Goal: Task Accomplishment & Management: Use online tool/utility

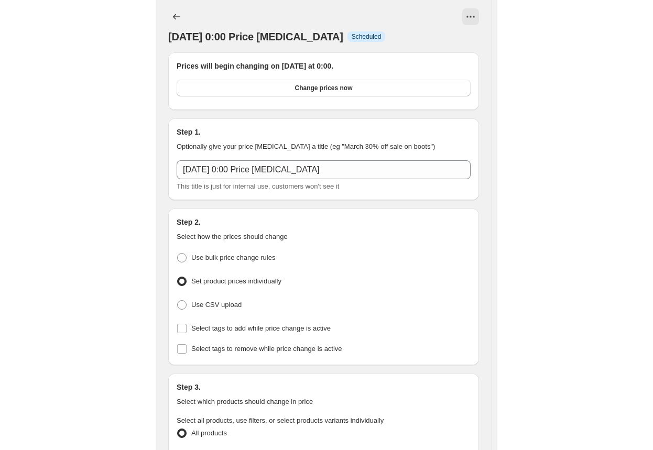
scroll to position [367, 0]
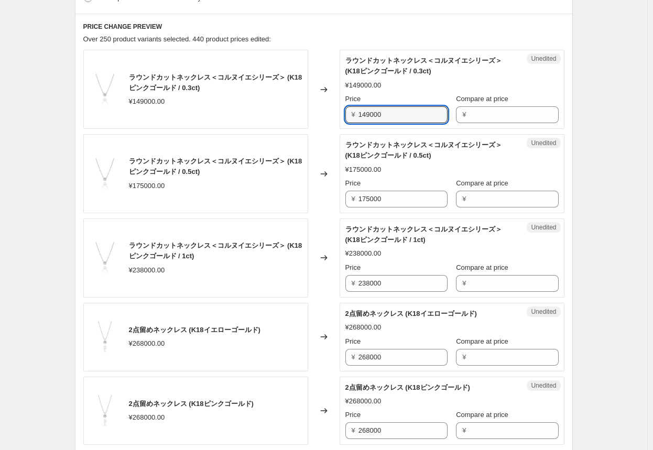
drag, startPoint x: 411, startPoint y: 118, endPoint x: 287, endPoint y: 114, distance: 124.2
click at [287, 114] on div "ラウンドカットネックレス＜コルヌイエシリーズ＞ (K18ピンクゴールド / 0.3ct) ¥149000.00 Changed to Unedited ラウン…" at bounding box center [323, 89] width 481 height 79
type input "186000"
click at [335, 126] on div "Changed to" at bounding box center [323, 89] width 31 height 79
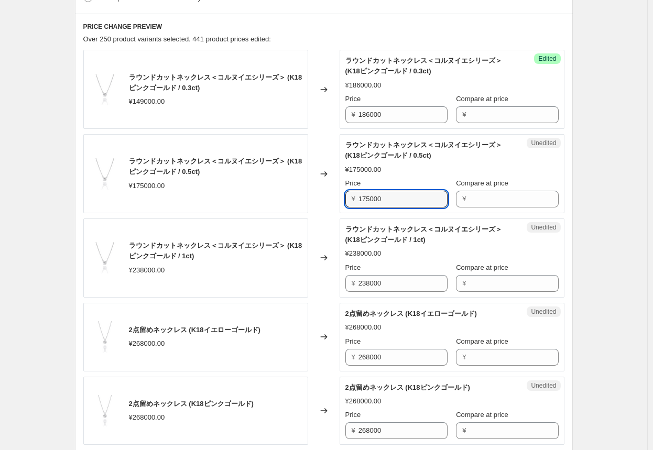
drag, startPoint x: 403, startPoint y: 200, endPoint x: 329, endPoint y: 197, distance: 73.9
click at [329, 197] on div "ラウンドカットネックレス＜コルヌイエシリーズ＞ (K18ピンクゴールド / 0.5ct) ¥175000.00 Changed to Unedited ラウン…" at bounding box center [323, 173] width 481 height 79
type input "210000"
click at [330, 195] on div "Changed to" at bounding box center [323, 173] width 31 height 79
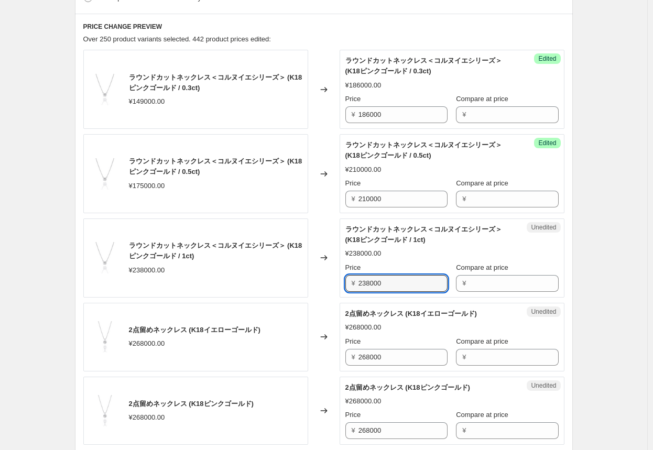
drag, startPoint x: 400, startPoint y: 284, endPoint x: 310, endPoint y: 289, distance: 90.2
click at [310, 289] on div "ラウンドカットネックレス＜コルヌイエシリーズ＞ (K18ピンクゴールド / 1ct) ¥238000.00 Changed to Unedited ラウンドカ…" at bounding box center [323, 257] width 481 height 79
type input "286000"
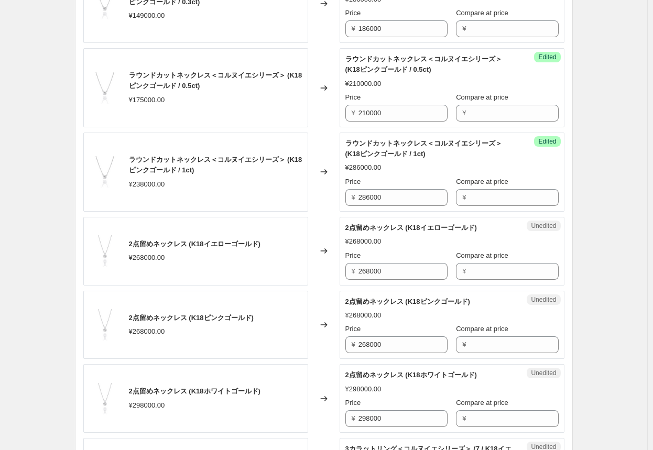
scroll to position [471, 0]
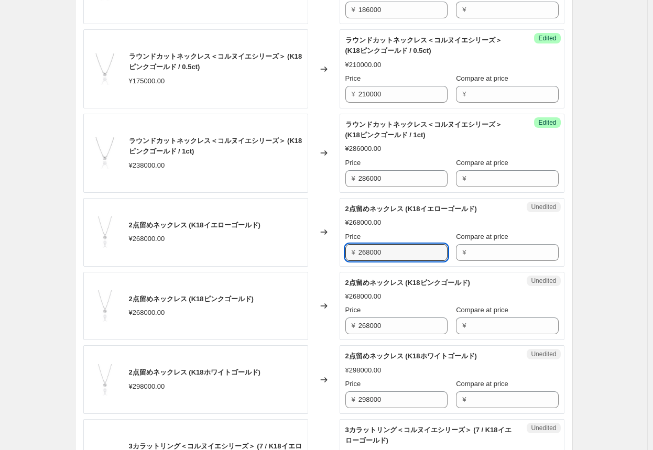
drag, startPoint x: 402, startPoint y: 255, endPoint x: 295, endPoint y: 254, distance: 106.8
click at [295, 254] on div "2点留めネックレス (K18イエローゴールド) ¥268000.00 Changed to Unedited 2点留めネックレス (K18イエローゴールド) …" at bounding box center [323, 232] width 481 height 69
type input "322000"
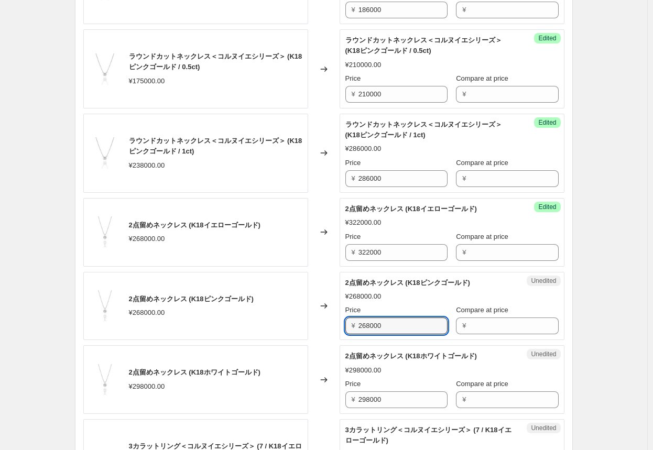
drag, startPoint x: 405, startPoint y: 330, endPoint x: 311, endPoint y: 323, distance: 95.0
click at [311, 323] on div "2点留めネックレス (K18ピンクゴールド) ¥268000.00 Changed to Unedited 2点留めネックレス (K18ピンクゴールド) ¥2…" at bounding box center [323, 306] width 481 height 69
type input "322000"
click at [320, 355] on div "Changed to" at bounding box center [323, 379] width 31 height 69
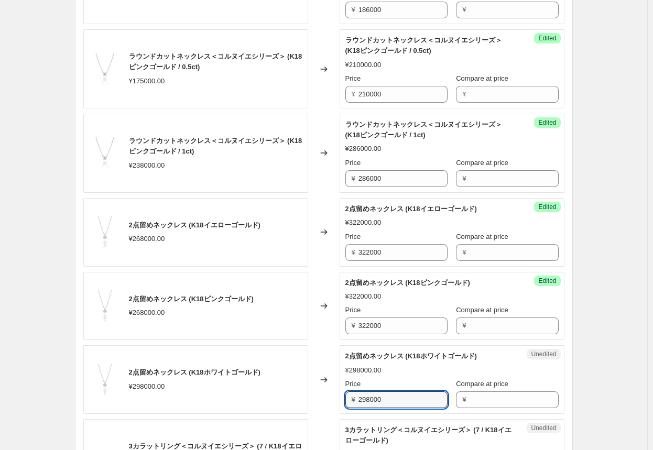
drag, startPoint x: 404, startPoint y: 399, endPoint x: 260, endPoint y: 392, distance: 143.6
click at [260, 392] on div "2点留めネックレス (K18ホワイトゴールド) ¥298000.00 Changed to Unedited 2点留めネックレス (K18ホワイトゴールド) …" at bounding box center [323, 379] width 481 height 69
type input "358000"
click at [321, 346] on div "Changed to" at bounding box center [323, 379] width 31 height 69
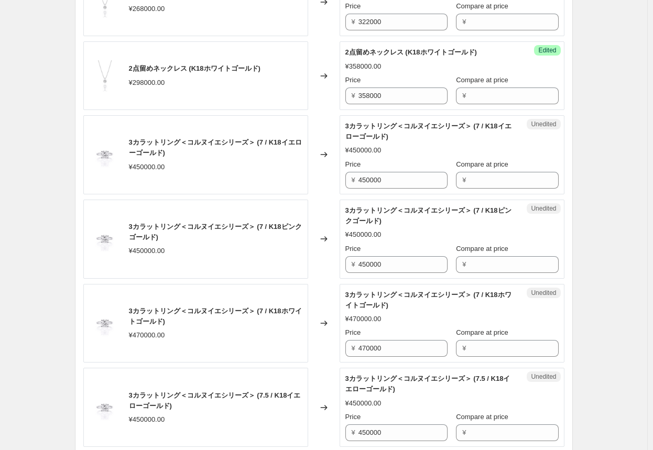
scroll to position [786, 0]
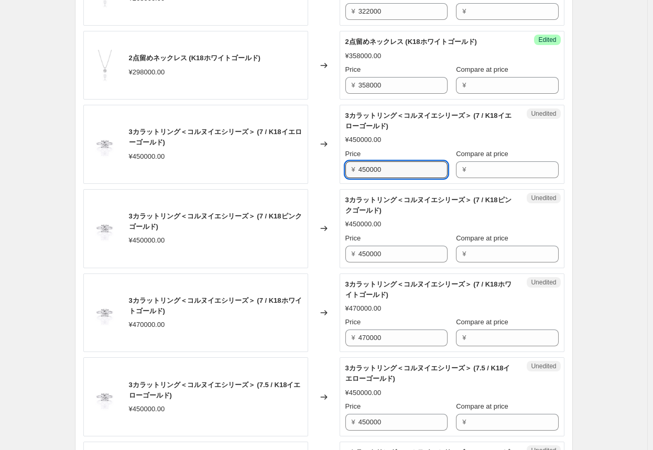
drag, startPoint x: 403, startPoint y: 170, endPoint x: 311, endPoint y: 174, distance: 91.7
click at [311, 174] on div "3カラットリング＜コルヌイエシリーズ＞ (7 / K18イエローゴールド) ¥450000.00 Changed to Unedited 3カラットリング＜コ…" at bounding box center [323, 144] width 481 height 79
type input "518000"
click at [321, 172] on div "Changed to" at bounding box center [323, 144] width 31 height 79
click at [341, 169] on input "518000" at bounding box center [402, 169] width 89 height 17
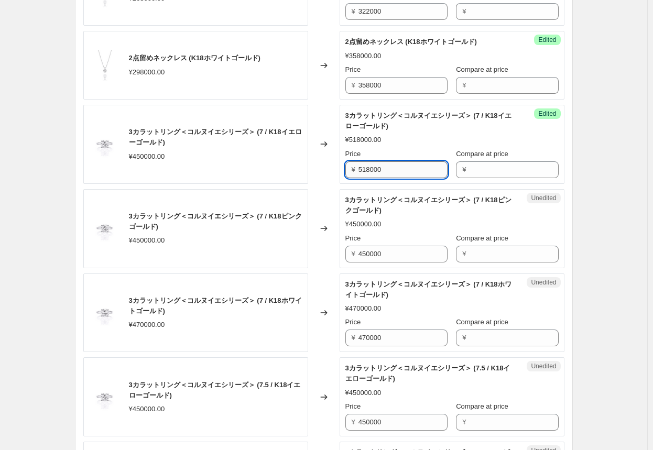
click at [341, 169] on input "518000" at bounding box center [402, 169] width 89 height 17
click at [341, 250] on input "450000" at bounding box center [402, 254] width 89 height 17
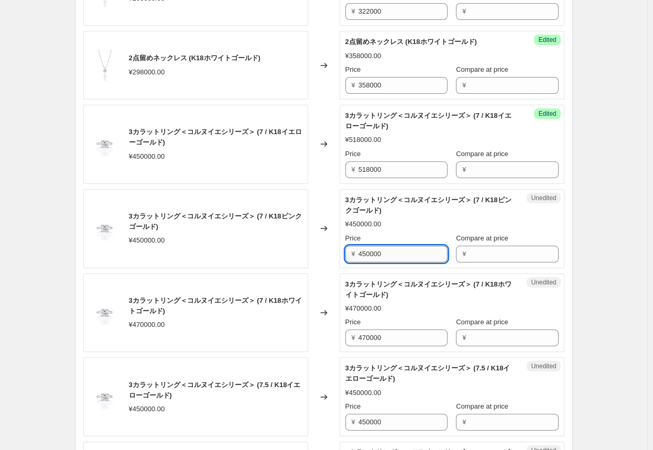
click at [341, 250] on input "450000" at bounding box center [402, 254] width 89 height 17
paste input "518"
type input "518000"
click at [341, 340] on input "470000" at bounding box center [402, 337] width 89 height 17
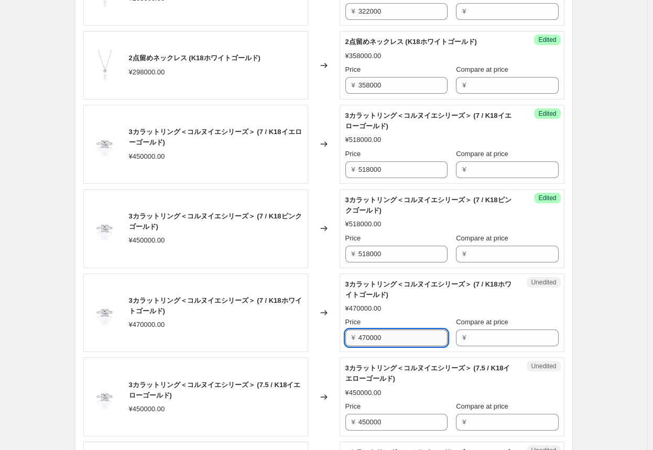
click at [341, 340] on input "470000" at bounding box center [402, 337] width 89 height 17
paste input "518"
type input "518000"
click at [341, 417] on input "450000" at bounding box center [402, 422] width 89 height 17
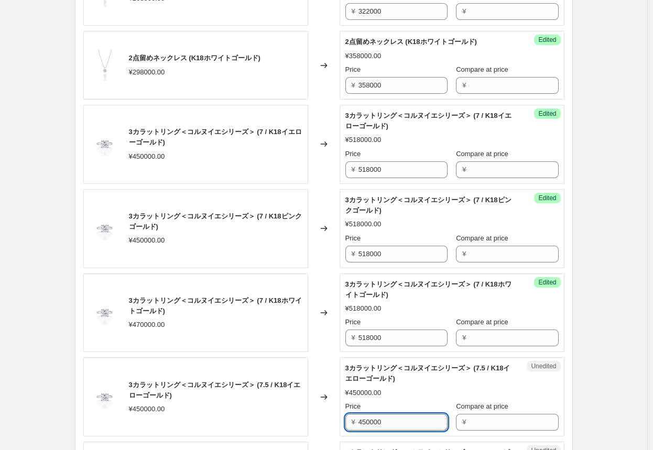
click at [341, 417] on input "450000" at bounding box center [402, 422] width 89 height 17
paste input "518"
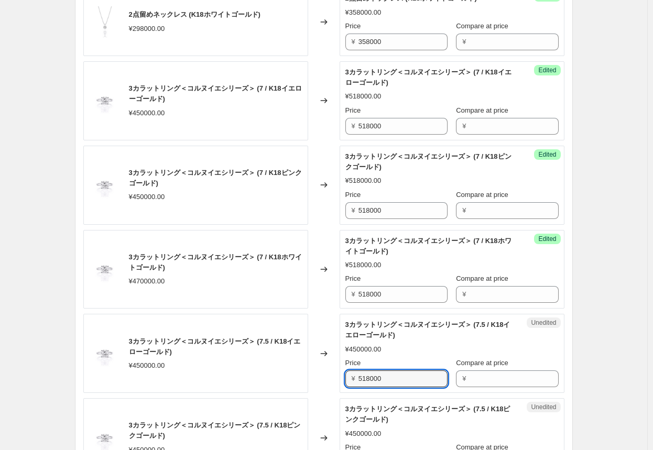
scroll to position [890, 0]
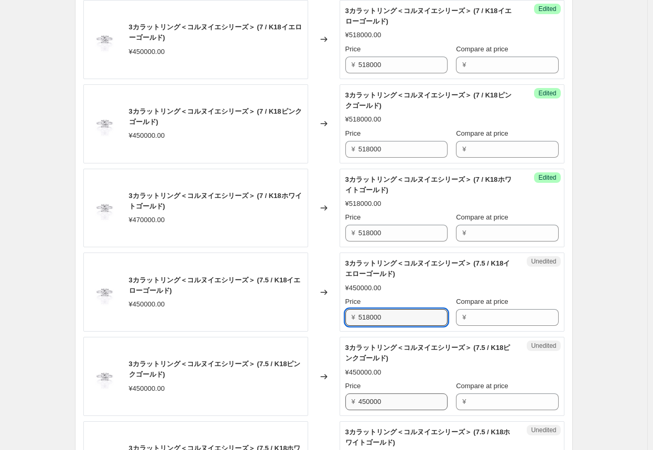
type input "518000"
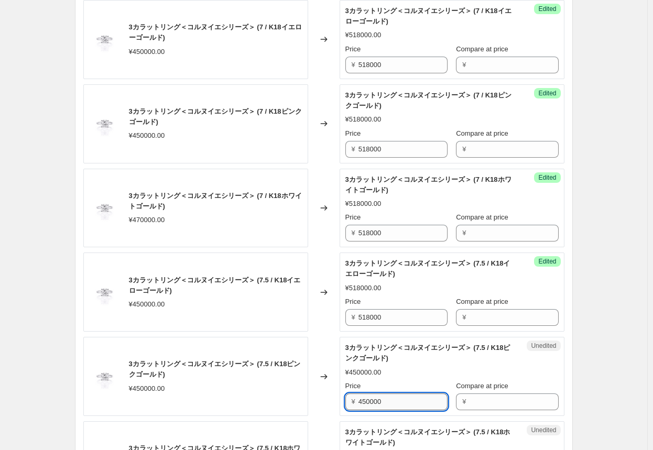
click at [341, 399] on input "450000" at bounding box center [402, 401] width 89 height 17
paste input "518"
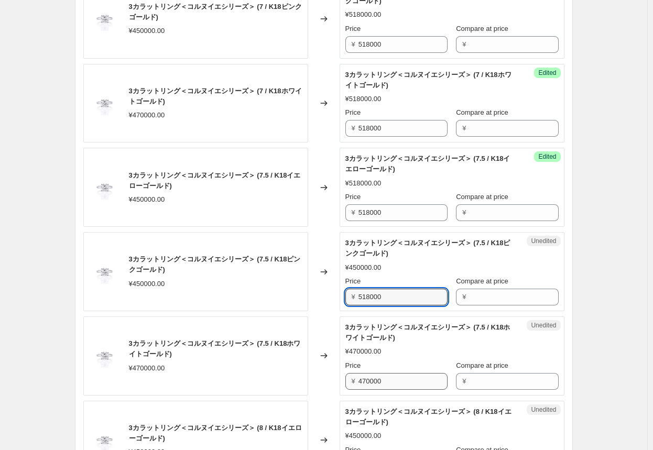
type input "518000"
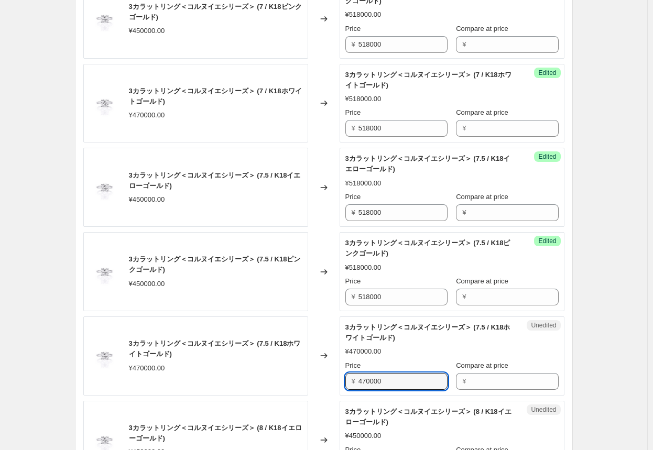
drag, startPoint x: 396, startPoint y: 381, endPoint x: 322, endPoint y: 377, distance: 74.5
click at [322, 377] on div "3カラットリング＜コルヌイエシリーズ＞ (7.5 / K18ホワイトゴールド) ¥470000.00 Changed to Unedited 3カラットリング…" at bounding box center [323, 355] width 481 height 79
type input "540000"
click at [323, 374] on div "Changed to" at bounding box center [323, 355] width 31 height 79
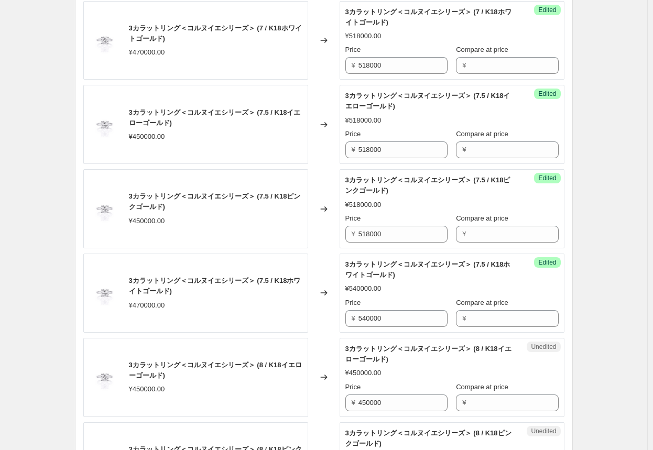
scroll to position [1100, 0]
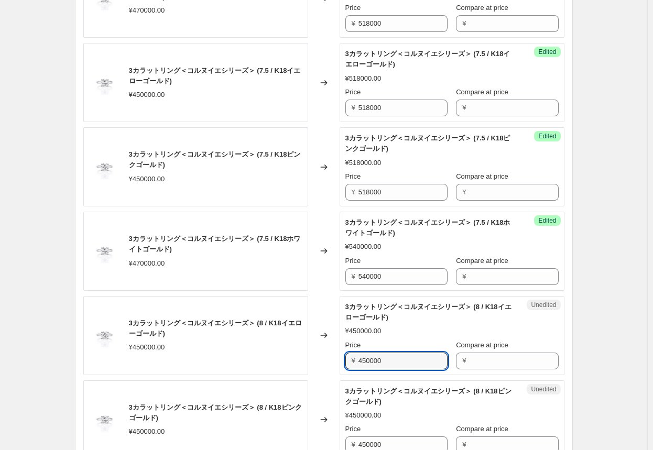
drag, startPoint x: 408, startPoint y: 361, endPoint x: 297, endPoint y: 359, distance: 110.5
click at [302, 361] on div "3カラットリング＜コルヌイエシリーズ＞ (8 / K18イエローゴールド) ¥450000.00 Changed to Unedited 3カラットリング＜コ…" at bounding box center [323, 335] width 481 height 79
click at [296, 359] on div "3カラットリング＜コルヌイエシリーズ＞ (8 / K18イエローゴールド) ¥450000.00" at bounding box center [195, 335] width 225 height 79
click at [341, 361] on input "450000" at bounding box center [402, 360] width 89 height 17
drag, startPoint x: 405, startPoint y: 358, endPoint x: 307, endPoint y: 355, distance: 98.0
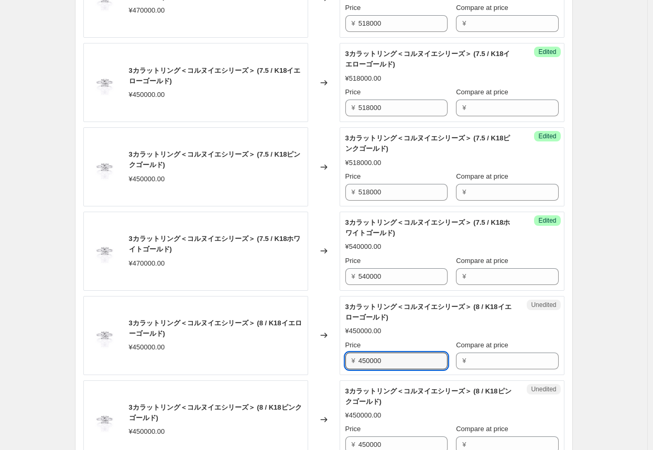
click at [307, 355] on div "3カラットリング＜コルヌイエシリーズ＞ (8 / K18イエローゴールド) ¥450000.00 Changed to Unedited 3カラットリング＜コ…" at bounding box center [323, 335] width 481 height 79
click at [341, 362] on input "518000" at bounding box center [402, 360] width 89 height 17
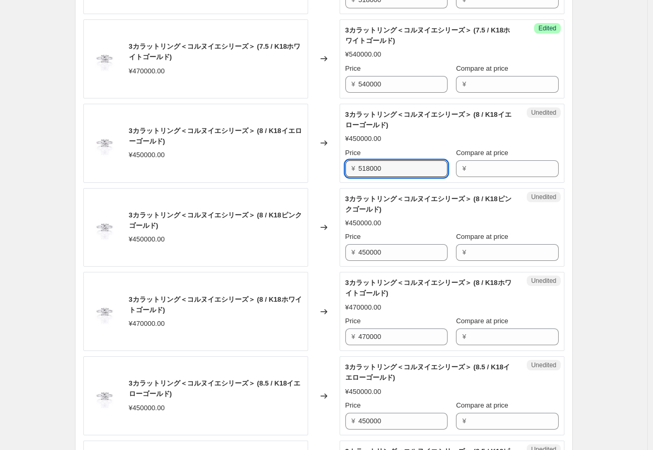
scroll to position [1309, 0]
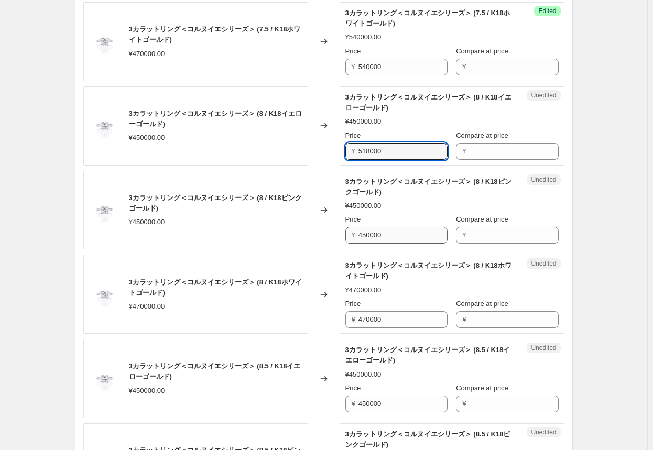
type input "518000"
click at [341, 229] on input "450000" at bounding box center [402, 235] width 89 height 17
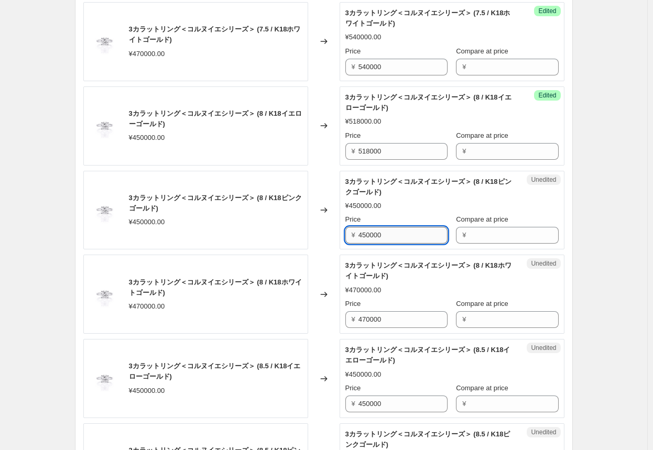
click at [341, 229] on input "450000" at bounding box center [402, 235] width 89 height 17
paste input "518"
type input "518000"
click at [341, 315] on input "470000" at bounding box center [402, 319] width 89 height 17
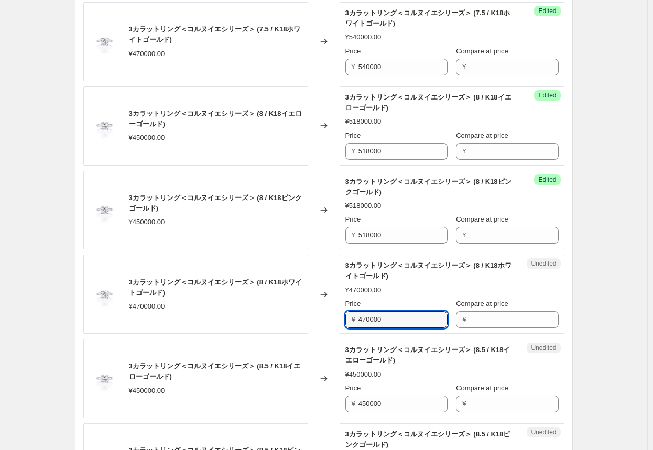
drag, startPoint x: 394, startPoint y: 317, endPoint x: 289, endPoint y: 321, distance: 104.8
click at [289, 321] on div "3カラットリング＜コルヌイエシリーズ＞ (8 / K18ホワイトゴールド) ¥470000.00 Changed to Unedited 3カラットリング＜コ…" at bounding box center [323, 294] width 481 height 79
type input "540000"
click at [320, 314] on div "Changed to" at bounding box center [323, 294] width 31 height 79
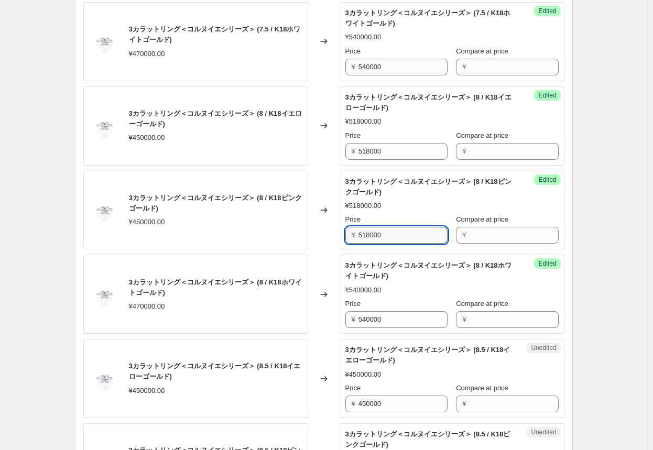
click at [341, 231] on input "518000" at bounding box center [402, 235] width 89 height 17
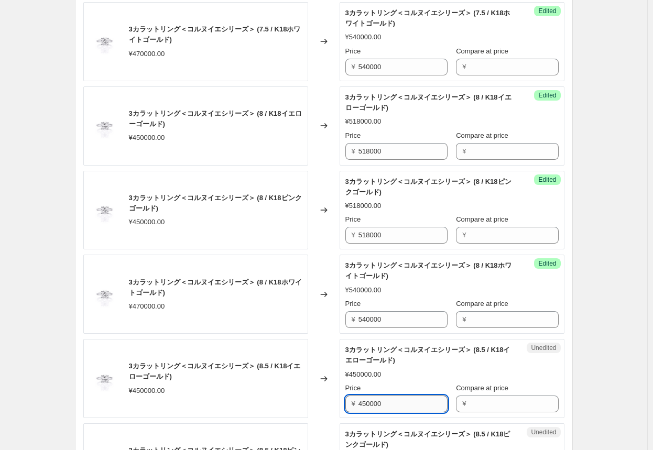
click at [341, 401] on input "450000" at bounding box center [402, 403] width 89 height 17
paste input "518"
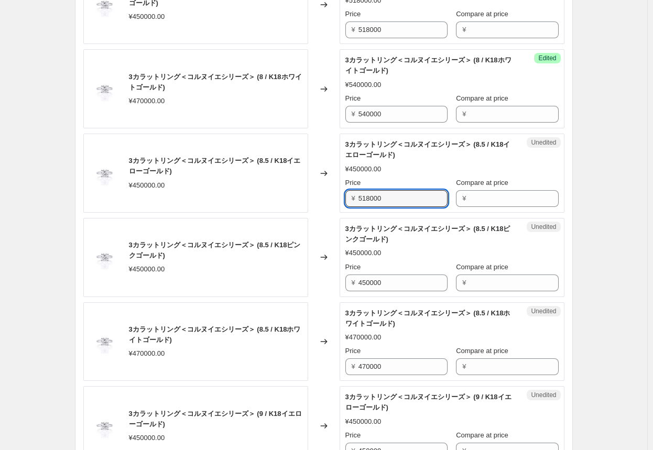
scroll to position [1519, 0]
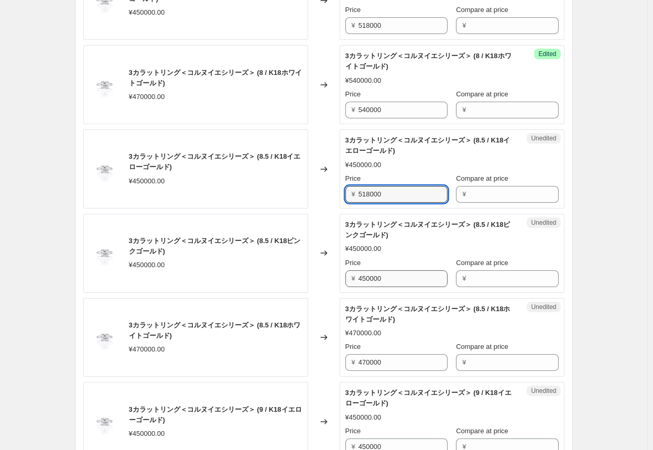
type input "518000"
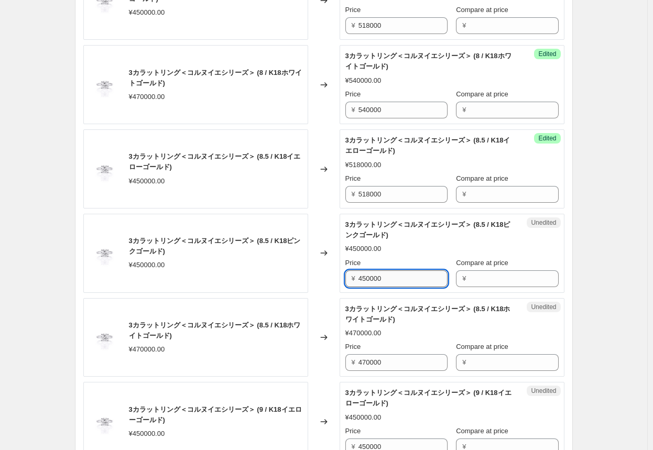
click at [341, 277] on input "450000" at bounding box center [402, 278] width 89 height 17
paste input "518"
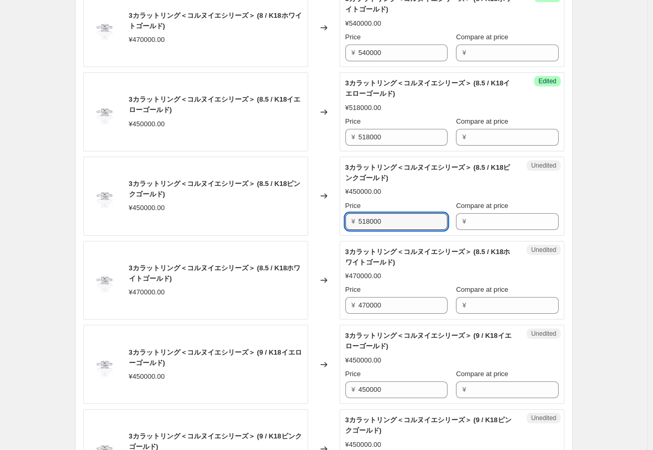
scroll to position [1571, 0]
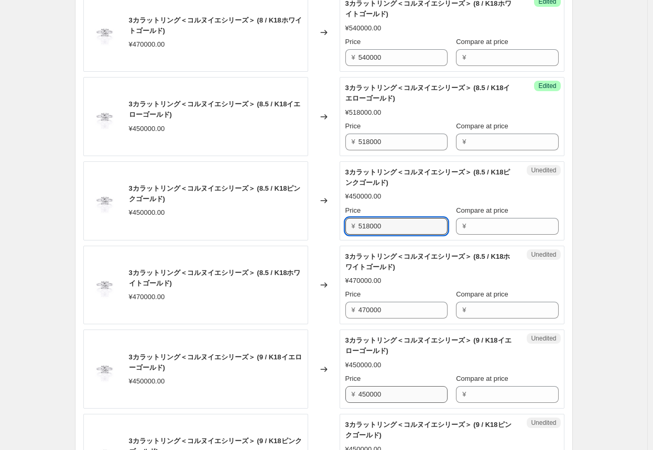
type input "518000"
click at [341, 390] on input "450000" at bounding box center [402, 394] width 89 height 17
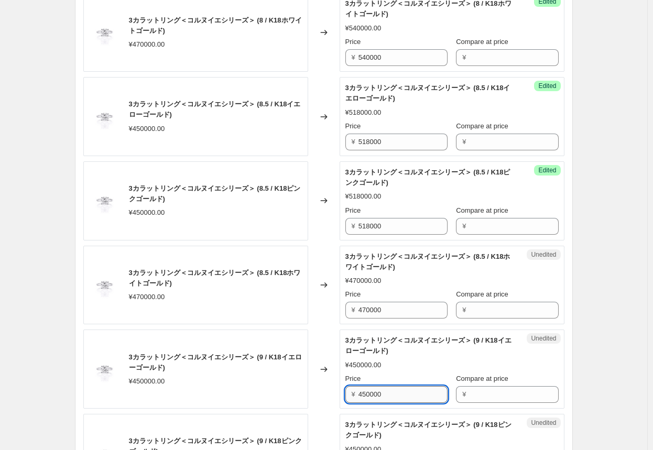
click at [341, 390] on input "450000" at bounding box center [402, 394] width 89 height 17
paste input "518"
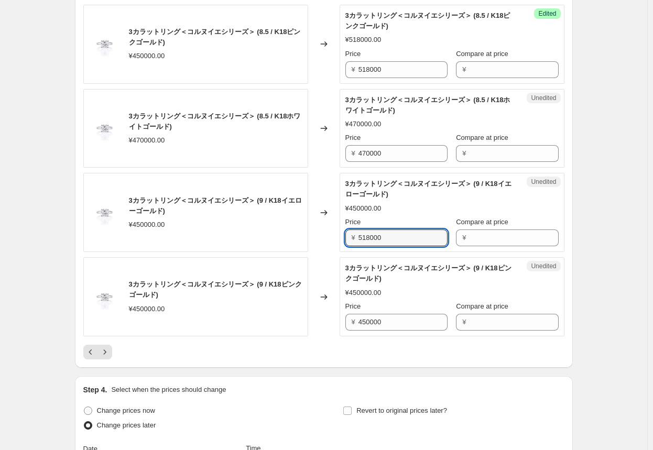
scroll to position [1728, 0]
type input "518000"
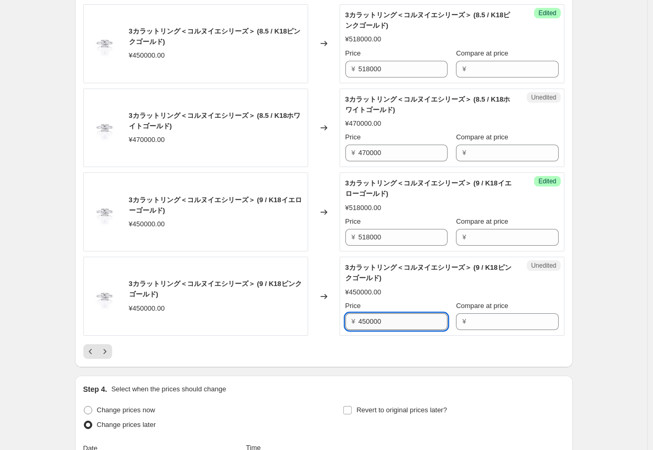
click at [341, 318] on input "450000" at bounding box center [402, 321] width 89 height 17
paste input "518"
type input "518000"
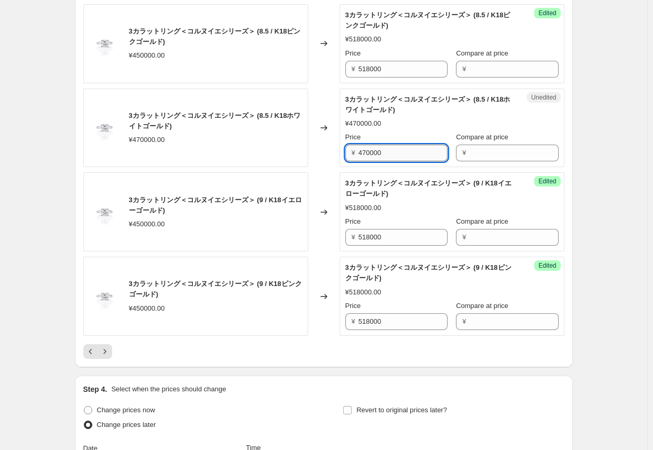
click at [341, 151] on input "470000" at bounding box center [402, 153] width 89 height 17
type input "540000"
click at [321, 160] on div "Changed to" at bounding box center [323, 128] width 31 height 79
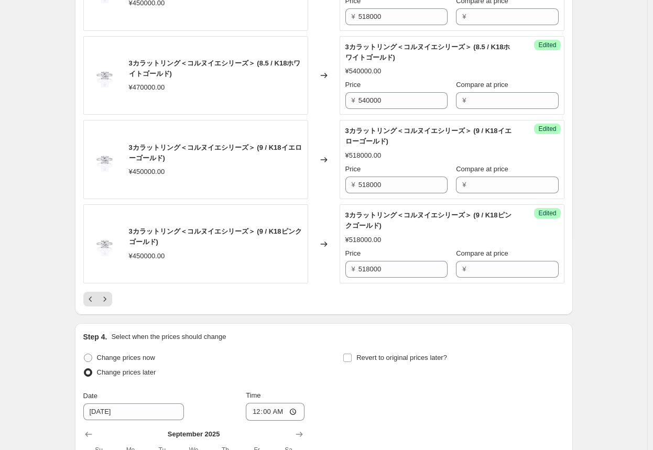
scroll to position [1833, 0]
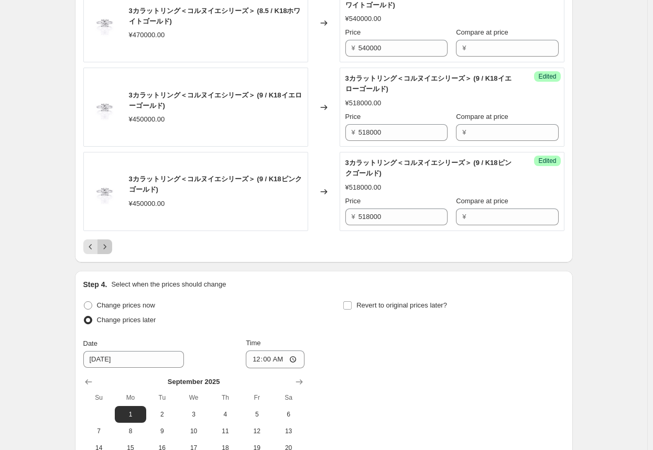
click at [110, 244] on icon "Next" at bounding box center [105, 246] width 10 height 10
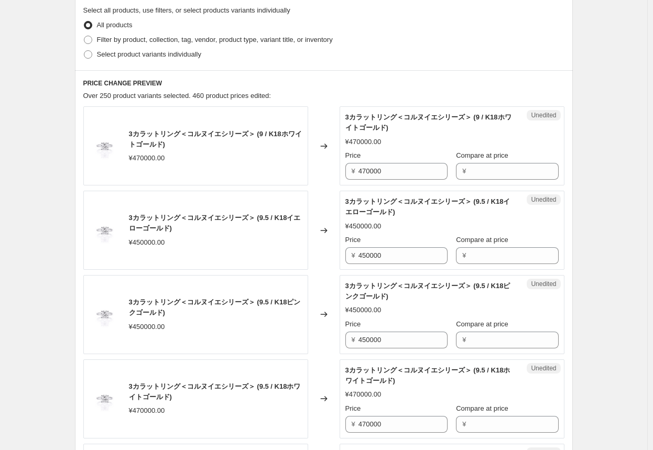
scroll to position [314, 0]
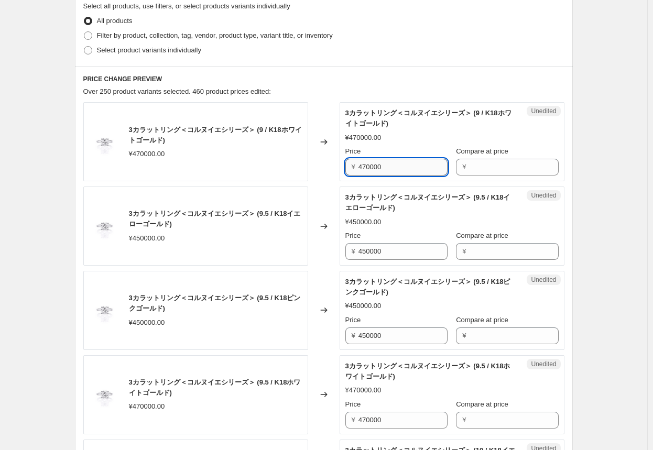
click at [341, 169] on input "470000" at bounding box center [402, 167] width 89 height 17
paste input "518"
drag, startPoint x: 365, startPoint y: 170, endPoint x: 328, endPoint y: 169, distance: 36.2
click at [328, 169] on div "3カラットリング＜コルヌイエシリーズ＞ (9 / K18ホワイトゴールド) ¥470000.00 Changed to Unedited 3カラットリング＜コ…" at bounding box center [323, 141] width 481 height 79
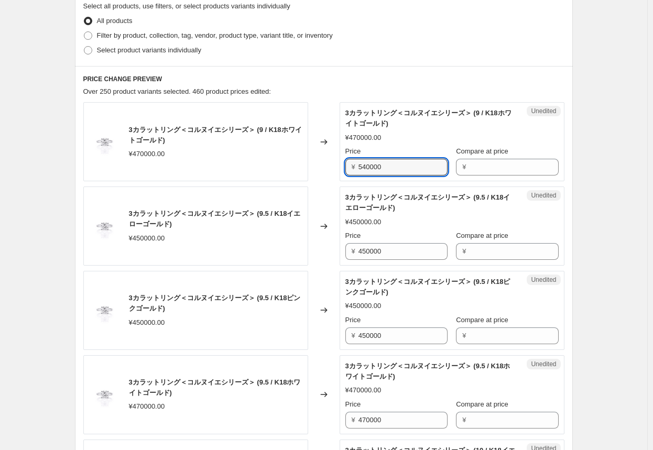
type input "540000"
click at [329, 167] on div "Changed to" at bounding box center [323, 141] width 31 height 79
click at [341, 167] on input "540000" at bounding box center [402, 167] width 89 height 17
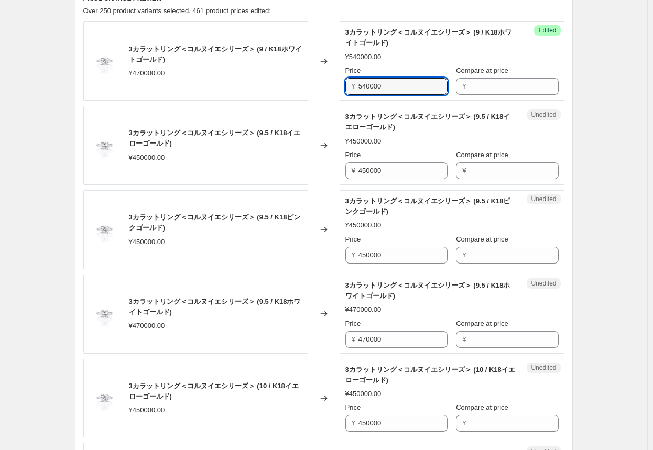
scroll to position [419, 0]
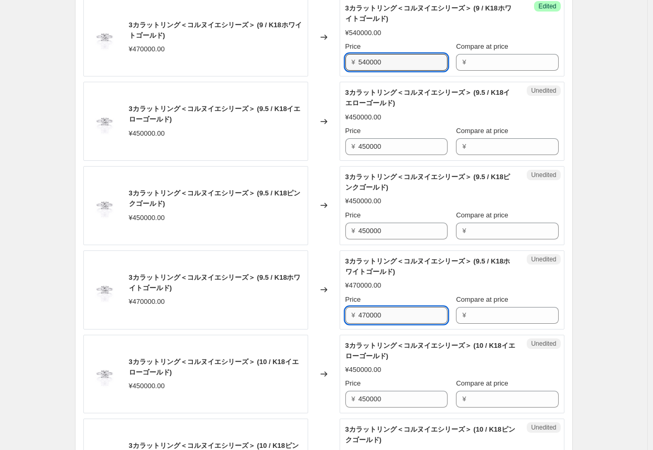
click at [341, 317] on input "470000" at bounding box center [402, 315] width 89 height 17
paste input "54"
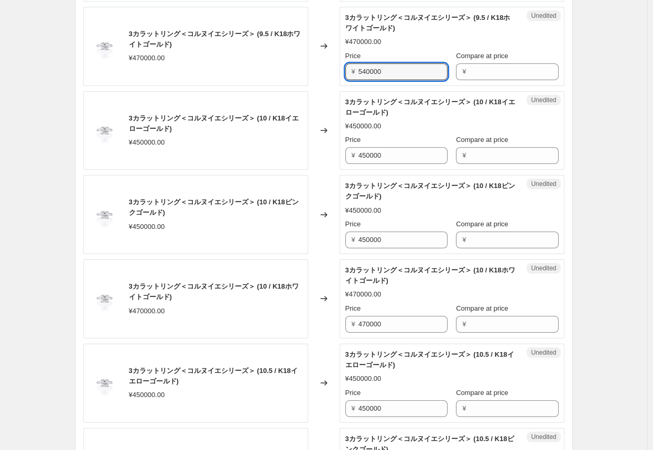
scroll to position [681, 0]
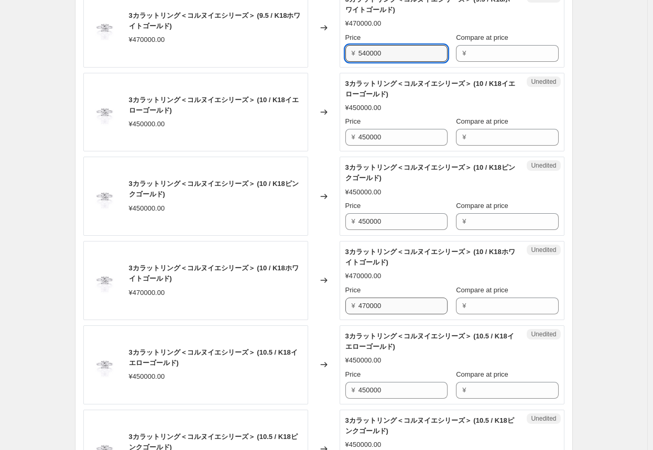
type input "540000"
click at [341, 306] on input "470000" at bounding box center [402, 305] width 89 height 17
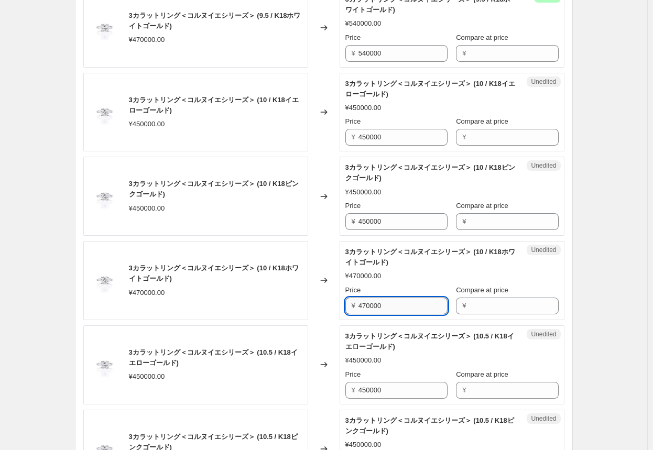
click at [341, 306] on input "470000" at bounding box center [402, 305] width 89 height 17
paste input "54"
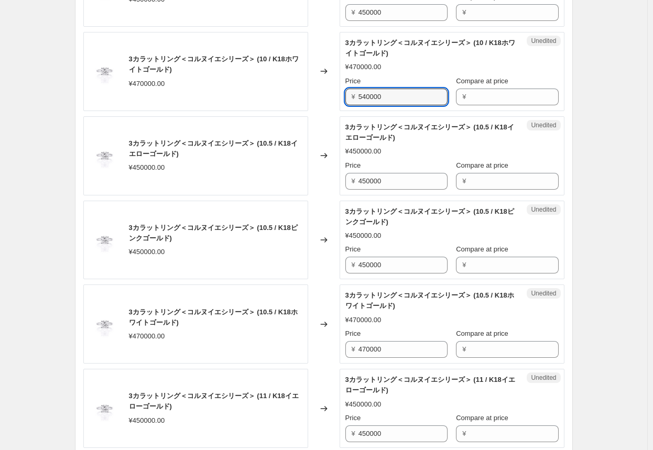
scroll to position [890, 0]
type input "540000"
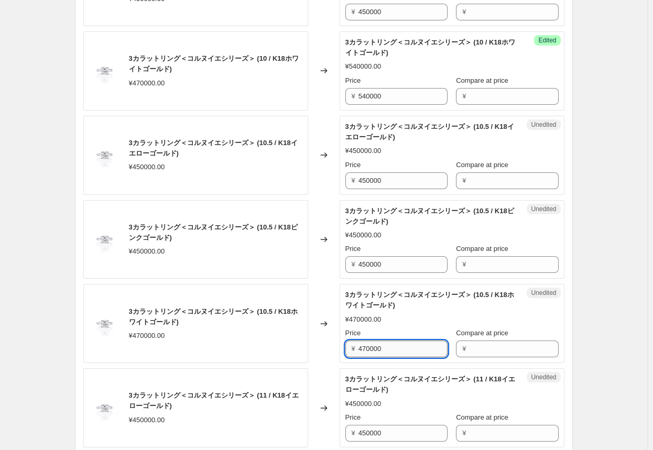
click at [341, 346] on input "470000" at bounding box center [402, 348] width 89 height 17
paste input "54"
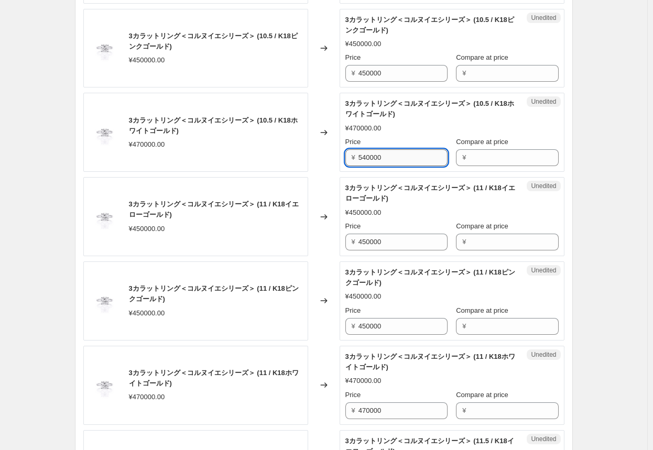
scroll to position [1100, 0]
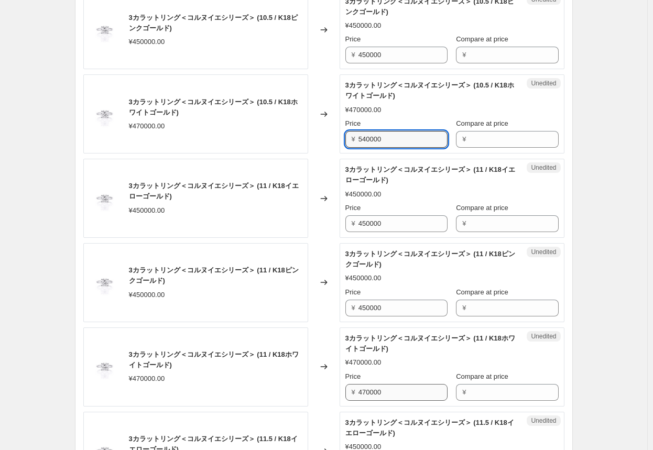
type input "540000"
click at [341, 388] on input "470000" at bounding box center [402, 392] width 89 height 17
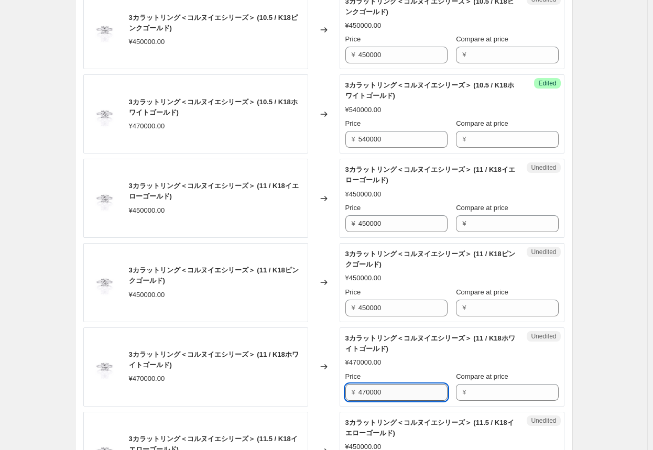
click at [341, 388] on input "470000" at bounding box center [402, 392] width 89 height 17
paste input "54"
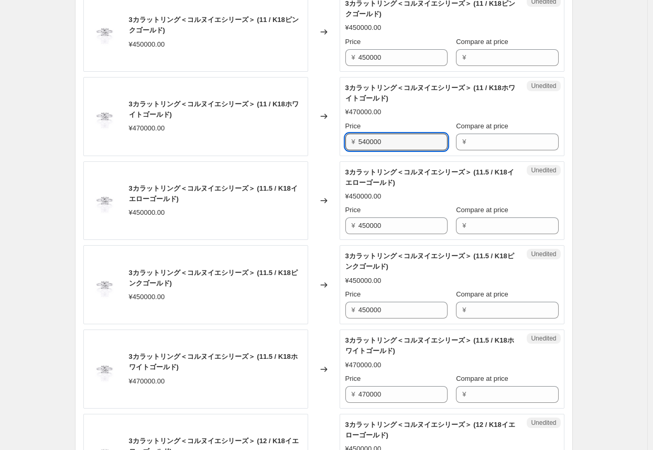
scroll to position [1362, 0]
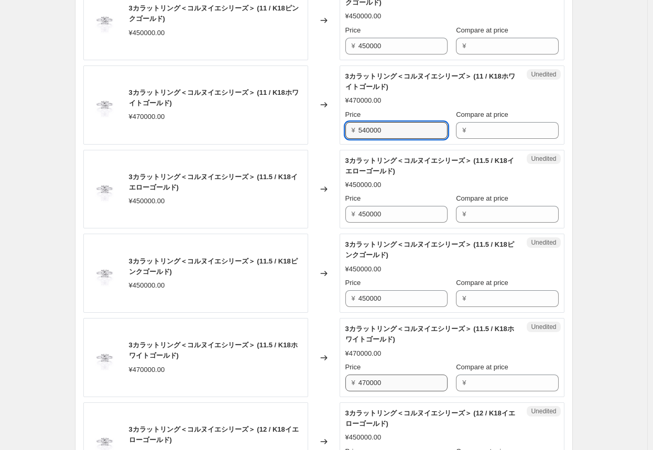
type input "540000"
click at [341, 383] on input "470000" at bounding box center [402, 382] width 89 height 17
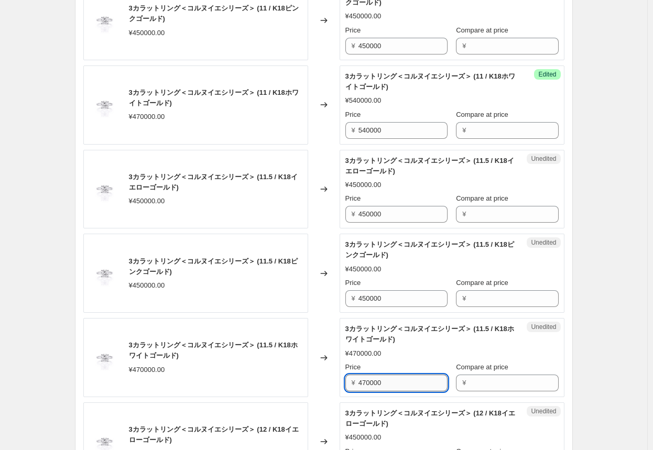
click at [341, 383] on input "470000" at bounding box center [402, 382] width 89 height 17
paste input "54"
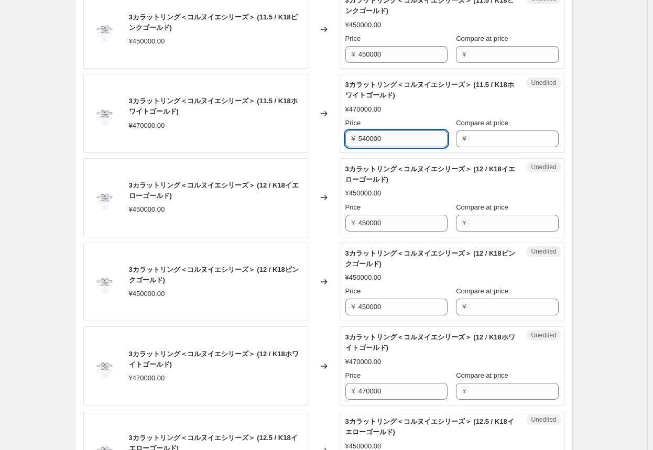
scroll to position [1624, 0]
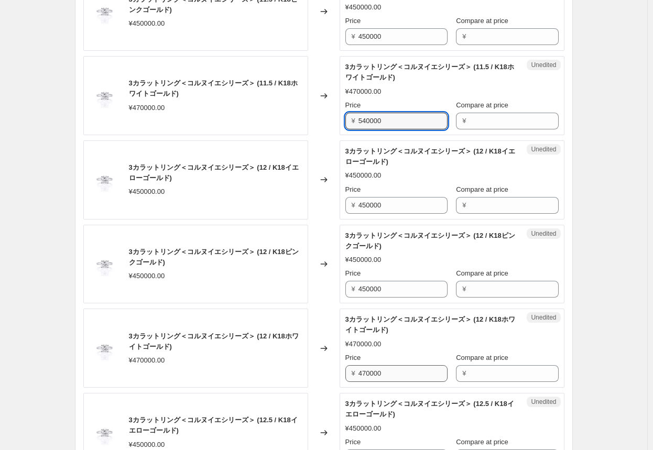
type input "540000"
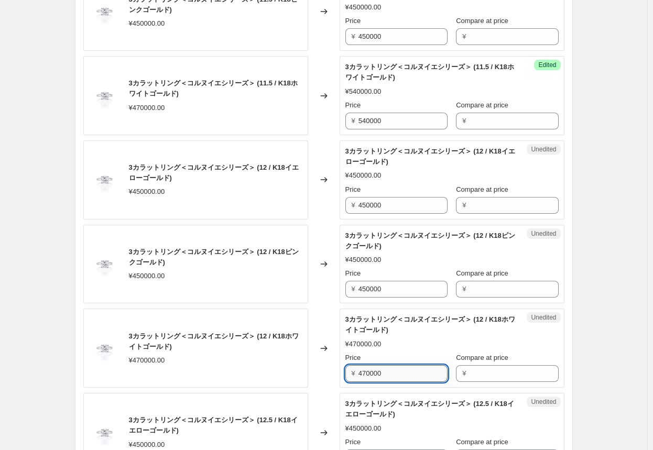
click at [341, 373] on input "470000" at bounding box center [402, 373] width 89 height 17
paste input "54"
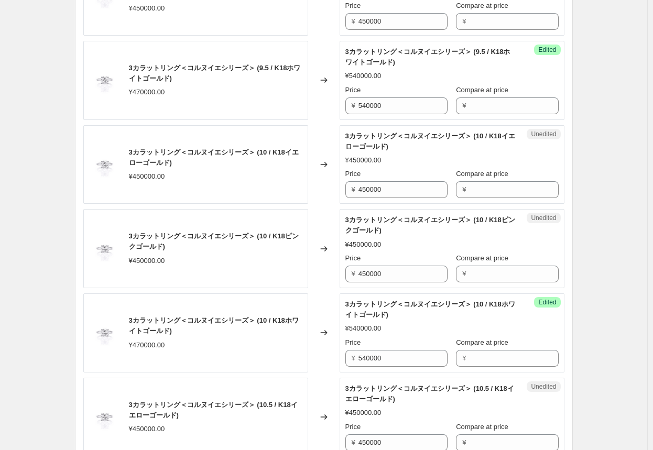
scroll to position [314, 0]
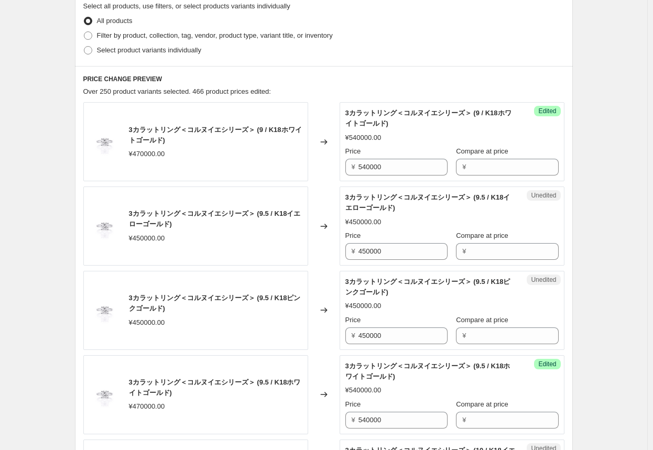
type input "540000"
click at [332, 159] on div "Changed to" at bounding box center [323, 141] width 31 height 79
drag, startPoint x: 402, startPoint y: 252, endPoint x: 320, endPoint y: 252, distance: 81.7
click at [321, 252] on div "3カラットリング＜コルヌイエシリーズ＞ (9.5 / K18イエローゴールド) ¥450000.00 Changed to Unedited 3カラットリング…" at bounding box center [323, 225] width 481 height 79
type input "518000"
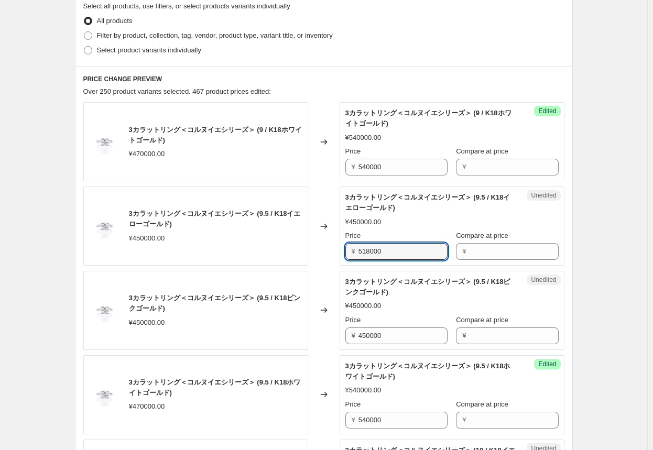
click at [321, 252] on div "Changed to" at bounding box center [323, 225] width 31 height 79
click at [341, 252] on input "518000" at bounding box center [402, 251] width 89 height 17
click at [341, 339] on input "450000" at bounding box center [402, 335] width 89 height 17
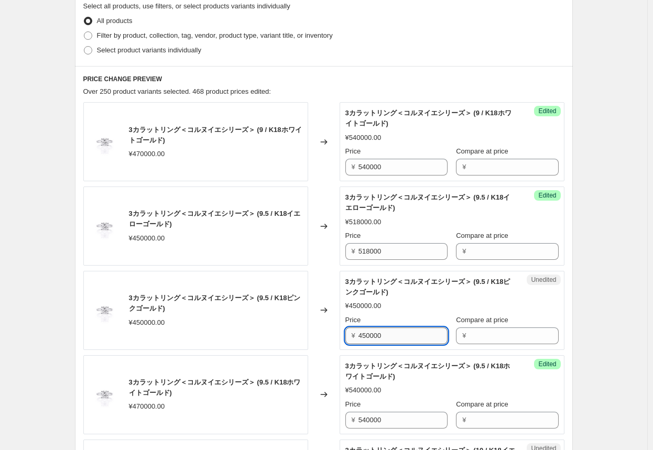
click at [341, 339] on input "450000" at bounding box center [402, 335] width 89 height 17
paste input "518"
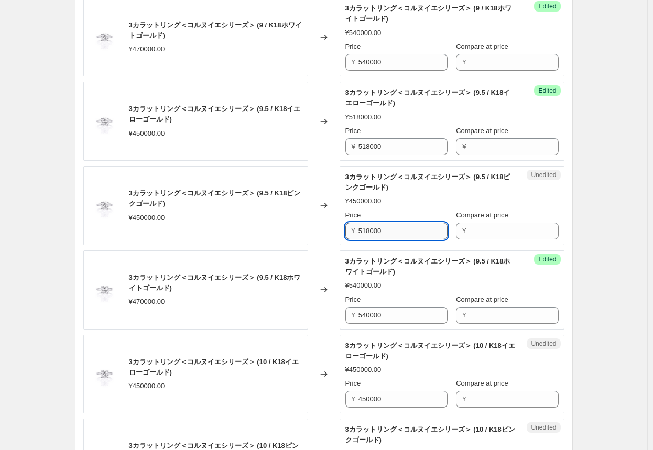
scroll to position [524, 0]
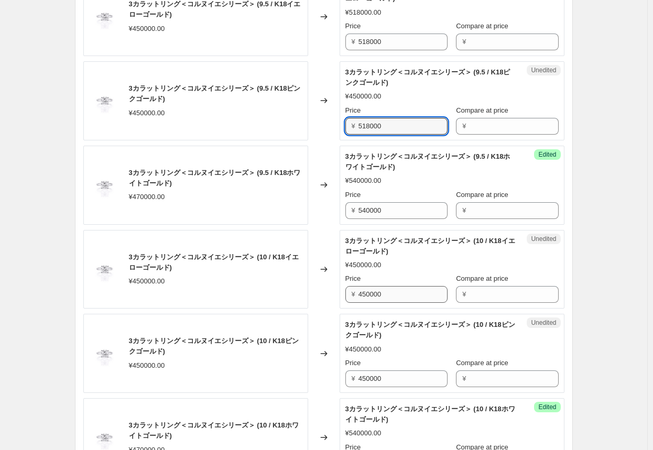
type input "518000"
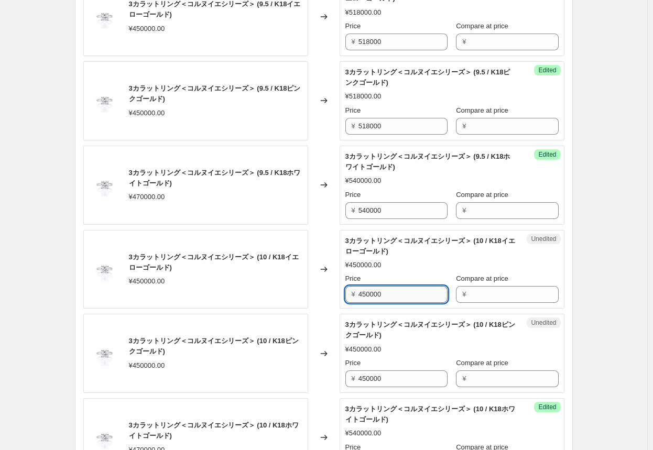
click at [341, 293] on input "450000" at bounding box center [402, 294] width 89 height 17
paste input "518"
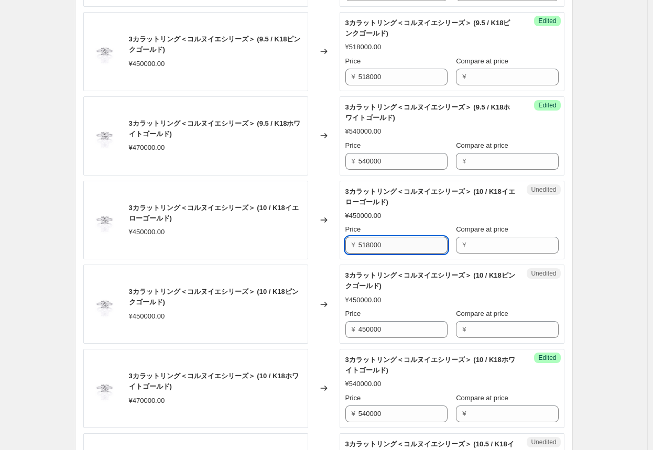
scroll to position [628, 0]
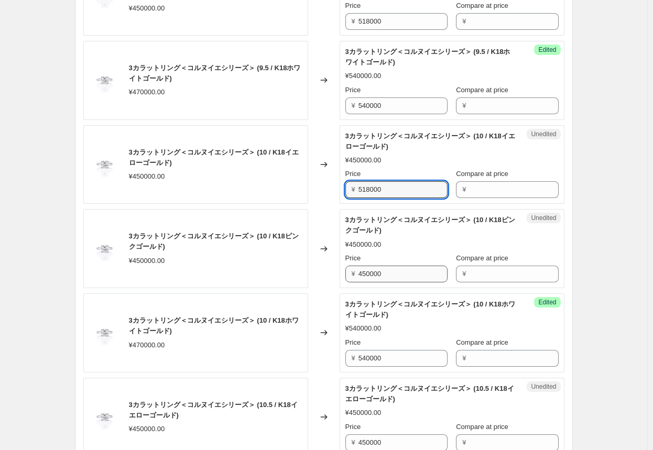
type input "518000"
click at [341, 268] on input "450000" at bounding box center [402, 274] width 89 height 17
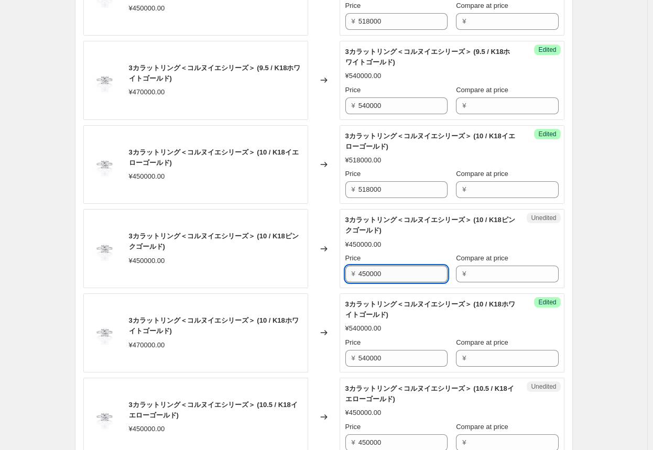
click at [341, 268] on input "450000" at bounding box center [402, 274] width 89 height 17
paste input "518"
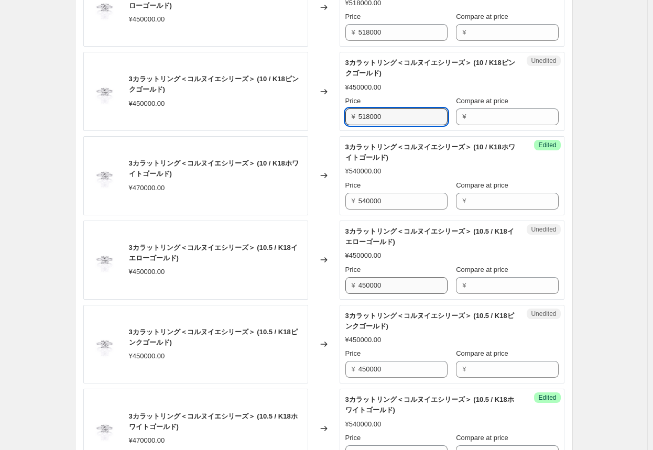
type input "518000"
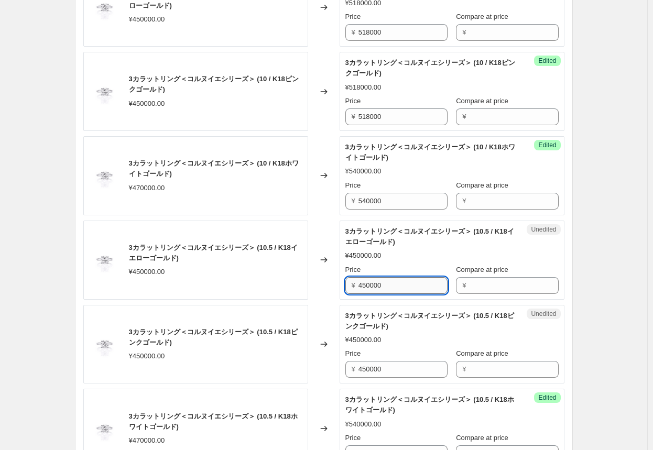
click at [341, 281] on input "450000" at bounding box center [402, 285] width 89 height 17
paste input "518"
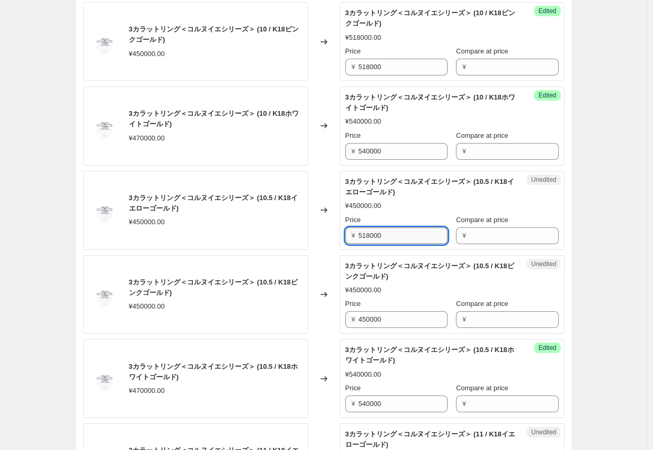
scroll to position [838, 0]
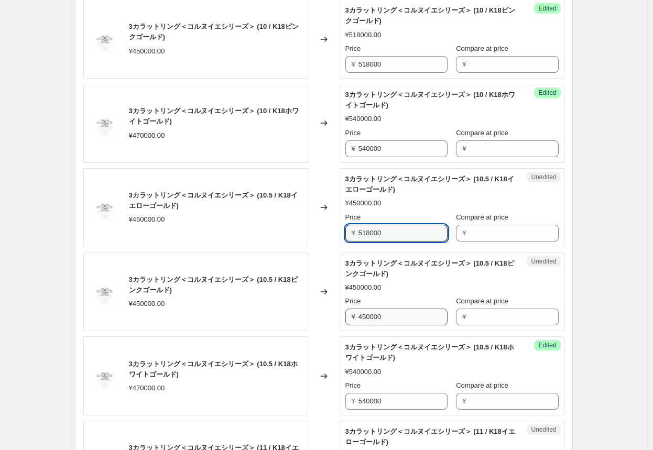
type input "518000"
click at [341, 314] on input "450000" at bounding box center [402, 316] width 89 height 17
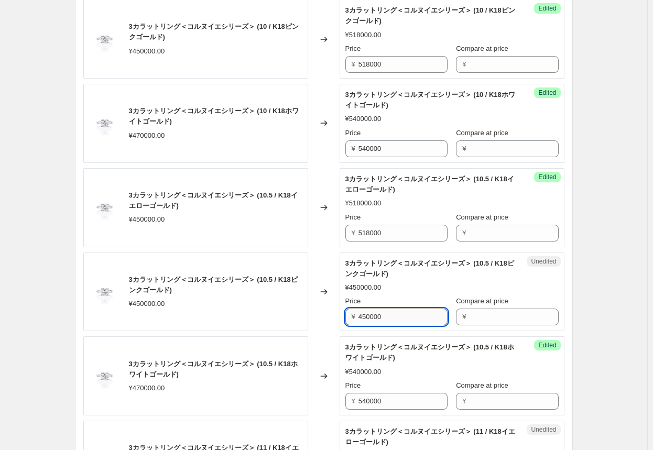
click at [341, 314] on input "450000" at bounding box center [402, 316] width 89 height 17
paste input "518"
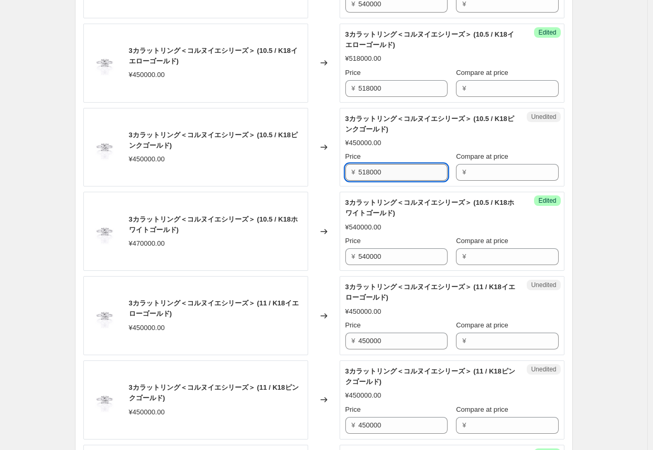
scroll to position [1047, 0]
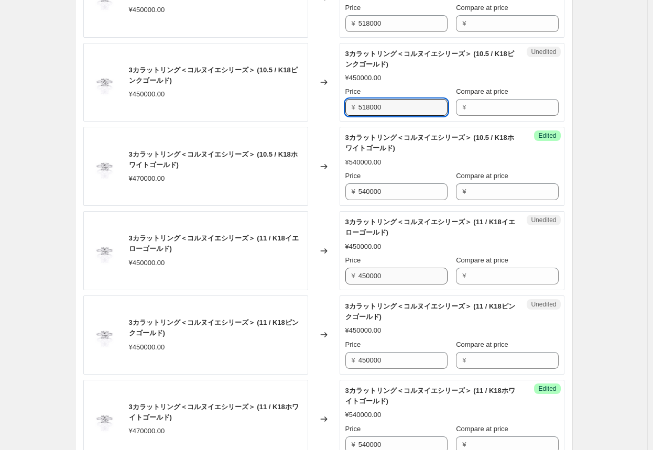
type input "518000"
click at [341, 277] on input "450000" at bounding box center [402, 276] width 89 height 17
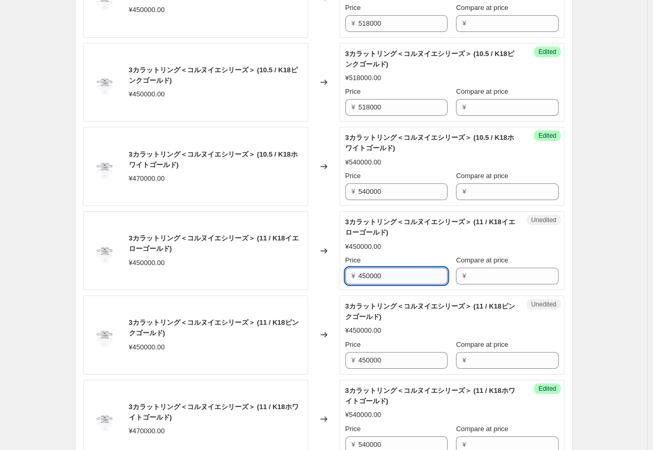
click at [341, 277] on input "450000" at bounding box center [402, 276] width 89 height 17
paste input "518"
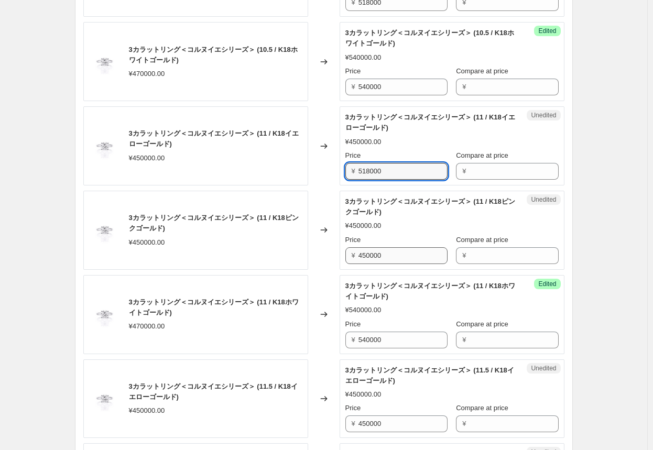
type input "518000"
click at [341, 250] on input "450000" at bounding box center [402, 255] width 89 height 17
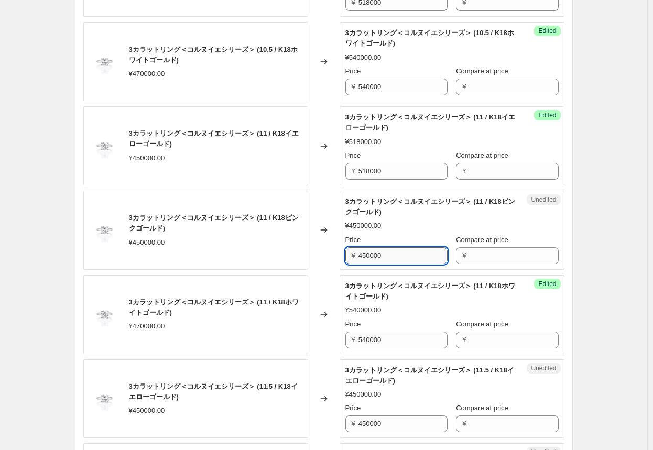
click at [341, 250] on input "450000" at bounding box center [402, 255] width 89 height 17
paste input "518"
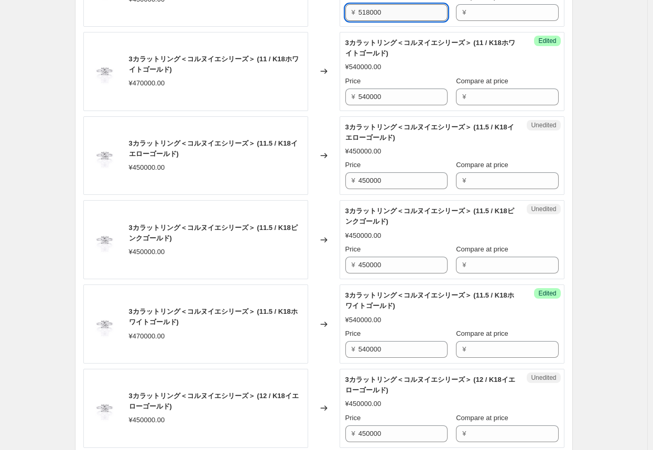
scroll to position [1414, 0]
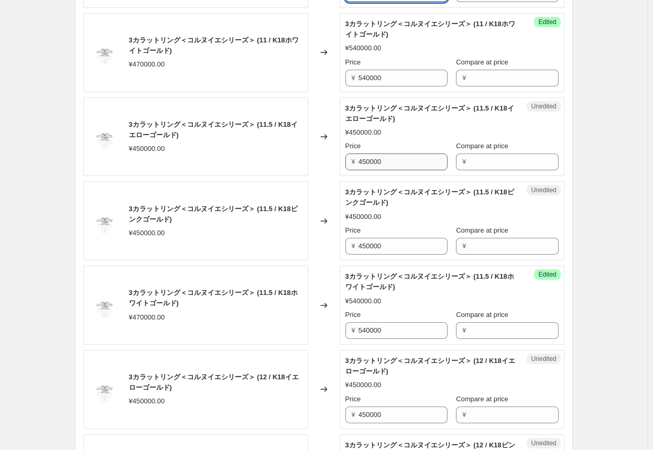
type input "518000"
click at [341, 161] on input "450000" at bounding box center [402, 161] width 89 height 17
paste input "518"
type input "518000"
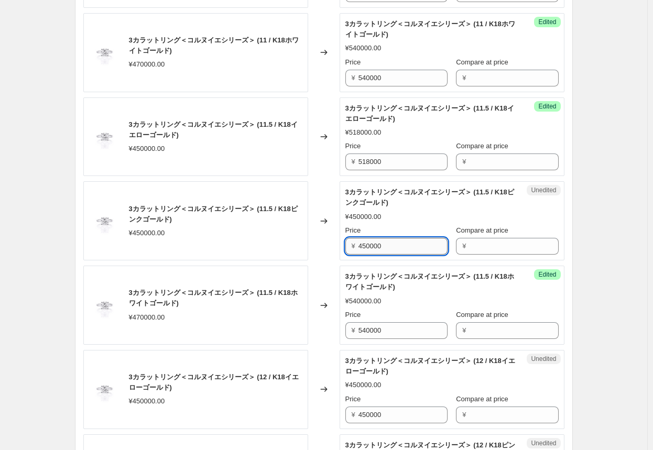
click at [341, 242] on input "450000" at bounding box center [402, 246] width 89 height 17
paste input "518"
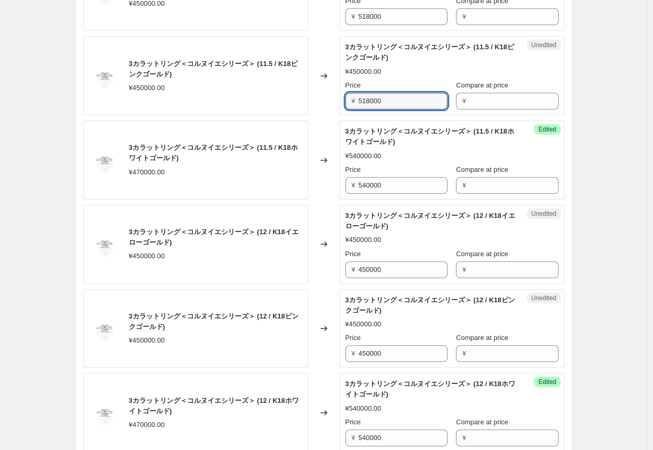
scroll to position [1571, 0]
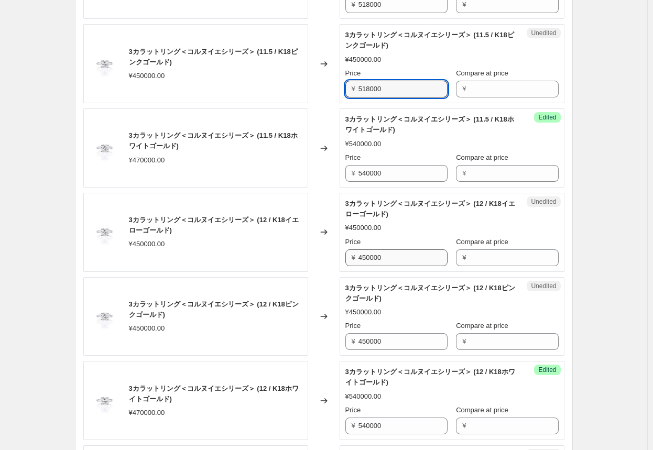
type input "518000"
click at [341, 252] on input "450000" at bounding box center [402, 257] width 89 height 17
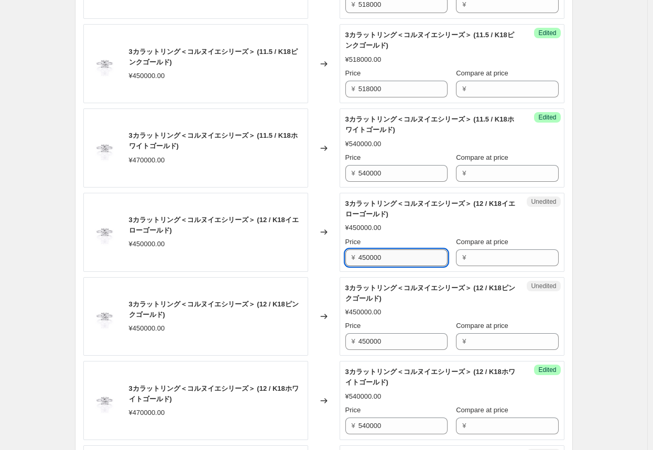
click at [341, 252] on input "450000" at bounding box center [402, 257] width 89 height 17
paste input "518"
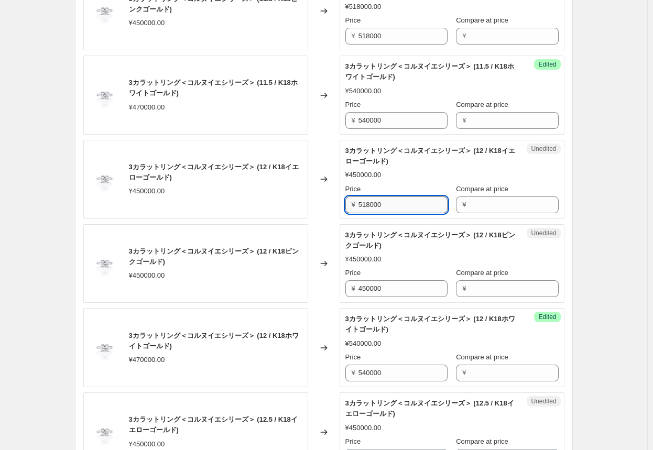
scroll to position [1676, 0]
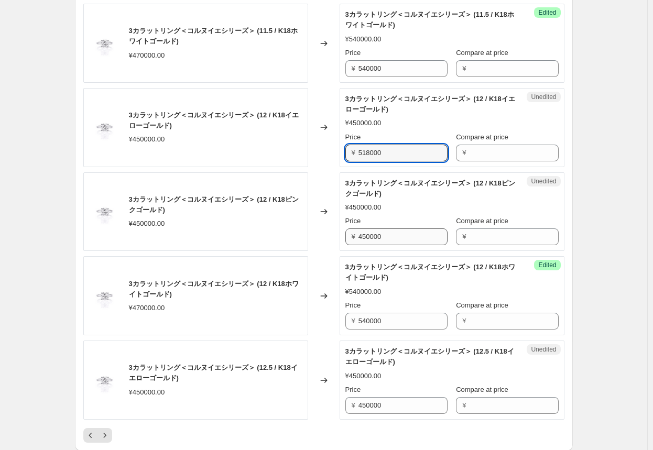
type input "518000"
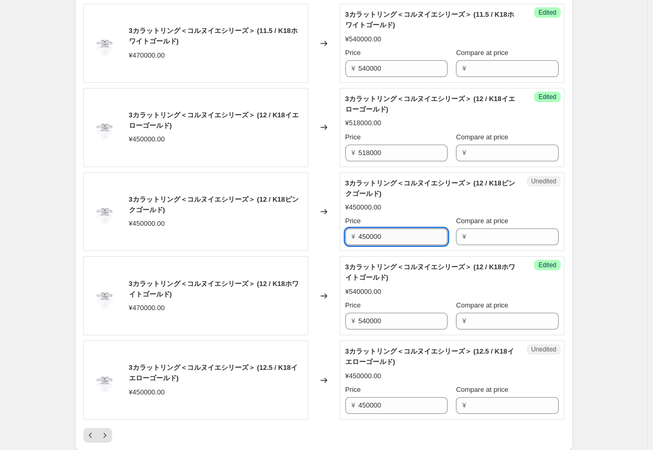
click at [341, 238] on input "450000" at bounding box center [402, 236] width 89 height 17
paste input "518"
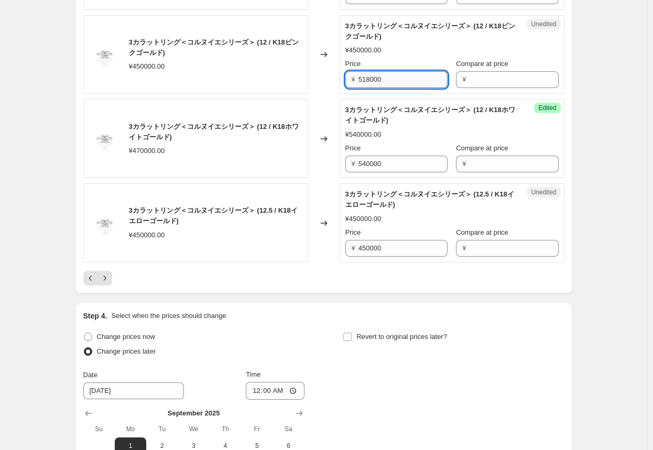
type input "518000"
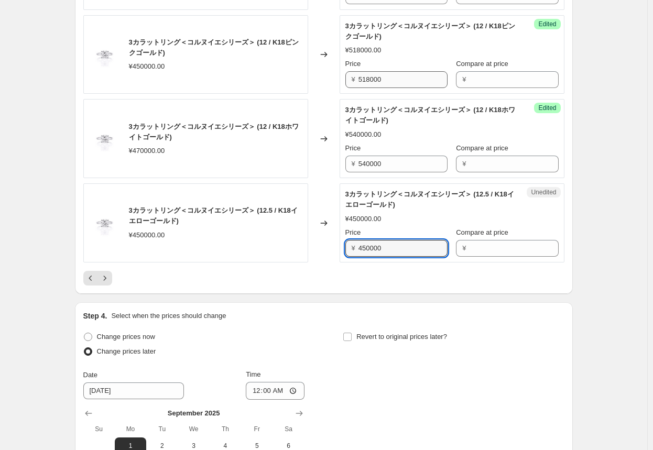
click at [341, 240] on input "450000" at bounding box center [402, 248] width 89 height 17
paste input "518"
type input "518000"
click at [105, 278] on icon "Next" at bounding box center [105, 278] width 10 height 10
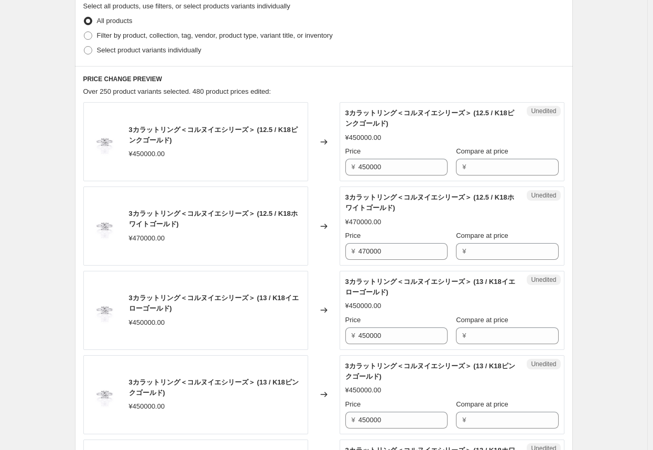
scroll to position [314, 0]
click at [341, 255] on input "470000" at bounding box center [402, 251] width 89 height 17
paste input "518"
click at [341, 254] on input "518000" at bounding box center [402, 251] width 89 height 17
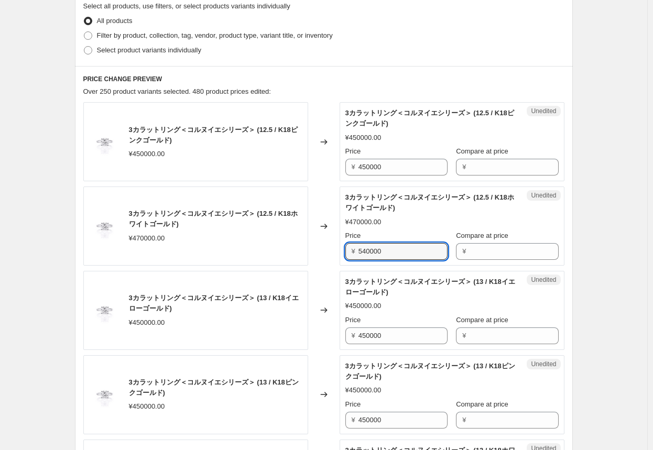
type input "540000"
click at [328, 259] on div "Changed to" at bounding box center [323, 225] width 31 height 79
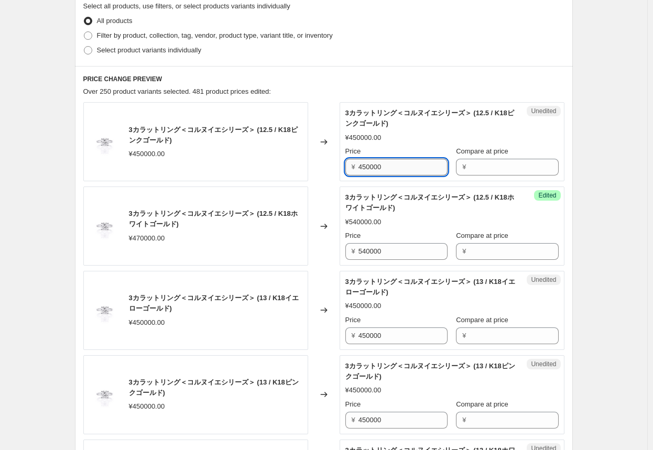
click at [341, 168] on input "450000" at bounding box center [402, 167] width 89 height 17
paste input "518"
drag, startPoint x: 366, startPoint y: 168, endPoint x: 362, endPoint y: 186, distance: 18.1
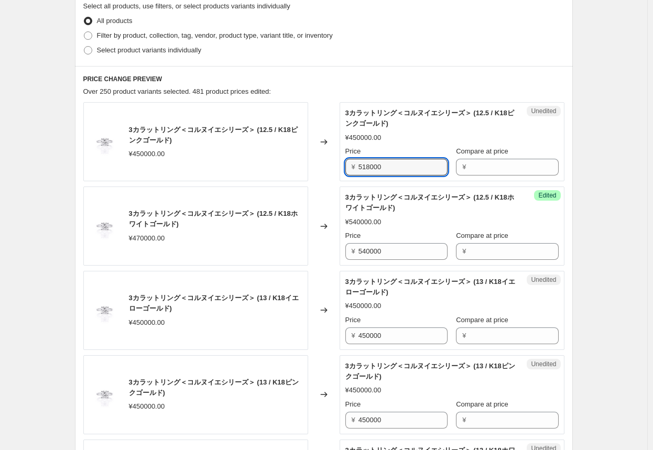
type input "518000"
click at [341, 188] on div "Success Edited 3カラットリング＜コルヌイエシリーズ＞ (12.5 / K18ホワイトゴールド) ¥540000.00 Price ¥ 5400…" at bounding box center [451, 225] width 225 height 79
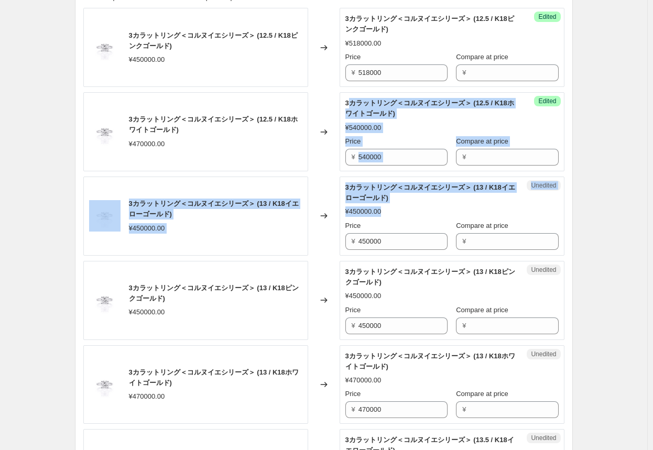
scroll to position [419, 0]
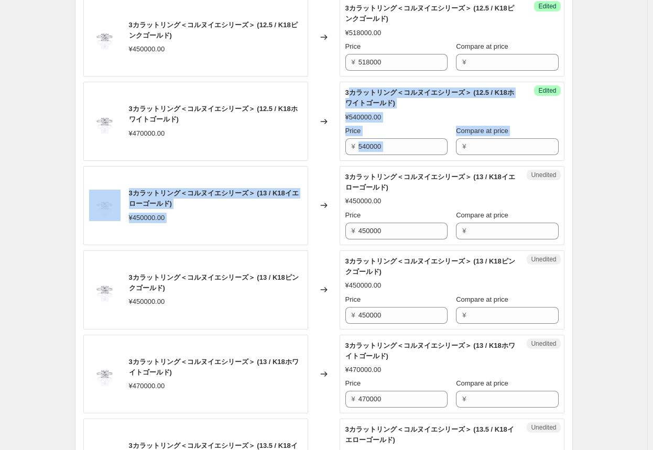
drag, startPoint x: 360, startPoint y: 188, endPoint x: 318, endPoint y: 186, distance: 42.0
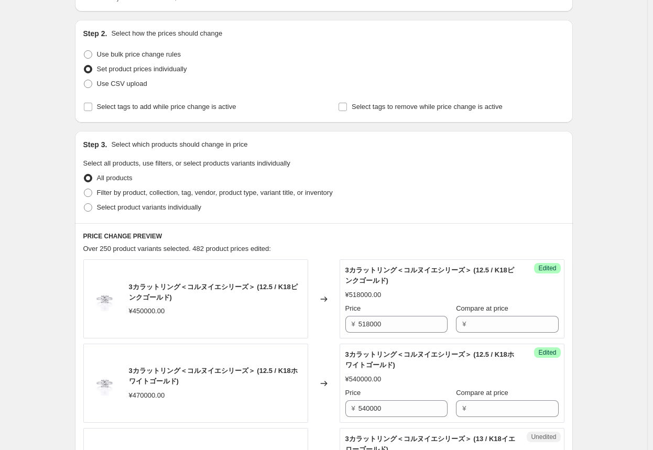
scroll to position [262, 0]
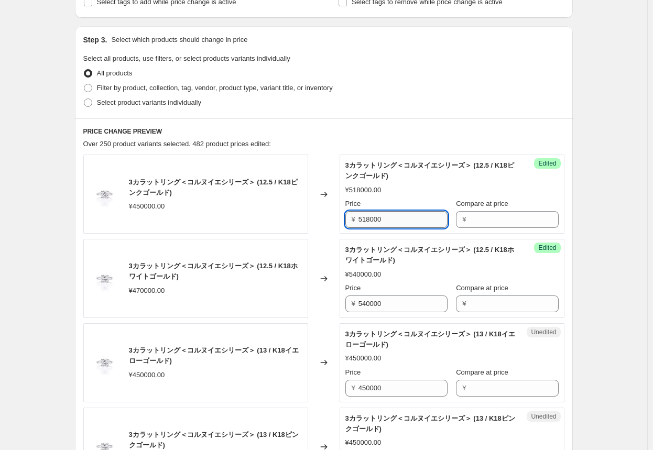
click at [341, 222] on input "518000" at bounding box center [402, 219] width 89 height 17
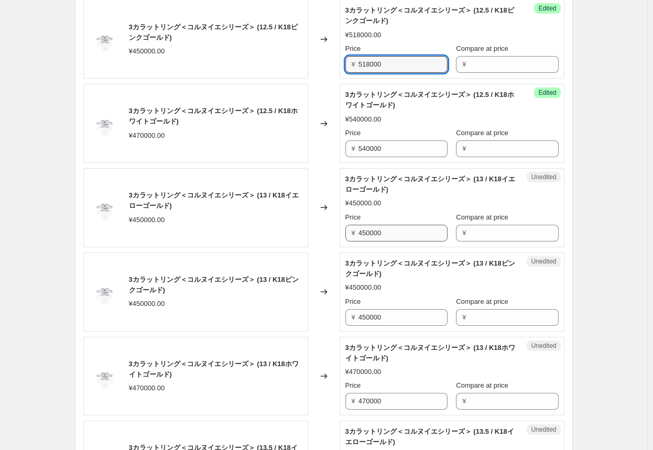
scroll to position [419, 0]
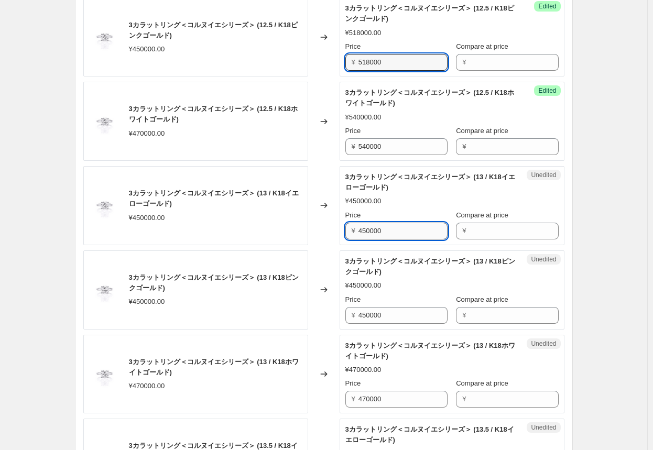
click at [341, 231] on input "450000" at bounding box center [402, 231] width 89 height 17
paste input "518"
type input "518000"
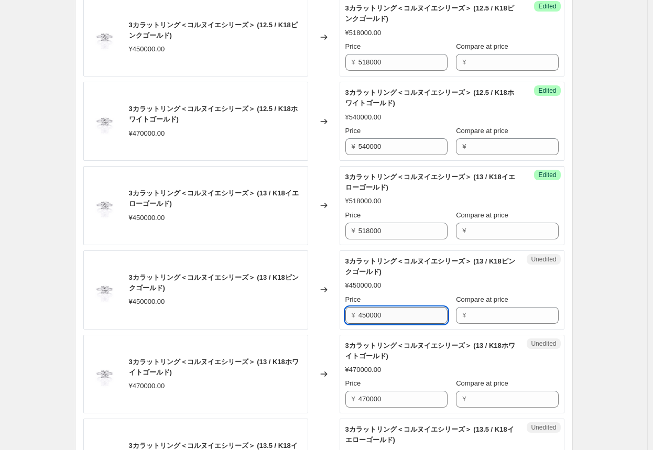
click at [341, 312] on input "450000" at bounding box center [402, 315] width 89 height 17
paste input "518"
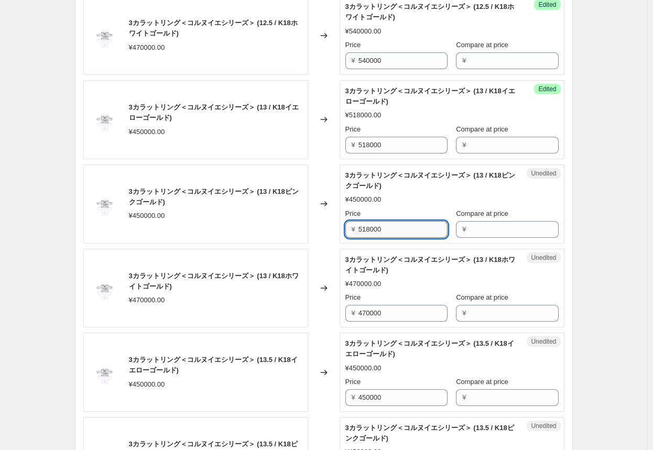
scroll to position [524, 0]
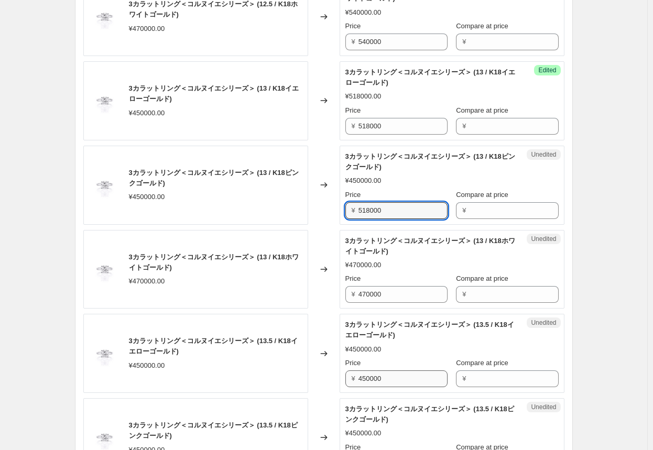
type input "518000"
click at [341, 375] on input "450000" at bounding box center [402, 378] width 89 height 17
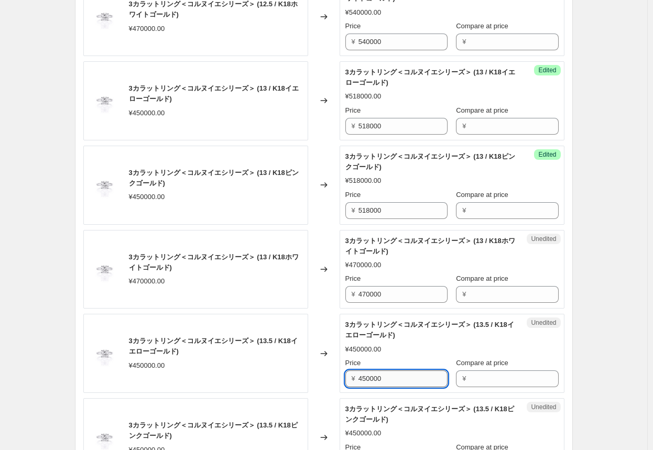
click at [341, 375] on input "450000" at bounding box center [402, 378] width 89 height 17
paste input "518"
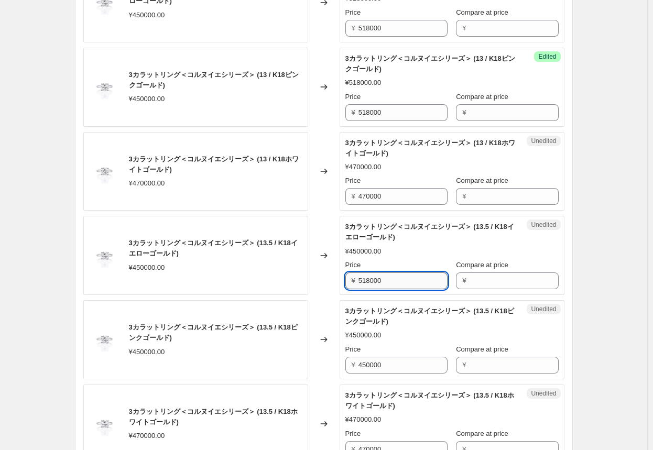
scroll to position [628, 0]
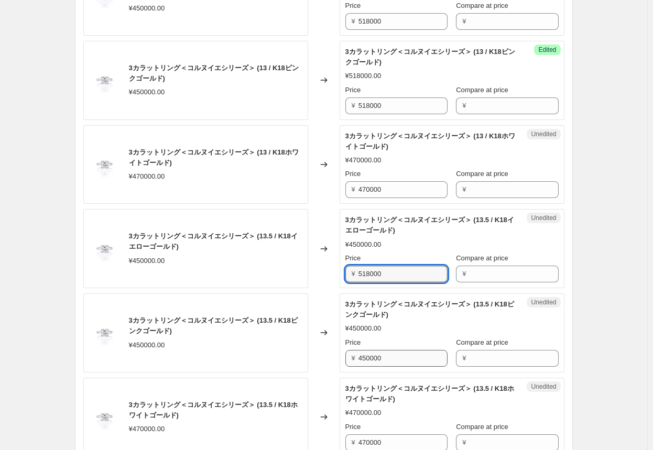
type input "518000"
click at [341, 356] on input "450000" at bounding box center [402, 358] width 89 height 17
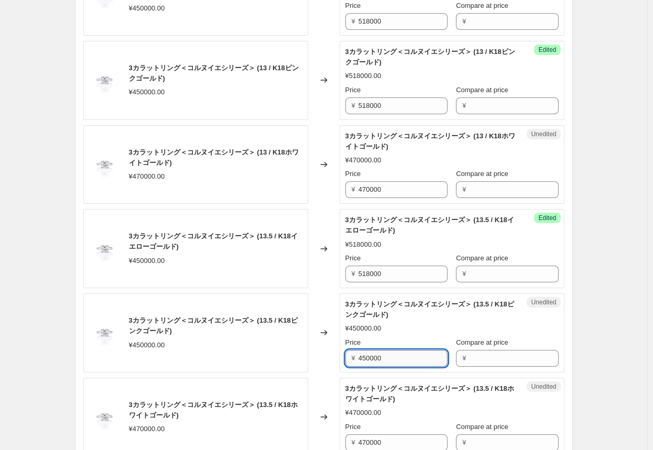
click at [341, 356] on input "450000" at bounding box center [402, 358] width 89 height 17
paste input "518"
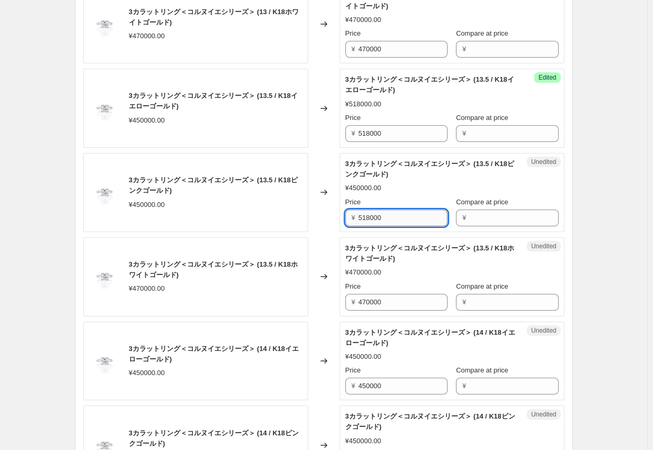
scroll to position [786, 0]
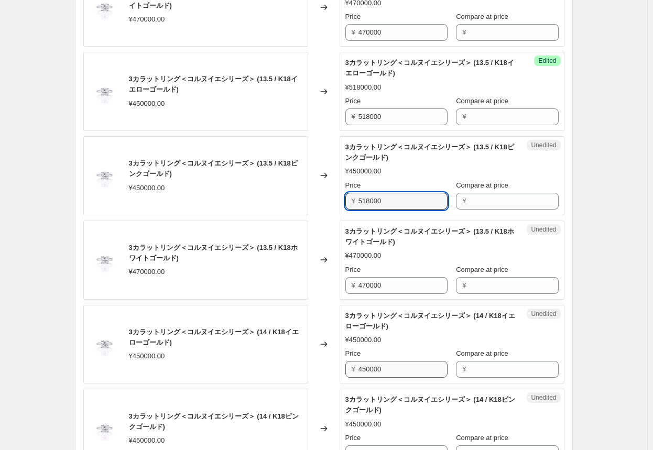
type input "518000"
click at [341, 367] on input "450000" at bounding box center [402, 369] width 89 height 17
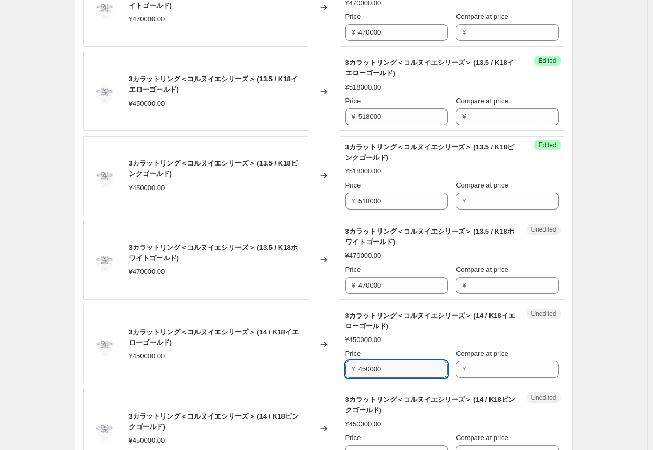
click at [341, 367] on input "450000" at bounding box center [402, 369] width 89 height 17
paste input "518"
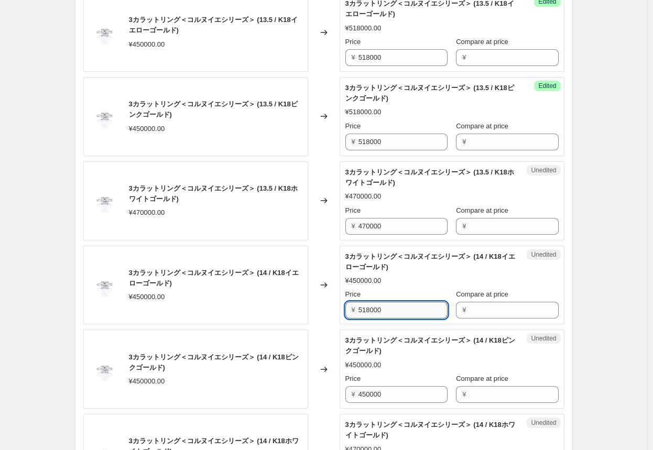
scroll to position [890, 0]
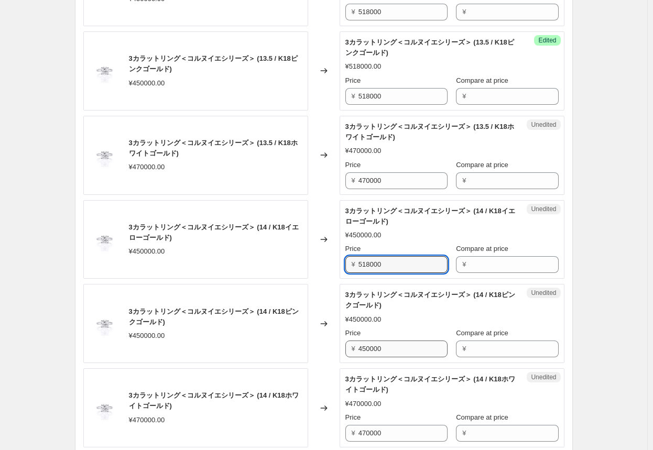
type input "518000"
click at [341, 351] on input "450000" at bounding box center [402, 348] width 89 height 17
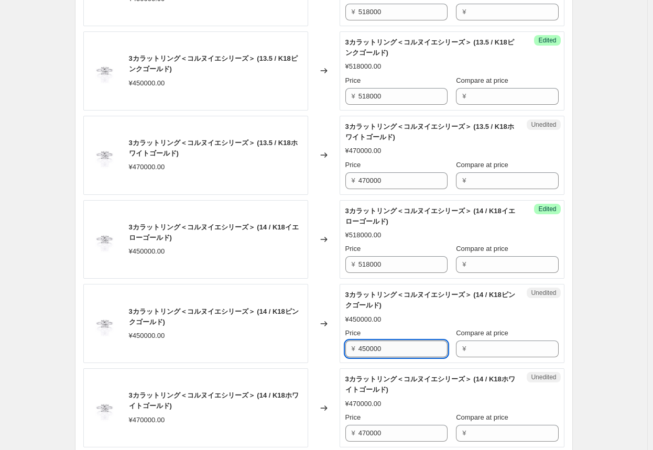
click at [341, 351] on input "450000" at bounding box center [402, 348] width 89 height 17
paste input "518"
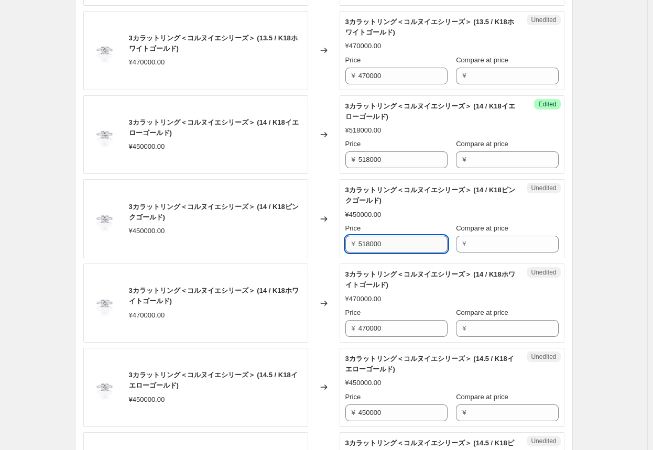
scroll to position [1047, 0]
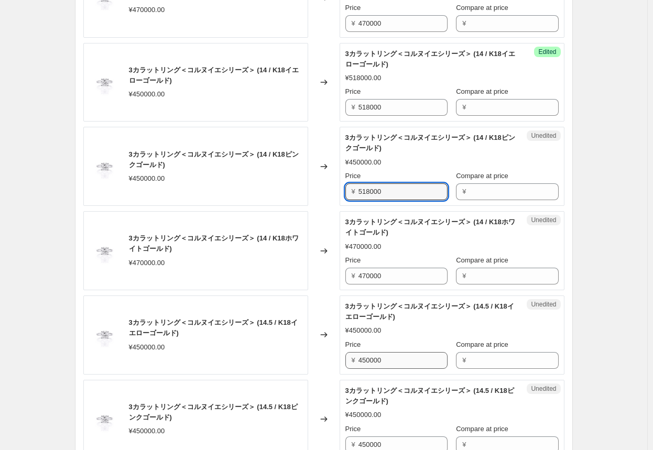
type input "518000"
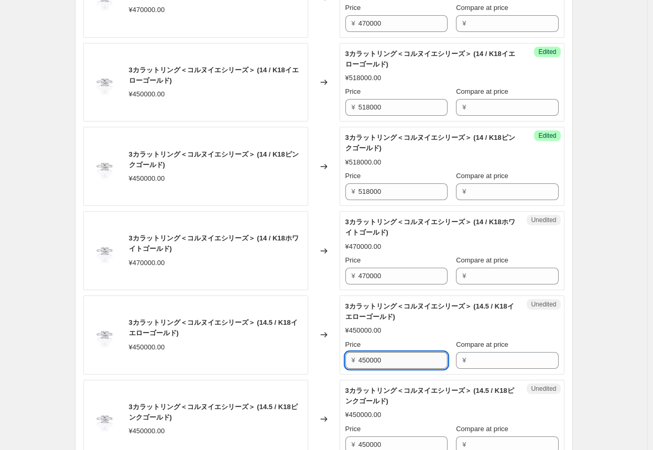
click at [341, 361] on input "450000" at bounding box center [402, 360] width 89 height 17
paste input "518"
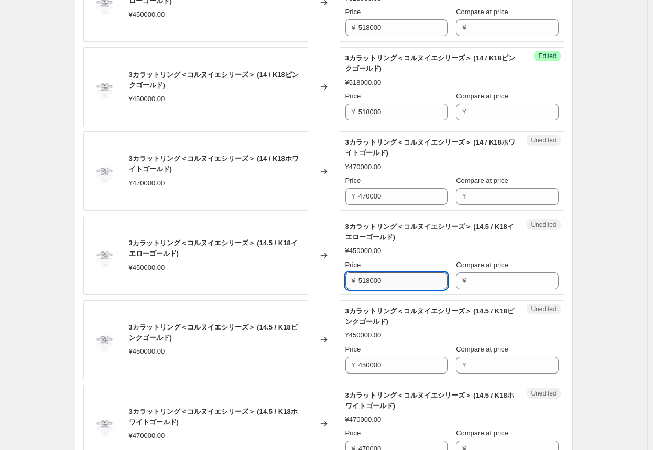
scroll to position [1152, 0]
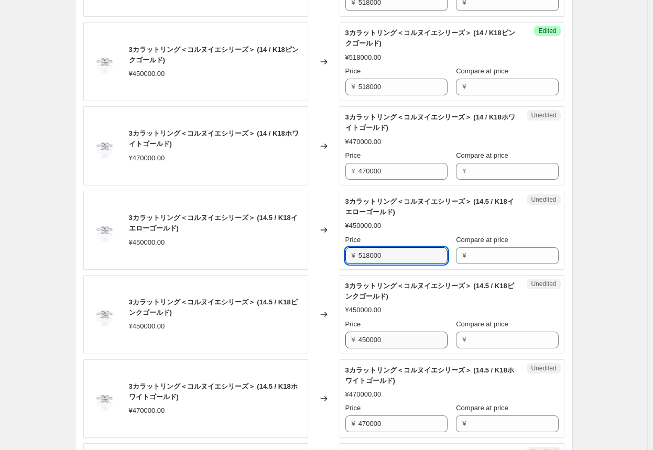
type input "518000"
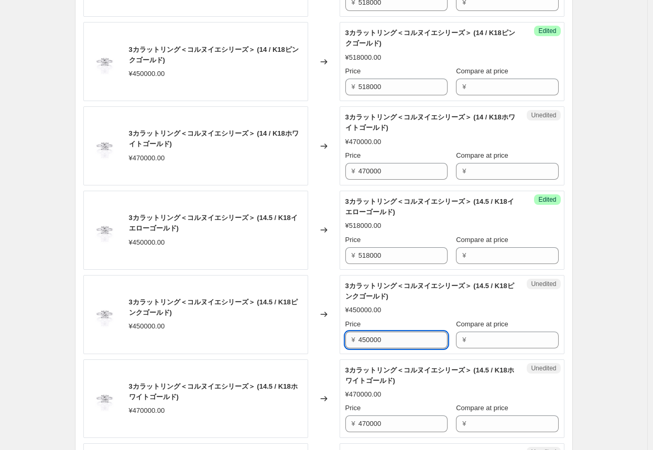
click at [341, 338] on input "450000" at bounding box center [402, 340] width 89 height 17
paste input "518"
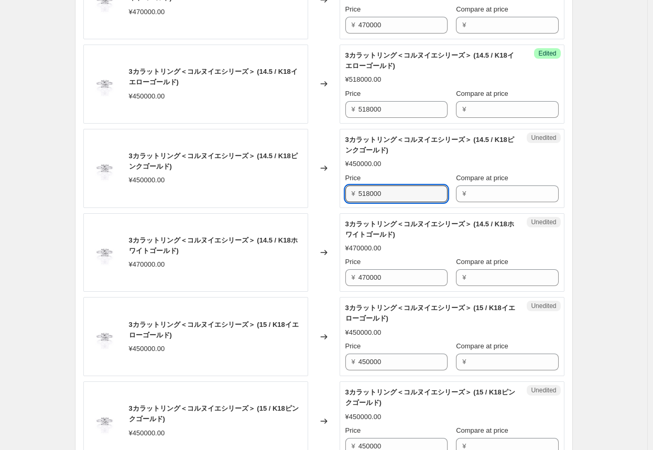
scroll to position [1309, 0]
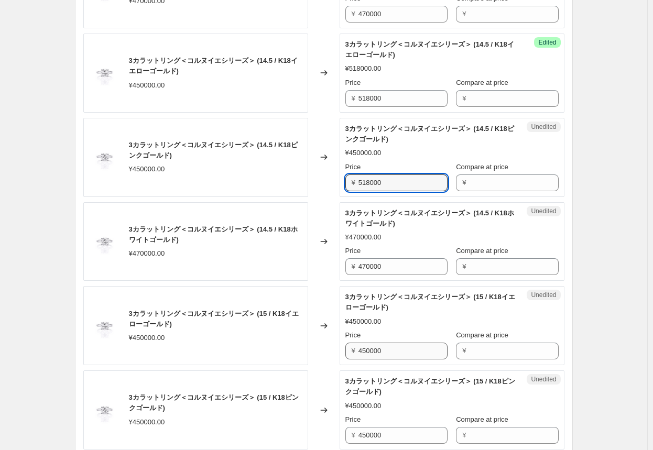
type input "518000"
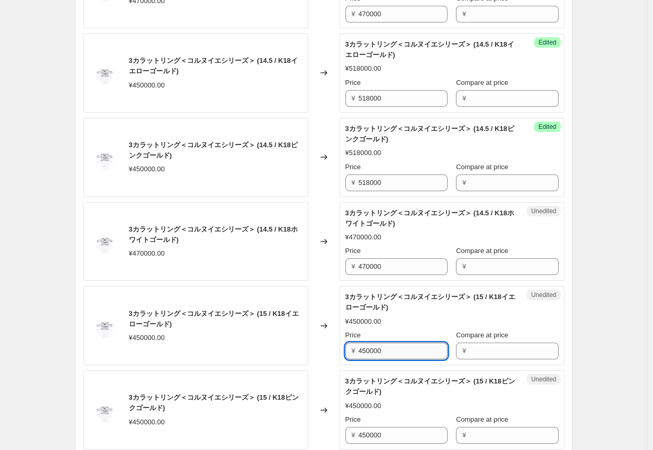
click at [341, 350] on input "450000" at bounding box center [402, 351] width 89 height 17
paste input "518"
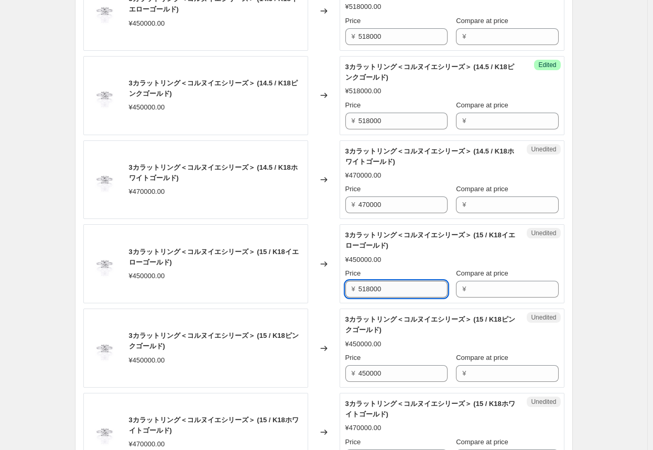
scroll to position [1414, 0]
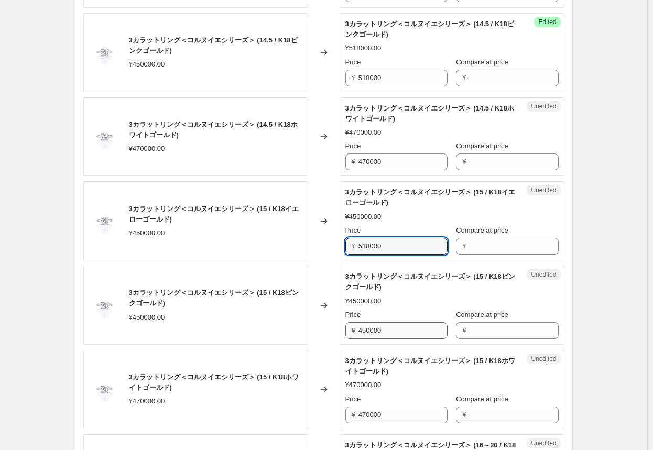
type input "518000"
click at [341, 328] on input "450000" at bounding box center [402, 330] width 89 height 17
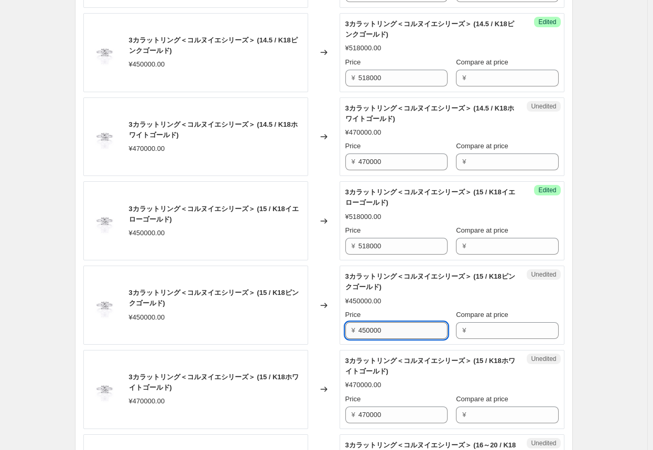
click at [341, 328] on input "450000" at bounding box center [402, 330] width 89 height 17
paste input "518"
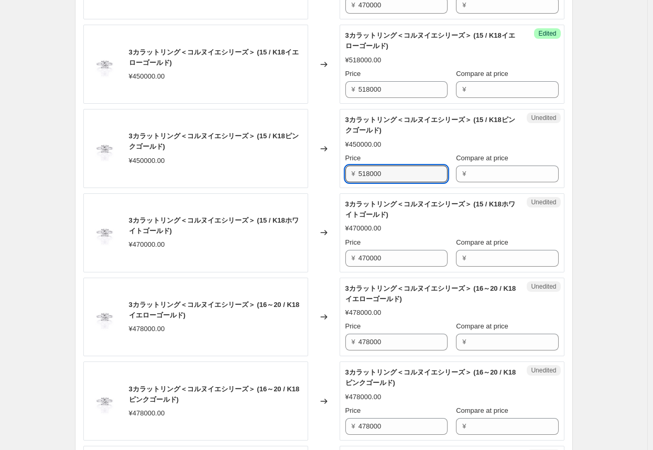
scroll to position [1571, 0]
type input "518000"
click at [341, 335] on input "478000" at bounding box center [402, 341] width 89 height 17
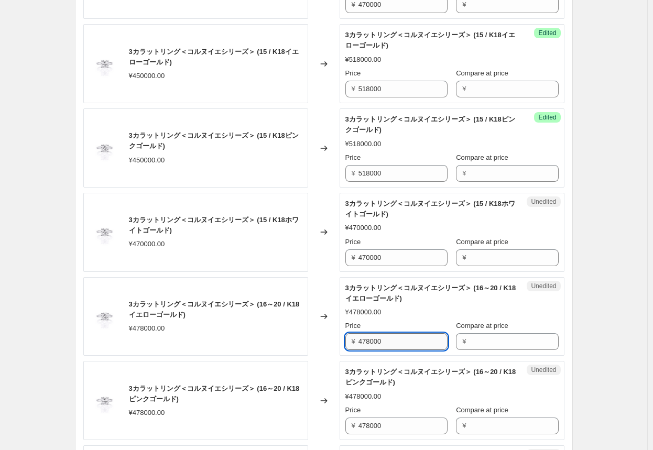
click at [341, 335] on input "478000" at bounding box center [402, 341] width 89 height 17
paste input "51"
drag, startPoint x: 387, startPoint y: 340, endPoint x: 325, endPoint y: 338, distance: 61.3
click at [329, 338] on div "3カラットリング＜コルヌイエシリーズ＞ (16～20 / K18イエローゴールド) ¥478000.00 Changed to Unedited 3カラットリ…" at bounding box center [323, 316] width 481 height 79
type input "478000"
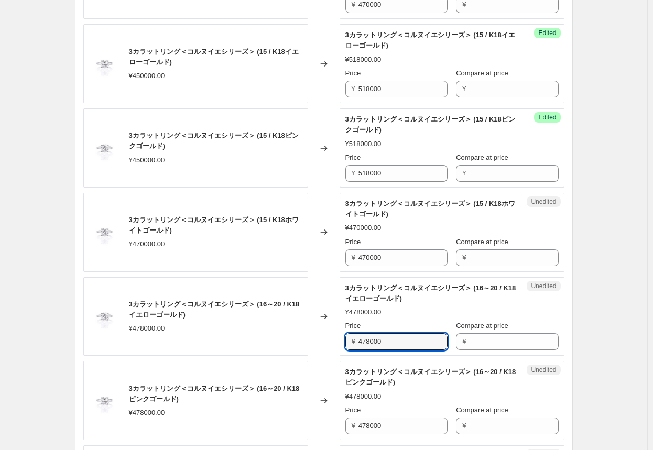
click at [325, 338] on div "Changed to" at bounding box center [323, 316] width 31 height 79
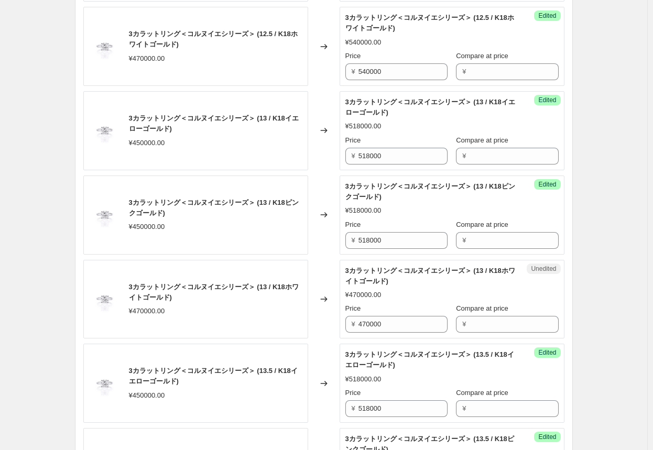
scroll to position [524, 0]
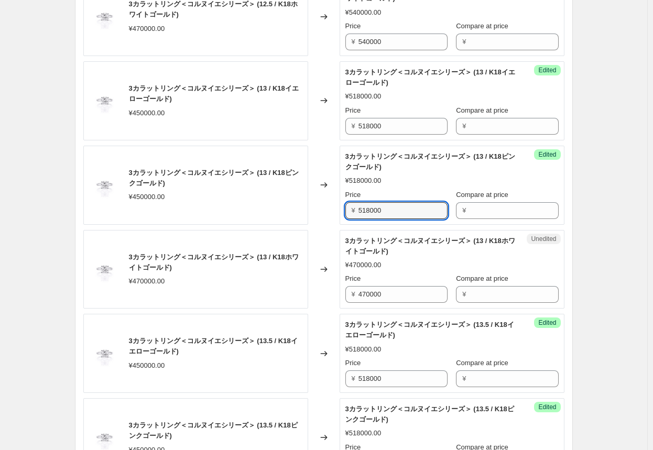
drag, startPoint x: 392, startPoint y: 211, endPoint x: 339, endPoint y: 216, distance: 53.2
click at [341, 216] on div "Success Edited 3カラットリング＜コルヌイエシリーズ＞ (13 / K18ピンクゴールド) ¥518000.00 Price ¥ 518000 …" at bounding box center [451, 185] width 225 height 79
click at [339, 216] on div "Changed to" at bounding box center [323, 185] width 31 height 79
click at [341, 209] on input "540000" at bounding box center [402, 210] width 89 height 17
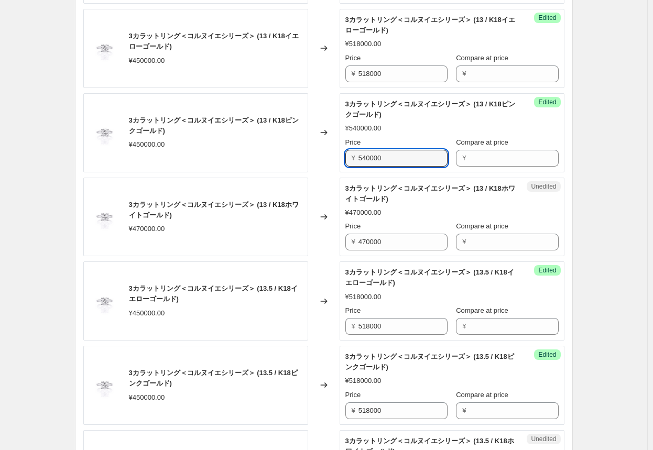
scroll to position [628, 0]
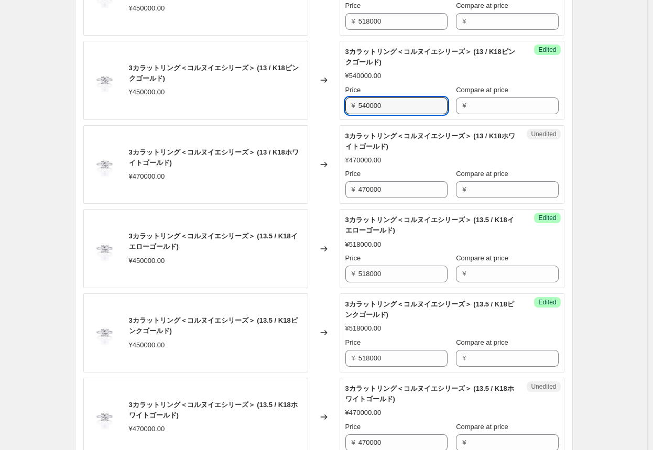
click at [300, 110] on div "3カラットリング＜コルヌイエシリーズ＞ (13 / K18ピンクゴールド) ¥450000.00" at bounding box center [195, 80] width 225 height 79
drag, startPoint x: 399, startPoint y: 105, endPoint x: 315, endPoint y: 103, distance: 83.3
click at [315, 103] on div "3カラットリング＜コルヌイエシリーズ＞ (13 / K18ピンクゴールド) ¥450000.00 Changed to Success Edited 3カラッ…" at bounding box center [323, 80] width 481 height 79
type input "518000"
click at [333, 118] on div "Changed to" at bounding box center [323, 80] width 31 height 79
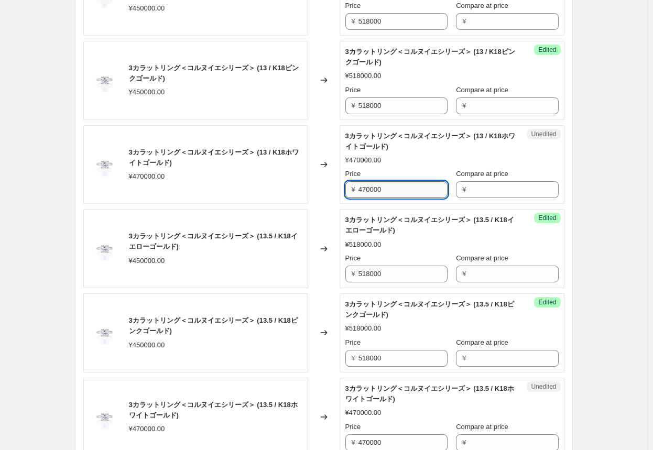
click at [341, 189] on input "470000" at bounding box center [402, 189] width 89 height 17
type input "540000"
click at [308, 200] on div "3カラットリング＜コルヌイエシリーズ＞ (13 / K18ホワイトゴールド) ¥470000.00" at bounding box center [195, 164] width 225 height 79
click at [341, 189] on input "540000" at bounding box center [402, 189] width 89 height 17
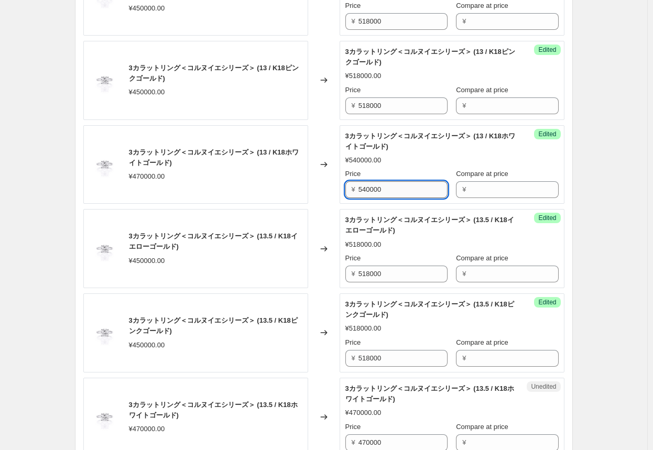
click at [341, 189] on input "540000" at bounding box center [402, 189] width 89 height 17
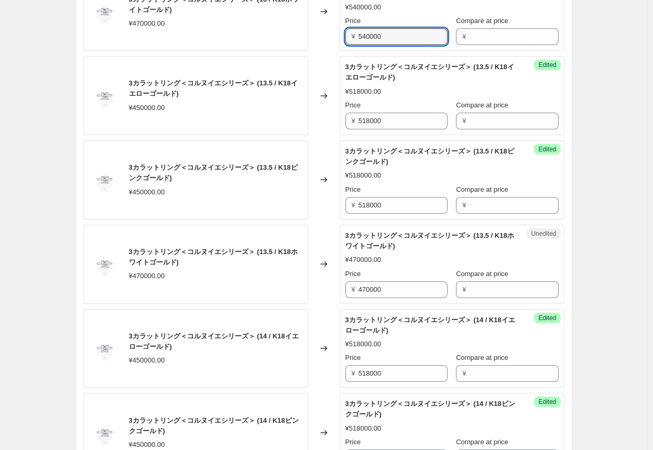
scroll to position [786, 0]
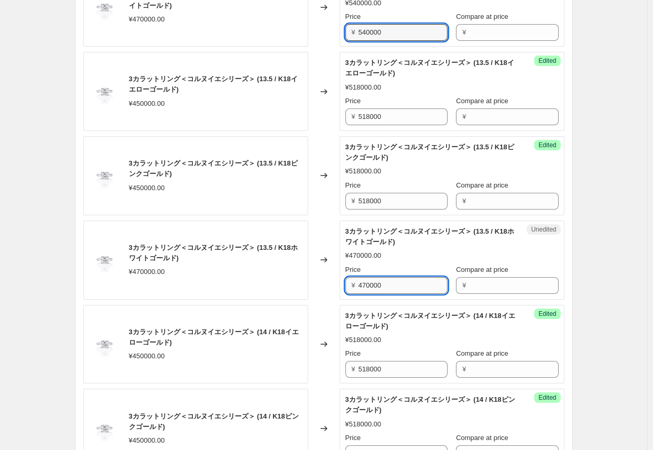
click at [341, 285] on input "470000" at bounding box center [402, 285] width 89 height 17
paste input "54"
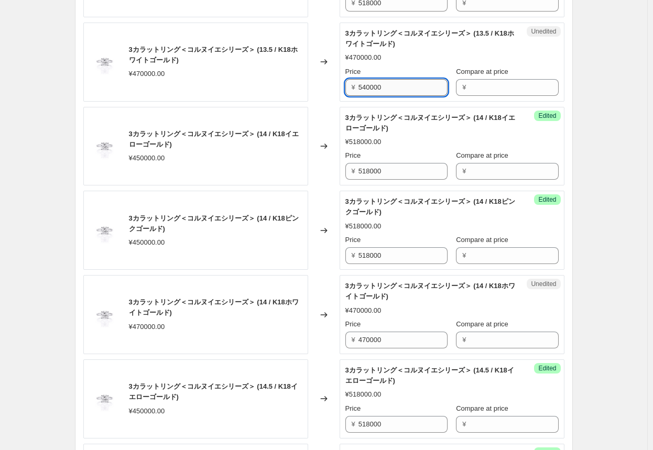
scroll to position [995, 0]
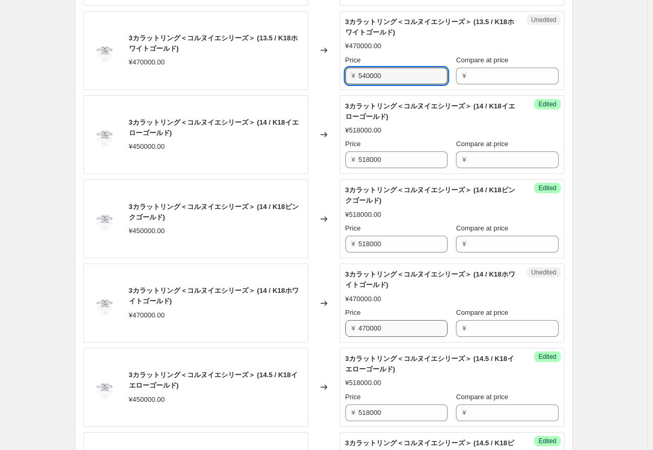
type input "540000"
click at [341, 325] on input "470000" at bounding box center [402, 328] width 89 height 17
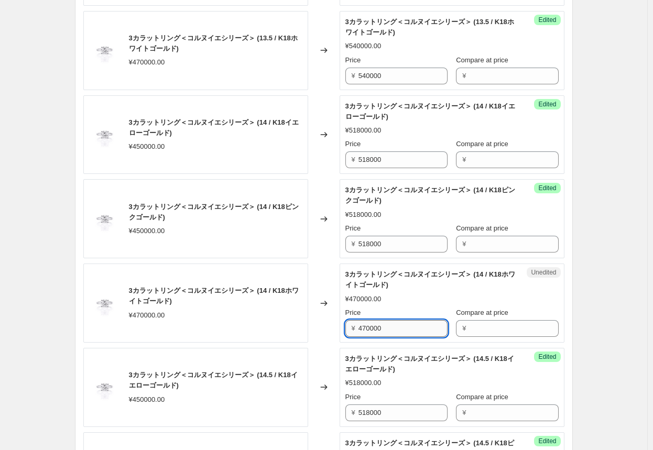
click at [341, 325] on input "470000" at bounding box center [402, 328] width 89 height 17
paste input "54"
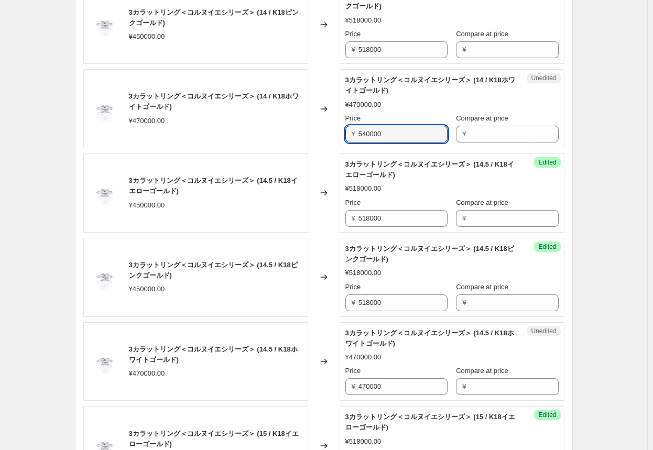
scroll to position [1205, 0]
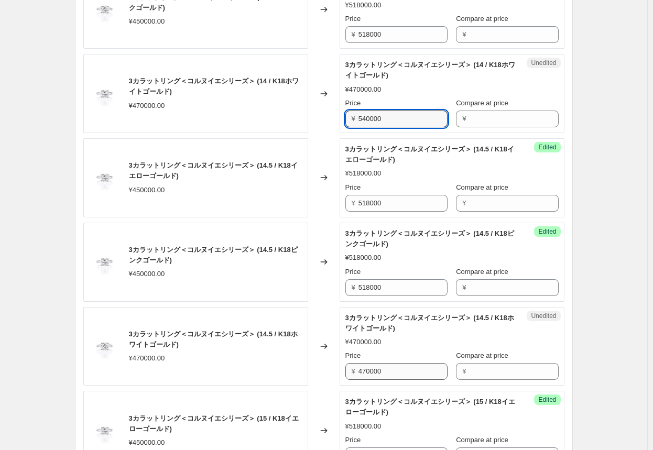
type input "540000"
click at [341, 367] on input "470000" at bounding box center [402, 371] width 89 height 17
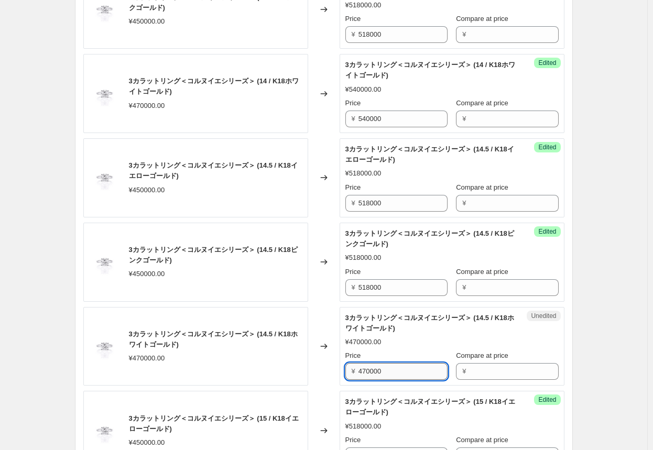
click at [341, 367] on input "470000" at bounding box center [402, 371] width 89 height 17
paste input "54"
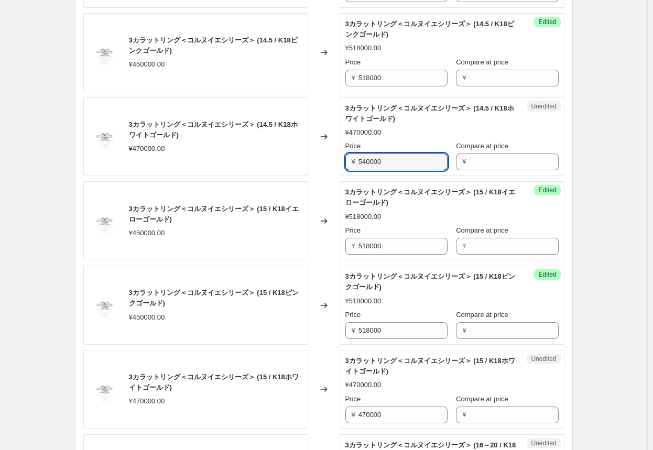
scroll to position [1466, 0]
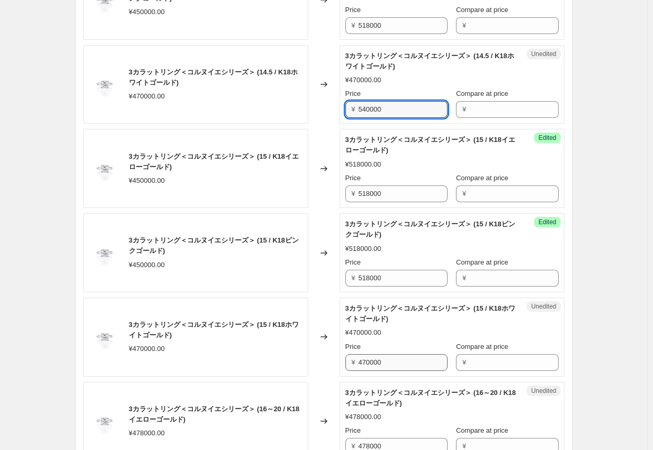
type input "540000"
click at [341, 357] on input "470000" at bounding box center [402, 362] width 89 height 17
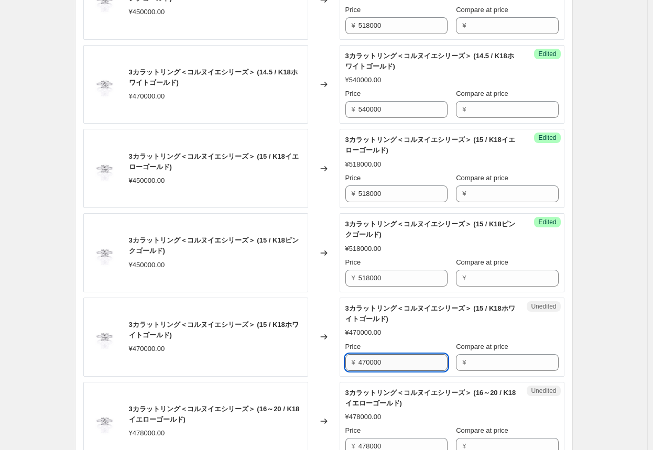
click at [341, 357] on input "470000" at bounding box center [402, 362] width 89 height 17
paste input "54"
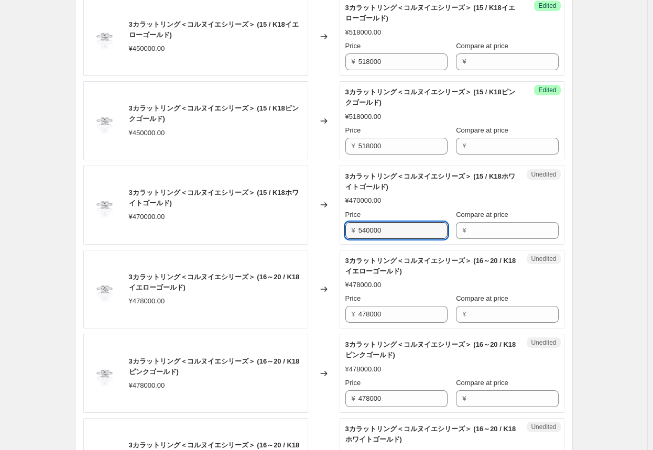
scroll to position [1624, 0]
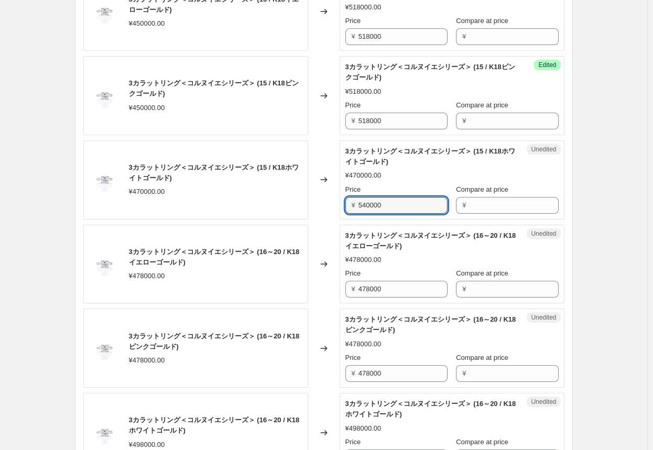
type input "540000"
click at [327, 295] on div "Changed to" at bounding box center [323, 264] width 31 height 79
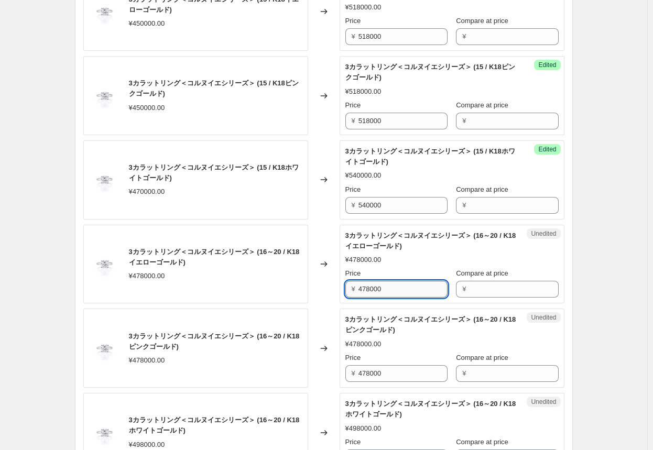
click at [341, 285] on input "478000" at bounding box center [402, 289] width 89 height 17
type input "550000"
click at [331, 288] on div "Changed to" at bounding box center [323, 264] width 31 height 79
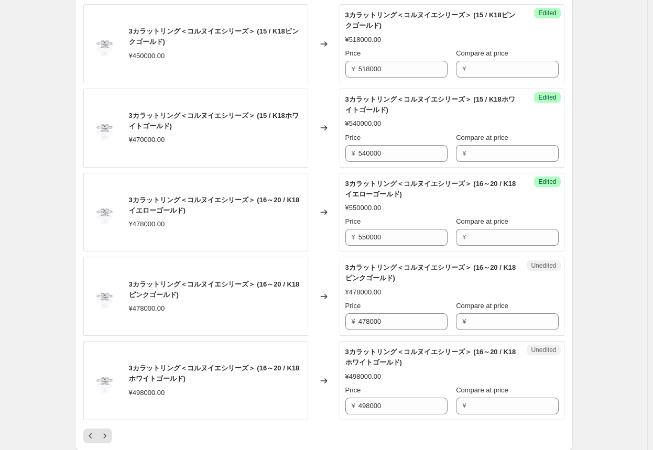
scroll to position [1676, 0]
click at [341, 316] on input "478000" at bounding box center [402, 321] width 89 height 17
type input "550000"
click at [283, 341] on div "3カラットリング＜コルヌイエシリーズ＞ (16～20 / K18ホワイトゴールド) ¥498000.00" at bounding box center [195, 379] width 225 height 79
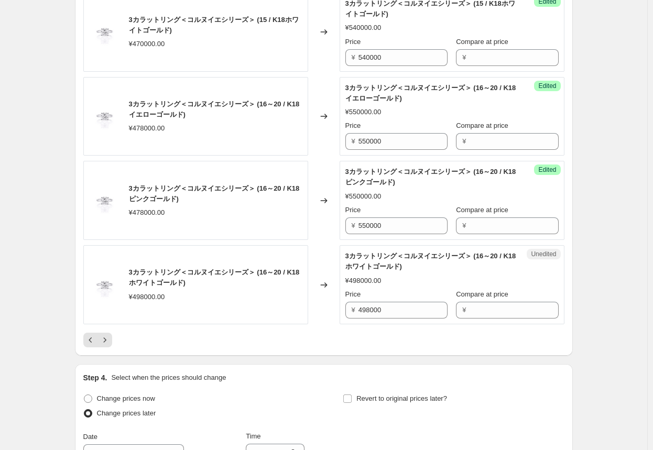
scroll to position [1781, 0]
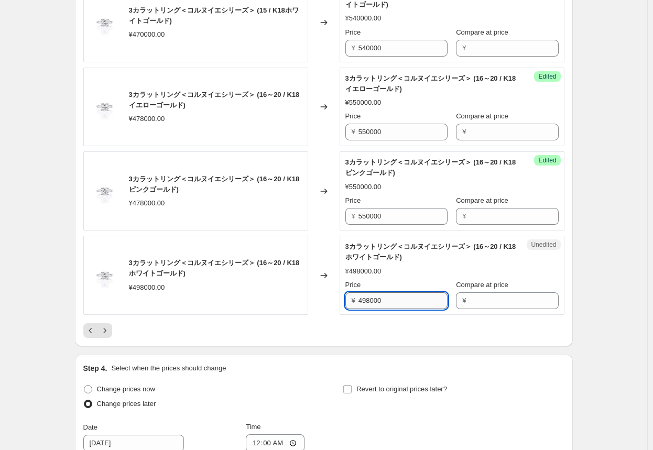
click at [341, 297] on input "498000" at bounding box center [402, 300] width 89 height 17
click at [341, 295] on input "498000" at bounding box center [402, 300] width 89 height 17
type input "573000"
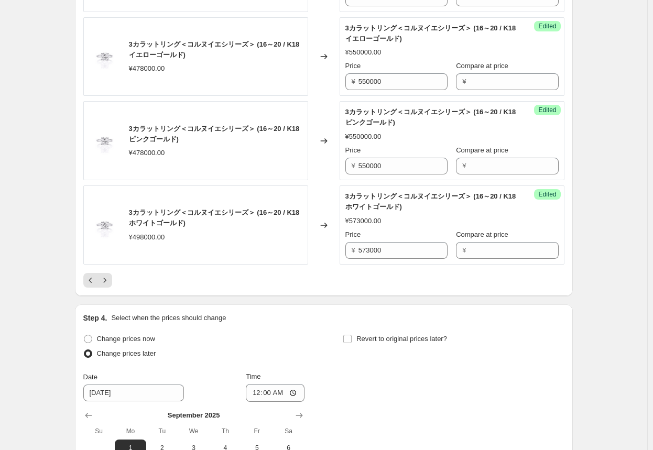
scroll to position [1833, 0]
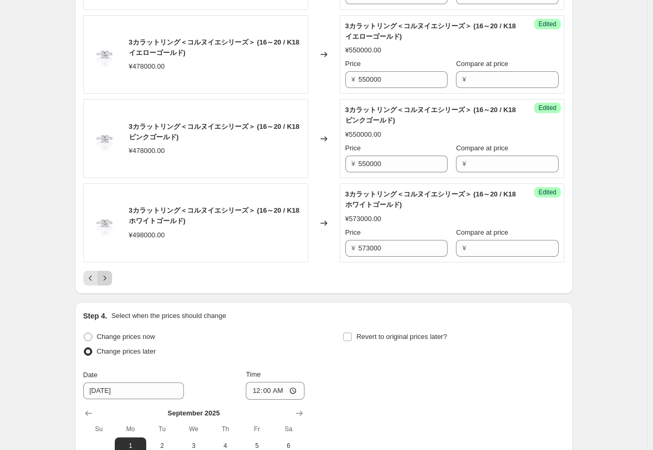
click at [110, 275] on icon "Next" at bounding box center [105, 278] width 10 height 10
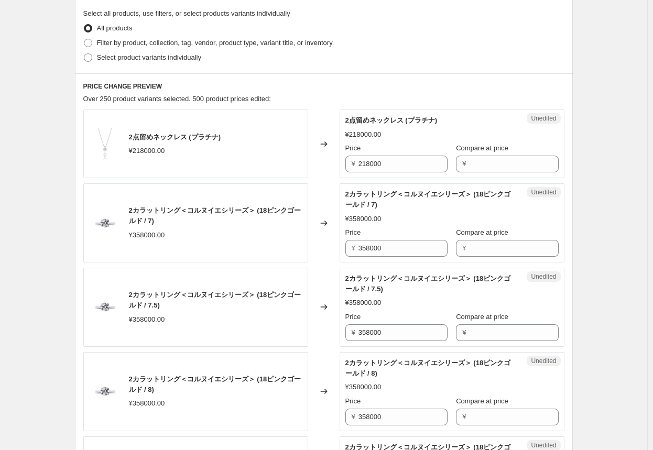
scroll to position [314, 0]
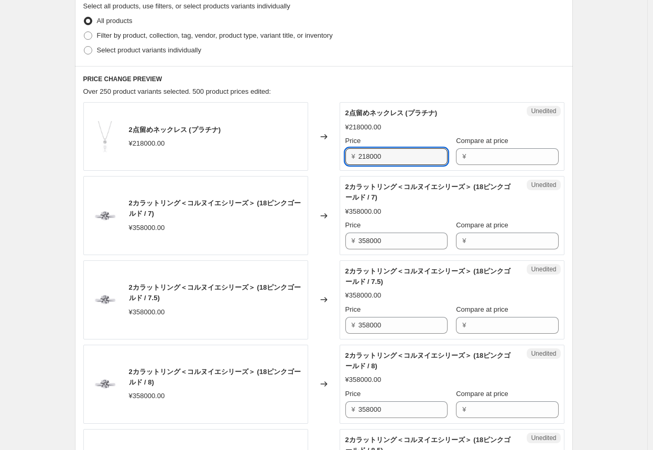
drag, startPoint x: 403, startPoint y: 157, endPoint x: 294, endPoint y: 158, distance: 109.5
click at [294, 158] on div "2点留めネックレス (プラチナ) ¥218000.00 Changed to Unedited 2点留めネックレス (プラチナ) ¥218000.00 Pri…" at bounding box center [323, 136] width 481 height 69
type input "251000"
click at [341, 157] on div "Success Edited 2点留めネックレス (プラチナ) ¥251000.00 Price ¥ 251000 Compare at price ¥" at bounding box center [451, 136] width 225 height 69
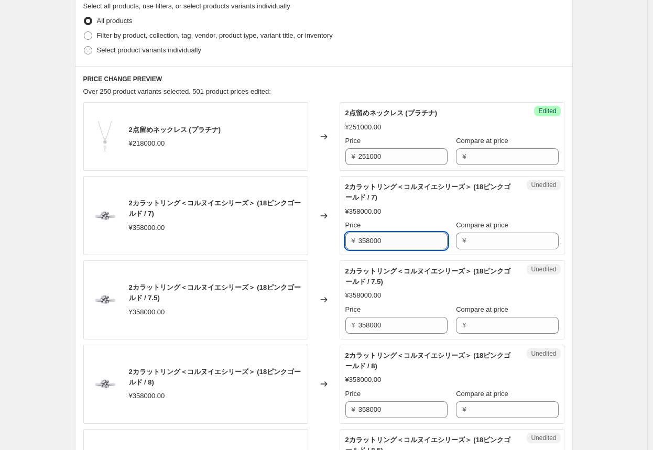
click at [341, 244] on input "358000" at bounding box center [402, 241] width 89 height 17
type input "412000"
click at [341, 241] on input "412000" at bounding box center [402, 241] width 89 height 17
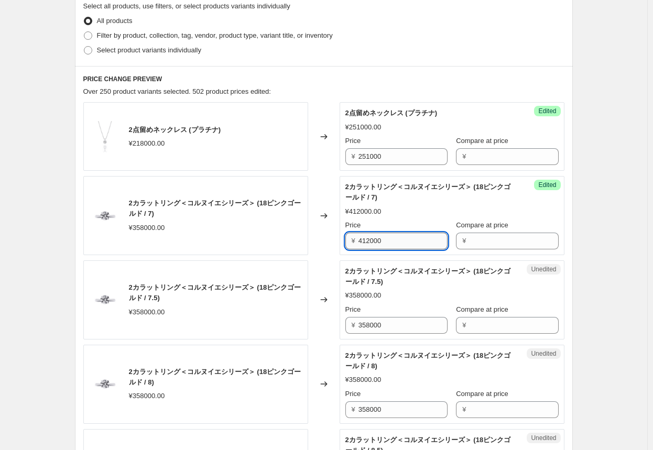
click at [341, 241] on input "412000" at bounding box center [402, 241] width 89 height 17
click at [341, 325] on div "¥ 358000" at bounding box center [396, 325] width 102 height 17
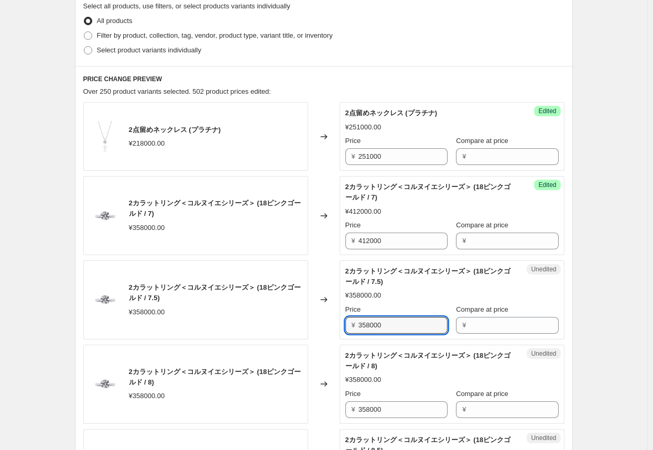
click at [341, 325] on div "¥ 358000" at bounding box center [396, 325] width 102 height 17
click at [341, 323] on input "358000" at bounding box center [402, 325] width 89 height 17
paste input "412"
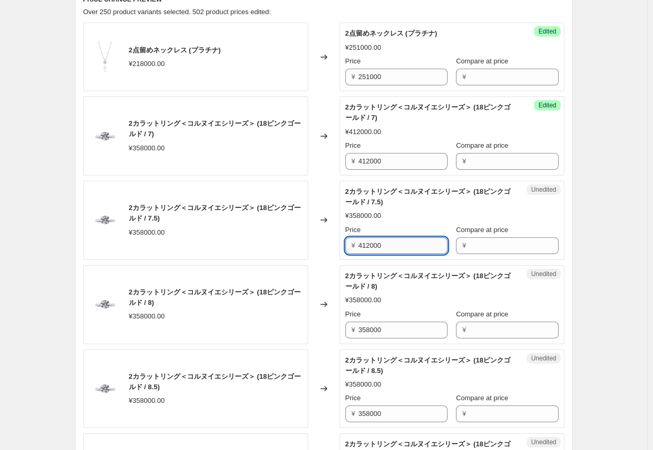
scroll to position [419, 0]
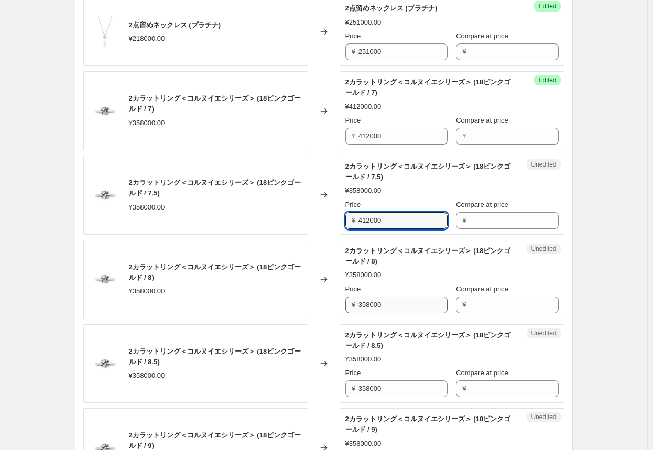
type input "412000"
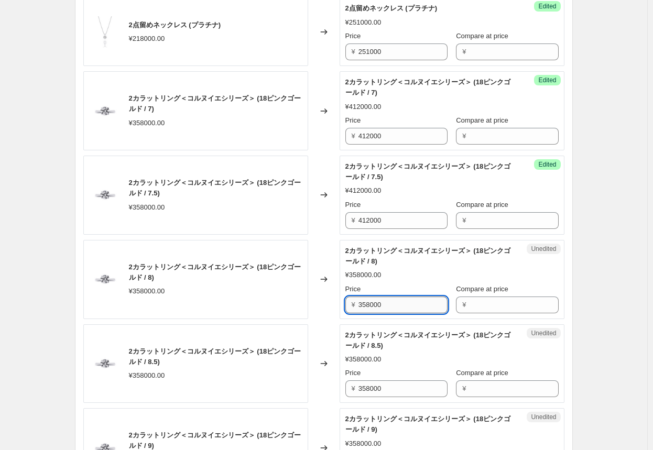
click at [341, 304] on input "358000" at bounding box center [402, 304] width 89 height 17
paste input "412"
type input "412000"
click at [341, 386] on input "358000" at bounding box center [402, 388] width 89 height 17
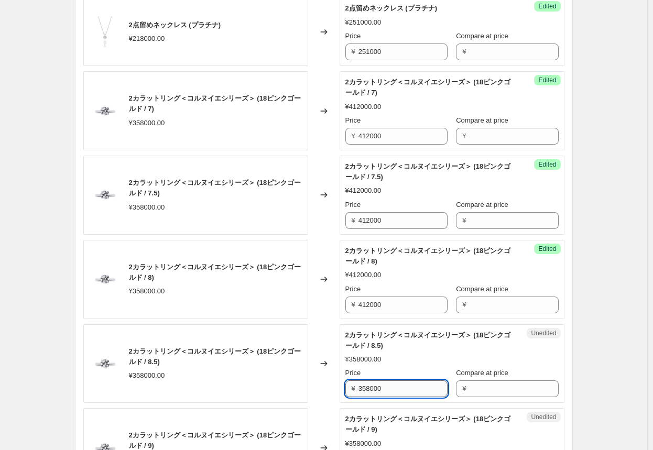
click at [341, 386] on input "358000" at bounding box center [402, 388] width 89 height 17
paste input "412"
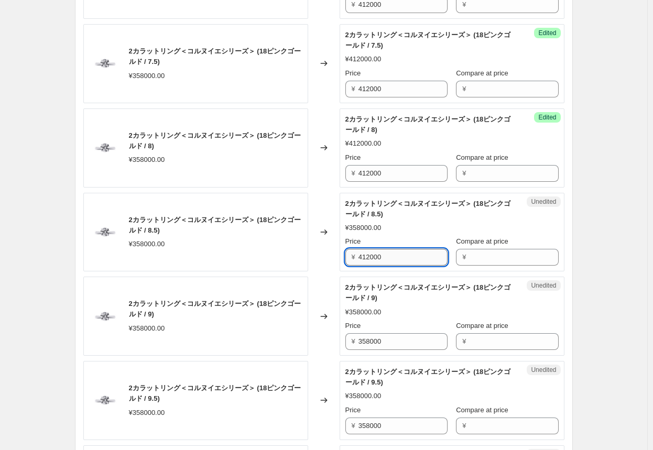
scroll to position [576, 0]
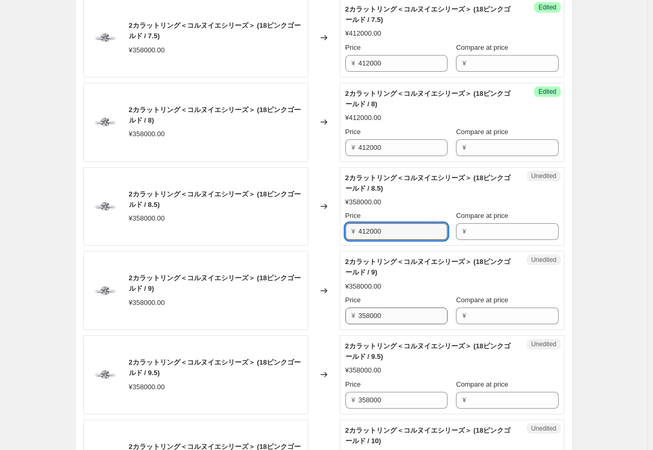
type input "412000"
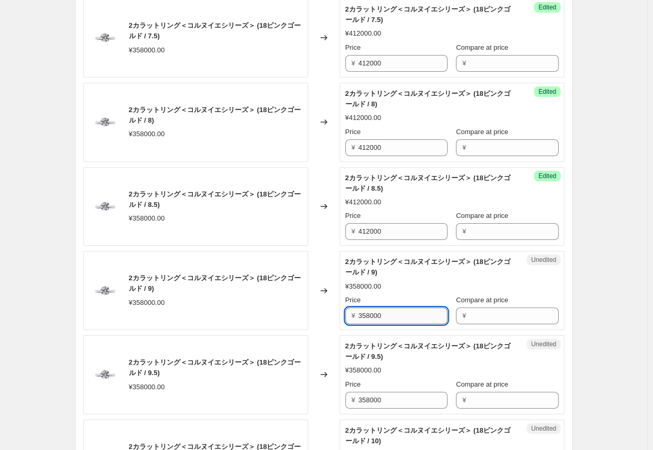
click at [341, 316] on input "358000" at bounding box center [402, 315] width 89 height 17
paste input "412"
type input "412000"
click at [341, 399] on input "358000" at bounding box center [402, 400] width 89 height 17
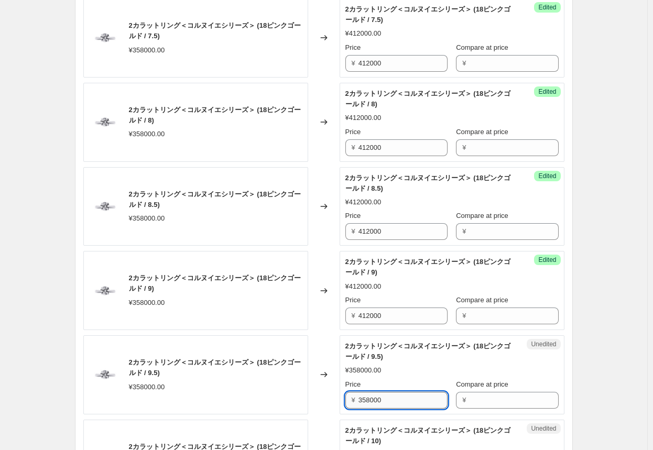
click at [341, 399] on input "358000" at bounding box center [402, 400] width 89 height 17
paste input "412"
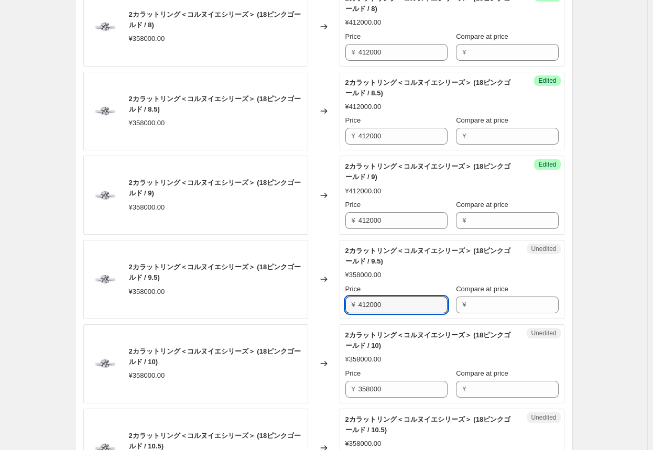
scroll to position [681, 0]
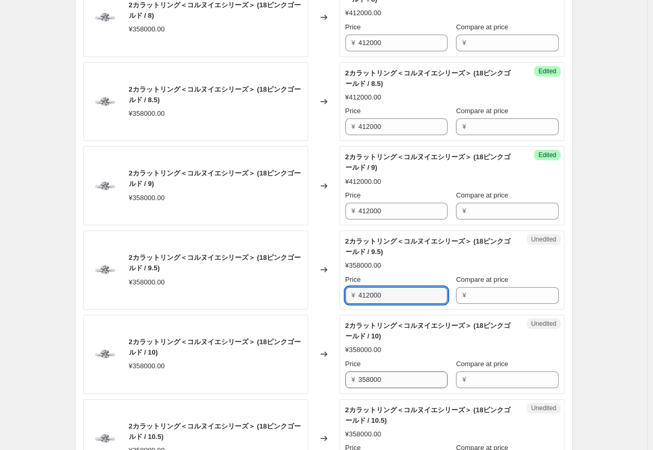
type input "412000"
click at [341, 381] on input "358000" at bounding box center [402, 379] width 89 height 17
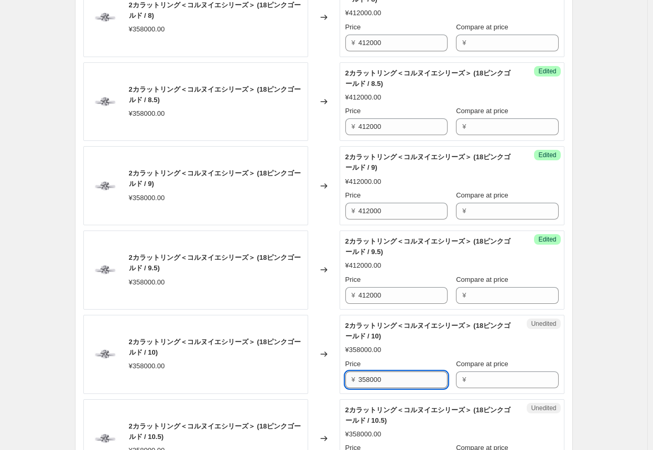
click at [341, 381] on input "358000" at bounding box center [402, 379] width 89 height 17
paste input "412"
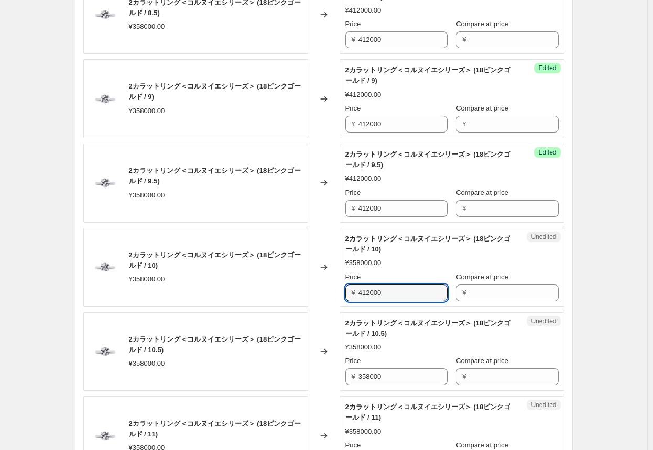
scroll to position [786, 0]
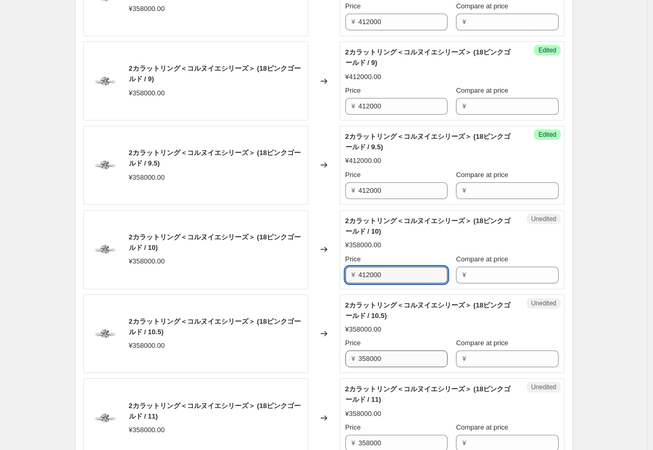
type input "412000"
click at [341, 361] on input "358000" at bounding box center [402, 358] width 89 height 17
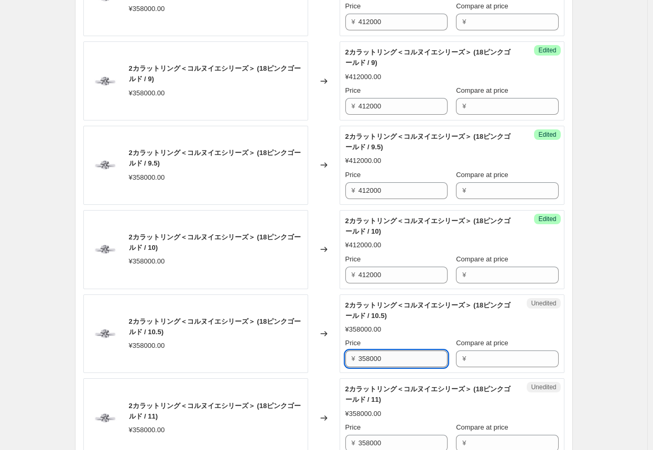
click at [341, 361] on input "358000" at bounding box center [402, 358] width 89 height 17
paste input "412"
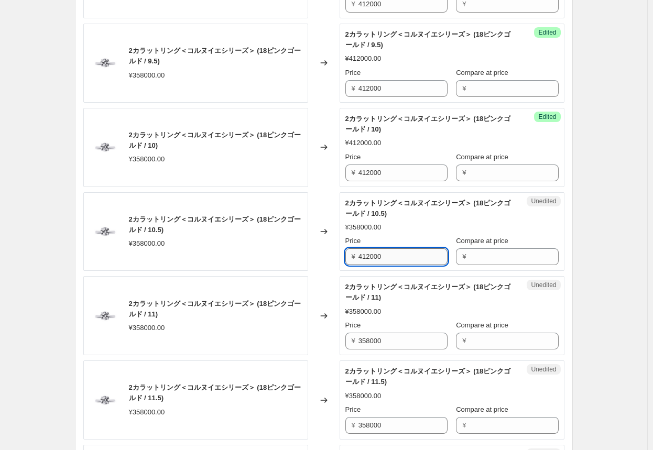
scroll to position [890, 0]
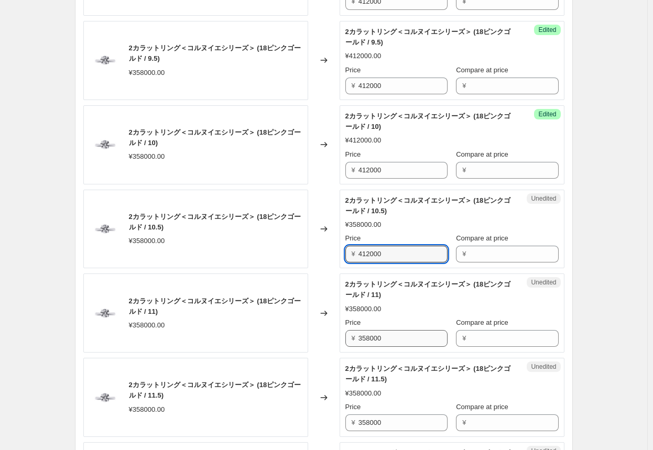
type input "412000"
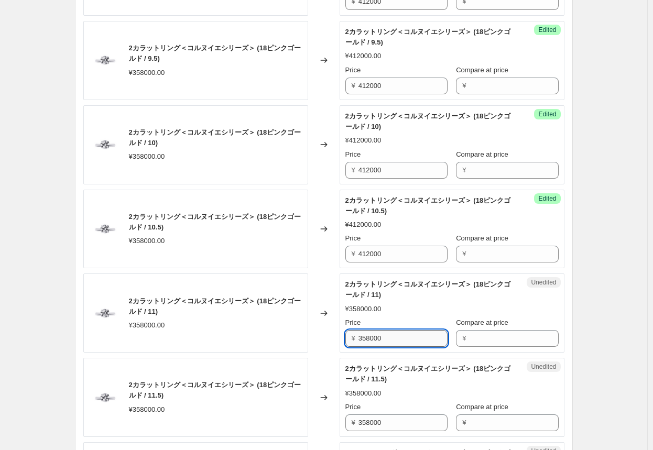
click at [341, 336] on input "358000" at bounding box center [402, 338] width 89 height 17
paste input "412"
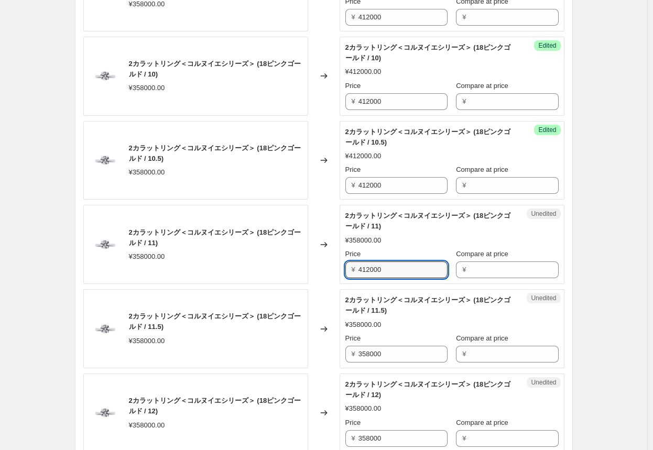
scroll to position [995, 0]
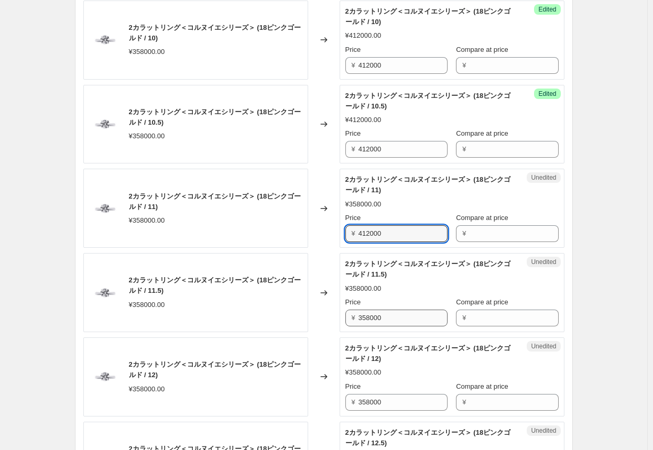
type input "412000"
click at [341, 321] on input "358000" at bounding box center [402, 318] width 89 height 17
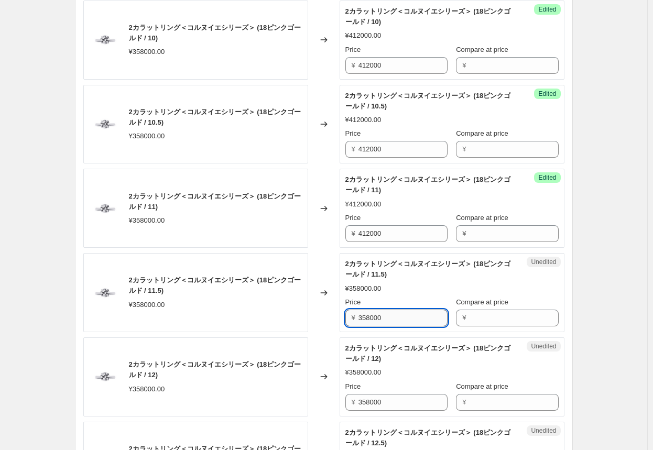
click at [341, 321] on input "358000" at bounding box center [402, 318] width 89 height 17
paste input "412"
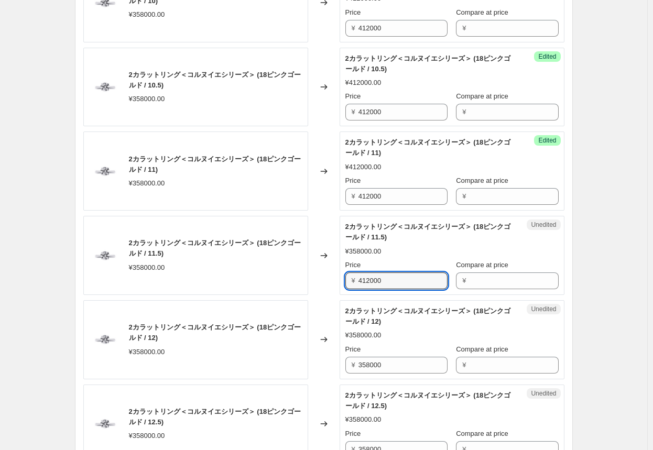
scroll to position [1047, 0]
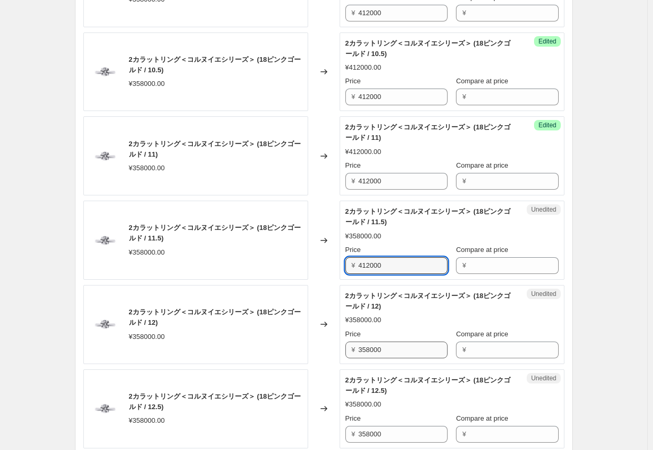
type input "412000"
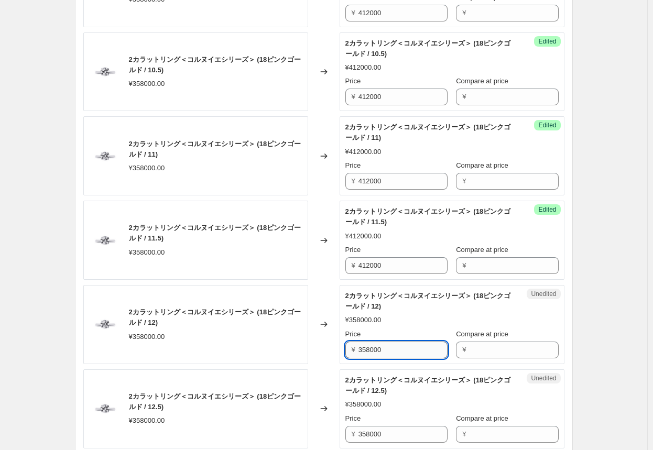
click at [341, 351] on input "358000" at bounding box center [402, 349] width 89 height 17
paste input "412"
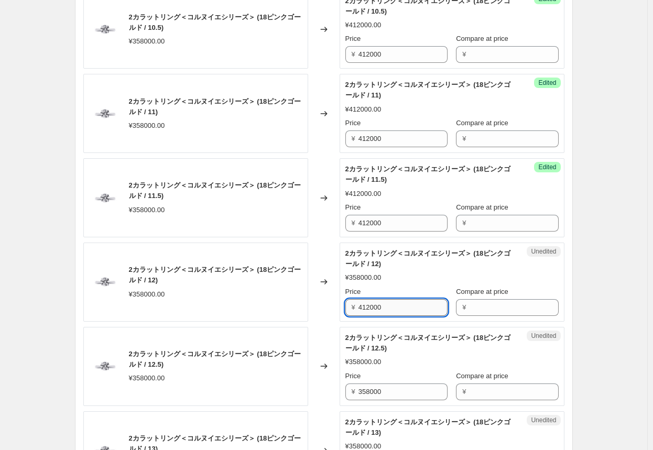
scroll to position [1152, 0]
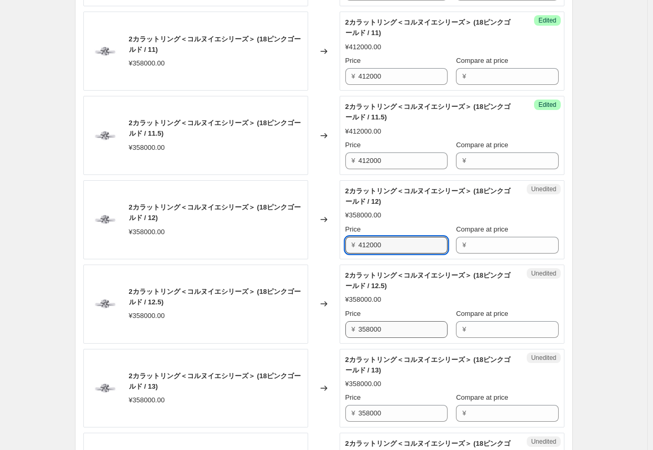
type input "412000"
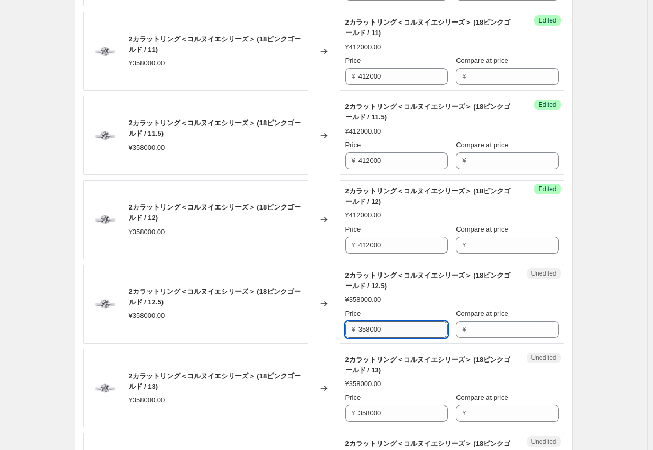
click at [341, 329] on input "358000" at bounding box center [402, 329] width 89 height 17
paste input "412"
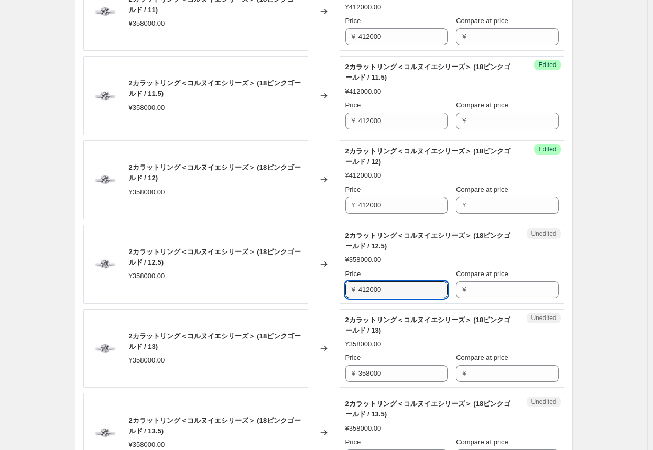
scroll to position [1257, 0]
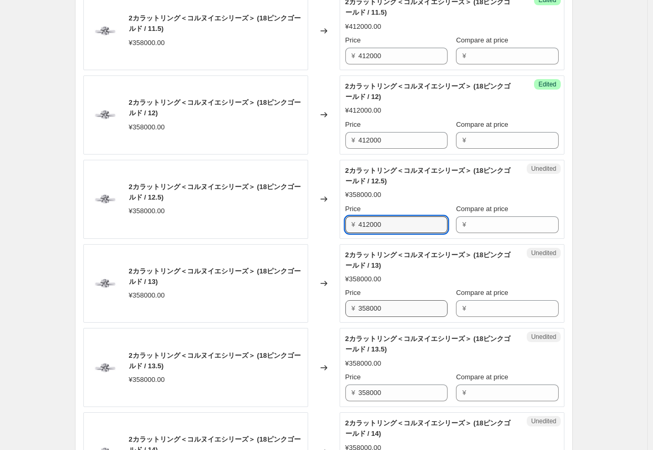
type input "412000"
click at [341, 304] on input "358000" at bounding box center [402, 308] width 89 height 17
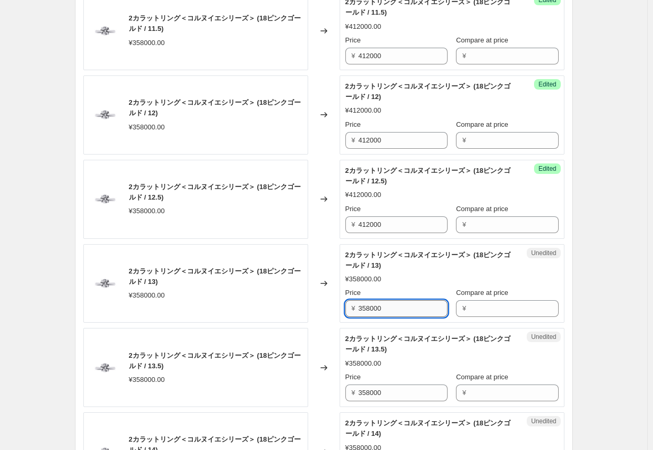
click at [341, 304] on input "358000" at bounding box center [402, 308] width 89 height 17
paste input "412"
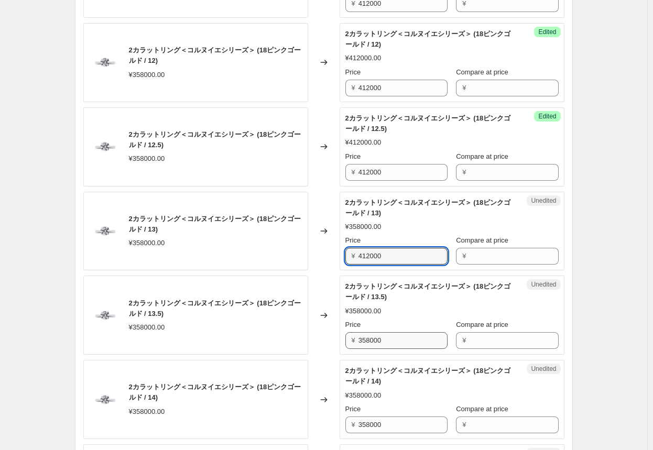
type input "412000"
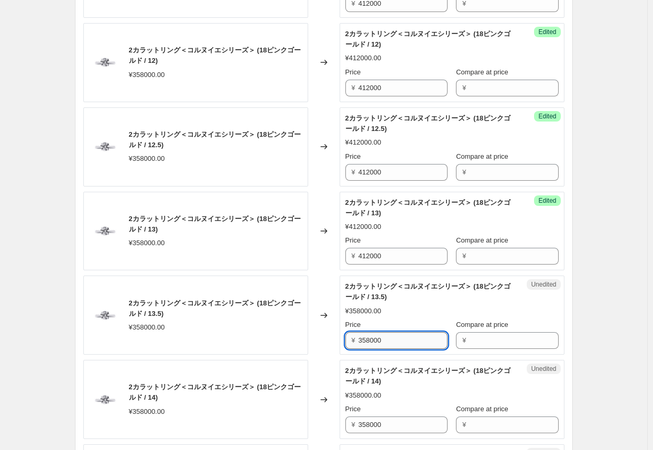
click at [341, 338] on input "358000" at bounding box center [402, 340] width 89 height 17
paste input "412"
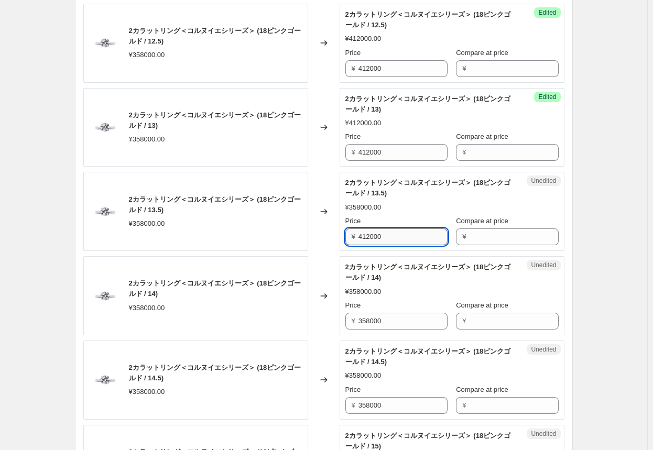
scroll to position [1414, 0]
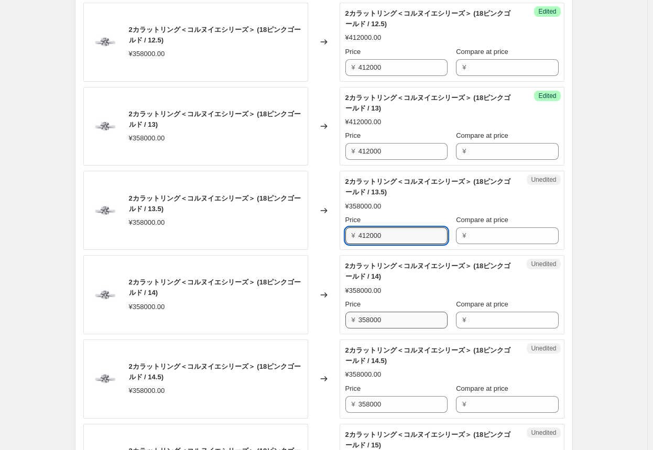
type input "412000"
click at [341, 317] on input "358000" at bounding box center [402, 320] width 89 height 17
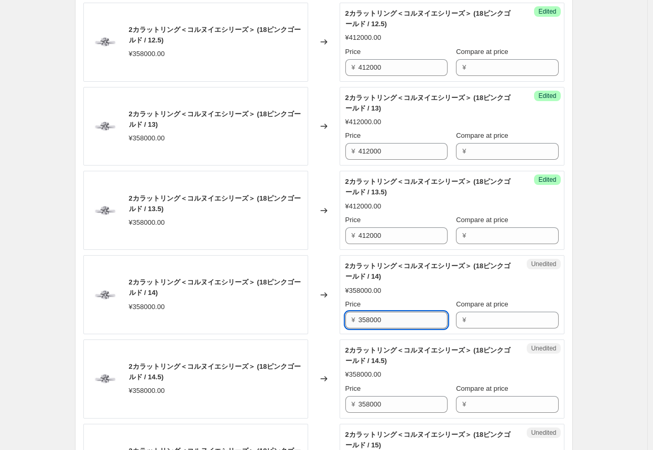
click at [341, 317] on input "358000" at bounding box center [402, 320] width 89 height 17
paste input "412"
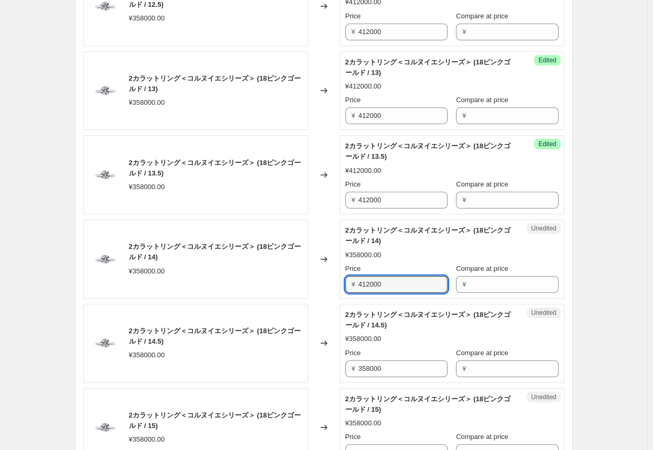
scroll to position [1466, 0]
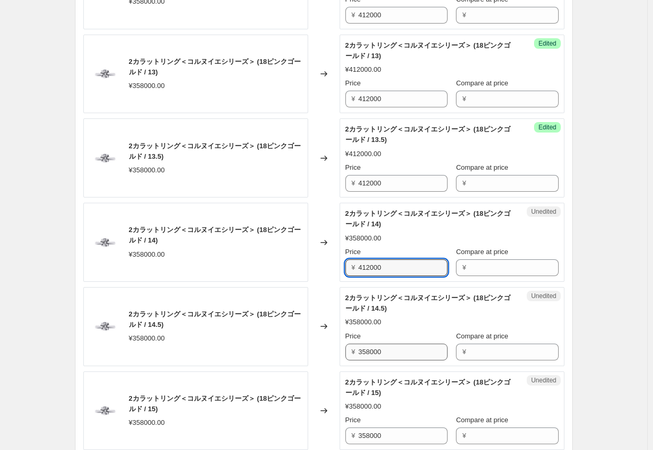
type input "412000"
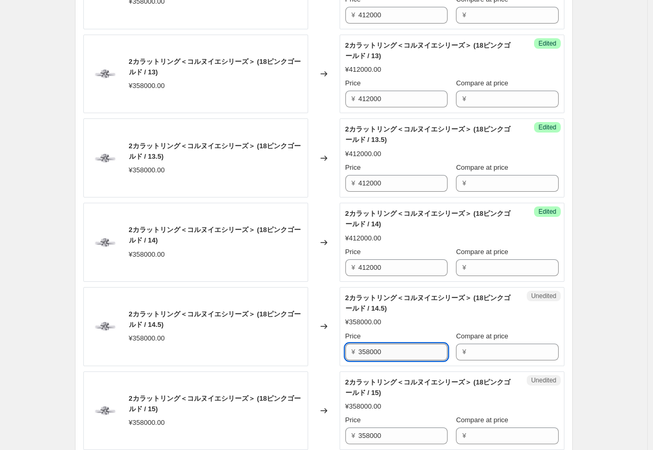
click at [341, 352] on input "358000" at bounding box center [402, 352] width 89 height 17
paste input "412"
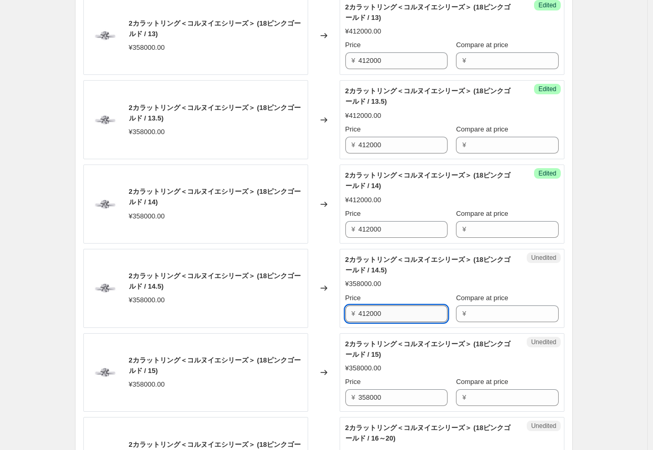
scroll to position [1519, 0]
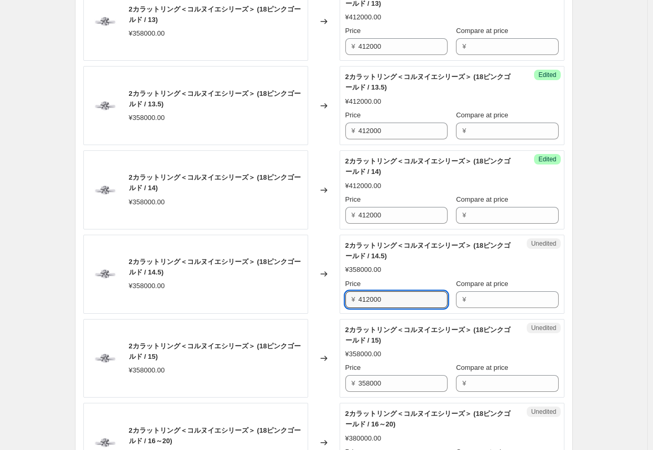
type input "412000"
click at [331, 339] on div "Changed to" at bounding box center [323, 358] width 31 height 79
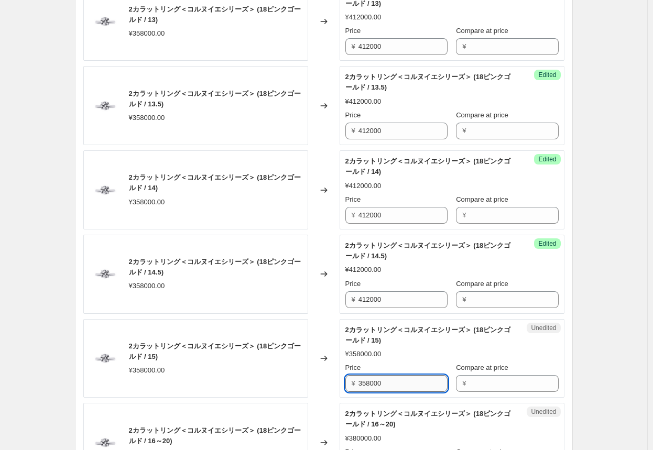
click at [341, 386] on input "358000" at bounding box center [402, 383] width 89 height 17
paste input "412"
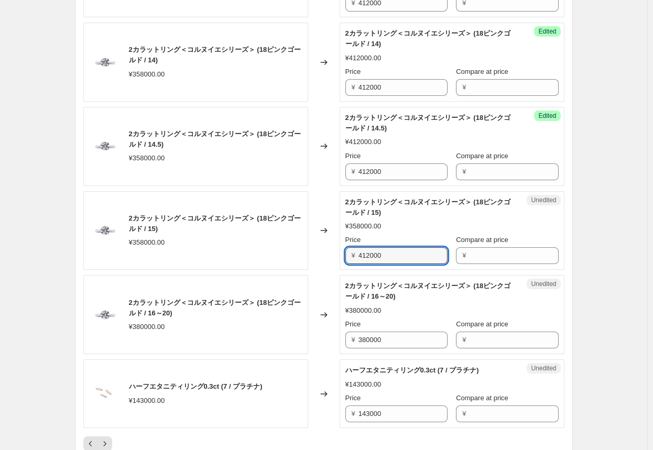
scroll to position [1676, 0]
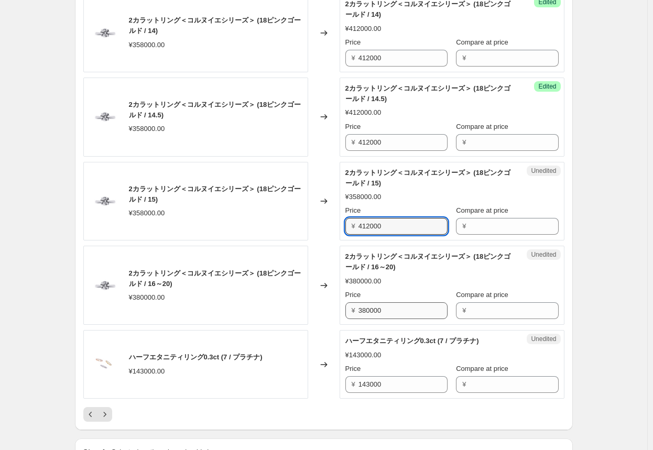
type input "412000"
click at [341, 311] on input "380000" at bounding box center [402, 310] width 89 height 17
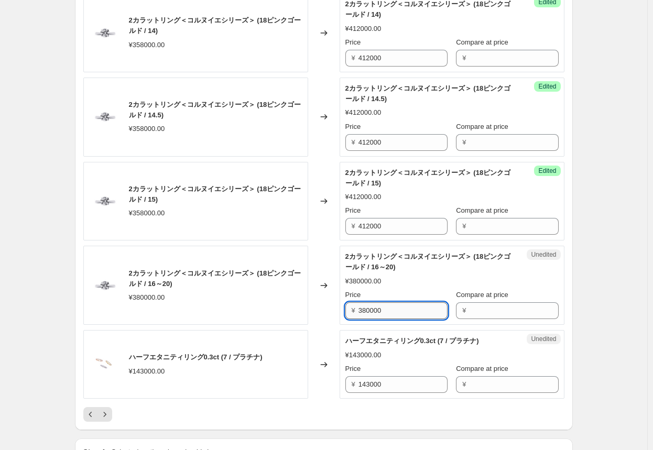
click at [341, 311] on input "380000" at bounding box center [402, 310] width 89 height 17
type input "437000"
click at [325, 330] on div "Changed to" at bounding box center [323, 364] width 31 height 69
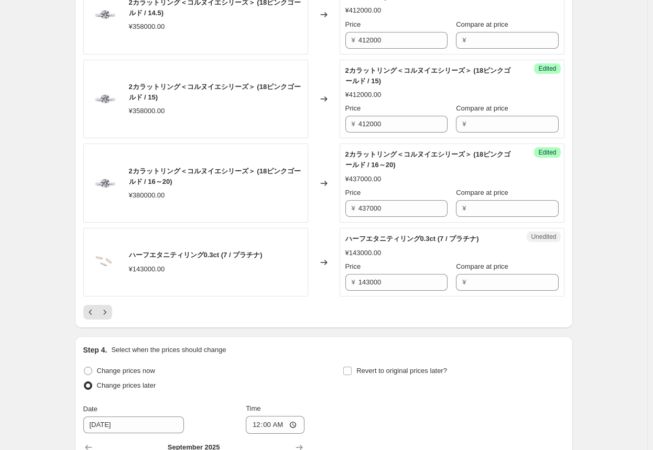
scroll to position [1781, 0]
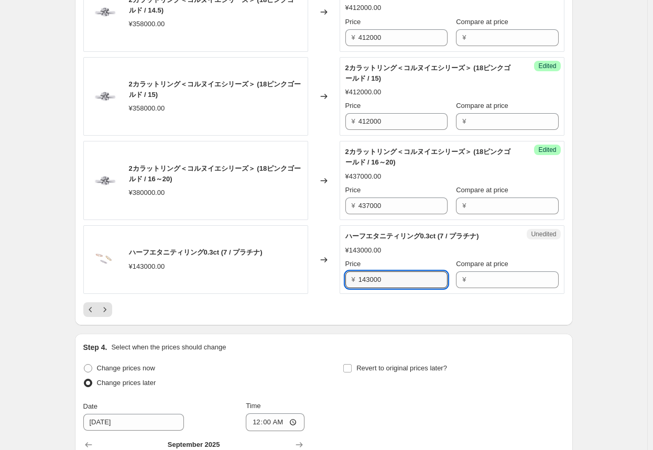
drag, startPoint x: 396, startPoint y: 274, endPoint x: 305, endPoint y: 277, distance: 91.2
click at [305, 277] on div "ハーフエタニティリング0.3ct (7 / プラチナ) ¥143000.00 Changed to Unedited ハーフエタニティリング0.3ct (7 …" at bounding box center [323, 259] width 481 height 69
type input "179000"
click at [303, 306] on div at bounding box center [323, 309] width 481 height 15
click at [106, 307] on icon "Next" at bounding box center [104, 309] width 3 height 5
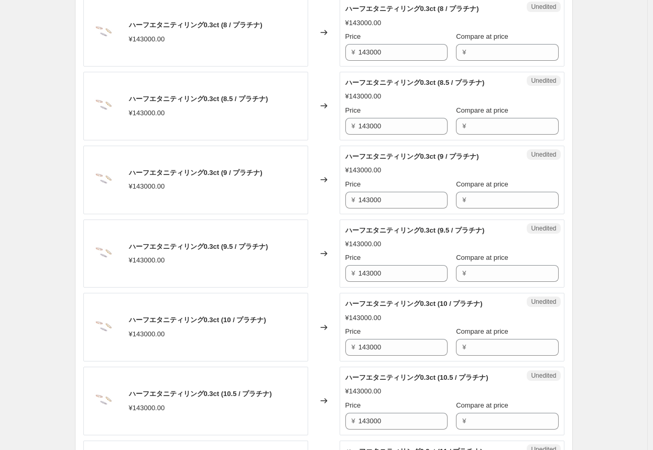
scroll to position [367, 0]
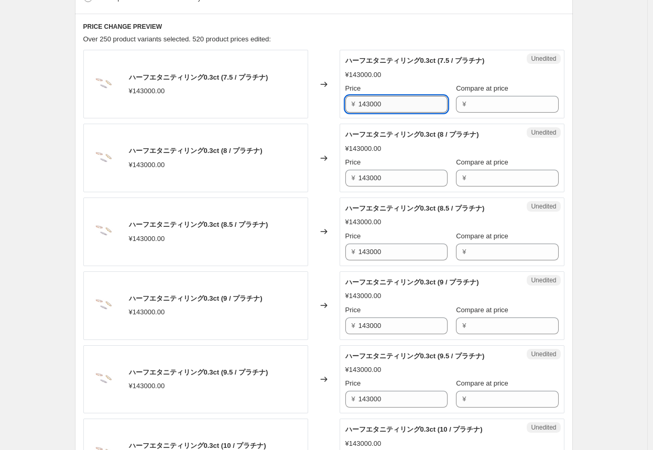
click at [341, 103] on input "143000" at bounding box center [402, 104] width 89 height 17
type input "179000"
click at [329, 112] on div "Changed to" at bounding box center [323, 84] width 31 height 69
click at [341, 105] on input "179000" at bounding box center [402, 104] width 89 height 17
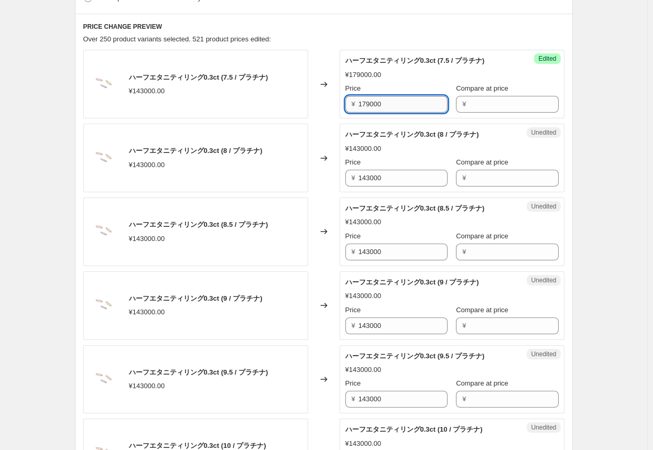
click at [341, 105] on input "179000" at bounding box center [402, 104] width 89 height 17
click at [341, 174] on input "143000" at bounding box center [402, 178] width 89 height 17
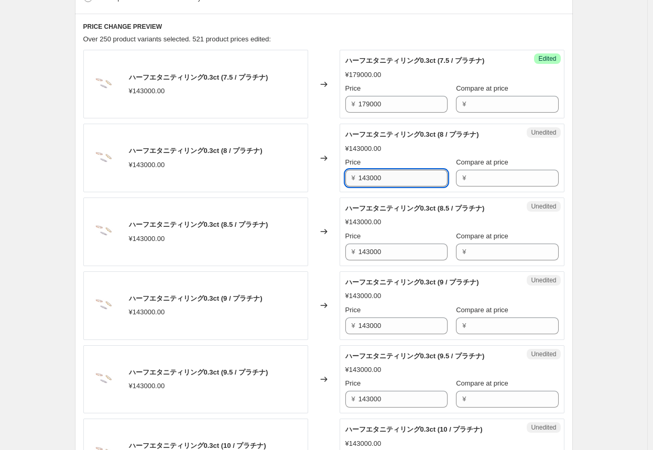
paste input "79"
type input "179000"
click at [341, 248] on input "143000" at bounding box center [402, 252] width 89 height 17
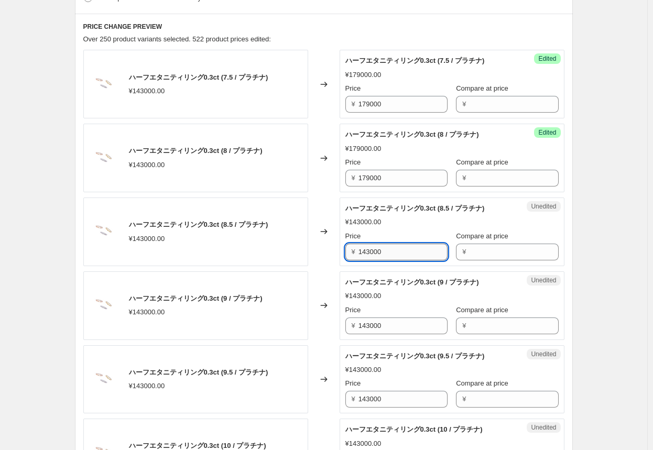
click at [341, 248] on input "143000" at bounding box center [402, 252] width 89 height 17
paste input "79"
type input "179000"
click at [341, 322] on input "143000" at bounding box center [402, 325] width 89 height 17
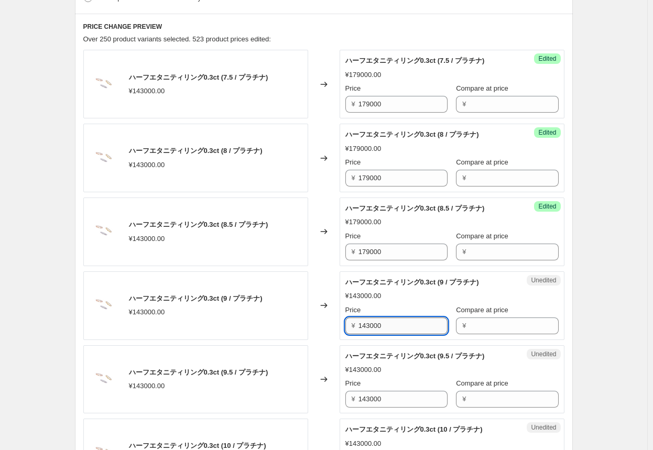
click at [341, 322] on input "143000" at bounding box center [402, 325] width 89 height 17
paste input "79"
type input "179000"
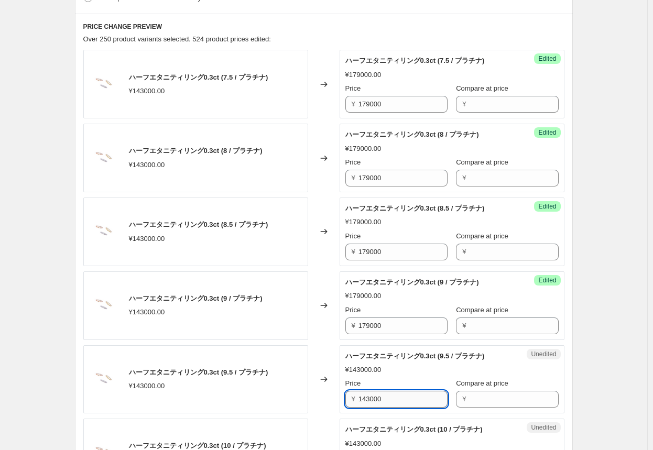
click at [341, 399] on input "143000" at bounding box center [402, 399] width 89 height 17
paste input "79"
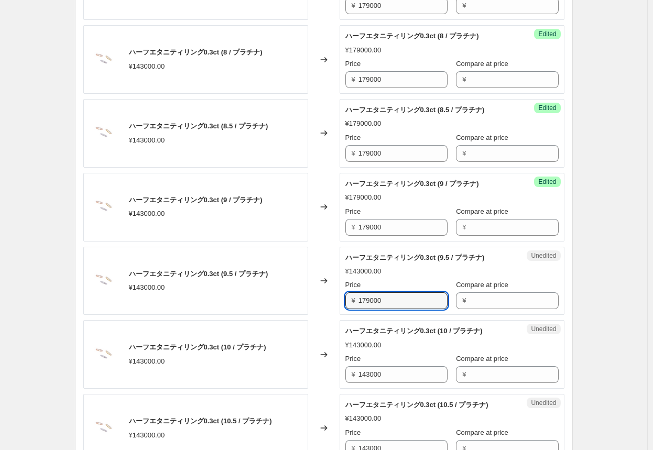
scroll to position [471, 0]
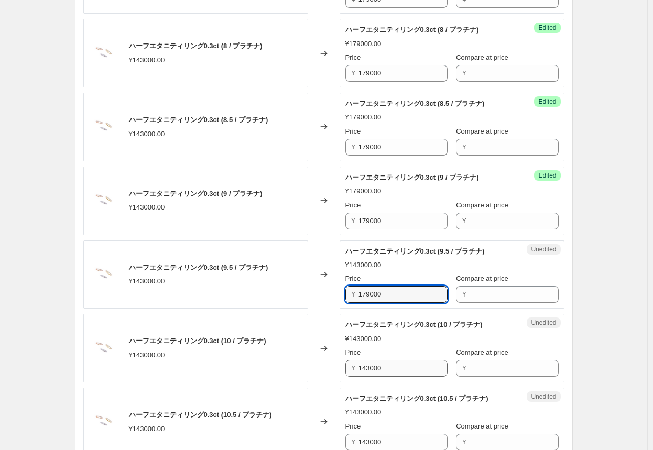
type input "179000"
click at [341, 371] on input "143000" at bounding box center [402, 368] width 89 height 17
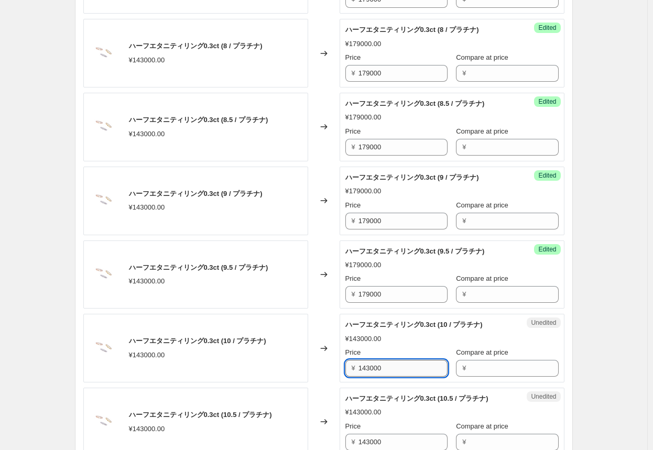
click at [341, 371] on input "143000" at bounding box center [402, 368] width 89 height 17
paste input "79"
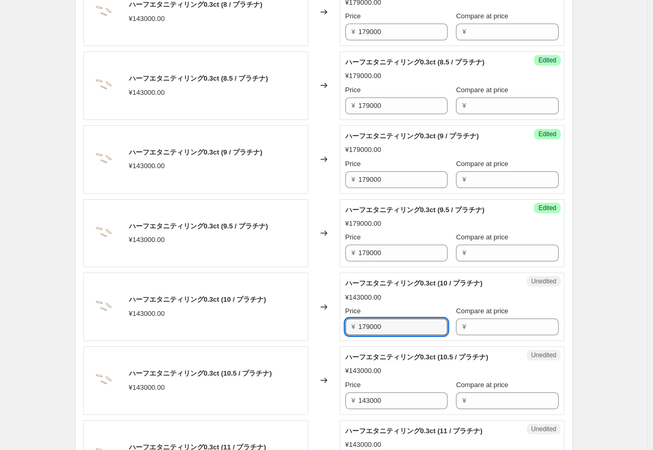
scroll to position [576, 0]
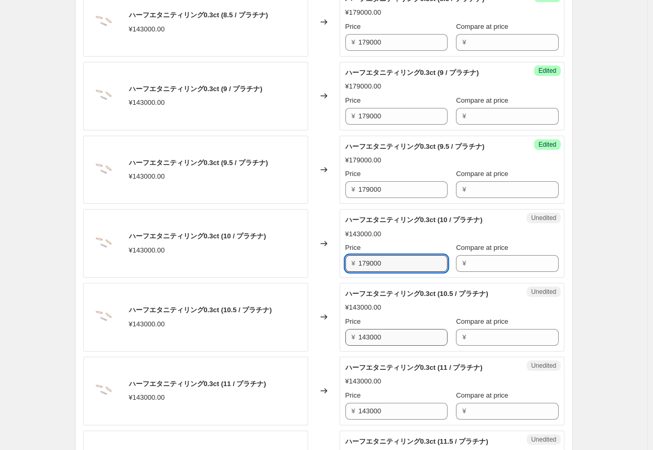
type input "179000"
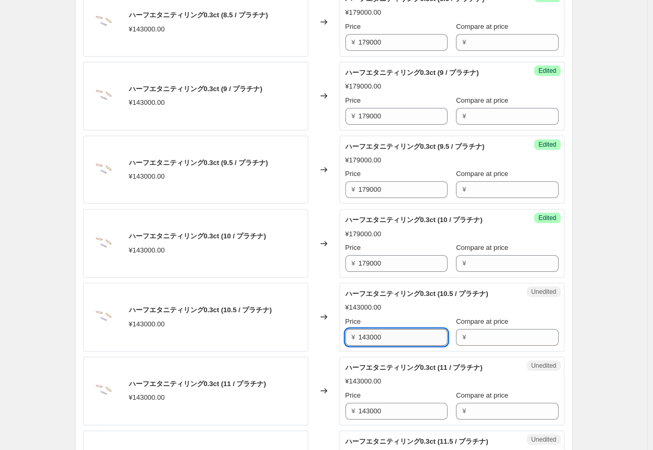
click at [341, 334] on input "143000" at bounding box center [402, 337] width 89 height 17
paste input "79"
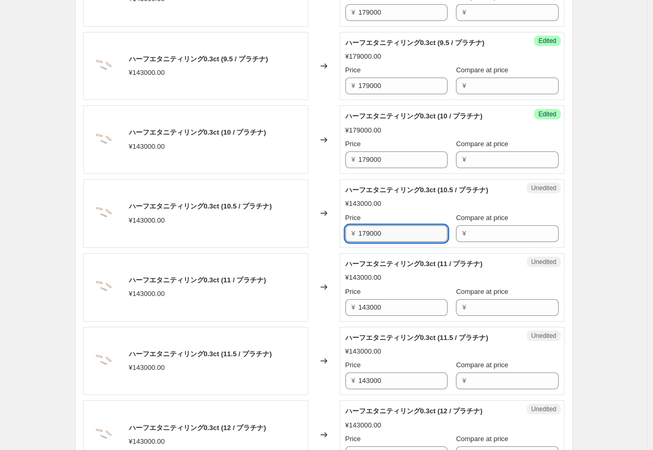
scroll to position [681, 0]
type input "179000"
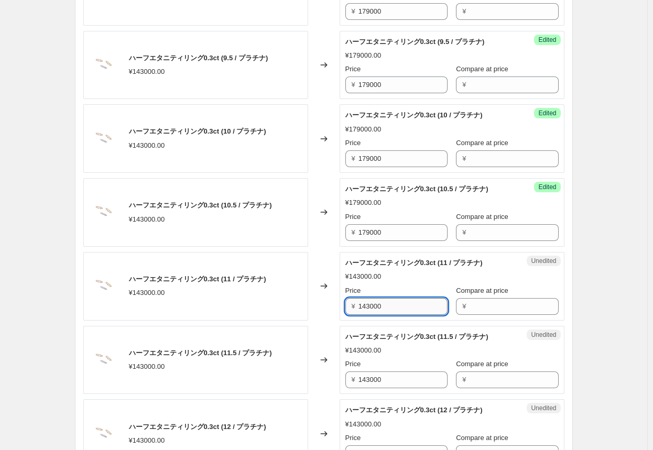
click at [341, 307] on input "143000" at bounding box center [402, 306] width 89 height 17
paste input "79"
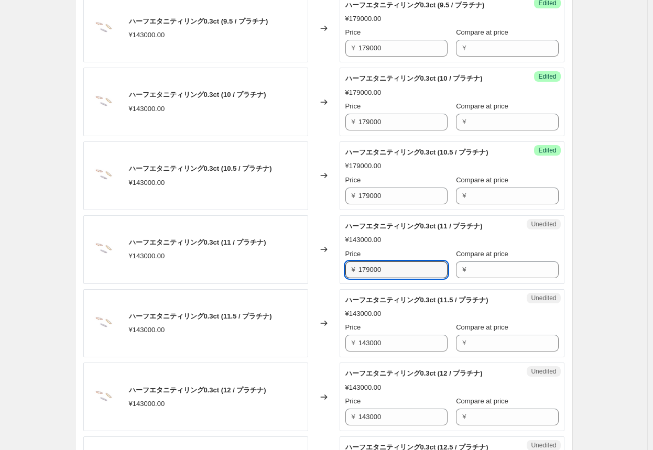
scroll to position [733, 0]
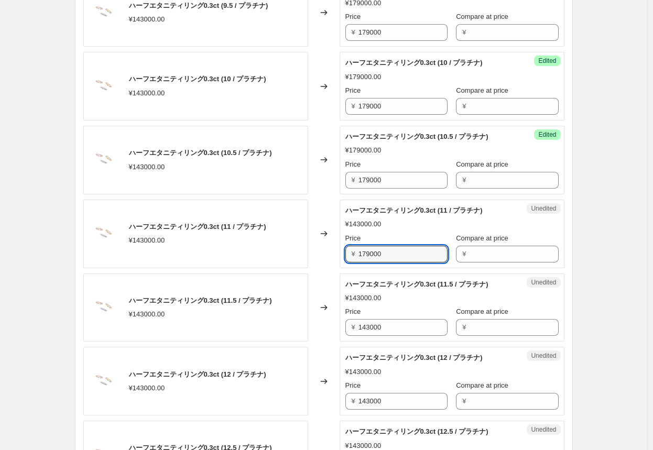
type input "179000"
click at [341, 322] on input "143000" at bounding box center [402, 327] width 89 height 17
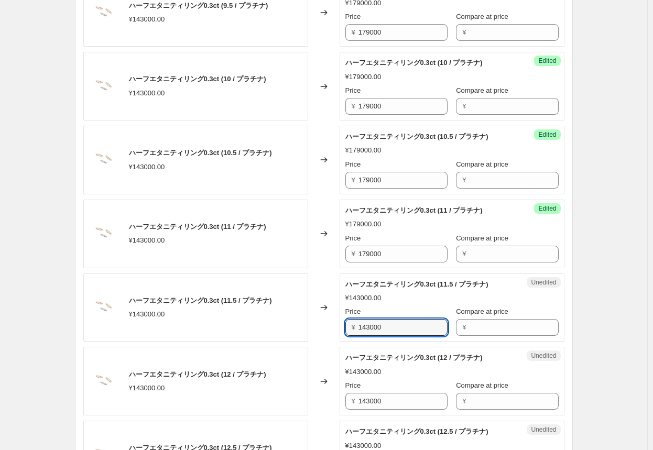
click at [341, 322] on input "143000" at bounding box center [402, 327] width 89 height 17
paste input "79"
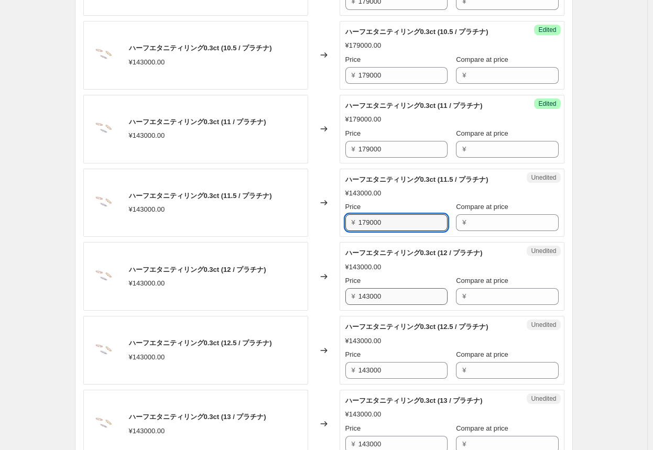
type input "179000"
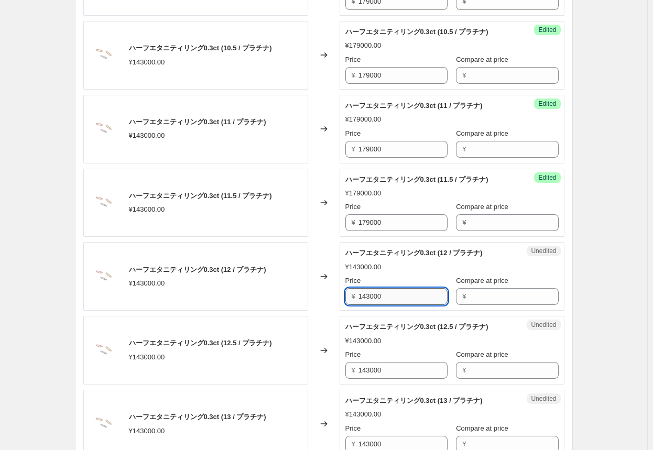
click at [341, 297] on input "143000" at bounding box center [402, 296] width 89 height 17
paste input "79"
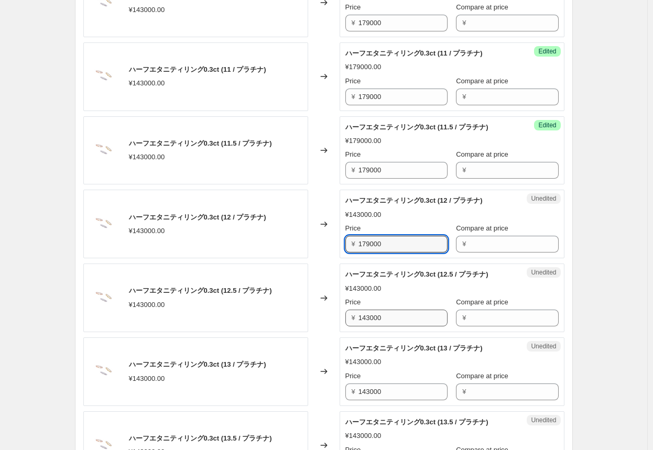
type input "179000"
click at [341, 319] on input "143000" at bounding box center [402, 318] width 89 height 17
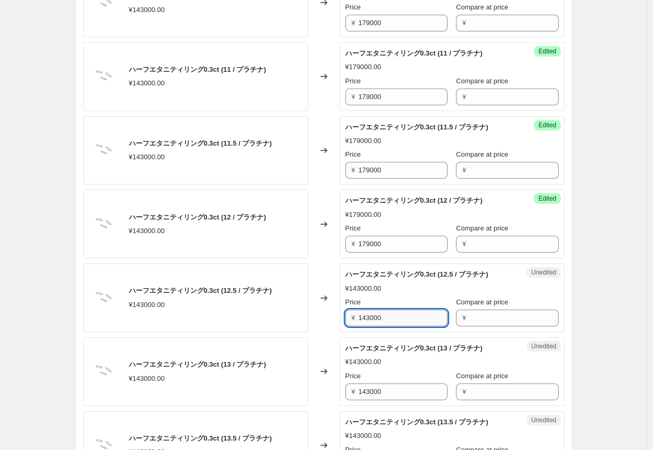
click at [341, 319] on input "143000" at bounding box center [402, 318] width 89 height 17
paste input "79"
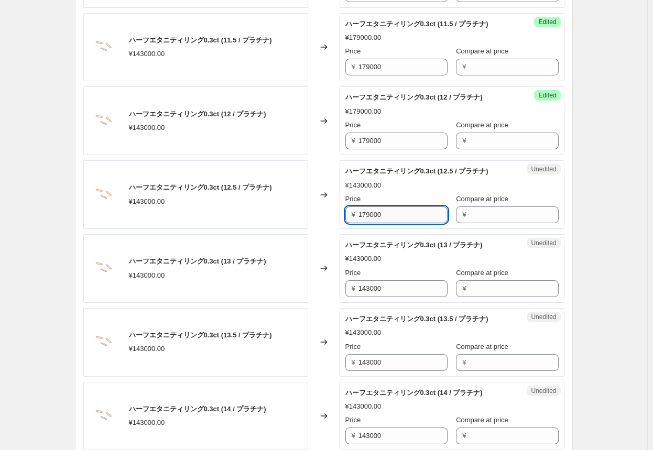
scroll to position [995, 0]
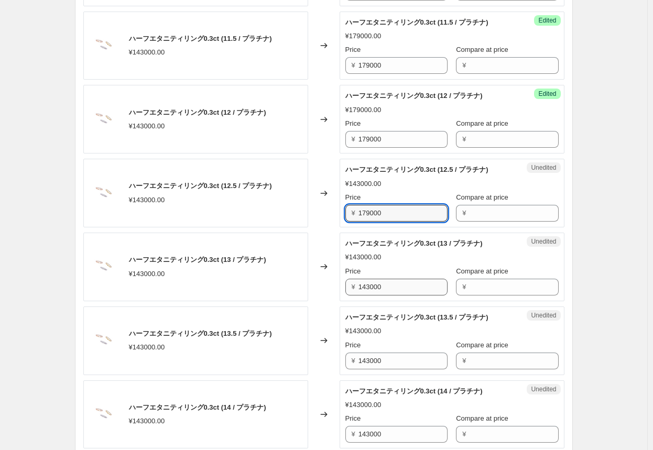
type input "179000"
click at [341, 290] on input "143000" at bounding box center [402, 287] width 89 height 17
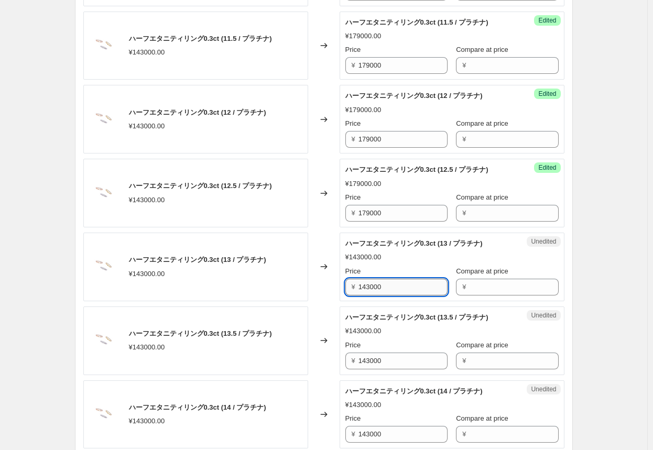
click at [341, 290] on input "143000" at bounding box center [402, 287] width 89 height 17
paste input "79"
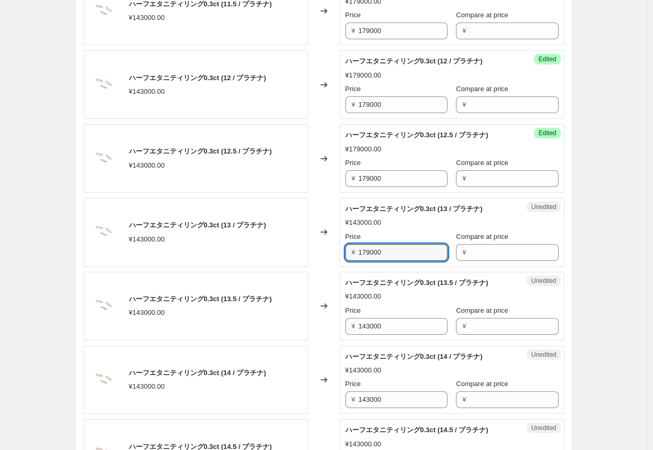
scroll to position [1047, 0]
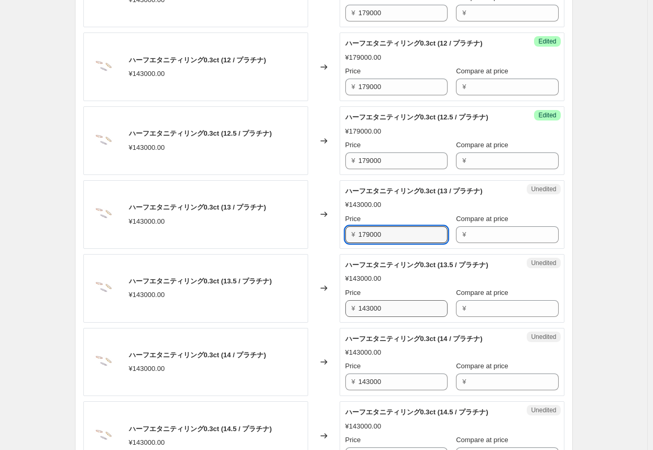
type input "179000"
click at [341, 311] on input "143000" at bounding box center [402, 308] width 89 height 17
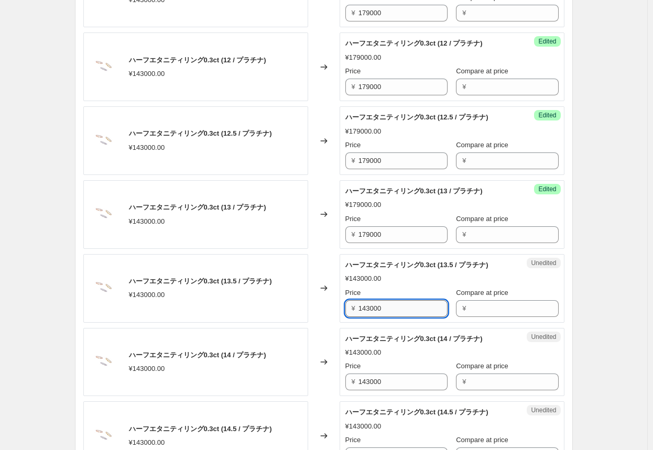
click at [341, 311] on input "143000" at bounding box center [402, 308] width 89 height 17
paste input "79"
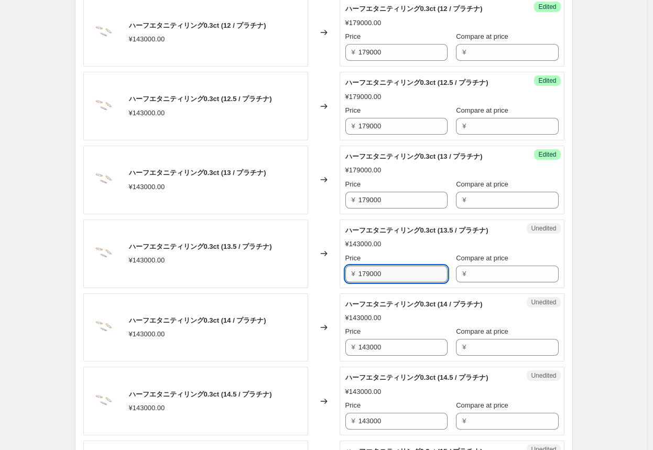
scroll to position [1100, 0]
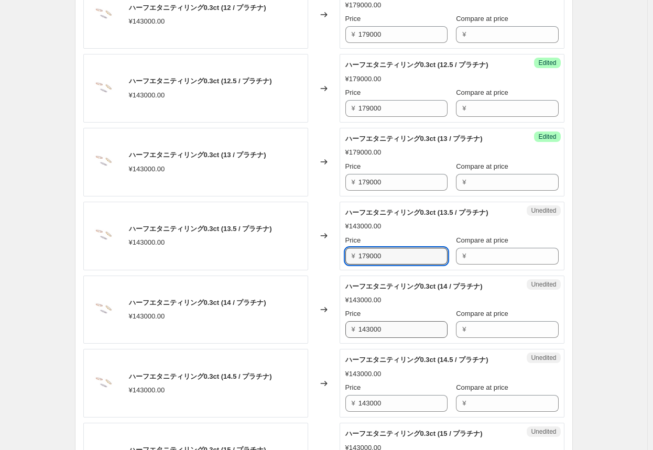
type input "179000"
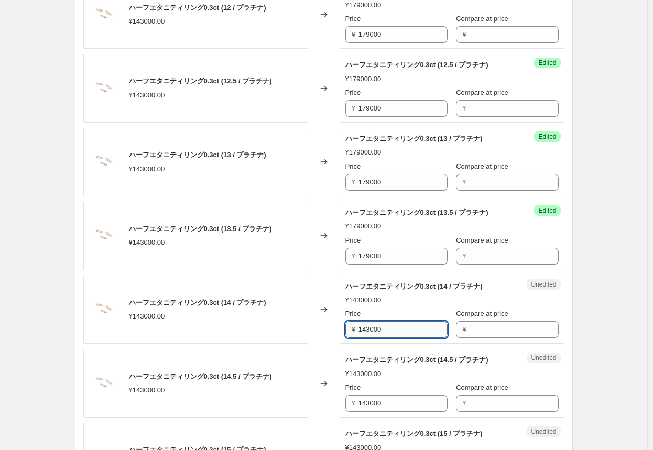
click at [341, 328] on input "143000" at bounding box center [402, 329] width 89 height 17
paste input "79"
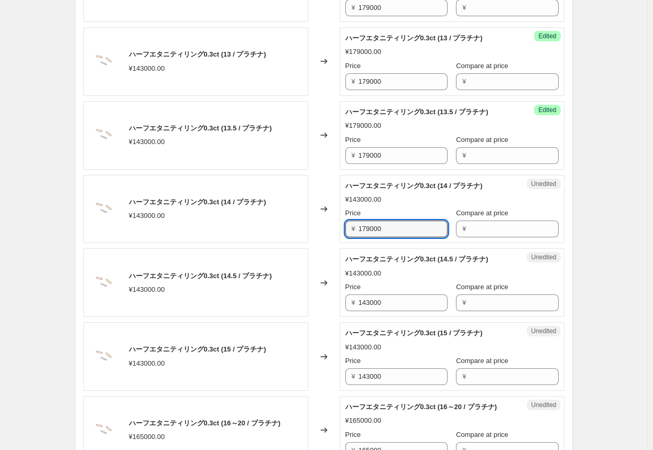
scroll to position [1205, 0]
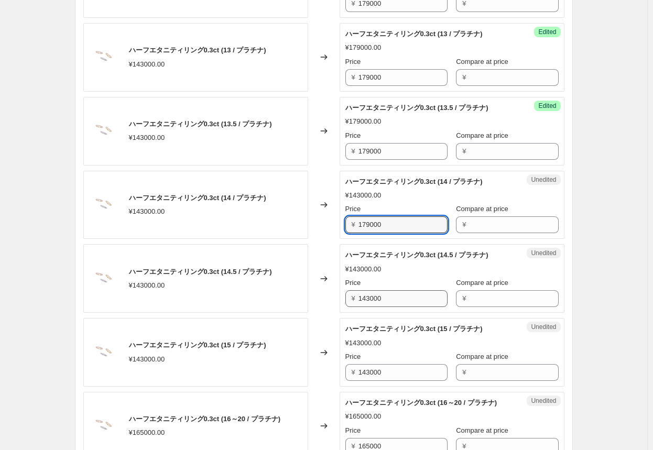
type input "179000"
click at [341, 302] on input "143000" at bounding box center [402, 298] width 89 height 17
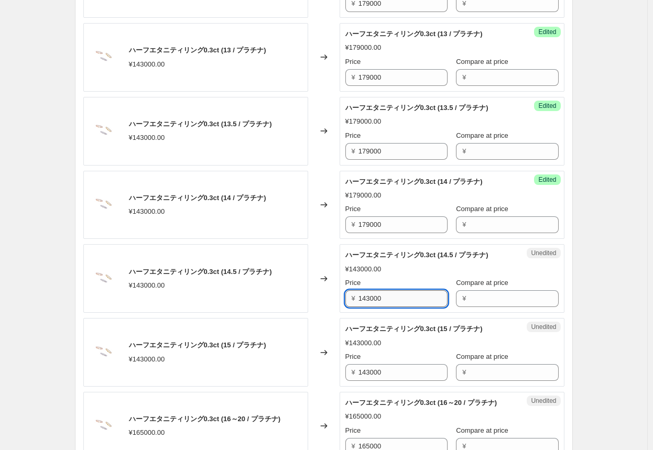
click at [341, 302] on input "143000" at bounding box center [402, 298] width 89 height 17
paste input "79"
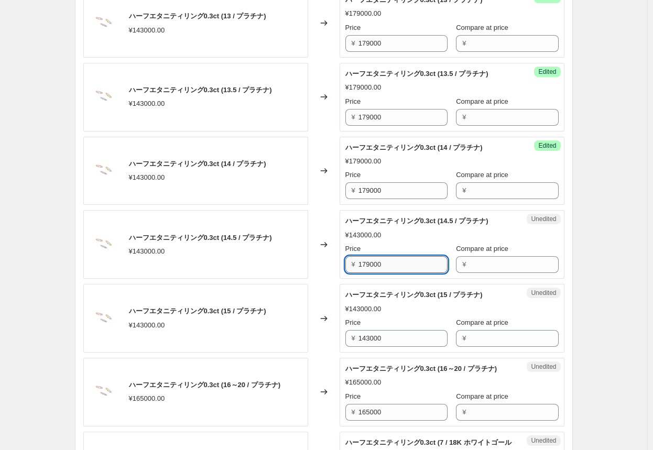
scroll to position [1257, 0]
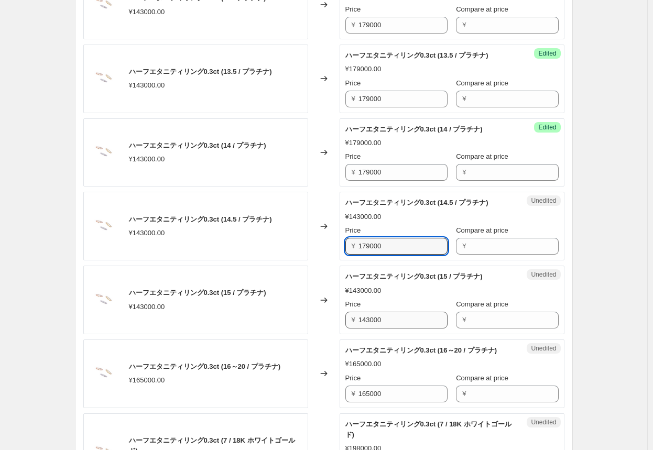
type input "179000"
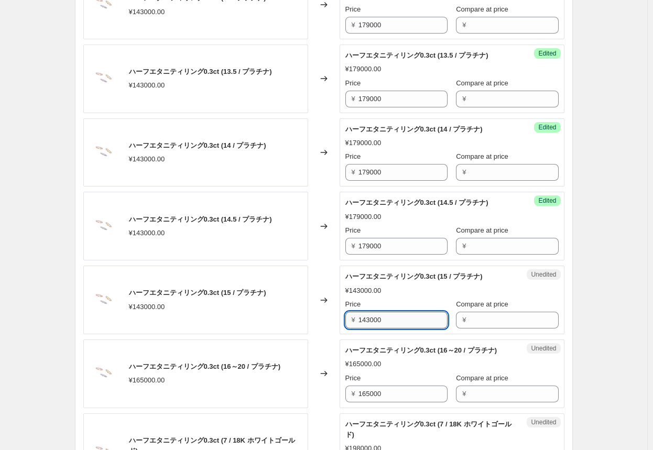
click at [341, 321] on input "143000" at bounding box center [402, 320] width 89 height 17
paste input "79"
type input "179000"
click at [323, 308] on div "Changed to" at bounding box center [323, 300] width 31 height 69
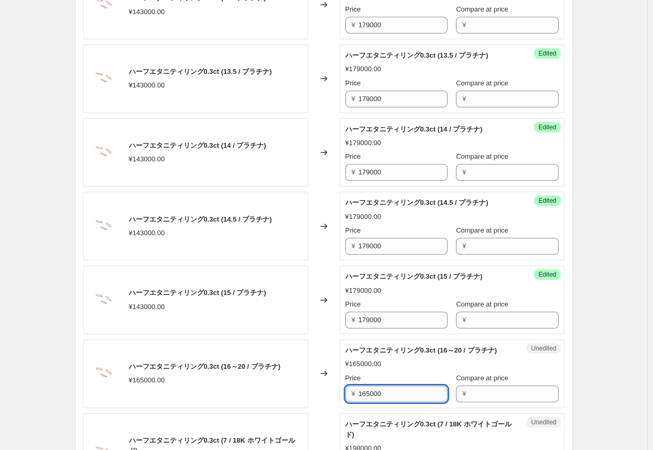
click at [341, 400] on input "165000" at bounding box center [402, 393] width 89 height 17
drag, startPoint x: 401, startPoint y: 407, endPoint x: 334, endPoint y: 405, distance: 67.1
click at [334, 405] on div "ハーフエタニティリング0.3ct (16～20 / プラチナ) ¥165000.00 Changed to Unedited ハーフエタニティリング0.3ct…" at bounding box center [323, 373] width 481 height 69
type input "206000"
click at [326, 405] on div "Changed to" at bounding box center [323, 373] width 31 height 69
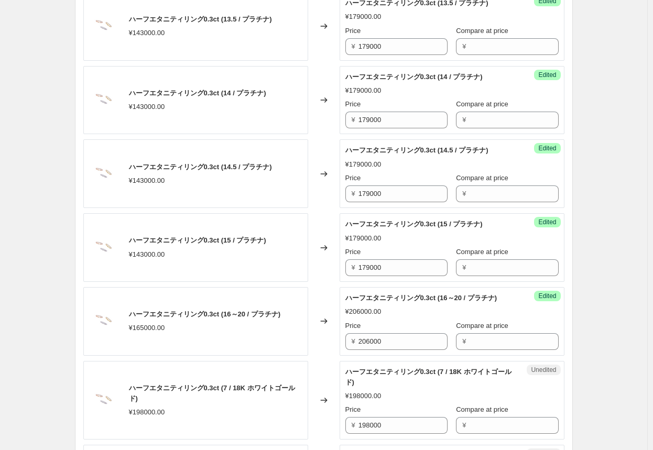
scroll to position [1466, 0]
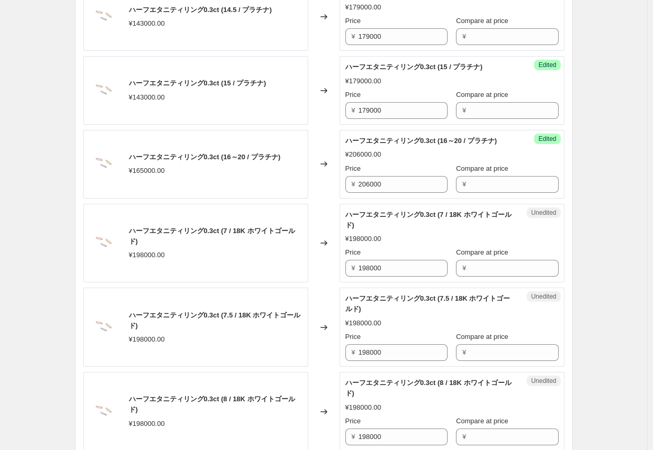
click at [216, 260] on div "¥198000.00" at bounding box center [215, 255] width 173 height 10
drag, startPoint x: 394, startPoint y: 276, endPoint x: 295, endPoint y: 272, distance: 99.1
click at [295, 272] on div "ハーフエタニティリング0.3ct (7 / 18K ホワイトゴールド) ¥198000.00 Changed to Unedited ハーフエタニティリング0…" at bounding box center [323, 243] width 481 height 79
type input "248000"
click at [333, 282] on div "Changed to" at bounding box center [323, 243] width 31 height 79
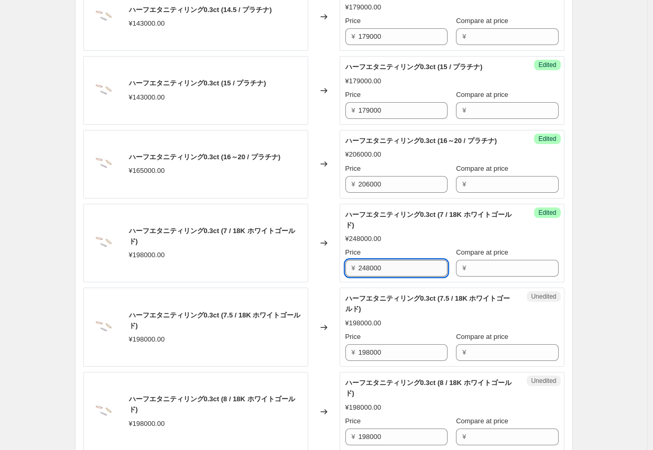
click at [341, 277] on input "248000" at bounding box center [402, 268] width 89 height 17
click at [341, 358] on input "198000" at bounding box center [402, 352] width 89 height 17
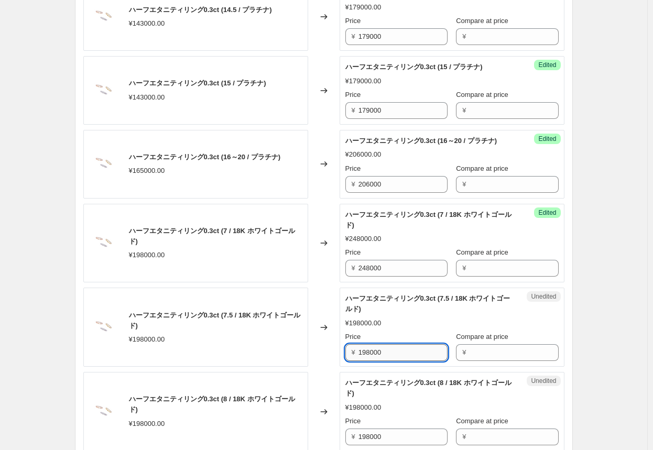
click at [341, 358] on input "198000" at bounding box center [402, 352] width 89 height 17
paste input "24"
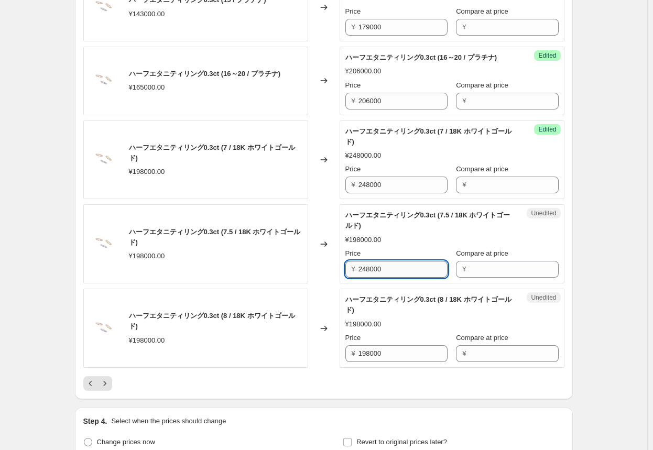
scroll to position [1624, 0]
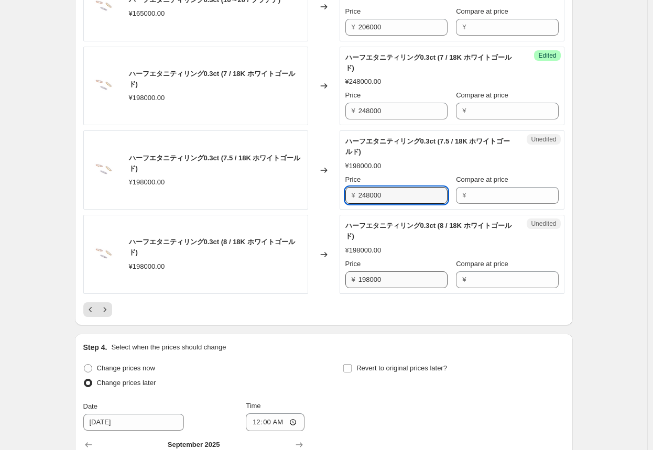
type input "248000"
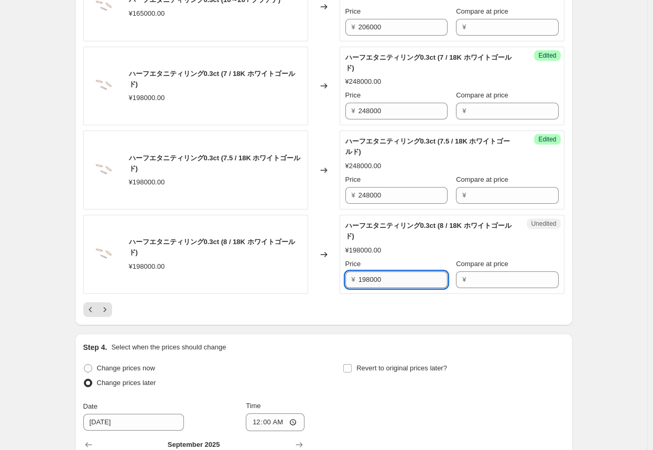
click at [341, 285] on input "198000" at bounding box center [402, 279] width 89 height 17
paste input "24"
type input "248000"
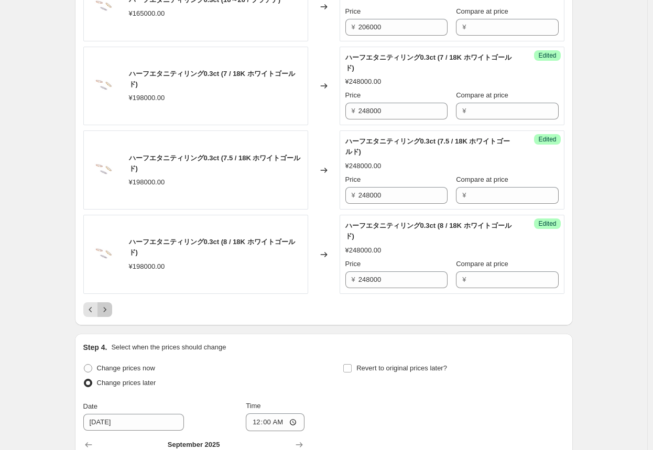
click at [106, 312] on icon "Next" at bounding box center [104, 309] width 3 height 5
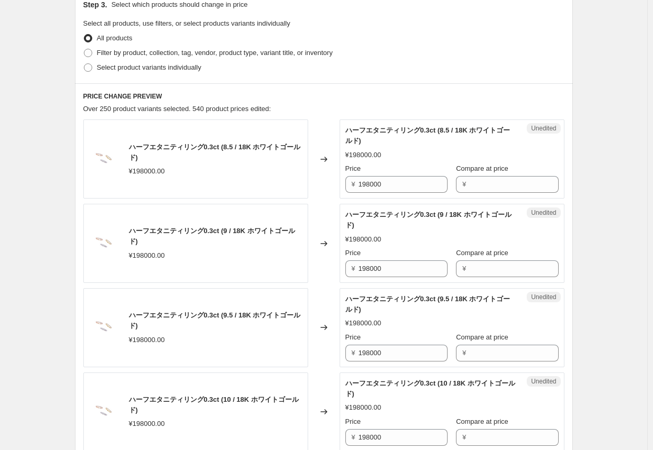
scroll to position [314, 0]
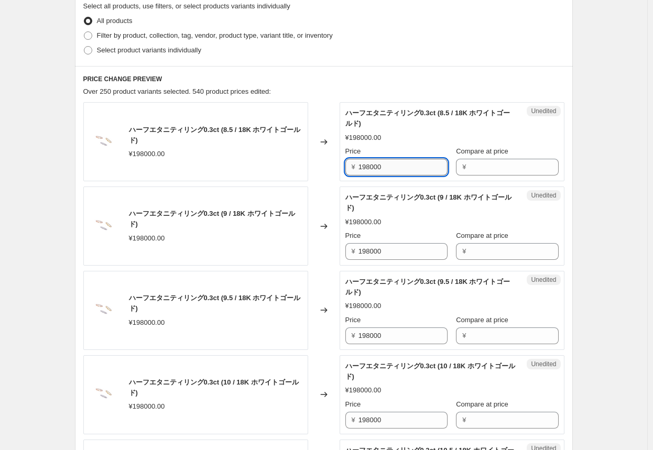
click at [341, 167] on input "198000" at bounding box center [402, 167] width 89 height 17
paste input "24"
type input "248000"
click at [341, 247] on input "198000" at bounding box center [402, 251] width 89 height 17
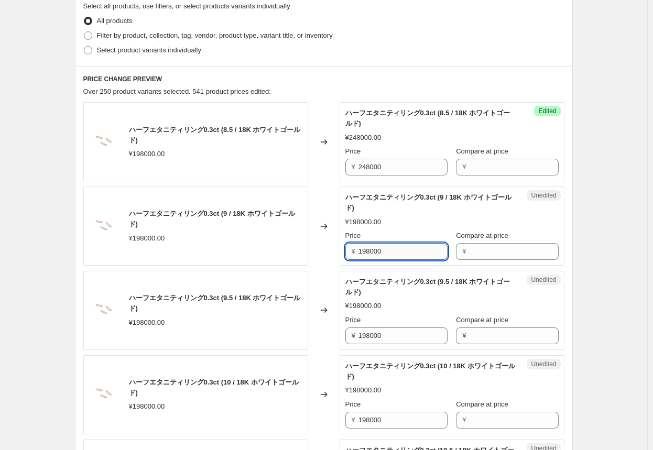
click at [341, 247] on input "198000" at bounding box center [402, 251] width 89 height 17
paste input "24"
type input "248000"
click at [341, 337] on input "198000" at bounding box center [402, 335] width 89 height 17
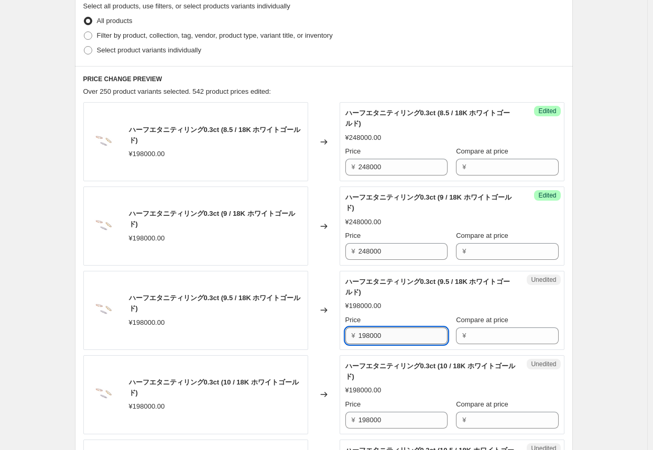
click at [341, 337] on input "198000" at bounding box center [402, 335] width 89 height 17
paste input "24"
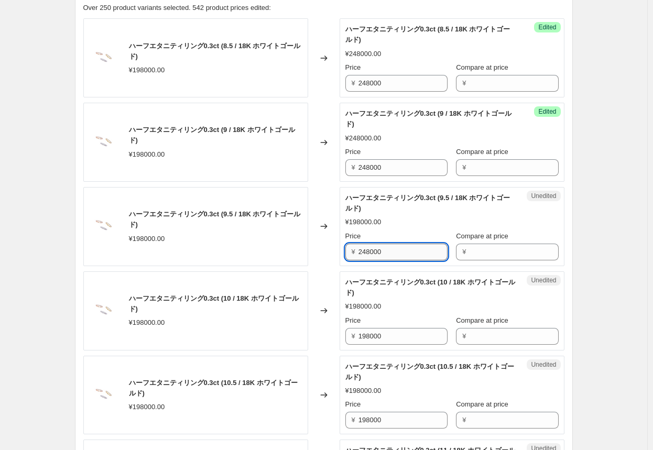
scroll to position [419, 0]
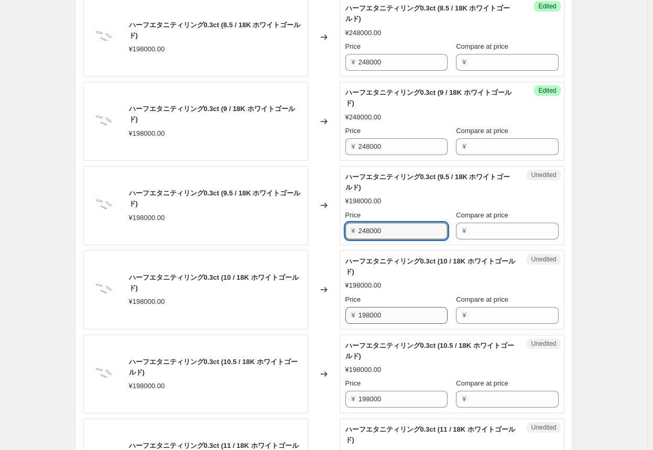
type input "248000"
click at [341, 316] on input "198000" at bounding box center [402, 315] width 89 height 17
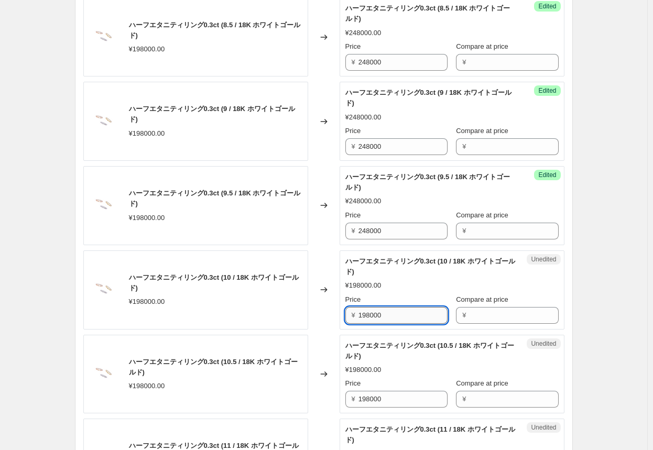
click at [341, 316] on input "198000" at bounding box center [402, 315] width 89 height 17
paste input "24"
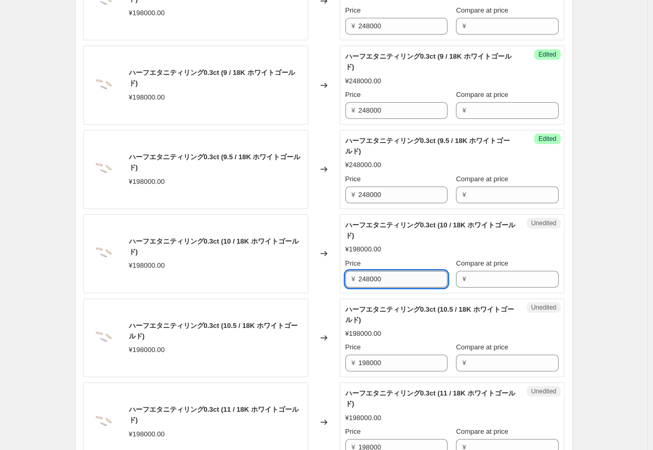
scroll to position [471, 0]
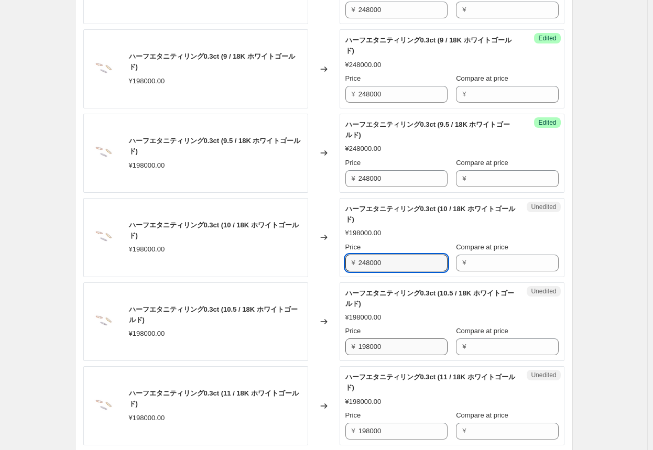
type input "248000"
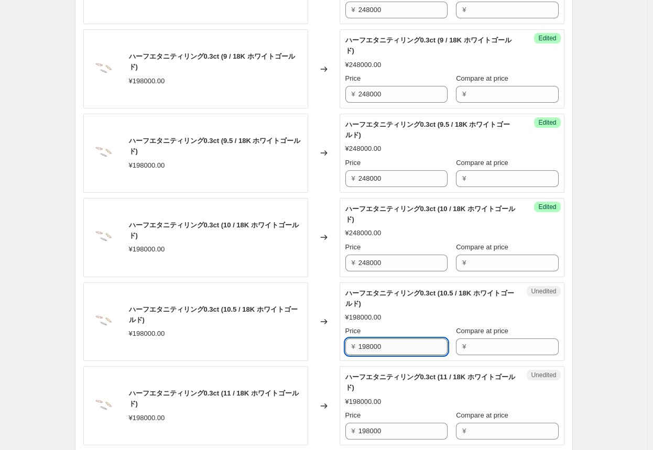
click at [341, 345] on input "198000" at bounding box center [402, 346] width 89 height 17
paste input "24"
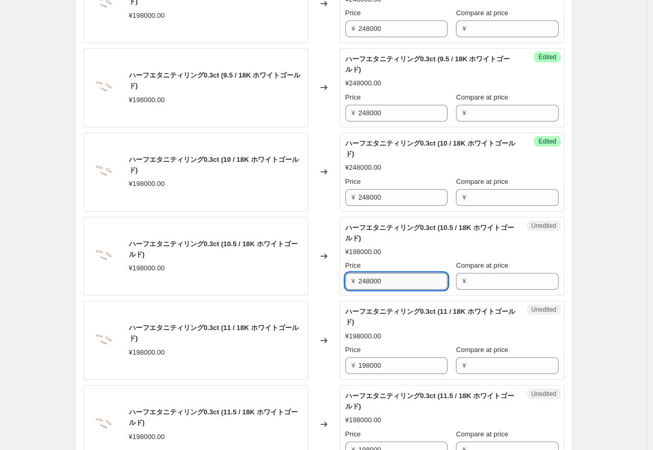
scroll to position [576, 0]
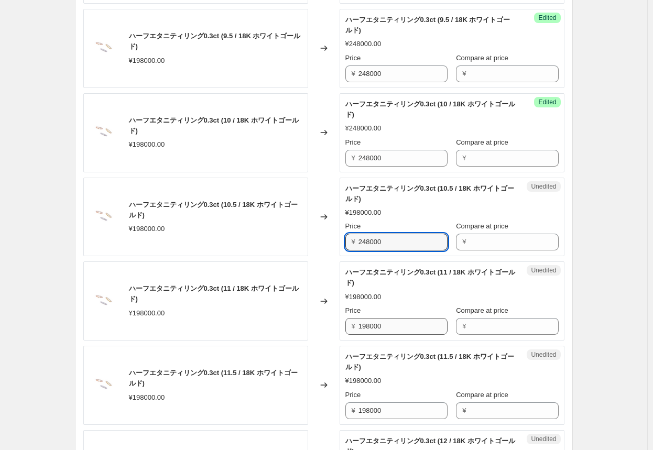
type input "248000"
click at [341, 326] on input "198000" at bounding box center [402, 326] width 89 height 17
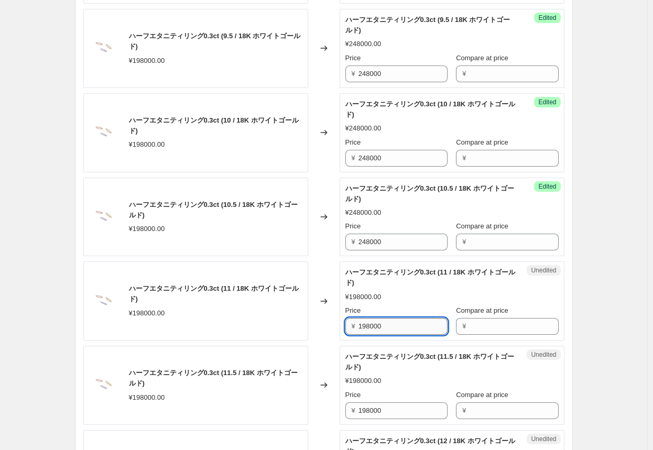
click at [341, 326] on input "198000" at bounding box center [402, 326] width 89 height 17
paste input "24"
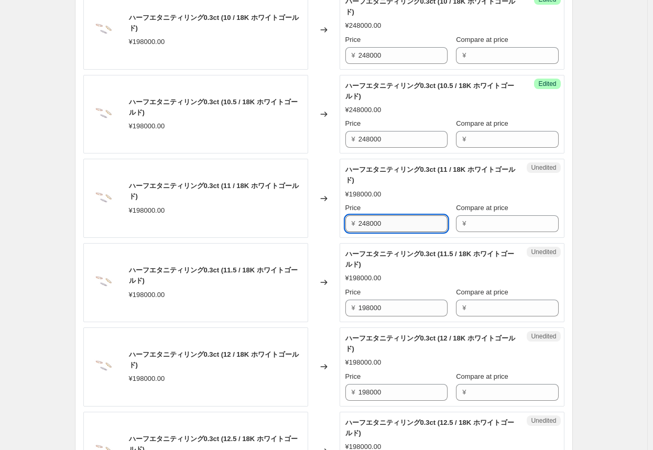
scroll to position [681, 0]
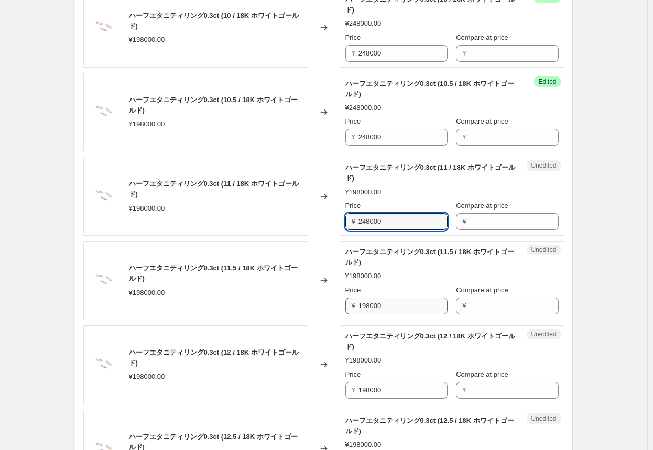
type input "248000"
click at [341, 305] on input "198000" at bounding box center [402, 305] width 89 height 17
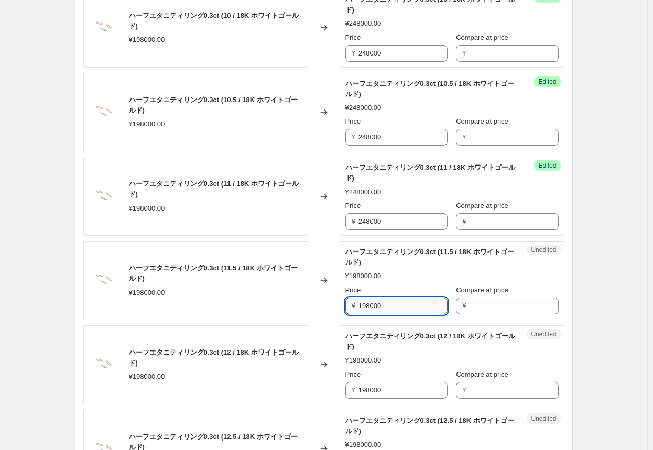
click at [341, 305] on input "198000" at bounding box center [402, 305] width 89 height 17
paste input "24"
type input "248000"
click at [341, 387] on input "198000" at bounding box center [402, 390] width 89 height 17
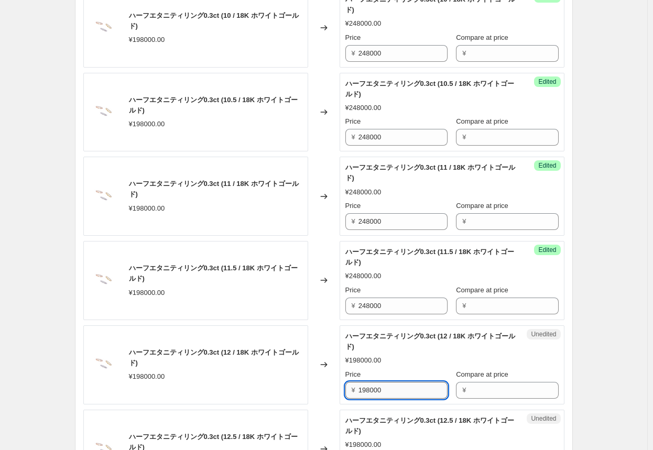
click at [341, 387] on input "198000" at bounding box center [402, 390] width 89 height 17
paste input "24"
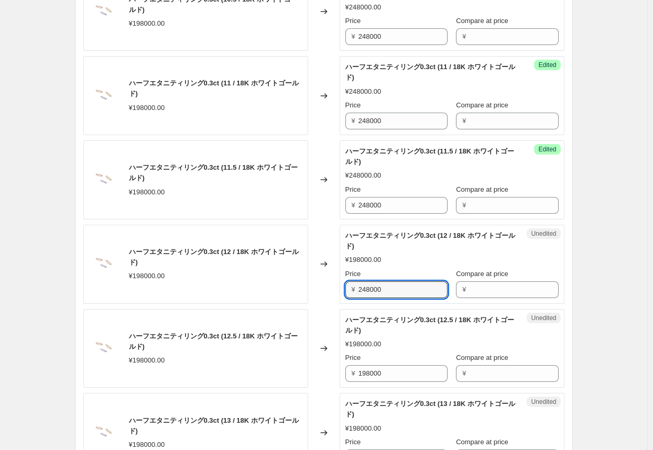
scroll to position [786, 0]
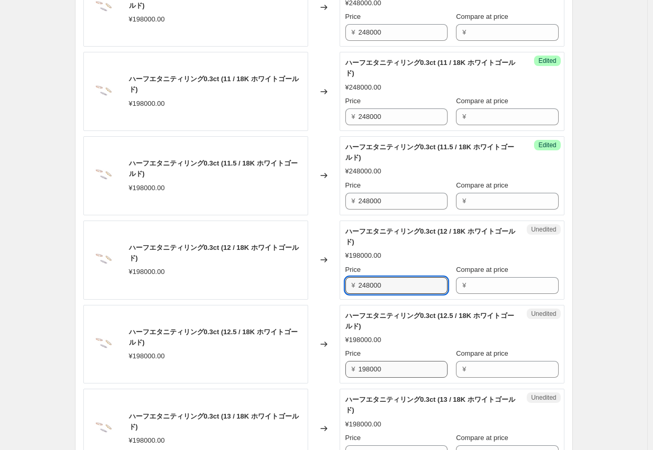
type input "248000"
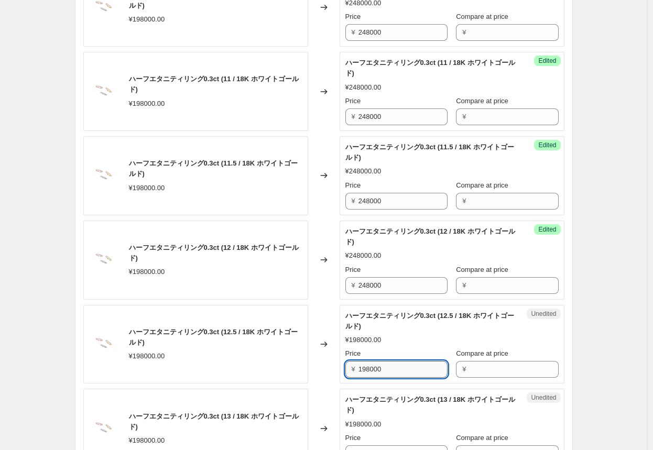
click at [341, 370] on input "198000" at bounding box center [402, 369] width 89 height 17
paste input "24"
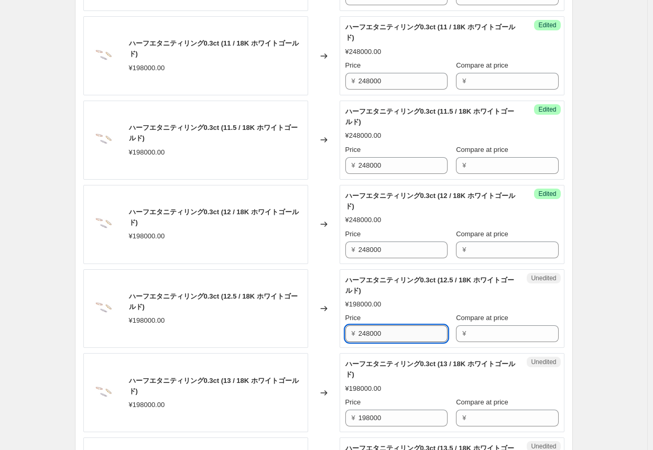
scroll to position [838, 0]
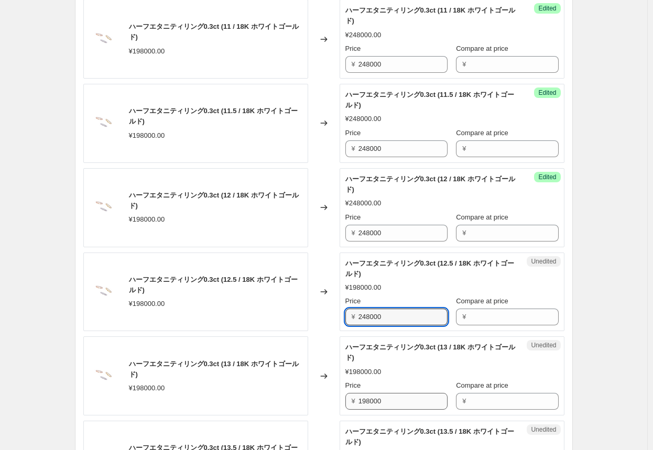
type input "248000"
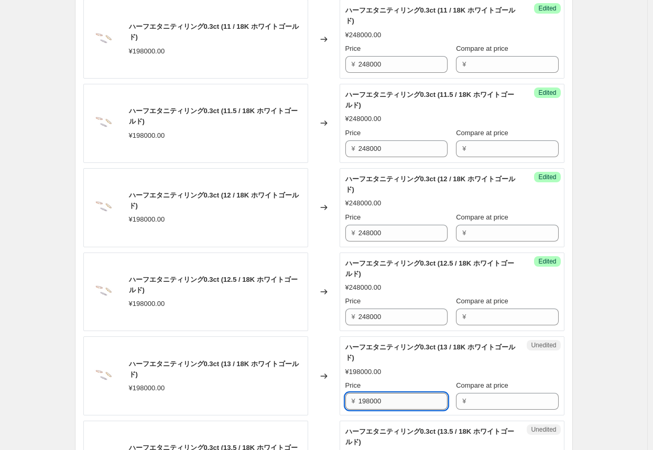
click at [341, 398] on input "198000" at bounding box center [402, 401] width 89 height 17
paste input "24"
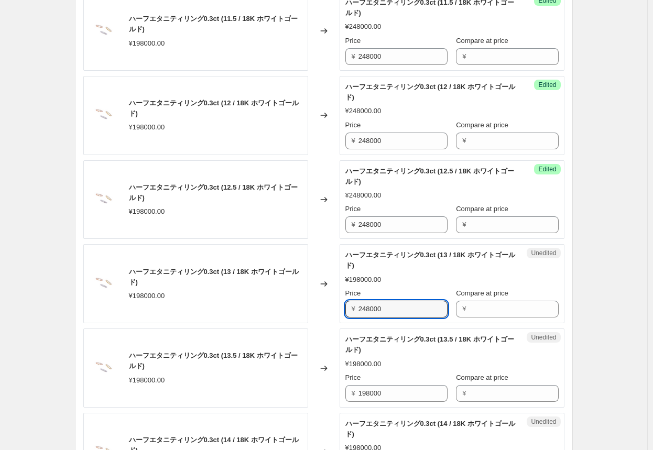
scroll to position [943, 0]
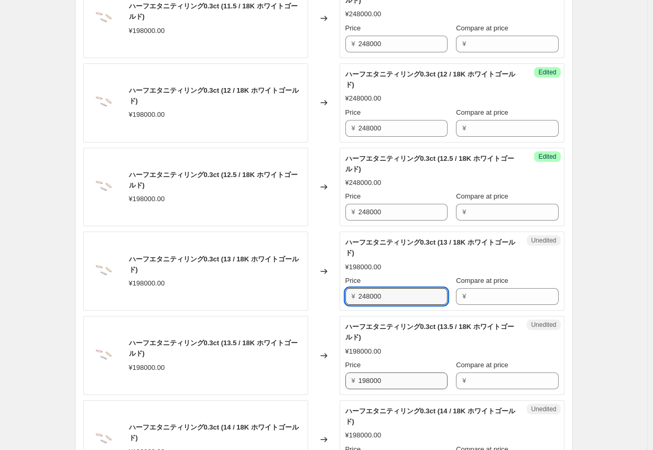
type input "248000"
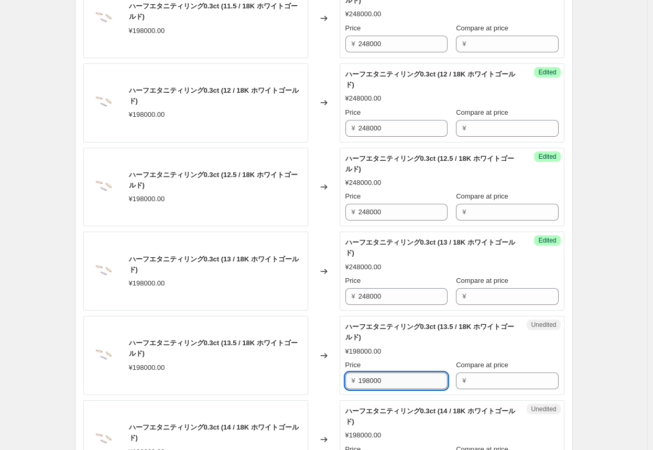
click at [341, 382] on input "198000" at bounding box center [402, 380] width 89 height 17
paste input "24"
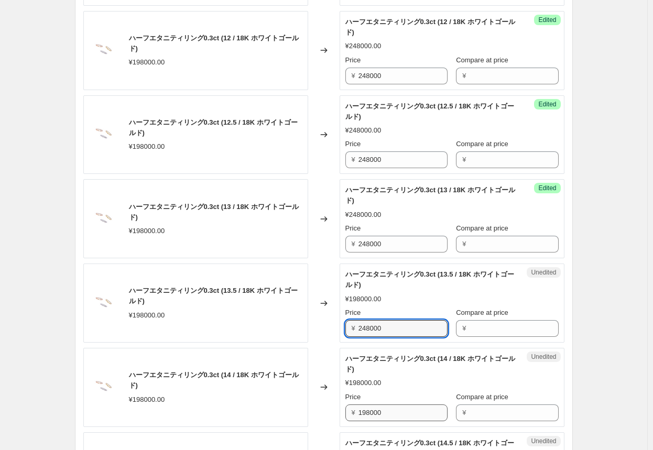
type input "248000"
click at [341, 411] on input "198000" at bounding box center [402, 412] width 89 height 17
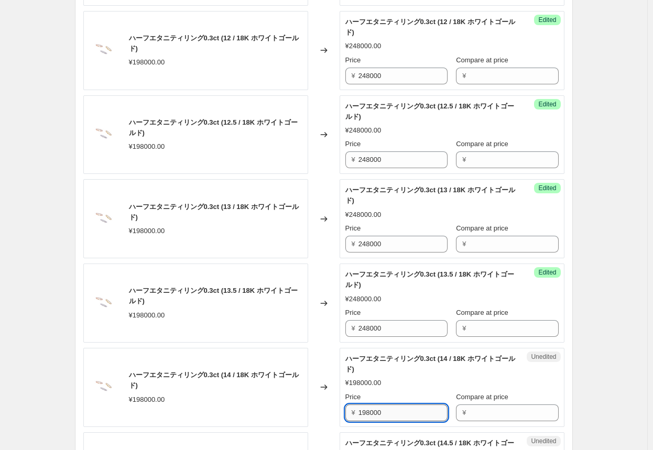
click at [341, 411] on input "198000" at bounding box center [402, 412] width 89 height 17
paste input "24"
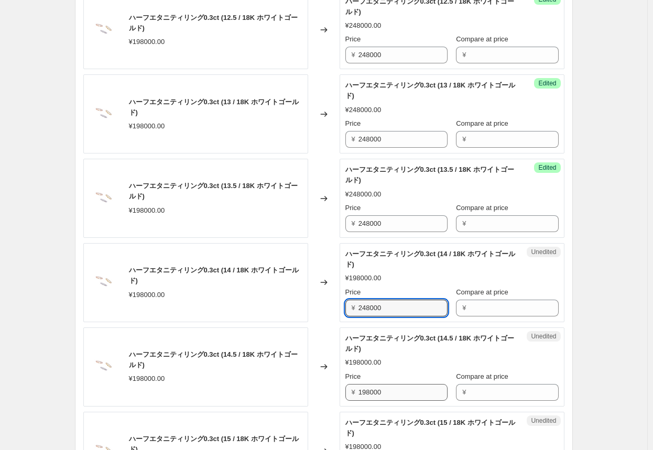
type input "248000"
click at [341, 391] on input "198000" at bounding box center [402, 392] width 89 height 17
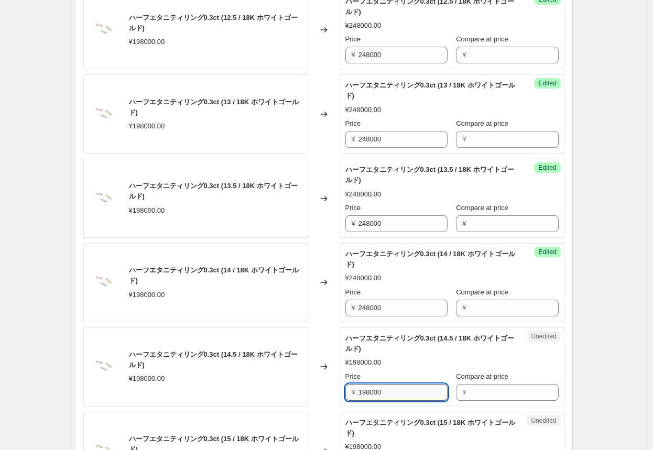
click at [341, 391] on input "198000" at bounding box center [402, 392] width 89 height 17
paste input "24"
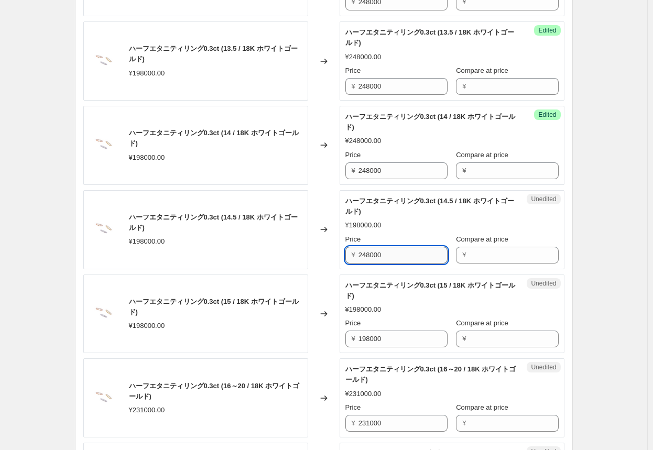
scroll to position [1257, 0]
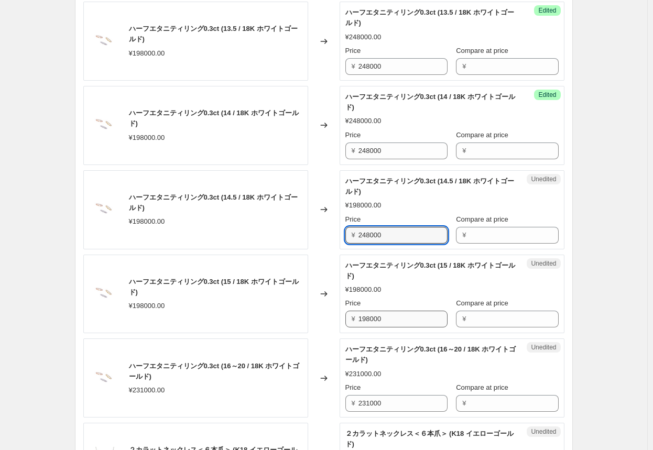
type input "248000"
click at [341, 318] on input "198000" at bounding box center [402, 319] width 89 height 17
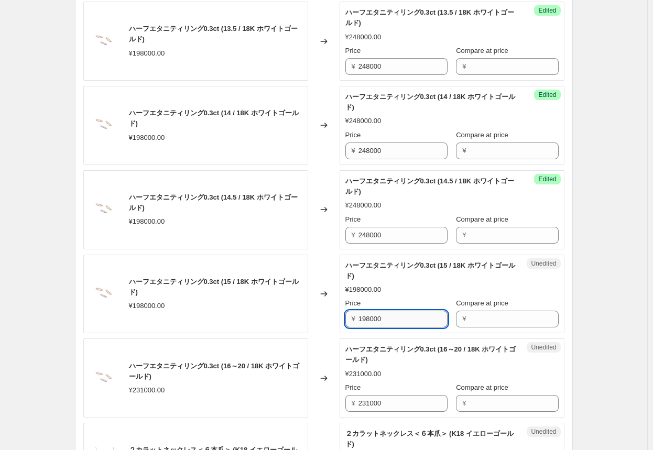
click at [341, 318] on input "198000" at bounding box center [402, 319] width 89 height 17
paste input "24"
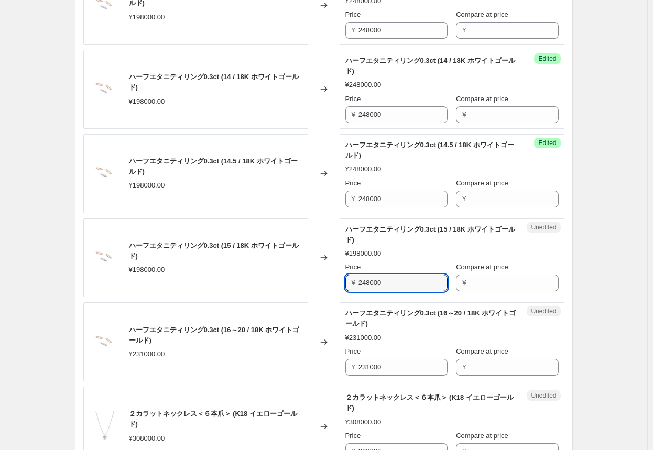
scroll to position [1309, 0]
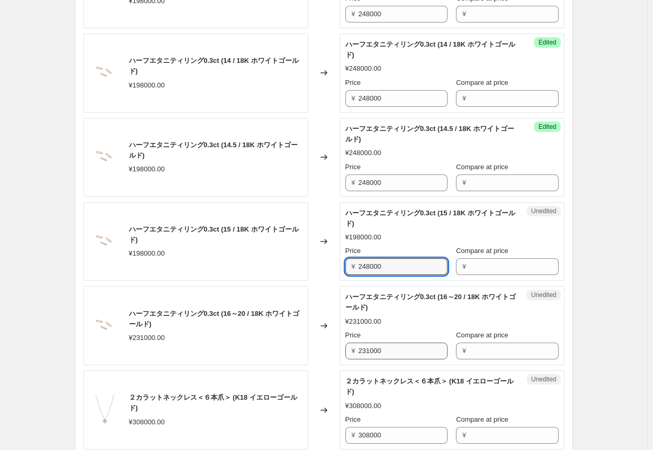
type input "248000"
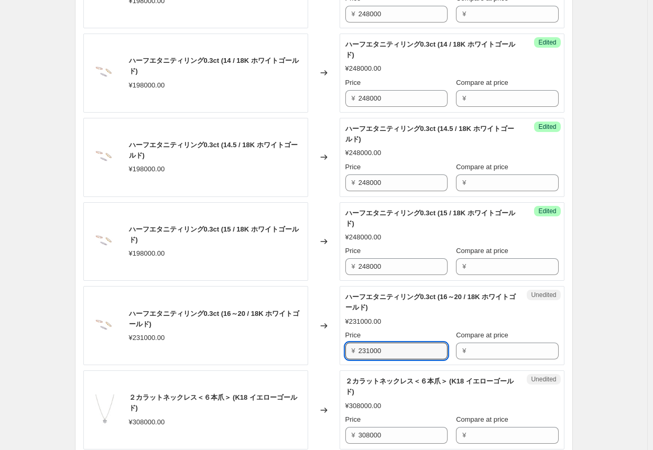
drag, startPoint x: 417, startPoint y: 349, endPoint x: 310, endPoint y: 348, distance: 107.4
click at [310, 348] on div "ハーフエタニティリング0.3ct (16～20 / 18K ホワイトゴールド) ¥231000.00 Changed to Unedited ハーフエタニティ…" at bounding box center [323, 325] width 481 height 79
type input "289000"
click at [320, 354] on div "Changed to" at bounding box center [323, 325] width 31 height 79
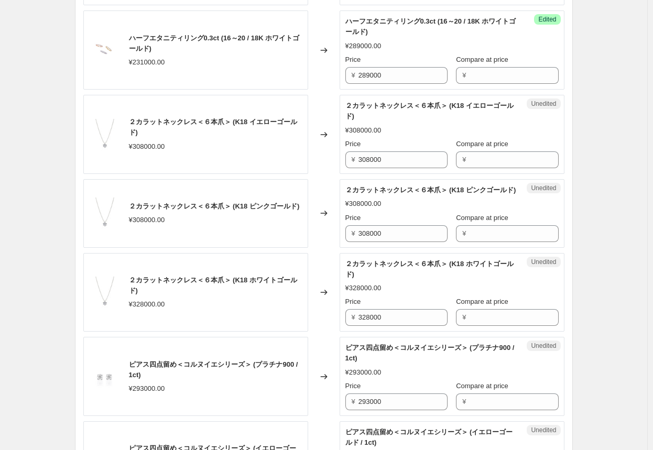
scroll to position [1571, 0]
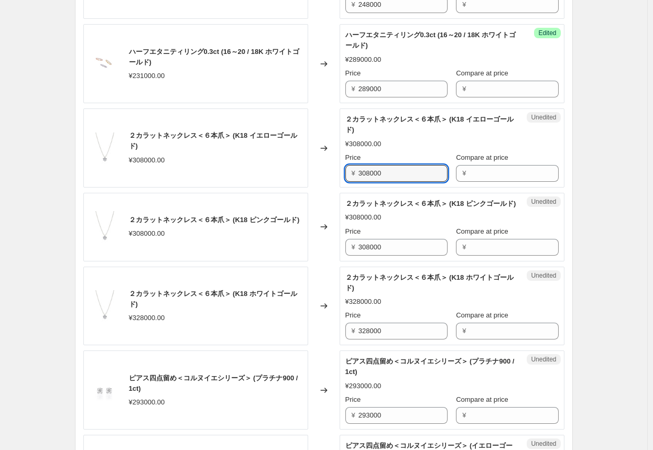
drag, startPoint x: 396, startPoint y: 170, endPoint x: 306, endPoint y: 161, distance: 90.6
click at [306, 161] on div "２カラットネックレス＜６本爪＞ (K18 イエローゴールド) ¥308000.00 Changed to Unedited ２カラットネックレス＜６本爪＞ (…" at bounding box center [323, 147] width 481 height 79
type input "370000"
click at [334, 164] on div "Changed to" at bounding box center [323, 147] width 31 height 79
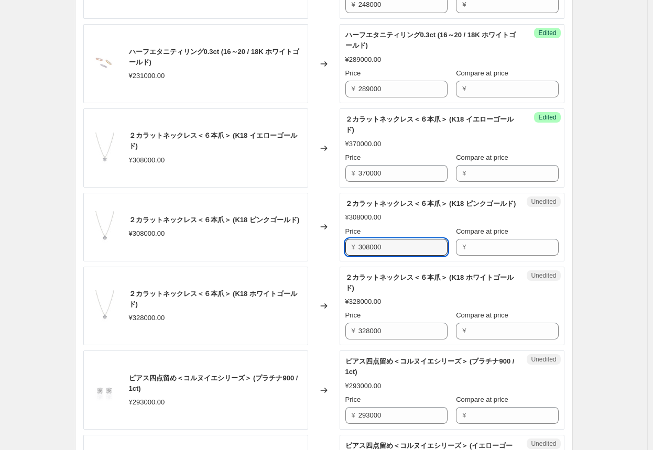
drag, startPoint x: 403, startPoint y: 252, endPoint x: 301, endPoint y: 241, distance: 102.2
click at [301, 241] on div "２カラットネックレス＜６本爪＞ (K18 ピンクゴールド) ¥308000.00 Changed to Unedited ２カラットネックレス＜６本爪＞ (K…" at bounding box center [323, 227] width 481 height 69
type input "370000"
click at [334, 260] on div "Changed to" at bounding box center [323, 227] width 31 height 69
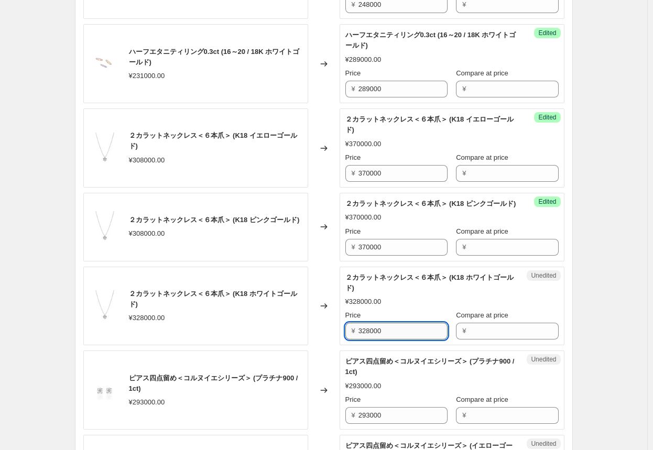
click at [341, 337] on input "328000" at bounding box center [402, 331] width 89 height 17
click at [341, 339] on input "328000" at bounding box center [402, 331] width 89 height 17
type input "394000"
click at [321, 376] on div "Changed to" at bounding box center [323, 389] width 31 height 79
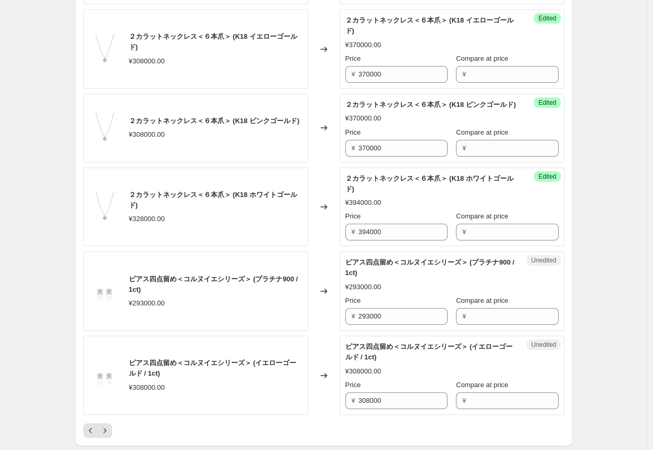
scroll to position [1676, 0]
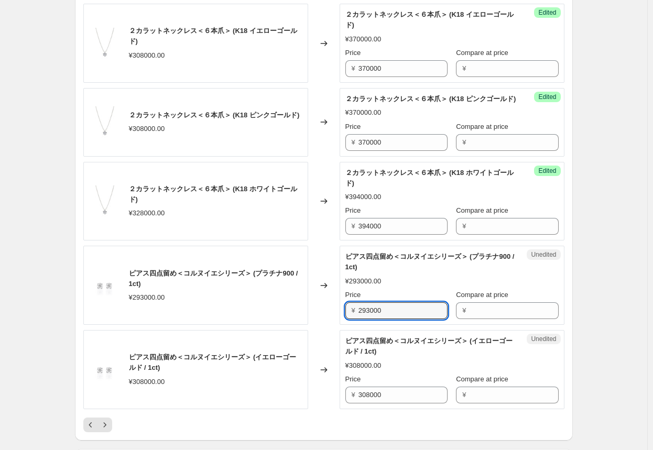
drag, startPoint x: 399, startPoint y: 321, endPoint x: 333, endPoint y: 319, distance: 66.0
click at [333, 319] on div "ピアス四点留め＜コルヌイエシリーズ＞ (プラチナ900 / 1ct) ¥293000.00 Changed to Unedited ピアス四点留め＜コルヌイエ…" at bounding box center [323, 285] width 481 height 79
type input "338000"
click at [328, 319] on div "Changed to" at bounding box center [323, 285] width 31 height 79
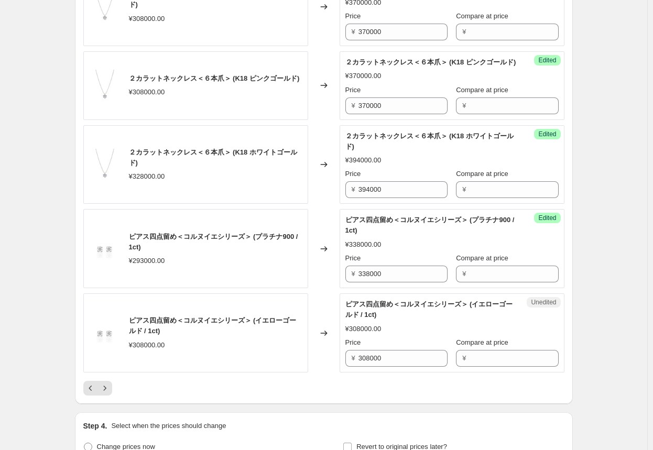
scroll to position [1728, 0]
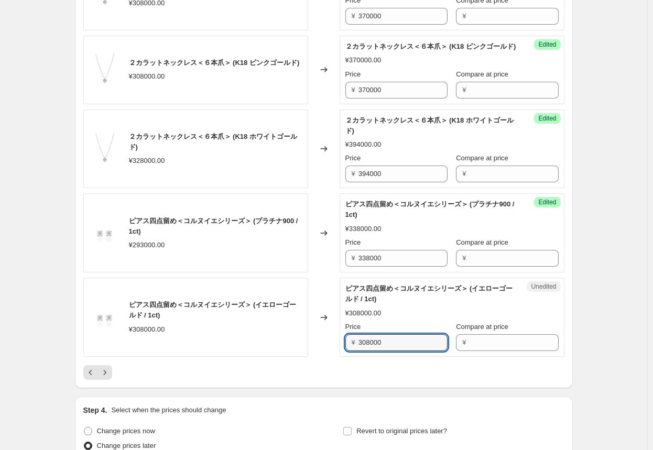
drag, startPoint x: 395, startPoint y: 350, endPoint x: 284, endPoint y: 341, distance: 111.9
click at [284, 341] on div "ピアス四点留め＜コルヌイエシリーズ＞ (イエローゴールド / 1ct) ¥308000.00 Changed to Unedited ピアス四点留め＜コルヌイ…" at bounding box center [323, 317] width 481 height 79
type input "370000"
click at [319, 345] on div "Changed to" at bounding box center [323, 317] width 31 height 79
click at [110, 378] on icon "Next" at bounding box center [105, 372] width 10 height 10
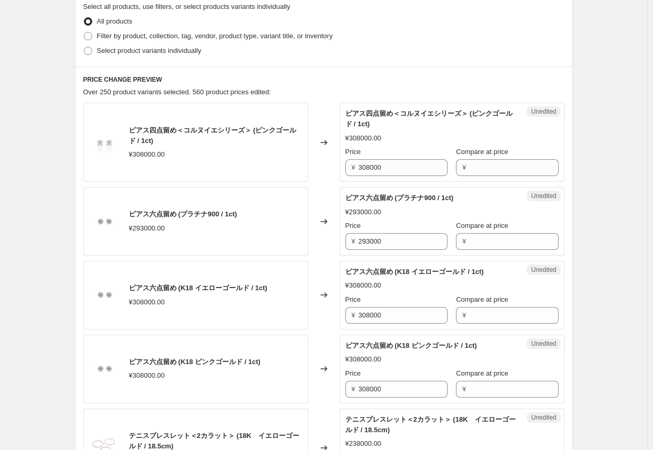
scroll to position [314, 0]
drag, startPoint x: 403, startPoint y: 167, endPoint x: 303, endPoint y: 165, distance: 100.6
click at [303, 165] on div "ピアス四点留め＜コルヌイエシリーズ＞ (ピンクゴールド / 1ct) ¥308000.00 Changed to Unedited ピアス四点留め＜コルヌイエ…" at bounding box center [323, 141] width 481 height 79
type input "370000"
click at [328, 170] on div "Changed to" at bounding box center [323, 141] width 31 height 79
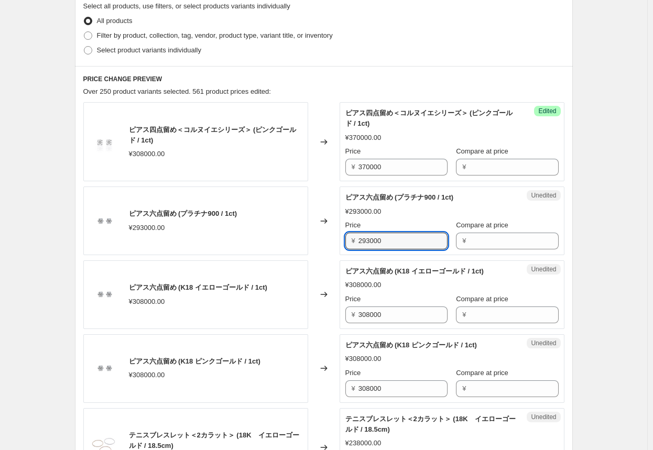
drag, startPoint x: 404, startPoint y: 242, endPoint x: 304, endPoint y: 240, distance: 100.1
click at [304, 240] on div "ピアス六点留め (プラチナ900 / 1ct) ¥293000.00 Changed to Unedited ピアス六点留め (プラチナ900 / 1ct) …" at bounding box center [323, 220] width 481 height 69
type input "338000"
click at [325, 324] on div "Changed to" at bounding box center [323, 294] width 31 height 69
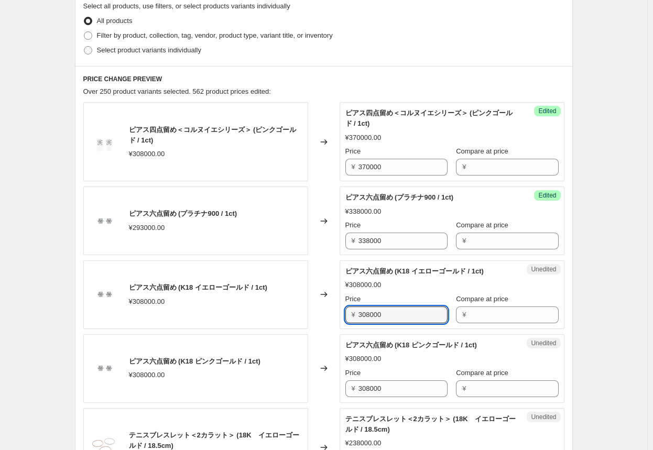
drag, startPoint x: 400, startPoint y: 315, endPoint x: 313, endPoint y: 311, distance: 86.5
click at [315, 311] on div "ピアス六点留め (K18 イエローゴールド / 1ct) ¥308000.00 Changed to Unedited ピアス六点留め (K18 イエローゴー…" at bounding box center [323, 294] width 481 height 69
type input "370000"
click at [321, 317] on div "Changed to" at bounding box center [323, 294] width 31 height 69
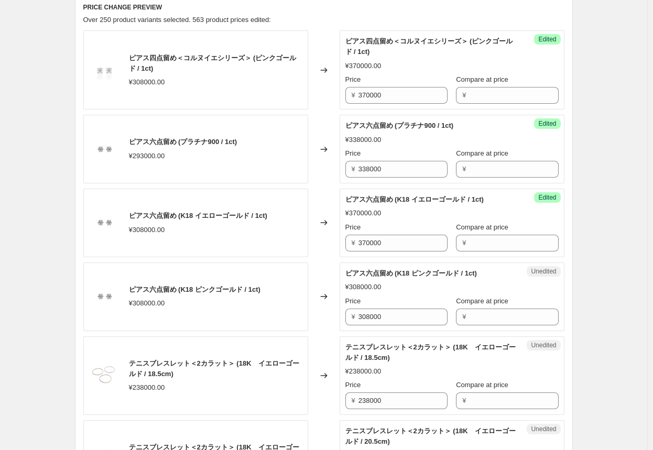
scroll to position [419, 0]
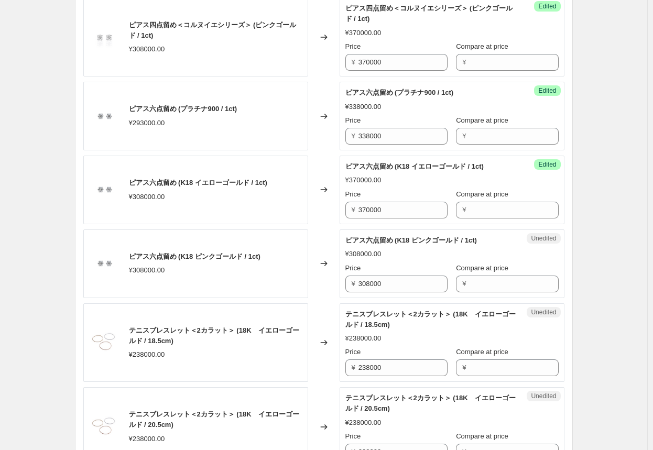
click at [327, 290] on div "Changed to" at bounding box center [323, 263] width 31 height 69
drag, startPoint x: 405, startPoint y: 284, endPoint x: 291, endPoint y: 282, distance: 114.2
click at [292, 282] on div "ピアス六点留め (K18 ピンクゴールド / 1ct) ¥308000.00 Changed to Unedited ピアス六点留め (K18 ピンクゴールド…" at bounding box center [323, 263] width 481 height 69
type input "370000"
click at [329, 286] on div "Changed to" at bounding box center [323, 263] width 31 height 69
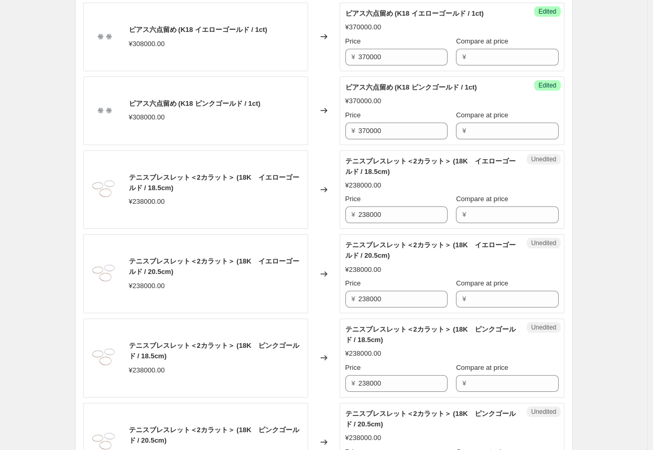
scroll to position [576, 0]
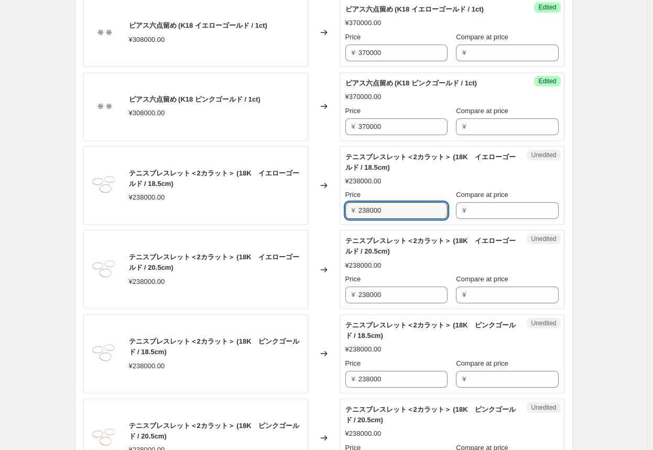
drag, startPoint x: 396, startPoint y: 209, endPoint x: 322, endPoint y: 206, distance: 74.9
click at [322, 206] on div "テニスブレスレット＜2カラット＞ (18K　イエローゴールド / 18.5cm) ¥238000.00 Changed to Unedited テニスブレスレ…" at bounding box center [323, 185] width 481 height 79
type input "298000"
click at [315, 216] on div "Changed to" at bounding box center [323, 185] width 31 height 79
click at [341, 212] on input "298000" at bounding box center [402, 210] width 89 height 17
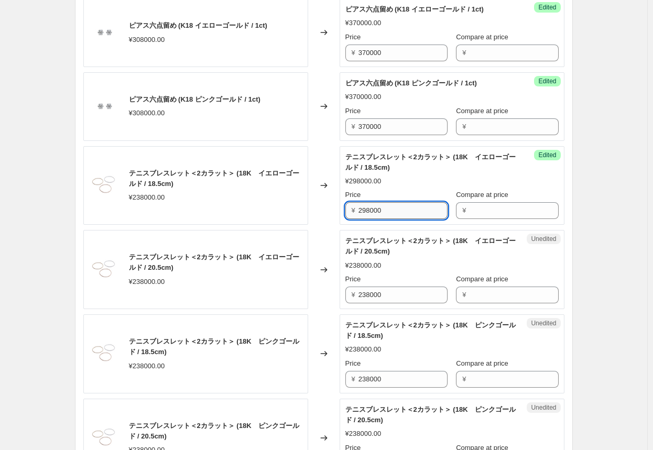
click at [341, 212] on input "298000" at bounding box center [402, 210] width 89 height 17
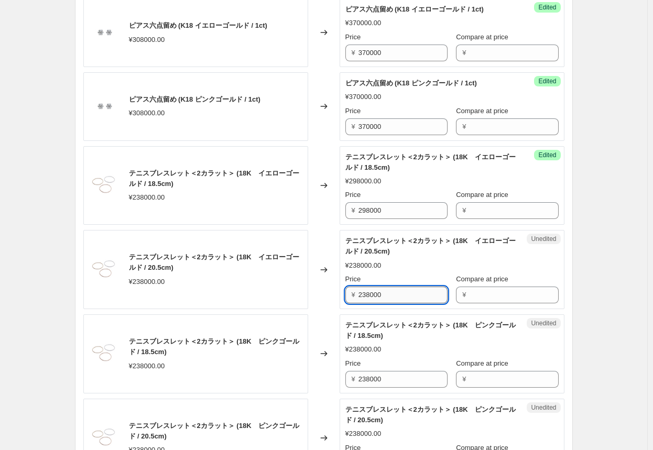
click at [341, 291] on input "238000" at bounding box center [402, 294] width 89 height 17
paste input "9"
type input "298000"
drag, startPoint x: 391, startPoint y: 349, endPoint x: 381, endPoint y: 373, distance: 26.3
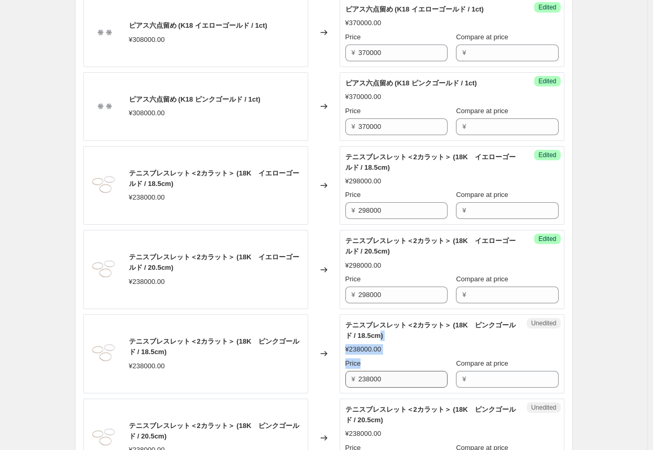
click at [341, 369] on div "テニスブレスレット＜2カラット＞ (18K　ピンクゴールド / 18.5cm) ¥238000.00 Price ¥ 238000 Compare at pr…" at bounding box center [451, 354] width 213 height 68
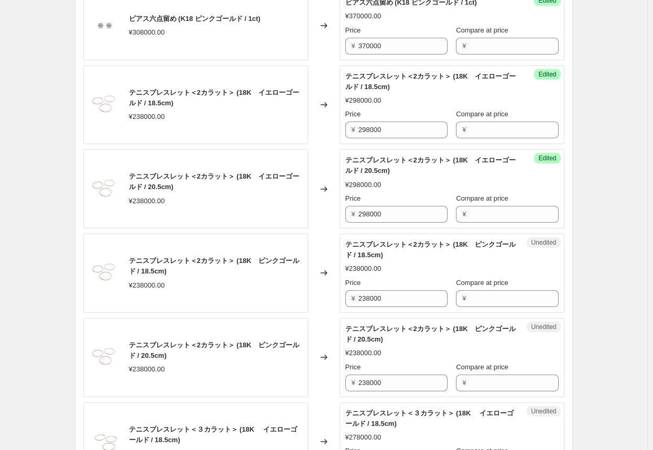
scroll to position [681, 0]
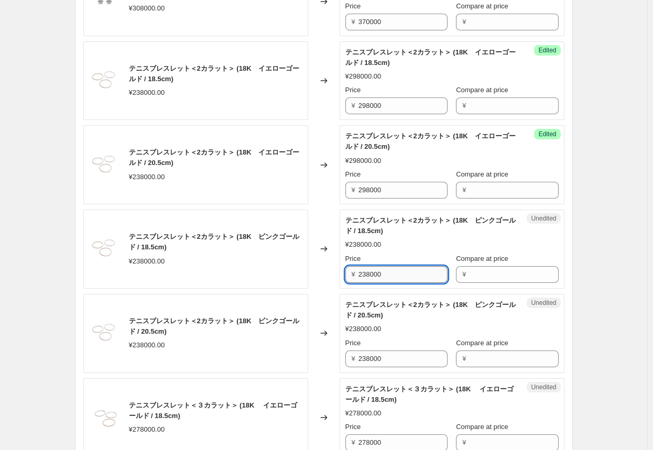
click at [341, 277] on input "238000" at bounding box center [402, 274] width 89 height 17
paste input "9"
type input "298000"
click at [341, 355] on input "238000" at bounding box center [402, 358] width 89 height 17
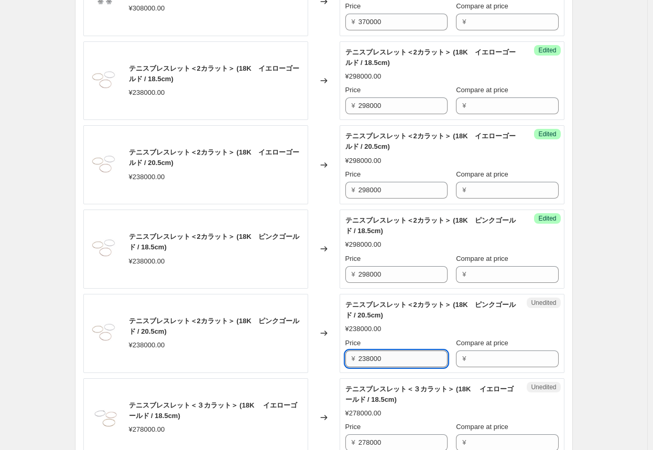
click at [341, 355] on input "238000" at bounding box center [402, 358] width 89 height 17
paste input "9"
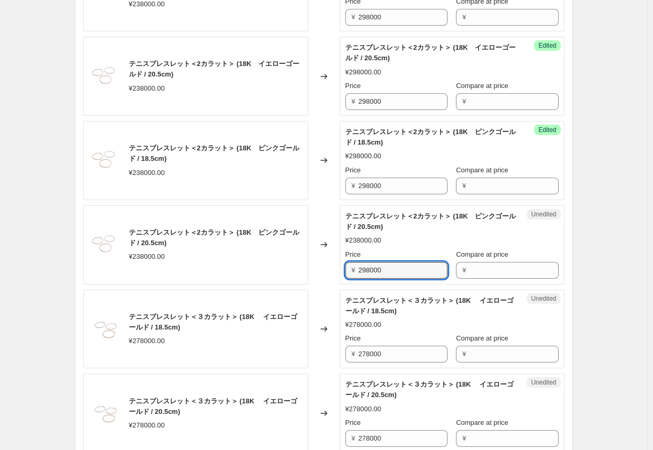
scroll to position [786, 0]
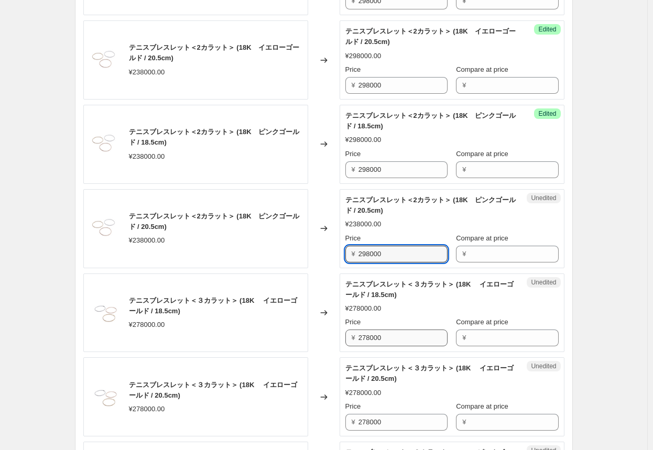
type input "298000"
click at [341, 336] on input "278000" at bounding box center [402, 337] width 89 height 17
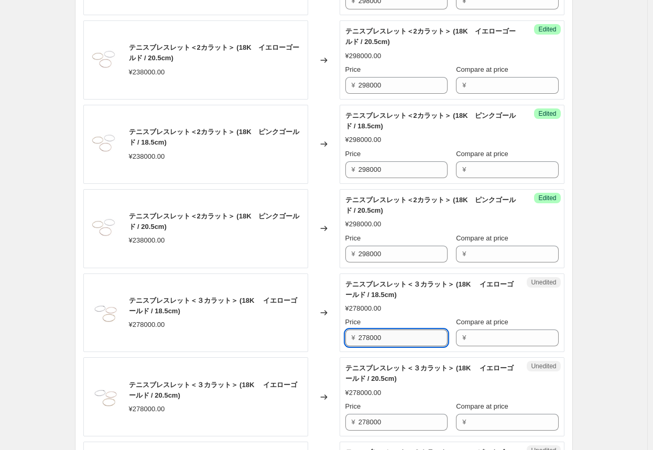
click at [341, 336] on input "278000" at bounding box center [402, 337] width 89 height 17
paste input "9"
type input "298000"
click at [341, 422] on input "278000" at bounding box center [402, 422] width 89 height 17
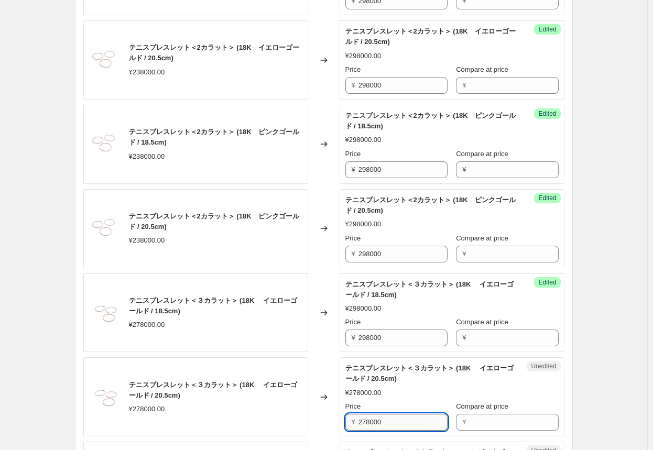
click at [341, 422] on input "278000" at bounding box center [402, 422] width 89 height 17
paste input "9"
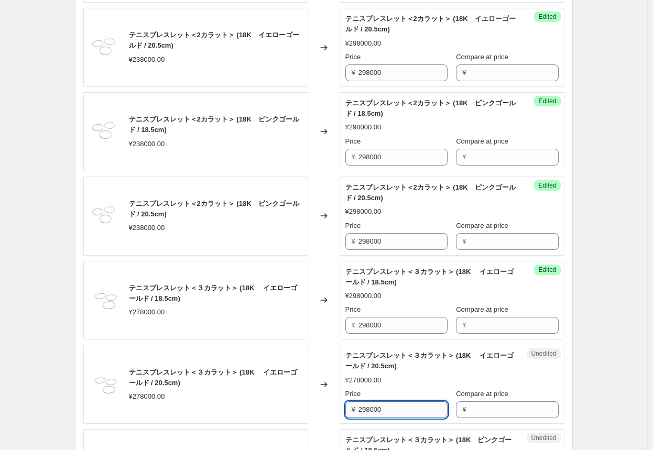
click at [341, 422] on div "Unedited テニスブレスレット＜３カラット＞ (18K 　イエローゴールド / 20.5cm) ¥278000.00 Price ¥ 298000 Co…" at bounding box center [451, 384] width 225 height 79
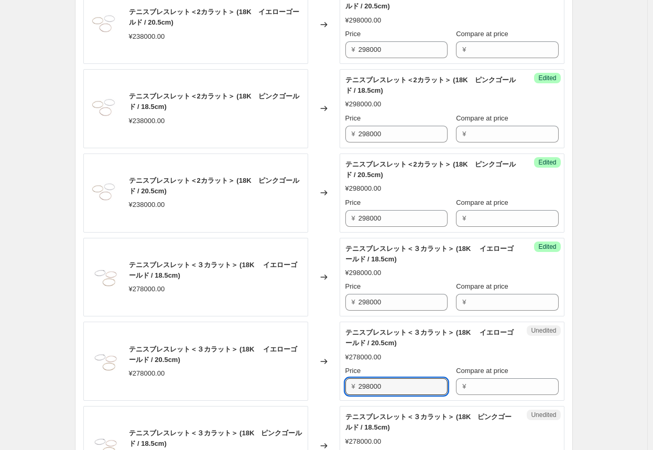
scroll to position [890, 0]
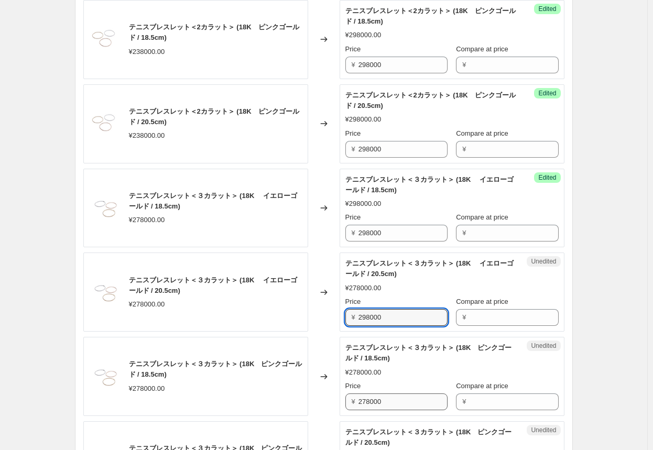
type input "298000"
click at [341, 395] on input "278000" at bounding box center [402, 401] width 89 height 17
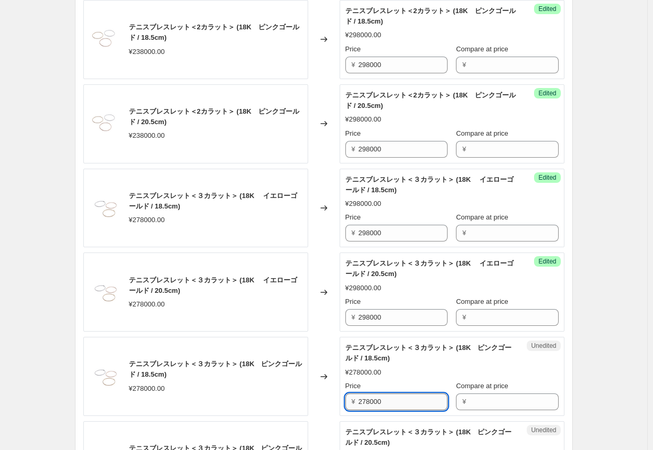
click at [341, 395] on input "278000" at bounding box center [402, 401] width 89 height 17
paste input "9"
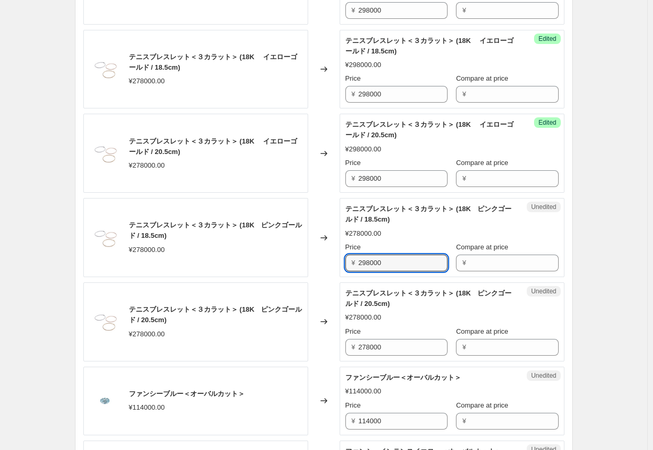
scroll to position [1047, 0]
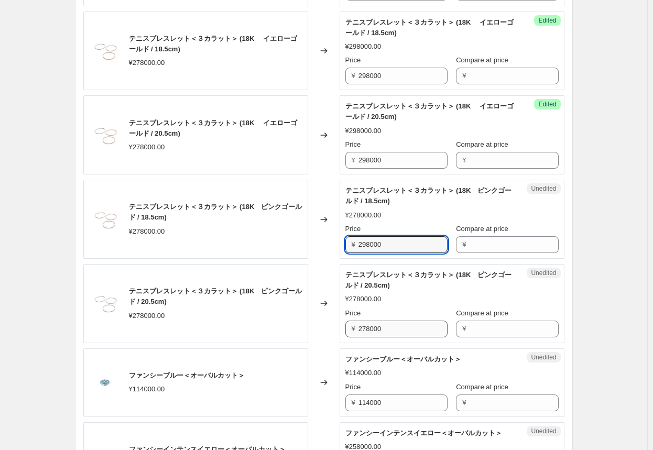
type input "298000"
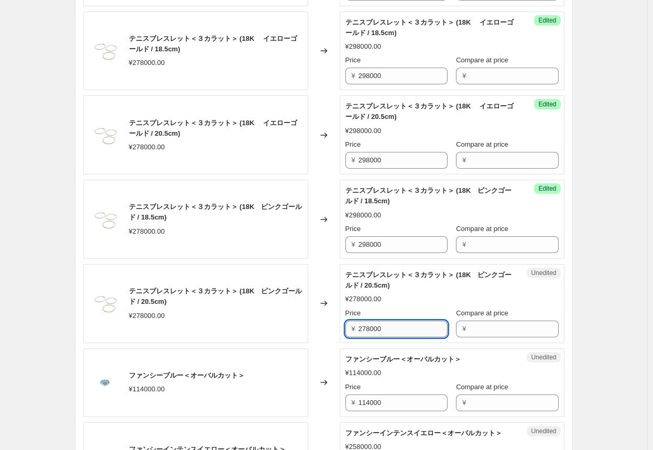
click at [341, 325] on input "278000" at bounding box center [402, 329] width 89 height 17
paste input "9"
drag, startPoint x: 390, startPoint y: 328, endPoint x: 300, endPoint y: 312, distance: 90.9
click at [297, 321] on div "テニスブレスレット＜３カラット＞ (18K　ピンクゴールド / 20.5cm) ¥278000.00 Changed to Unedited テニスブレスレッ…" at bounding box center [323, 303] width 481 height 79
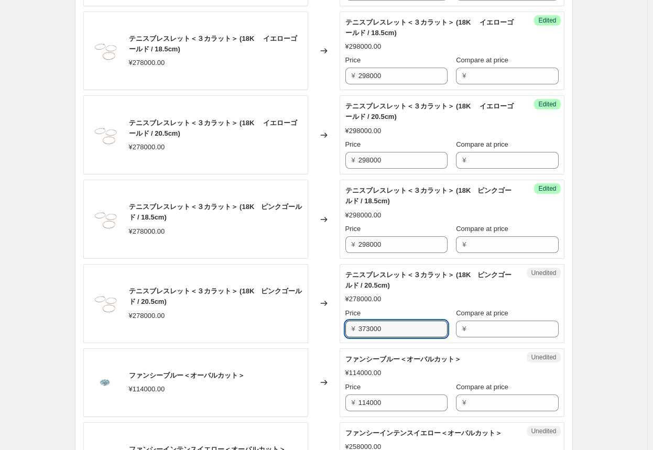
type input "373000"
click at [331, 323] on div "Changed to" at bounding box center [323, 303] width 31 height 79
click at [341, 328] on input "373000" at bounding box center [402, 329] width 89 height 17
click at [341, 159] on input "298000" at bounding box center [402, 160] width 89 height 17
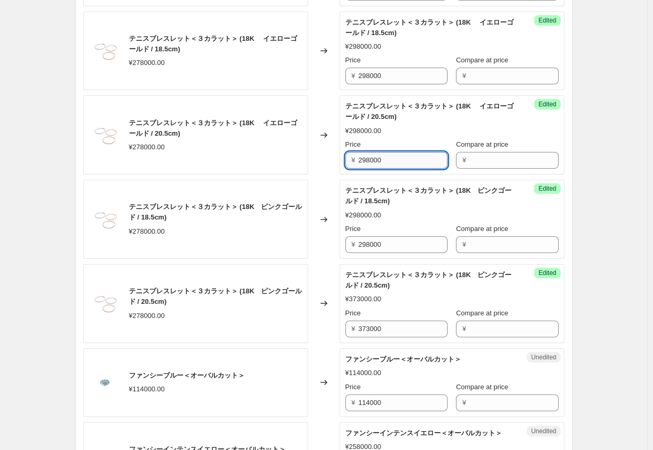
click at [341, 159] on input "298000" at bounding box center [402, 160] width 89 height 17
paste input "373"
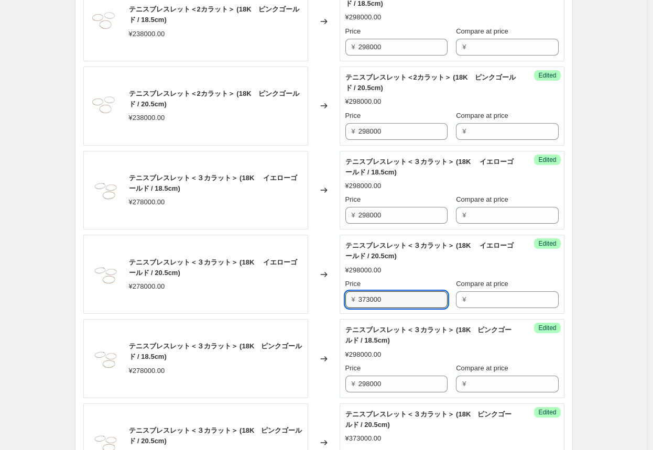
scroll to position [890, 0]
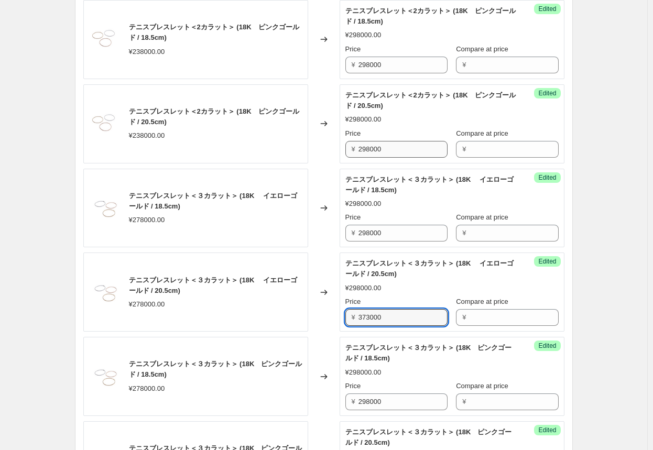
type input "373000"
click at [341, 151] on input "298000" at bounding box center [402, 149] width 89 height 17
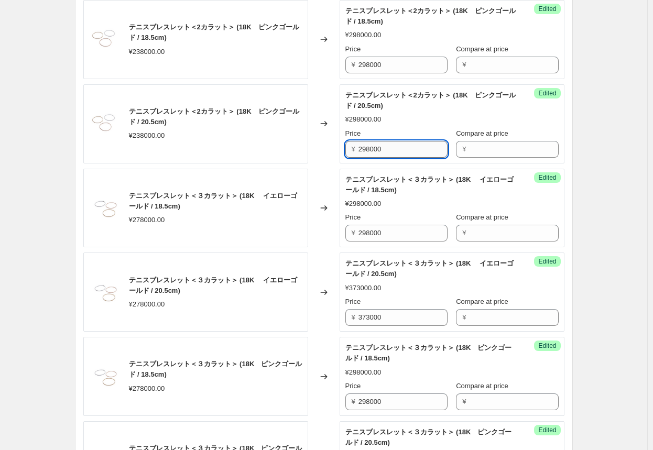
click at [341, 151] on input "298000" at bounding box center [402, 149] width 89 height 17
paste
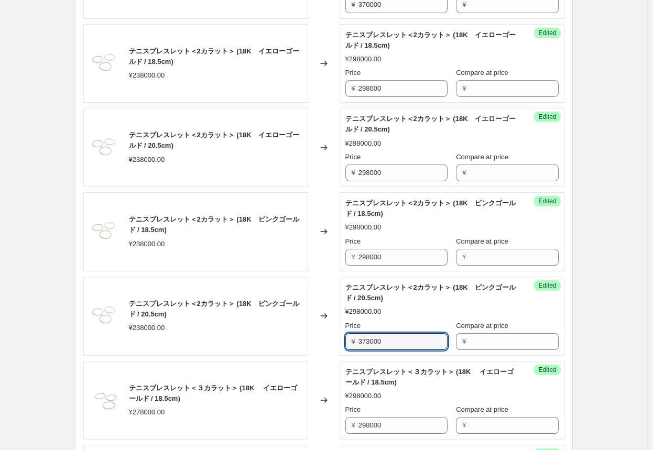
scroll to position [681, 0]
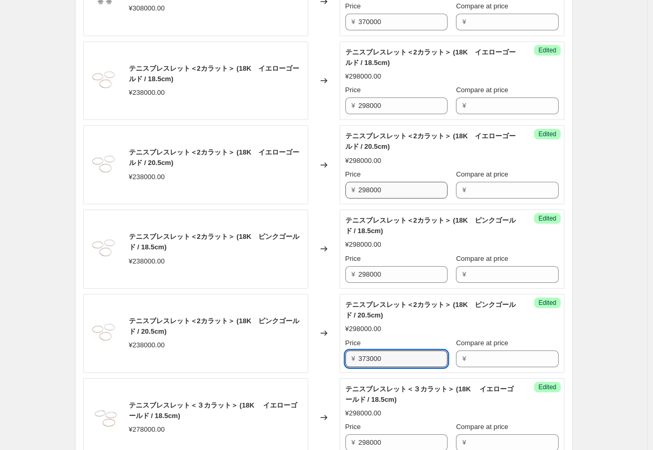
type input "373000"
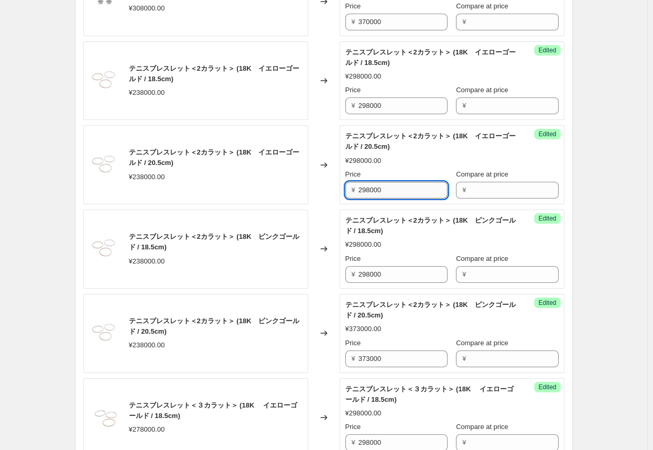
click at [341, 191] on input "298000" at bounding box center [402, 190] width 89 height 17
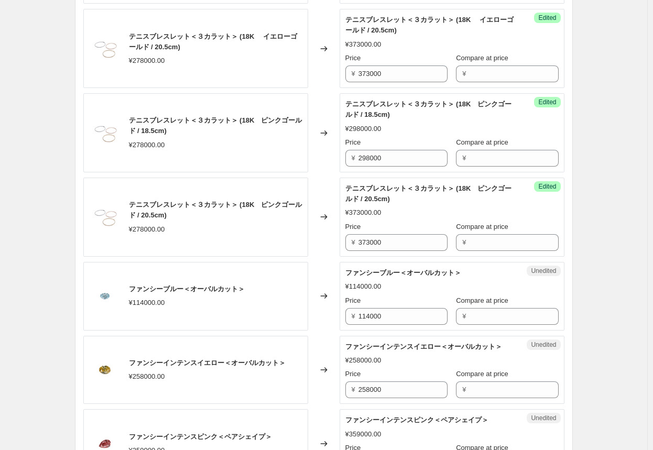
scroll to position [1152, 0]
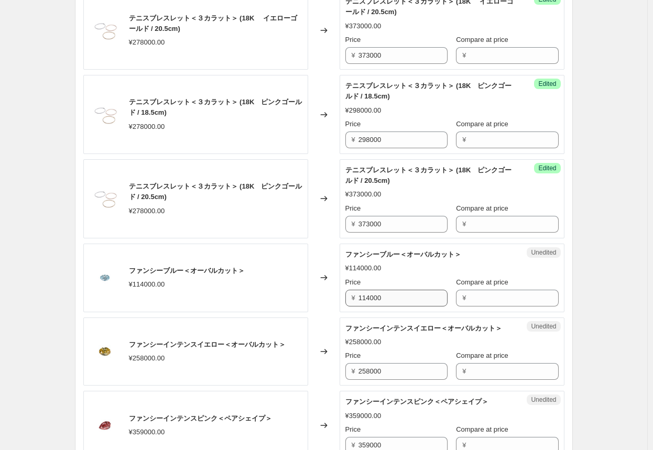
type input "373000"
drag, startPoint x: 395, startPoint y: 295, endPoint x: 291, endPoint y: 288, distance: 104.0
click at [297, 292] on div "ファンシーブルー＜オーバルカット＞ ¥114000.00 Changed to Unedited ファンシーブルー＜オーバルカット＞ ¥114000.00 P…" at bounding box center [323, 278] width 481 height 69
click at [326, 306] on div "Changed to" at bounding box center [323, 278] width 31 height 69
drag, startPoint x: 387, startPoint y: 296, endPoint x: 325, endPoint y: 295, distance: 61.8
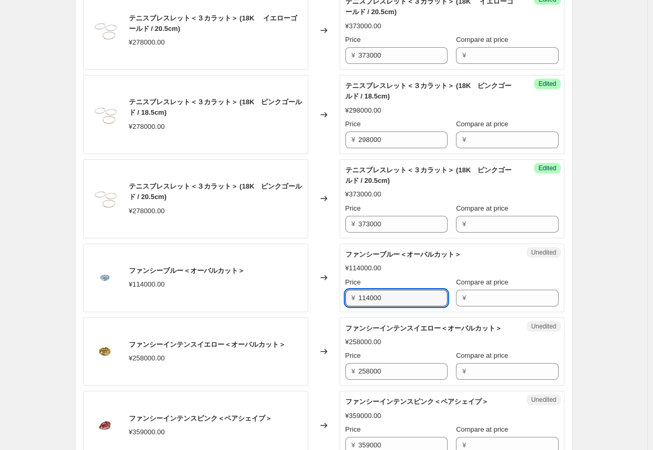
click at [325, 295] on div "ファンシーブルー＜オーバルカット＞ ¥114000.00 Changed to Unedited ファンシーブルー＜オーバルカット＞ ¥114000.00 P…" at bounding box center [323, 278] width 481 height 69
type input "57000"
click at [333, 327] on div "Changed to" at bounding box center [323, 351] width 31 height 69
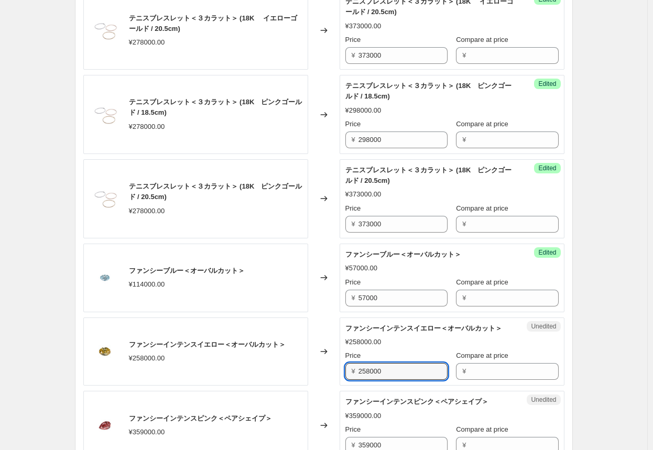
drag, startPoint x: 383, startPoint y: 380, endPoint x: 310, endPoint y: 378, distance: 73.4
click at [310, 378] on div "ファンシーインテンスイエロー＜オーバルカット＞ ¥258000.00 Changed to Unedited ファンシーインテンスイエロー＜オーバルカット＞ …" at bounding box center [323, 351] width 481 height 69
type input "129000"
click at [317, 386] on div "Changed to" at bounding box center [323, 351] width 31 height 69
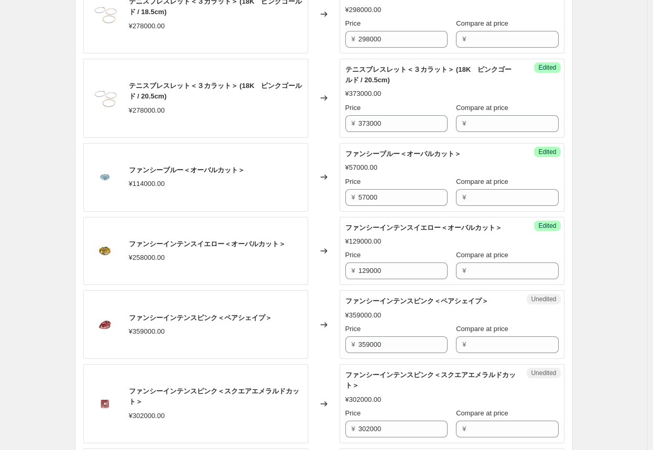
scroll to position [1257, 0]
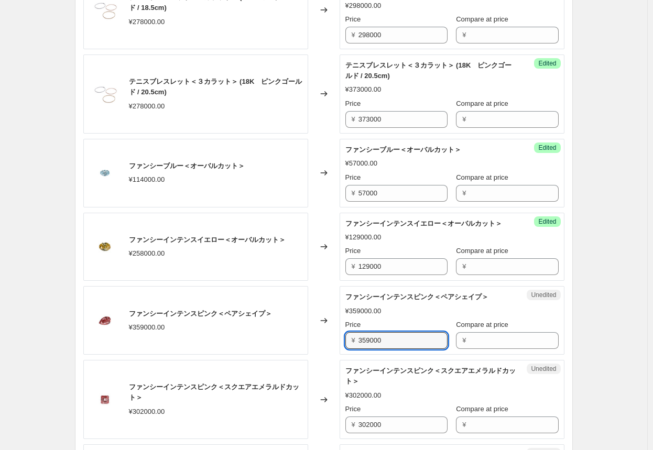
drag, startPoint x: 410, startPoint y: 344, endPoint x: 304, endPoint y: 343, distance: 106.3
click at [304, 343] on div "ファンシーインテンスピンク＜ペアシェイプ＞ ¥359000.00 Changed to Unedited ファンシーインテンスピンク＜ペアシェイプ＞ ¥359…" at bounding box center [323, 320] width 481 height 69
type input "180000"
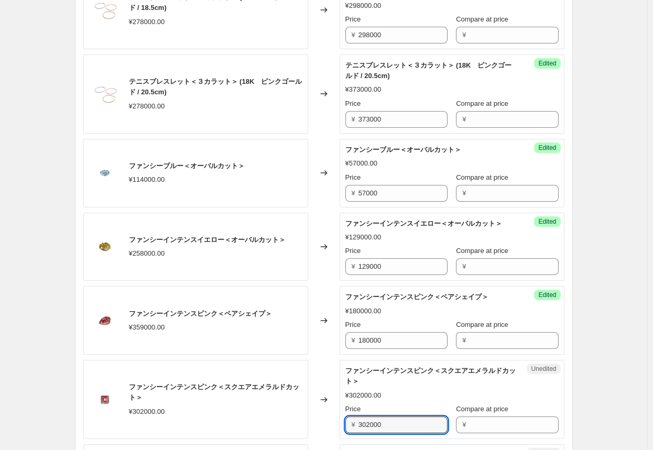
drag, startPoint x: 421, startPoint y: 434, endPoint x: 324, endPoint y: 432, distance: 96.9
click at [324, 432] on div "ファンシーインテンスピンク＜スクエアエメラルドカット＞ ¥302000.00 Changed to Unedited ファンシーインテンスピンク＜スクエアエメ…" at bounding box center [323, 399] width 481 height 79
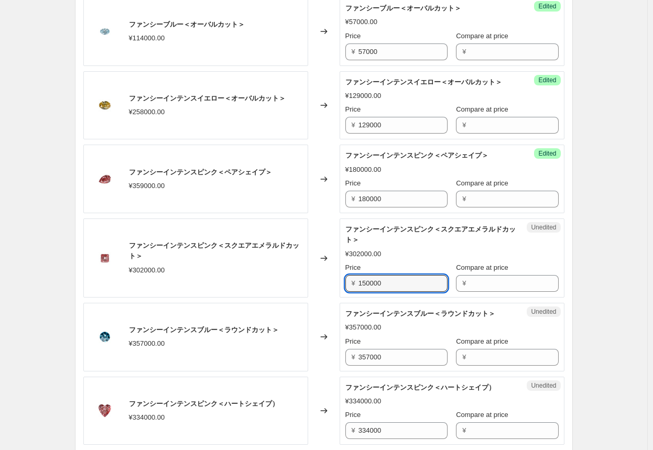
scroll to position [1414, 0]
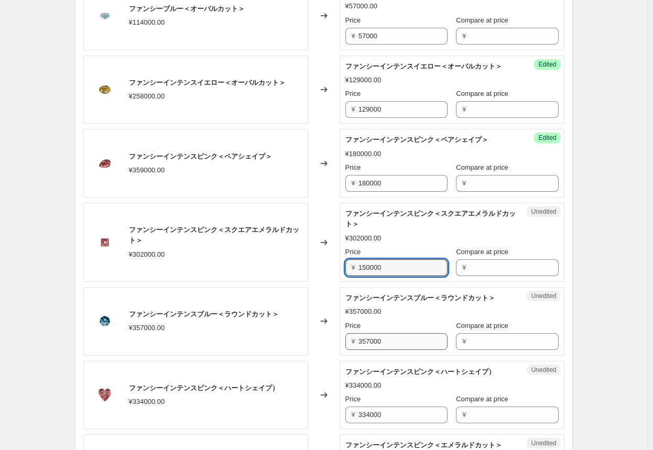
type input "150000"
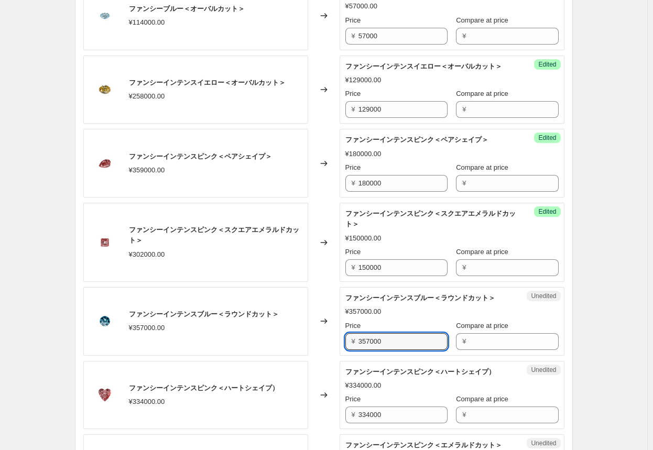
drag, startPoint x: 409, startPoint y: 352, endPoint x: 284, endPoint y: 343, distance: 125.6
click at [284, 343] on div "ファンシーインテンスブルー＜ラウンドカット＞ ¥357000.00 Changed to Unedited ファンシーインテンスブルー＜ラウンドカット＞ ¥3…" at bounding box center [323, 321] width 481 height 69
type input "178000"
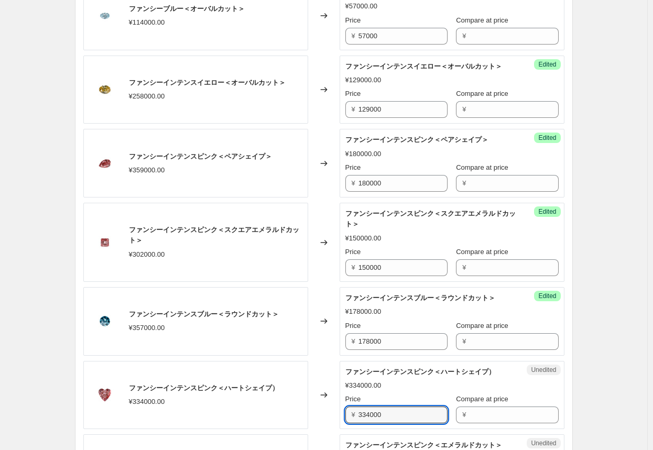
drag, startPoint x: 404, startPoint y: 424, endPoint x: 321, endPoint y: 418, distance: 83.4
click at [321, 418] on div "ファンシーインテンスピンク＜ハートシェイプ） ¥334000.00 Changed to Unedited ファンシーインテンスピンク＜ハートシェイプ） ¥3…" at bounding box center [323, 395] width 481 height 69
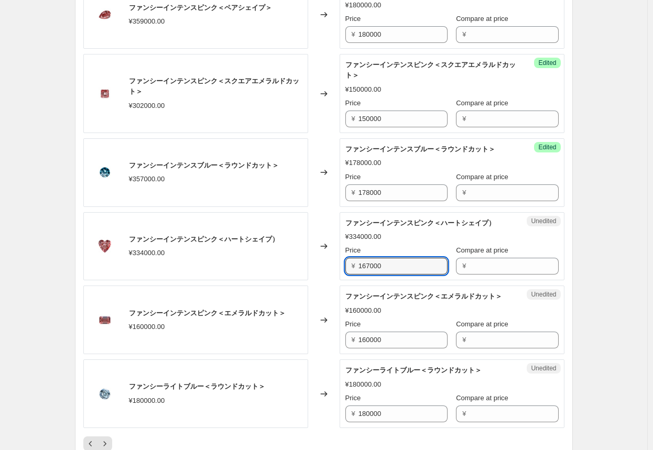
scroll to position [1571, 0]
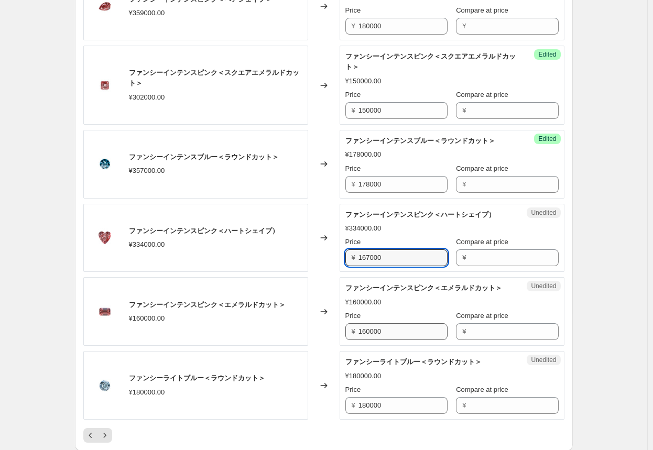
type input "167000"
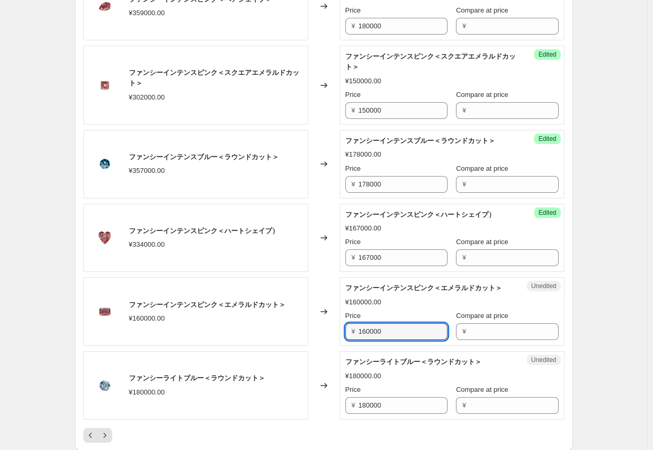
drag, startPoint x: 413, startPoint y: 354, endPoint x: 297, endPoint y: 347, distance: 115.9
click at [297, 346] on div "ファンシーインテンスピンク＜エメラルドカット＞ ¥160000.00 Changed to Unedited ファンシーインテンスピンク＜エメラルドカット＞ …" at bounding box center [323, 311] width 481 height 69
type input "80000"
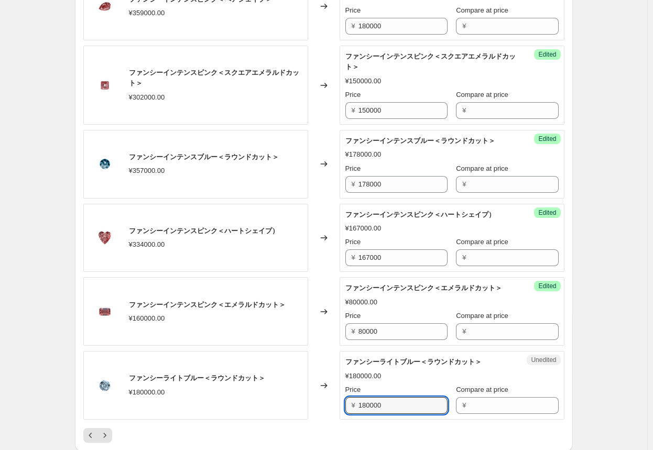
drag, startPoint x: 396, startPoint y: 424, endPoint x: 275, endPoint y: 423, distance: 120.5
click at [275, 420] on div "ファンシーライトブルー＜ラウンドカット＞ ¥180000.00 Changed to Unedited ファンシーライトブルー＜ラウンドカット＞ ¥18000…" at bounding box center [323, 385] width 481 height 69
type input "90000"
click at [328, 372] on div "Changed to" at bounding box center [323, 385] width 31 height 69
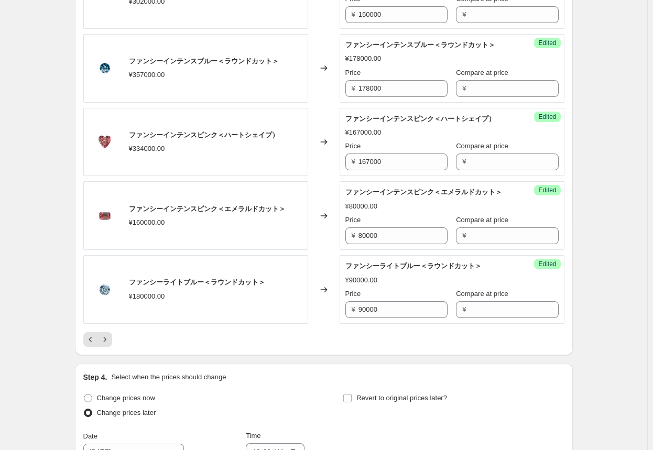
scroll to position [1676, 0]
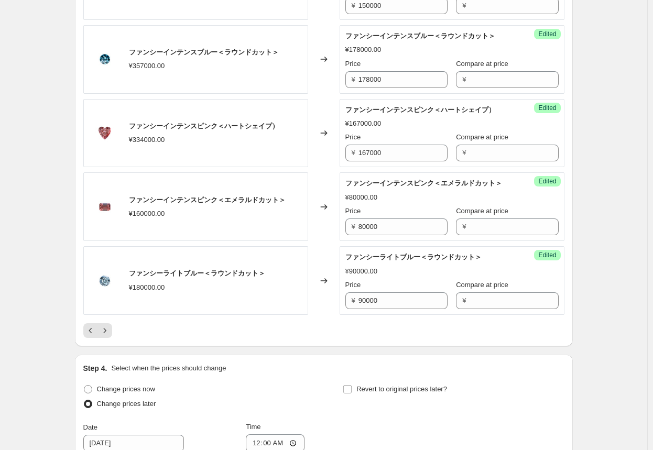
click at [321, 315] on div "Changed to" at bounding box center [323, 280] width 31 height 69
click at [110, 336] on icon "Next" at bounding box center [105, 330] width 10 height 10
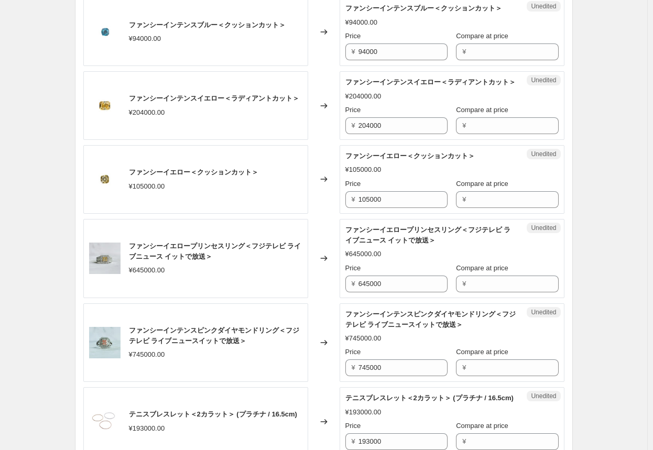
scroll to position [262, 0]
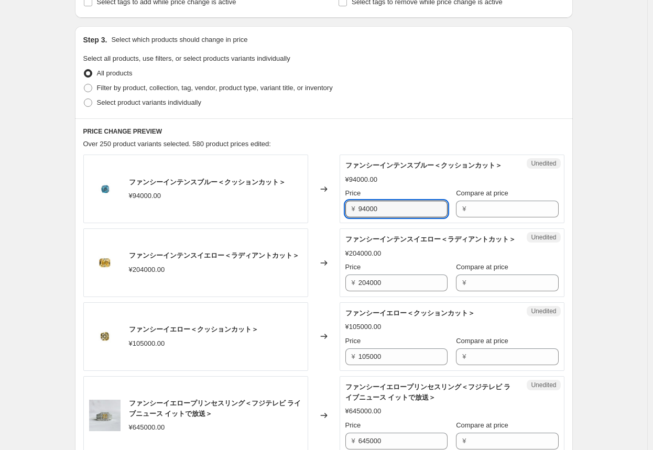
drag, startPoint x: 384, startPoint y: 216, endPoint x: 304, endPoint y: 216, distance: 80.7
click at [304, 216] on div "ファンシーインテンスブルー＜クッションカット＞ ¥94000.00 Changed to Unedited ファンシーインテンスブルー＜クッションカット＞ ¥…" at bounding box center [323, 188] width 481 height 69
type input "47000"
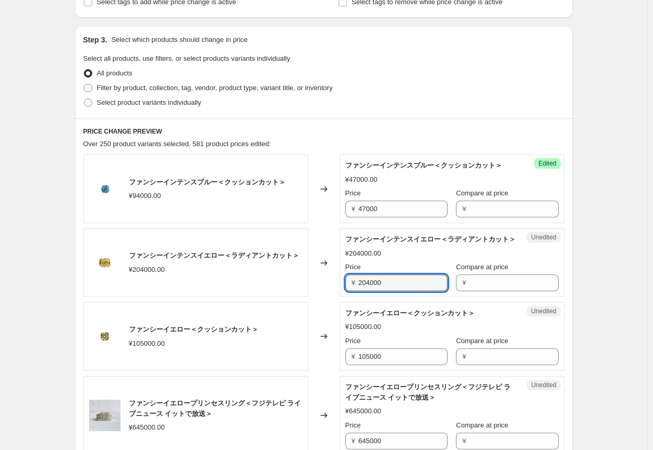
drag, startPoint x: 396, startPoint y: 305, endPoint x: 295, endPoint y: 306, distance: 100.6
click at [295, 297] on div "ファンシーインテンスイエロー＜ラディアントカット＞ ¥204000.00 Changed to Unedited ファンシーインテンスイエロー＜ラディアントカ…" at bounding box center [323, 262] width 481 height 69
type input "100000"
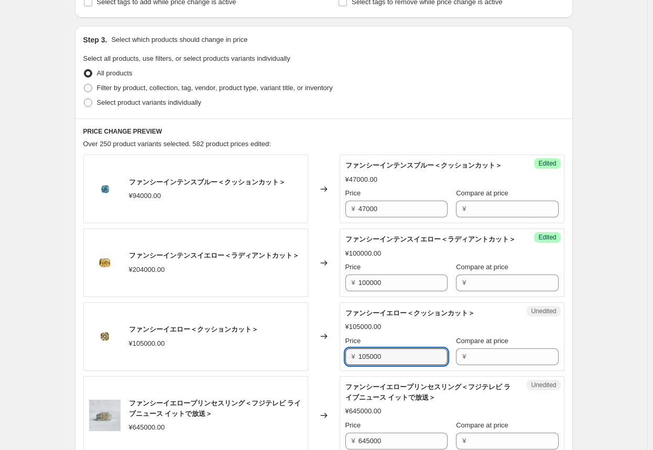
drag, startPoint x: 407, startPoint y: 378, endPoint x: 288, endPoint y: 373, distance: 119.5
click at [289, 371] on div "ファンシーイエロー＜クッションカット＞ ¥105000.00 Changed to Unedited ファンシーイエロー＜クッションカット＞ ¥105000.…" at bounding box center [323, 336] width 481 height 69
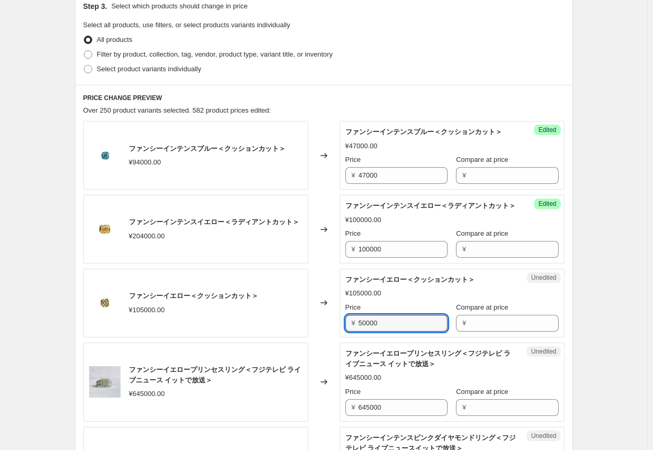
scroll to position [314, 0]
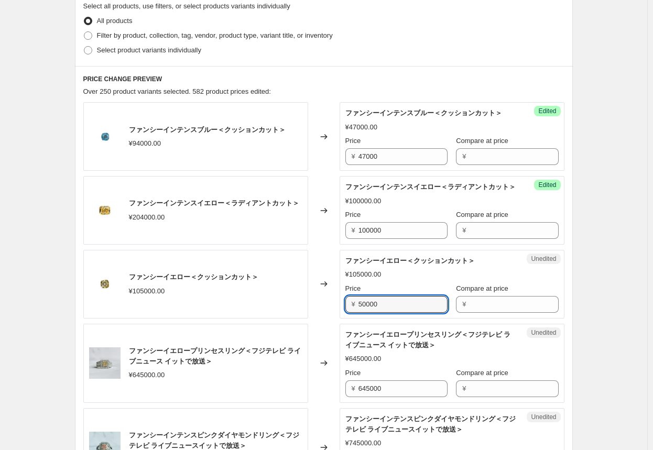
type input "50000"
click at [293, 403] on div "ファンシーイエロープリンセスリング＜フジテレビ ライブニュース イットで放送＞ ¥645000.00" at bounding box center [195, 363] width 225 height 79
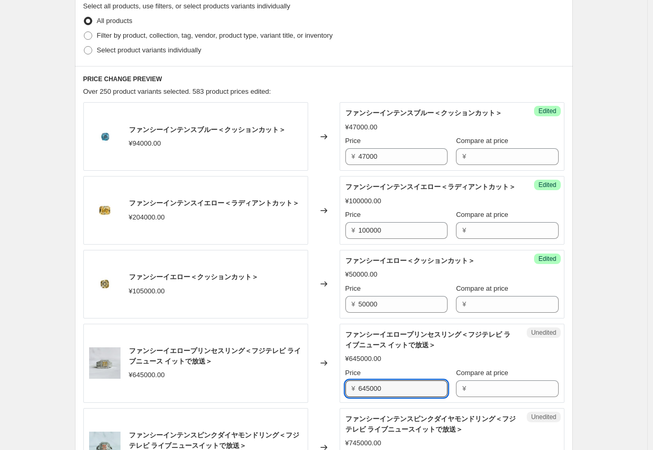
drag, startPoint x: 401, startPoint y: 408, endPoint x: 260, endPoint y: 404, distance: 141.5
click at [260, 403] on div "ファンシーイエロープリンセスリング＜フジテレビ ライブニュース イットで放送＞ ¥645000.00 Changed to Unedited ファンシーイエロ…" at bounding box center [323, 363] width 481 height 79
type input "742000"
click at [286, 403] on div "ファンシーイエロープリンセスリング＜フジテレビ ライブニュース イットで放送＞ ¥645000.00" at bounding box center [195, 363] width 225 height 79
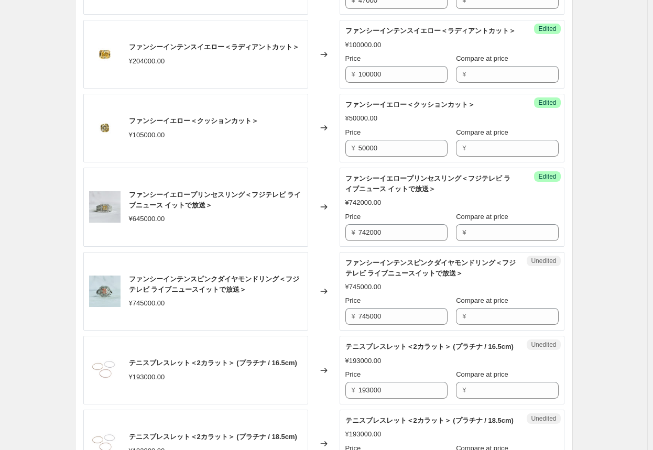
scroll to position [471, 0]
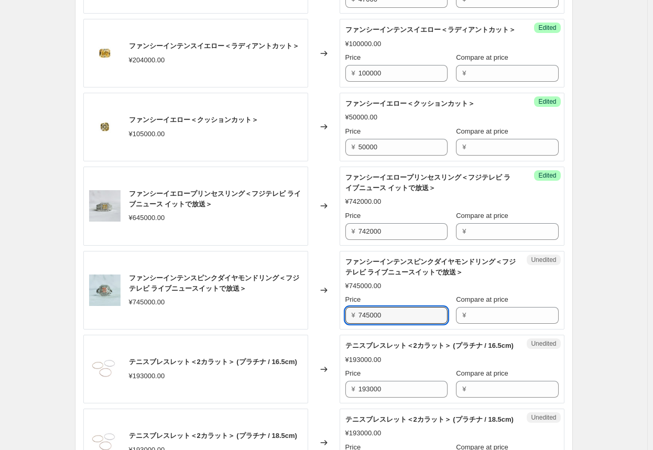
drag, startPoint x: 403, startPoint y: 336, endPoint x: 289, endPoint y: 332, distance: 114.8
click at [289, 330] on div "ファンシーインテンスピンクダイヤモンドリング＜フジテレビ ライブニュースイットで放送＞ ¥745000.00 Changed to Unedited ファンシ…" at bounding box center [323, 290] width 481 height 79
type input "857000"
click at [308, 330] on div "ファンシーインテンスピンクダイヤモンドリング＜フジテレビ ライブニュースイットで放送＞ ¥745000.00" at bounding box center [195, 290] width 225 height 79
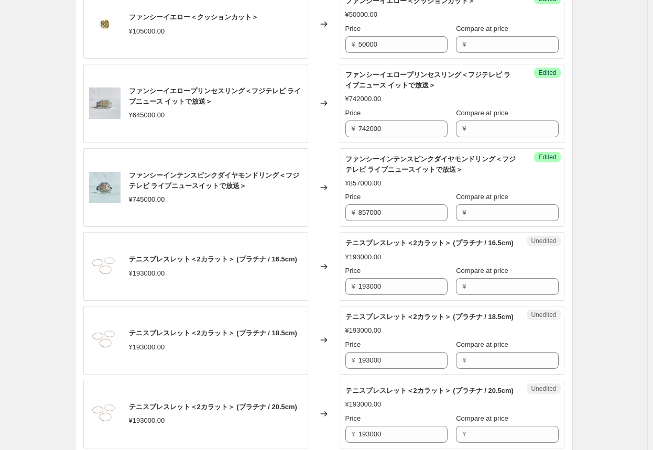
scroll to position [576, 0]
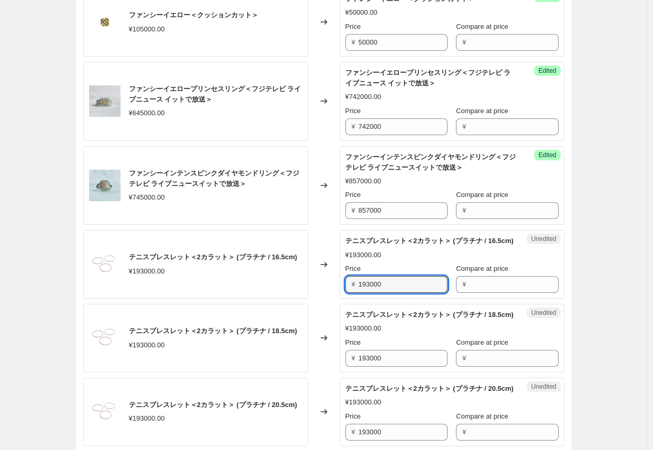
drag, startPoint x: 394, startPoint y: 316, endPoint x: 272, endPoint y: 316, distance: 122.0
click at [272, 299] on div "テニスブレスレット＜2カラット＞ (プラチナ / 16.5cm) ¥193000.00 Changed to Unedited テニスブレスレット＜2カラット…" at bounding box center [323, 264] width 481 height 69
drag, startPoint x: 390, startPoint y: 317, endPoint x: 337, endPoint y: 315, distance: 52.4
click at [337, 299] on div "テニスブレスレット＜2カラット＞ (プラチナ / 16.5cm) ¥193000.00 Changed to Unedited テニスブレスレット＜2カラット…" at bounding box center [323, 264] width 481 height 69
type input "241000"
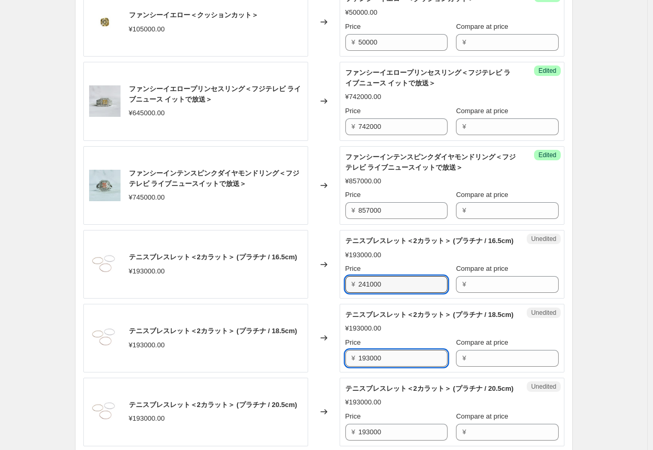
click at [341, 367] on input "193000" at bounding box center [402, 358] width 89 height 17
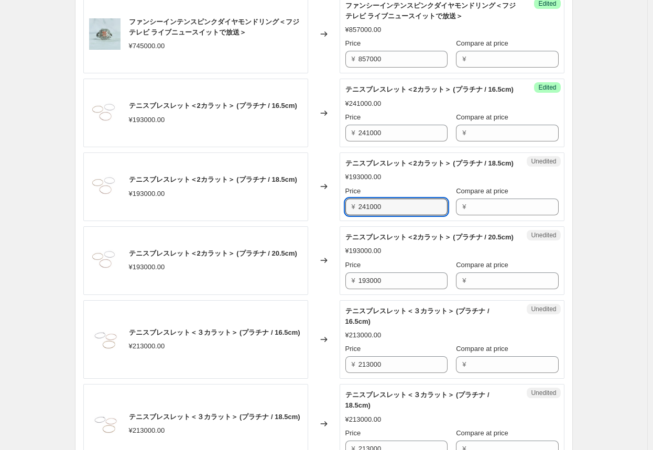
scroll to position [733, 0]
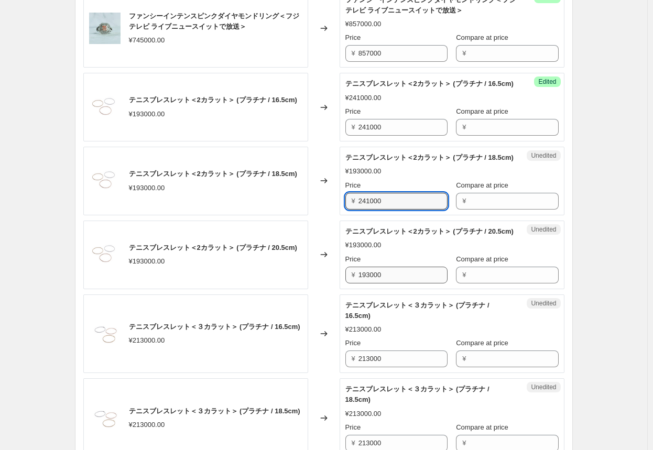
type input "241000"
click at [341, 283] on input "193000" at bounding box center [402, 275] width 89 height 17
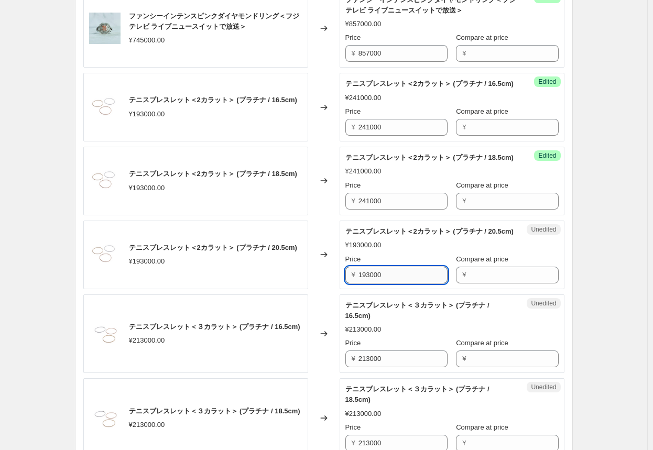
click at [341, 283] on input "193000" at bounding box center [402, 275] width 89 height 17
drag, startPoint x: 368, startPoint y: 329, endPoint x: 295, endPoint y: 352, distance: 75.9
click at [299, 289] on div "テニスブレスレット＜2カラット＞ (プラチナ / 20.5cm) ¥193000.00" at bounding box center [195, 254] width 225 height 69
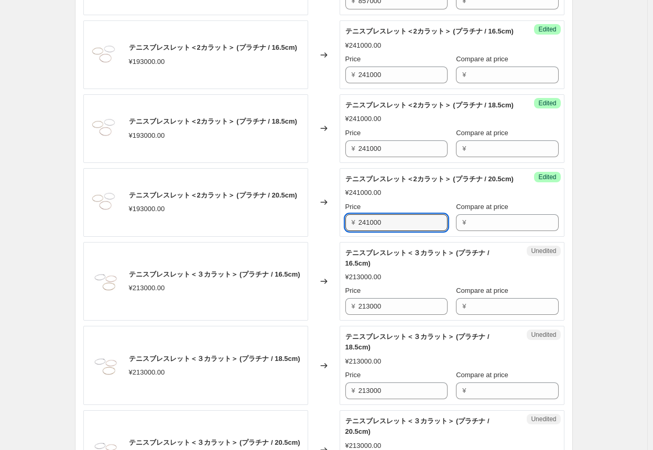
drag, startPoint x: 396, startPoint y: 274, endPoint x: 313, endPoint y: 271, distance: 83.9
click at [313, 237] on div "テニスブレスレット＜2カラット＞ (プラチナ / 20.5cm) ¥193000.00 Changed to Success Edited テニスブレスレット…" at bounding box center [323, 202] width 481 height 69
type input "300000"
click at [325, 237] on div "Changed to" at bounding box center [323, 202] width 31 height 69
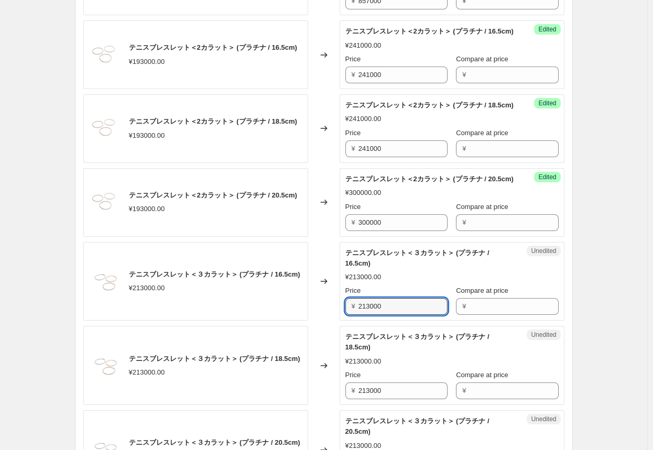
drag, startPoint x: 381, startPoint y: 358, endPoint x: 317, endPoint y: 358, distance: 63.9
click at [317, 321] on div "テニスブレスレット＜３カラット＞ (プラチナ / 16.5cm) ¥213000.00 Changed to Unedited テニスブレスレット＜３カラット…" at bounding box center [323, 281] width 481 height 79
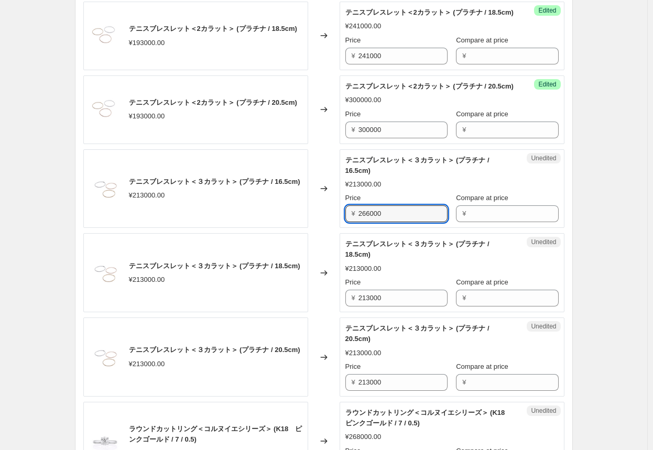
scroll to position [890, 0]
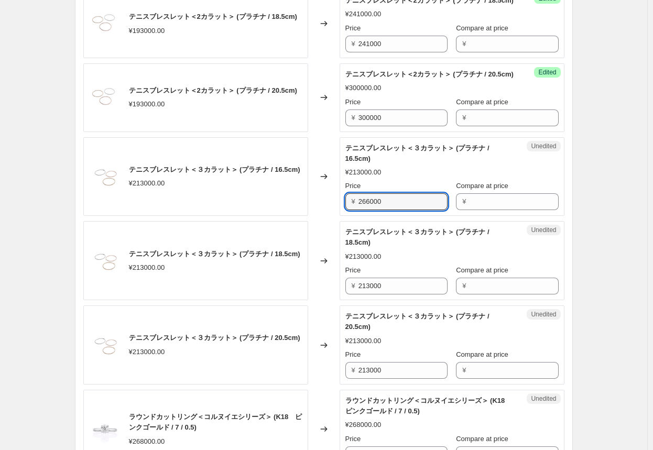
drag, startPoint x: 391, startPoint y: 254, endPoint x: 339, endPoint y: 251, distance: 51.9
click at [339, 216] on div "テニスブレスレット＜３カラット＞ (プラチナ / 16.5cm) ¥213000.00 Changed to Unedited テニスブレスレット＜３カラット…" at bounding box center [323, 176] width 481 height 79
type input "266000"
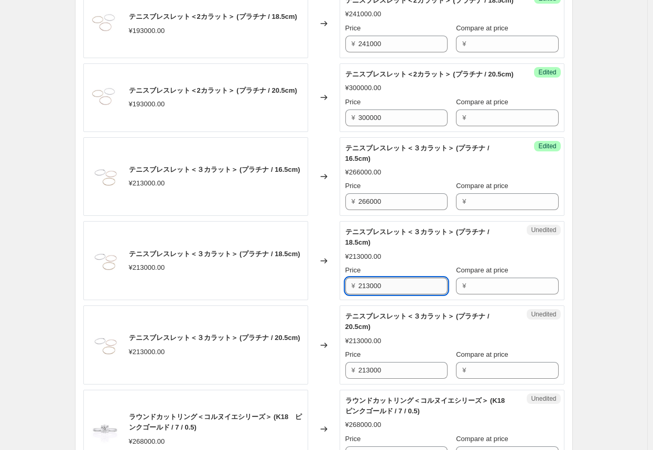
click at [341, 294] on input "213000" at bounding box center [402, 286] width 89 height 17
type input "266000"
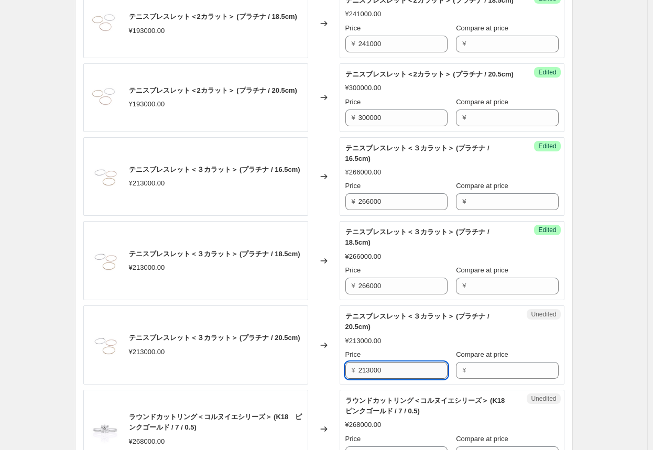
click at [341, 379] on input "213000" at bounding box center [402, 370] width 89 height 17
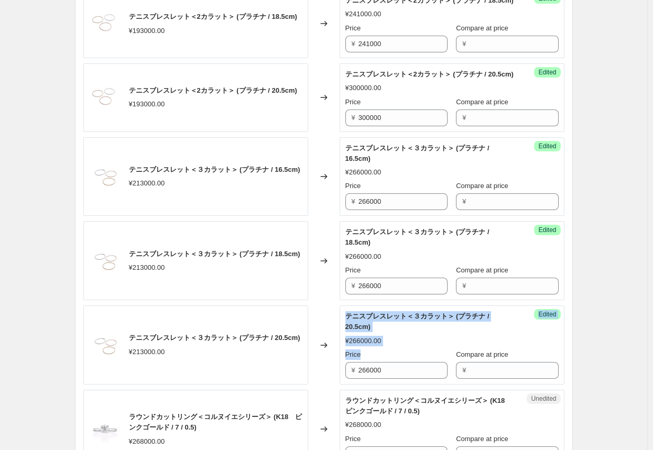
drag, startPoint x: 330, startPoint y: 416, endPoint x: 293, endPoint y: 401, distance: 40.4
click at [293, 384] on div "テニスブレスレット＜３カラット＞ (プラチナ / 20.5cm) ¥213000.00 Changed to Success Edited テニスブレスレット…" at bounding box center [323, 344] width 481 height 79
click at [295, 357] on div "¥213000.00" at bounding box center [214, 352] width 171 height 10
click at [321, 384] on div "Changed to" at bounding box center [323, 344] width 31 height 79
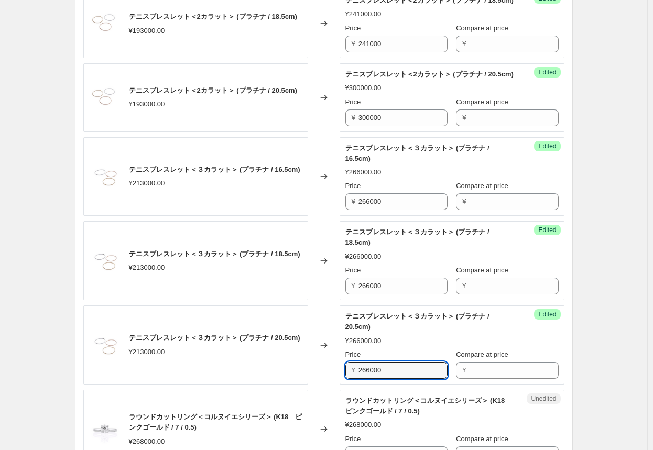
drag, startPoint x: 395, startPoint y: 418, endPoint x: 346, endPoint y: 418, distance: 49.2
click at [341, 384] on div "Success Edited テニスブレスレット＜３カラット＞ (プラチナ / 20.5cm) ¥266000.00 Price ¥ 266000 Compa…" at bounding box center [451, 344] width 225 height 79
type input "306000"
click at [325, 384] on div "Changed to" at bounding box center [323, 344] width 31 height 79
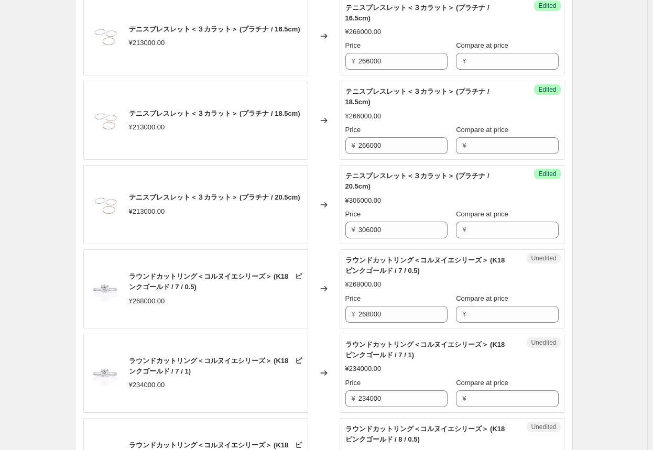
scroll to position [1047, 0]
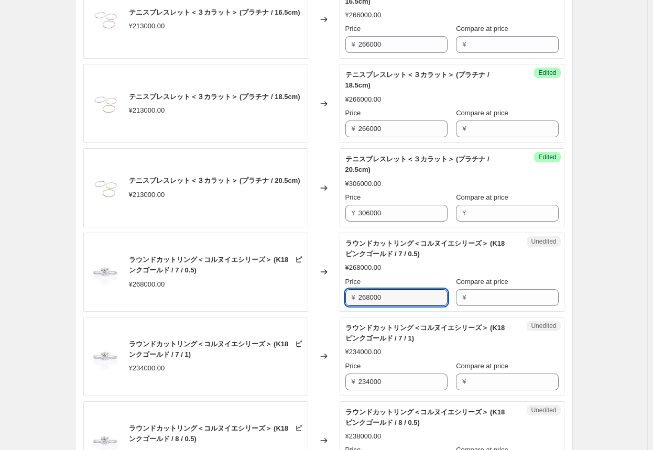
drag, startPoint x: 398, startPoint y: 349, endPoint x: 330, endPoint y: 345, distance: 67.7
click at [330, 312] on div "ラウンドカットリング＜コルヌイエシリーズ＞ (K18　ピンクゴールド / 7 / 0.5) ¥268000.00 Changed to Unedited ラウ…" at bounding box center [323, 272] width 481 height 79
type input "286000"
click at [326, 312] on div "Changed to" at bounding box center [323, 272] width 31 height 79
click at [341, 306] on input "286000" at bounding box center [402, 297] width 89 height 17
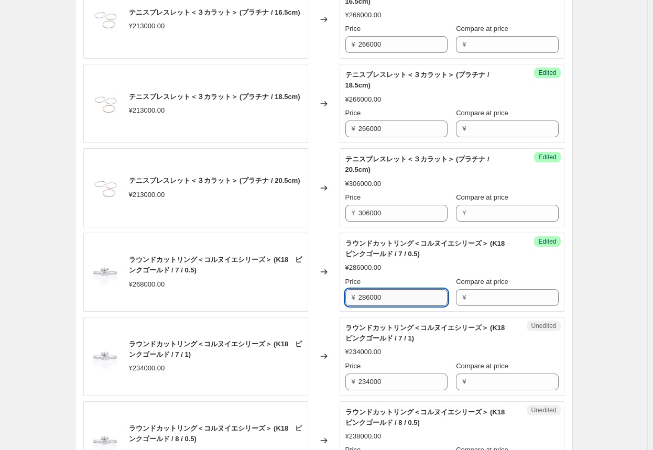
click at [341, 306] on input "286000" at bounding box center [402, 297] width 89 height 17
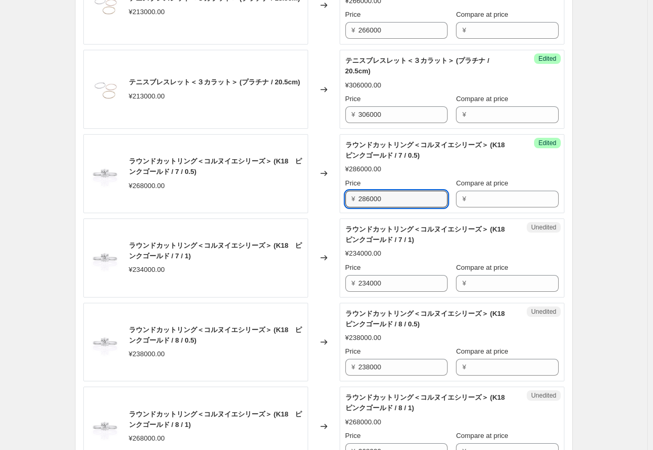
scroll to position [1152, 0]
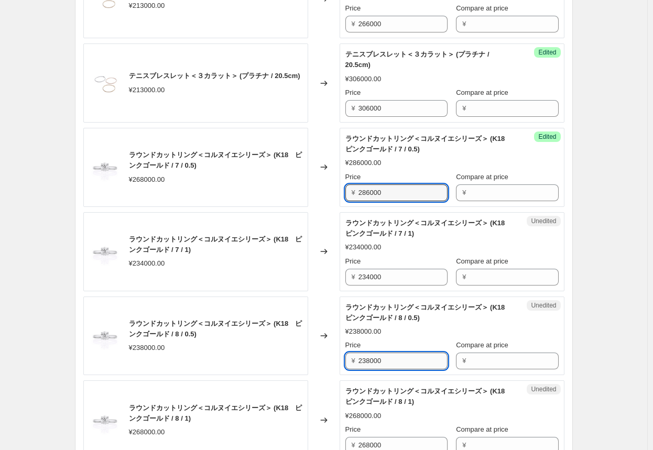
click at [341, 369] on input "238000" at bounding box center [402, 360] width 89 height 17
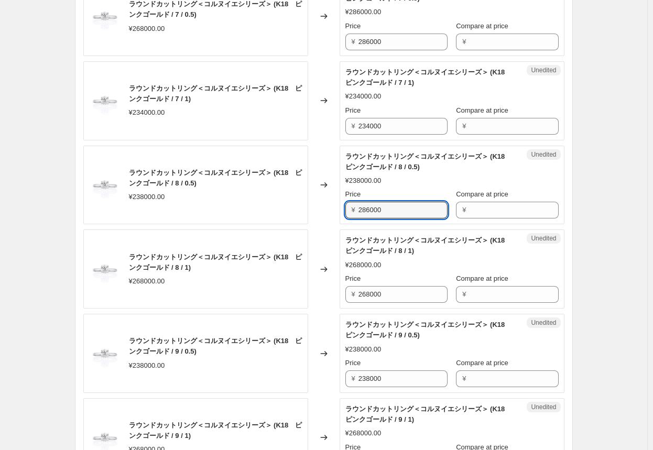
scroll to position [1309, 0]
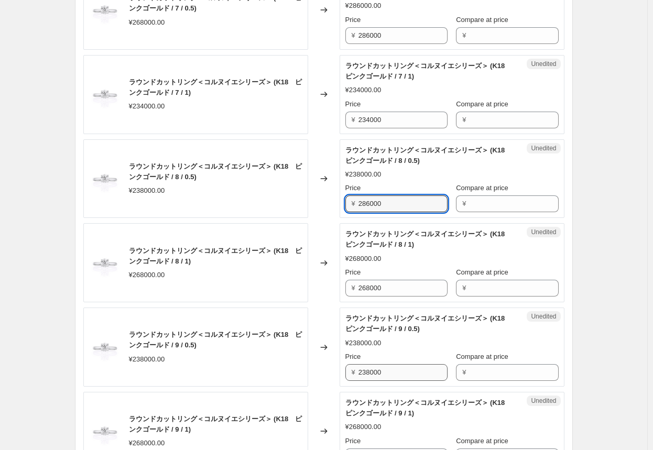
type input "286000"
click at [341, 381] on input "238000" at bounding box center [402, 372] width 89 height 17
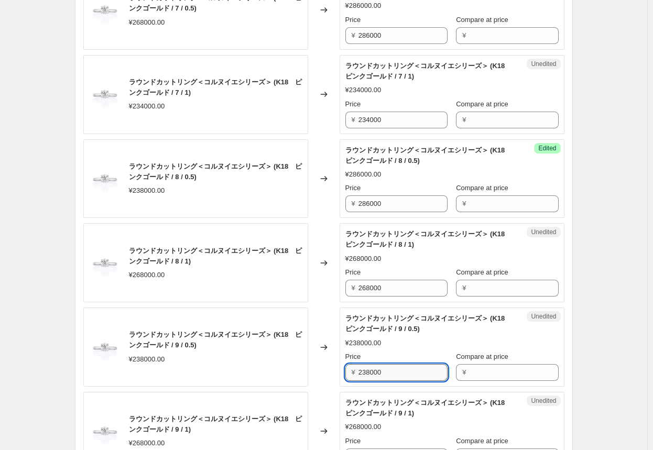
click at [341, 381] on input "238000" at bounding box center [402, 372] width 89 height 17
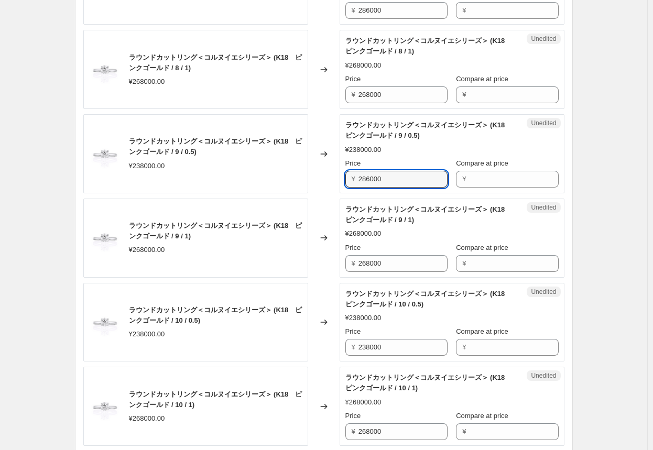
scroll to position [1519, 0]
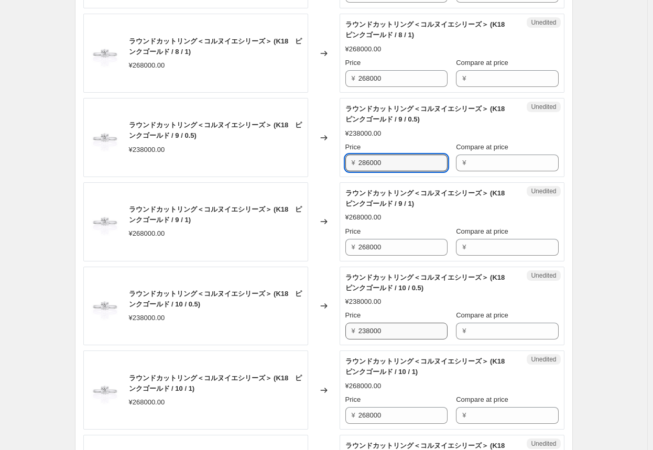
type input "286000"
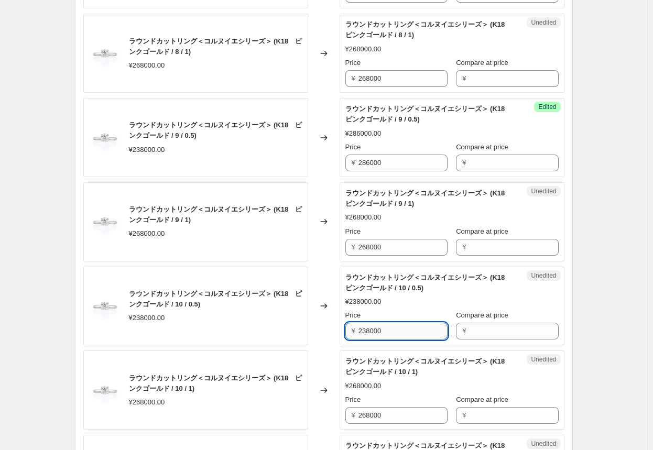
click at [341, 339] on input "238000" at bounding box center [402, 331] width 89 height 17
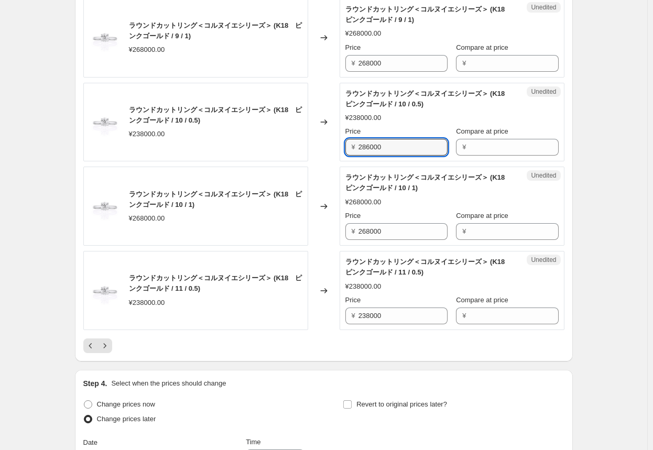
scroll to position [1728, 0]
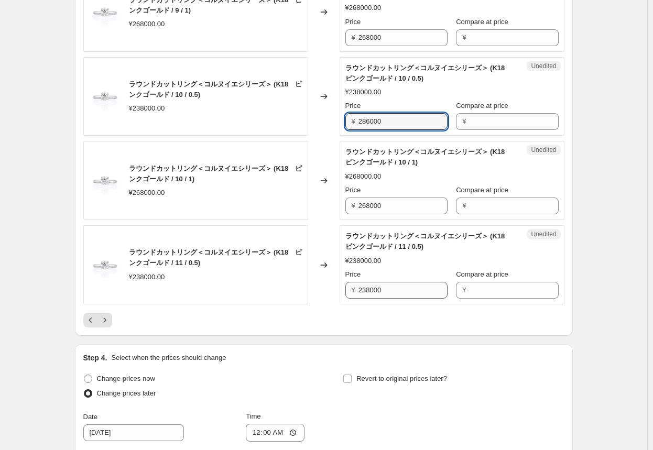
type input "286000"
click at [341, 299] on input "238000" at bounding box center [402, 290] width 89 height 17
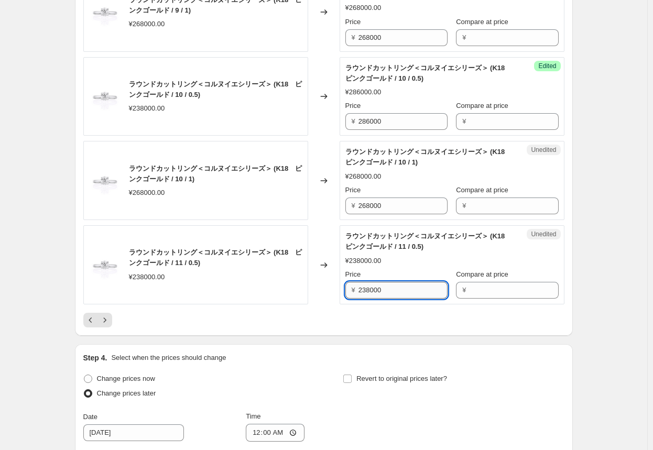
click at [341, 299] on input "238000" at bounding box center [402, 290] width 89 height 17
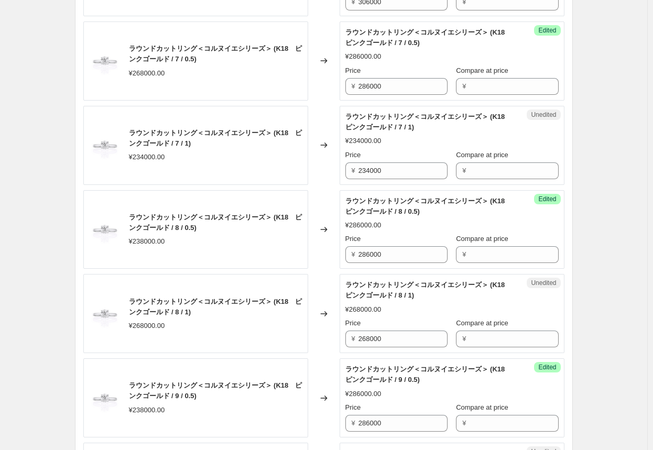
scroll to position [1257, 0]
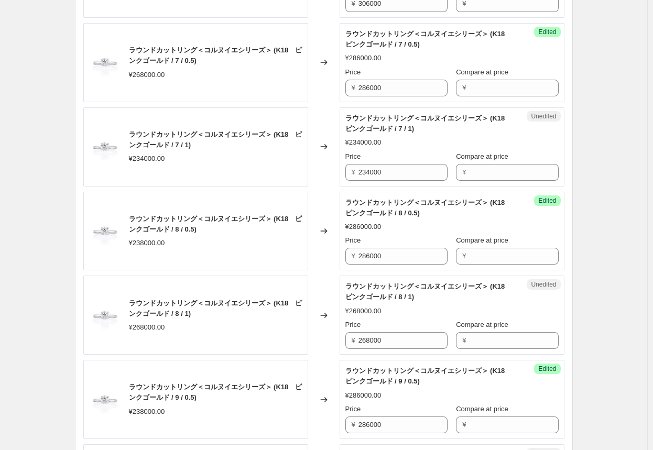
type input "286000"
drag, startPoint x: 392, startPoint y: 222, endPoint x: 333, endPoint y: 219, distance: 58.7
click at [333, 186] on div "ラウンドカットリング＜コルヌイエシリーズ＞ (K18　ピンクゴールド / 7 / 1) ¥234000.00 Changed to Unedited ラウンド…" at bounding box center [323, 146] width 481 height 79
click at [341, 181] on input "234000" at bounding box center [402, 172] width 89 height 17
drag, startPoint x: 393, startPoint y: 225, endPoint x: 317, endPoint y: 224, distance: 75.9
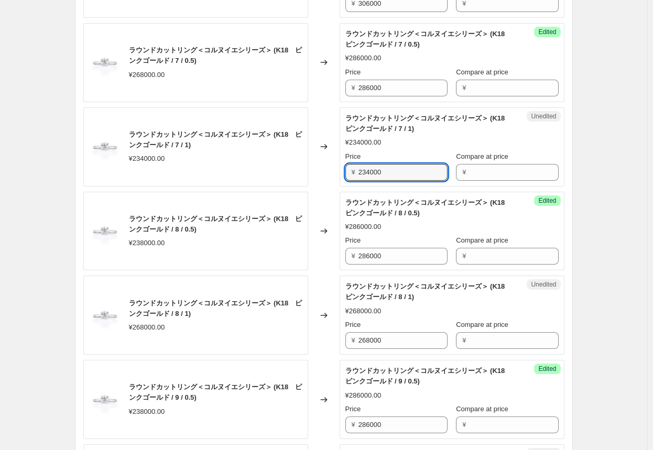
click at [317, 186] on div "ラウンドカットリング＜コルヌイエシリーズ＞ (K18　ピンクゴールド / 7 / 1) ¥234000.00 Changed to Unedited ラウンド…" at bounding box center [323, 146] width 481 height 79
type input "322000"
click at [322, 186] on div "Changed to" at bounding box center [323, 146] width 31 height 79
click at [341, 181] on input "322000" at bounding box center [402, 172] width 89 height 17
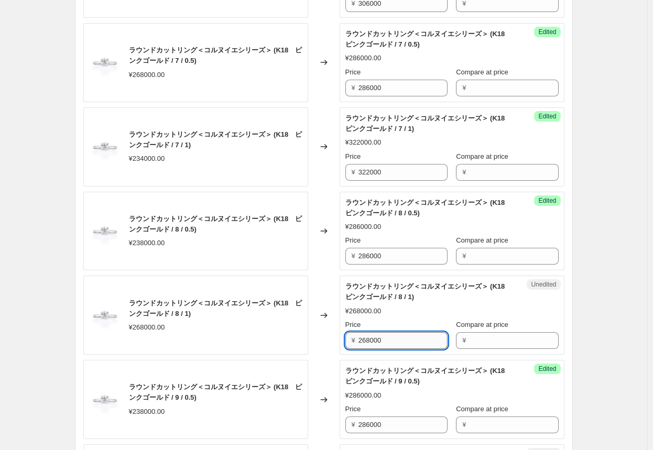
click at [341, 349] on input "268000" at bounding box center [402, 340] width 89 height 17
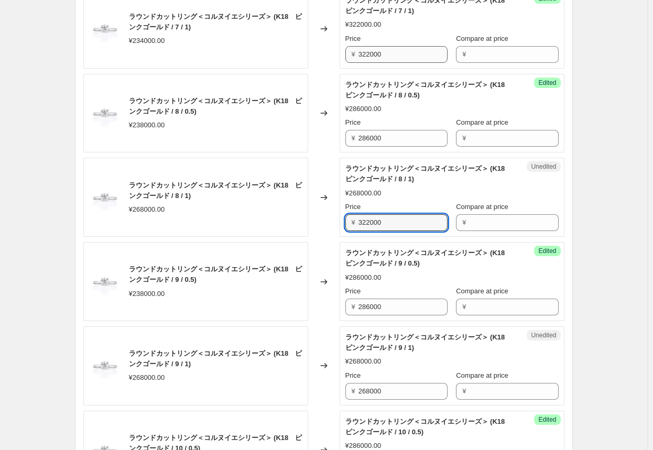
scroll to position [1414, 0]
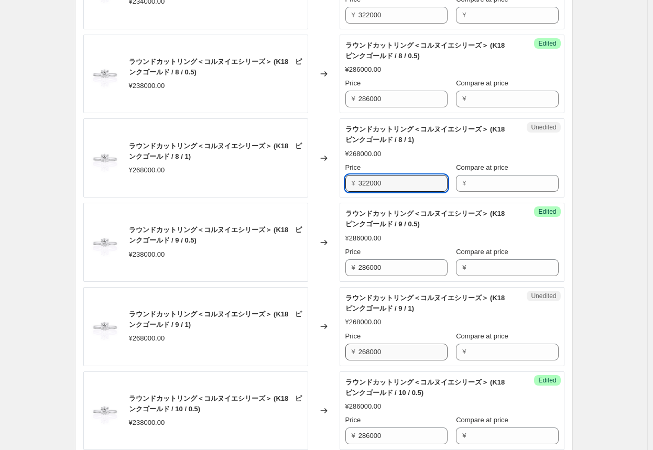
type input "322000"
click at [341, 360] on input "268000" at bounding box center [402, 352] width 89 height 17
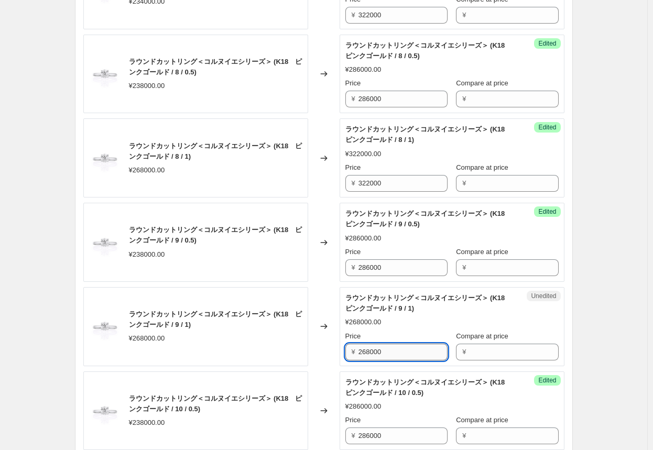
click at [341, 360] on input "268000" at bounding box center [402, 352] width 89 height 17
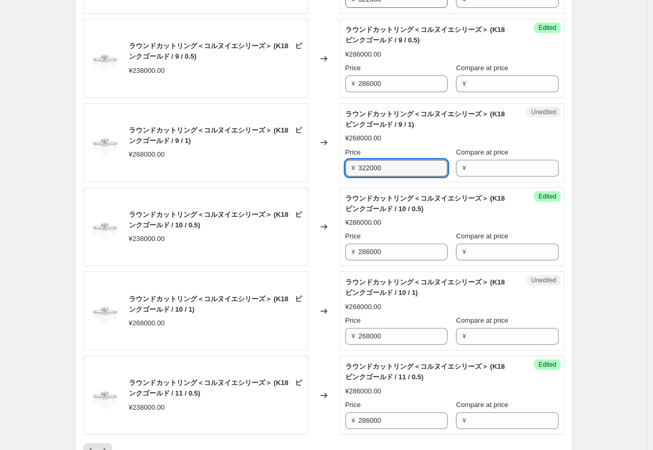
scroll to position [1624, 0]
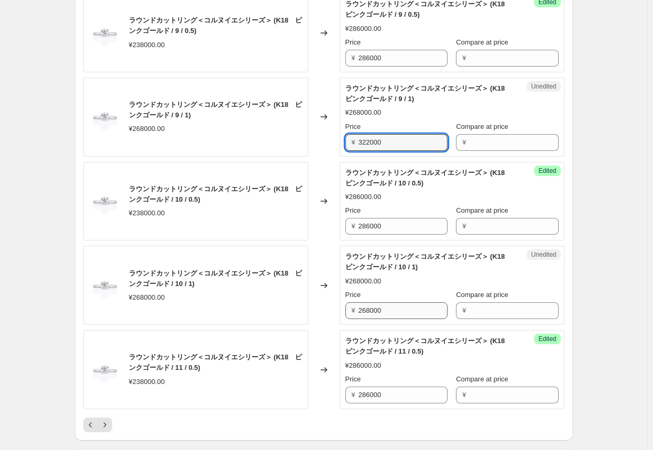
type input "322000"
click at [341, 319] on input "268000" at bounding box center [402, 310] width 89 height 17
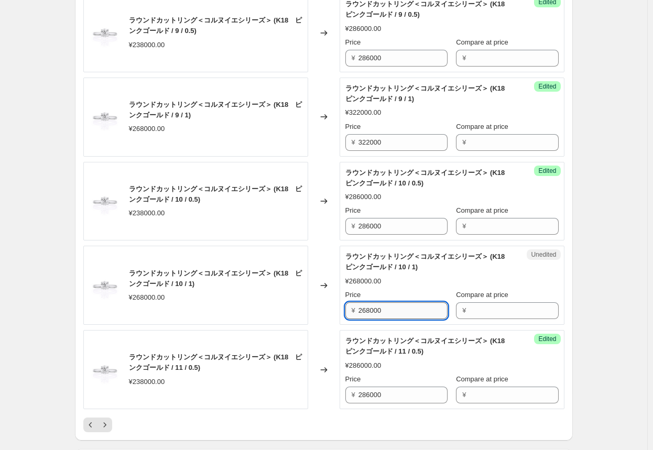
click at [341, 319] on input "268000" at bounding box center [402, 310] width 89 height 17
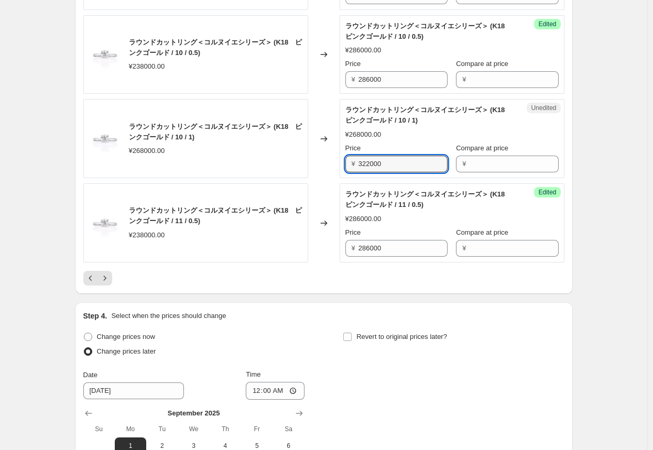
scroll to position [1781, 0]
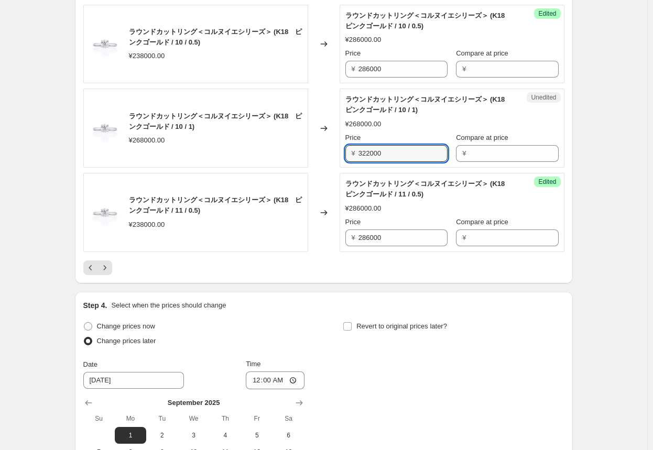
type input "322000"
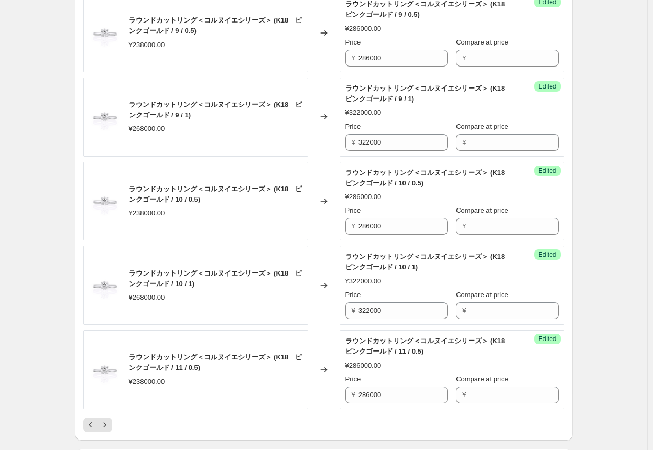
scroll to position [1885, 0]
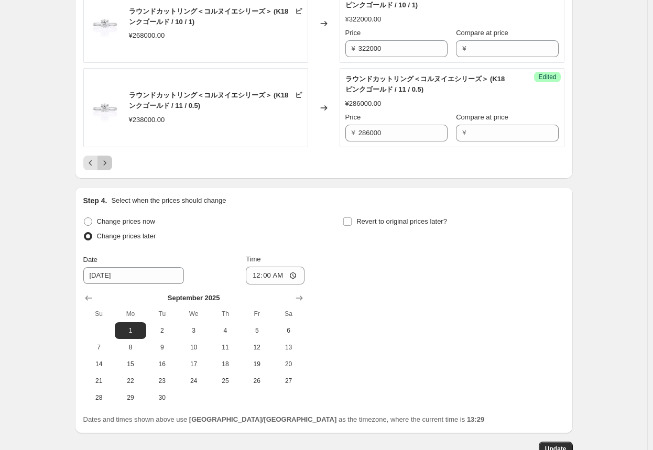
click at [109, 168] on icon "Next" at bounding box center [105, 163] width 10 height 10
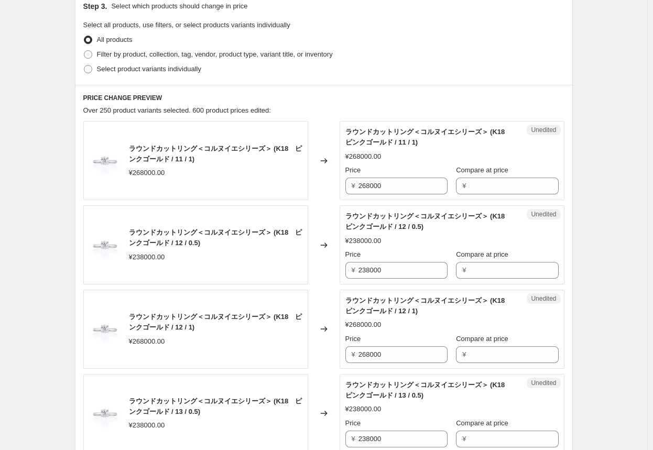
scroll to position [367, 0]
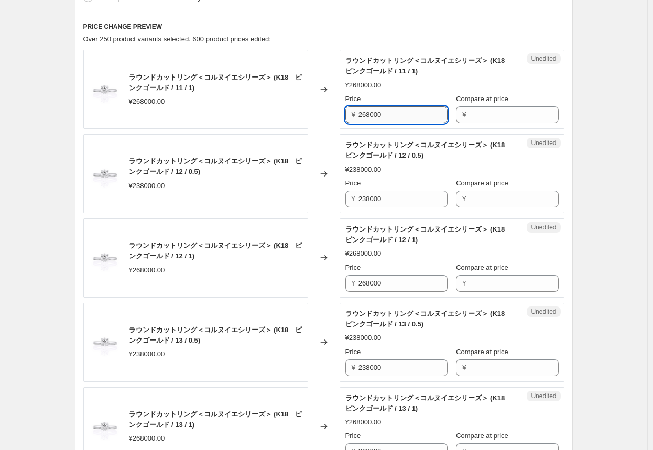
click at [341, 116] on input "268000" at bounding box center [402, 114] width 89 height 17
type input "322000"
click at [341, 282] on input "268000" at bounding box center [402, 283] width 89 height 17
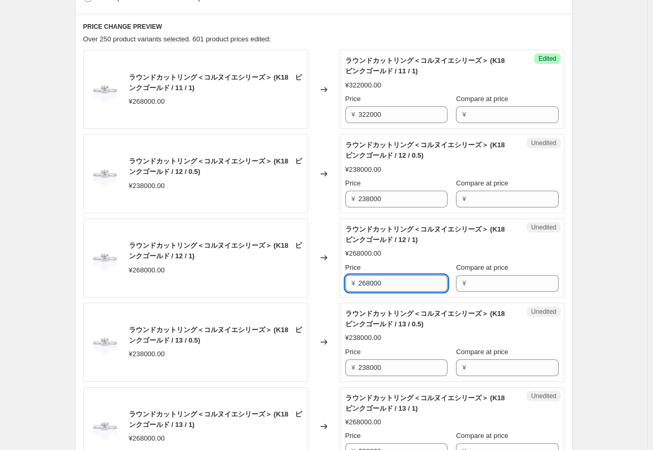
click at [341, 282] on input "268000" at bounding box center [402, 283] width 89 height 17
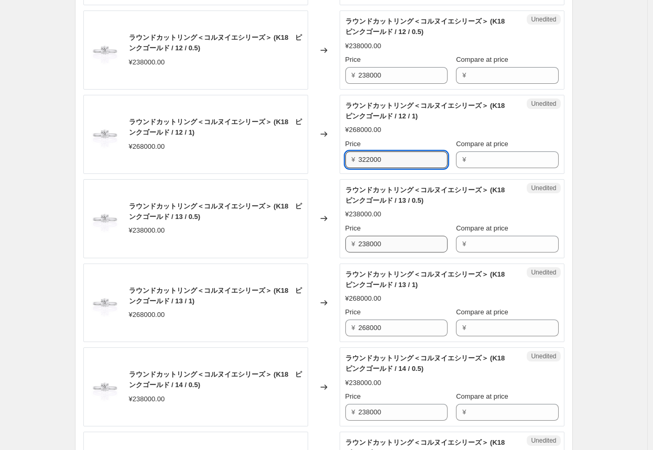
scroll to position [524, 0]
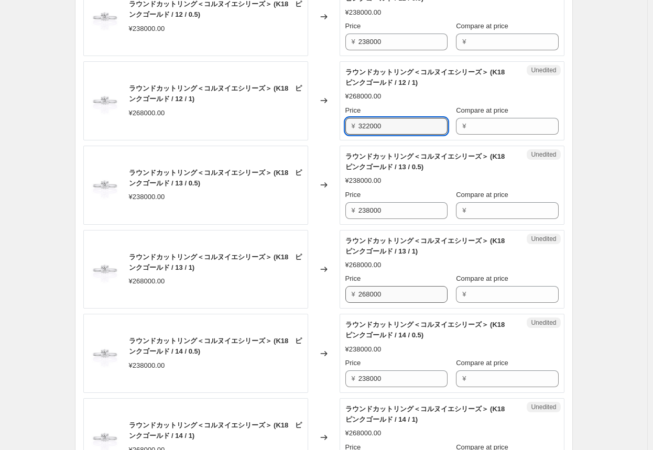
type input "322000"
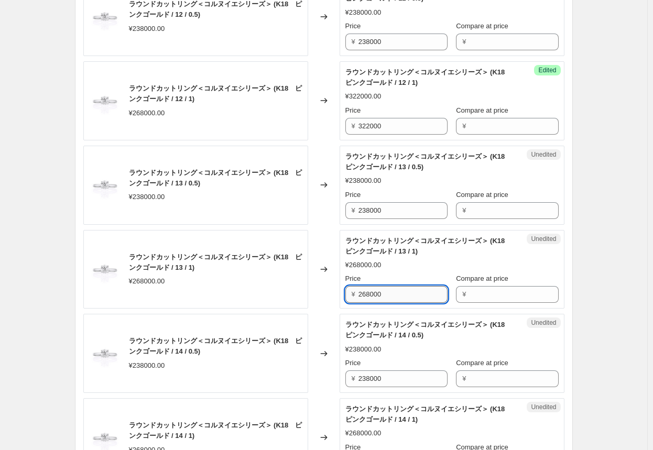
click at [341, 294] on input "268000" at bounding box center [402, 294] width 89 height 17
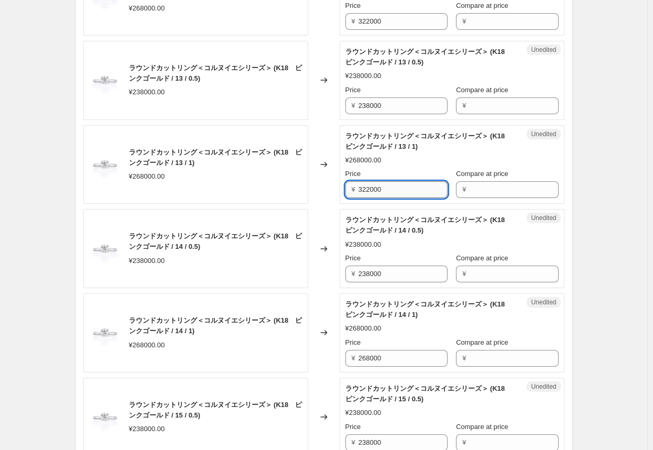
scroll to position [681, 0]
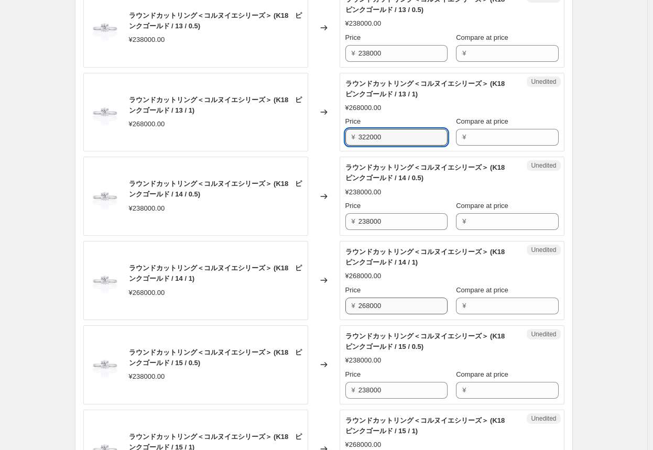
type input "322000"
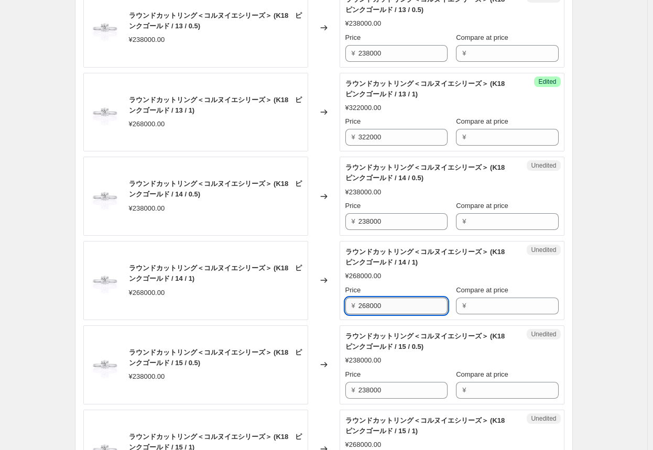
click at [341, 303] on input "268000" at bounding box center [402, 305] width 89 height 17
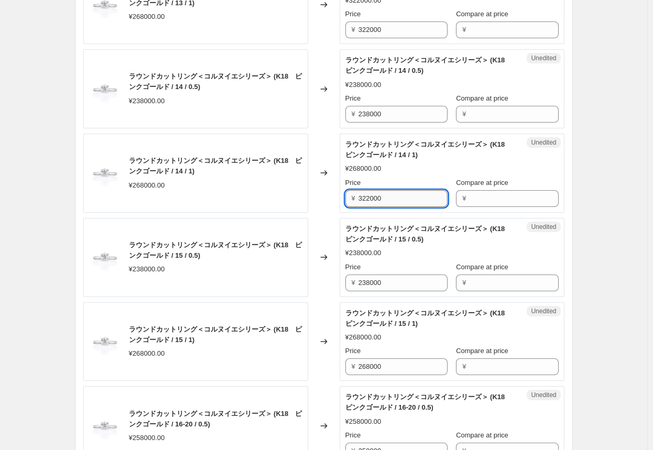
scroll to position [838, 0]
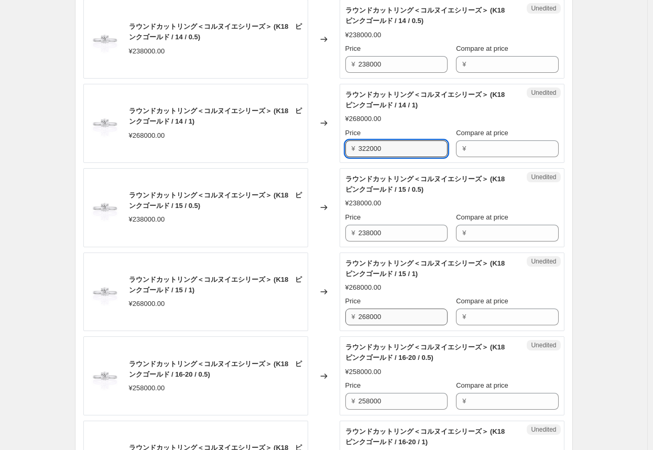
type input "322000"
click at [341, 315] on input "268000" at bounding box center [402, 316] width 89 height 17
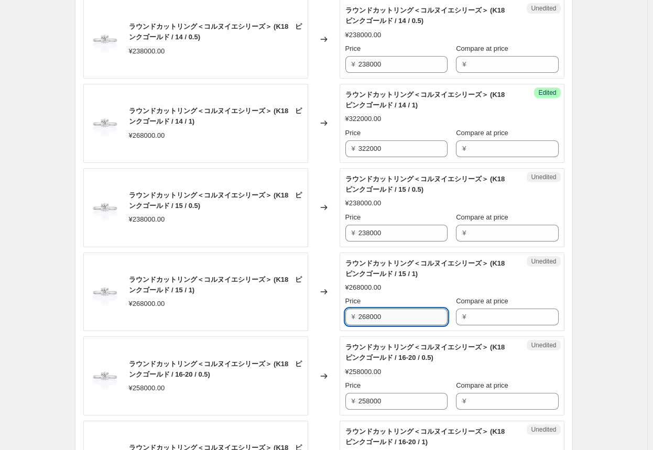
click at [341, 315] on input "268000" at bounding box center [402, 316] width 89 height 17
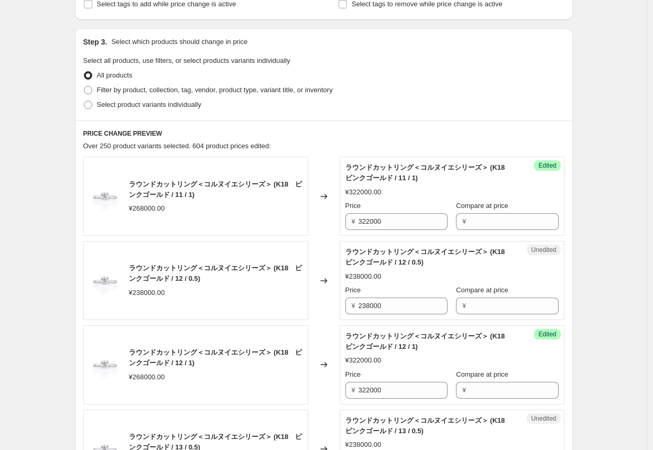
scroll to position [262, 0]
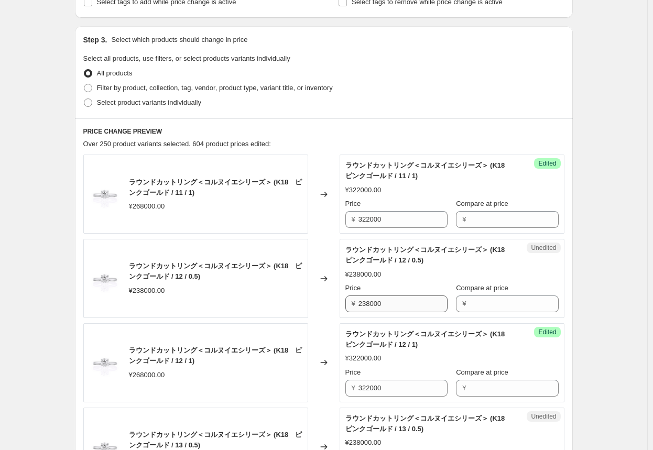
type input "322000"
click at [341, 306] on input "238000" at bounding box center [402, 303] width 89 height 17
drag, startPoint x: 391, startPoint y: 305, endPoint x: 307, endPoint y: 301, distance: 83.9
click at [307, 301] on div "ラウンドカットリング＜コルヌイエシリーズ＞ (K18　ピンクゴールド / 12 / 0.5) ¥238000.00 Changed to Unedited ラ…" at bounding box center [323, 278] width 481 height 79
type input "286000"
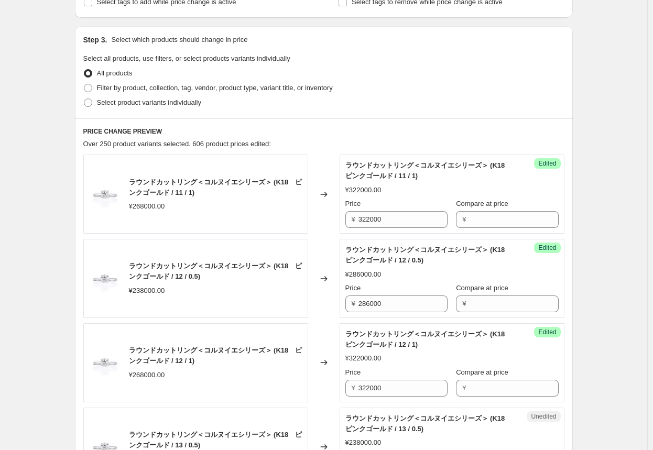
click at [327, 299] on div "Changed to" at bounding box center [323, 278] width 31 height 79
click at [341, 306] on input "286000" at bounding box center [402, 303] width 89 height 17
click at [341, 305] on input "286000" at bounding box center [402, 303] width 89 height 17
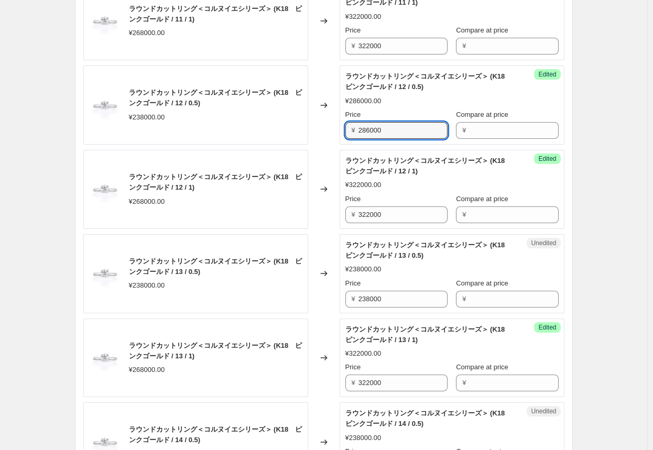
scroll to position [471, 0]
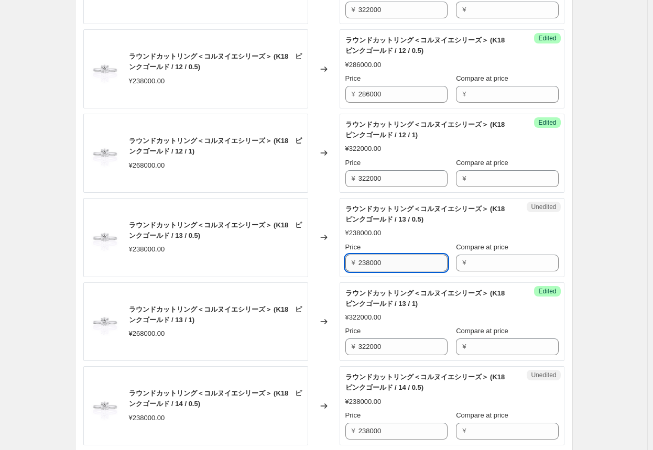
click at [341, 262] on input "238000" at bounding box center [402, 263] width 89 height 17
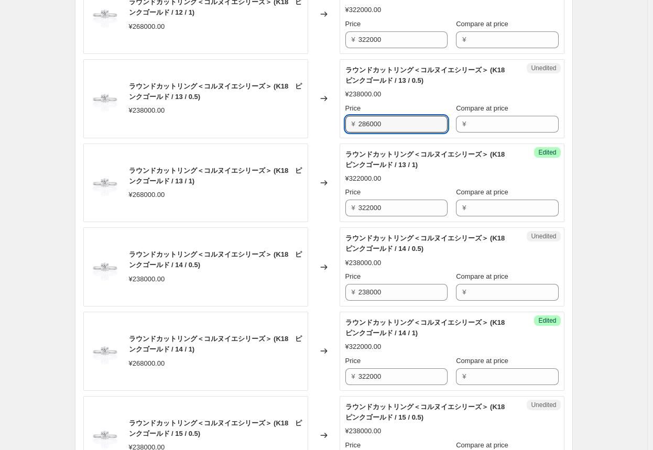
scroll to position [628, 0]
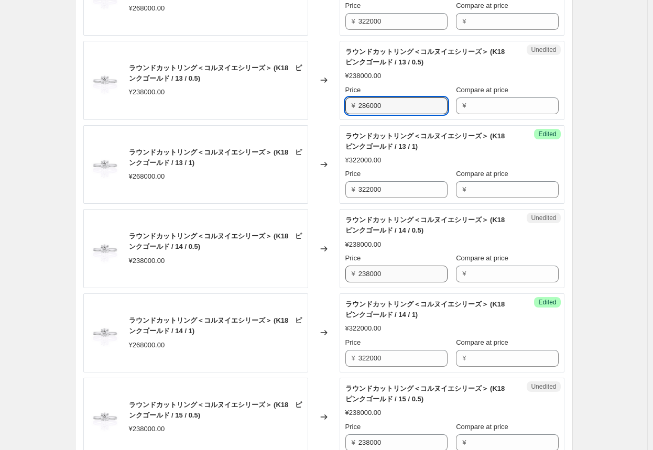
type input "286000"
click at [341, 274] on input "238000" at bounding box center [402, 274] width 89 height 17
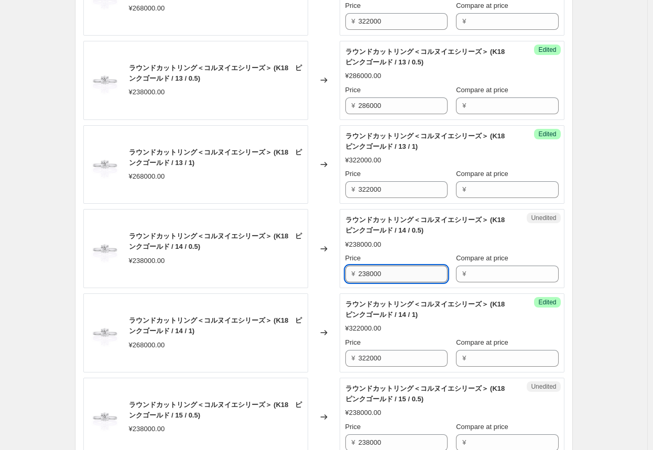
click at [341, 274] on input "238000" at bounding box center [402, 274] width 89 height 17
click at [341, 274] on input "286000" at bounding box center [402, 274] width 89 height 17
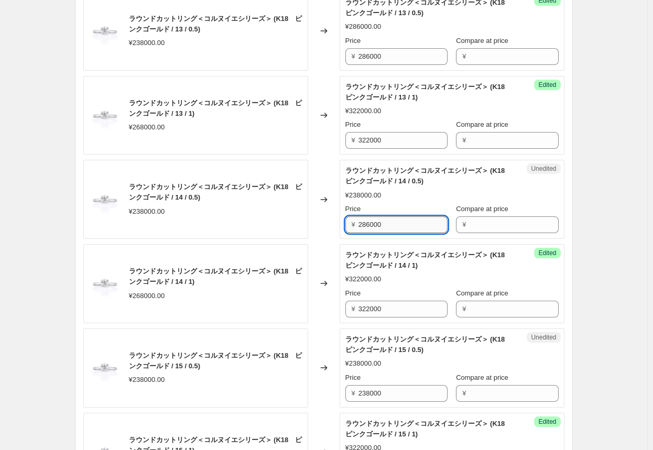
scroll to position [733, 0]
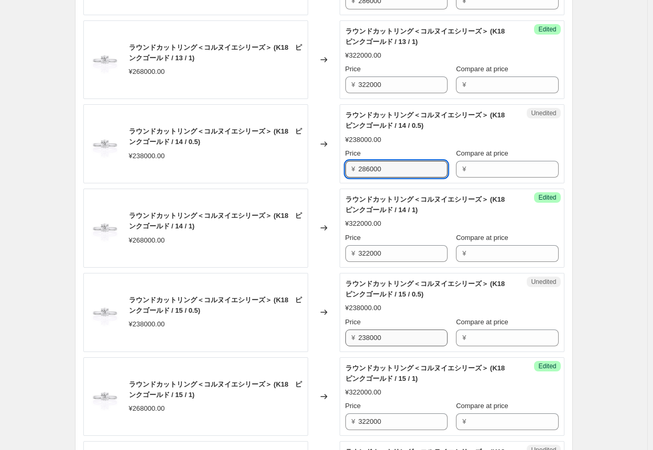
type input "286000"
click at [341, 336] on input "238000" at bounding box center [402, 337] width 89 height 17
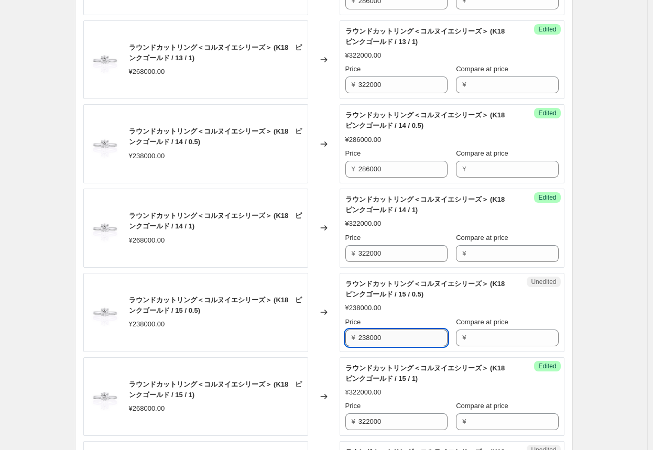
click at [341, 336] on input "238000" at bounding box center [402, 337] width 89 height 17
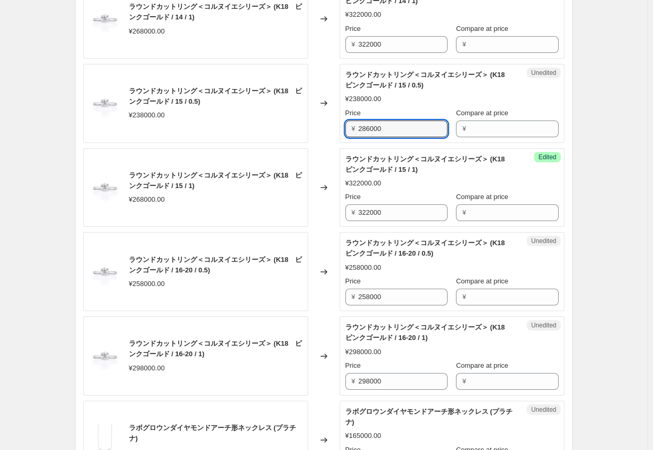
scroll to position [943, 0]
type input "286000"
click at [333, 171] on div "Changed to" at bounding box center [323, 187] width 31 height 79
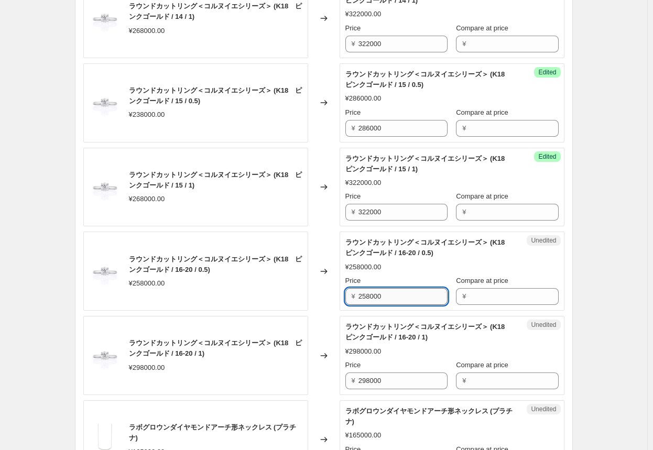
click at [341, 296] on input "258000" at bounding box center [402, 296] width 89 height 17
type input "310000"
click at [324, 306] on div "Changed to" at bounding box center [323, 270] width 31 height 79
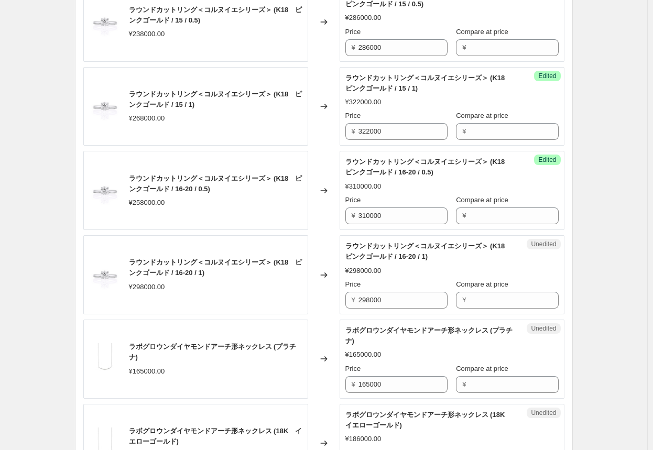
scroll to position [1047, 0]
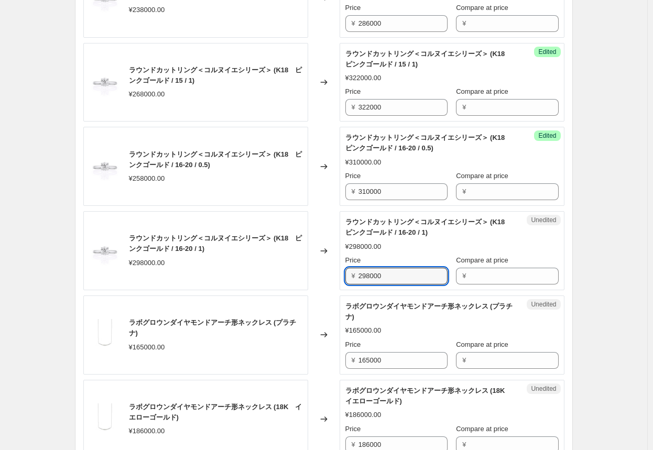
drag, startPoint x: 392, startPoint y: 273, endPoint x: 289, endPoint y: 269, distance: 102.7
click at [289, 269] on div "ラウンドカットリング＜コルヌイエシリーズ＞ (K18　ピンクゴールド / 16-20 / 1) ¥298000.00 Changed to Unedited …" at bounding box center [323, 250] width 481 height 79
type input "358000"
click at [336, 284] on div "Changed to" at bounding box center [323, 250] width 31 height 79
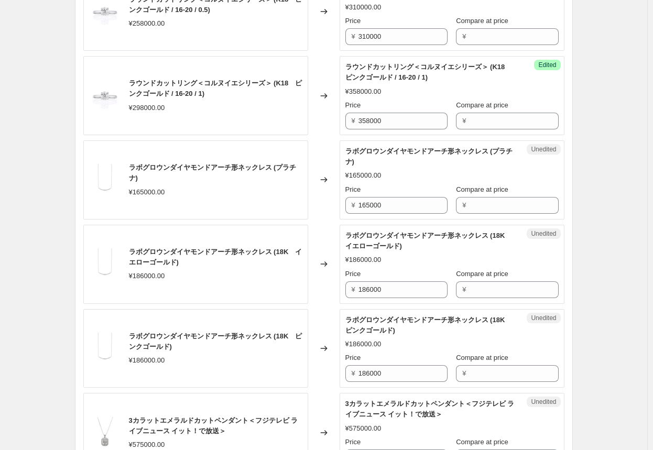
scroll to position [1205, 0]
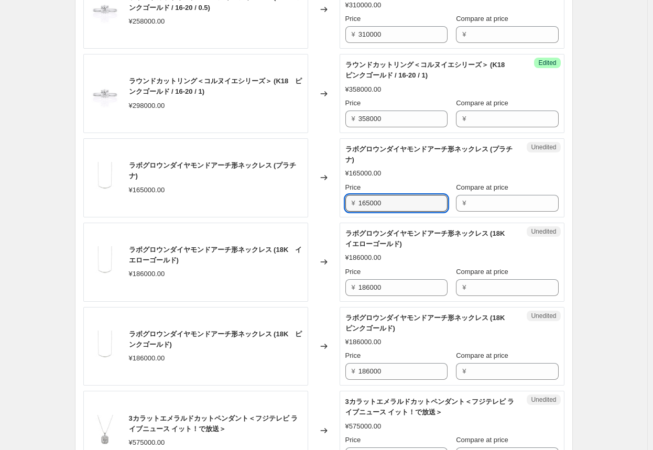
drag, startPoint x: 396, startPoint y: 206, endPoint x: 305, endPoint y: 206, distance: 91.1
click at [302, 205] on div "ラボグロウンダイヤモンドアーチ形ネックレス (プラチナ) ¥165000.00 Changed to Unedited ラボグロウンダイヤモンドアーチ形ネック…" at bounding box center [323, 177] width 481 height 79
type input "195000"
click at [330, 239] on div "Changed to" at bounding box center [323, 262] width 31 height 79
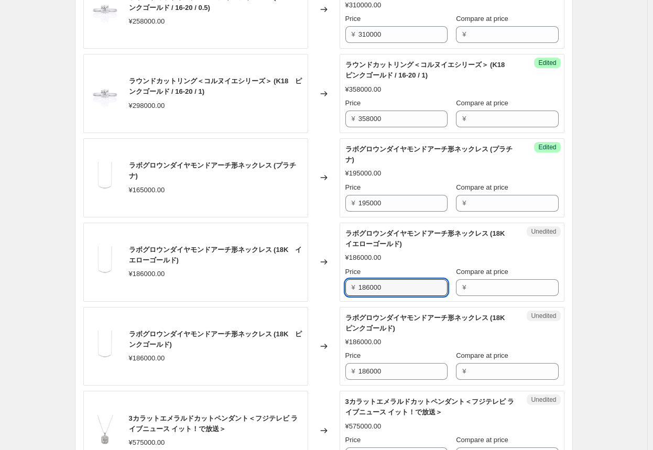
drag, startPoint x: 384, startPoint y: 287, endPoint x: 346, endPoint y: 286, distance: 38.8
click at [341, 286] on div "Unedited ラボグロウンダイヤモンドアーチ形ネックレス (18K　イエローゴールド) ¥186000.00 Price ¥ 186000 Compare…" at bounding box center [451, 262] width 225 height 79
type input "233000"
click at [322, 363] on div "Changed to" at bounding box center [323, 346] width 31 height 79
click at [341, 288] on input "233000" at bounding box center [402, 287] width 89 height 17
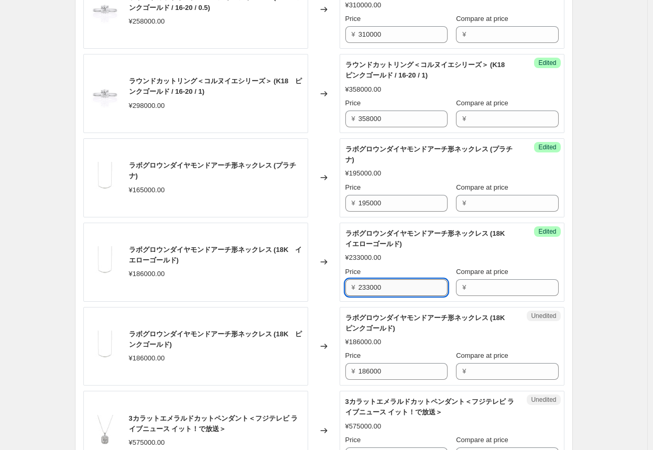
click at [341, 288] on input "233000" at bounding box center [402, 287] width 89 height 17
click at [341, 370] on input "186000" at bounding box center [402, 371] width 89 height 17
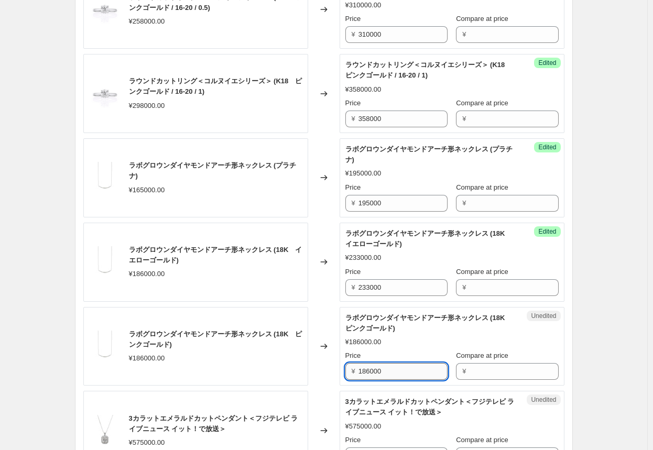
click at [341, 370] on input "186000" at bounding box center [402, 371] width 89 height 17
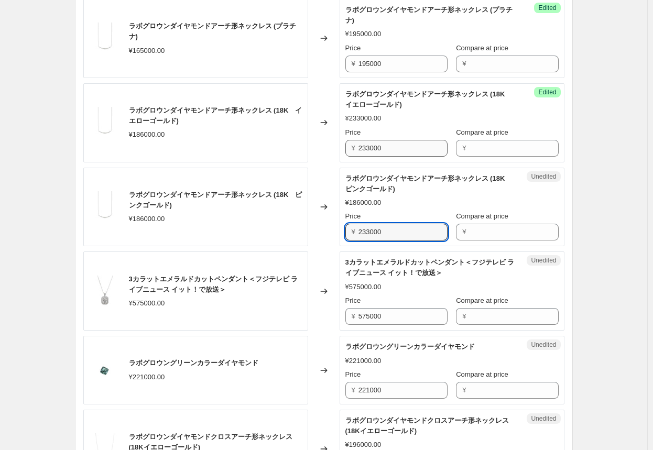
scroll to position [1362, 0]
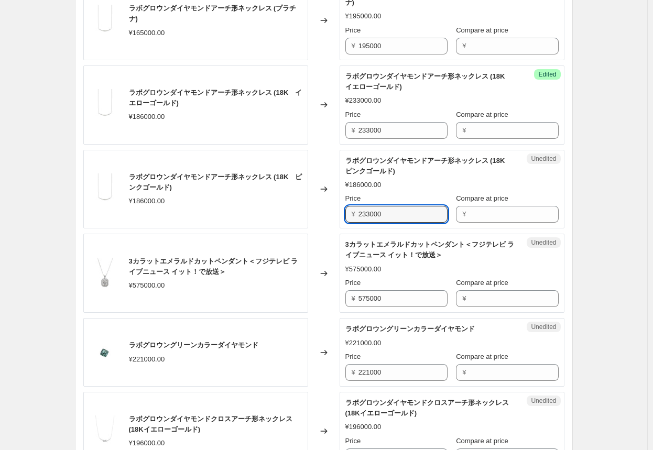
type input "233000"
click at [332, 299] on div "Changed to" at bounding box center [323, 273] width 31 height 79
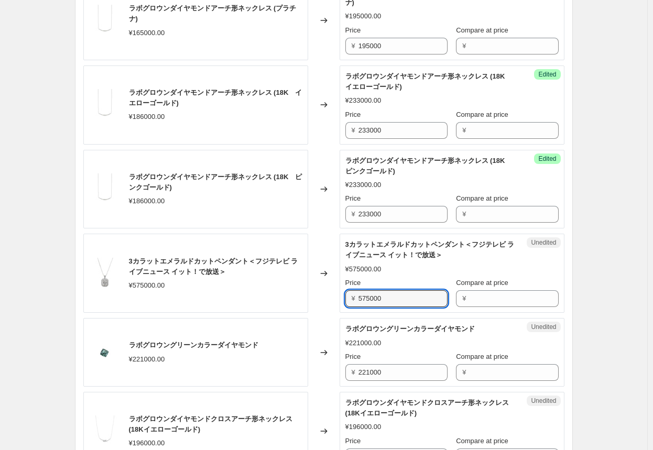
drag, startPoint x: 396, startPoint y: 297, endPoint x: 315, endPoint y: 299, distance: 80.7
click at [315, 299] on div "3カラットエメラルドカットペンダント＜フジテレビ ライブニュース イット！で放送＞ ¥575000.00 Changed to Unedited 3カラットエ…" at bounding box center [323, 273] width 481 height 79
type input "660000"
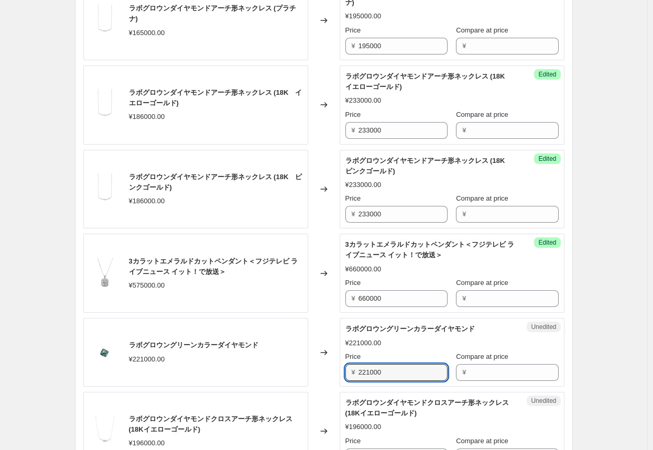
drag, startPoint x: 390, startPoint y: 370, endPoint x: 335, endPoint y: 374, distance: 55.7
click at [335, 374] on div "ラボグロウングリーンカラーダイヤモンド ¥221000.00 Changed to Unedited ラボグロウングリーンカラーダイヤモンド ¥221000.…" at bounding box center [323, 352] width 481 height 69
type input "110000"
click at [327, 393] on div "Changed to" at bounding box center [323, 431] width 31 height 79
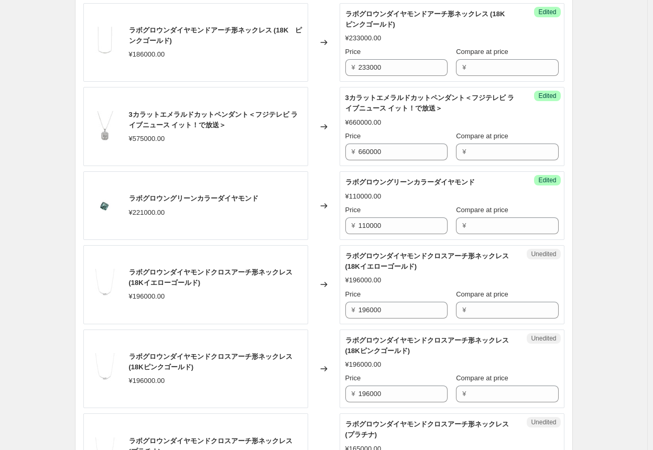
scroll to position [1519, 0]
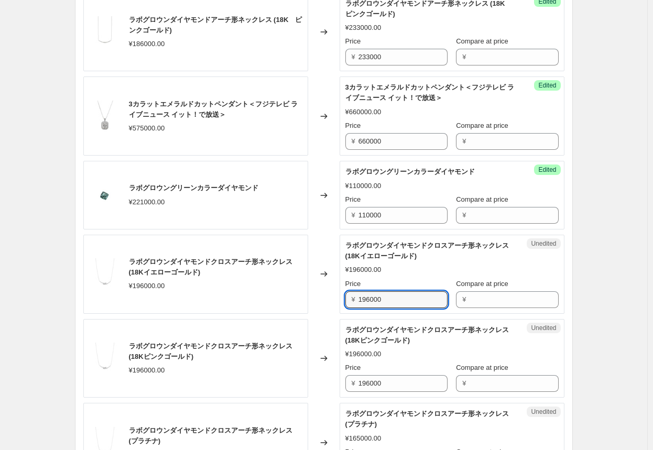
drag, startPoint x: 395, startPoint y: 296, endPoint x: 274, endPoint y: 288, distance: 120.8
click at [274, 288] on div "ラボグロウンダイヤモンドクロスアーチ形ネックレス (18Kイエローゴールド) ¥196000.00 Changed to Unedited ラボグロウンダイヤ…" at bounding box center [323, 274] width 481 height 79
type input "233000"
click at [341, 377] on input "196000" at bounding box center [402, 383] width 89 height 17
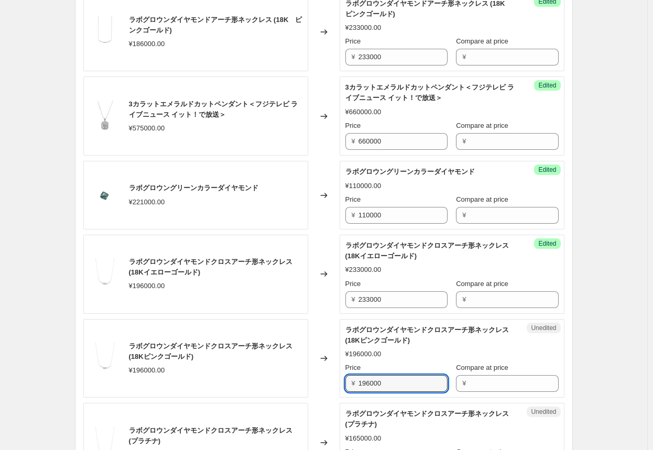
drag, startPoint x: 398, startPoint y: 378, endPoint x: 323, endPoint y: 378, distance: 74.9
click at [323, 378] on div "ラボグロウンダイヤモンドクロスアーチ形ネックレス (18Kピンクゴールド) ¥196000.00 Changed to Unedited ラボグロウンダイヤモ…" at bounding box center [323, 358] width 481 height 79
click at [341, 297] on input "233000" at bounding box center [402, 299] width 89 height 17
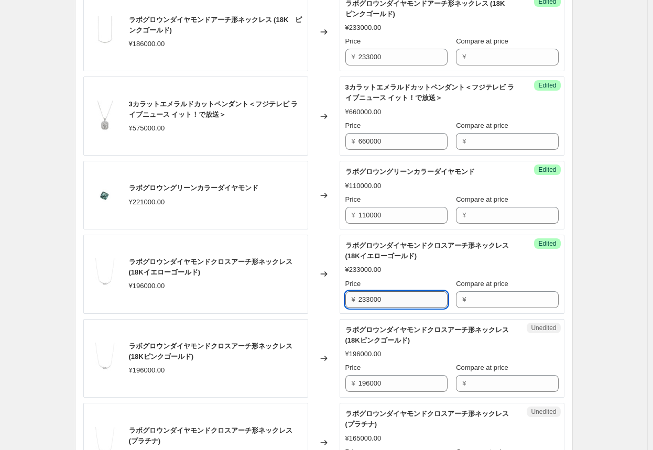
click at [341, 297] on input "233000" at bounding box center [402, 299] width 89 height 17
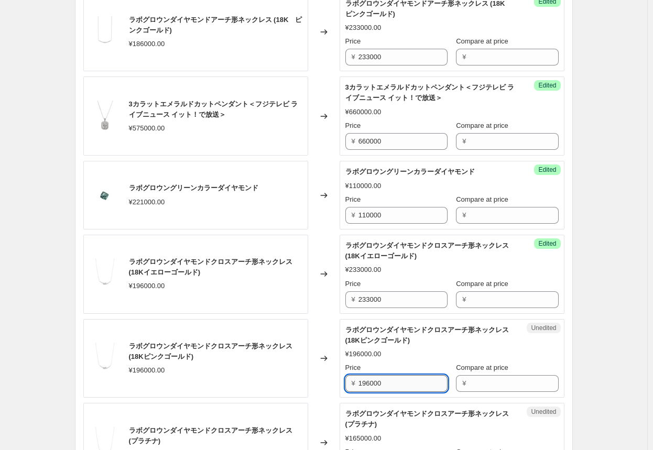
click at [341, 382] on input "196000" at bounding box center [402, 383] width 89 height 17
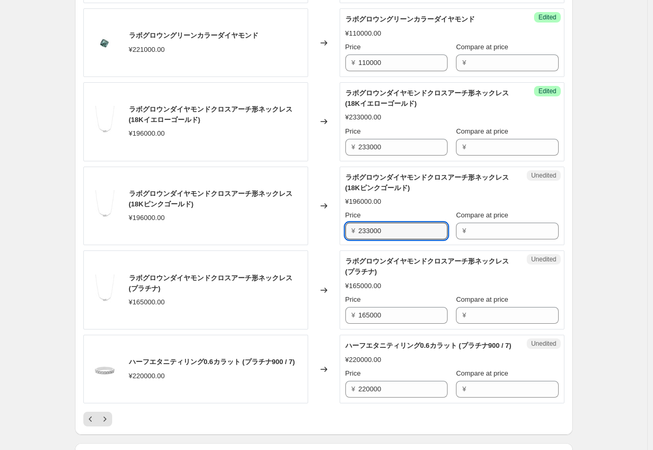
scroll to position [1676, 0]
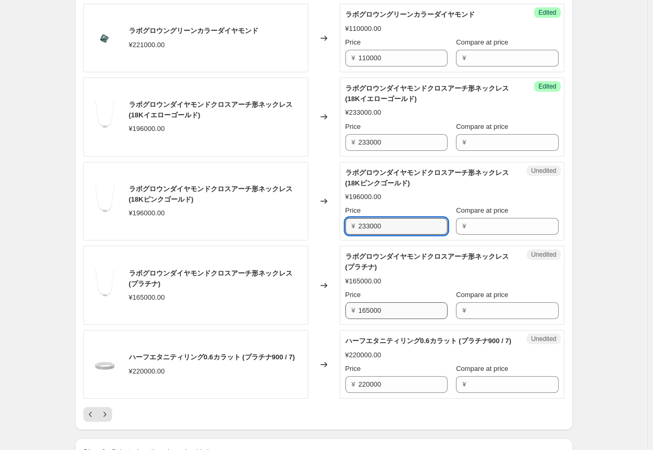
type input "233000"
click at [341, 312] on input "165000" at bounding box center [402, 310] width 89 height 17
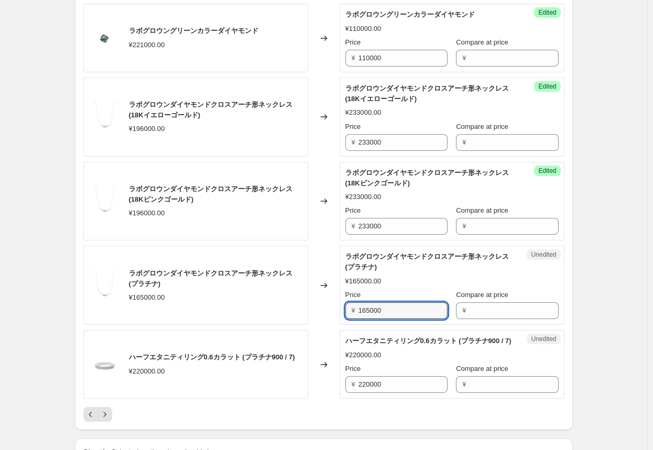
drag, startPoint x: 394, startPoint y: 308, endPoint x: 315, endPoint y: 304, distance: 79.7
click at [315, 304] on div "ラボグロウンダイヤモンドクロスアーチ形ネックレス (プラチナ) ¥165000.00 Changed to Unedited ラボグロウンダイヤモンドクロスア…" at bounding box center [323, 285] width 481 height 79
type input "198000"
click at [331, 314] on div "Changed to" at bounding box center [323, 285] width 31 height 79
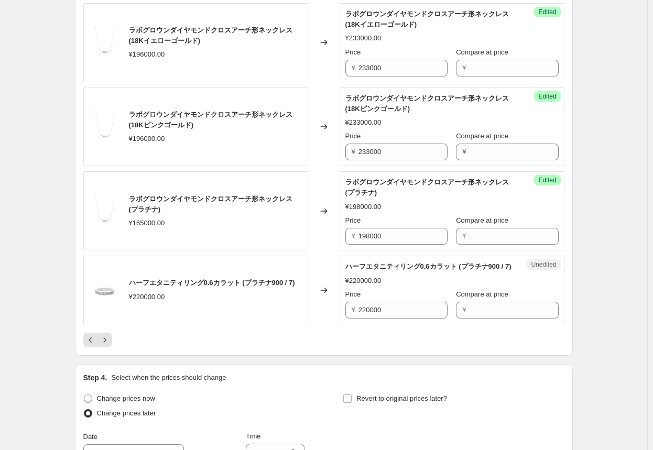
scroll to position [1781, 0]
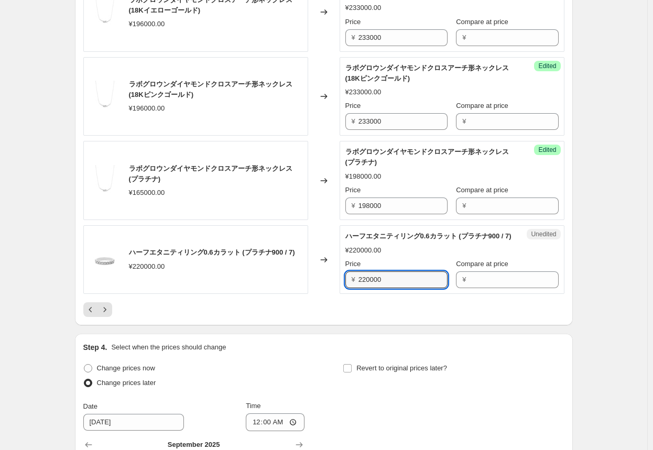
drag, startPoint x: 398, startPoint y: 288, endPoint x: 300, endPoint y: 287, distance: 97.4
click at [300, 287] on div "ハーフエタニティリング0.6カラット (プラチナ900 / 7) ¥220000.00 Changed to Unedited ハーフエタニティリング0.6カ…" at bounding box center [323, 259] width 481 height 69
type input "275000"
click at [314, 292] on div "Changed to" at bounding box center [323, 259] width 31 height 69
click at [109, 312] on icon "Next" at bounding box center [105, 309] width 10 height 10
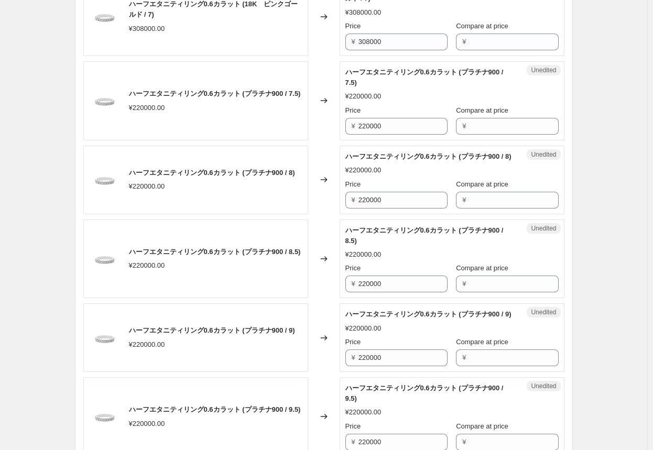
scroll to position [209, 0]
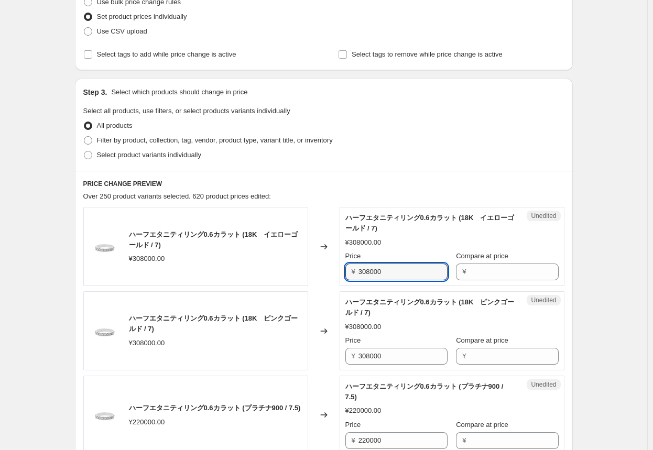
drag, startPoint x: 400, startPoint y: 273, endPoint x: 297, endPoint y: 273, distance: 102.7
click at [297, 273] on div "ハーフエタニティリング0.6カラット (18K　イエローゴールド / 7) ¥308000.00 Changed to Unedited ハーフエタニティリン…" at bounding box center [323, 246] width 481 height 79
type input "385000"
click at [321, 274] on div "Changed to" at bounding box center [323, 246] width 31 height 79
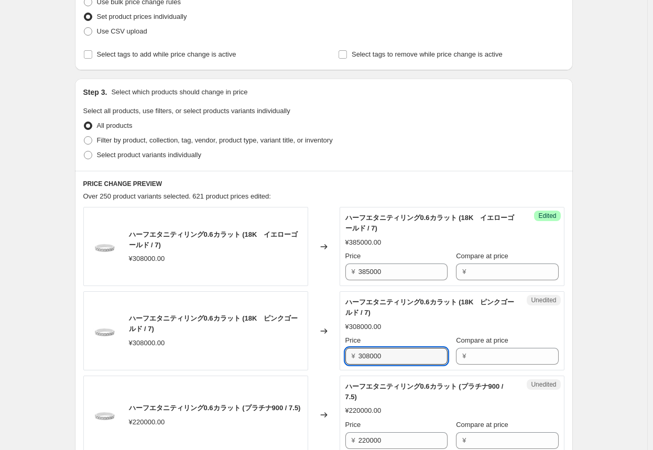
drag, startPoint x: 395, startPoint y: 357, endPoint x: 331, endPoint y: 363, distance: 64.2
click at [331, 363] on div "ハーフエタニティリング0.6カラット (18K　ピンクゴールド / 7) ¥308000.00 Changed to Unedited ハーフエタニティリング…" at bounding box center [323, 330] width 481 height 79
type input "385000"
click at [316, 354] on div "Changed to" at bounding box center [323, 330] width 31 height 79
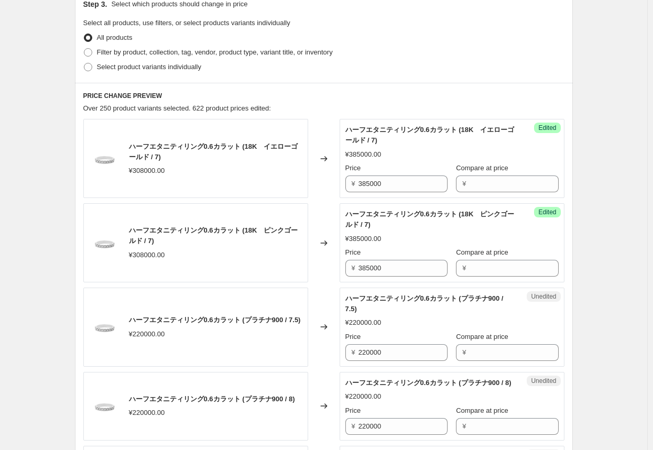
scroll to position [314, 0]
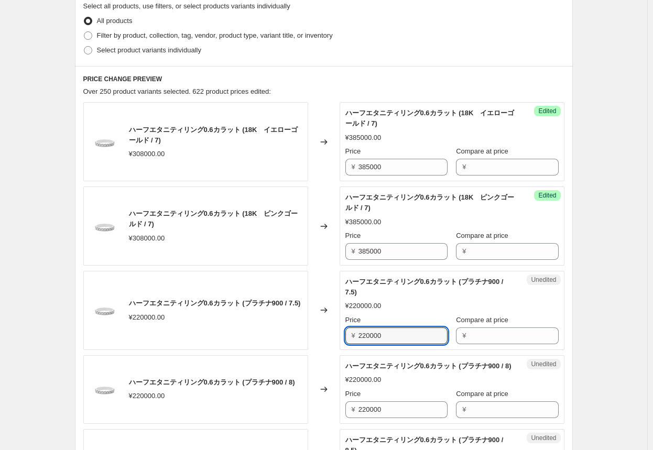
drag, startPoint x: 400, startPoint y: 333, endPoint x: 291, endPoint y: 334, distance: 108.4
click at [291, 334] on div "ハーフエタニティリング0.6カラット (プラチナ900 / 7.5) ¥220000.00 Changed to Unedited ハーフエタニティリング0.…" at bounding box center [323, 310] width 481 height 79
type input "275000"
click at [333, 336] on div "Changed to" at bounding box center [323, 310] width 31 height 79
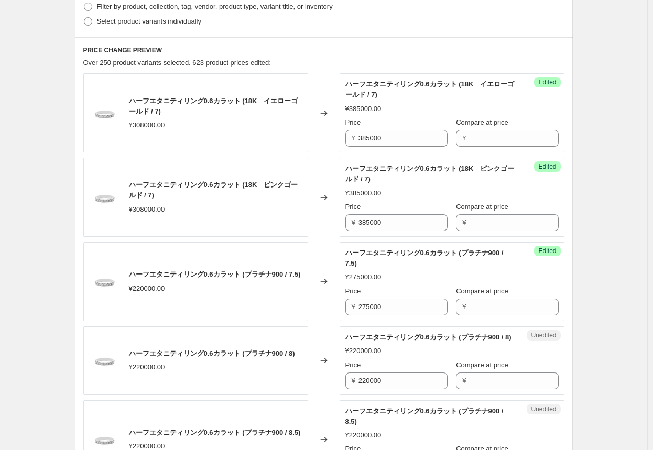
scroll to position [367, 0]
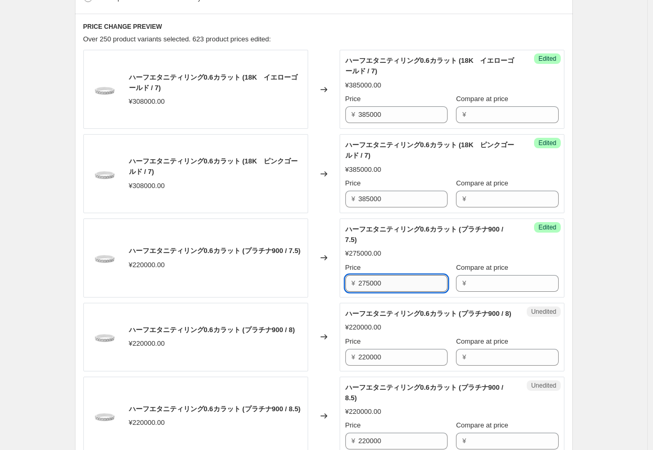
click at [341, 286] on input "275000" at bounding box center [402, 283] width 89 height 17
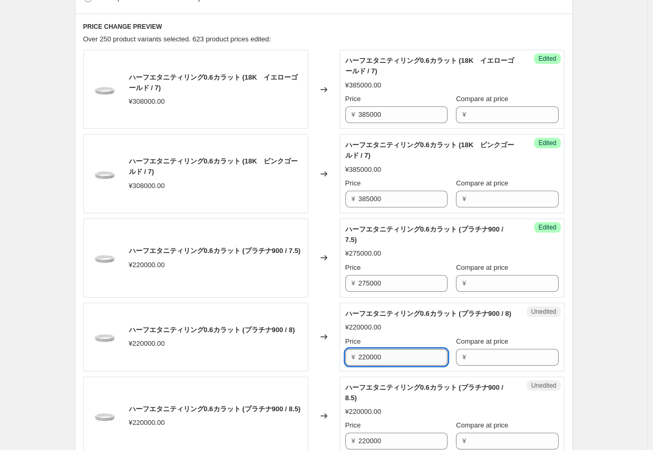
click at [341, 366] on input "220000" at bounding box center [402, 357] width 89 height 17
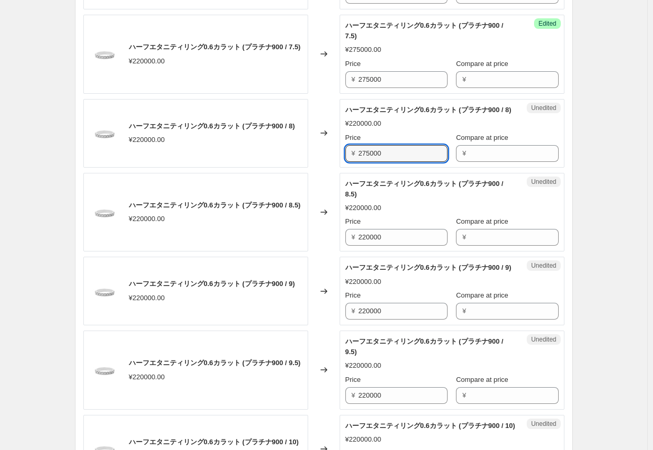
scroll to position [576, 0]
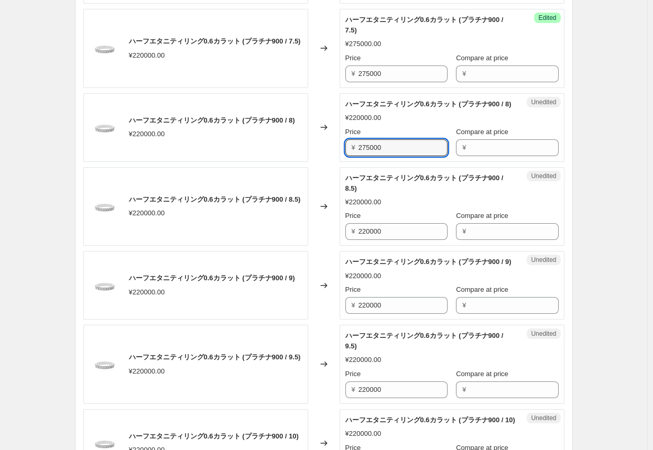
type input "275000"
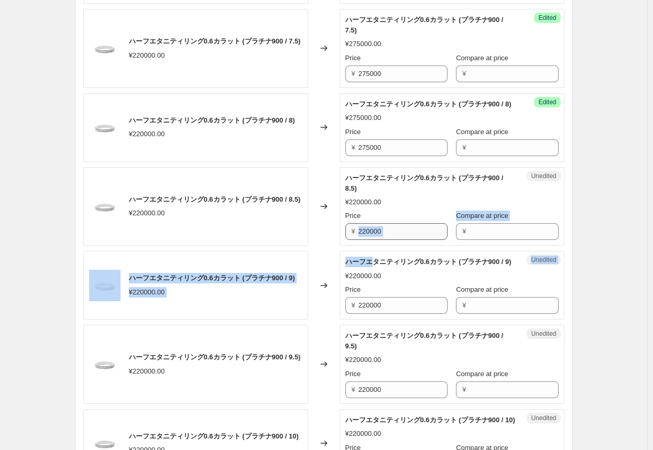
drag, startPoint x: 371, startPoint y: 255, endPoint x: 370, endPoint y: 240, distance: 14.7
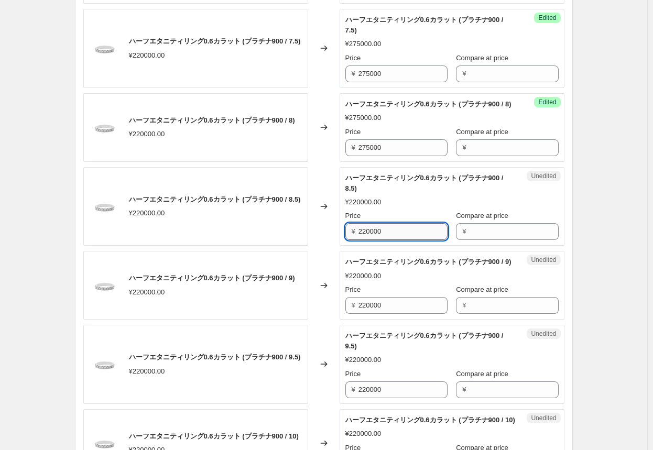
click at [341, 240] on input "220000" at bounding box center [402, 231] width 89 height 17
type input "275000"
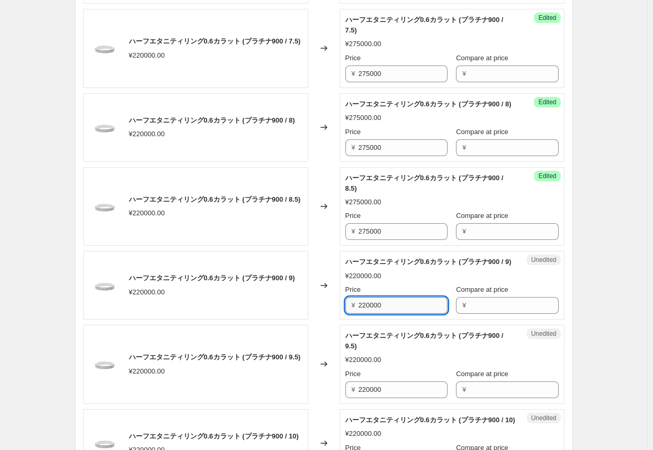
click at [341, 314] on input "220000" at bounding box center [402, 305] width 89 height 17
type input "275000"
click at [341, 398] on input "220000" at bounding box center [402, 389] width 89 height 17
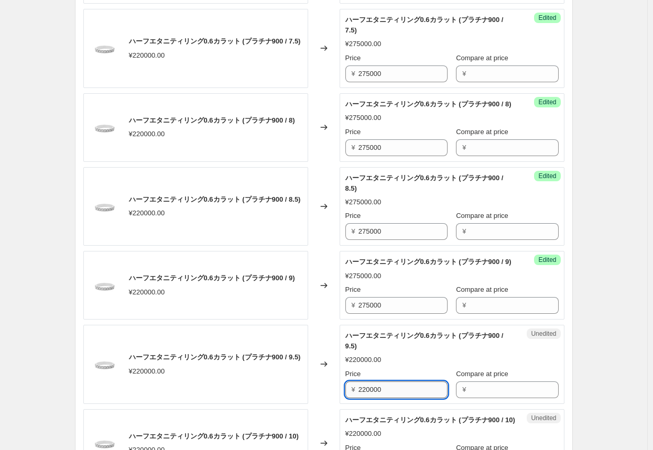
click at [341, 398] on input "220000" at bounding box center [402, 389] width 89 height 17
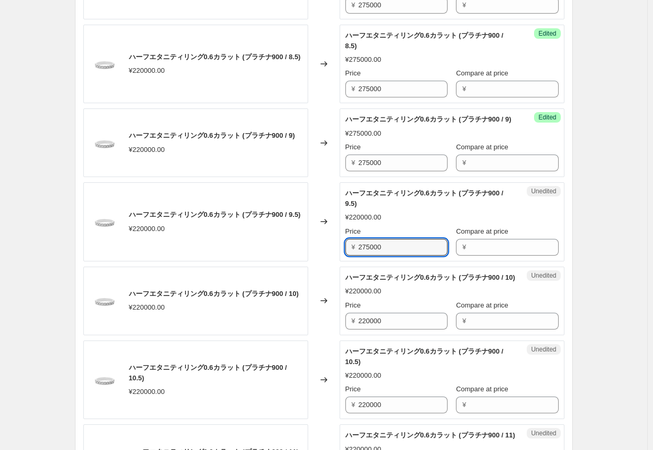
scroll to position [733, 0]
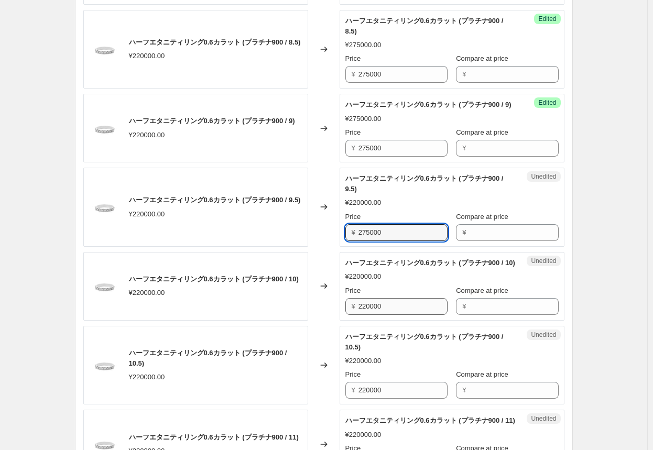
type input "275000"
click at [341, 315] on input "220000" at bounding box center [402, 306] width 89 height 17
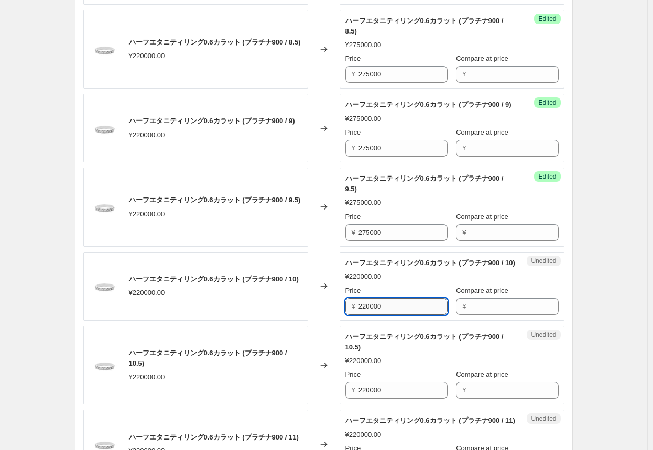
click at [341, 315] on input "220000" at bounding box center [402, 306] width 89 height 17
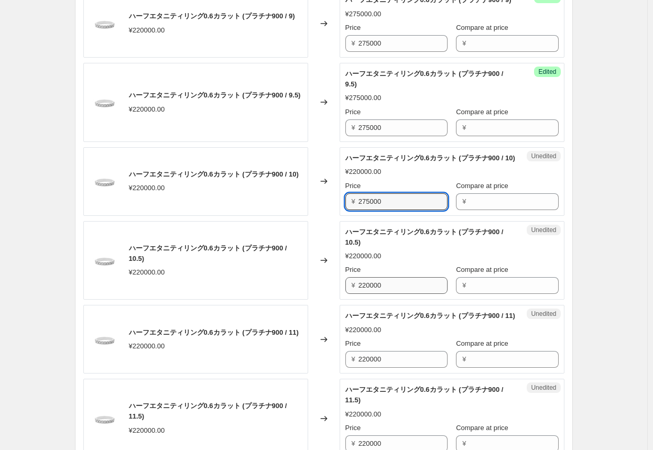
type input "275000"
click at [341, 294] on input "220000" at bounding box center [402, 285] width 89 height 17
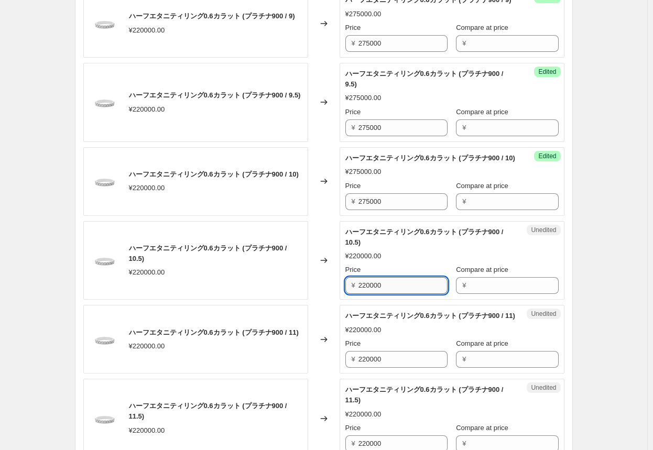
click at [341, 294] on input "220000" at bounding box center [402, 285] width 89 height 17
type input "275000"
click at [341, 368] on input "220000" at bounding box center [402, 359] width 89 height 17
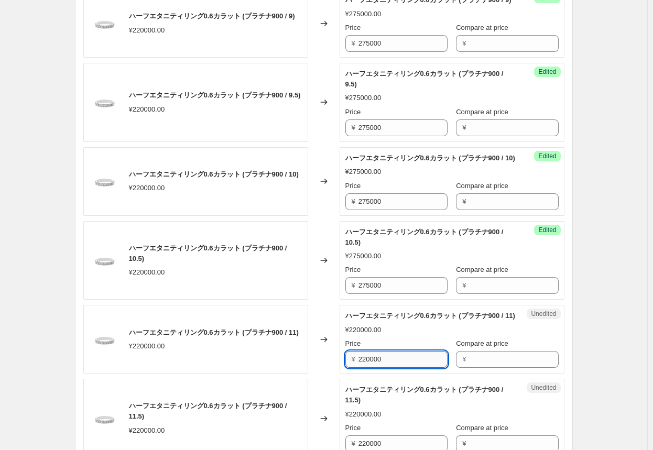
click at [341, 368] on input "220000" at bounding box center [402, 359] width 89 height 17
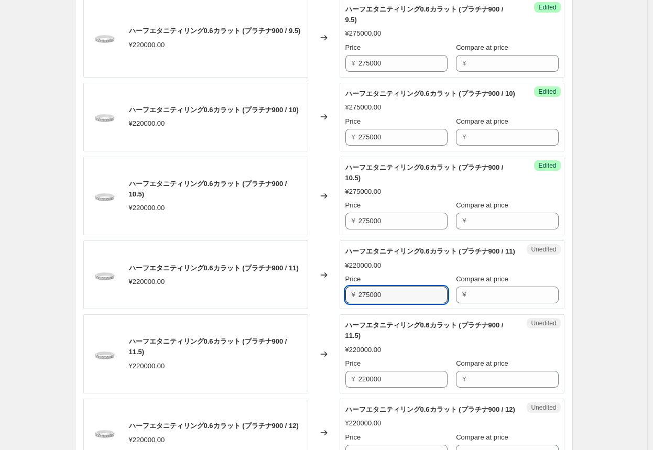
scroll to position [943, 0]
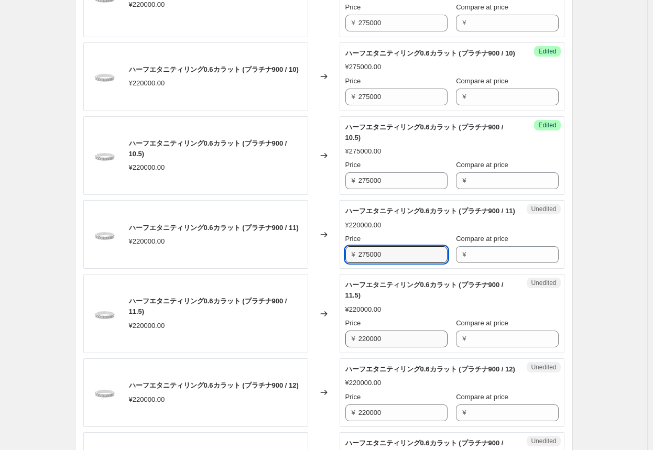
type input "275000"
click at [341, 347] on input "220000" at bounding box center [402, 338] width 89 height 17
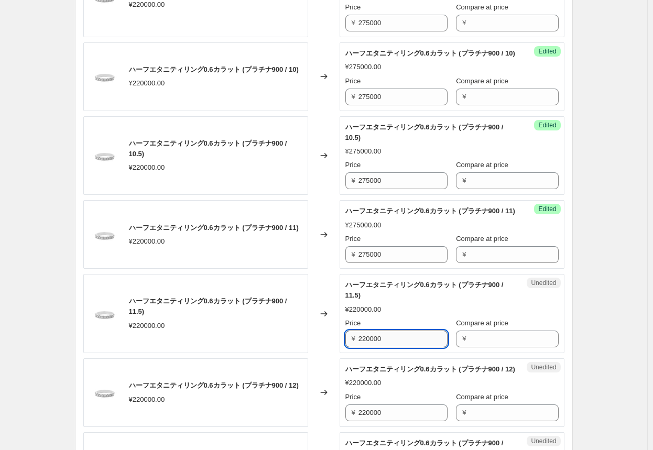
click at [341, 347] on input "220000" at bounding box center [402, 338] width 89 height 17
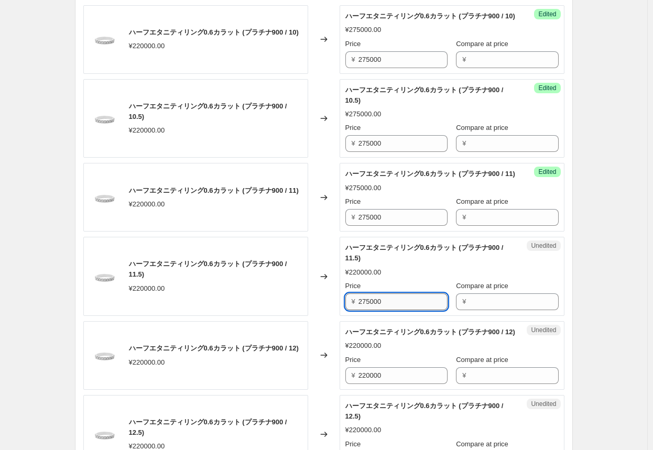
scroll to position [995, 0]
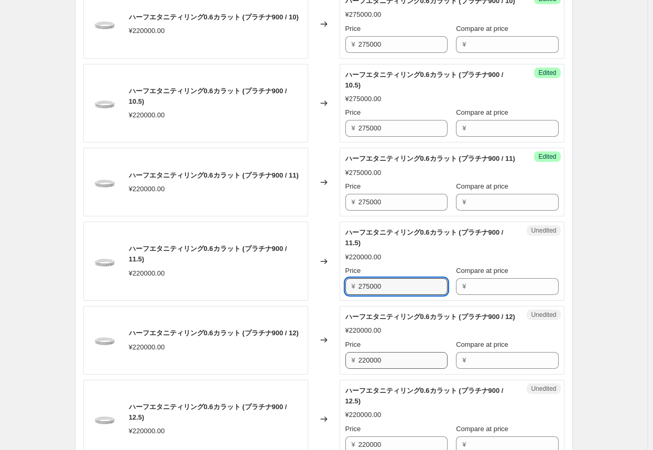
type input "275000"
click at [341, 369] on input "220000" at bounding box center [402, 360] width 89 height 17
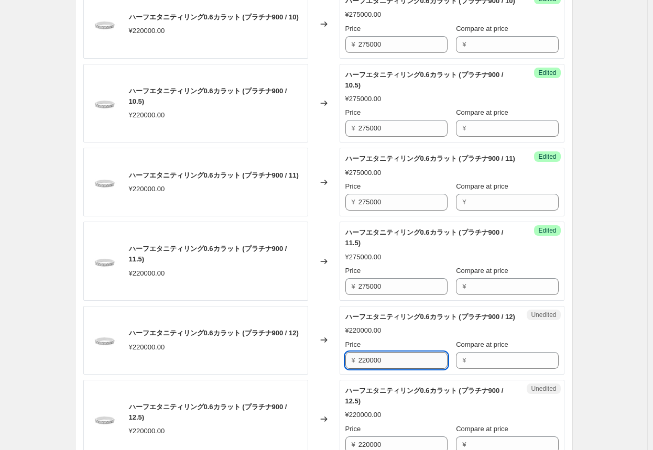
click at [341, 369] on input "220000" at bounding box center [402, 360] width 89 height 17
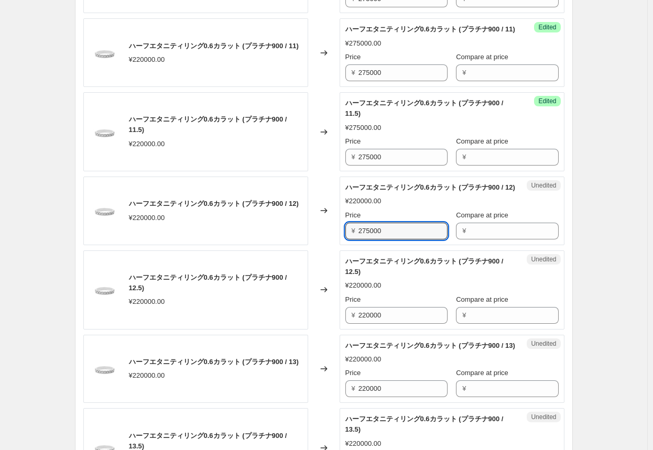
scroll to position [1152, 0]
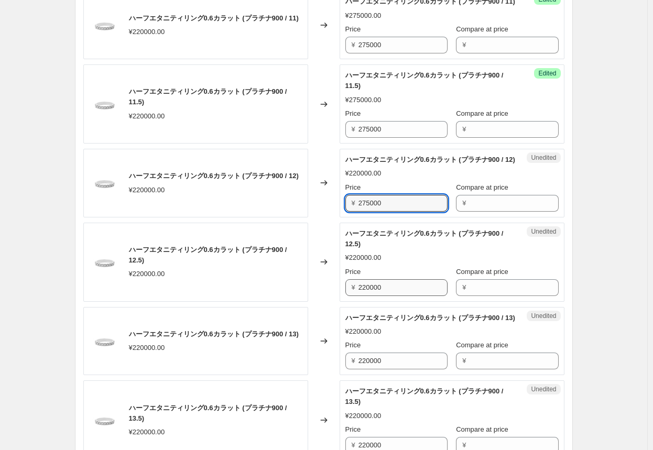
type input "275000"
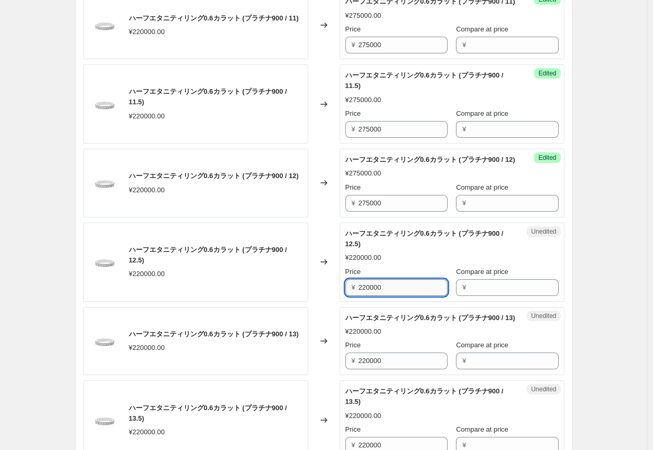
click at [341, 296] on input "220000" at bounding box center [402, 287] width 89 height 17
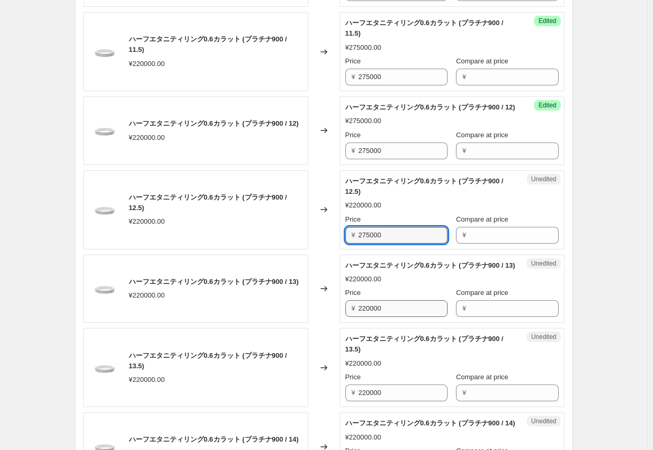
type input "275000"
click at [341, 317] on input "220000" at bounding box center [402, 308] width 89 height 17
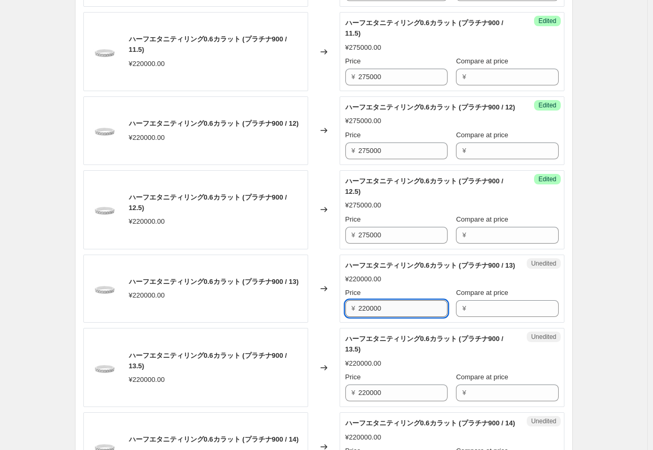
click at [341, 317] on input "220000" at bounding box center [402, 308] width 89 height 17
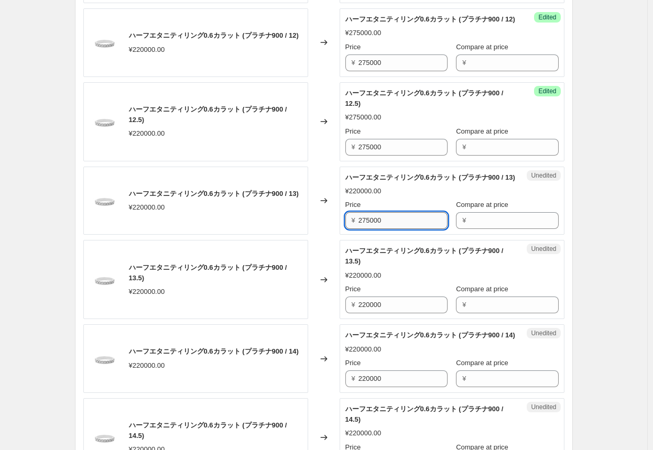
scroll to position [1309, 0]
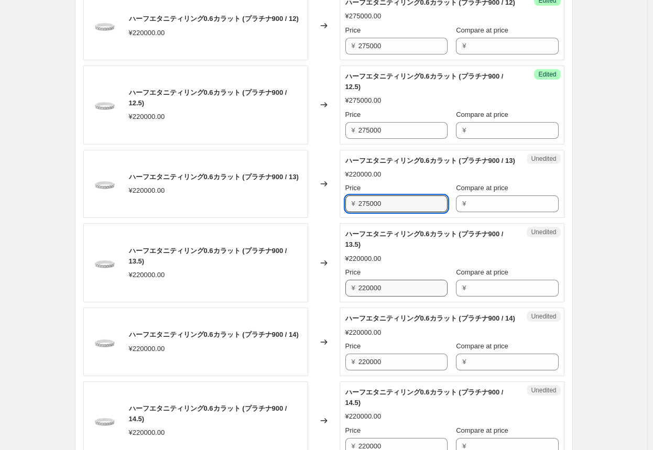
type input "275000"
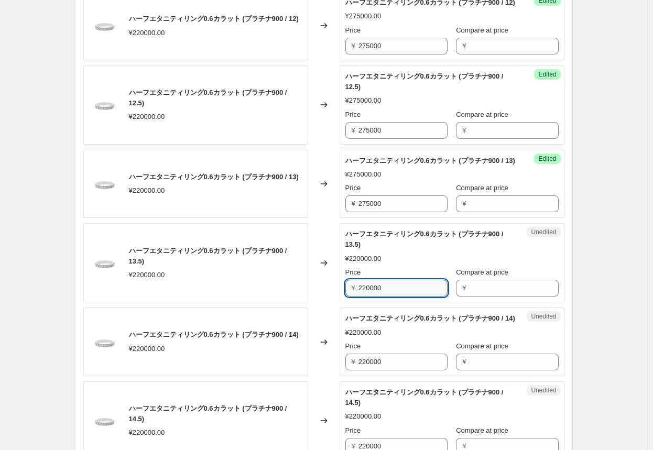
click at [341, 296] on input "220000" at bounding box center [402, 288] width 89 height 17
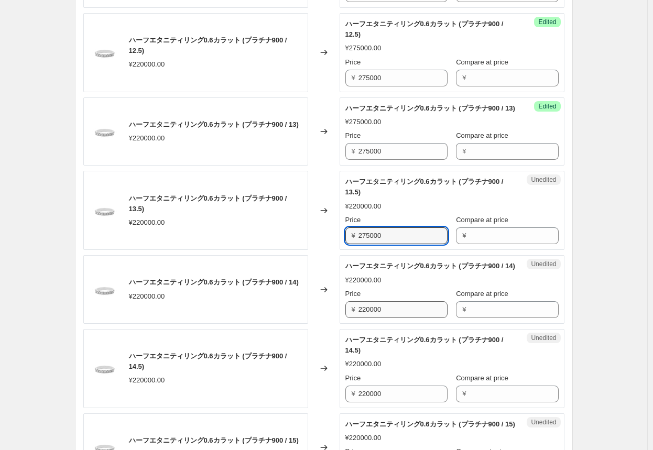
type input "275000"
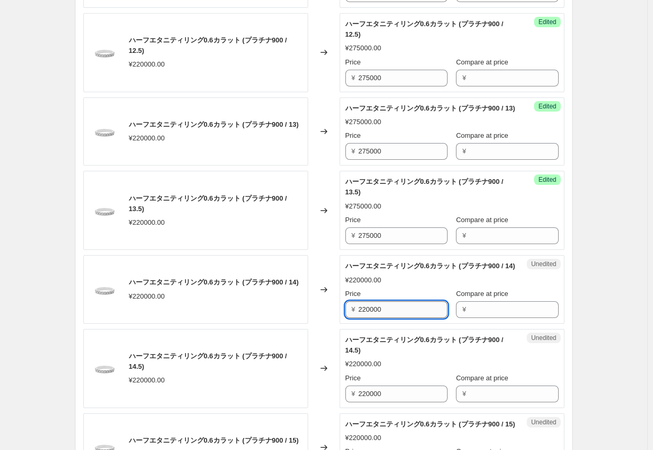
click at [341, 318] on input "220000" at bounding box center [402, 309] width 89 height 17
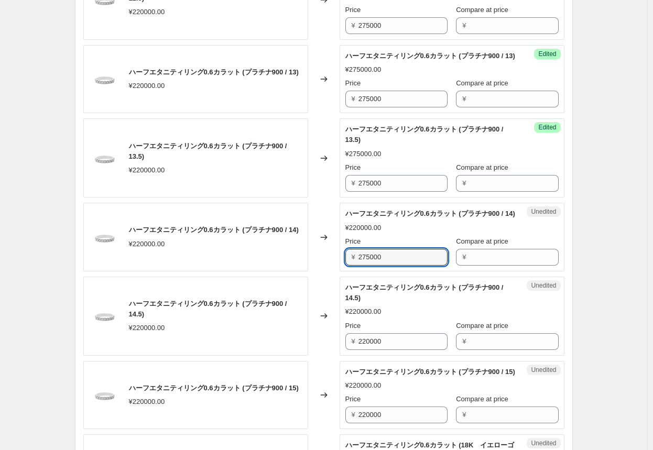
scroll to position [1466, 0]
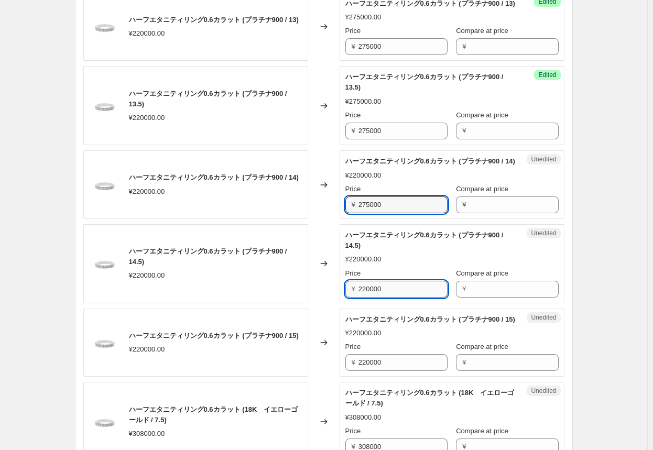
click at [341, 297] on input "220000" at bounding box center [402, 289] width 89 height 17
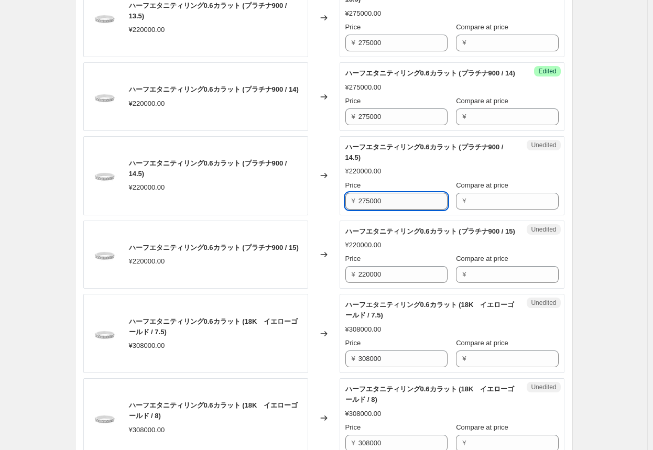
scroll to position [1571, 0]
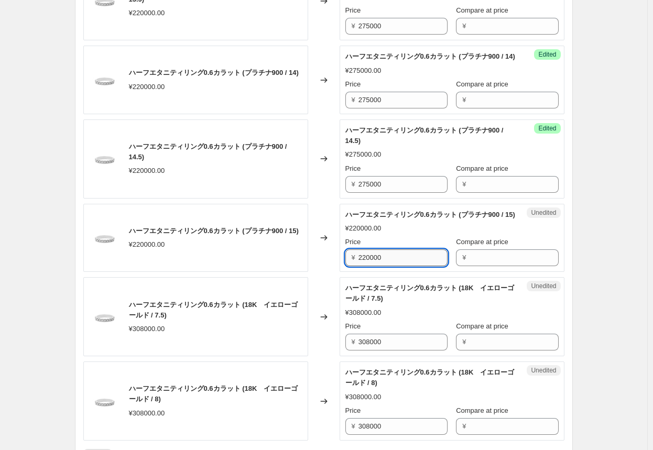
click at [341, 266] on input "220000" at bounding box center [402, 257] width 89 height 17
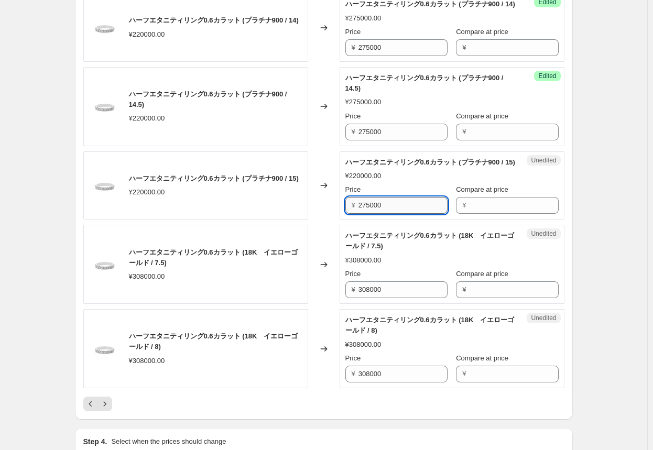
scroll to position [1676, 0]
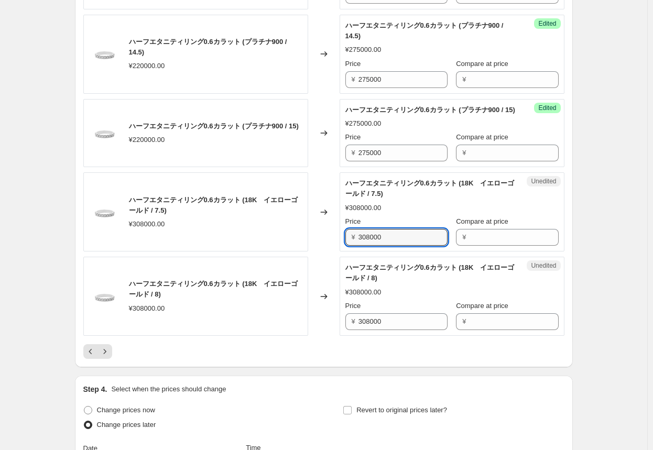
drag, startPoint x: 346, startPoint y: 317, endPoint x: 302, endPoint y: 320, distance: 44.1
click at [302, 251] on div "ハーフエタニティリング0.6カラット (18K　イエローゴールド / 7.5) ¥308000.00 Changed to Unedited ハーフエタニティ…" at bounding box center [323, 211] width 481 height 79
click at [317, 251] on div "Changed to" at bounding box center [323, 211] width 31 height 79
click at [341, 246] on input "385000" at bounding box center [402, 237] width 89 height 17
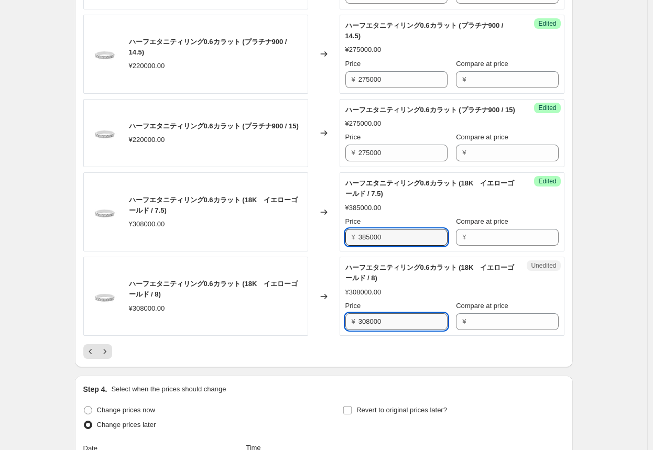
click at [341, 330] on input "308000" at bounding box center [402, 321] width 89 height 17
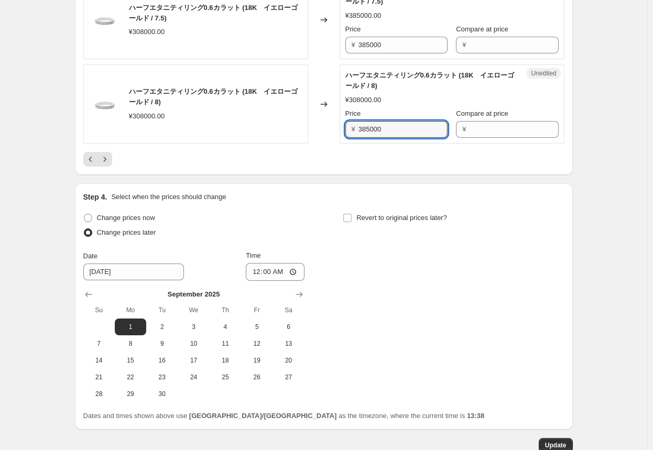
scroll to position [1885, 0]
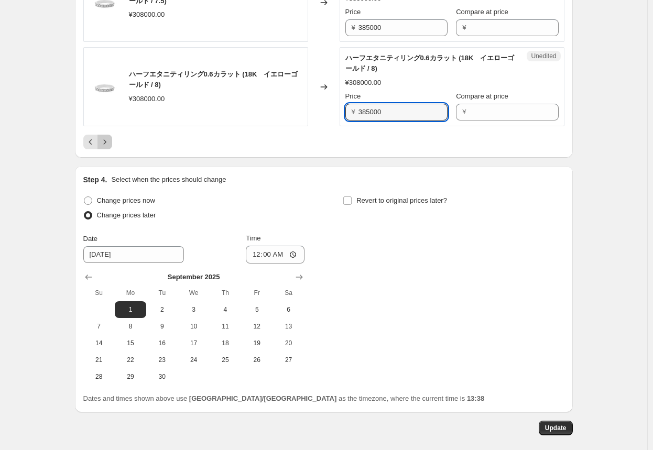
click at [110, 147] on icon "Next" at bounding box center [105, 142] width 10 height 10
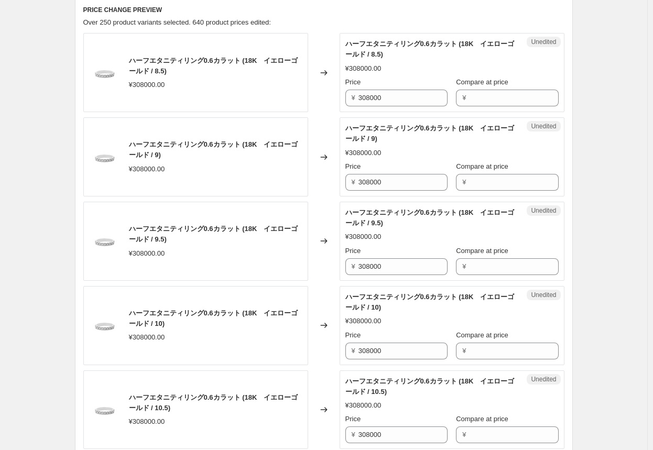
scroll to position [262, 0]
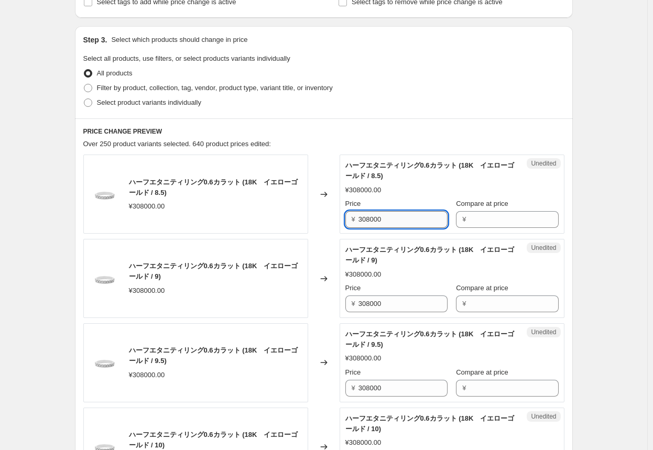
click at [341, 220] on input "308000" at bounding box center [402, 219] width 89 height 17
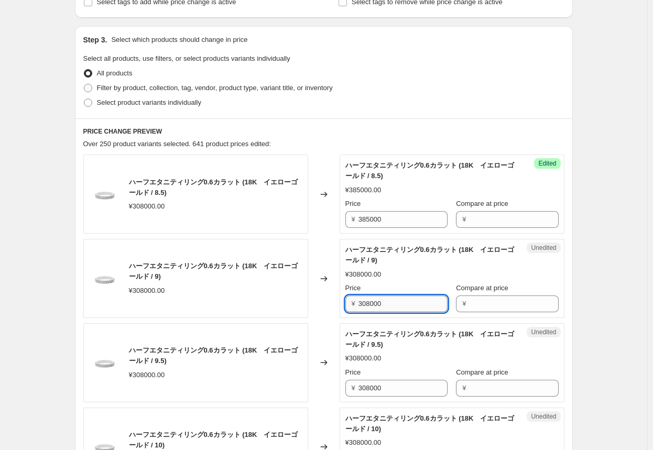
click at [341, 303] on input "308000" at bounding box center [402, 303] width 89 height 17
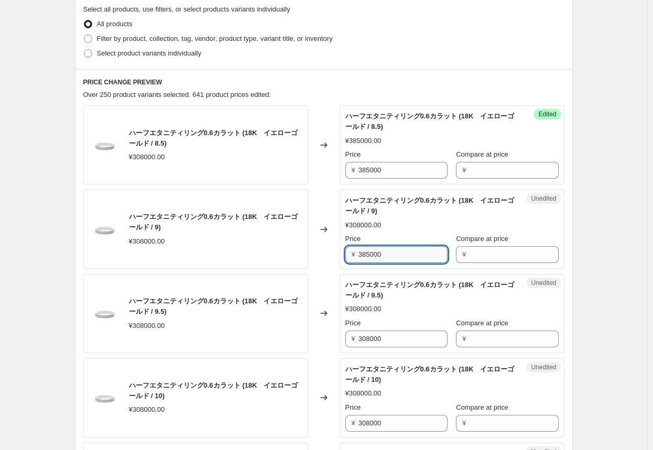
scroll to position [367, 0]
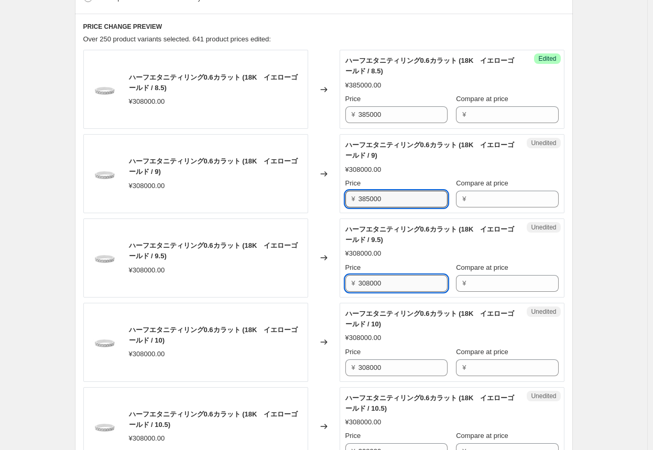
click at [341, 283] on input "308000" at bounding box center [402, 283] width 89 height 17
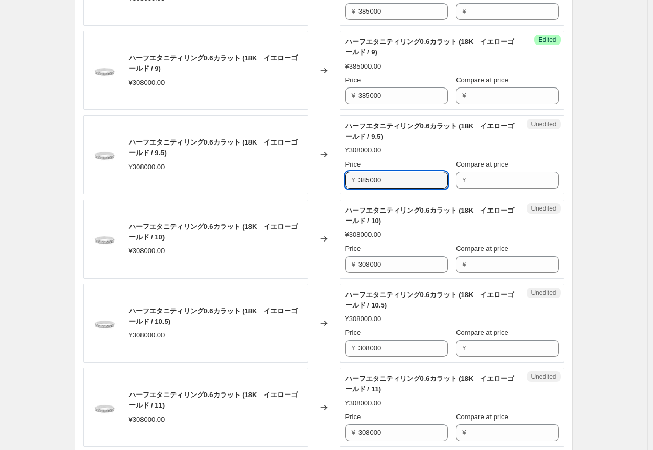
scroll to position [471, 0]
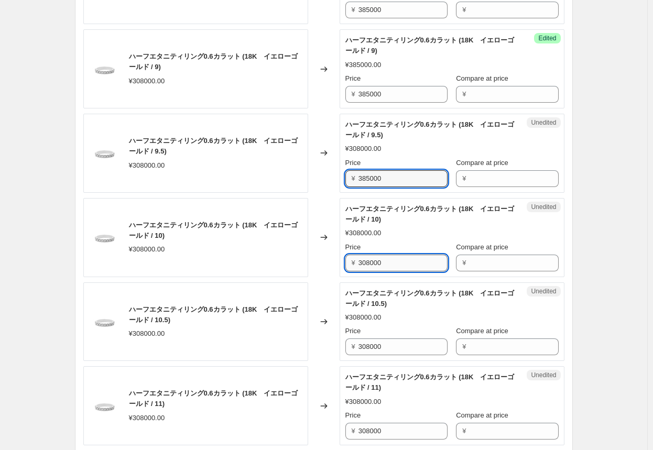
click at [341, 264] on input "308000" at bounding box center [402, 263] width 89 height 17
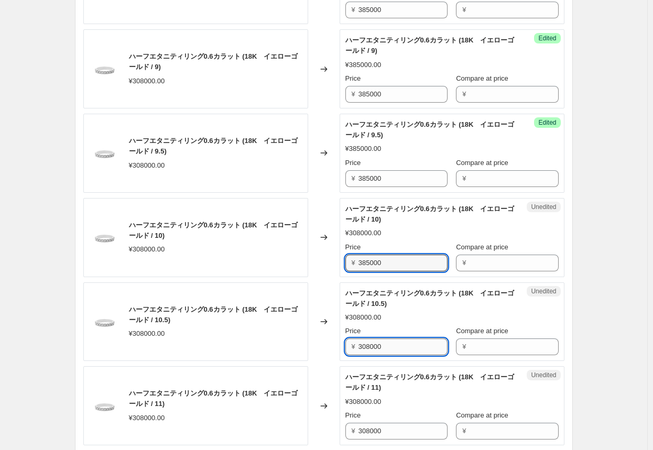
click at [341, 348] on input "308000" at bounding box center [402, 346] width 89 height 17
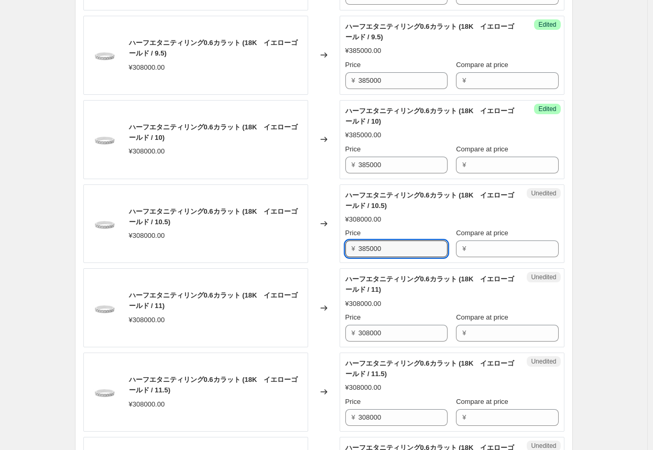
scroll to position [576, 0]
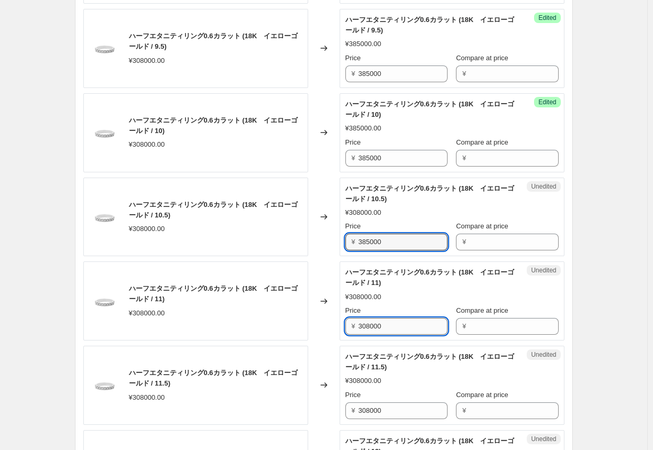
click at [341, 327] on input "308000" at bounding box center [402, 326] width 89 height 17
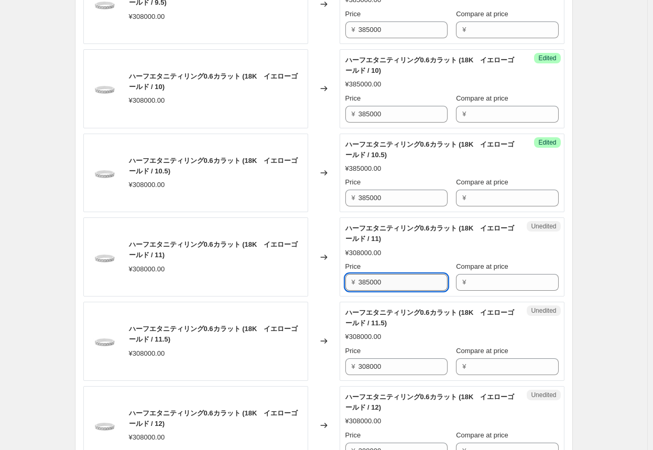
scroll to position [681, 0]
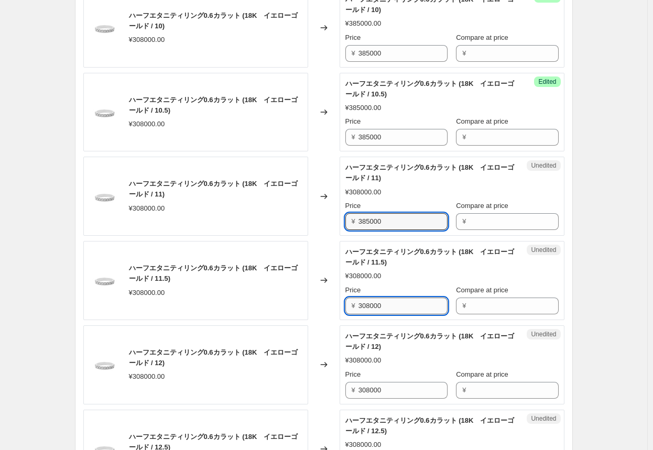
click at [341, 303] on input "308000" at bounding box center [402, 305] width 89 height 17
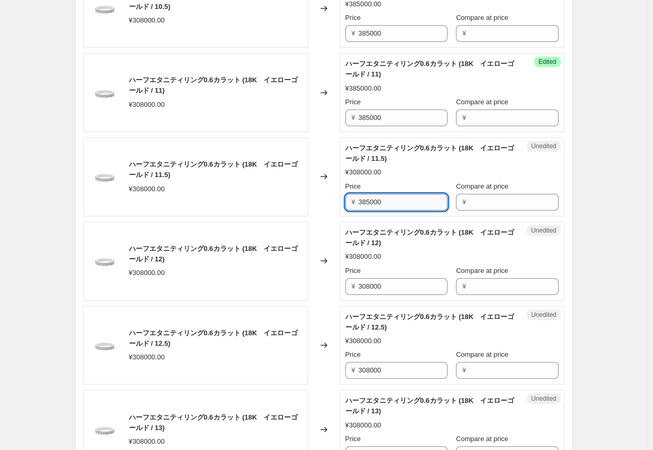
scroll to position [786, 0]
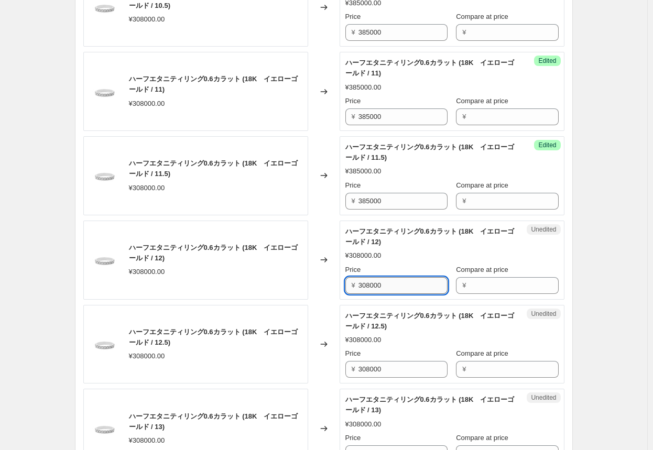
click at [341, 284] on input "308000" at bounding box center [402, 285] width 89 height 17
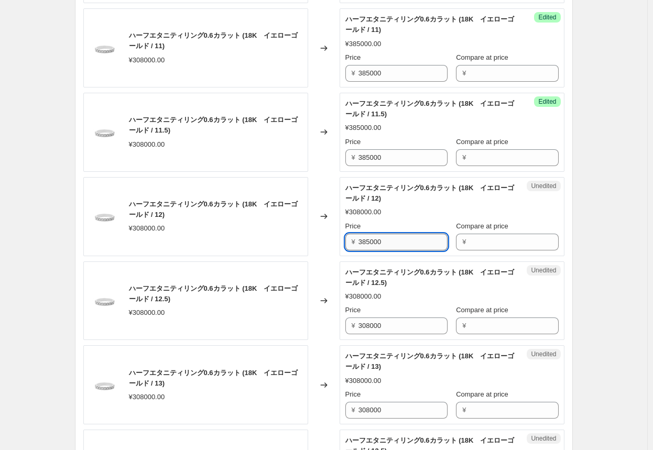
scroll to position [890, 0]
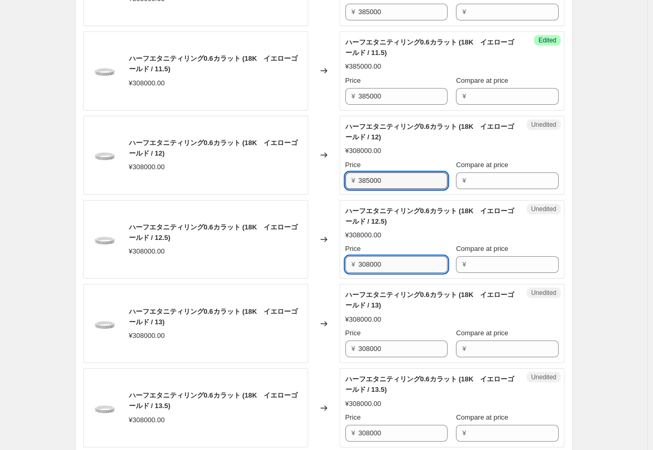
click at [341, 266] on input "308000" at bounding box center [402, 264] width 89 height 17
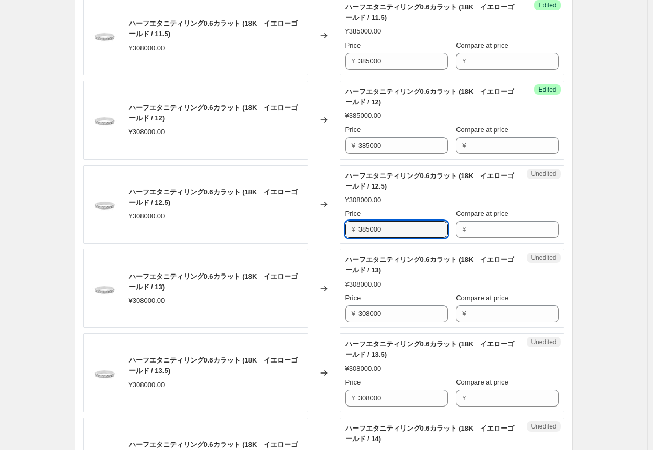
scroll to position [995, 0]
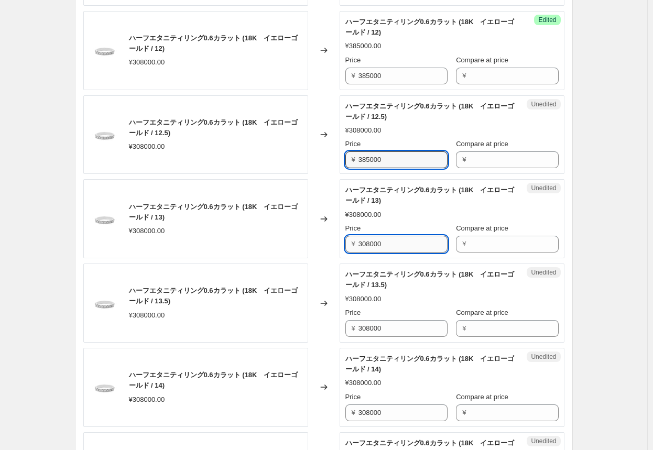
click at [341, 246] on input "308000" at bounding box center [402, 244] width 89 height 17
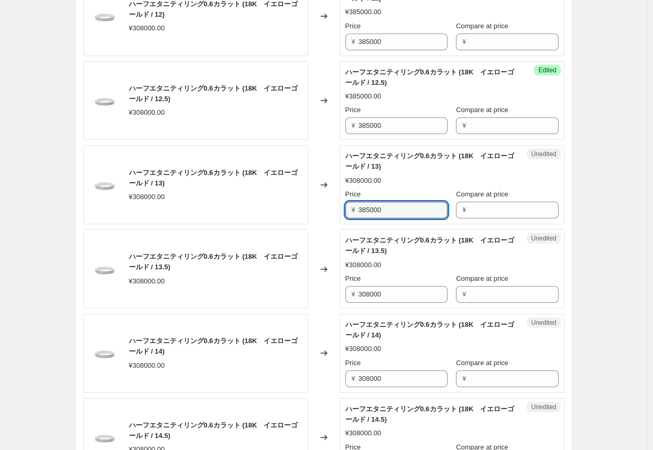
scroll to position [1047, 0]
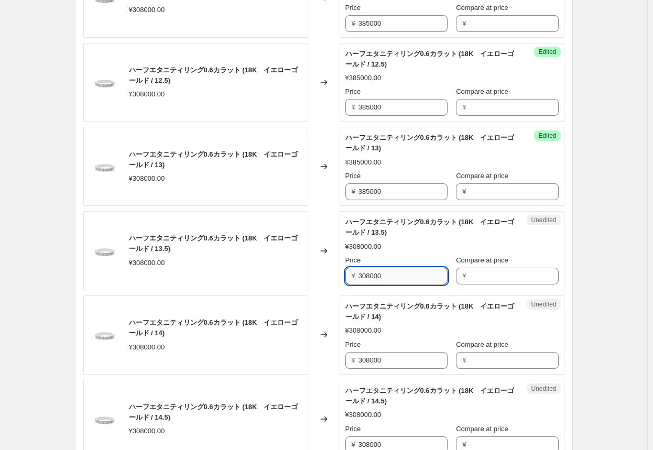
click at [341, 273] on input "308000" at bounding box center [402, 276] width 89 height 17
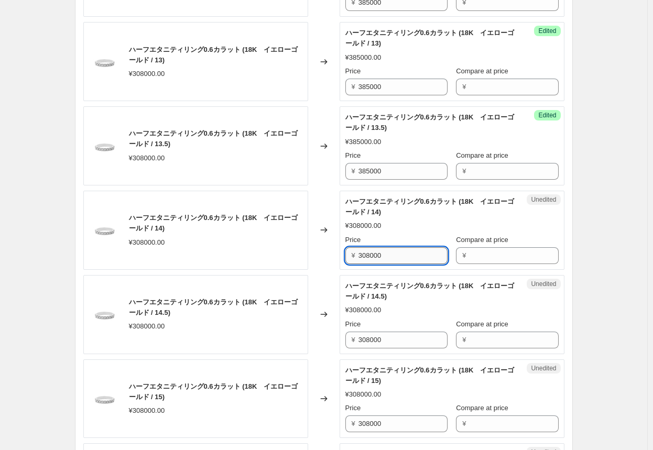
click at [341, 254] on input "308000" at bounding box center [402, 255] width 89 height 17
click at [341, 335] on input "308000" at bounding box center [402, 340] width 89 height 17
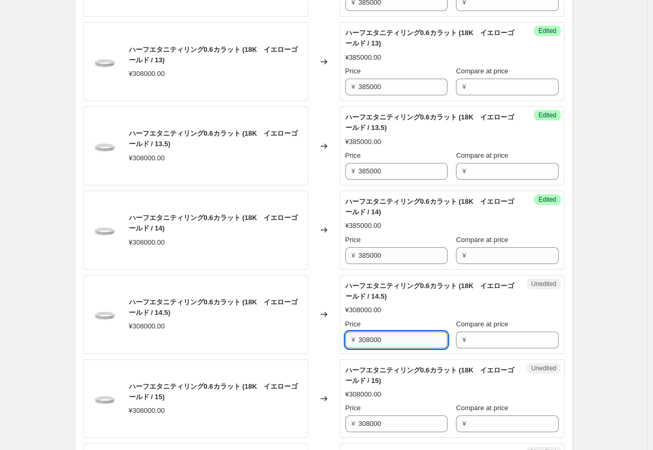
click at [341, 335] on input "308000" at bounding box center [402, 340] width 89 height 17
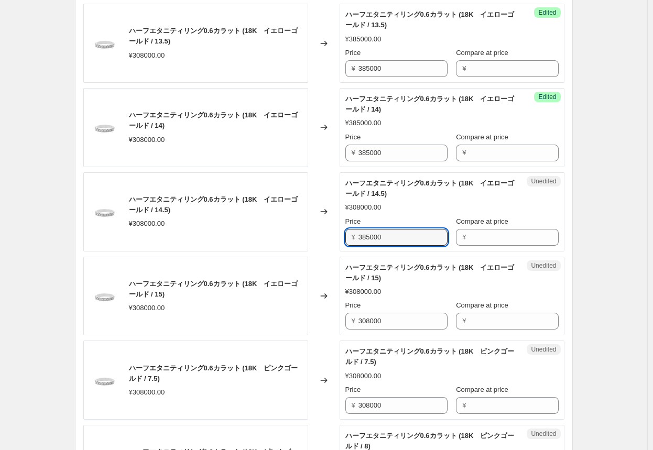
scroll to position [1257, 0]
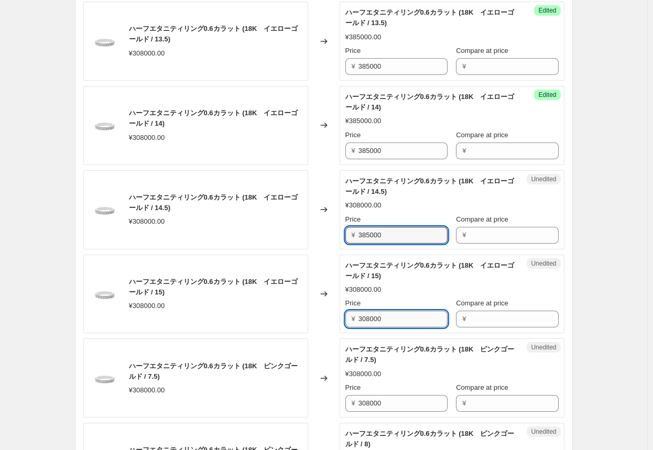
click at [341, 315] on input "308000" at bounding box center [402, 319] width 89 height 17
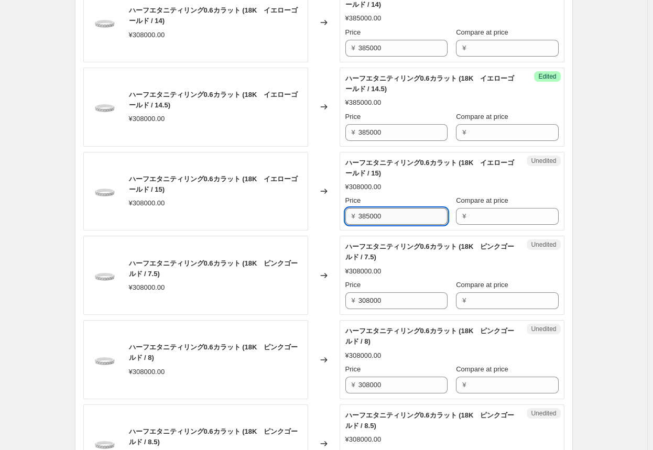
scroll to position [1362, 0]
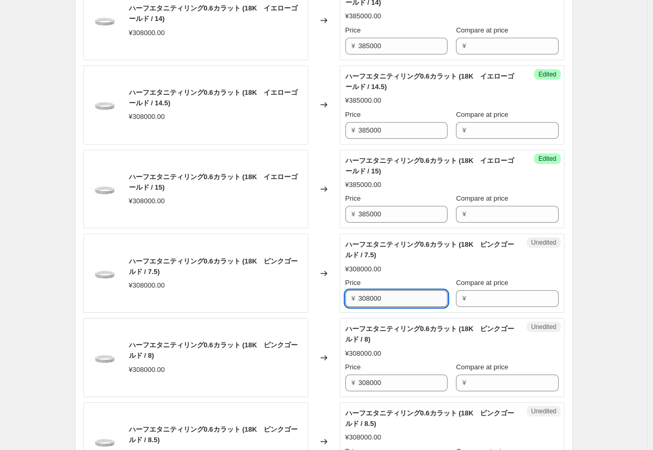
click at [341, 296] on input "308000" at bounding box center [402, 298] width 89 height 17
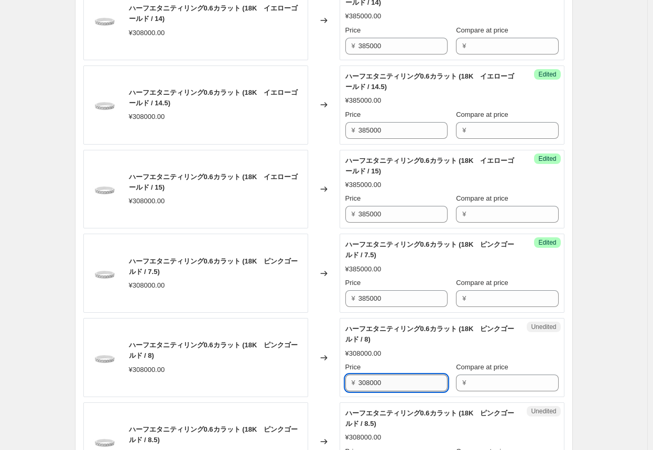
click at [341, 378] on input "308000" at bounding box center [402, 382] width 89 height 17
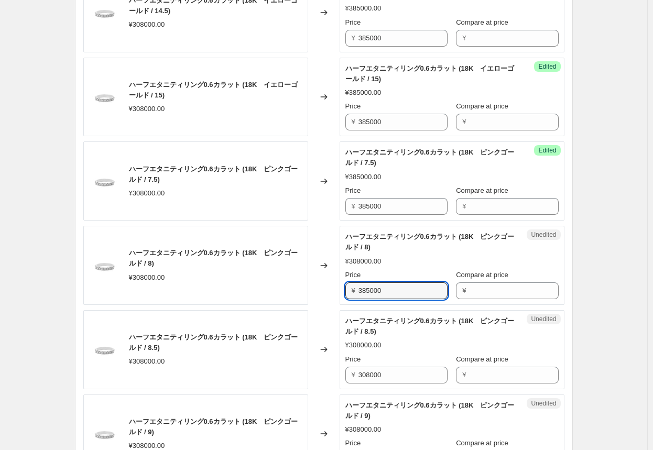
scroll to position [1466, 0]
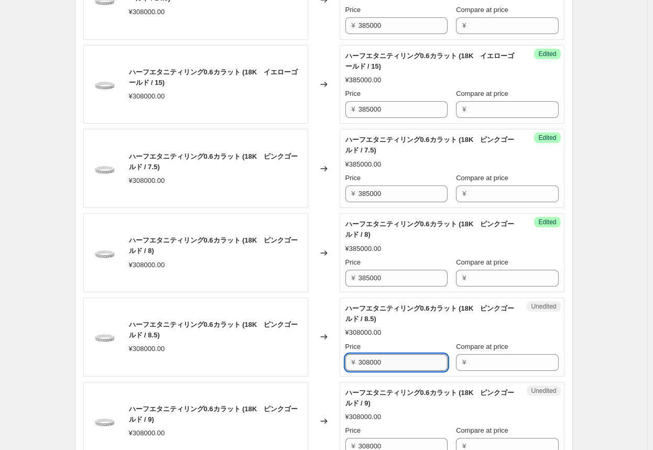
click at [341, 359] on input "308000" at bounding box center [402, 362] width 89 height 17
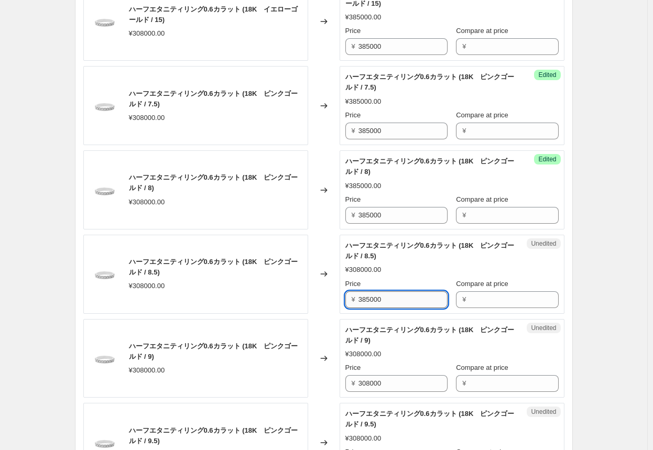
scroll to position [1571, 0]
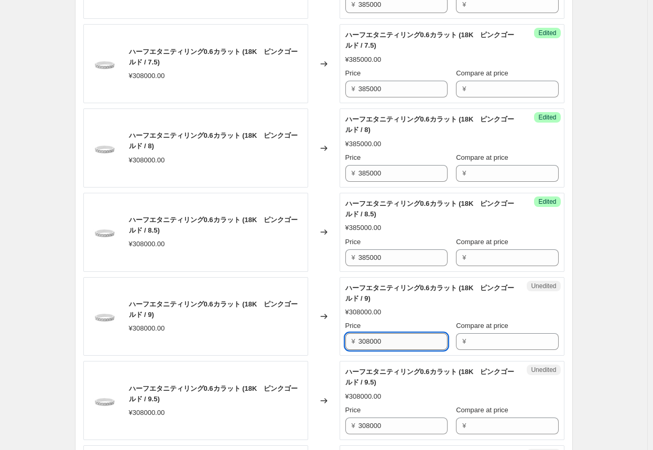
click at [341, 340] on input "308000" at bounding box center [402, 341] width 89 height 17
click at [341, 342] on input "308000" at bounding box center [402, 341] width 89 height 17
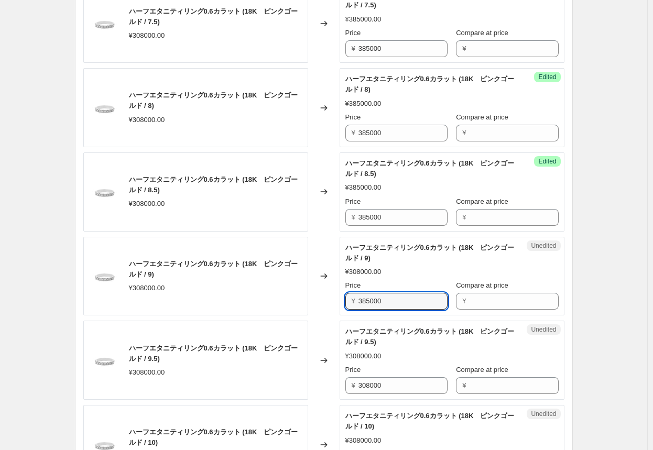
scroll to position [1676, 0]
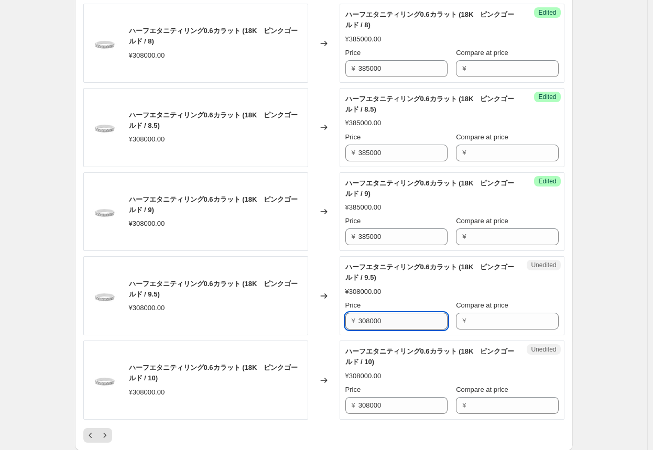
click at [341, 318] on input "308000" at bounding box center [402, 321] width 89 height 17
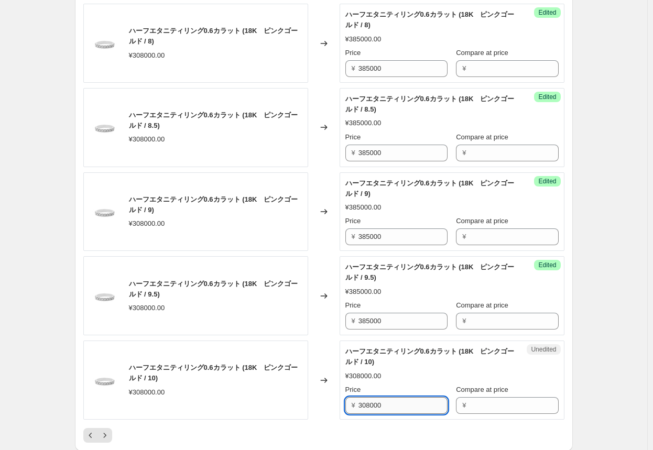
click at [341, 404] on input "308000" at bounding box center [402, 405] width 89 height 17
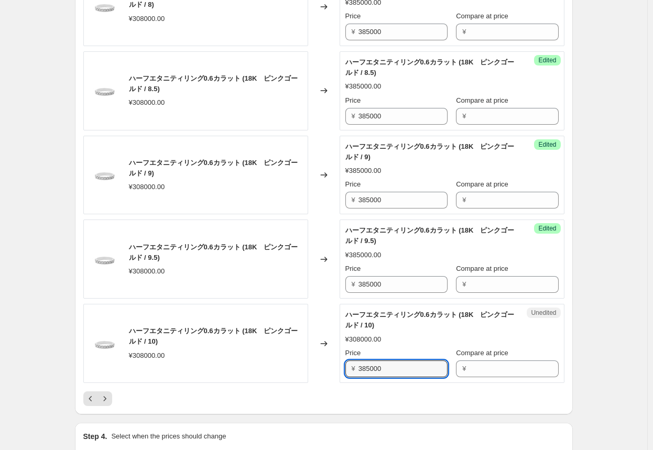
scroll to position [1728, 0]
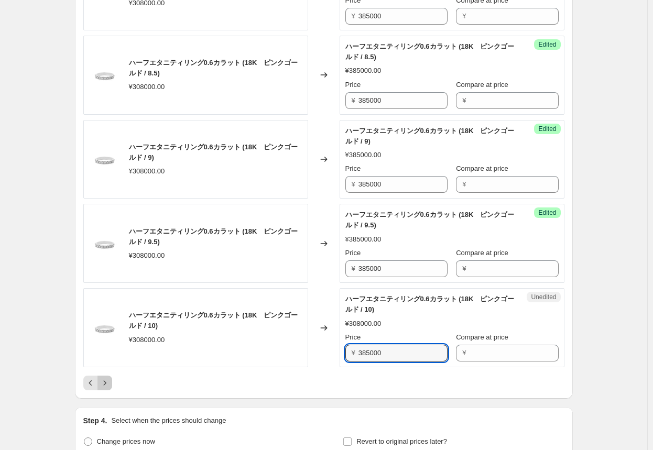
click at [109, 382] on icon "Next" at bounding box center [105, 383] width 10 height 10
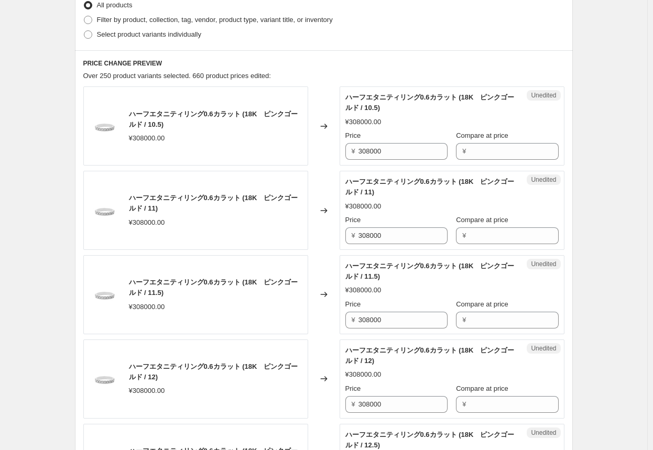
scroll to position [262, 0]
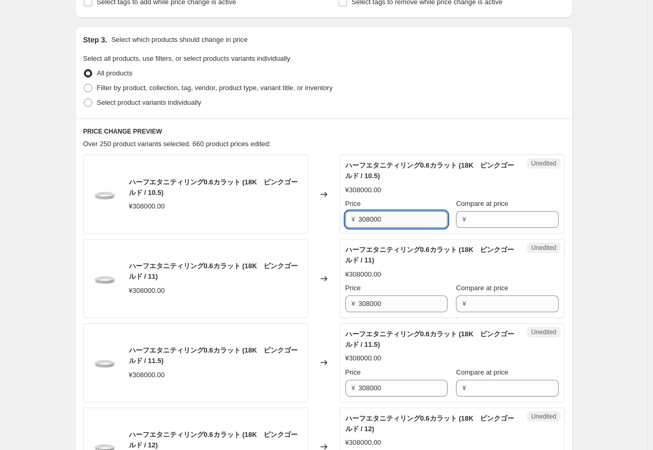
click at [341, 219] on input "308000" at bounding box center [402, 219] width 89 height 17
drag, startPoint x: 366, startPoint y: 219, endPoint x: 369, endPoint y: 236, distance: 17.1
click at [341, 302] on input "308000" at bounding box center [402, 303] width 89 height 17
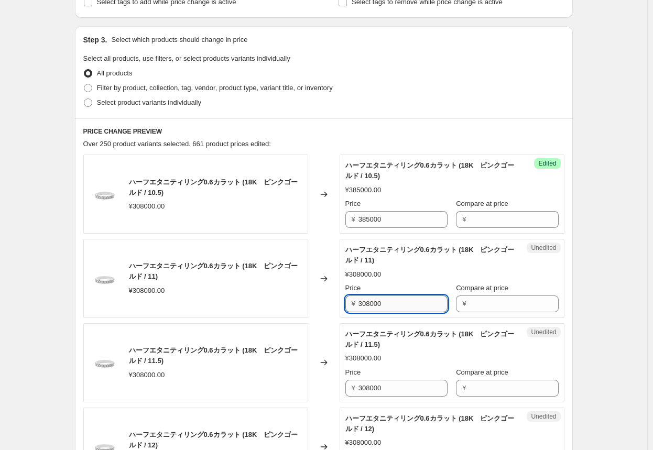
click at [341, 302] on input "308000" at bounding box center [402, 303] width 89 height 17
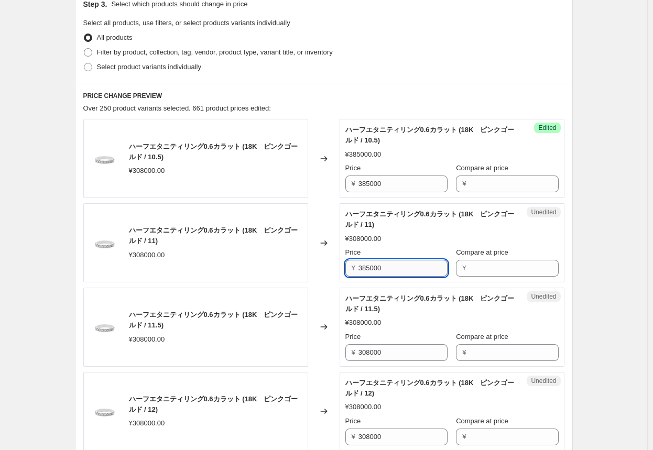
scroll to position [314, 0]
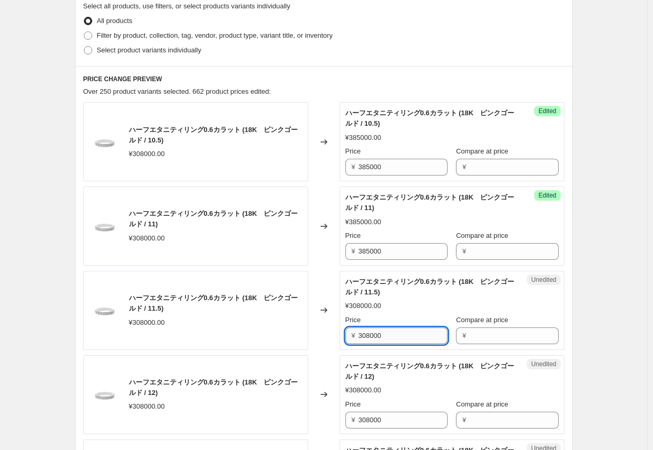
click at [341, 333] on input "308000" at bounding box center [402, 335] width 89 height 17
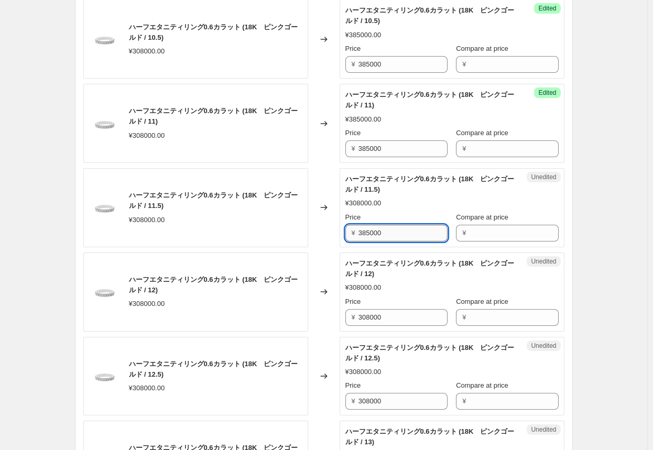
scroll to position [419, 0]
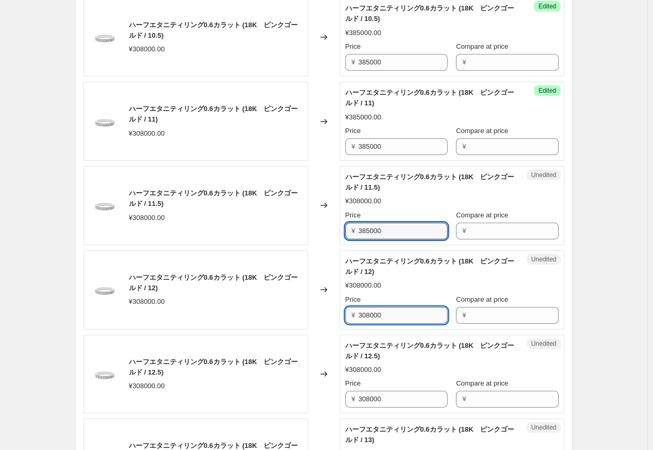
click at [341, 317] on input "308000" at bounding box center [402, 315] width 89 height 17
drag, startPoint x: 375, startPoint y: 317, endPoint x: 374, endPoint y: 344, distance: 26.7
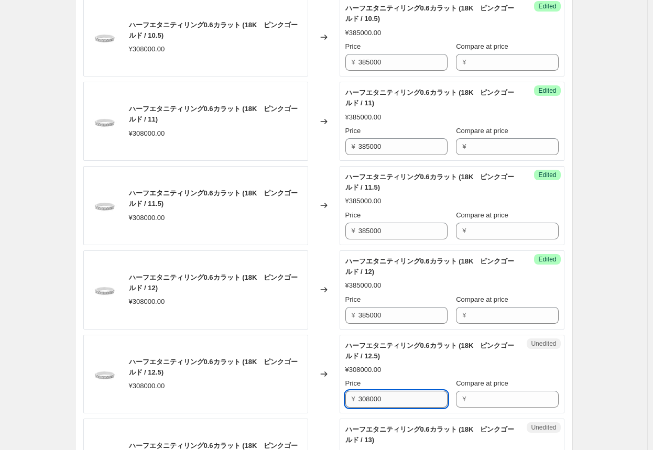
click at [341, 398] on input "308000" at bounding box center [402, 399] width 89 height 17
click at [341, 398] on input "385000" at bounding box center [402, 399] width 89 height 17
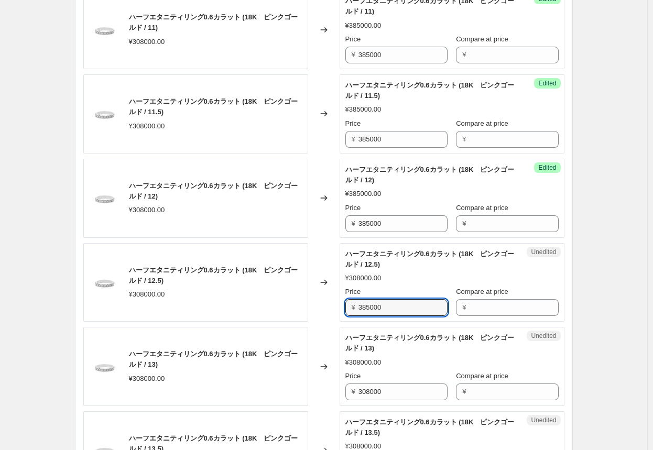
scroll to position [524, 0]
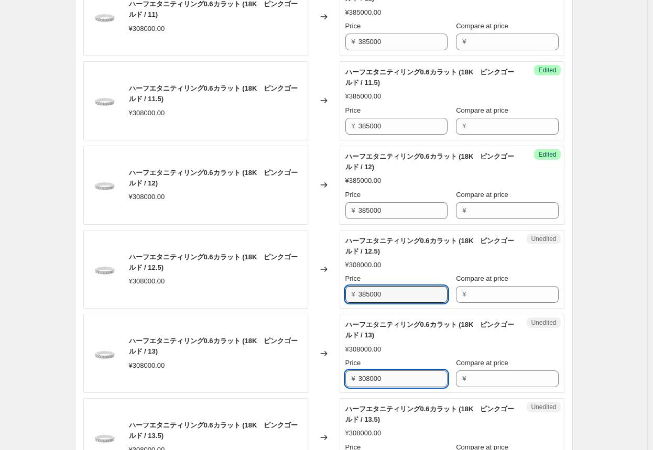
click at [341, 378] on input "308000" at bounding box center [402, 378] width 89 height 17
click at [341, 378] on input "385000" at bounding box center [402, 378] width 89 height 17
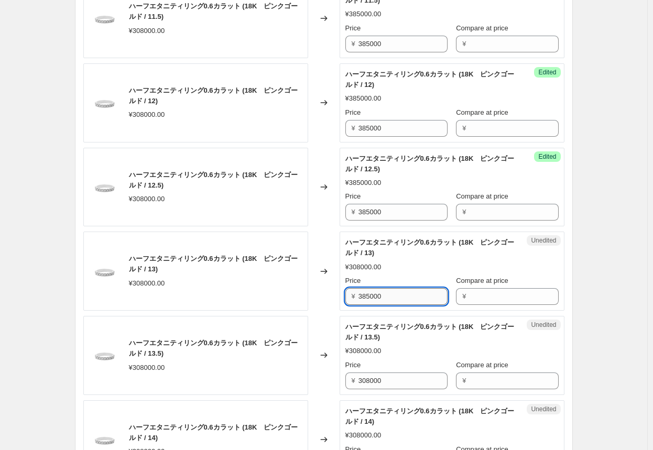
scroll to position [628, 0]
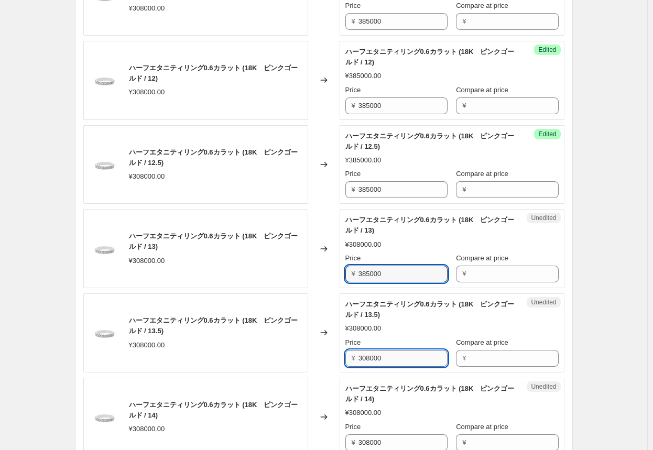
click at [341, 357] on input "308000" at bounding box center [402, 358] width 89 height 17
click at [341, 357] on input "385000" at bounding box center [402, 358] width 89 height 17
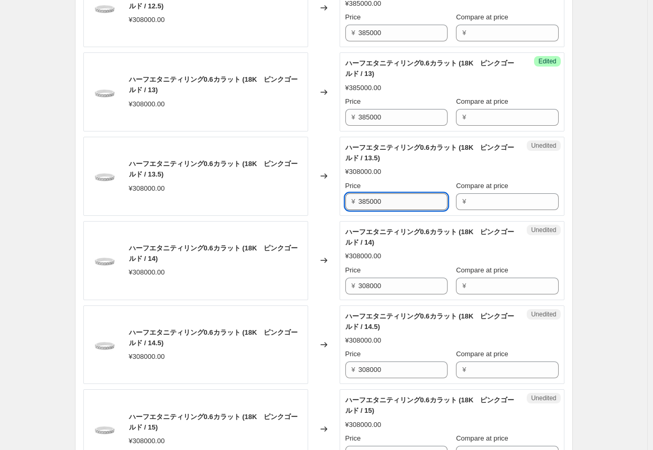
scroll to position [786, 0]
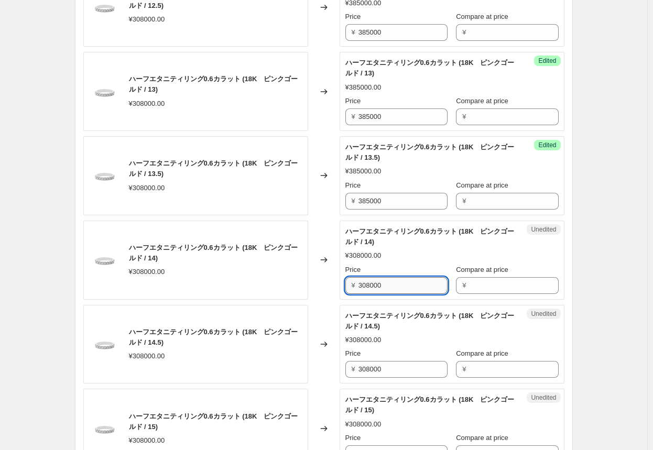
click at [341, 286] on input "308000" at bounding box center [402, 285] width 89 height 17
drag, startPoint x: 371, startPoint y: 286, endPoint x: 371, endPoint y: 305, distance: 19.4
click at [341, 290] on input "385000" at bounding box center [402, 285] width 89 height 17
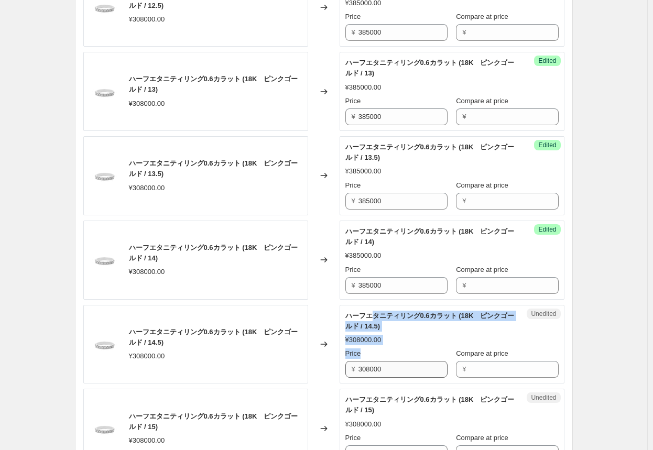
drag, startPoint x: 371, startPoint y: 305, endPoint x: 374, endPoint y: 367, distance: 61.4
click at [341, 363] on div "ハーフエタニティリング0.6カラット (18K　ピンクゴールド / 10.5) ¥308000.00 Changed to Success Edited ハー…" at bounding box center [323, 418] width 481 height 1574
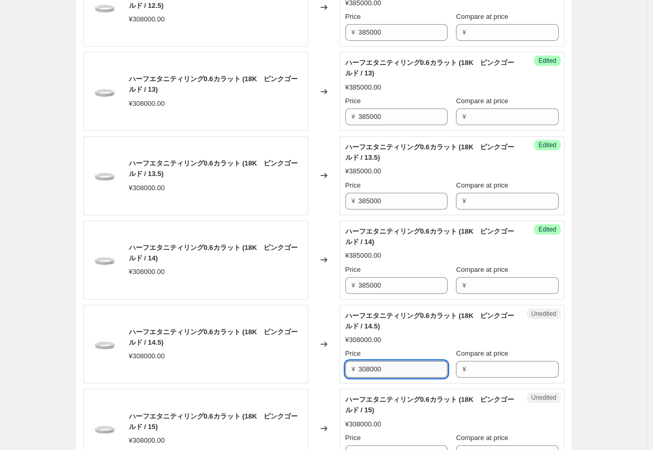
click at [341, 361] on input "308000" at bounding box center [402, 369] width 89 height 17
click at [341, 361] on input "385000" at bounding box center [402, 369] width 89 height 17
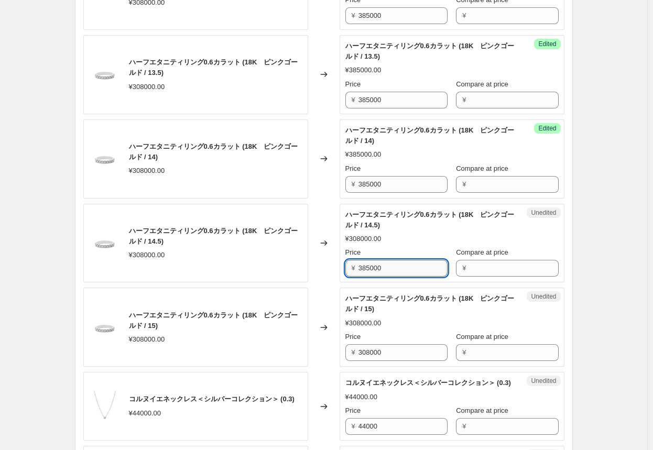
scroll to position [890, 0]
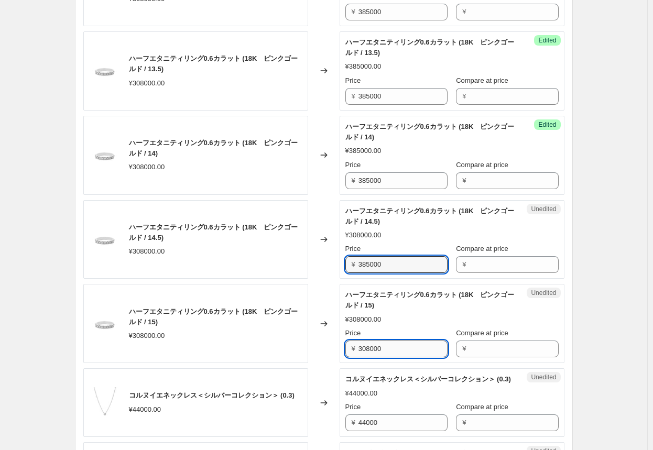
click at [341, 346] on input "308000" at bounding box center [402, 348] width 89 height 17
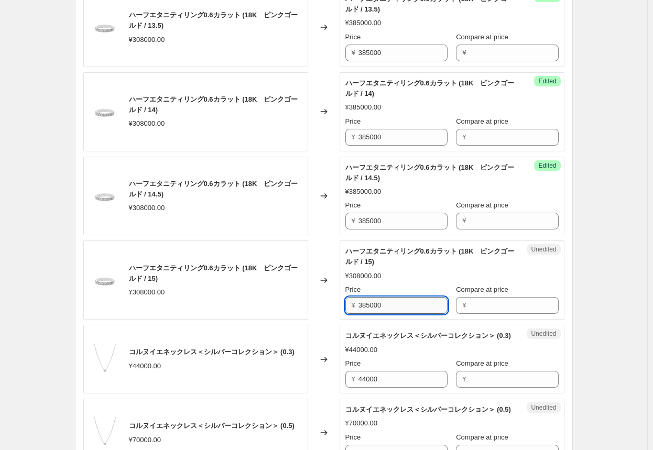
scroll to position [995, 0]
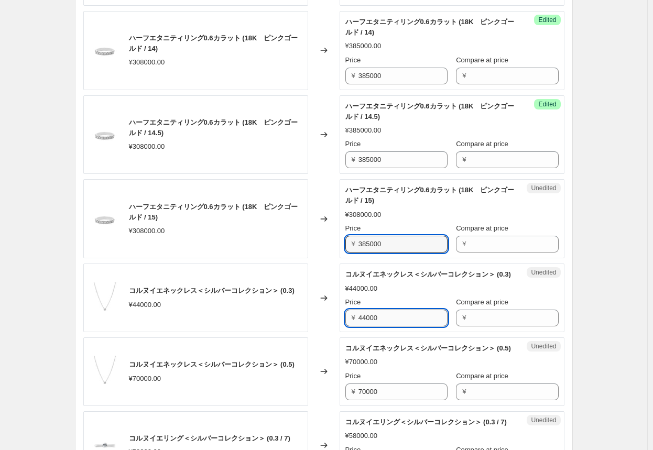
click at [341, 326] on input "44000" at bounding box center [402, 318] width 89 height 17
drag, startPoint x: 390, startPoint y: 327, endPoint x: 337, endPoint y: 326, distance: 52.9
click at [337, 326] on div "コルヌイエネックレス＜シルバーコレクション＞ (0.3) ¥44000.00 Changed to Unedited コルヌイエネックレス＜シルバーコレクショ…" at bounding box center [323, 297] width 481 height 69
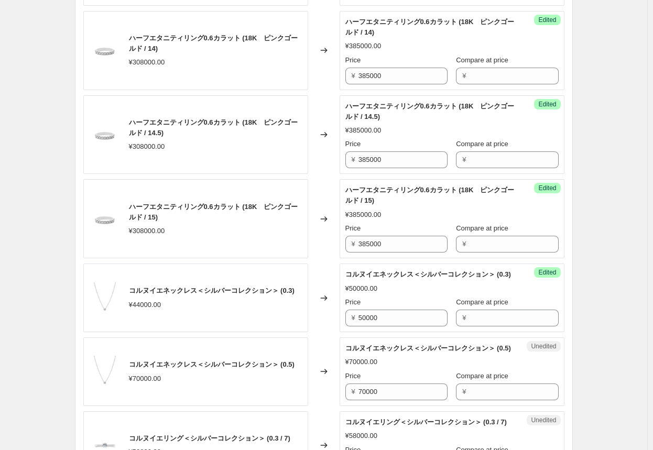
click at [259, 347] on div "コルヌイエネックレス＜シルバーコレクション＞ (0.5) ¥70000.00" at bounding box center [195, 371] width 225 height 69
drag, startPoint x: 401, startPoint y: 411, endPoint x: 301, endPoint y: 409, distance: 100.6
click at [301, 406] on div "コルヌイエネックレス＜シルバーコレクション＞ (0.5) ¥70000.00 Changed to Unedited コルヌイエネックレス＜シルバーコレクショ…" at bounding box center [323, 371] width 481 height 69
click at [327, 405] on div "Changed to" at bounding box center [323, 371] width 31 height 69
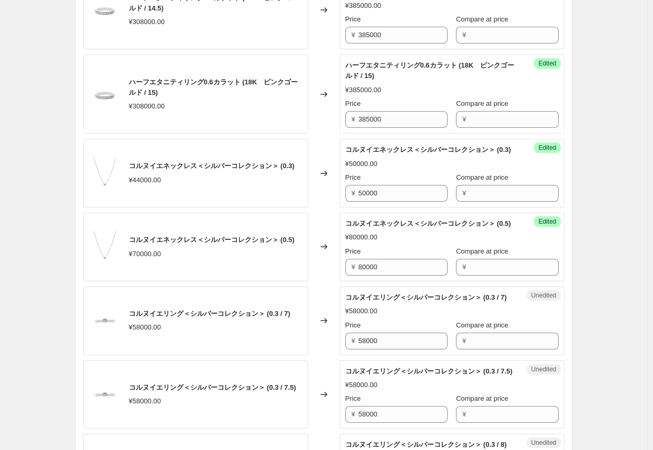
scroll to position [1152, 0]
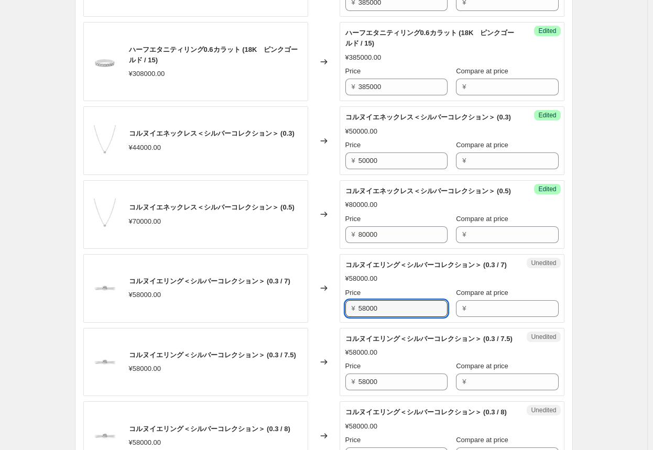
drag, startPoint x: 411, startPoint y: 342, endPoint x: 306, endPoint y: 339, distance: 104.8
click at [306, 323] on div "コルヌイエリング＜シルバーコレクション＞ (0.3 / 7) ¥58000.00 Changed to Unedited コルヌイエリング＜シルバーコレクショ…" at bounding box center [323, 288] width 481 height 69
click at [310, 323] on div "Changed to" at bounding box center [323, 288] width 31 height 69
click at [341, 317] on input "67000" at bounding box center [402, 308] width 89 height 17
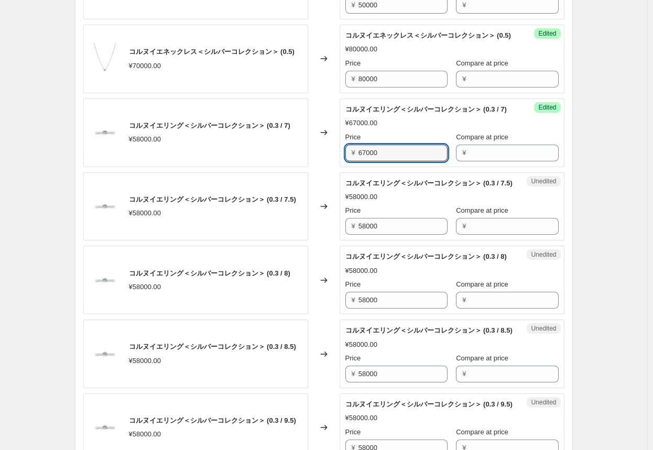
scroll to position [1309, 0]
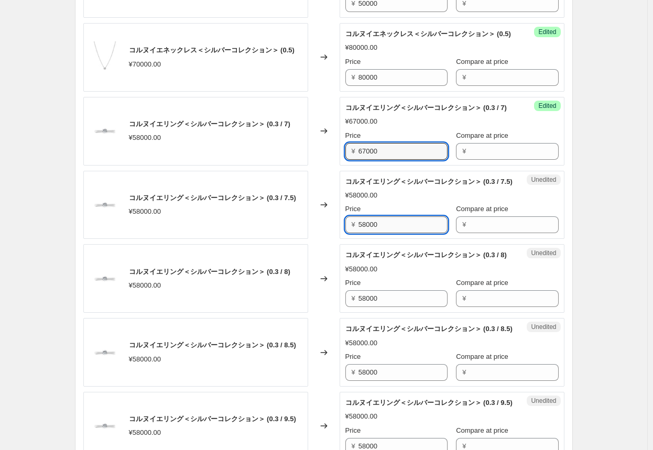
click at [341, 233] on input "58000" at bounding box center [402, 224] width 89 height 17
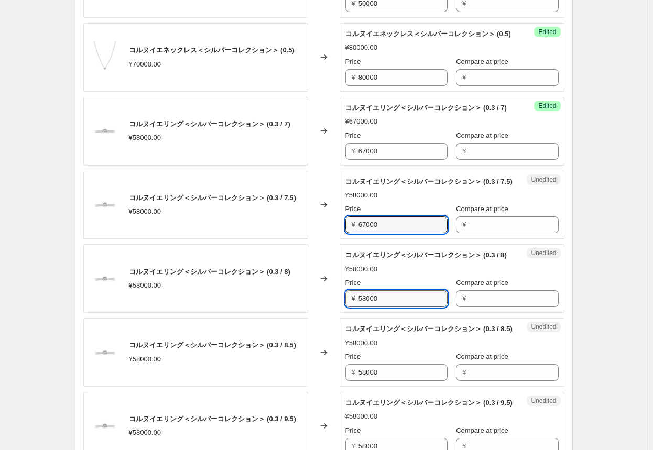
click at [341, 307] on input "58000" at bounding box center [402, 298] width 89 height 17
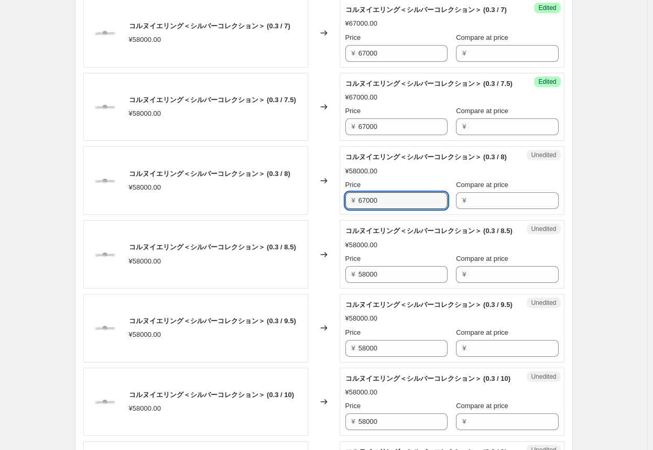
scroll to position [1414, 0]
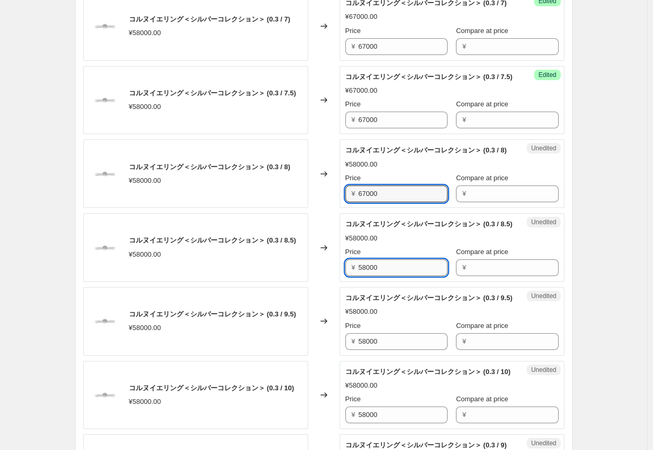
click at [341, 276] on input "58000" at bounding box center [402, 267] width 89 height 17
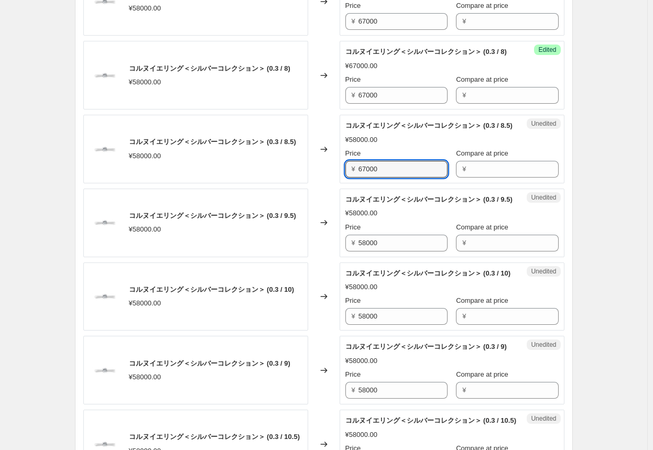
scroll to position [1519, 0]
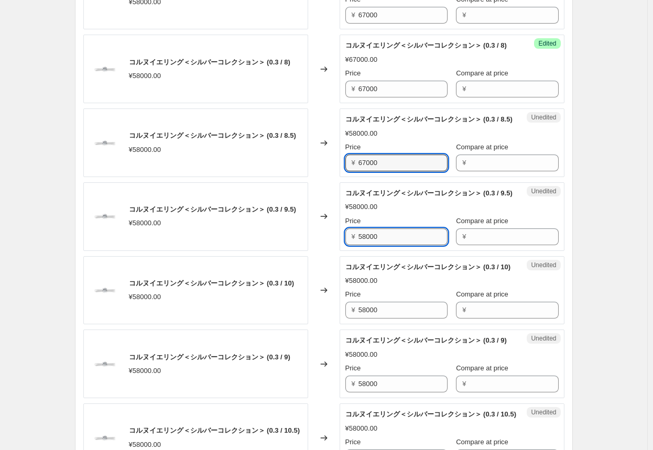
click at [341, 245] on input "58000" at bounding box center [402, 236] width 89 height 17
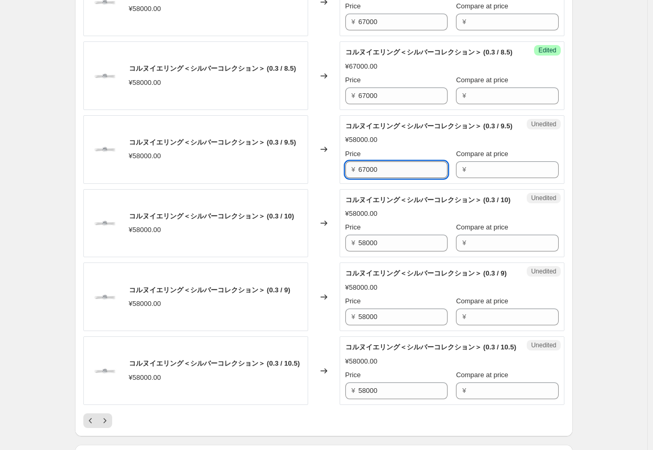
scroll to position [1624, 0]
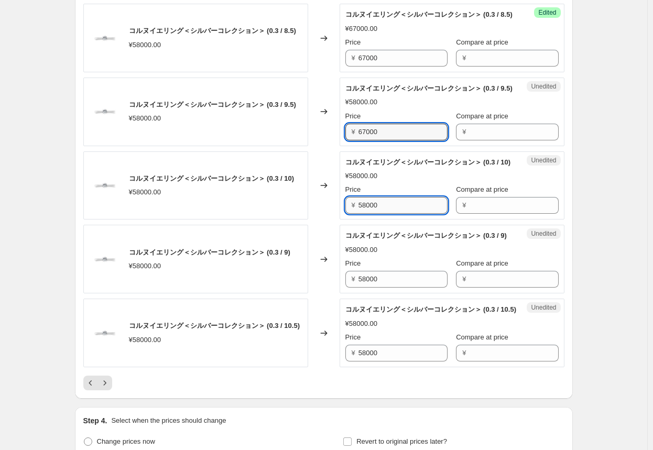
click at [341, 214] on input "58000" at bounding box center [402, 205] width 89 height 17
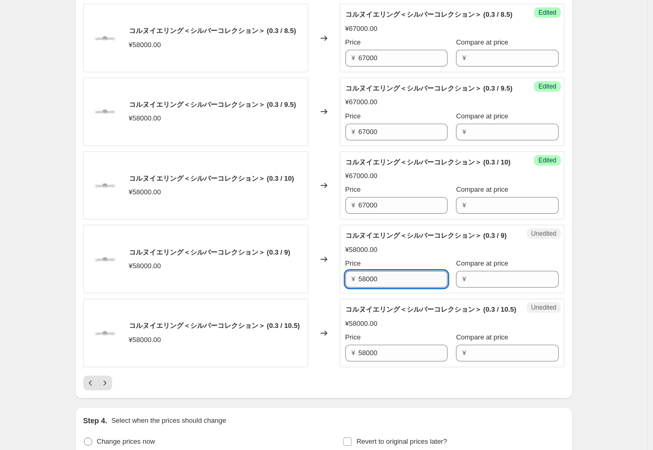
click at [341, 288] on input "58000" at bounding box center [402, 279] width 89 height 17
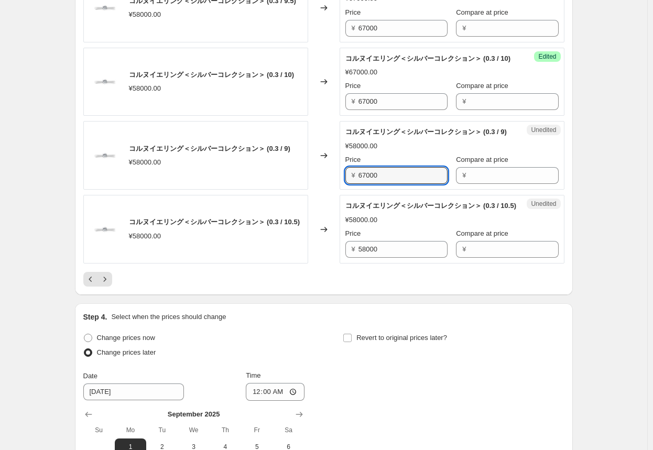
scroll to position [1728, 0]
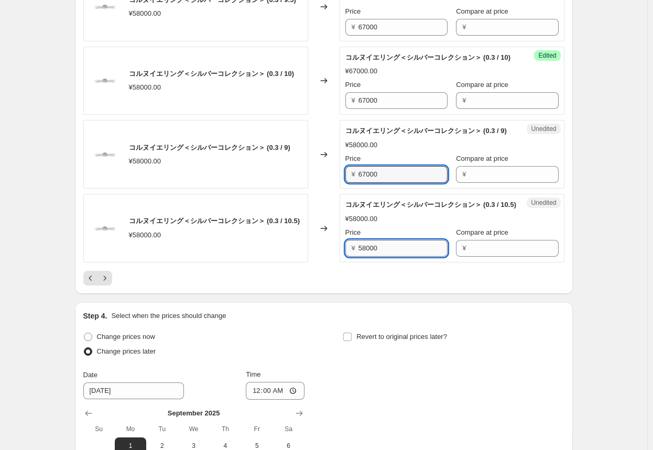
click at [341, 257] on input "58000" at bounding box center [402, 248] width 89 height 17
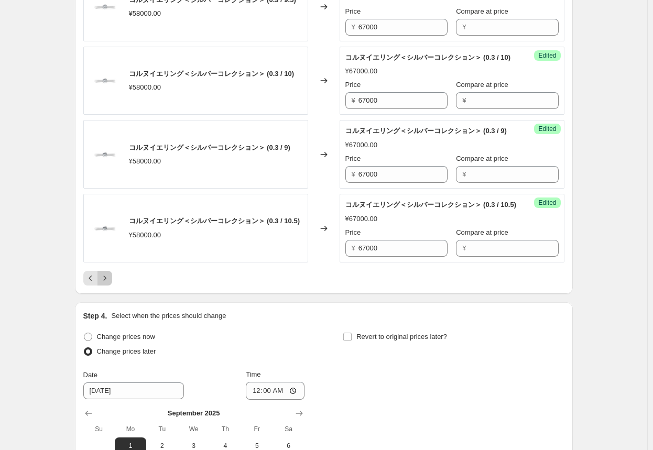
click at [108, 283] on icon "Next" at bounding box center [105, 278] width 10 height 10
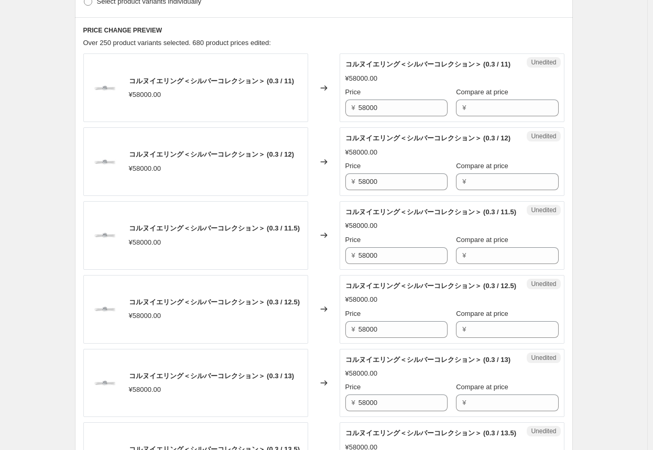
scroll to position [367, 0]
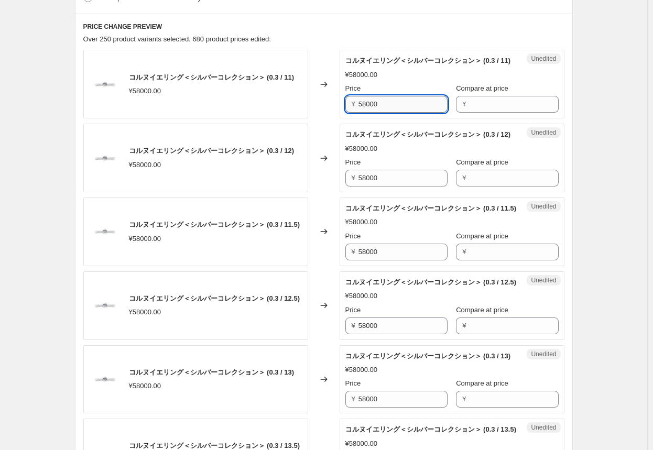
click at [341, 113] on input "58000" at bounding box center [402, 104] width 89 height 17
click at [341, 186] on input "58000" at bounding box center [402, 178] width 89 height 17
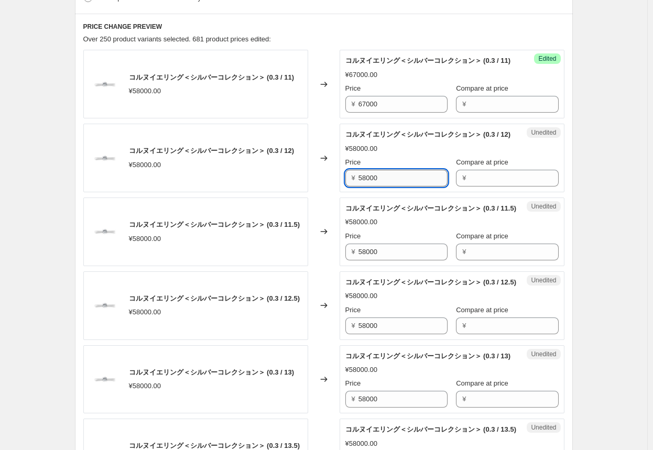
click at [341, 186] on input "58000" at bounding box center [402, 178] width 89 height 17
click at [341, 260] on input "58000" at bounding box center [402, 252] width 89 height 17
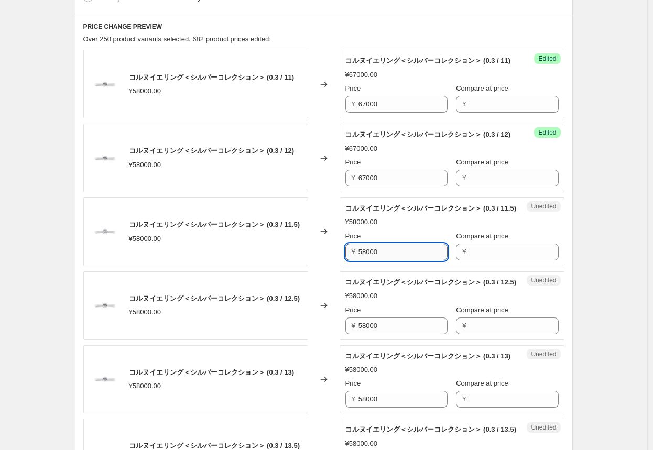
click at [341, 260] on input "58000" at bounding box center [402, 252] width 89 height 17
click at [341, 334] on input "58000" at bounding box center [402, 325] width 89 height 17
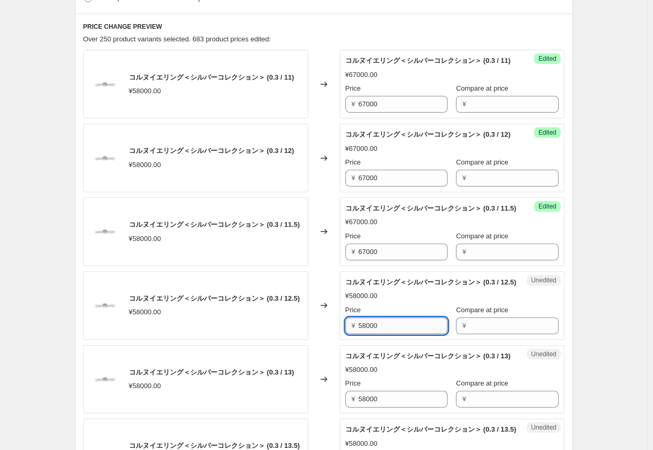
click at [341, 334] on input "58000" at bounding box center [402, 325] width 89 height 17
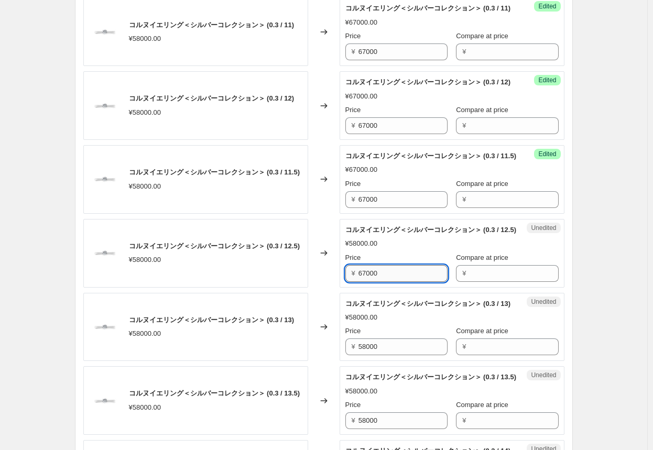
scroll to position [471, 0]
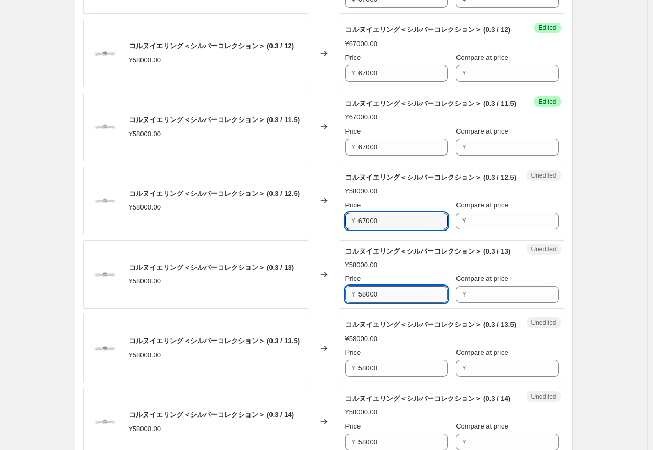
click at [341, 303] on input "58000" at bounding box center [402, 294] width 89 height 17
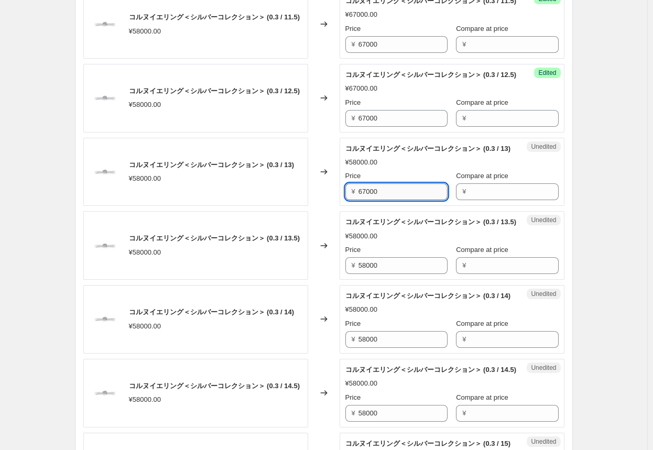
scroll to position [576, 0]
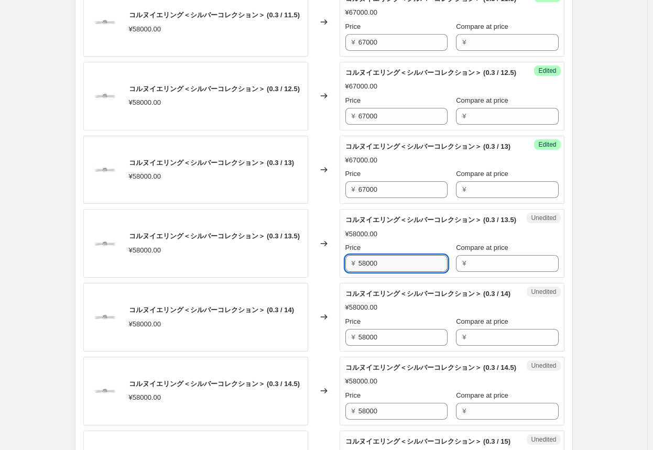
click at [341, 272] on input "58000" at bounding box center [402, 263] width 89 height 17
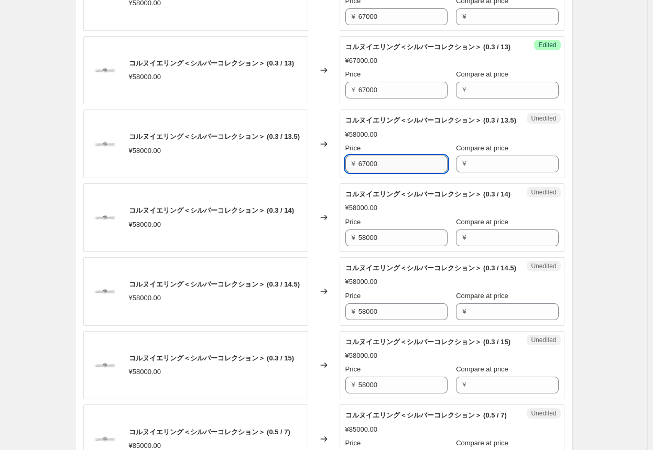
scroll to position [681, 0]
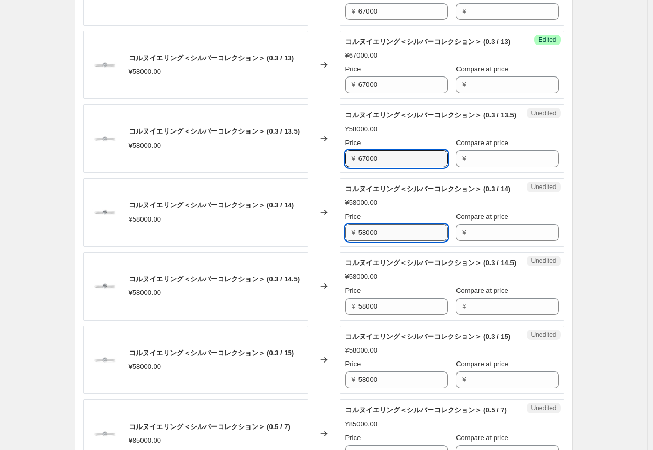
click at [341, 241] on input "58000" at bounding box center [402, 232] width 89 height 17
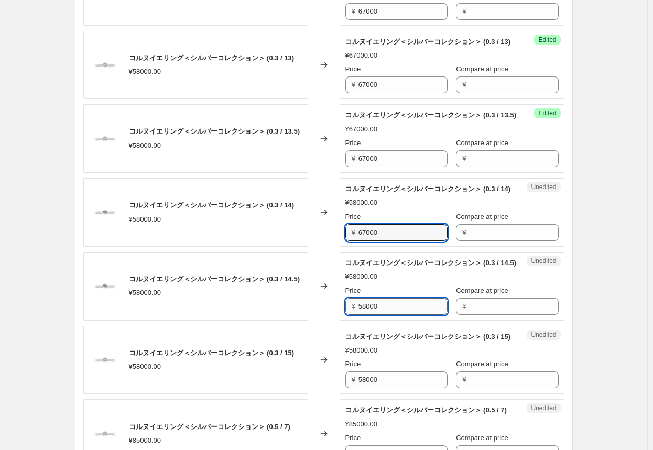
click at [341, 315] on input "58000" at bounding box center [402, 306] width 89 height 17
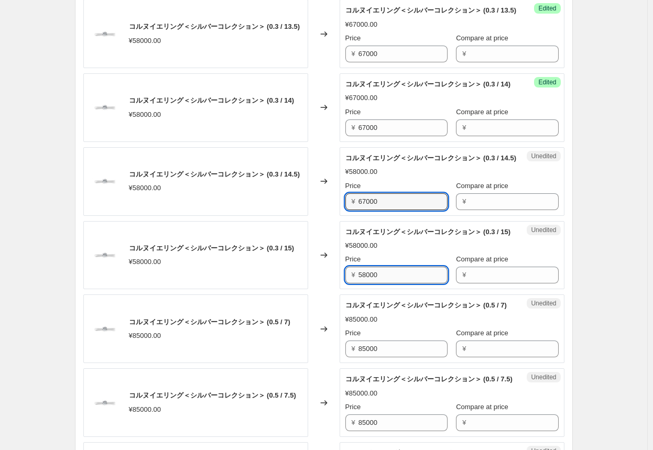
click at [341, 283] on input "58000" at bounding box center [402, 275] width 89 height 17
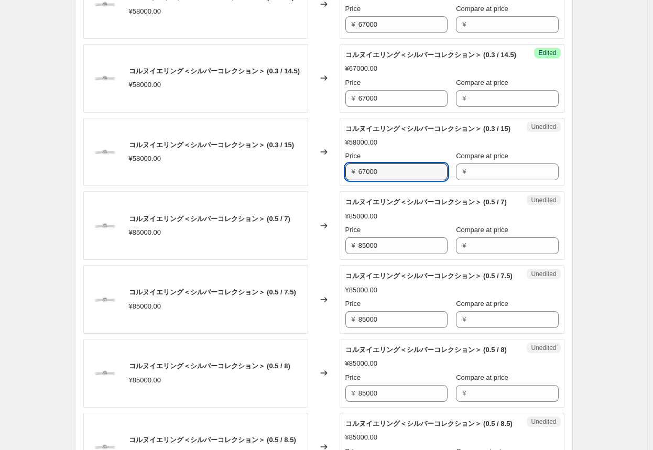
scroll to position [890, 0]
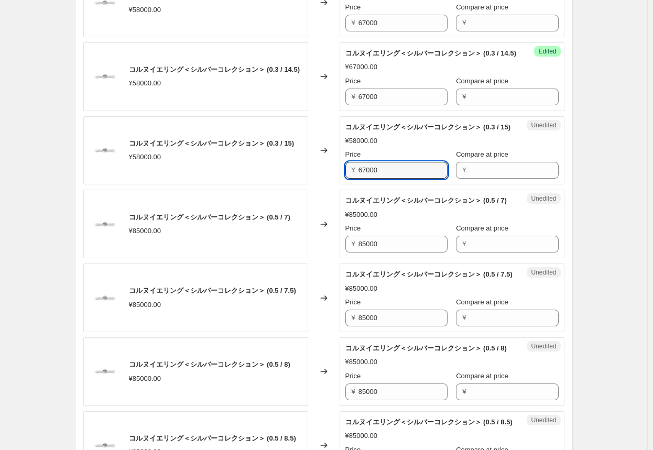
click at [320, 258] on div "Changed to" at bounding box center [323, 224] width 31 height 69
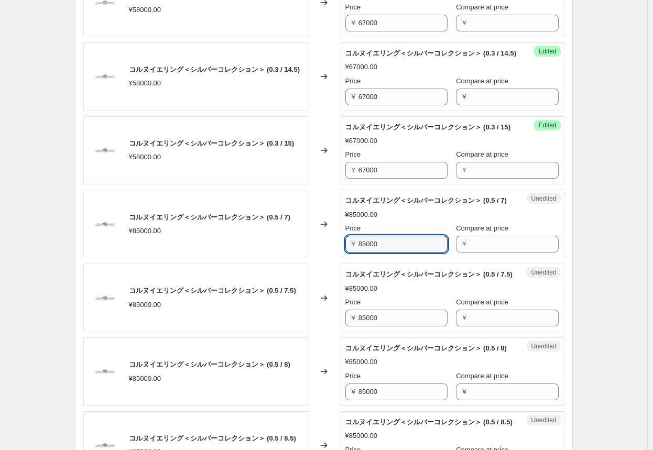
drag, startPoint x: 369, startPoint y: 347, endPoint x: 304, endPoint y: 344, distance: 64.5
click at [304, 258] on div "コルヌイエリング＜シルバーコレクション＞ (0.5 / 7) ¥85000.00 Changed to Unedited コルヌイエリング＜シルバーコレクショ…" at bounding box center [323, 224] width 481 height 69
click at [331, 365] on div "コルヌイエリング＜シルバーコレクション＞ (0.3 / 11) ¥58000.00 Changed to Success Edited コルヌイエリング＜シル…" at bounding box center [323, 261] width 481 height 1470
click at [341, 252] on input "98000" at bounding box center [402, 244] width 89 height 17
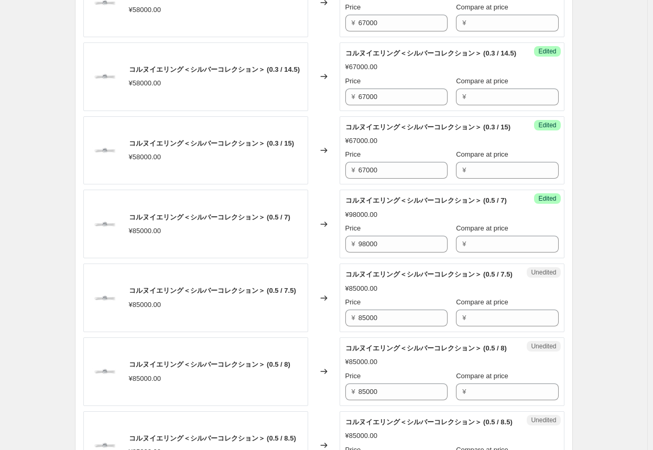
drag, startPoint x: 359, startPoint y: 349, endPoint x: 330, endPoint y: 224, distance: 128.4
click at [330, 185] on div "Changed to" at bounding box center [323, 150] width 31 height 69
click at [341, 252] on input "98000" at bounding box center [402, 244] width 89 height 17
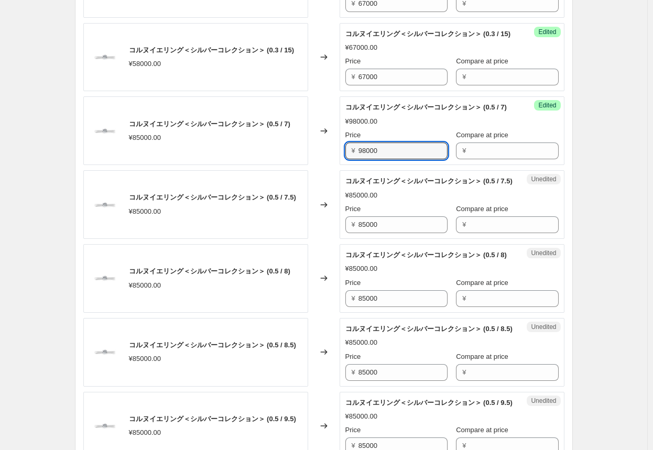
scroll to position [1100, 0]
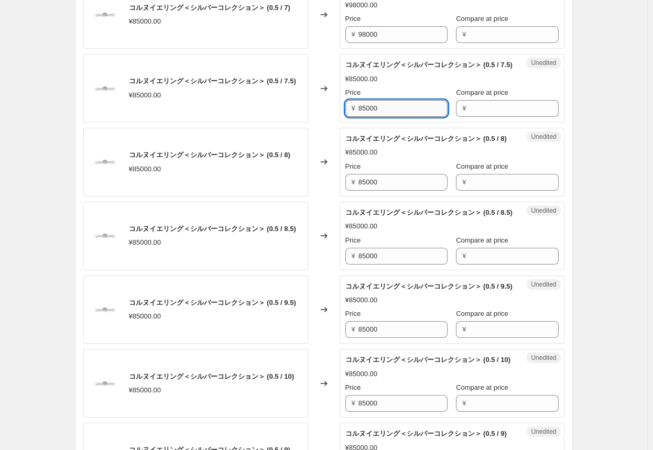
click at [341, 117] on input "85000" at bounding box center [402, 108] width 89 height 17
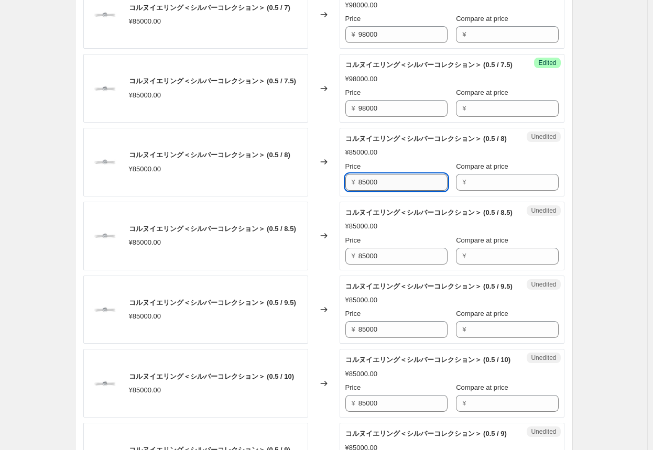
click at [341, 191] on input "85000" at bounding box center [402, 182] width 89 height 17
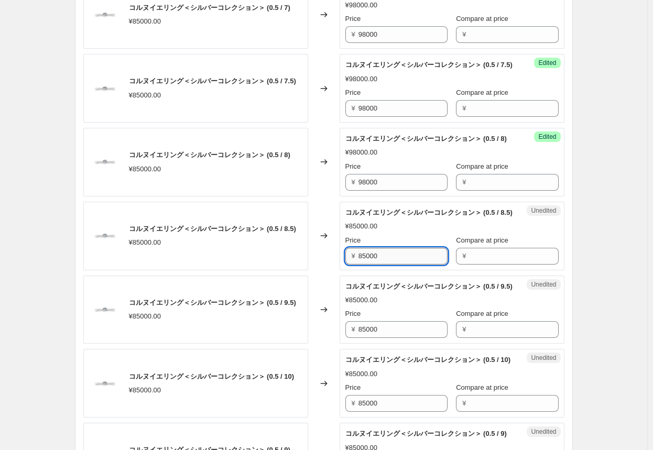
click at [341, 264] on input "85000" at bounding box center [402, 256] width 89 height 17
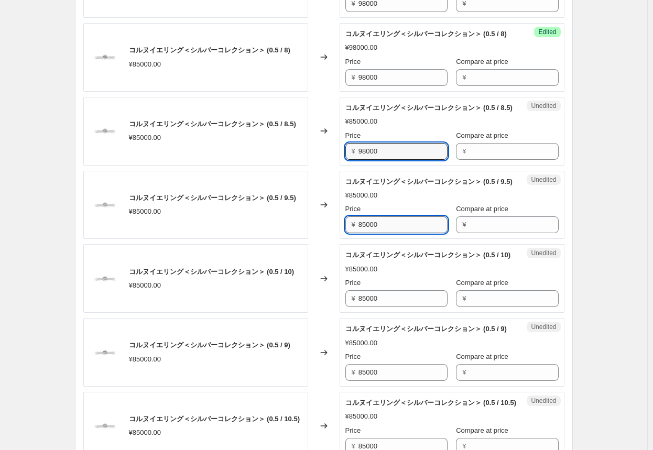
click at [341, 233] on input "85000" at bounding box center [402, 224] width 89 height 17
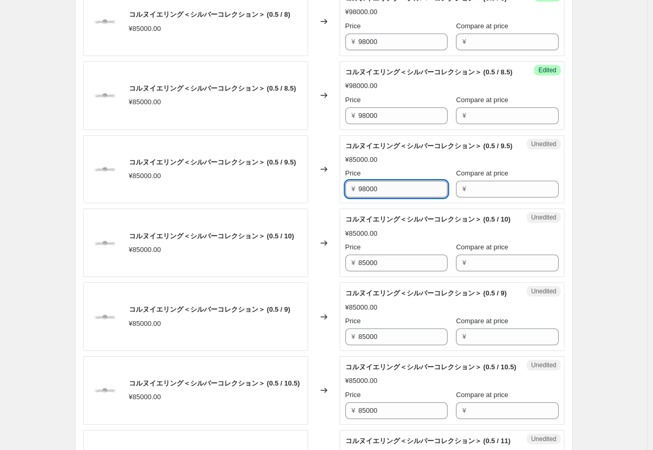
scroll to position [1257, 0]
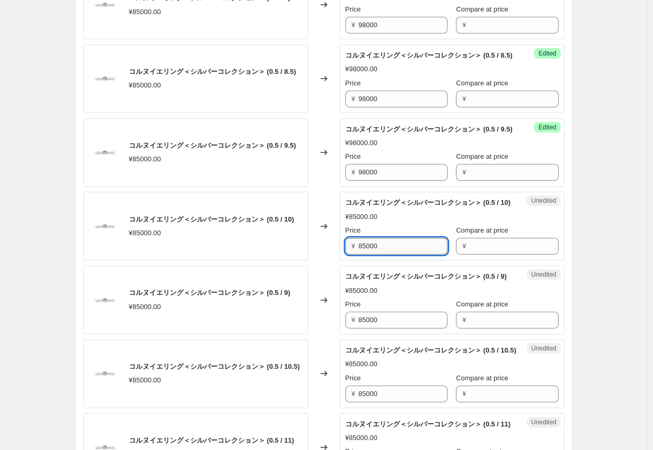
click at [341, 255] on input "85000" at bounding box center [402, 246] width 89 height 17
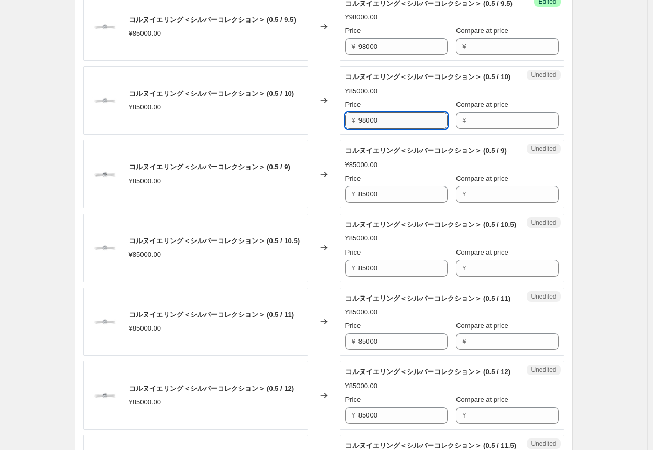
scroll to position [1414, 0]
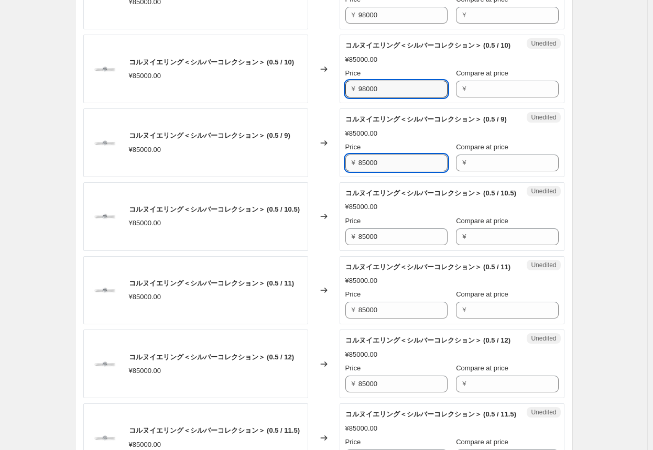
click at [341, 171] on input "85000" at bounding box center [402, 162] width 89 height 17
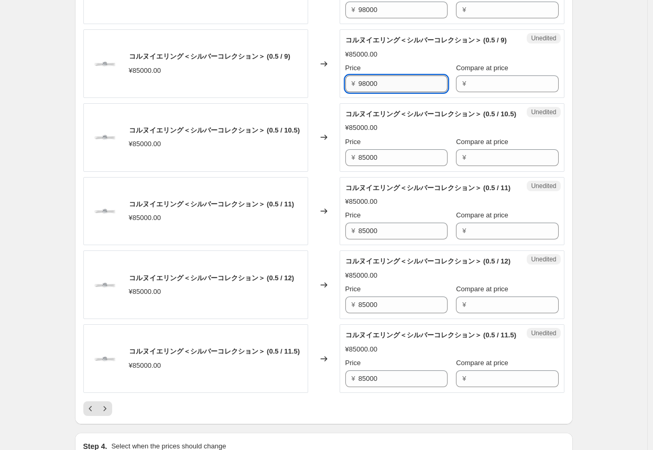
scroll to position [1519, 0]
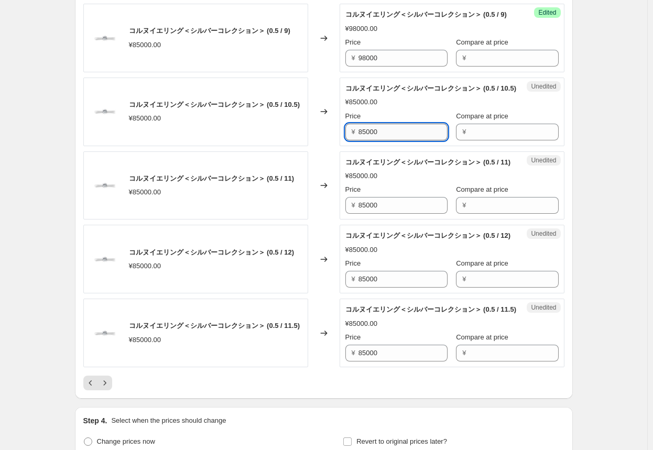
click at [341, 140] on input "85000" at bounding box center [402, 132] width 89 height 17
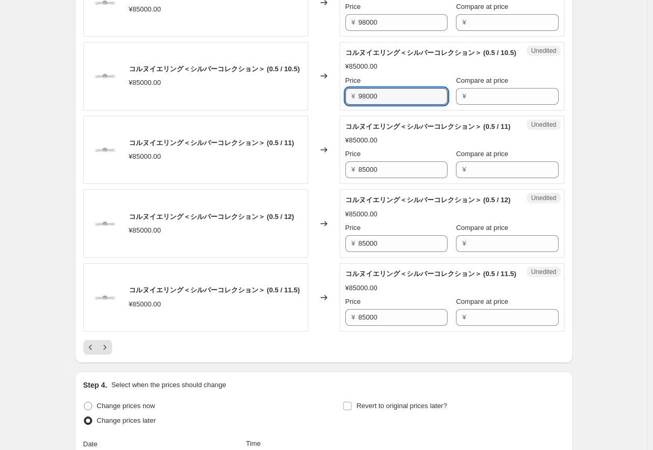
scroll to position [1571, 0]
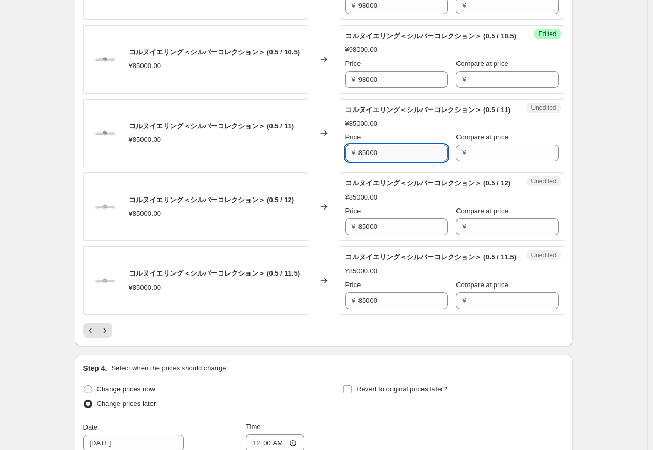
click at [341, 161] on input "85000" at bounding box center [402, 153] width 89 height 17
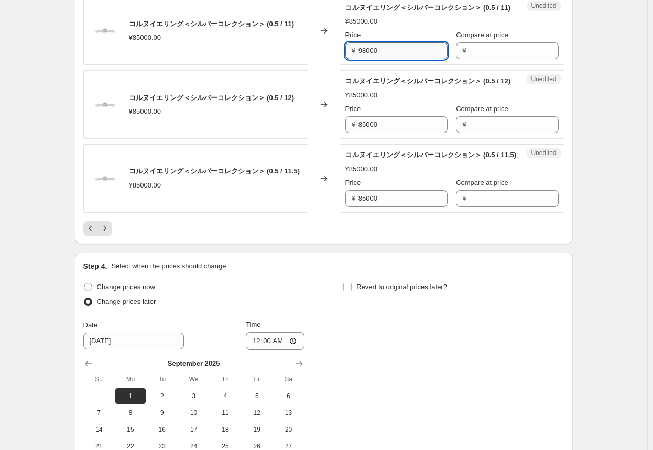
scroll to position [1676, 0]
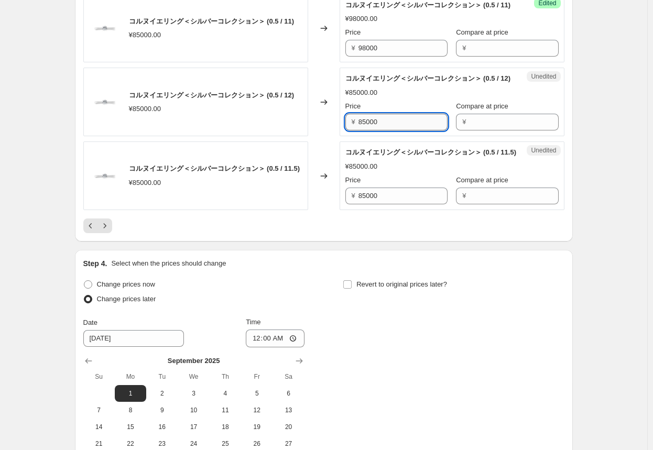
click at [341, 130] on input "85000" at bounding box center [402, 122] width 89 height 17
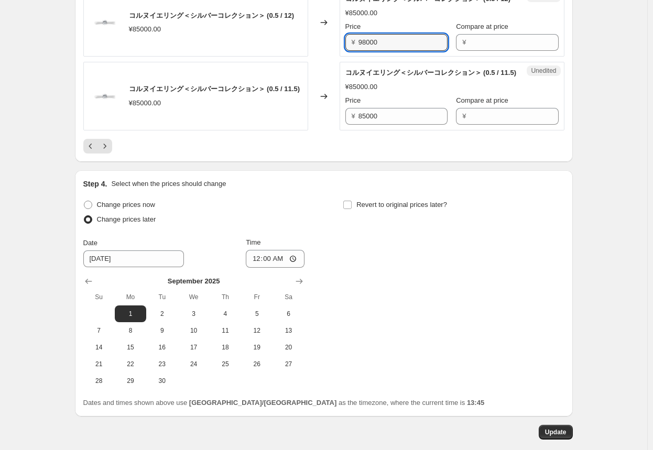
scroll to position [1781, 0]
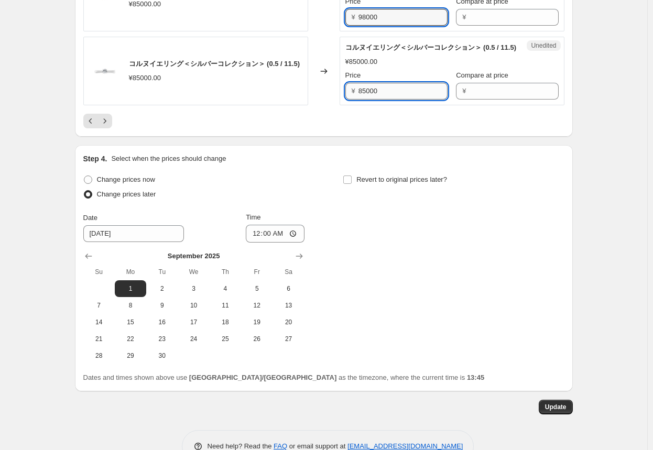
click at [341, 100] on input "85000" at bounding box center [402, 91] width 89 height 17
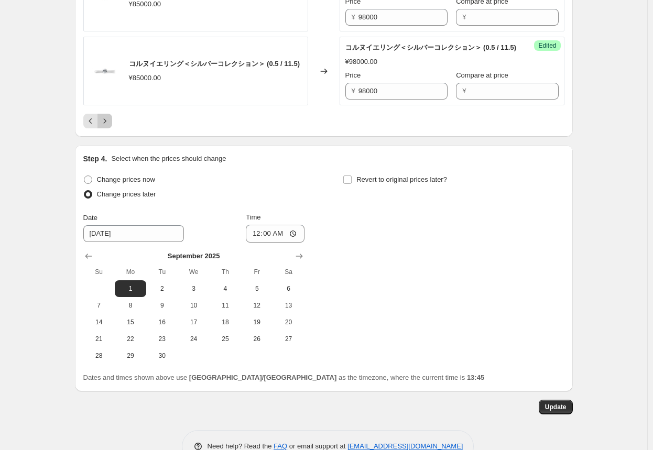
click at [109, 126] on icon "Next" at bounding box center [105, 121] width 10 height 10
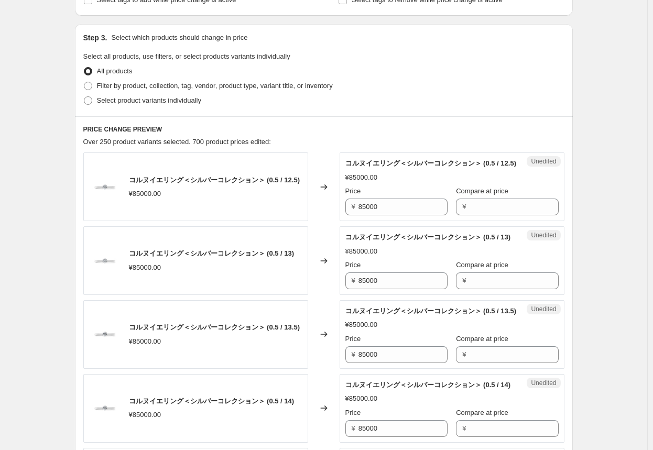
scroll to position [262, 0]
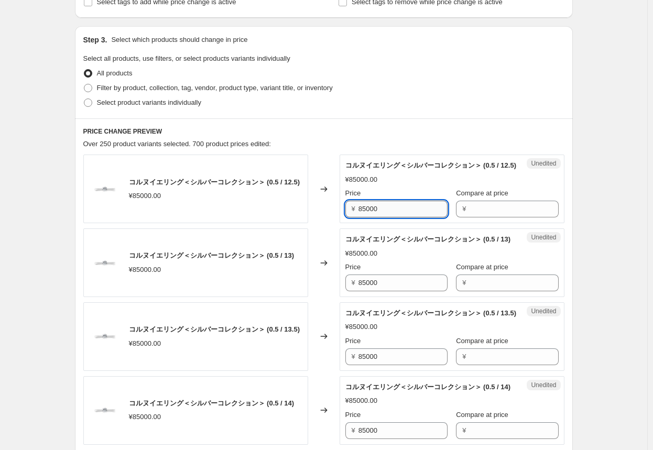
click at [341, 217] on input "85000" at bounding box center [402, 209] width 89 height 17
click at [341, 291] on input "85000" at bounding box center [402, 282] width 89 height 17
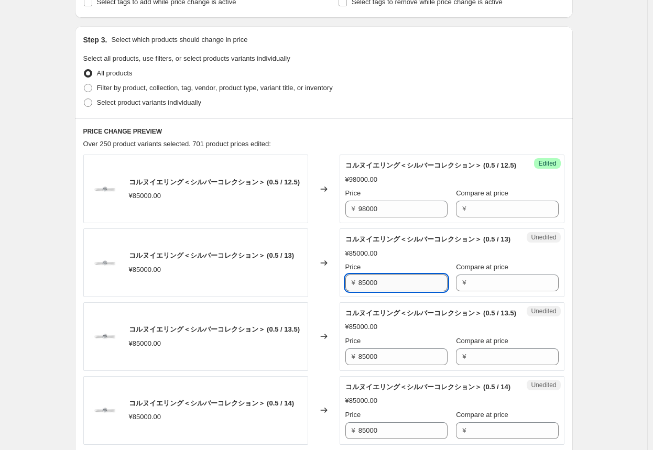
click at [341, 291] on input "85000" at bounding box center [402, 282] width 89 height 17
click at [341, 365] on input "85000" at bounding box center [402, 356] width 89 height 17
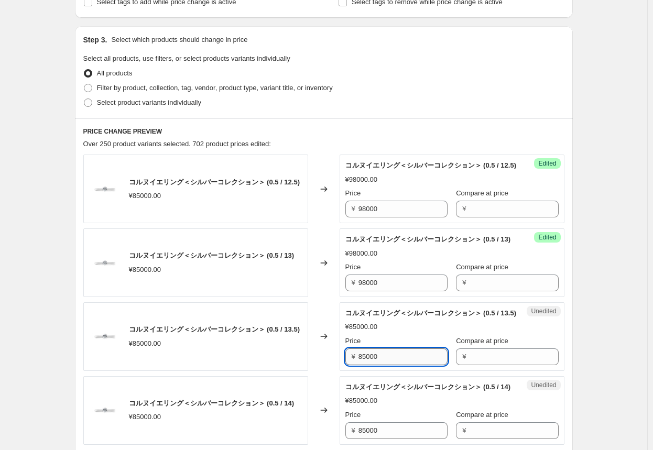
click at [341, 365] on input "85000" at bounding box center [402, 356] width 89 height 17
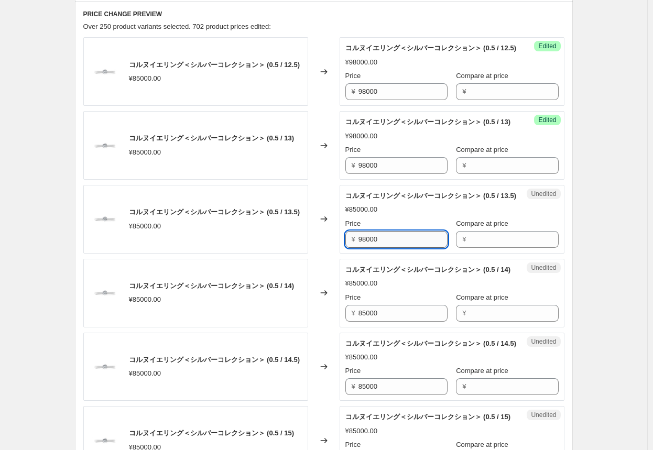
scroll to position [419, 0]
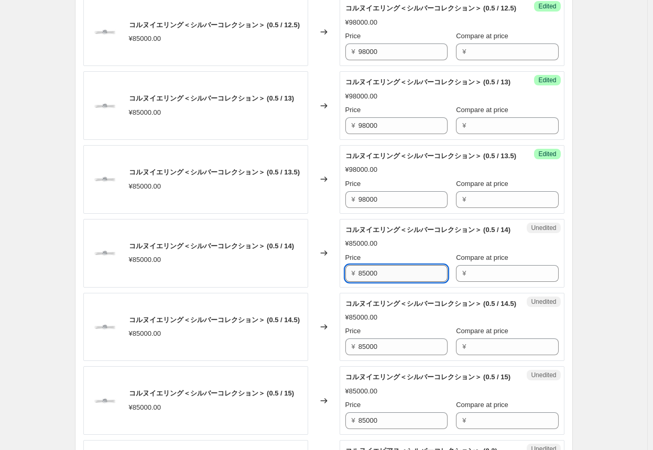
click at [341, 282] on input "85000" at bounding box center [402, 273] width 89 height 17
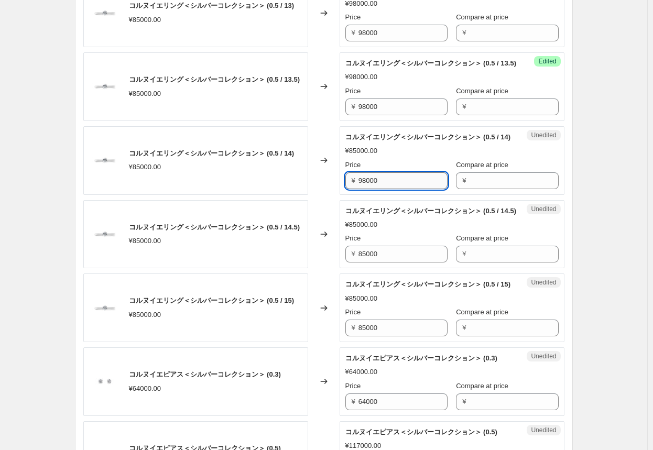
scroll to position [524, 0]
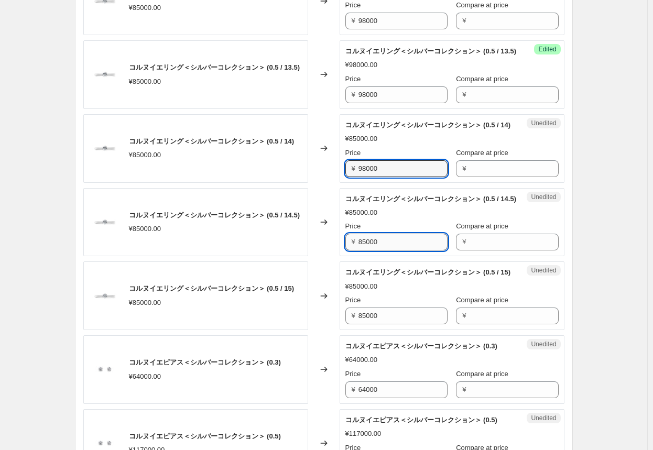
click at [341, 250] on input "85000" at bounding box center [402, 242] width 89 height 17
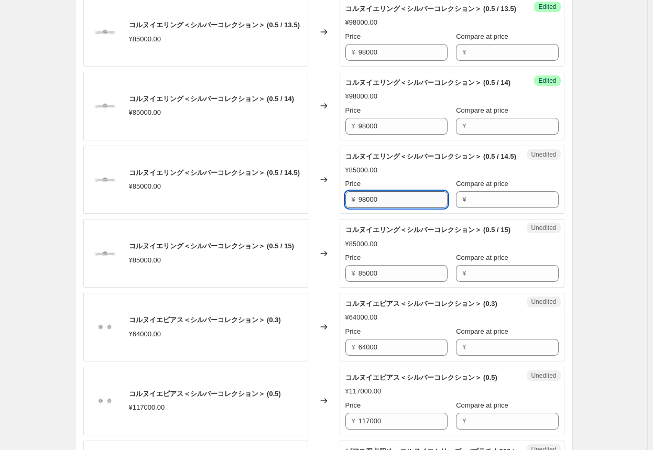
scroll to position [628, 0]
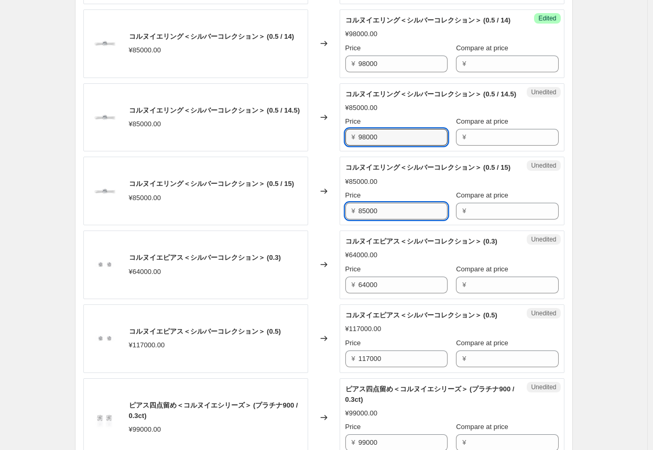
click at [341, 219] on input "85000" at bounding box center [402, 211] width 89 height 17
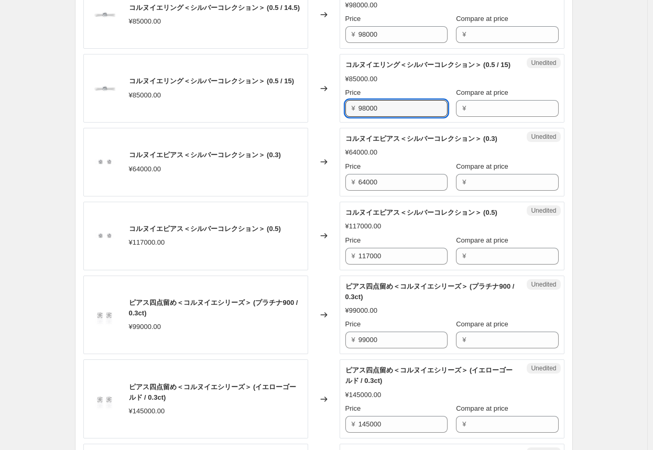
scroll to position [733, 0]
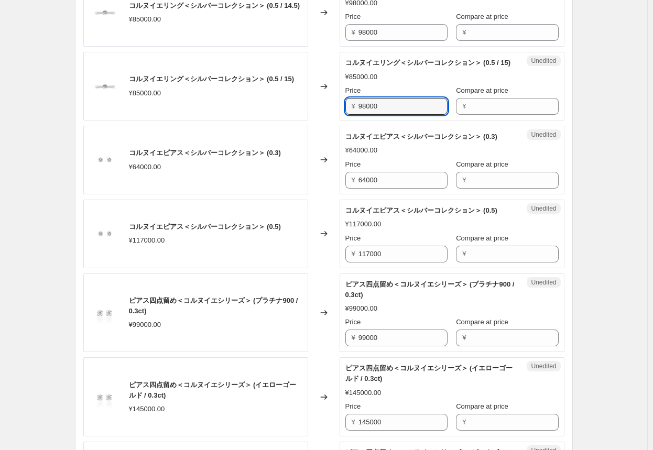
click at [325, 268] on div "Changed to" at bounding box center [323, 234] width 31 height 69
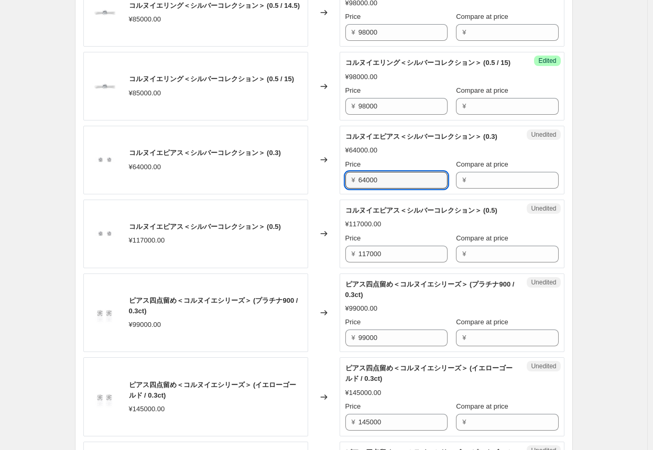
drag, startPoint x: 389, startPoint y: 252, endPoint x: 303, endPoint y: 253, distance: 85.9
click at [303, 194] on div "コルヌイエピアス＜シルバーコレクション＞ (0.3) ¥64000.00 Changed to Unedited コルヌイエピアス＜シルバーコレクション＞ (…" at bounding box center [323, 160] width 481 height 69
click at [323, 194] on div "Changed to" at bounding box center [323, 160] width 31 height 69
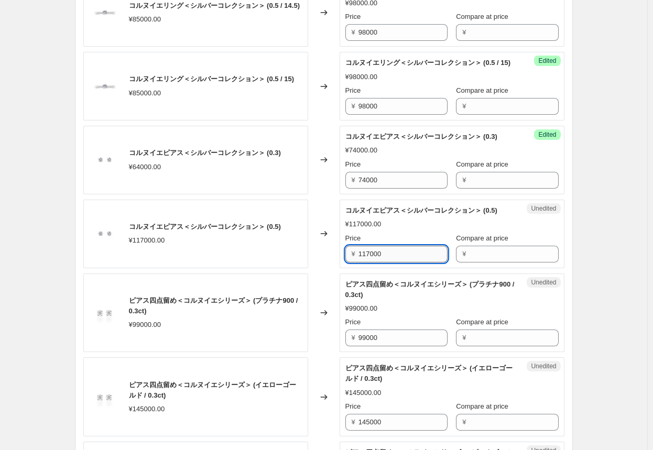
click at [341, 262] on input "117000" at bounding box center [402, 254] width 89 height 17
click at [327, 352] on div "Changed to" at bounding box center [323, 312] width 31 height 79
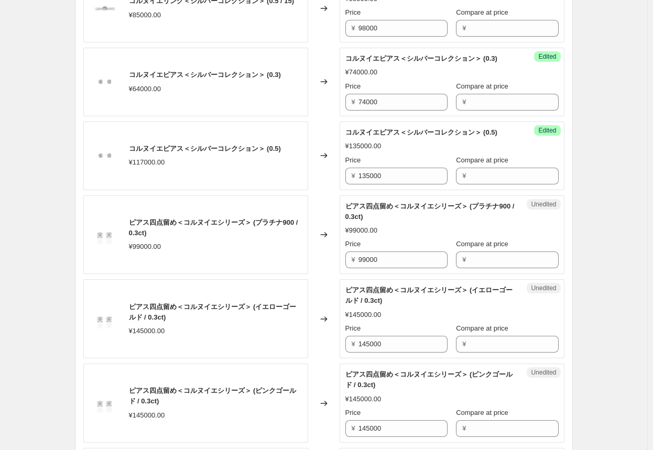
scroll to position [838, 0]
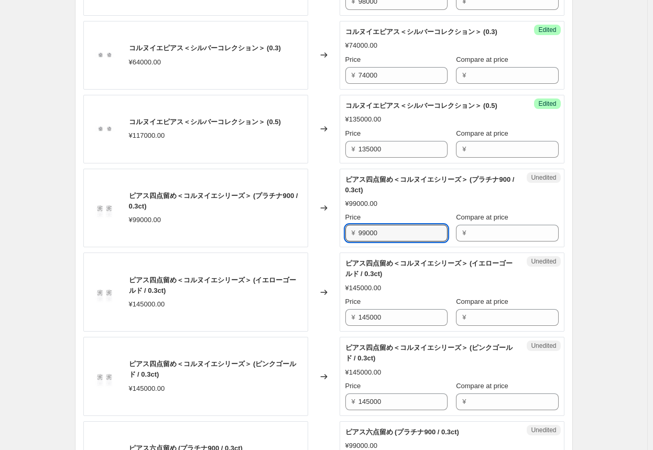
drag, startPoint x: 396, startPoint y: 317, endPoint x: 340, endPoint y: 314, distance: 56.1
click at [340, 248] on div "ピアス四点留め＜コルヌイエシリーズ＞ (プラチナ900 / 0.3ct) ¥99000.00 Changed to Unedited ピアス四点留め＜コルヌイ…" at bounding box center [323, 208] width 481 height 79
click at [331, 248] on div "Changed to" at bounding box center [323, 208] width 31 height 79
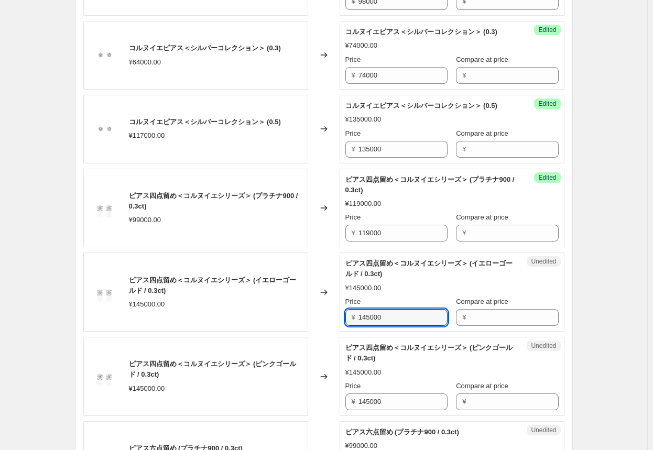
drag, startPoint x: 400, startPoint y: 399, endPoint x: 316, endPoint y: 399, distance: 83.3
click at [316, 332] on div "ピアス四点留め＜コルヌイエシリーズ＞ (イエローゴールド / 0.3ct) ¥145000.00 Changed to Unedited ピアス四点留め＜コル…" at bounding box center [323, 291] width 481 height 79
click at [259, 332] on div "ピアス四点留め＜コルヌイエシリーズ＞ (イエローゴールド / 0.3ct) ¥145000.00" at bounding box center [195, 291] width 225 height 79
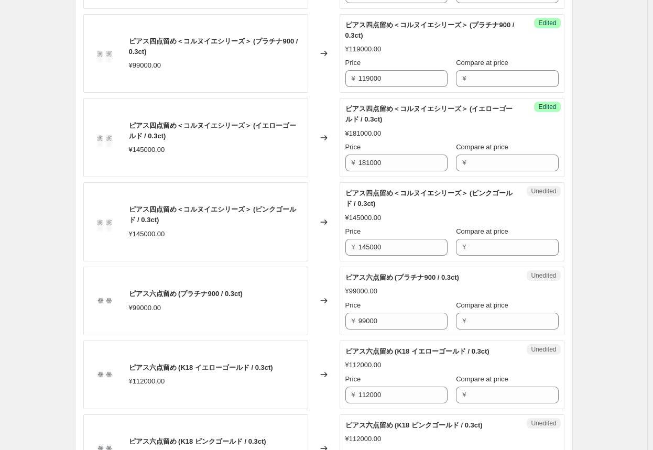
scroll to position [995, 0]
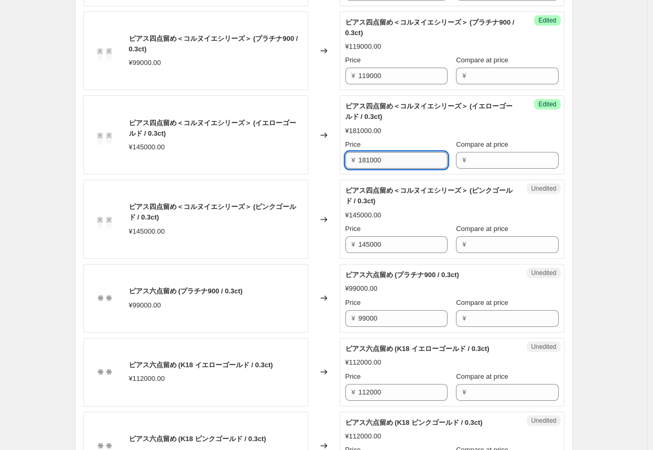
click at [341, 169] on input "181000" at bounding box center [402, 160] width 89 height 17
click at [341, 253] on input "145000" at bounding box center [402, 244] width 89 height 17
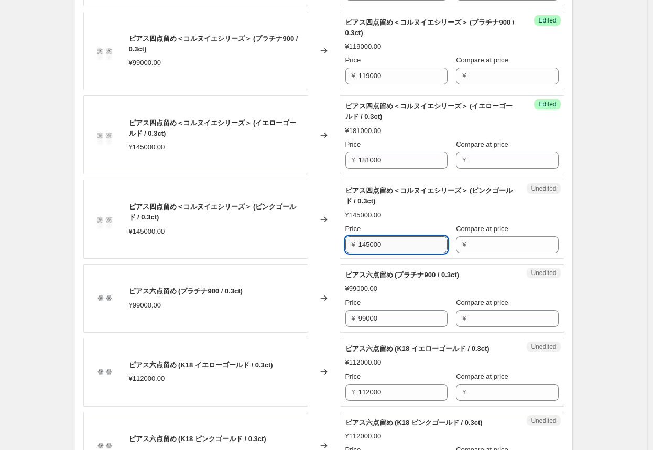
click at [341, 253] on input "145000" at bounding box center [402, 244] width 89 height 17
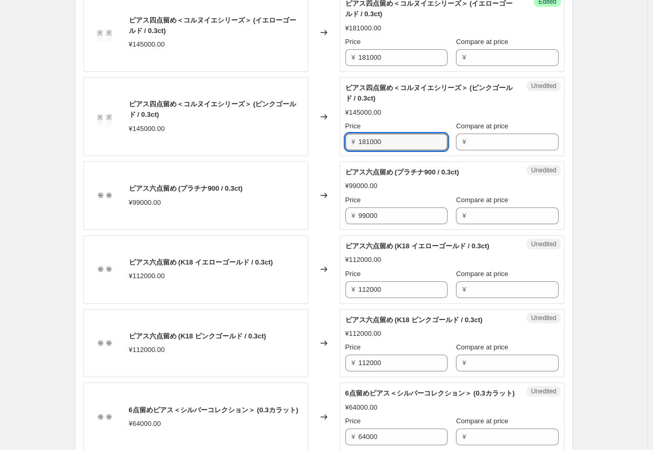
scroll to position [1100, 0]
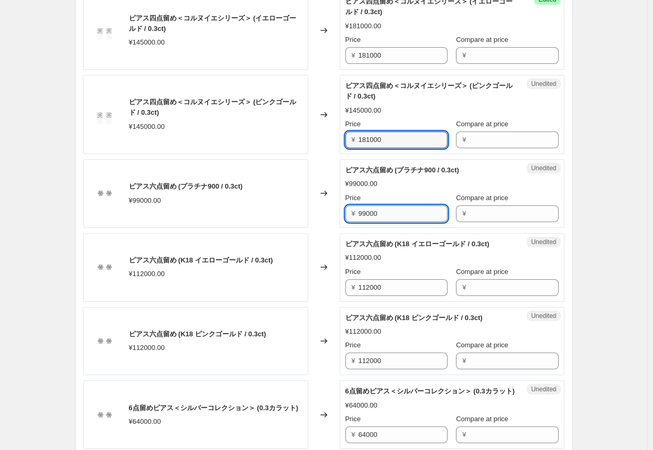
click at [341, 222] on input "99000" at bounding box center [402, 213] width 89 height 17
click at [329, 228] on div "Changed to" at bounding box center [323, 193] width 31 height 69
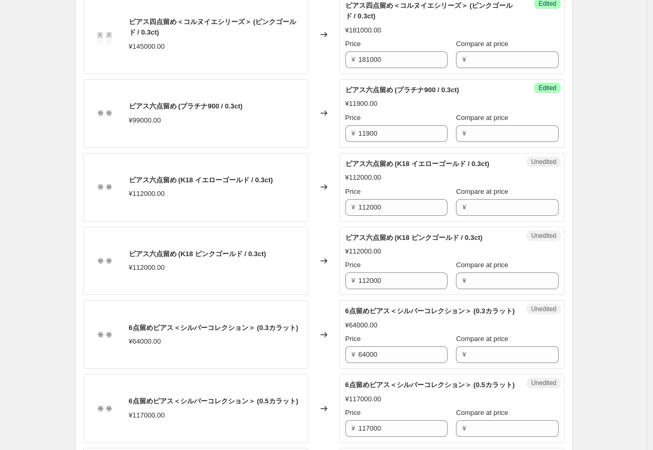
scroll to position [1205, 0]
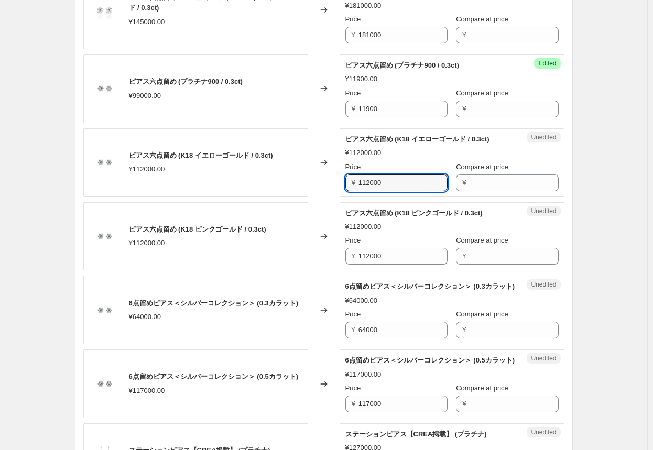
drag, startPoint x: 390, startPoint y: 267, endPoint x: 299, endPoint y: 267, distance: 90.6
click at [299, 197] on div "ピアス六点留め (K18 イエローゴールド / 0.3ct) ¥112000.00 Changed to Unedited ピアス六点留め (K18 イエロー…" at bounding box center [323, 162] width 481 height 69
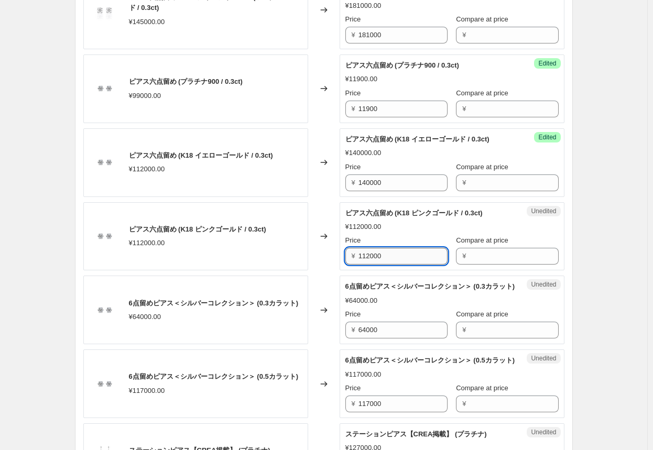
click at [341, 264] on input "112000" at bounding box center [402, 256] width 89 height 17
drag, startPoint x: 379, startPoint y: 339, endPoint x: 326, endPoint y: 339, distance: 53.4
click at [326, 271] on div "ピアス六点留め (K18 ピンクゴールド / 0.3ct) ¥112000.00 Changed to Unedited ピアス六点留め (K18 ピンクゴー…" at bounding box center [323, 236] width 481 height 69
click at [316, 271] on div "Changed to" at bounding box center [323, 236] width 31 height 69
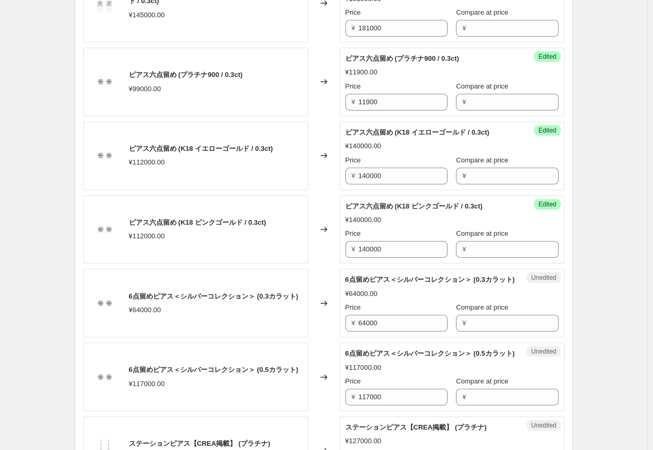
scroll to position [1309, 0]
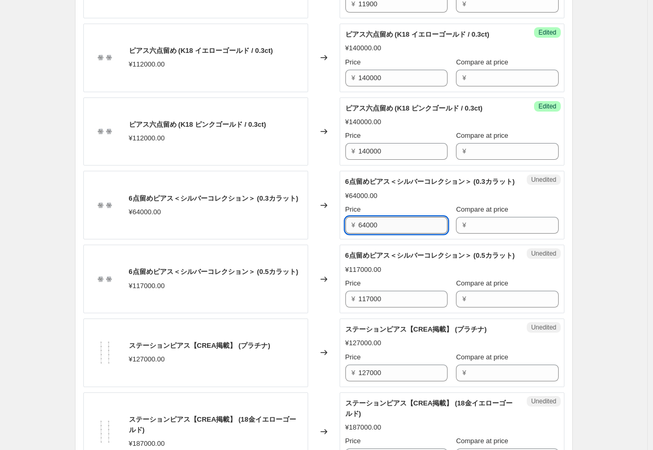
click at [341, 234] on input "64000" at bounding box center [402, 225] width 89 height 17
drag, startPoint x: 384, startPoint y: 316, endPoint x: 328, endPoint y: 314, distance: 56.6
click at [328, 239] on div "6点留めピアス＜シルバーコレクション＞ (0.3カラット) ¥64000.00 Changed to Unedited 6点留めピアス＜シルバーコレクション＞…" at bounding box center [323, 205] width 481 height 69
click at [328, 313] on div "Changed to" at bounding box center [323, 279] width 31 height 69
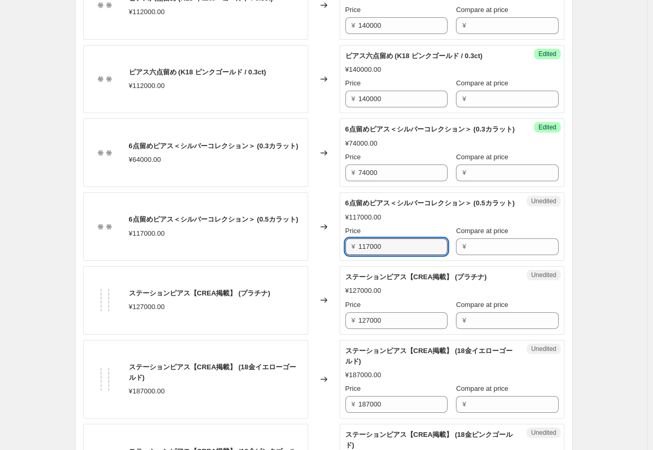
drag, startPoint x: 400, startPoint y: 348, endPoint x: 339, endPoint y: 347, distance: 60.2
click at [340, 261] on div "6点留めピアス＜シルバーコレクション＞ (0.5カラット) ¥117000.00 Changed to Unedited 6点留めピアス＜シルバーコレクション…" at bounding box center [323, 226] width 481 height 69
click at [316, 261] on div "Changed to" at bounding box center [323, 226] width 31 height 69
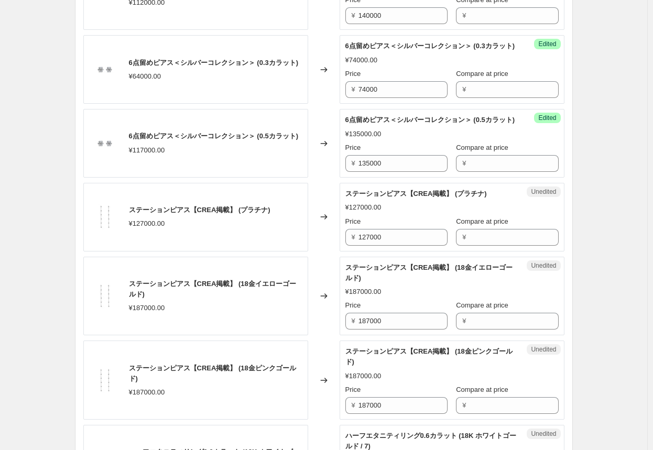
scroll to position [1466, 0]
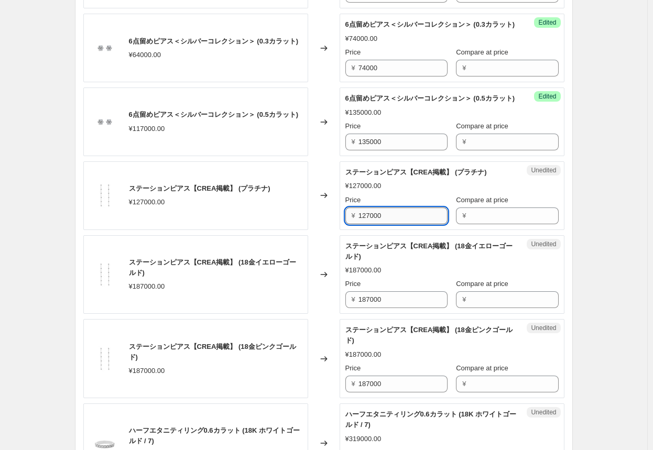
click at [341, 224] on input "127000" at bounding box center [402, 215] width 89 height 17
drag, startPoint x: 405, startPoint y: 321, endPoint x: 328, endPoint y: 322, distance: 77.5
click at [328, 230] on div "ステーションピアス【CREA掲載】 (プラチナ) ¥127000.00 Changed to Unedited ステーションピアス【CREA掲載】 (プラチナ…" at bounding box center [323, 195] width 481 height 69
click at [319, 230] on div "Changed to" at bounding box center [323, 195] width 31 height 69
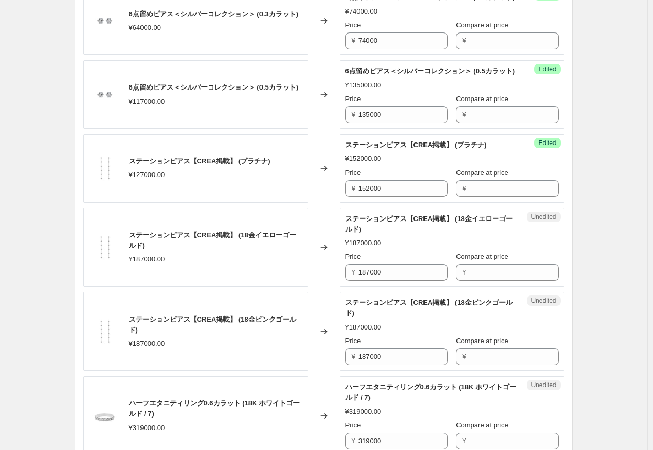
scroll to position [1519, 0]
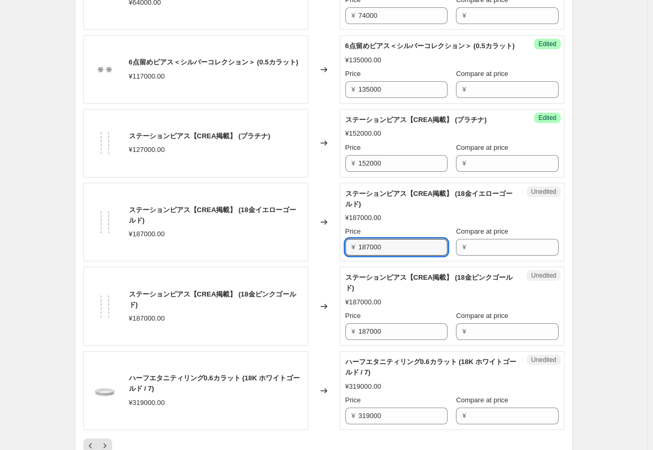
drag, startPoint x: 407, startPoint y: 348, endPoint x: 318, endPoint y: 346, distance: 88.5
click at [318, 262] on div "ステーションピアス【CREA掲載】 (18金イエローゴールド) ¥187000.00 Changed to Unedited ステーションピアス【CREA掲載…" at bounding box center [323, 222] width 481 height 79
click at [323, 346] on div "Changed to" at bounding box center [323, 306] width 31 height 79
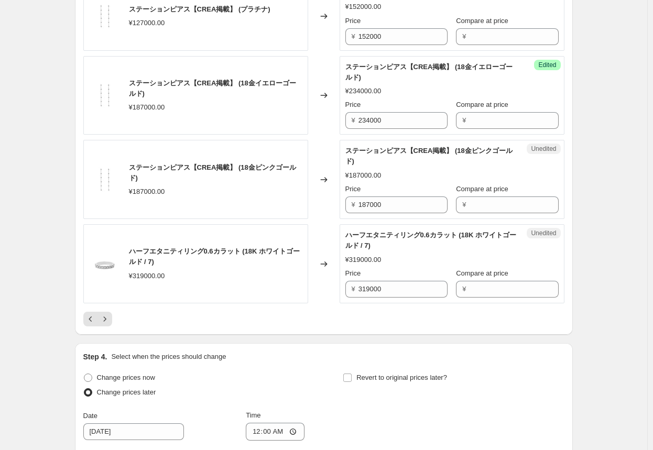
scroll to position [1676, 0]
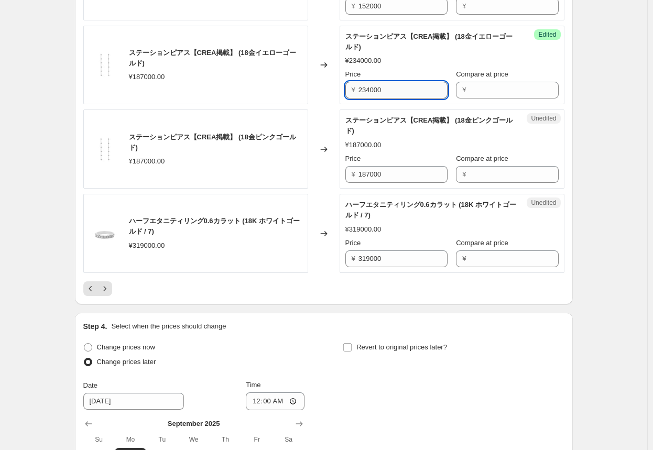
click at [341, 98] on input "234000" at bounding box center [402, 90] width 89 height 17
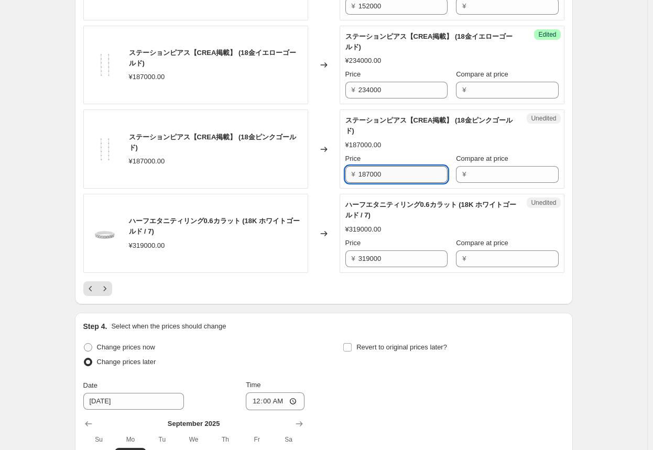
click at [341, 183] on input "187000" at bounding box center [402, 174] width 89 height 17
click at [318, 189] on div "Changed to" at bounding box center [323, 148] width 31 height 79
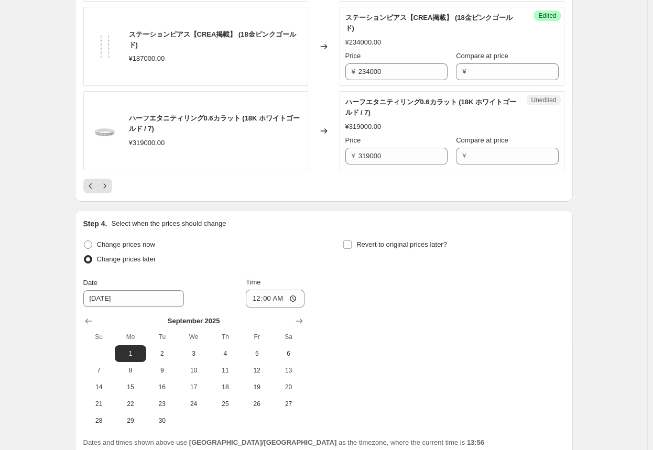
scroll to position [1781, 0]
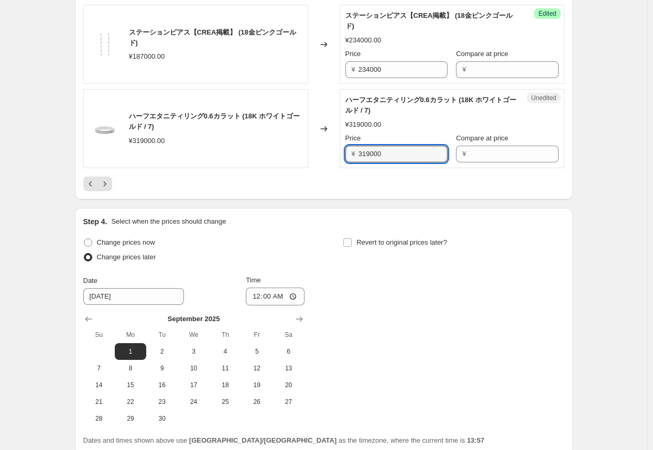
drag, startPoint x: 410, startPoint y: 252, endPoint x: 293, endPoint y: 248, distance: 116.3
click at [297, 168] on div "ハーフエタニティリング0.6カラット (18K ホワイトゴールド / 7) ¥319000.00 Changed to Unedited ハーフエタニティリン…" at bounding box center [323, 128] width 481 height 79
click at [108, 189] on icon "Next" at bounding box center [105, 184] width 10 height 10
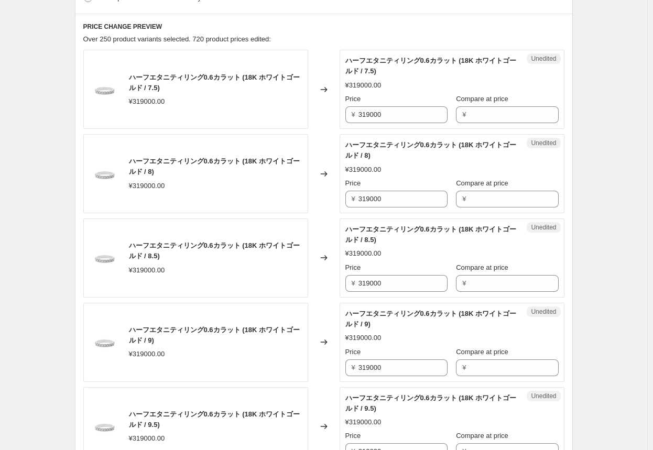
scroll to position [314, 0]
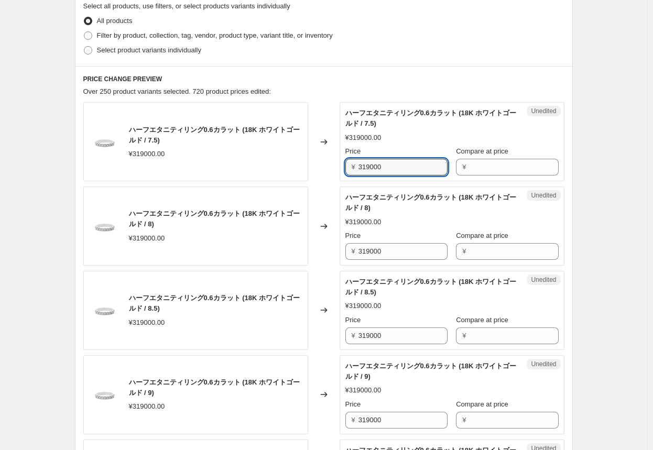
drag, startPoint x: 388, startPoint y: 168, endPoint x: 336, endPoint y: 166, distance: 51.3
click at [339, 166] on div "ハーフエタニティリング0.6カラット (18K ホワイトゴールド / 7.5) ¥319000.00 Changed to Unedited ハーフエタニティ…" at bounding box center [323, 141] width 481 height 79
drag, startPoint x: 388, startPoint y: 164, endPoint x: 362, endPoint y: 167, distance: 25.7
click at [341, 165] on div "Unedited ハーフエタニティリング0.6カラット (18K ホワイトゴールド / 7.5) ¥319000.00 Price ¥ 399000 Comp…" at bounding box center [451, 141] width 225 height 79
click at [341, 248] on input "319000" at bounding box center [402, 251] width 89 height 17
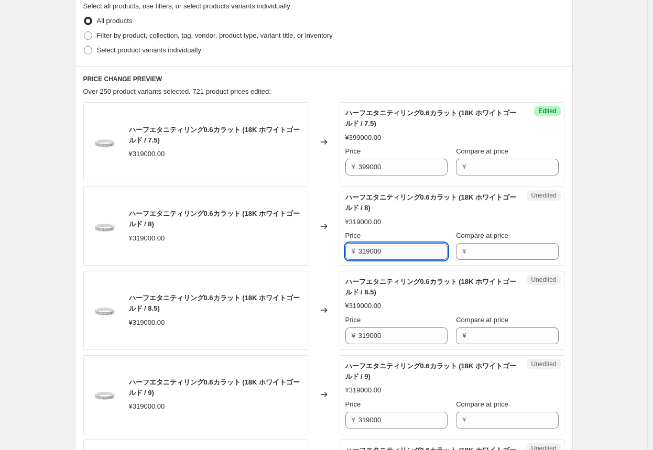
click at [341, 250] on input "319000" at bounding box center [402, 251] width 89 height 17
click at [341, 334] on input "319000" at bounding box center [402, 335] width 89 height 17
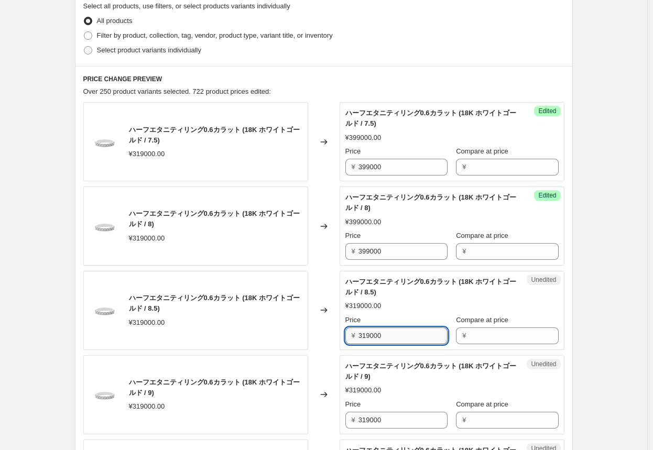
click at [341, 334] on input "319000" at bounding box center [402, 335] width 89 height 17
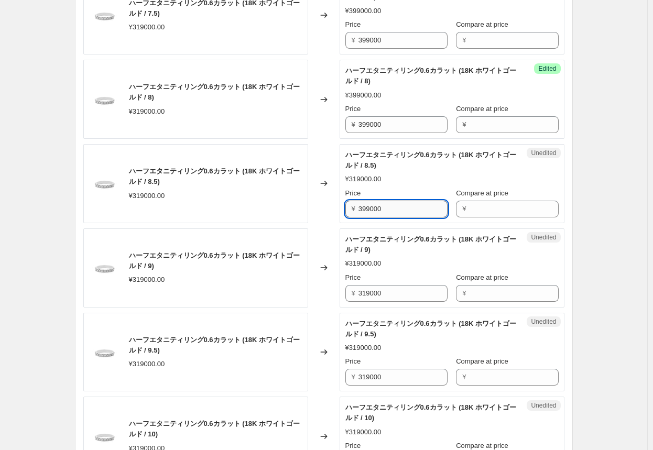
scroll to position [471, 0]
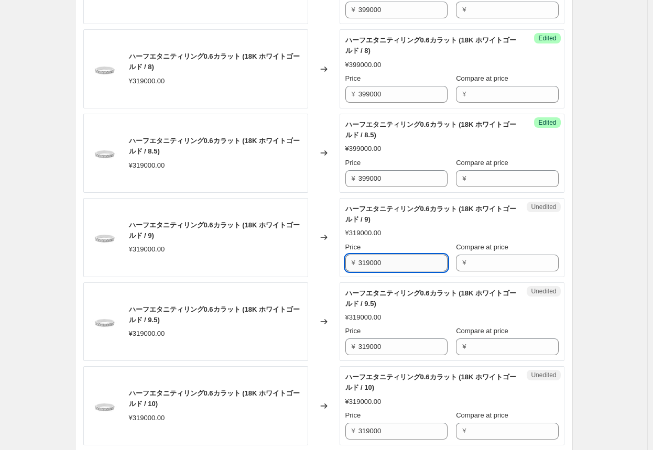
click at [341, 266] on input "319000" at bounding box center [402, 263] width 89 height 17
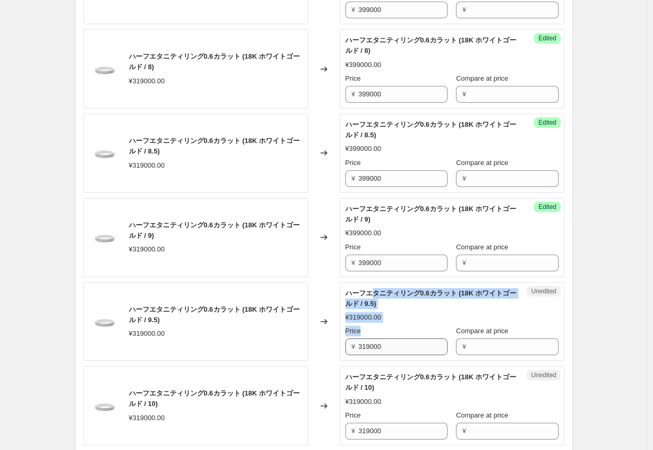
drag, startPoint x: 372, startPoint y: 293, endPoint x: 373, endPoint y: 344, distance: 51.3
click at [341, 345] on div "Unedited ハーフエタニティリング0.6カラット (18K ホワイトゴールド / 9.5) ¥319000.00 Price ¥ 319000 Comp…" at bounding box center [451, 321] width 225 height 79
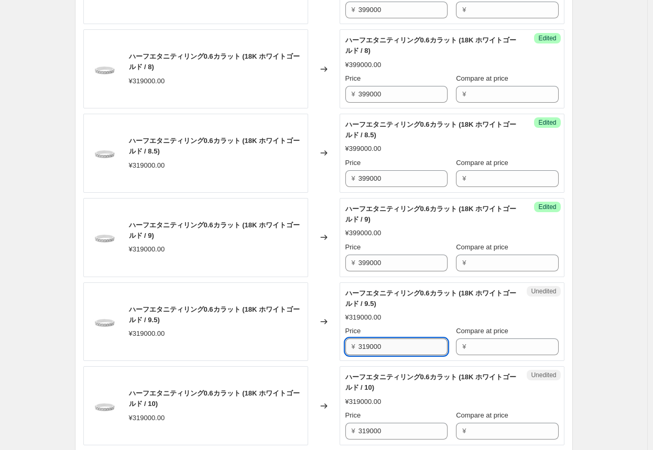
click at [341, 344] on input "319000" at bounding box center [402, 346] width 89 height 17
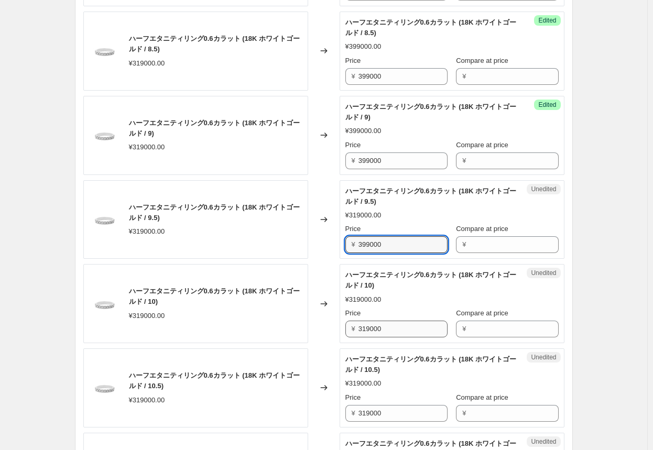
scroll to position [576, 0]
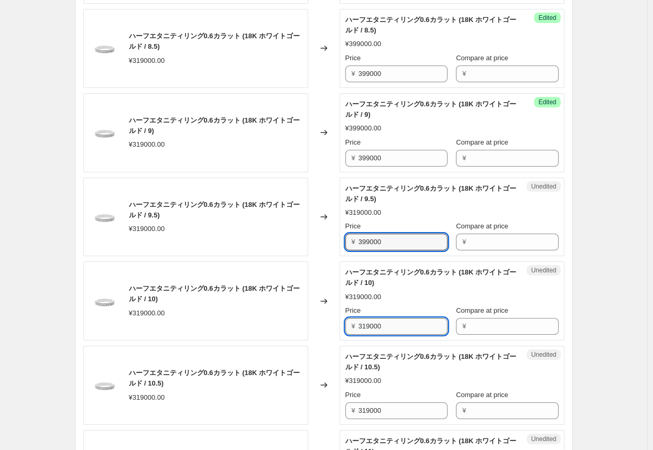
click at [341, 326] on input "319000" at bounding box center [402, 326] width 89 height 17
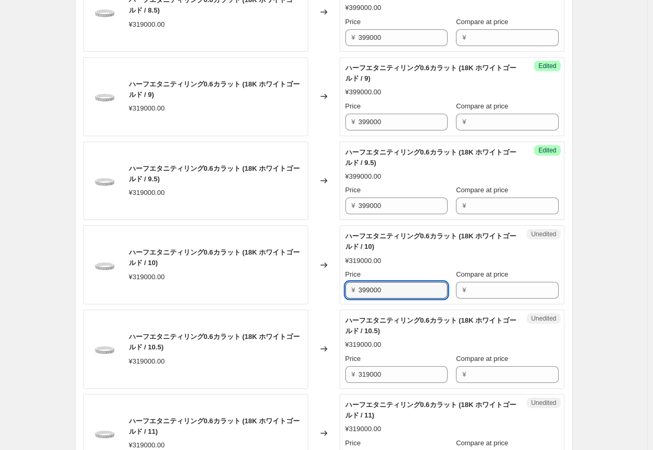
scroll to position [681, 0]
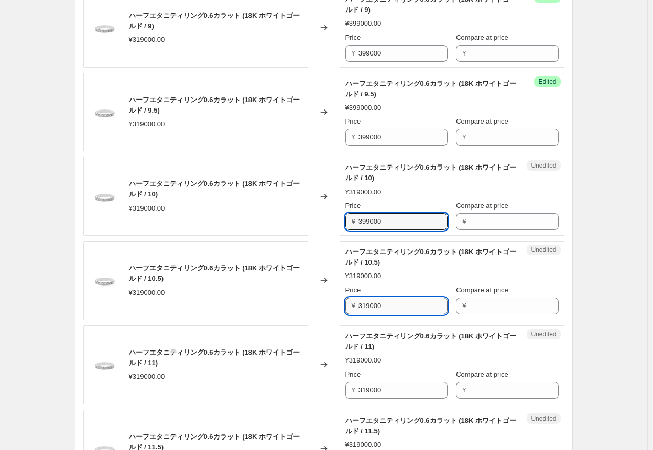
click at [341, 305] on input "319000" at bounding box center [402, 305] width 89 height 17
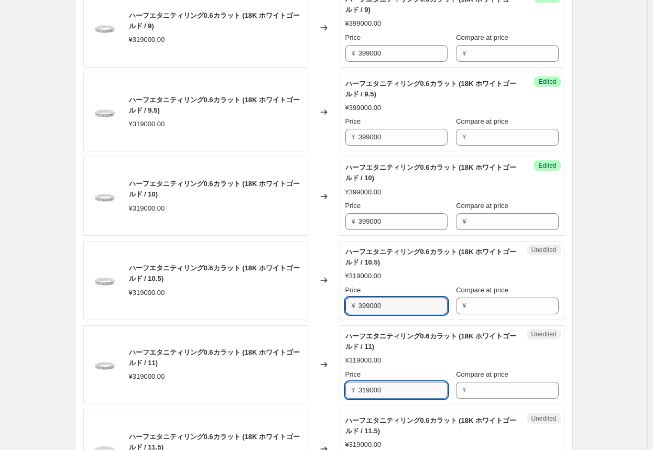
click at [341, 390] on input "319000" at bounding box center [402, 390] width 89 height 17
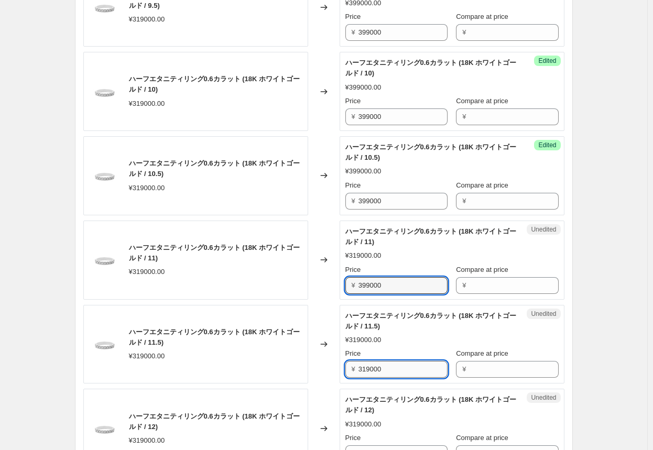
click at [341, 369] on input "319000" at bounding box center [402, 369] width 89 height 17
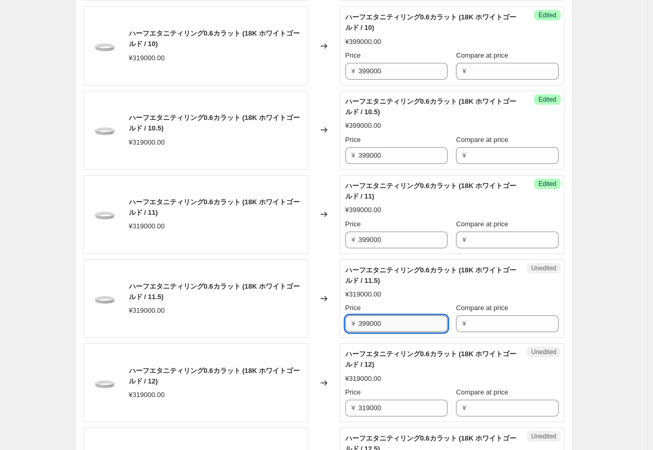
scroll to position [890, 0]
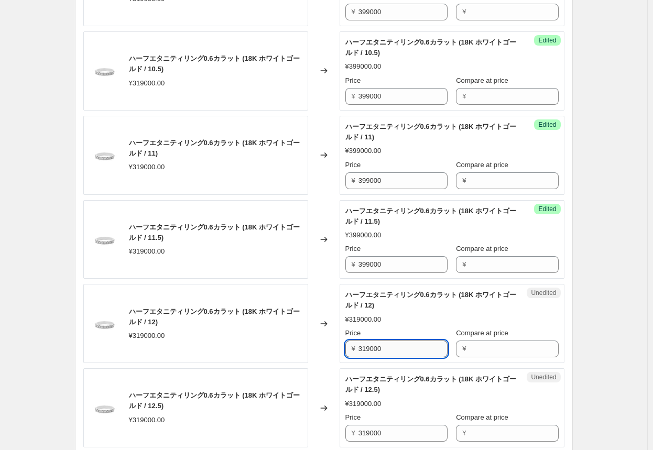
click at [341, 349] on input "319000" at bounding box center [402, 348] width 89 height 17
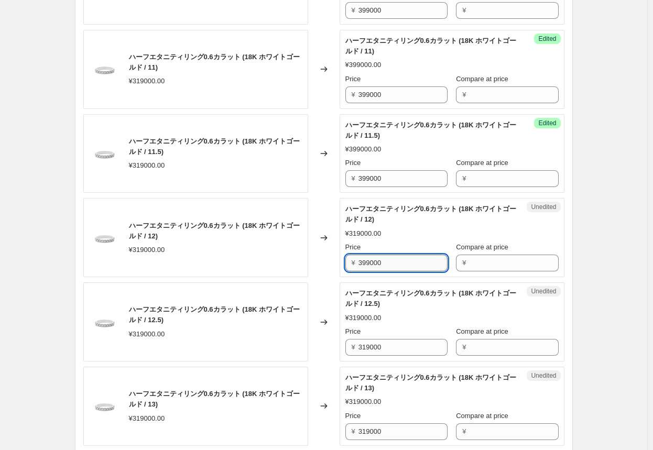
scroll to position [995, 0]
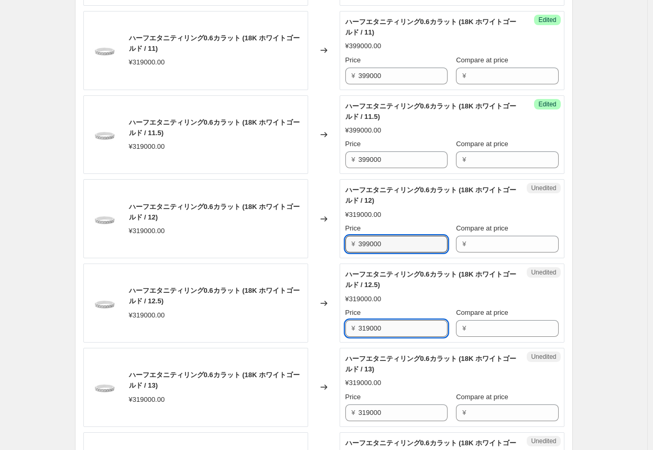
click at [341, 331] on input "319000" at bounding box center [402, 328] width 89 height 17
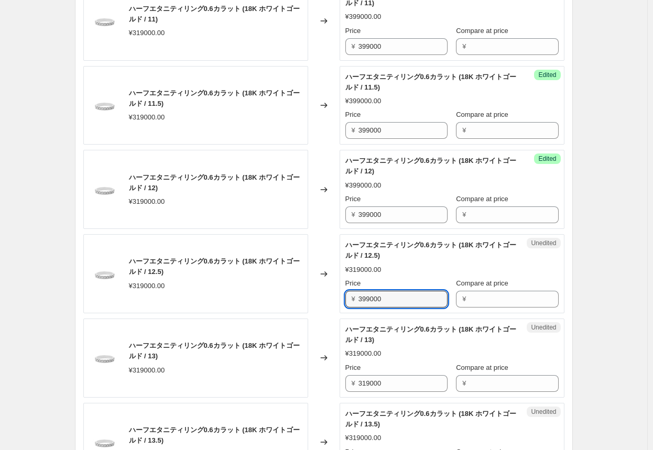
scroll to position [1047, 0]
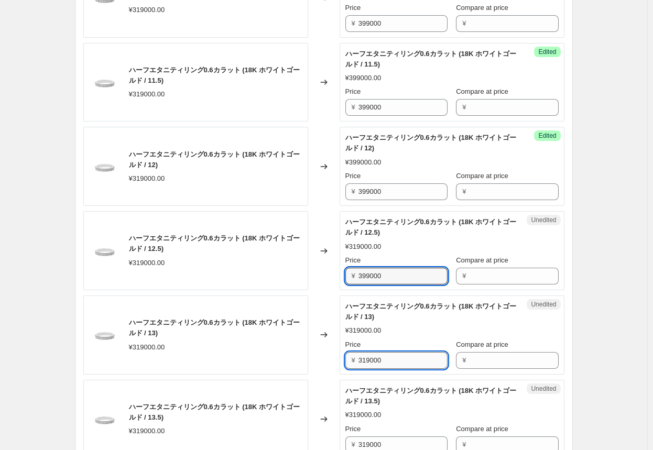
click at [341, 356] on input "319000" at bounding box center [402, 360] width 89 height 17
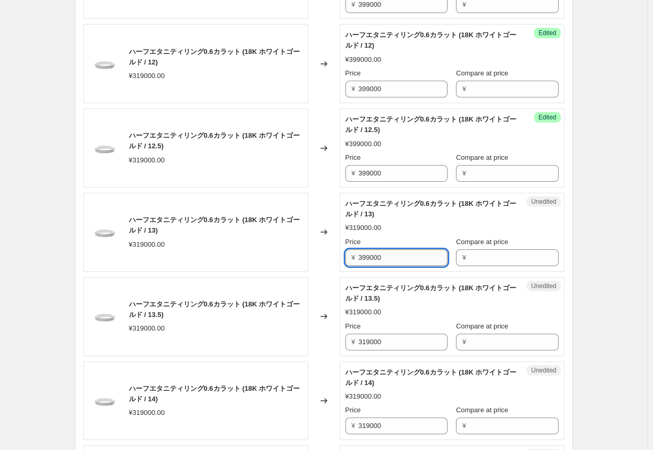
scroll to position [1152, 0]
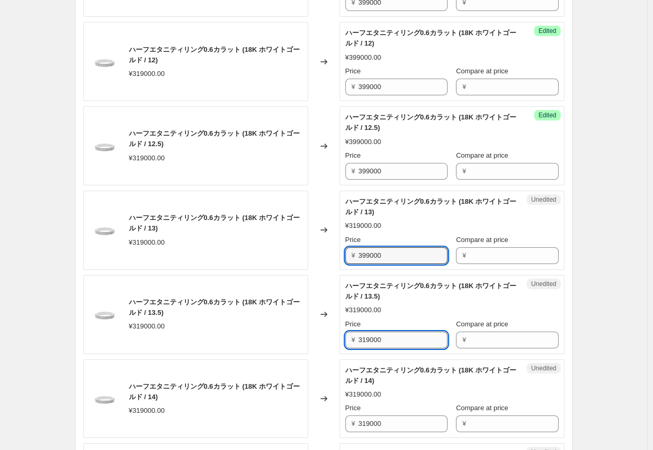
click at [341, 340] on input "319000" at bounding box center [402, 340] width 89 height 17
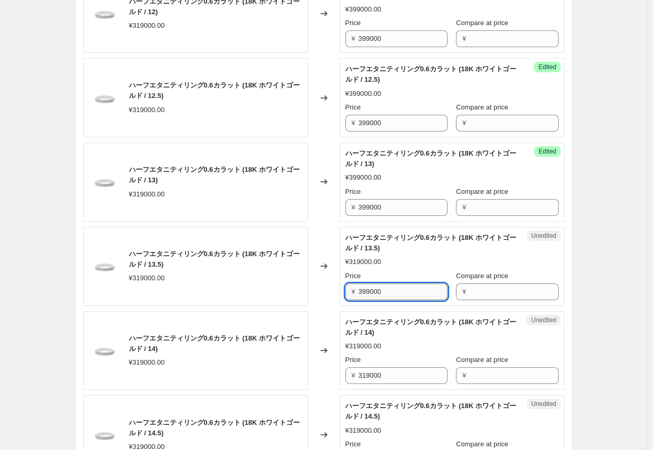
scroll to position [1257, 0]
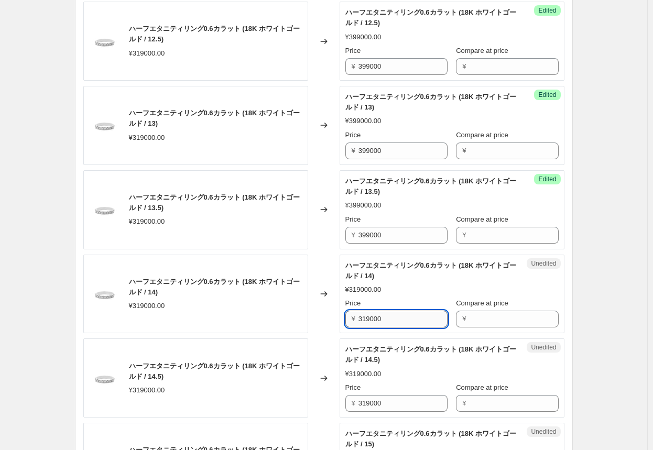
click at [341, 321] on input "319000" at bounding box center [402, 319] width 89 height 17
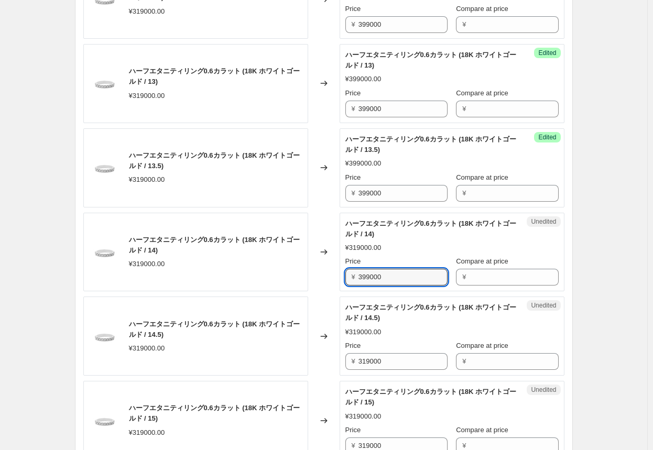
scroll to position [1362, 0]
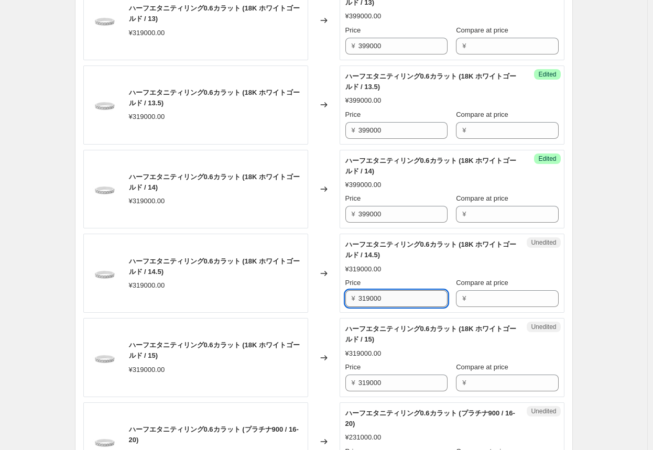
click at [341, 297] on input "319000" at bounding box center [402, 298] width 89 height 17
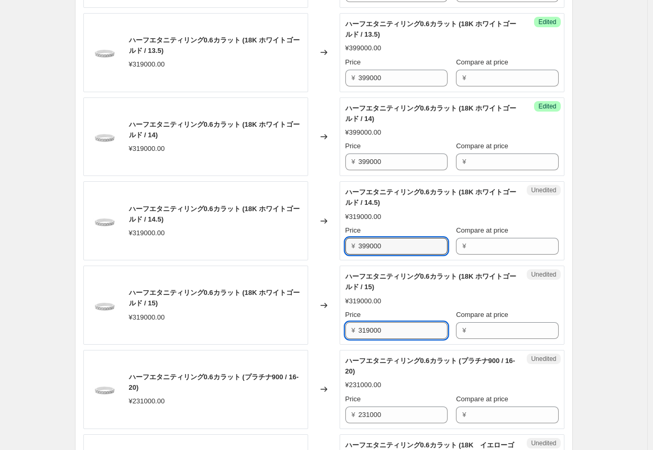
click at [341, 327] on input "319000" at bounding box center [402, 330] width 89 height 17
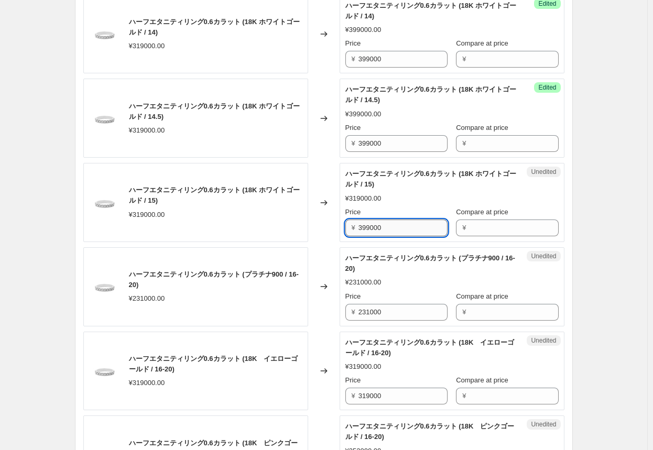
scroll to position [1519, 0]
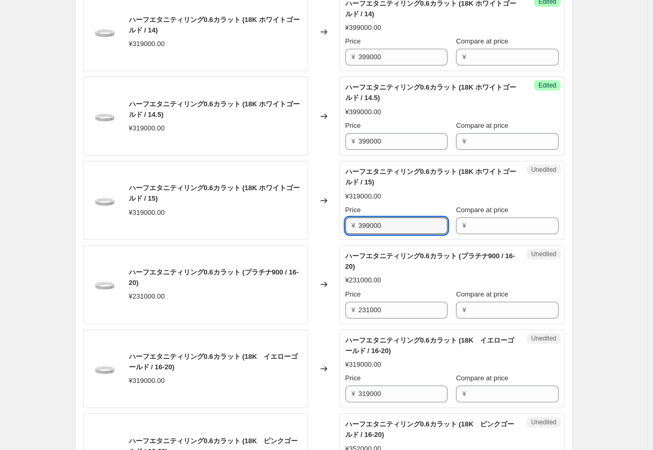
click at [330, 318] on div "Changed to" at bounding box center [323, 284] width 31 height 79
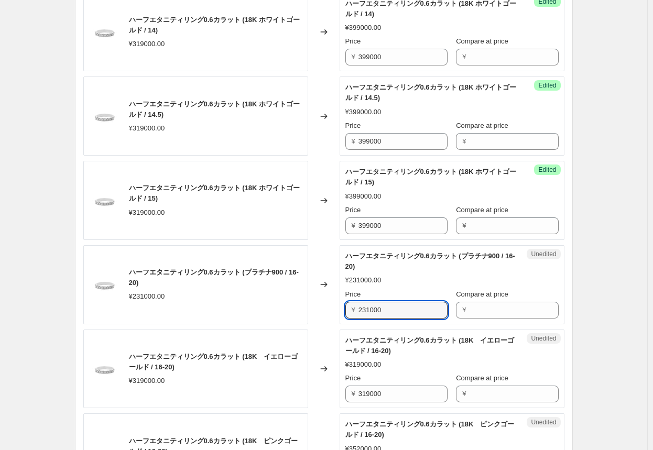
drag, startPoint x: 396, startPoint y: 308, endPoint x: 301, endPoint y: 300, distance: 95.6
click at [302, 301] on div "ハーフエタニティリング0.6カラット (プラチナ900 / 16-20) ¥231000.00 Changed to Unedited ハーフエタニティリング…" at bounding box center [323, 284] width 481 height 79
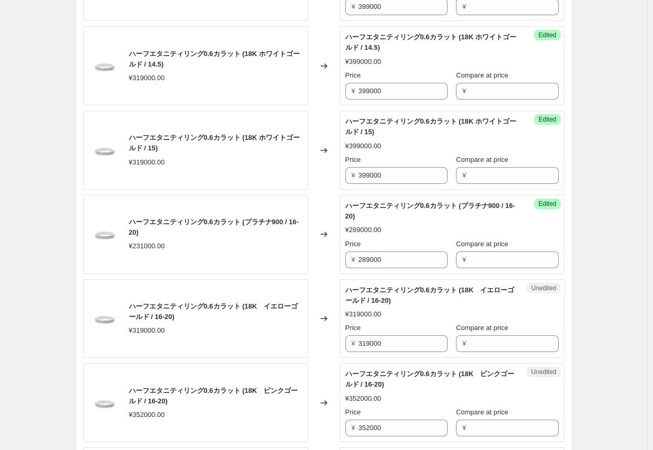
scroll to position [1624, 0]
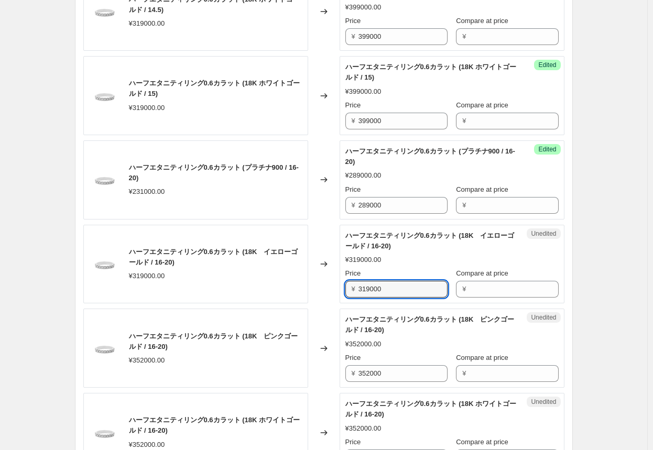
drag, startPoint x: 395, startPoint y: 285, endPoint x: 327, endPoint y: 289, distance: 68.2
click at [327, 289] on div "ハーフエタニティリング0.6カラット (18K　イエローゴールド / 16-20) ¥319000.00 Changed to Unedited ハーフエタニ…" at bounding box center [323, 264] width 481 height 79
click at [327, 373] on div "Changed to" at bounding box center [323, 347] width 31 height 79
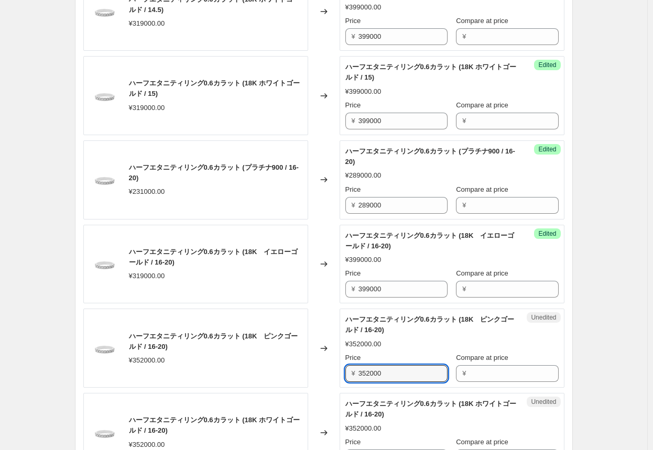
drag, startPoint x: 404, startPoint y: 374, endPoint x: 356, endPoint y: 376, distance: 48.2
click at [341, 376] on div "¥ 352000" at bounding box center [396, 373] width 102 height 17
click at [312, 381] on div "Changed to" at bounding box center [323, 347] width 31 height 79
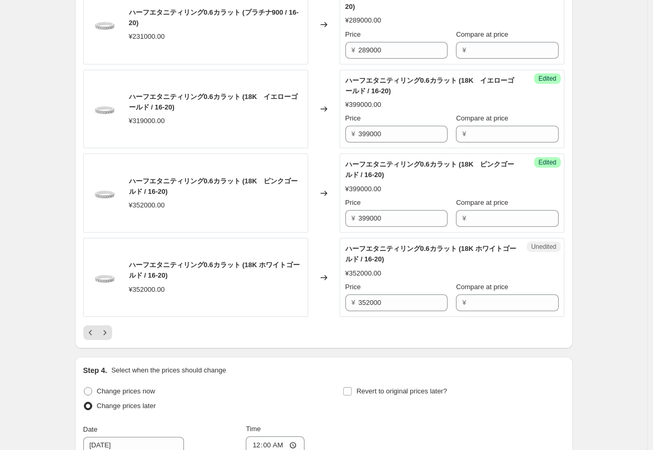
scroll to position [1781, 0]
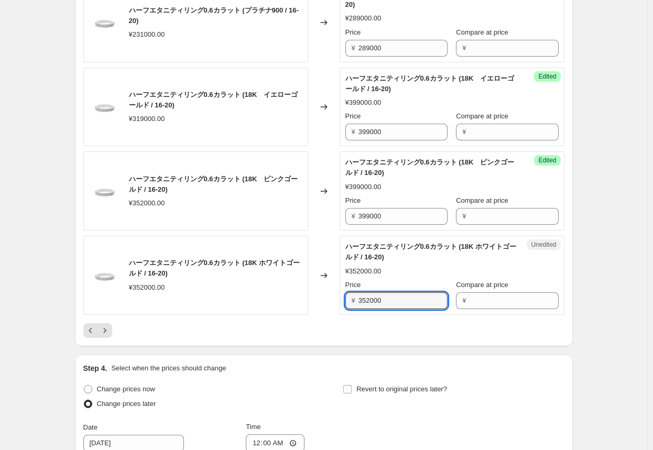
drag, startPoint x: 406, startPoint y: 299, endPoint x: 282, endPoint y: 295, distance: 124.2
click at [282, 295] on div "ハーフエタニティリング0.6カラット (18K ホワイトゴールド / 16-20) ¥352000.00 Changed to Unedited ハーフエタニ…" at bounding box center [323, 275] width 481 height 79
click at [112, 330] on button "Next" at bounding box center [104, 330] width 15 height 15
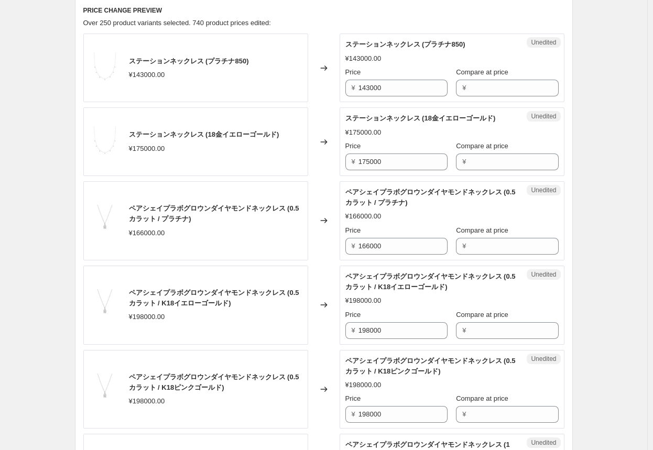
scroll to position [199, 0]
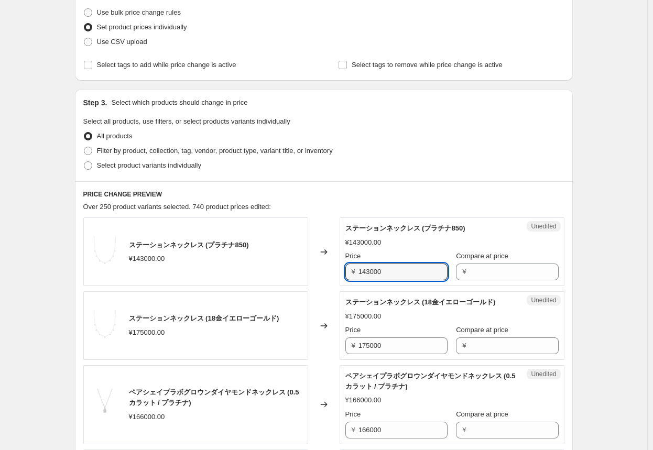
drag, startPoint x: 395, startPoint y: 271, endPoint x: 272, endPoint y: 264, distance: 122.7
click at [272, 264] on div "ステーションネックレス (プラチナ850) ¥143000.00 Changed to Unedited ステーションネックレス (プラチナ850) ¥143…" at bounding box center [323, 251] width 481 height 69
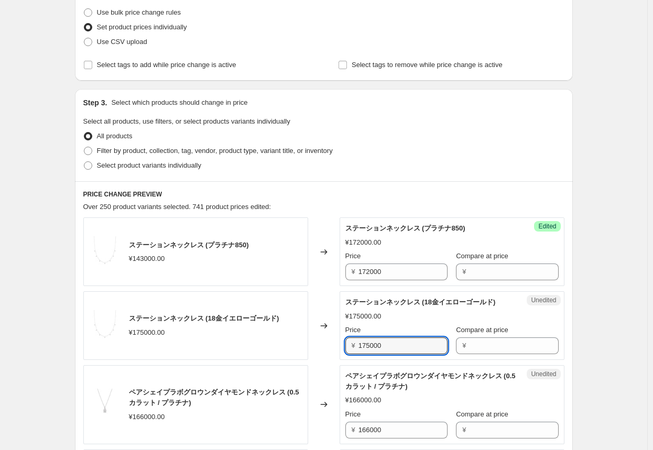
drag, startPoint x: 395, startPoint y: 346, endPoint x: 306, endPoint y: 343, distance: 89.6
click at [306, 343] on div "ステーションネックレス (18金イエローゴールド) ¥175000.00 Changed to Unedited ステーションネックレス (18金イエローゴー…" at bounding box center [323, 325] width 481 height 69
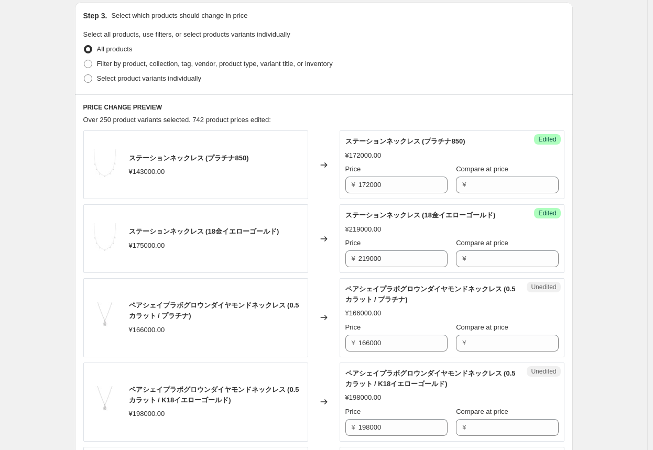
scroll to position [304, 0]
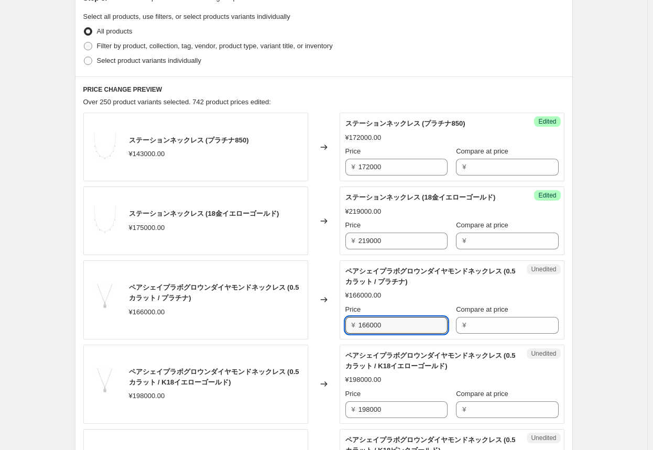
drag, startPoint x: 394, startPoint y: 323, endPoint x: 288, endPoint y: 320, distance: 106.3
click at [288, 320] on div "ペアシェイプラボグロウンダイヤモンドネックレス (0.5カラット / プラチナ) ¥166000.00 Changed to Unedited ペアシェイプラ…" at bounding box center [323, 299] width 481 height 79
click at [318, 323] on div "Changed to" at bounding box center [323, 299] width 31 height 79
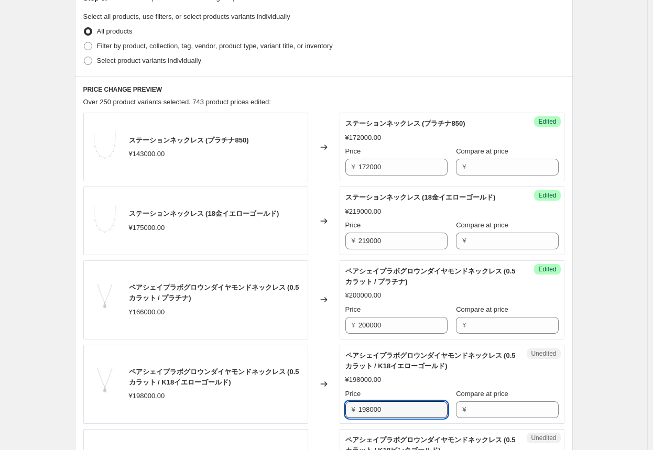
drag, startPoint x: 413, startPoint y: 409, endPoint x: 322, endPoint y: 403, distance: 90.8
click at [322, 403] on div "ペアシェイプラボグロウンダイヤモンドネックレス (0.5カラット / K18イエローゴールド) ¥198000.00 Changed to Unedited …" at bounding box center [323, 384] width 481 height 79
click at [327, 403] on div "Changed to" at bounding box center [323, 384] width 31 height 79
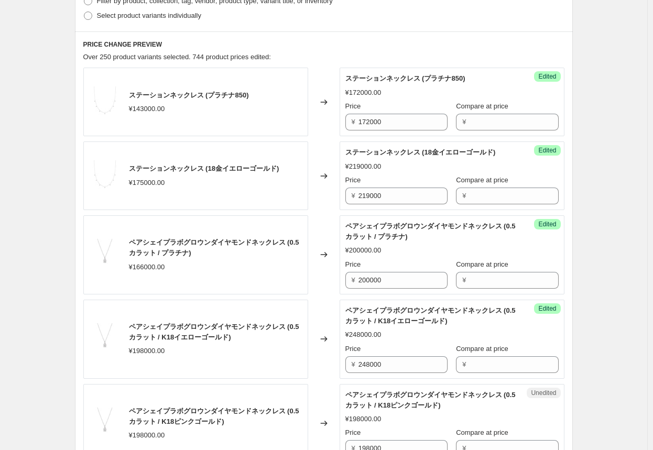
scroll to position [461, 0]
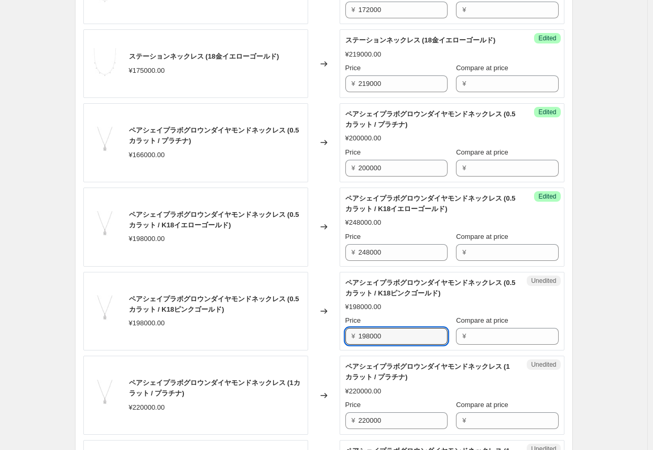
drag, startPoint x: 397, startPoint y: 338, endPoint x: 294, endPoint y: 333, distance: 103.3
click at [294, 333] on div "ペアシェイプラボグロウンダイヤモンドネックレス (0.5カラット / K18ピンクゴールド) ¥198000.00 Changed to Unedited ペ…" at bounding box center [323, 311] width 481 height 79
click at [324, 358] on div "Changed to" at bounding box center [323, 395] width 31 height 79
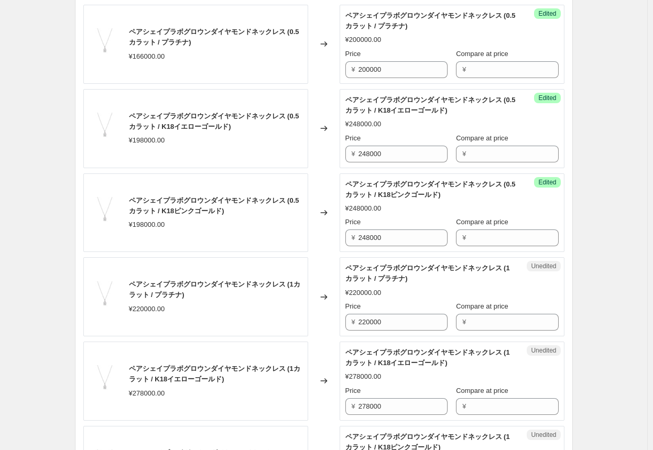
scroll to position [566, 0]
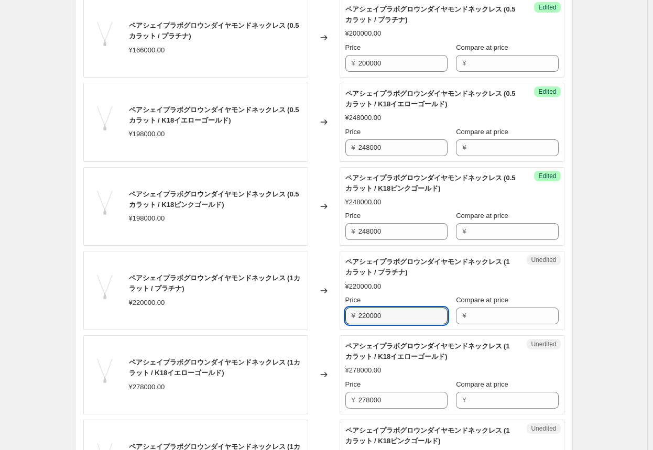
drag, startPoint x: 396, startPoint y: 314, endPoint x: 300, endPoint y: 311, distance: 96.4
click at [300, 311] on div "ペアシェイプラボグロウンダイヤモンドネックレス (1カラット / プラチナ) ¥220000.00 Changed to Unedited ペアシェイプラボグ…" at bounding box center [323, 290] width 481 height 79
click at [325, 350] on div "Changed to" at bounding box center [323, 374] width 31 height 79
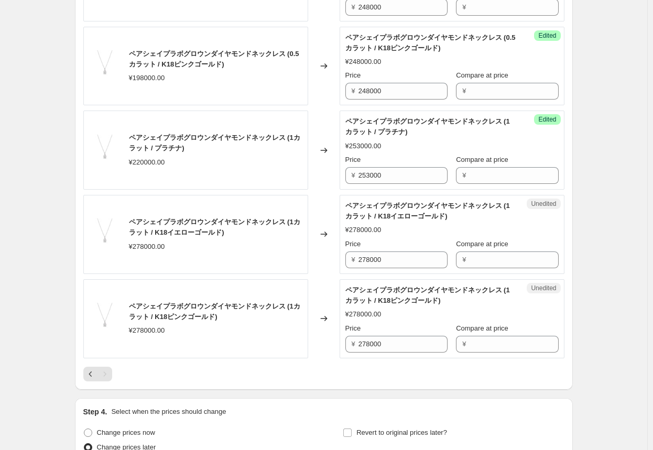
scroll to position [723, 0]
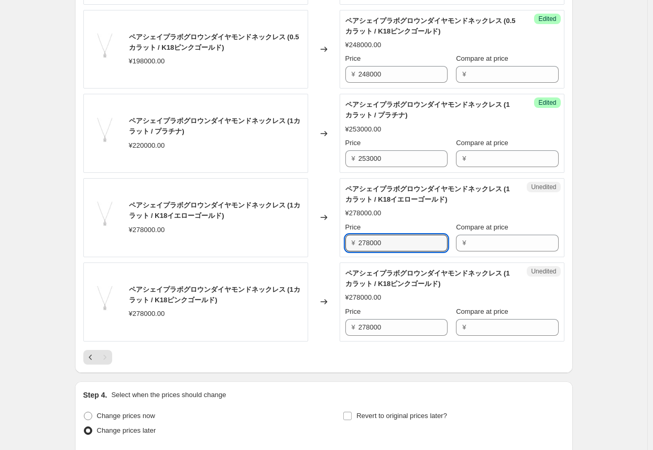
drag, startPoint x: 411, startPoint y: 243, endPoint x: 295, endPoint y: 240, distance: 115.2
click at [295, 240] on div "ペアシェイプラボグロウンダイヤモンドネックレス (1カラット / K18イエローゴールド) ¥278000.00 Changed to Unedited ペア…" at bounding box center [323, 217] width 481 height 79
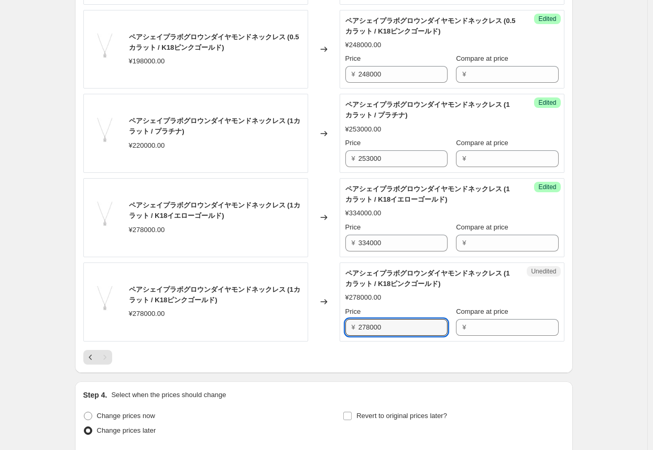
drag, startPoint x: 351, startPoint y: 326, endPoint x: 312, endPoint y: 323, distance: 39.4
click at [312, 323] on div "ペアシェイプラボグロウンダイヤモンドネックレス (1カラット / K18ピンクゴールド) ¥278000.00 Changed to Unedited ペアシ…" at bounding box center [323, 301] width 481 height 79
click at [314, 321] on div "Changed to" at bounding box center [323, 301] width 31 height 79
click at [231, 354] on div at bounding box center [323, 357] width 481 height 15
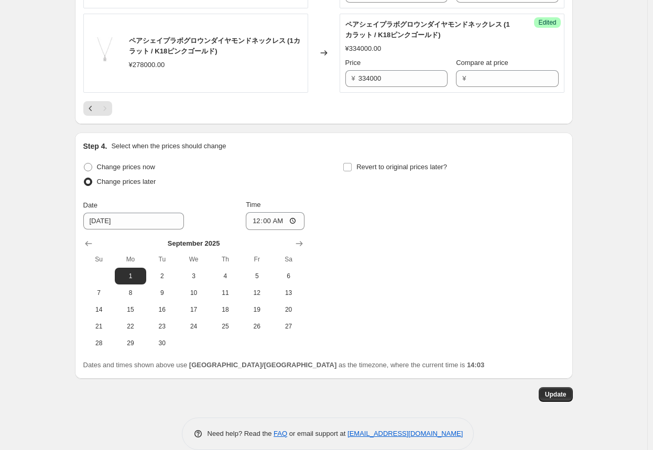
scroll to position [985, 0]
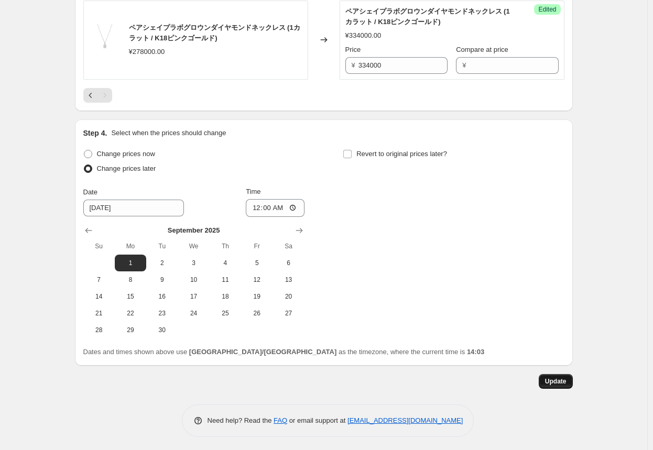
click at [341, 379] on span "Update" at bounding box center [555, 381] width 21 height 8
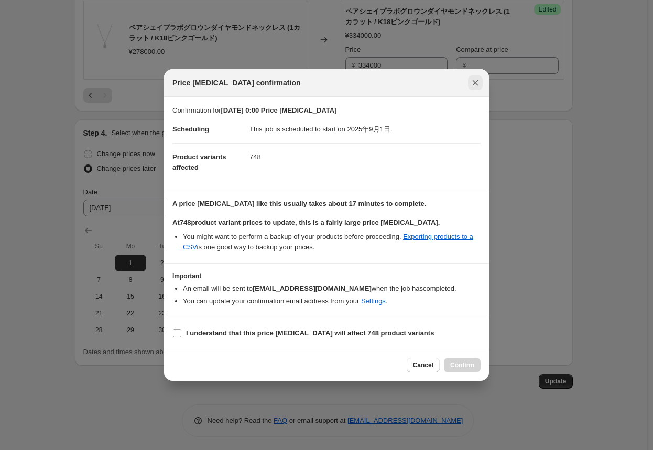
click at [341, 84] on icon "Close" at bounding box center [475, 83] width 10 height 10
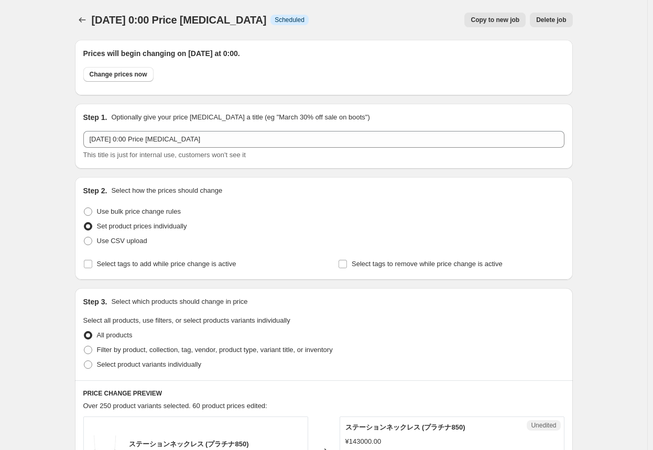
scroll to position [985, 0]
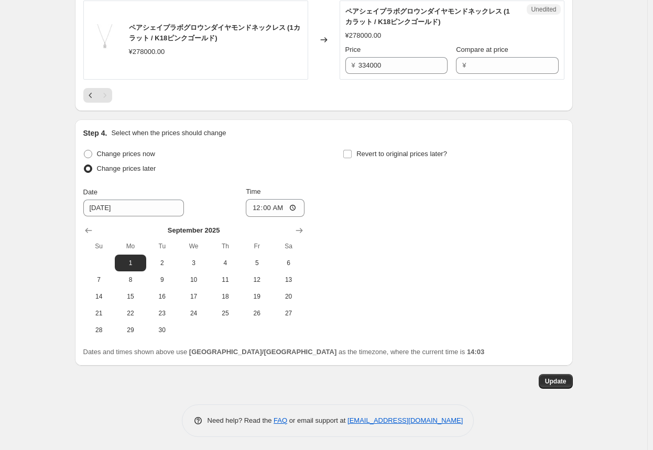
click at [341, 214] on div "Change prices now Change prices later Date [DATE] Time 00:00 [DATE] Su Mo Tu We…" at bounding box center [323, 243] width 481 height 192
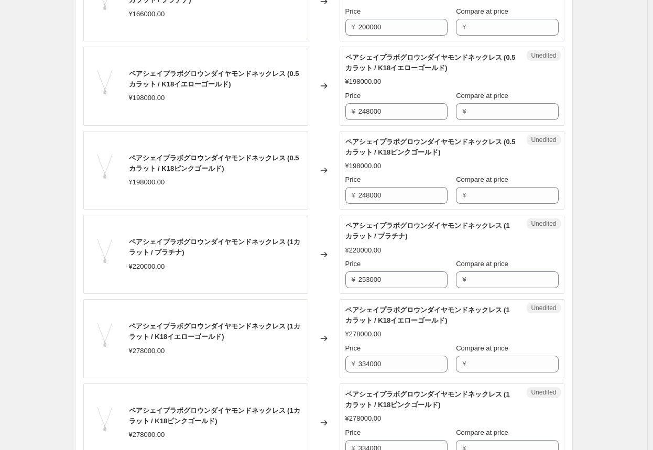
scroll to position [723, 0]
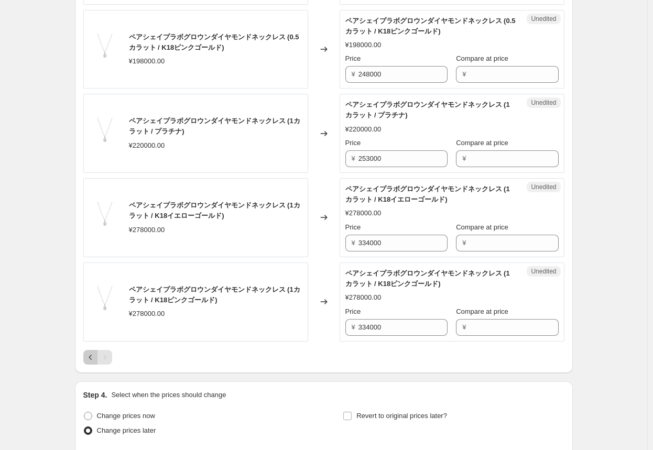
click at [90, 356] on icon "Previous" at bounding box center [90, 357] width 10 height 10
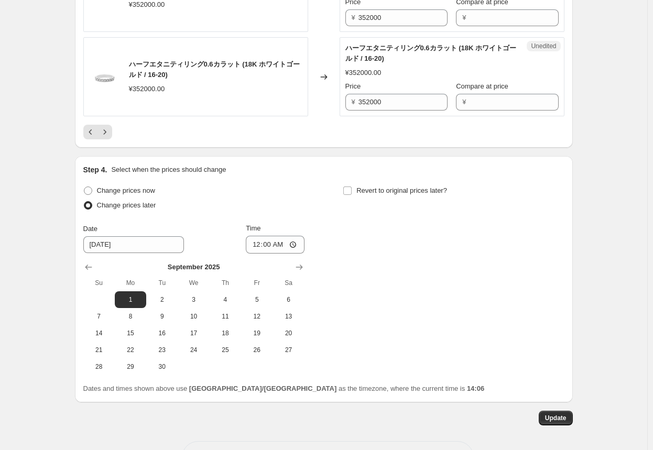
scroll to position [1980, 0]
click at [92, 129] on icon "Previous" at bounding box center [90, 131] width 3 height 5
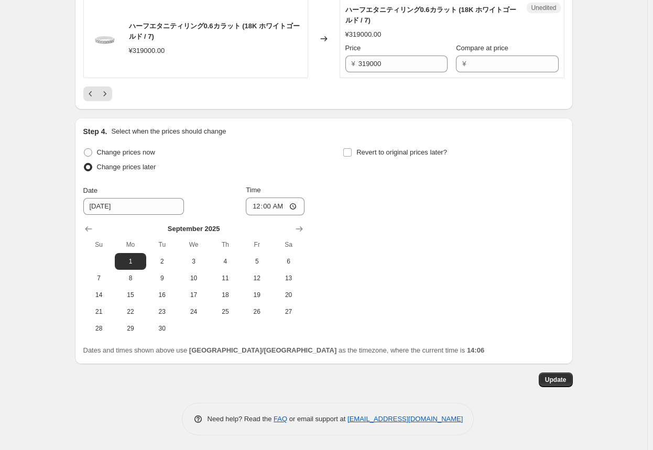
scroll to position [1867, 0]
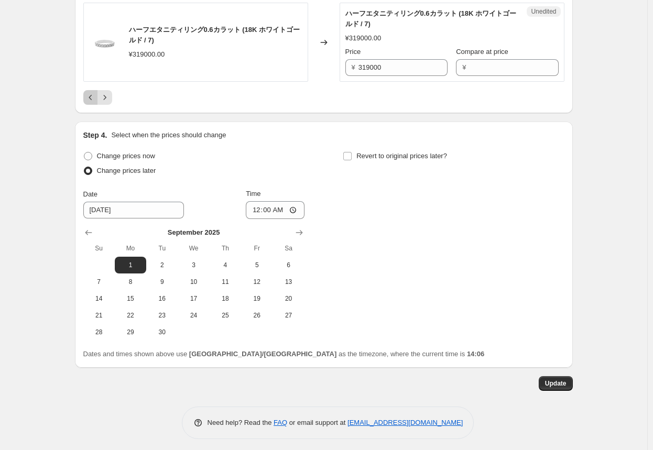
click at [91, 103] on icon "Previous" at bounding box center [90, 97] width 10 height 10
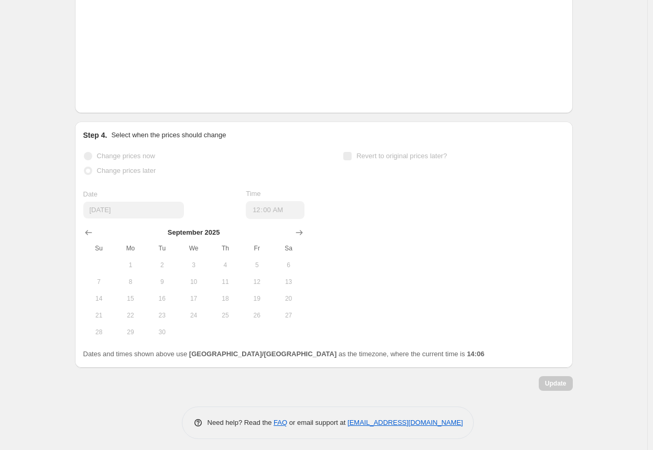
click at [91, 196] on div "Date [DATE]" at bounding box center [133, 203] width 101 height 29
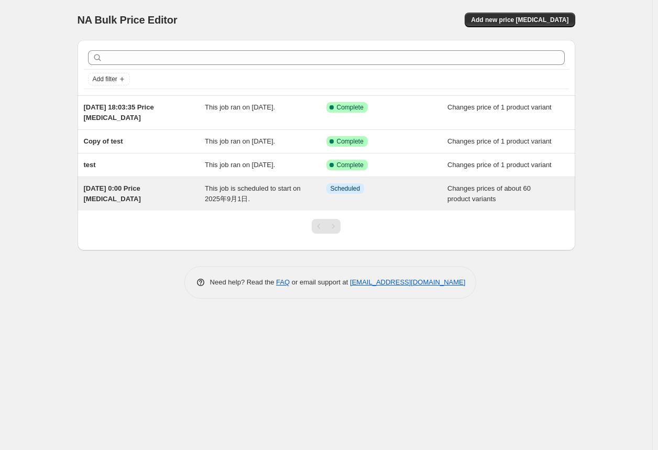
click at [141, 191] on span "[DATE] 0:00 Price [MEDICAL_DATA]" at bounding box center [112, 193] width 57 height 18
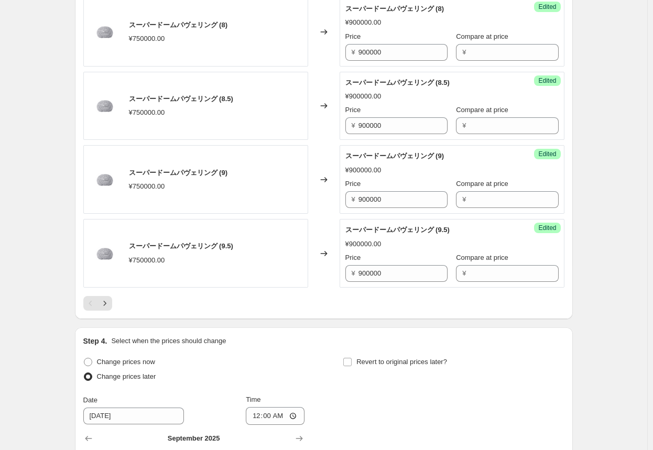
scroll to position [1728, 0]
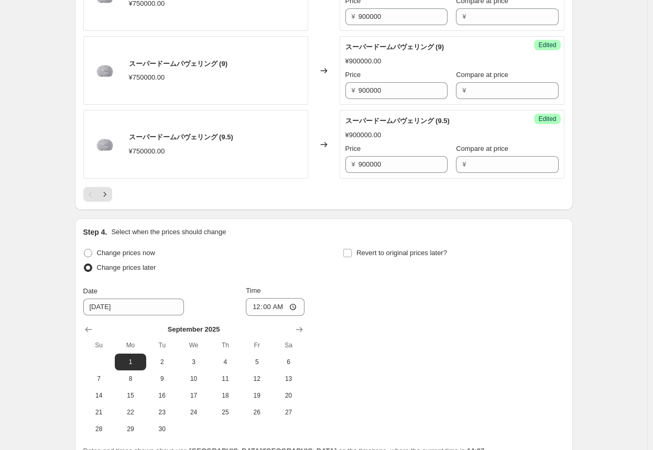
click at [110, 191] on icon "Next" at bounding box center [105, 194] width 10 height 10
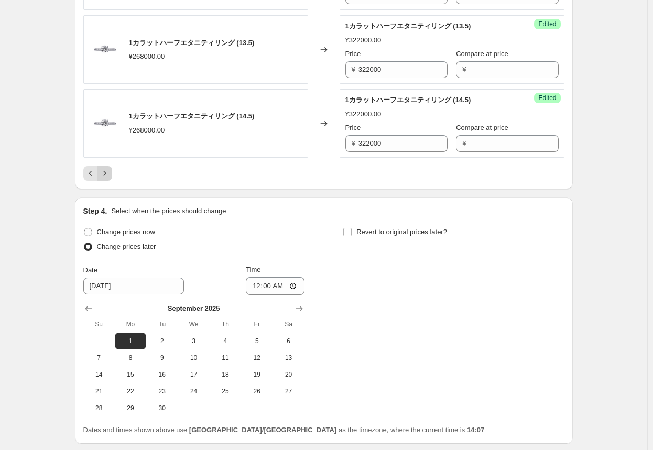
click at [106, 171] on icon "Next" at bounding box center [104, 173] width 3 height 5
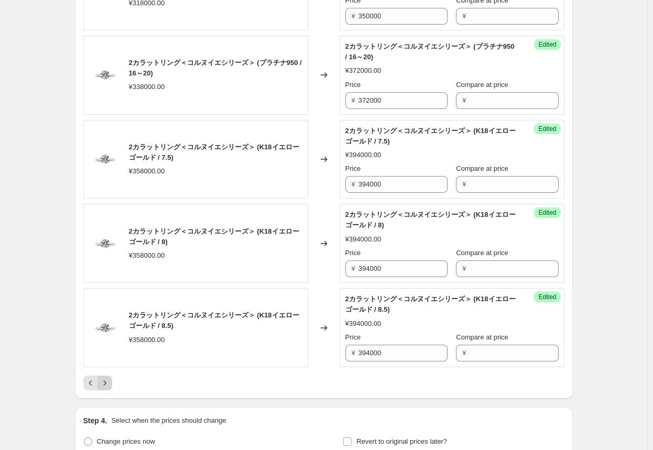
click at [110, 378] on icon "Next" at bounding box center [105, 383] width 10 height 10
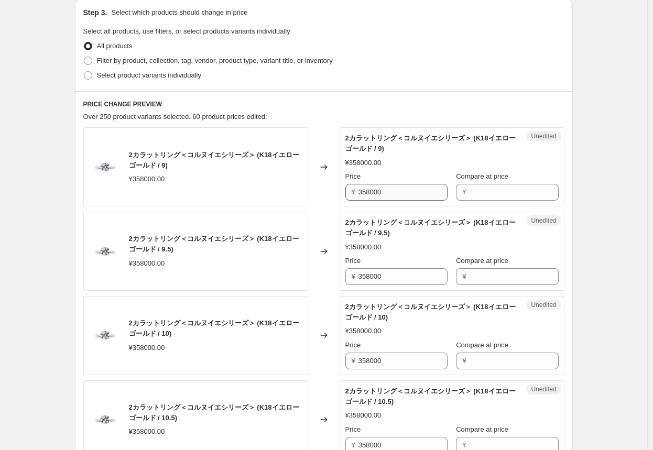
scroll to position [314, 0]
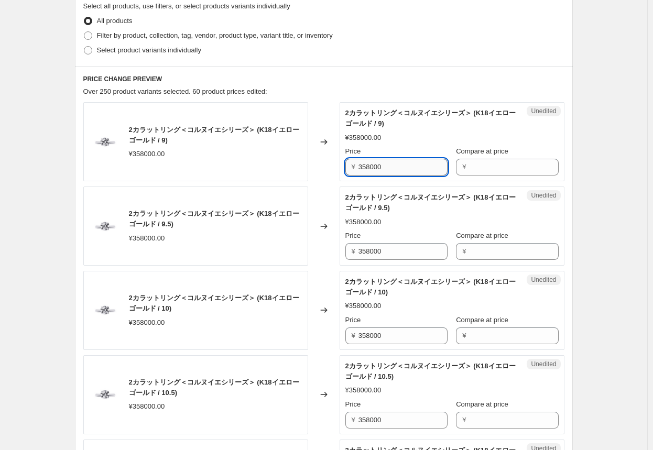
click at [341, 171] on input "358000" at bounding box center [402, 167] width 89 height 17
click at [333, 169] on div "Changed to" at bounding box center [323, 141] width 31 height 79
click at [341, 168] on input "412000" at bounding box center [402, 167] width 89 height 17
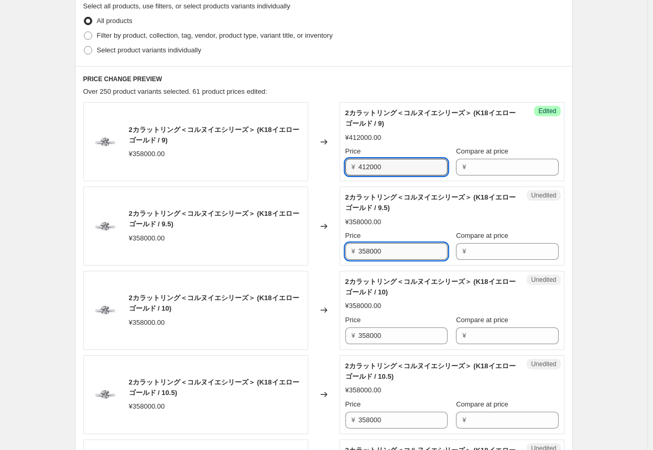
click at [341, 251] on input "358000" at bounding box center [402, 251] width 89 height 17
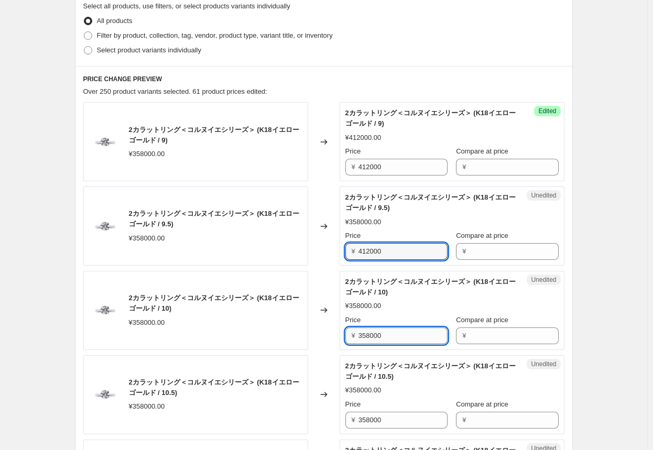
click at [341, 339] on input "358000" at bounding box center [402, 335] width 89 height 17
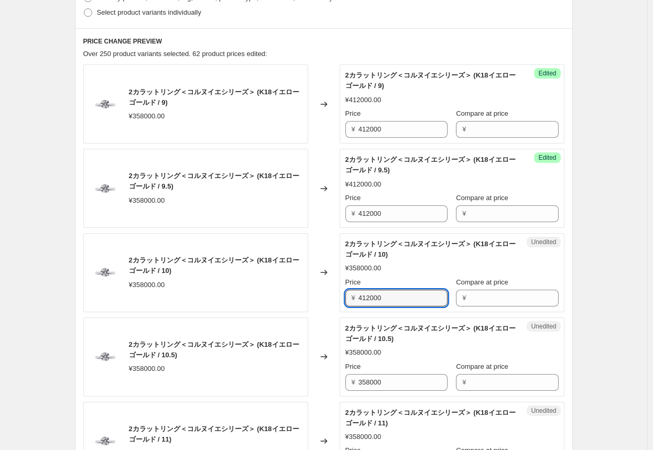
scroll to position [367, 0]
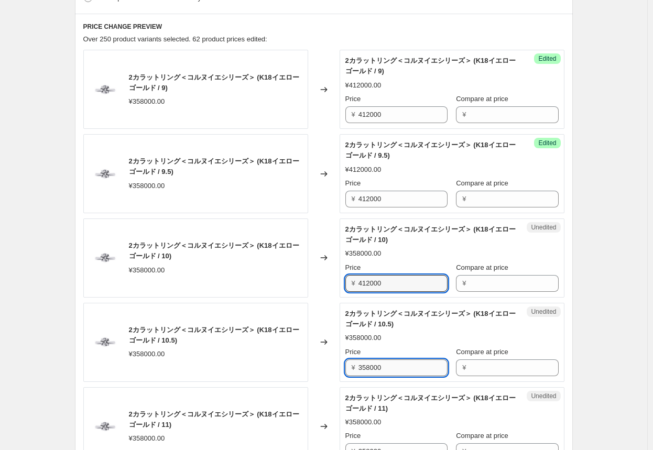
click at [341, 368] on input "358000" at bounding box center [402, 367] width 89 height 17
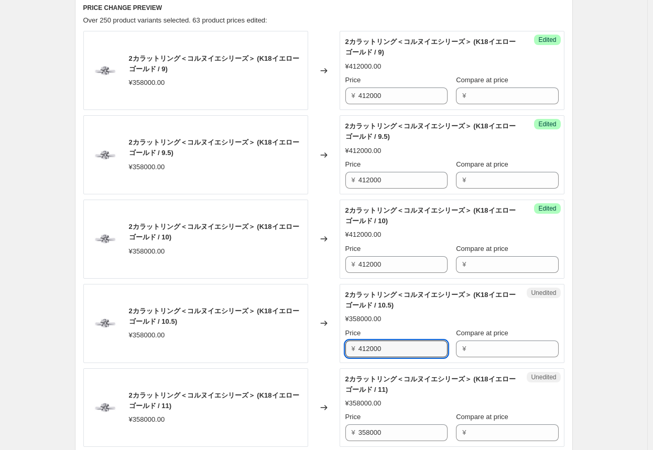
scroll to position [419, 0]
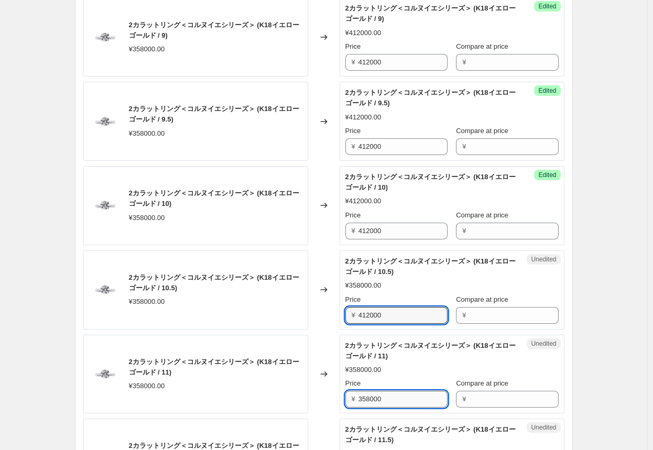
click at [341, 399] on input "358000" at bounding box center [402, 399] width 89 height 17
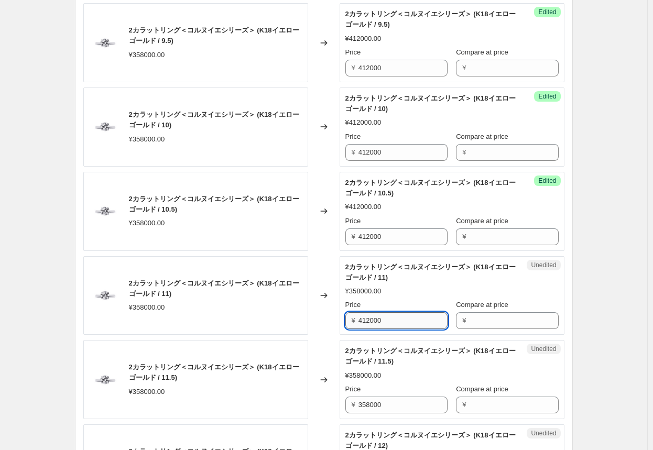
scroll to position [524, 0]
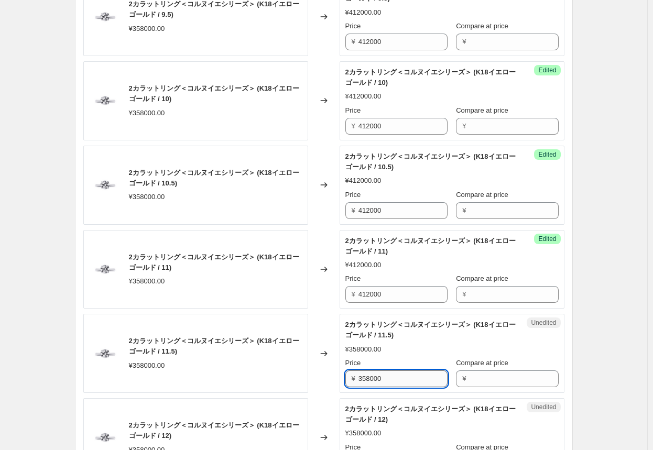
click at [341, 381] on input "358000" at bounding box center [402, 378] width 89 height 17
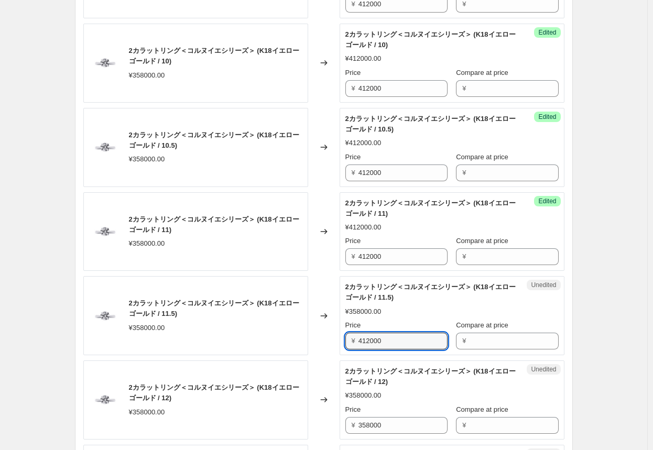
scroll to position [576, 0]
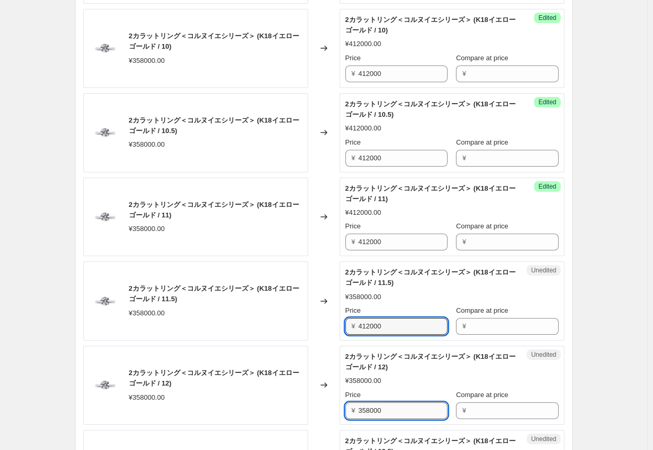
click at [341, 412] on input "358000" at bounding box center [402, 410] width 89 height 17
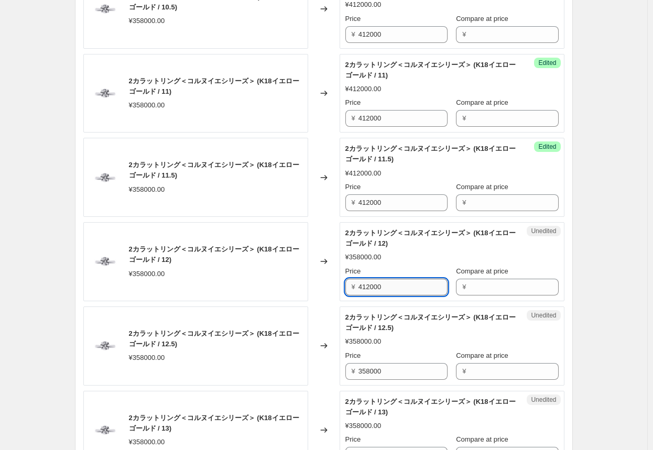
scroll to position [733, 0]
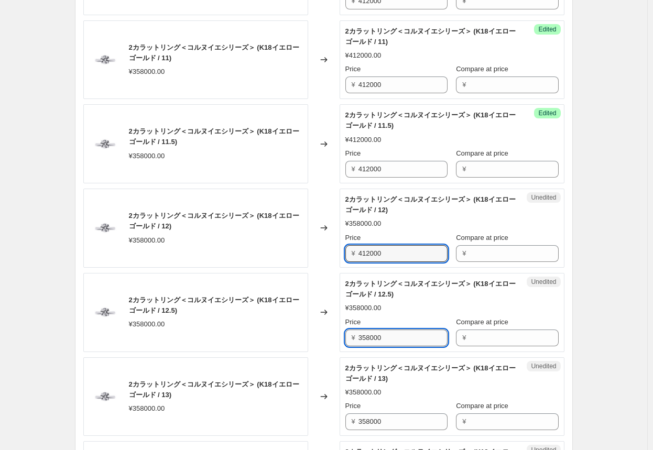
click at [341, 336] on input "358000" at bounding box center [402, 337] width 89 height 17
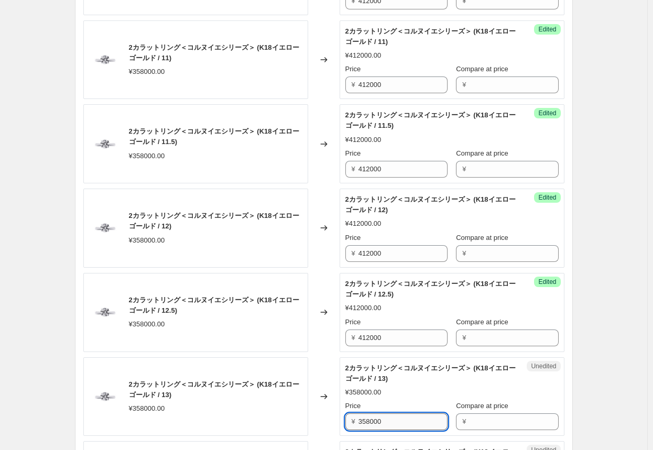
click at [341, 421] on input "358000" at bounding box center [402, 421] width 89 height 17
drag, startPoint x: 417, startPoint y: 421, endPoint x: 328, endPoint y: 418, distance: 88.5
click at [328, 420] on div "2カラットリング＜コルヌイエシリーズ＞ (K18イエローゴールド / 13) ¥358000.00 Changed to Unedited 2カラットリング＜…" at bounding box center [323, 396] width 481 height 79
click at [341, 420] on input "34120008000" at bounding box center [402, 421] width 89 height 17
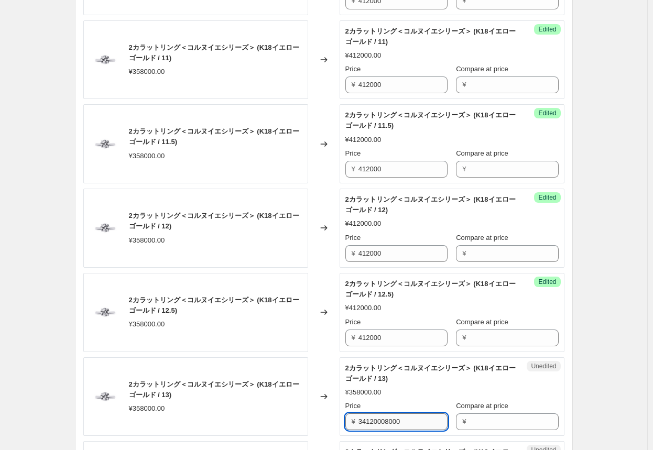
click at [341, 420] on input "34120008000" at bounding box center [402, 421] width 89 height 17
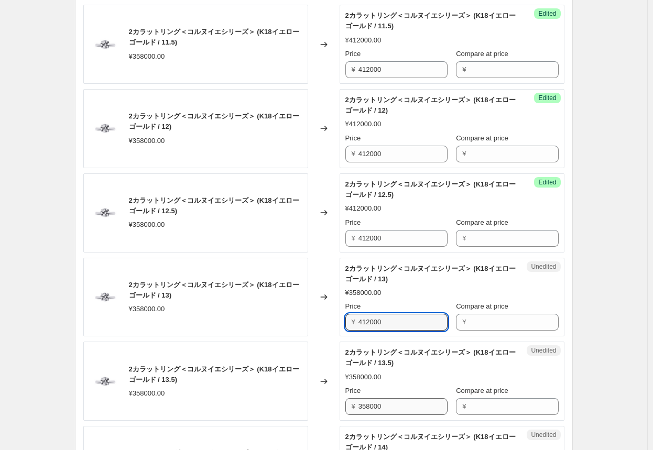
scroll to position [838, 0]
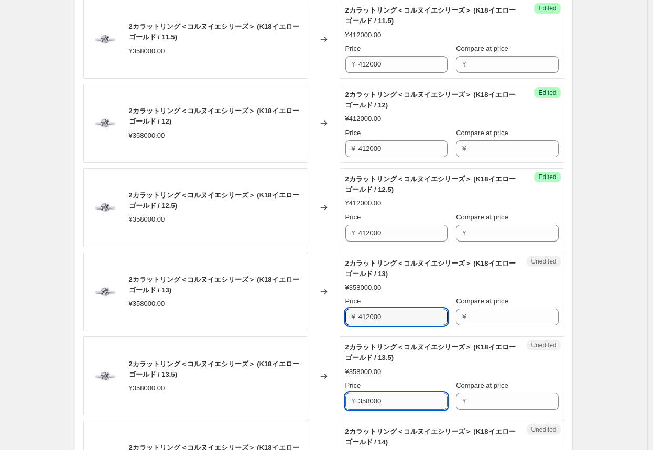
click at [341, 402] on input "358000" at bounding box center [402, 401] width 89 height 17
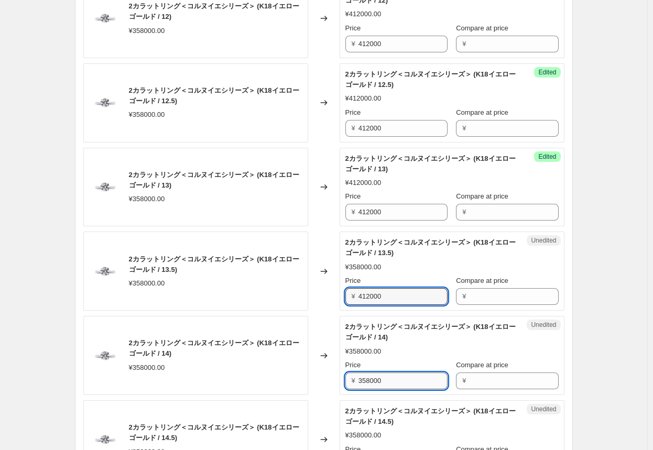
click at [341, 379] on input "358000" at bounding box center [402, 380] width 89 height 17
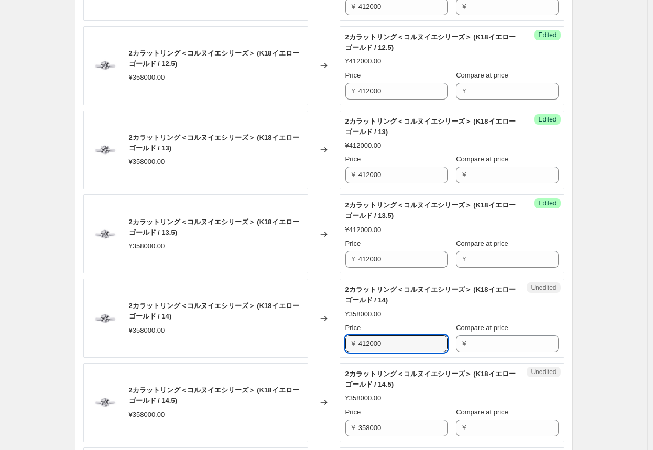
scroll to position [1047, 0]
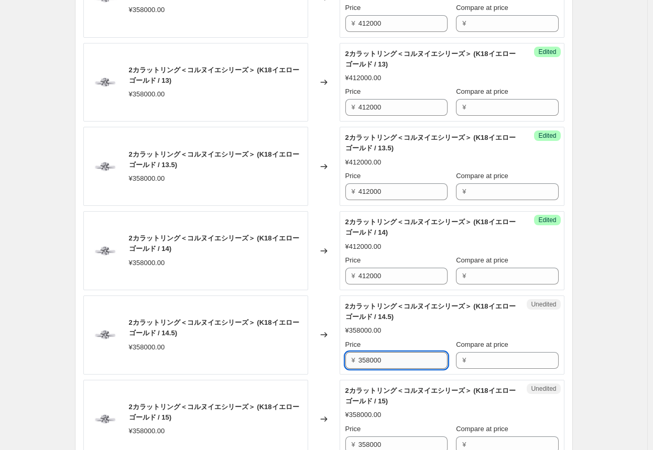
click at [341, 361] on input "358000" at bounding box center [402, 360] width 89 height 17
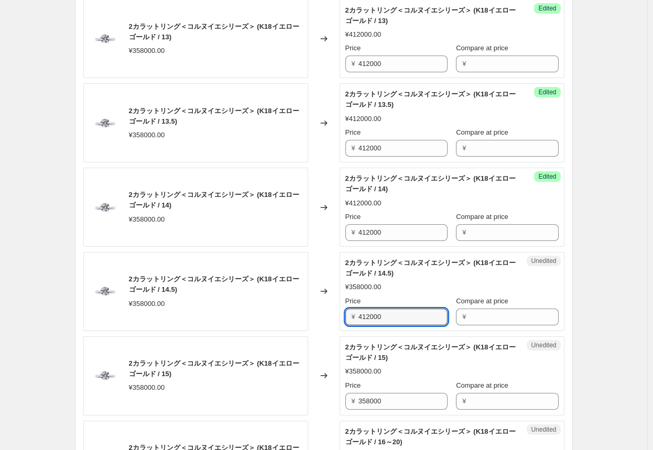
scroll to position [1152, 0]
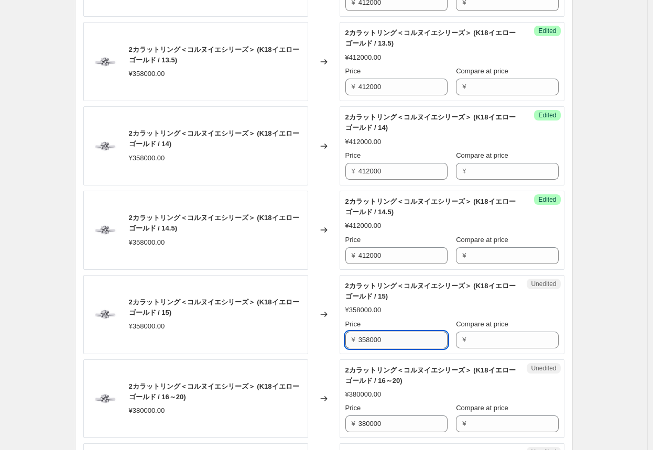
click at [341, 336] on input "358000" at bounding box center [402, 340] width 89 height 17
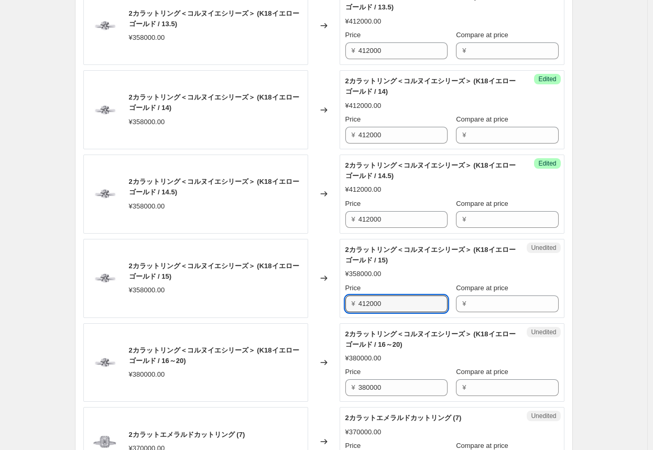
scroll to position [1257, 0]
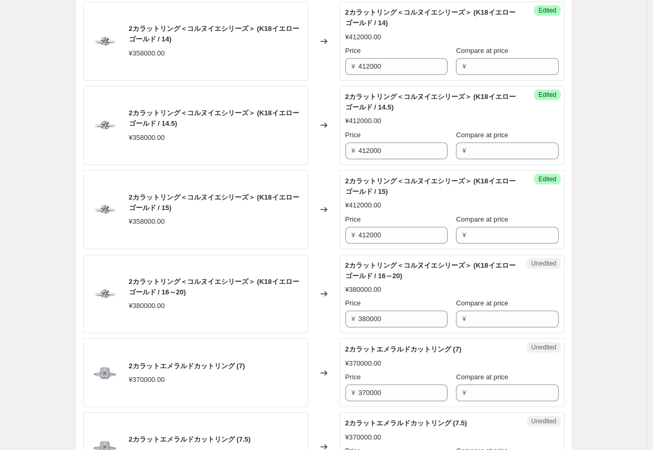
click at [291, 321] on div "2カラットリング＜コルヌイエシリーズ＞ (K18イエローゴールド / 16～20) ¥380000.00" at bounding box center [195, 294] width 225 height 79
drag, startPoint x: 411, startPoint y: 320, endPoint x: 311, endPoint y: 312, distance: 100.3
click at [311, 312] on div "2カラットリング＜コルヌイエシリーズ＞ (K18イエローゴールド / 16～20) ¥380000.00 Changed to Unedited 2カラットリ…" at bounding box center [323, 294] width 481 height 79
click at [335, 323] on div "Changed to" at bounding box center [323, 294] width 31 height 79
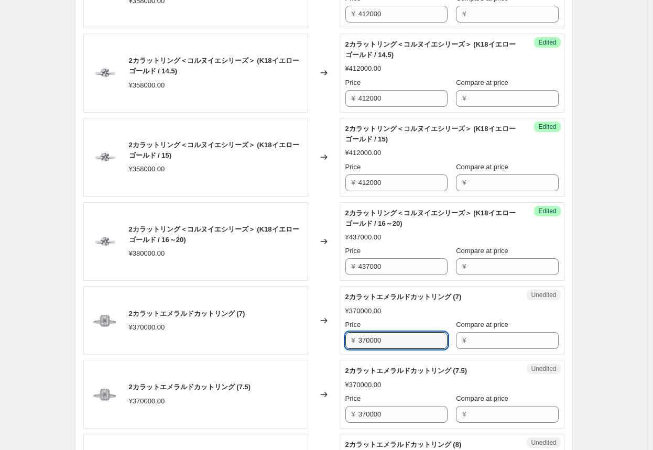
drag, startPoint x: 386, startPoint y: 340, endPoint x: 319, endPoint y: 336, distance: 66.6
click at [319, 336] on div "2カラットエメラルドカットリング (7) ¥370000.00 Changed to Unedited 2カラットエメラルドカットリング (7) ¥37000…" at bounding box center [323, 320] width 481 height 69
drag, startPoint x: 388, startPoint y: 340, endPoint x: 342, endPoint y: 334, distance: 45.9
click at [341, 334] on div "Unedited 2カラットエメラルドカットリング (7) ¥370000.00 Price ¥ 407000 Compare at price ¥" at bounding box center [451, 320] width 225 height 69
click at [341, 412] on input "370000" at bounding box center [402, 414] width 89 height 17
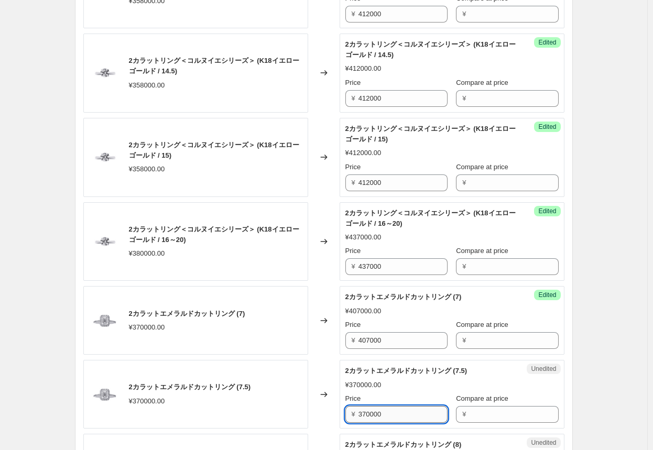
click at [341, 412] on input "370000" at bounding box center [402, 414] width 89 height 17
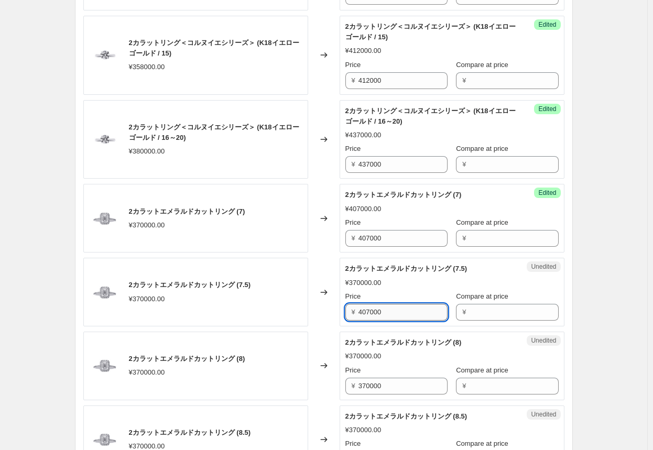
scroll to position [1414, 0]
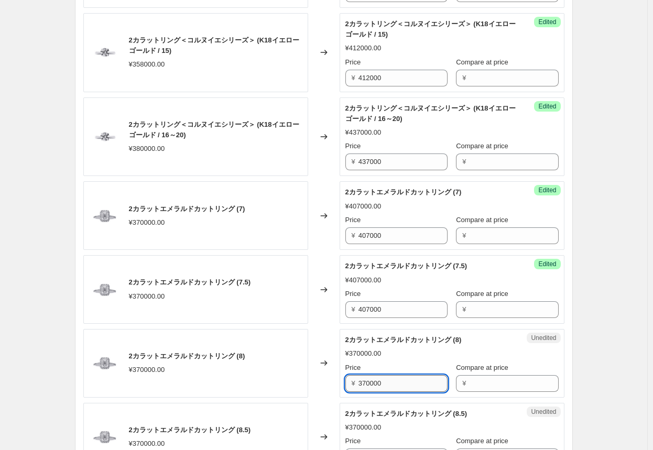
click at [341, 384] on input "370000" at bounding box center [402, 383] width 89 height 17
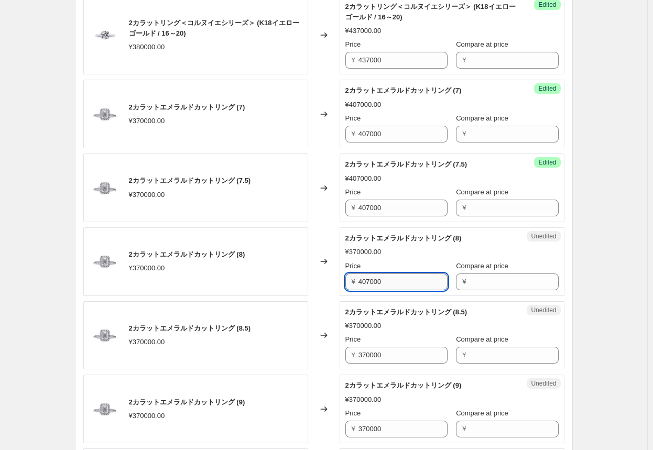
scroll to position [1519, 0]
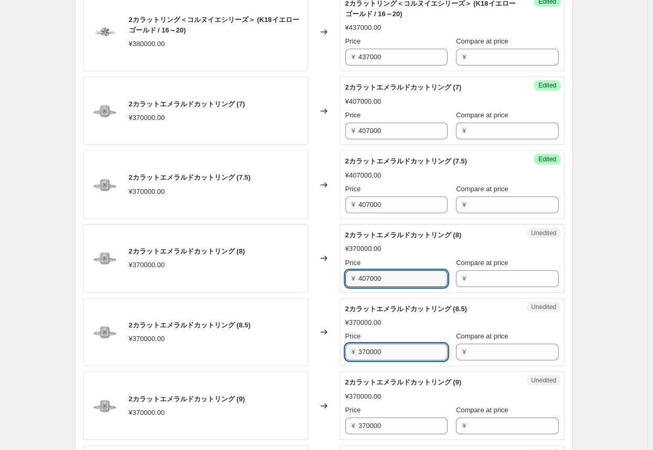
click at [341, 352] on input "370000" at bounding box center [402, 352] width 89 height 17
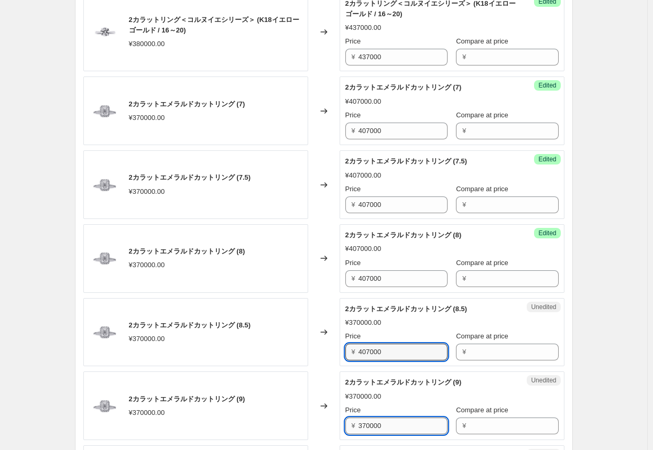
click at [341, 418] on input "370000" at bounding box center [402, 425] width 89 height 17
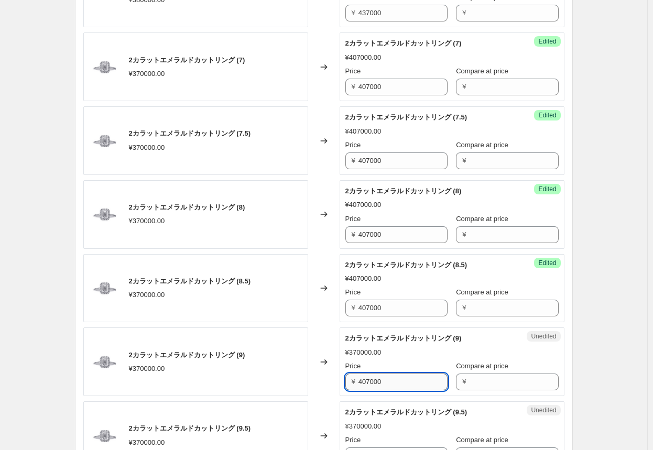
scroll to position [1624, 0]
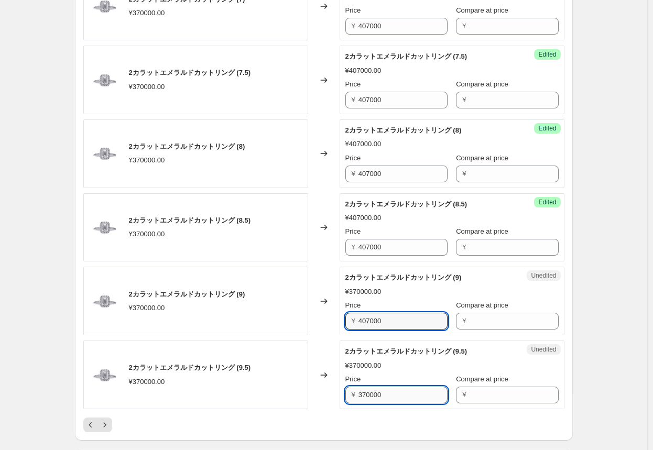
click at [341, 391] on input "370000" at bounding box center [402, 395] width 89 height 17
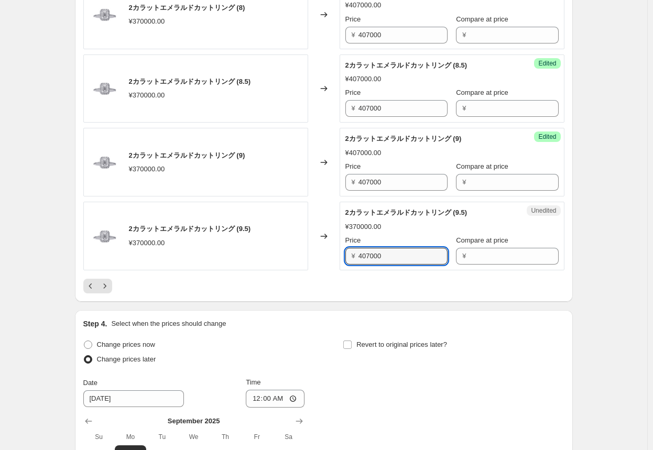
scroll to position [1781, 0]
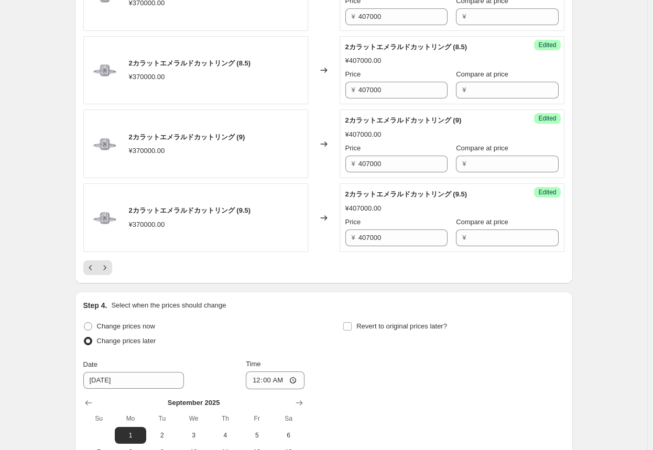
click at [327, 267] on div at bounding box center [323, 267] width 481 height 15
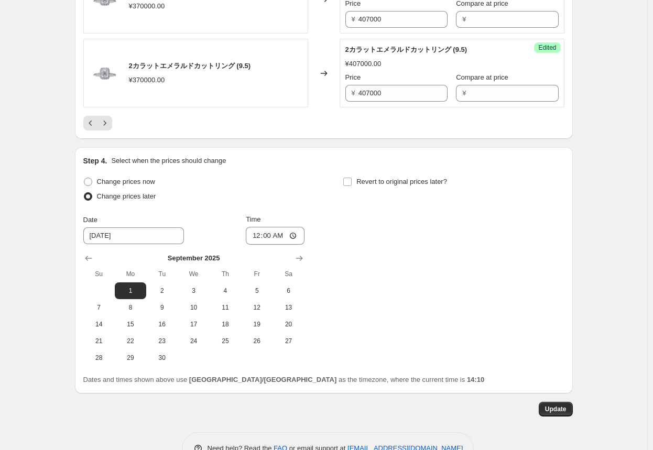
scroll to position [1951, 0]
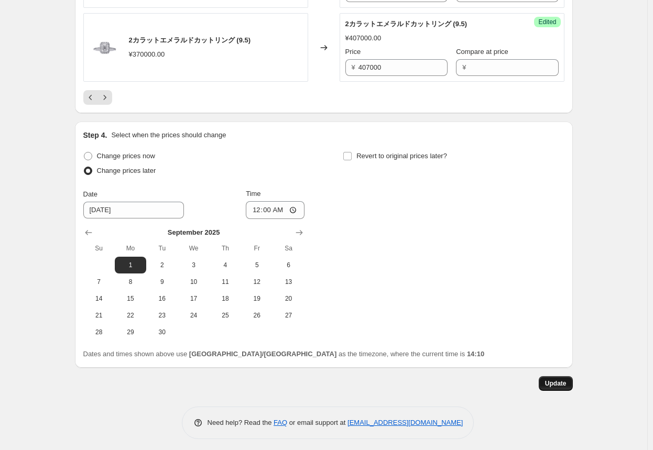
click at [341, 379] on span "Update" at bounding box center [555, 383] width 21 height 8
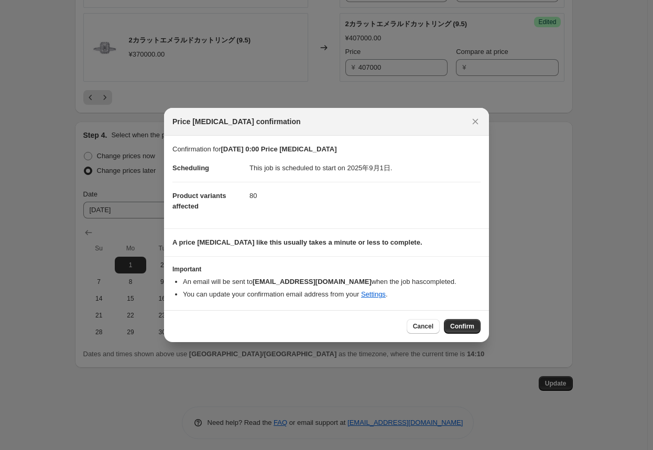
click at [341, 323] on span "Confirm" at bounding box center [462, 326] width 24 height 8
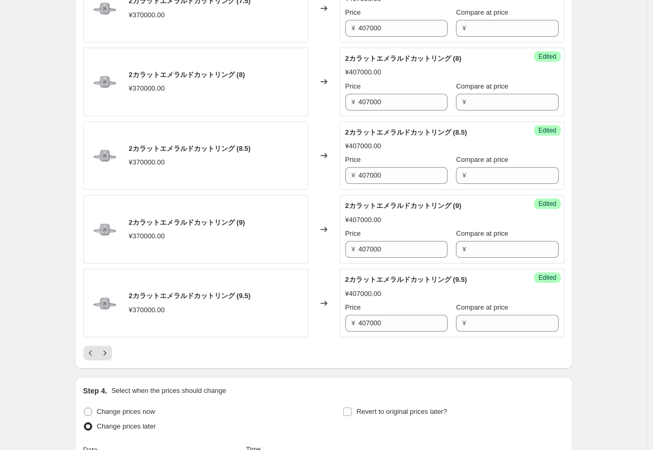
scroll to position [1689, 0]
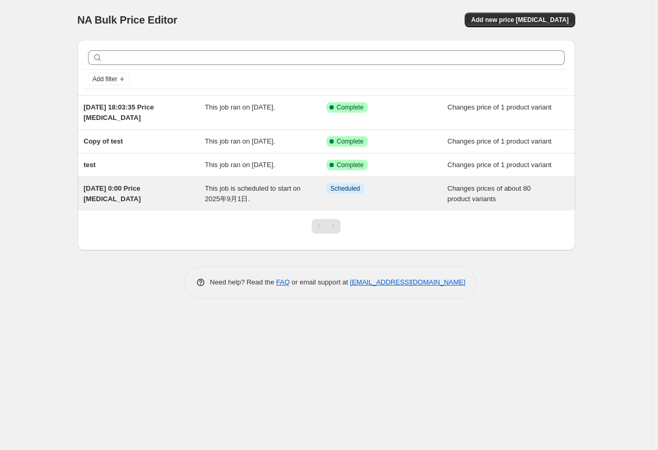
click at [146, 197] on div "[DATE] 0:00 Price [MEDICAL_DATA]" at bounding box center [145, 193] width 122 height 21
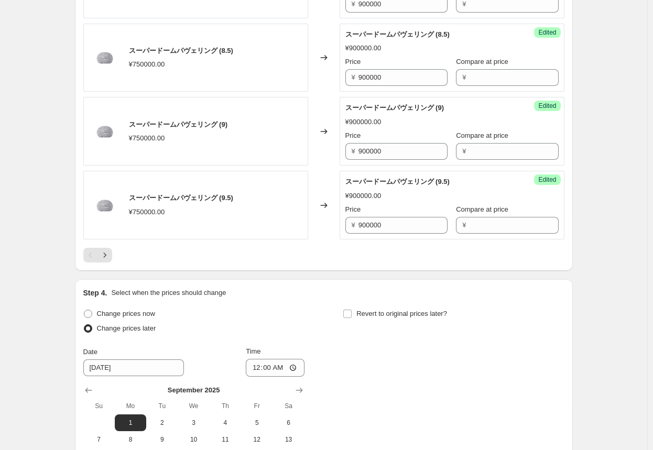
scroll to position [1676, 0]
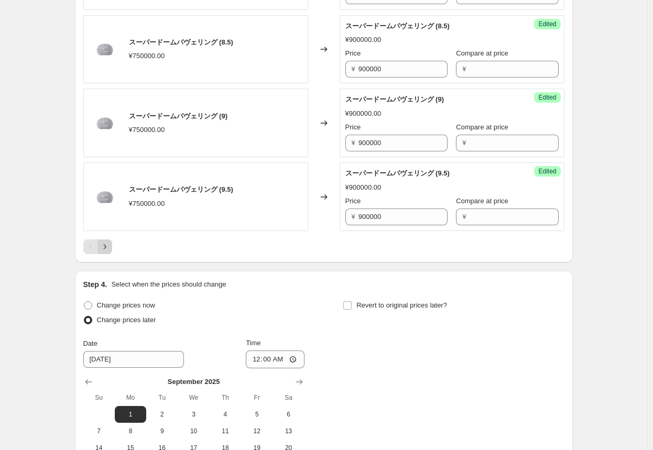
click at [107, 241] on icon "Next" at bounding box center [105, 246] width 10 height 10
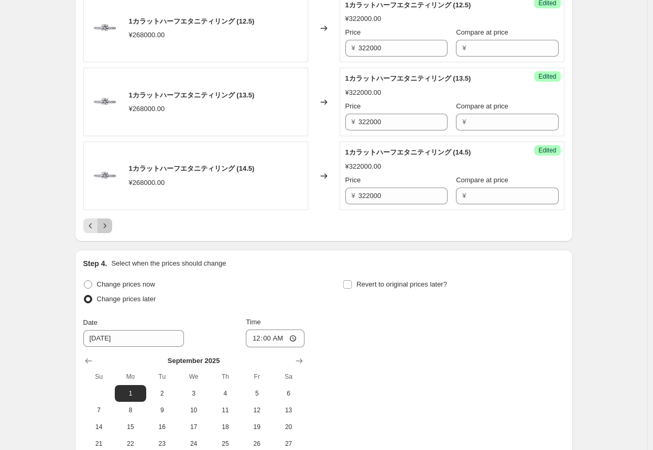
click at [110, 225] on icon "Next" at bounding box center [105, 225] width 10 height 10
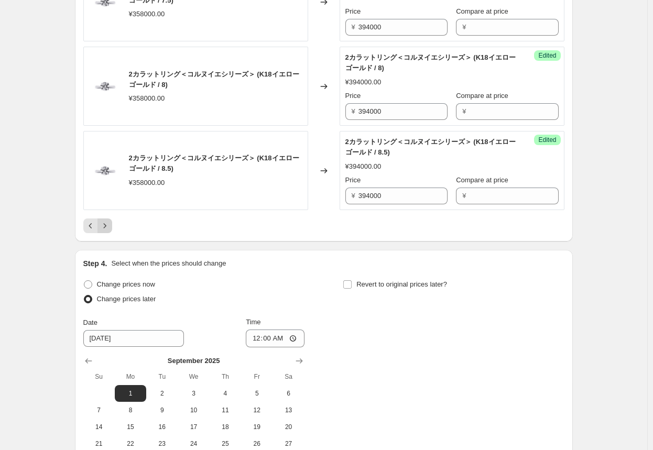
click at [110, 224] on icon "Next" at bounding box center [105, 225] width 10 height 10
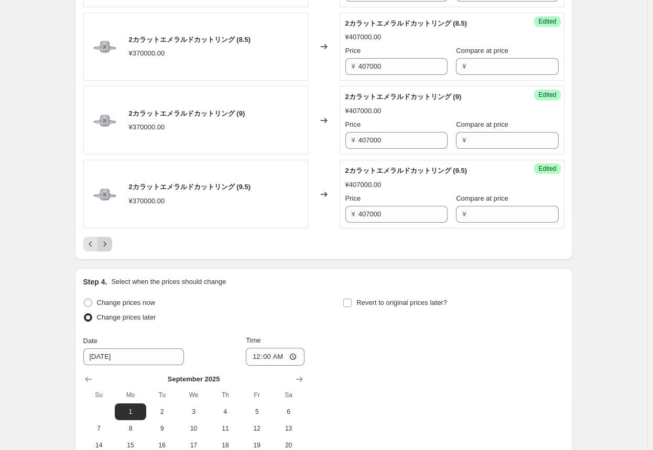
scroll to position [1885, 0]
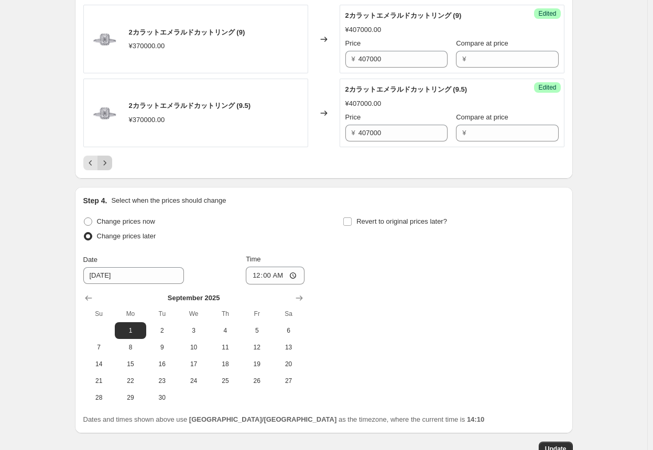
click at [108, 160] on icon "Next" at bounding box center [105, 163] width 10 height 10
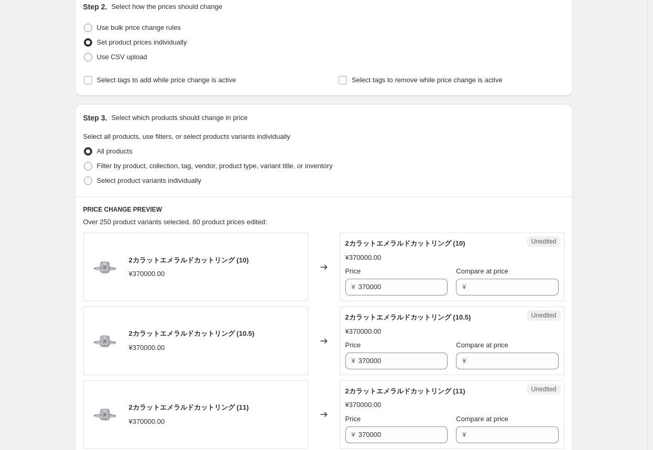
scroll to position [209, 0]
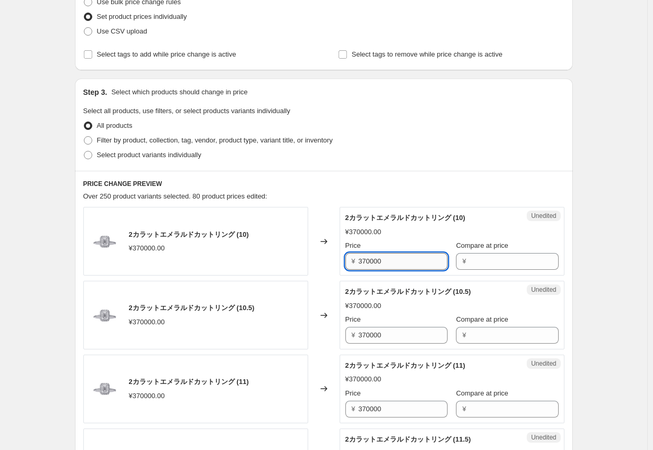
click at [341, 263] on input "370000" at bounding box center [402, 261] width 89 height 17
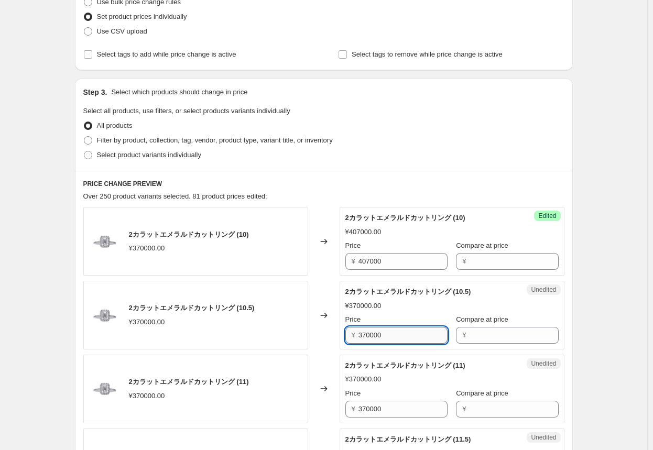
click at [341, 337] on input "370000" at bounding box center [402, 335] width 89 height 17
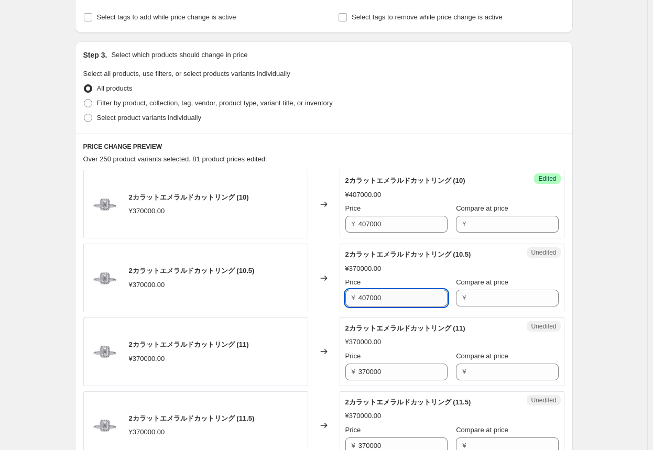
scroll to position [314, 0]
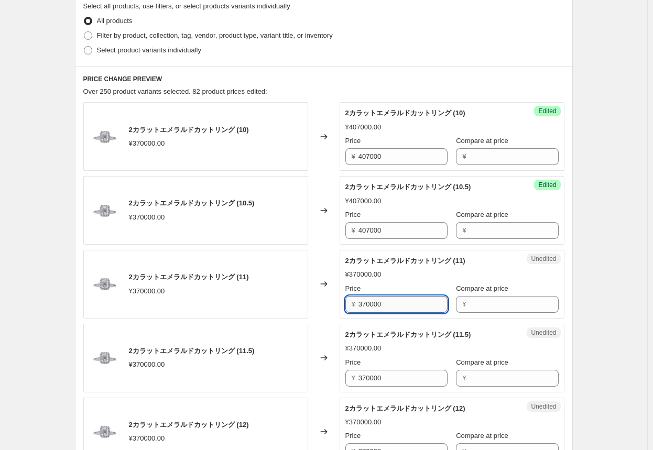
click at [341, 302] on input "370000" at bounding box center [402, 304] width 89 height 17
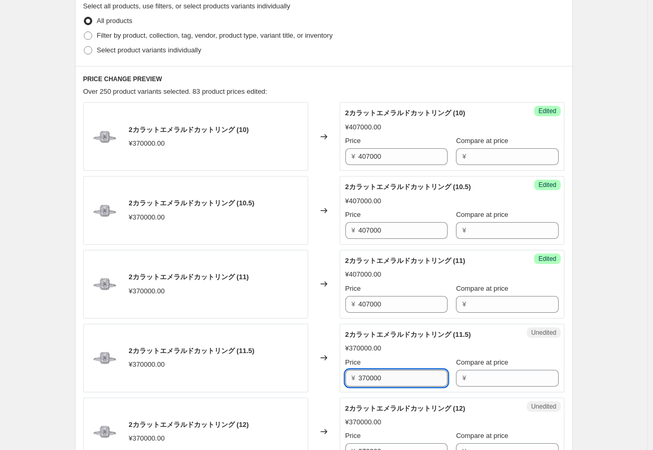
click at [341, 378] on input "370000" at bounding box center [402, 378] width 89 height 17
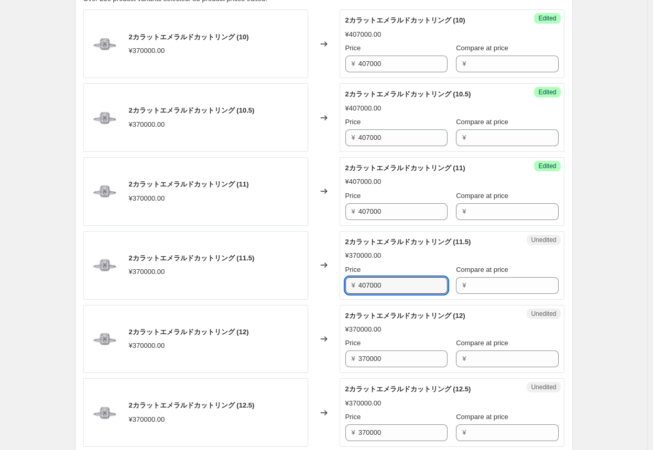
scroll to position [419, 0]
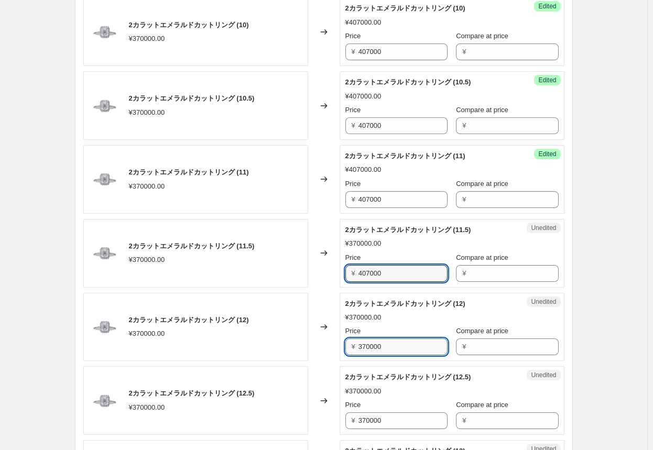
click at [341, 345] on input "370000" at bounding box center [402, 346] width 89 height 17
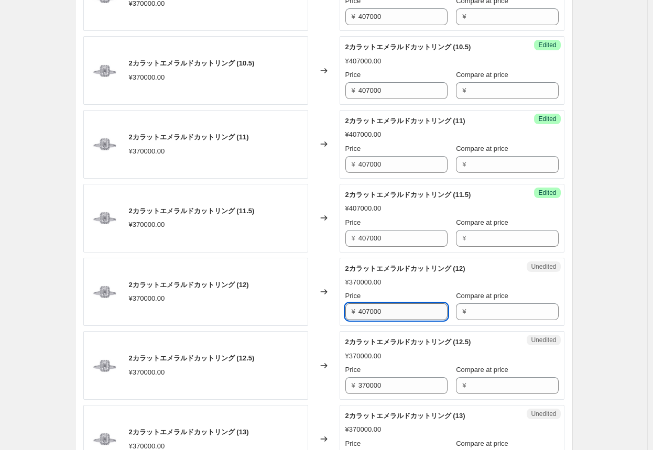
scroll to position [471, 0]
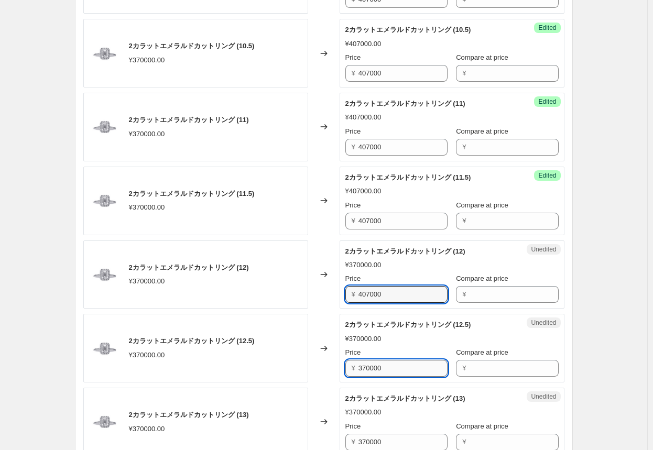
click at [341, 367] on input "370000" at bounding box center [402, 368] width 89 height 17
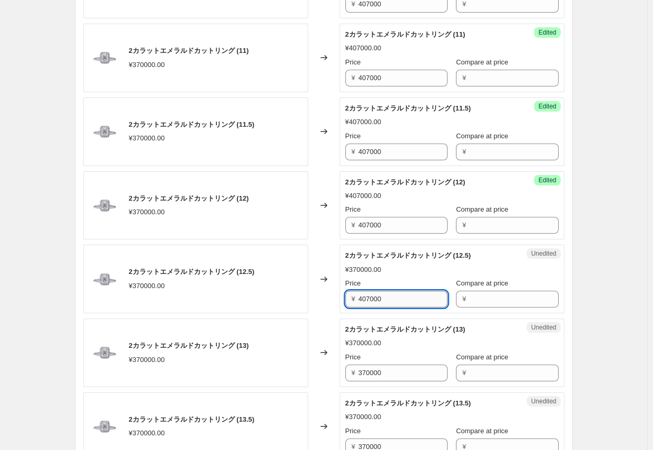
scroll to position [576, 0]
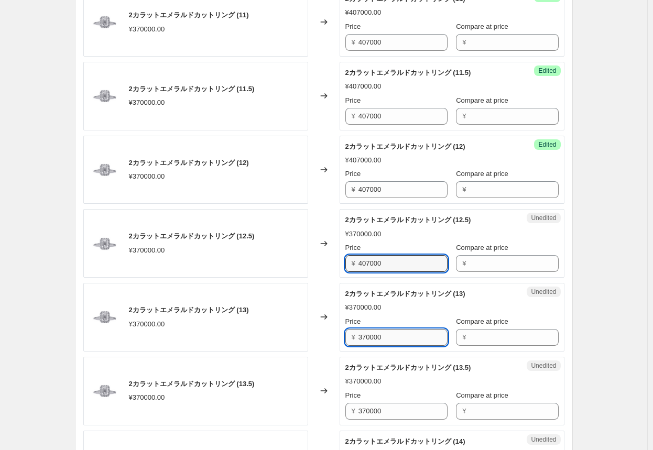
click at [341, 336] on input "370000" at bounding box center [402, 337] width 89 height 17
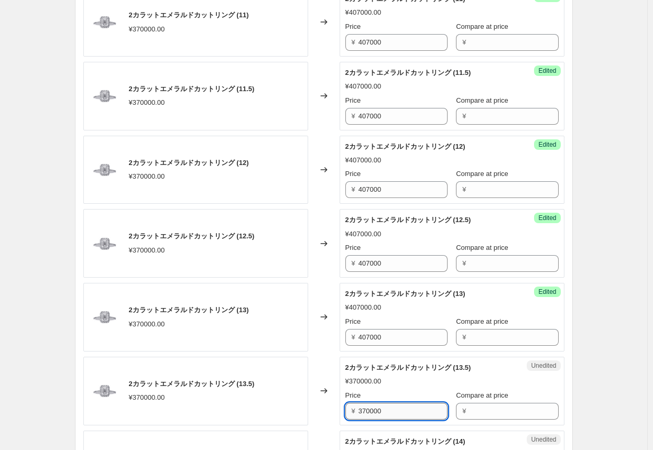
click at [341, 409] on input "370000" at bounding box center [402, 411] width 89 height 17
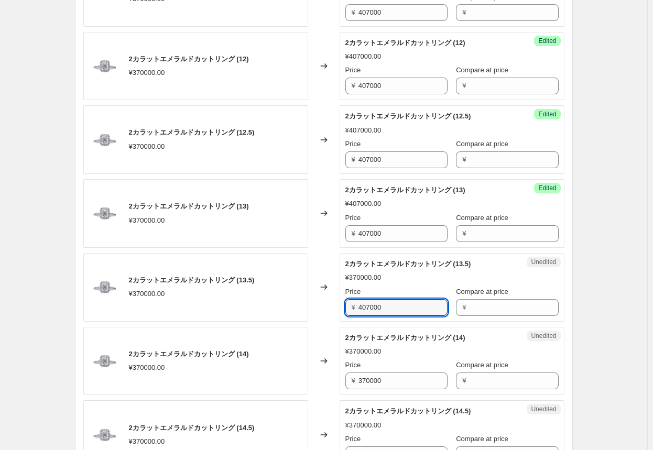
scroll to position [681, 0]
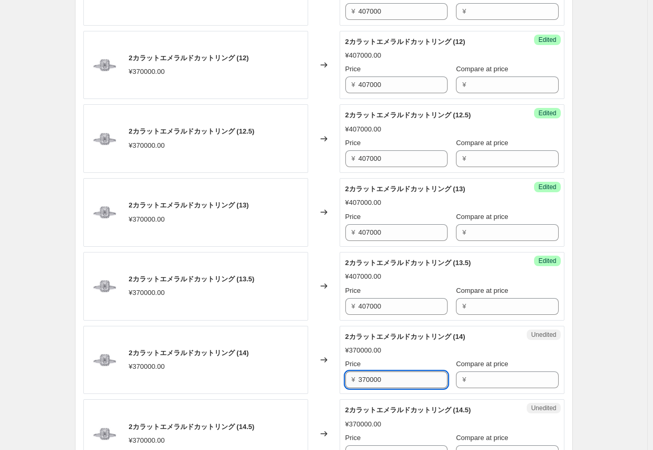
click at [341, 380] on input "370000" at bounding box center [402, 379] width 89 height 17
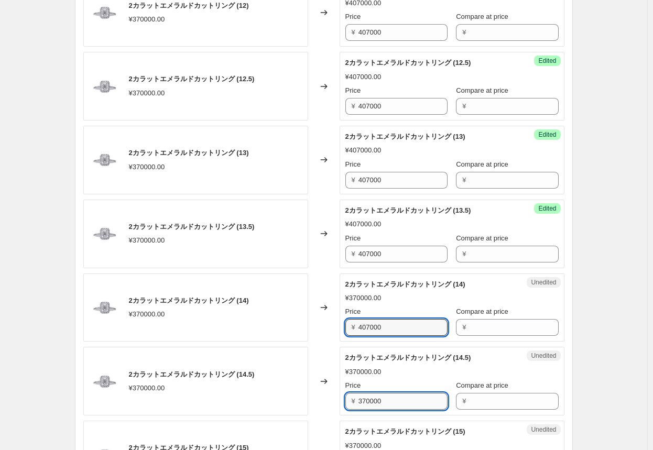
click at [341, 396] on input "370000" at bounding box center [402, 401] width 89 height 17
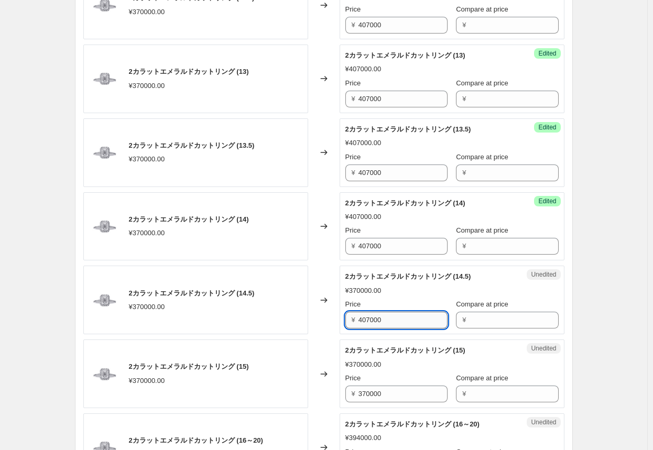
scroll to position [838, 0]
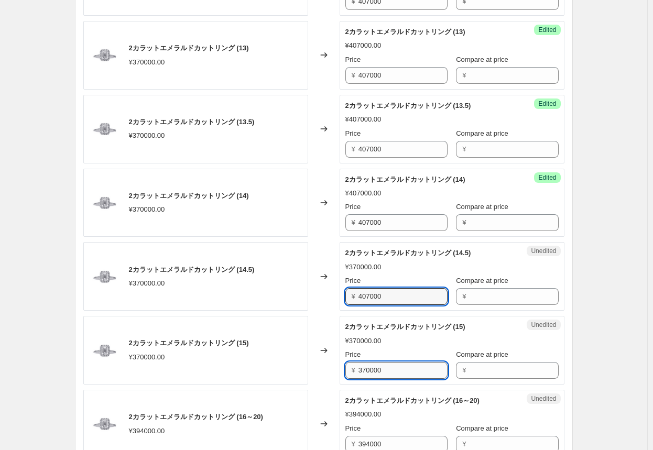
click at [341, 371] on input "370000" at bounding box center [402, 370] width 89 height 17
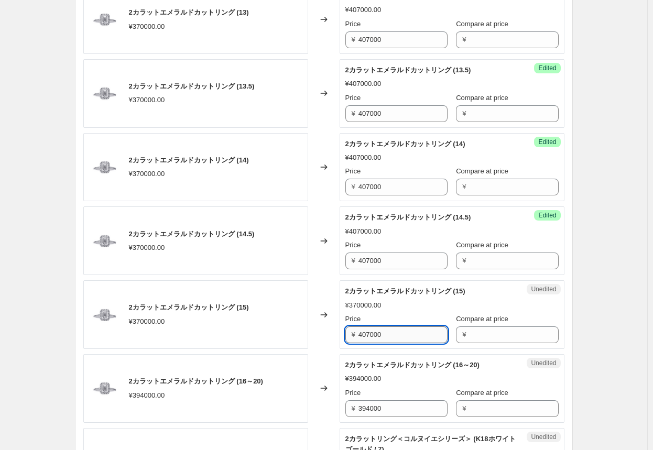
scroll to position [890, 0]
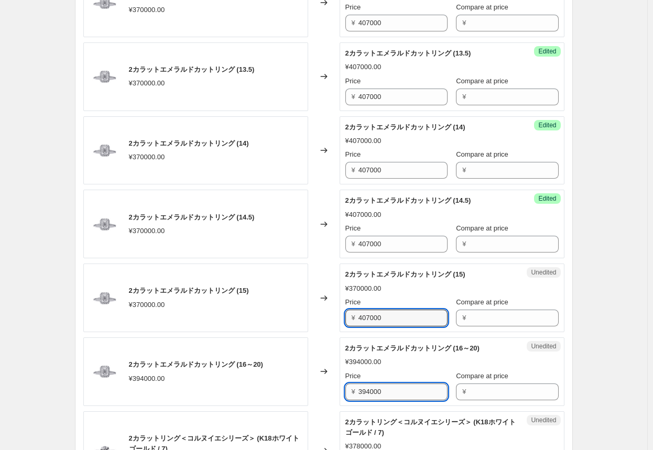
click at [341, 392] on input "394000" at bounding box center [402, 391] width 89 height 17
drag, startPoint x: 394, startPoint y: 388, endPoint x: 333, endPoint y: 385, distance: 60.8
click at [333, 385] on div "2カラットエメラルドカットリング (16～20) ¥394000.00 Changed to Unedited 2カラットエメラルドカットリング (16～20…" at bounding box center [323, 371] width 481 height 69
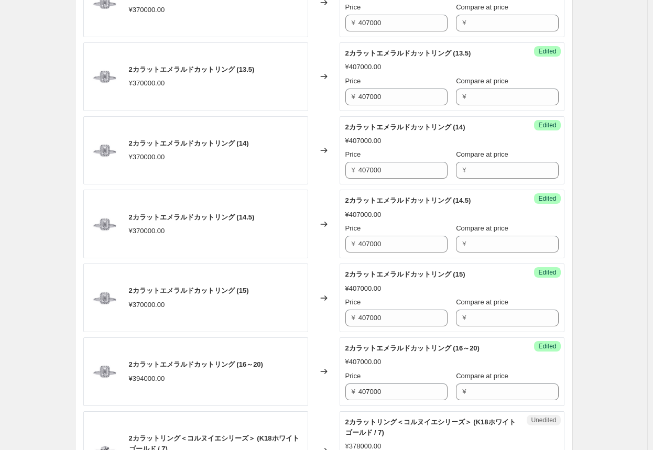
click at [323, 392] on div "Changed to" at bounding box center [323, 371] width 31 height 69
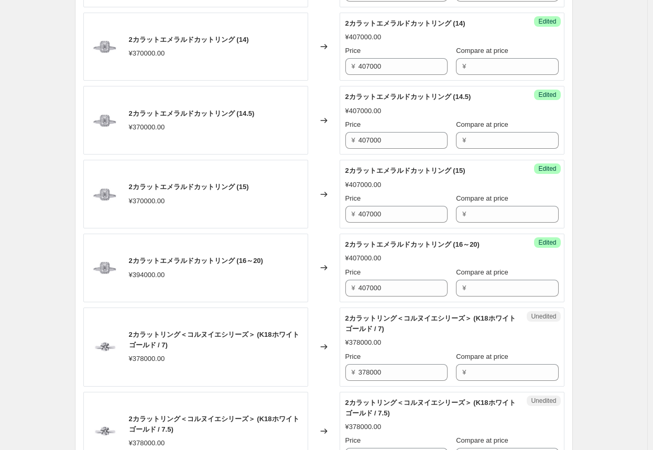
scroll to position [995, 0]
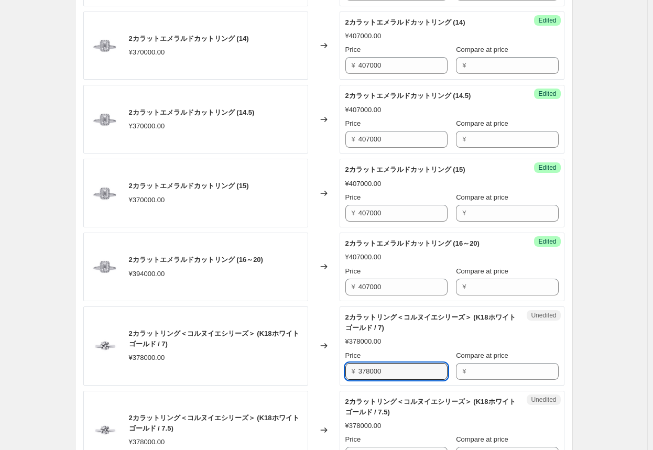
drag, startPoint x: 382, startPoint y: 369, endPoint x: 310, endPoint y: 367, distance: 72.3
click at [310, 367] on div "2カラットリング＜コルヌイエシリーズ＞ (K18ホワイトゴールド / 7) ¥378000.00 Changed to Unedited 2カラットリング＜コ…" at bounding box center [323, 345] width 481 height 79
click at [333, 372] on div "Changed to" at bounding box center [323, 345] width 31 height 79
click at [341, 367] on input "435000" at bounding box center [402, 371] width 89 height 17
click at [341, 368] on input "435000" at bounding box center [402, 371] width 89 height 17
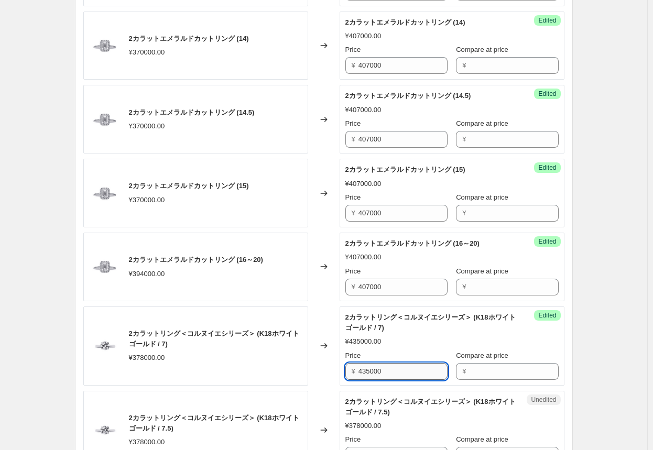
click at [341, 368] on input "435000" at bounding box center [402, 371] width 89 height 17
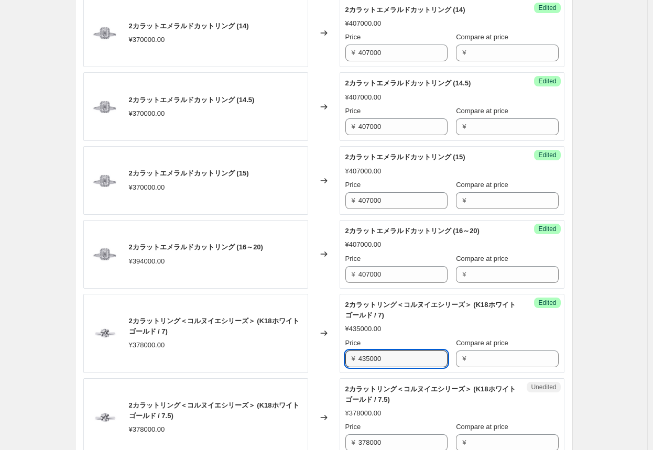
scroll to position [1100, 0]
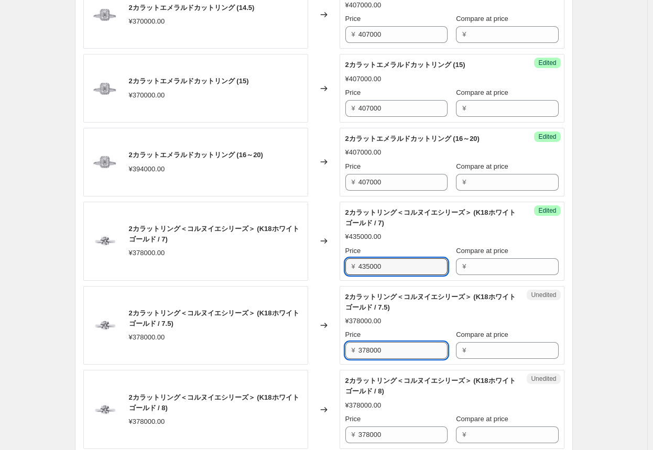
click at [341, 351] on input "378000" at bounding box center [402, 350] width 89 height 17
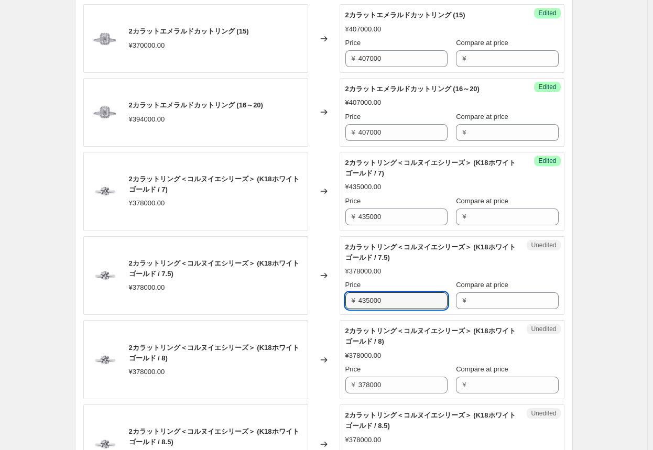
scroll to position [1152, 0]
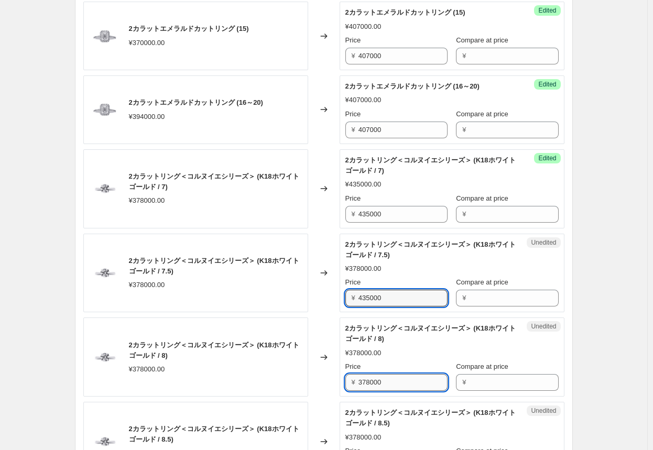
click at [341, 379] on input "378000" at bounding box center [402, 382] width 89 height 17
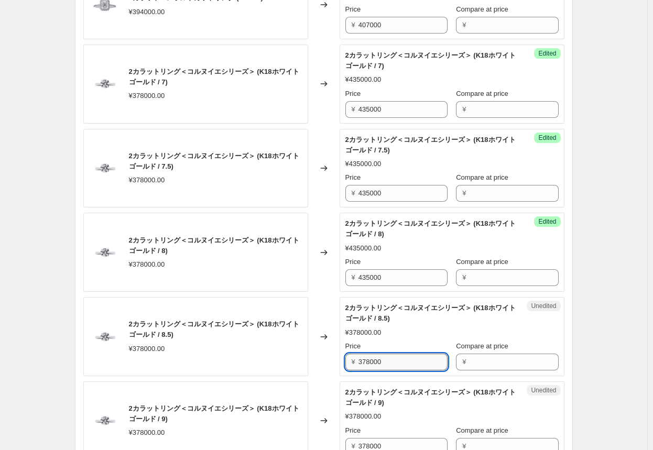
click at [341, 360] on input "378000" at bounding box center [402, 362] width 89 height 17
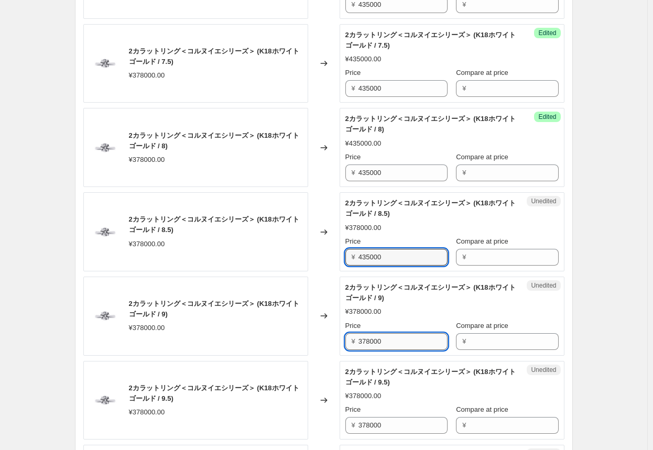
click at [341, 341] on input "378000" at bounding box center [402, 341] width 89 height 17
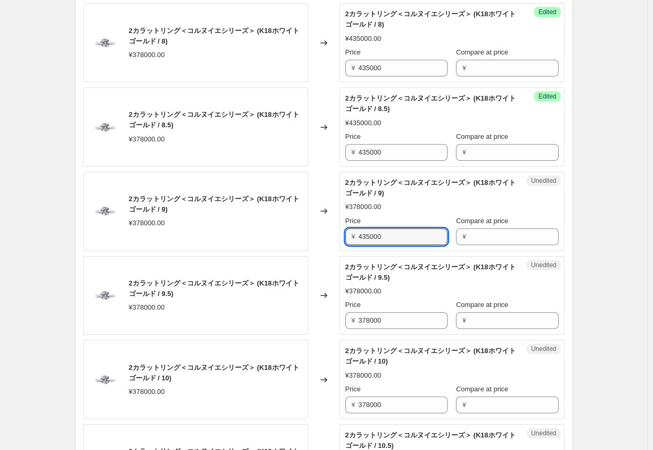
scroll to position [1519, 0]
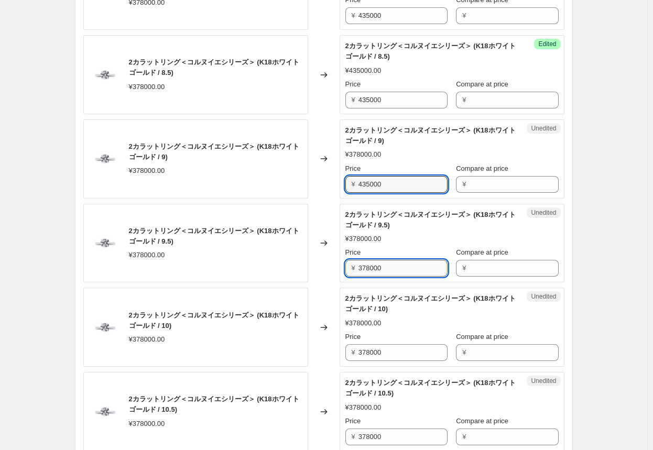
click at [341, 269] on input "378000" at bounding box center [402, 268] width 89 height 17
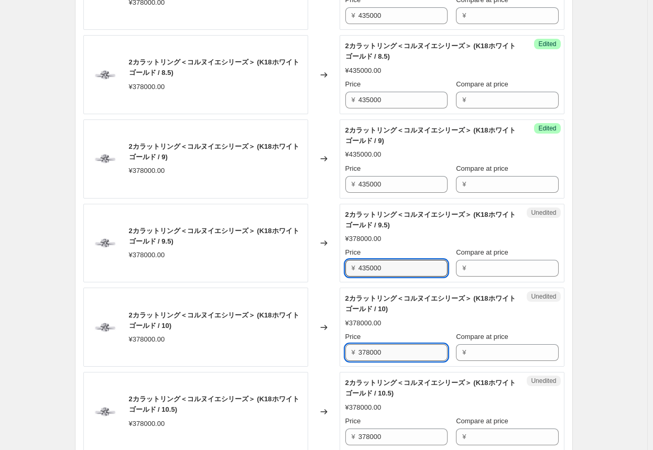
click at [341, 350] on input "378000" at bounding box center [402, 352] width 89 height 17
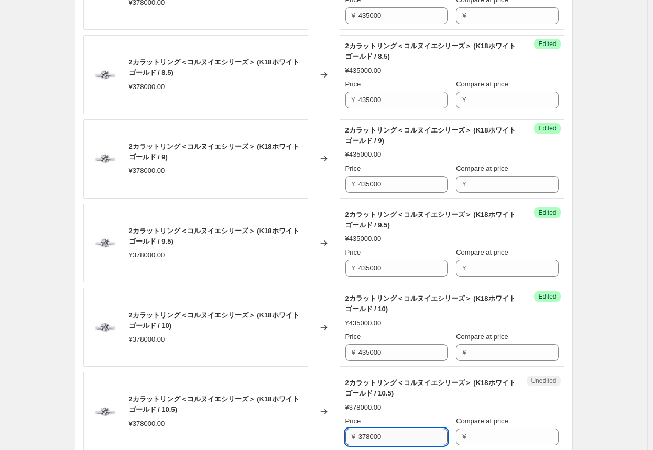
click at [341, 432] on input "378000" at bounding box center [402, 436] width 89 height 17
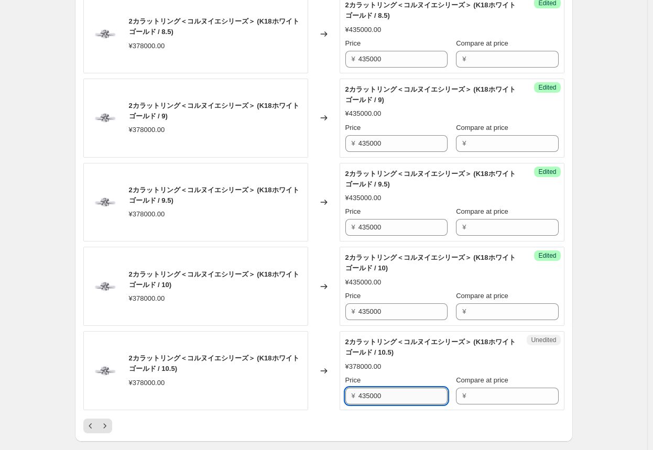
scroll to position [1624, 0]
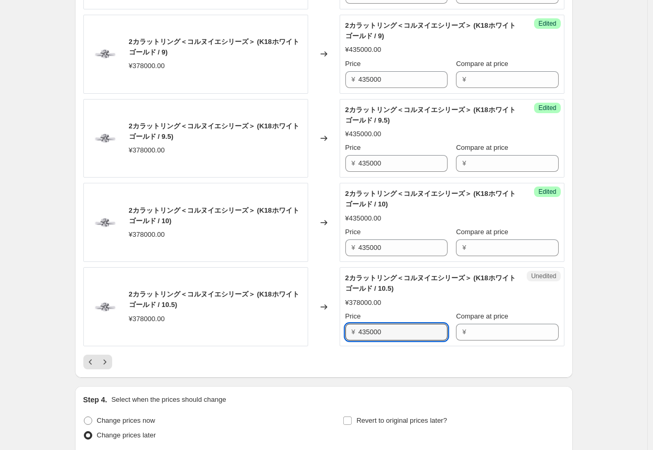
click at [339, 360] on div at bounding box center [323, 362] width 481 height 15
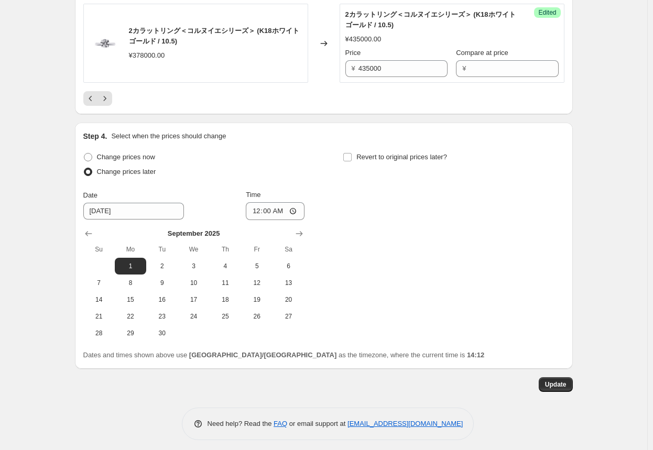
scroll to position [1888, 0]
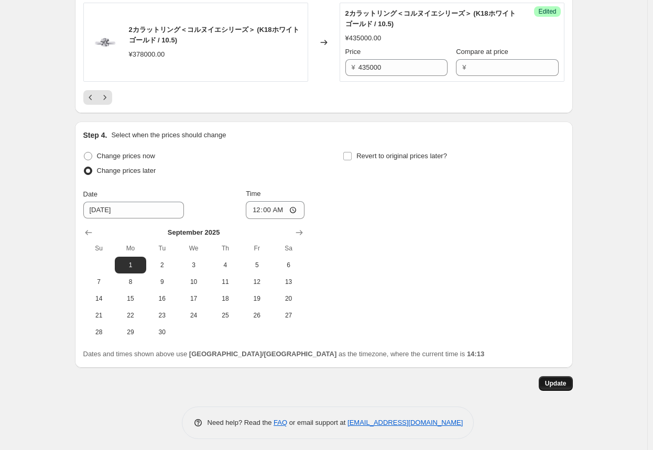
click at [341, 379] on span "Update" at bounding box center [555, 383] width 21 height 8
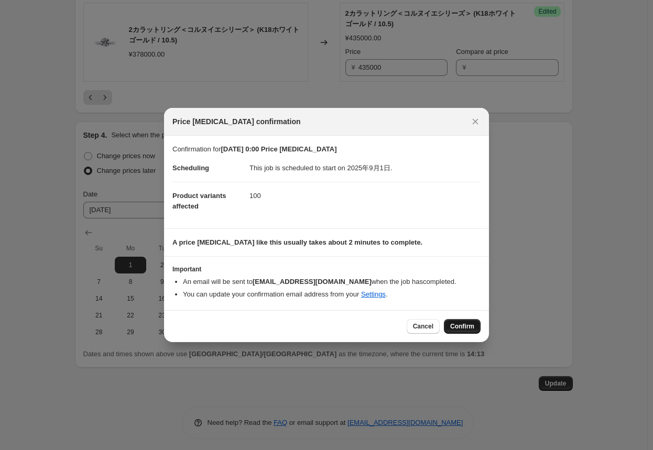
click at [341, 328] on span "Confirm" at bounding box center [462, 326] width 24 height 8
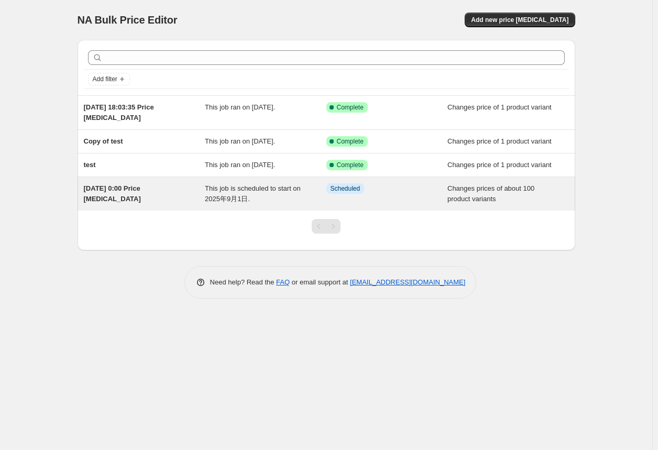
click at [100, 193] on div "[DATE] 0:00 Price [MEDICAL_DATA]" at bounding box center [145, 193] width 122 height 21
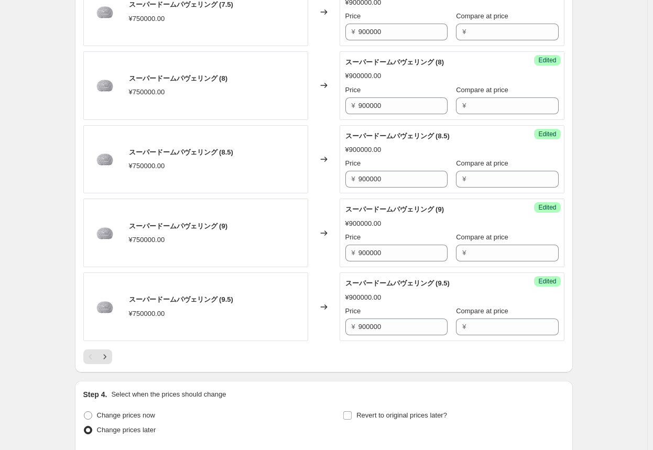
scroll to position [1571, 0]
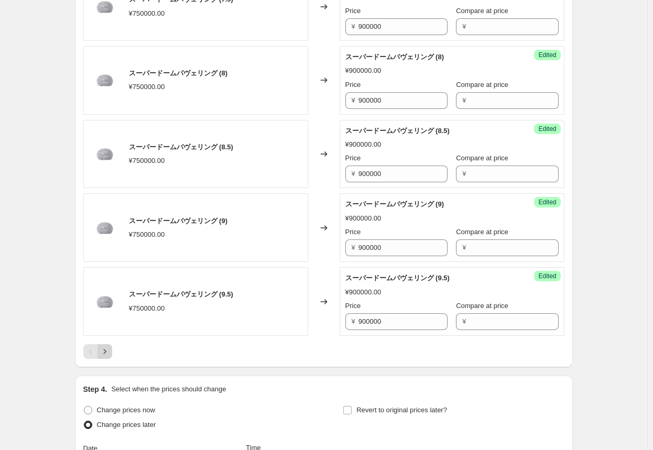
click at [109, 348] on icon "Next" at bounding box center [105, 351] width 10 height 10
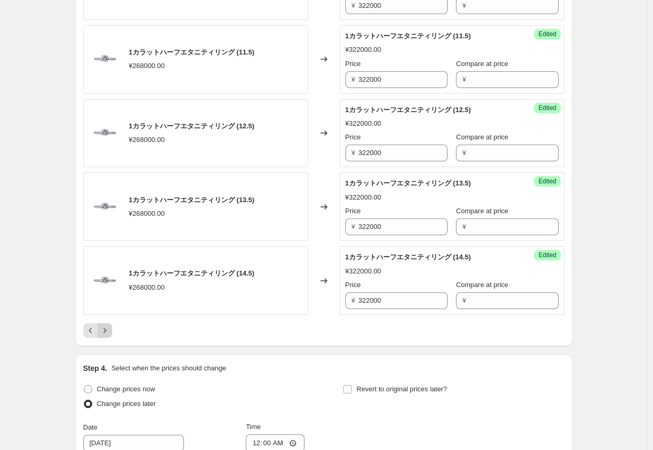
click at [106, 328] on icon "Next" at bounding box center [104, 330] width 3 height 5
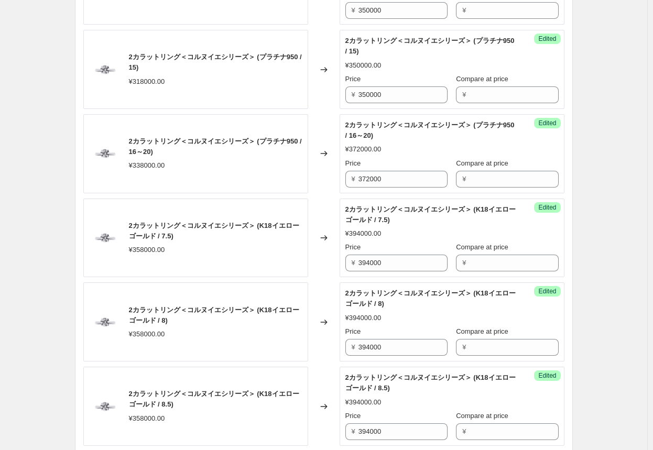
scroll to position [1781, 0]
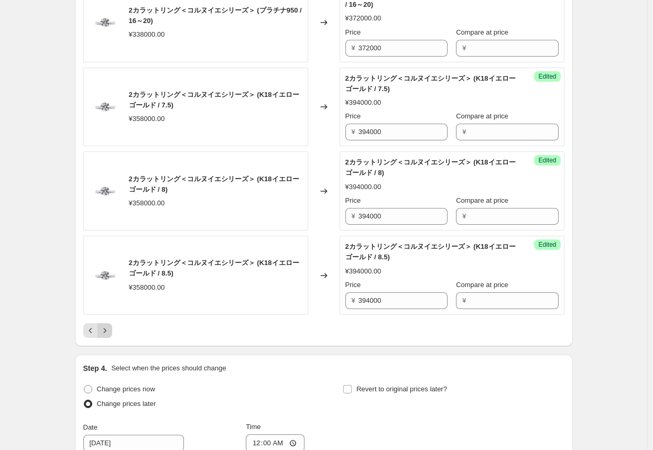
click at [107, 329] on icon "Next" at bounding box center [105, 330] width 10 height 10
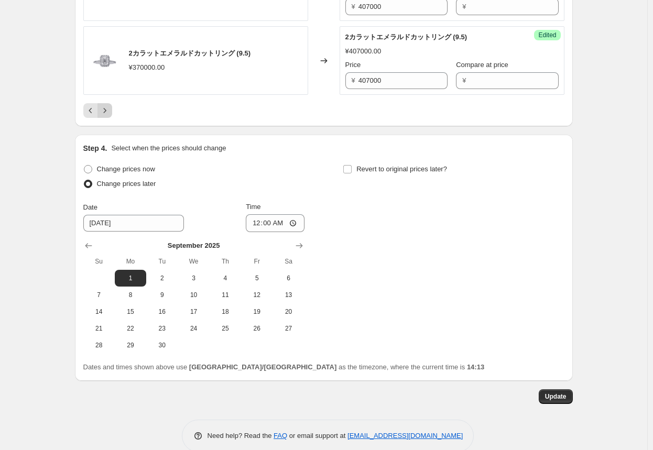
scroll to position [1951, 0]
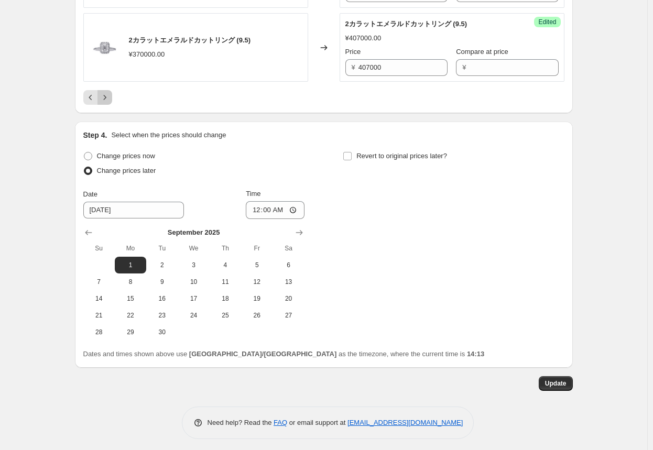
click at [109, 96] on icon "Next" at bounding box center [105, 97] width 10 height 10
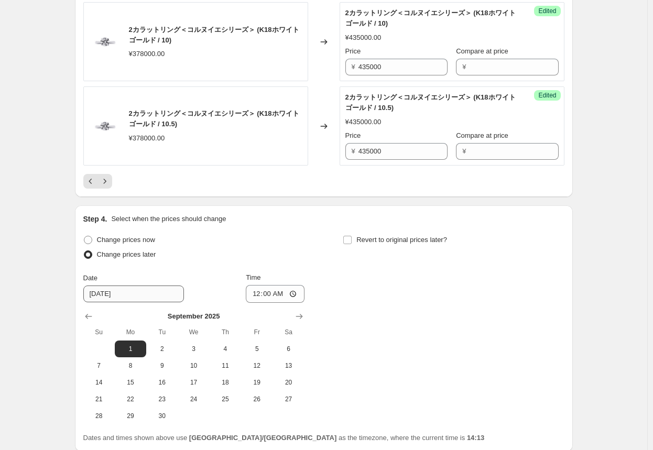
scroll to position [1888, 0]
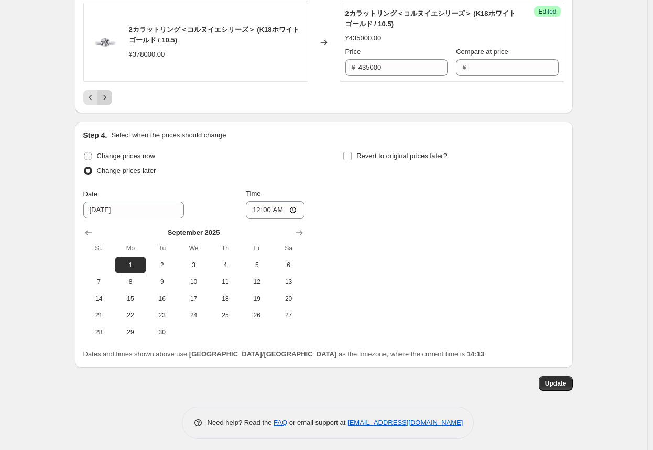
click at [104, 92] on icon "Next" at bounding box center [105, 97] width 10 height 10
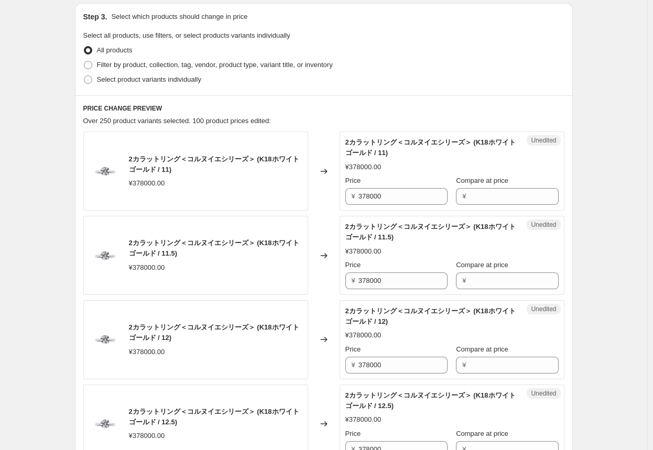
scroll to position [264, 0]
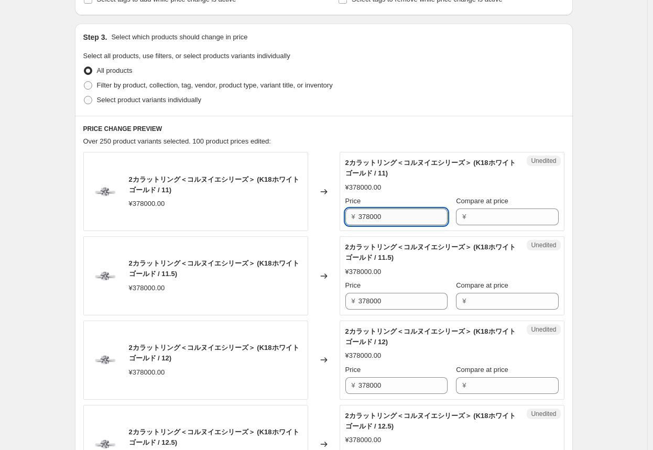
click at [341, 217] on input "378000" at bounding box center [402, 216] width 89 height 17
drag, startPoint x: 367, startPoint y: 250, endPoint x: 376, endPoint y: 278, distance: 29.6
click at [341, 273] on div "Unedited 2カラットリング＜コルヌイエシリーズ＞ (K18ホワイトゴールド / 11.5) ¥378000.00 Price ¥ 378000 Com…" at bounding box center [451, 275] width 225 height 79
click at [341, 283] on div "Price" at bounding box center [396, 285] width 102 height 10
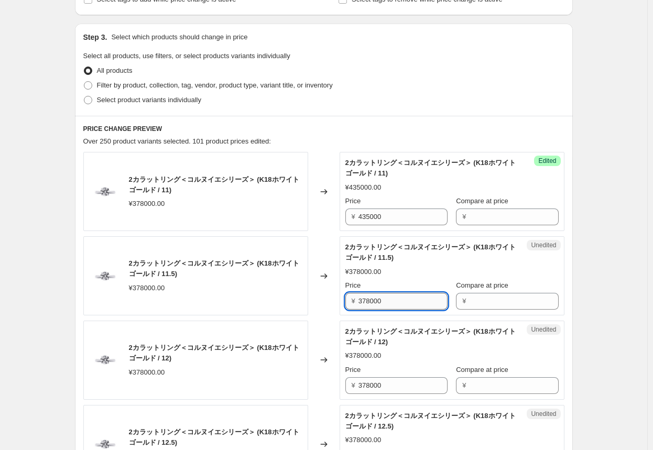
click at [341, 298] on input "378000" at bounding box center [402, 301] width 89 height 17
click at [341, 385] on input "378000" at bounding box center [402, 385] width 89 height 17
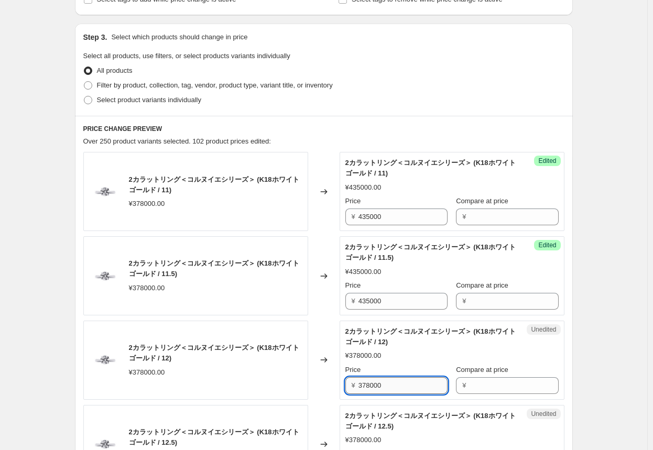
click at [341, 385] on input "378000" at bounding box center [402, 385] width 89 height 17
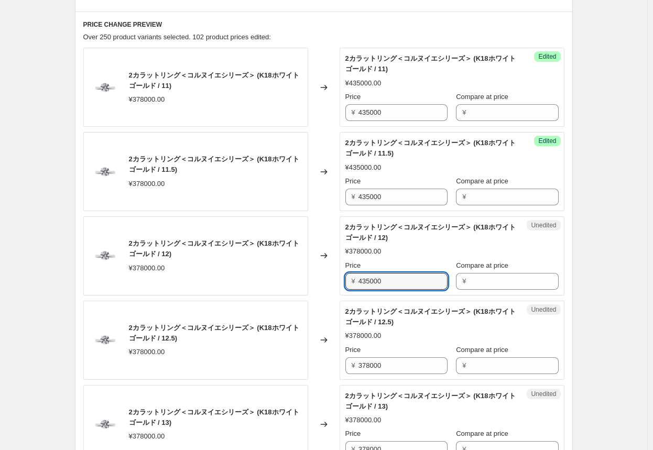
scroll to position [369, 0]
click at [341, 363] on input "378000" at bounding box center [402, 365] width 89 height 17
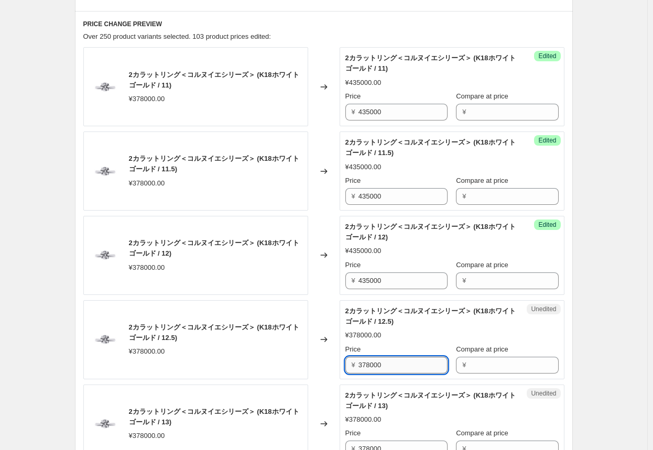
click at [341, 363] on input "378000" at bounding box center [402, 365] width 89 height 17
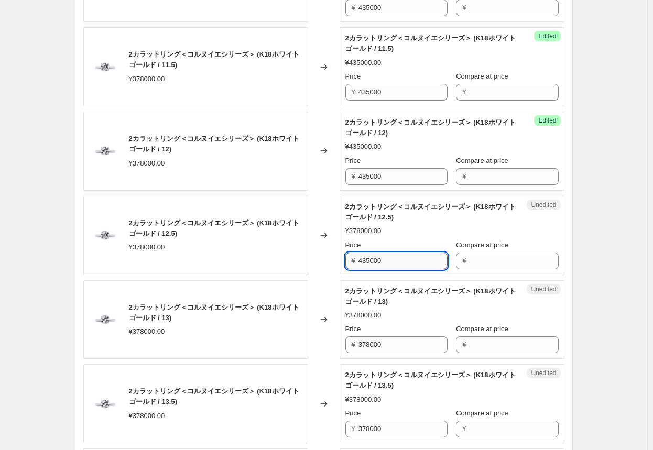
scroll to position [474, 0]
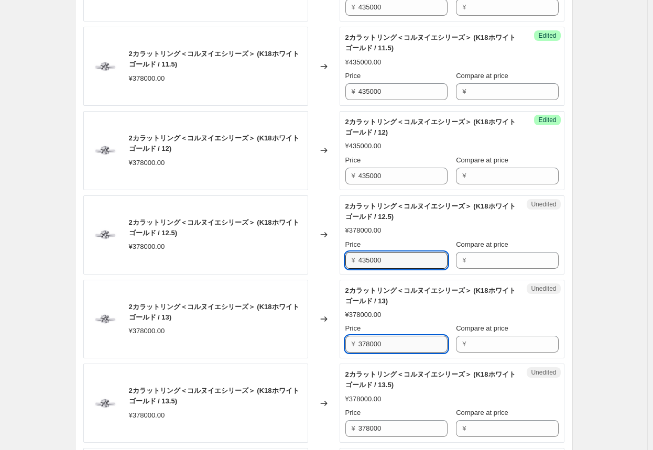
click at [341, 347] on input "378000" at bounding box center [402, 344] width 89 height 17
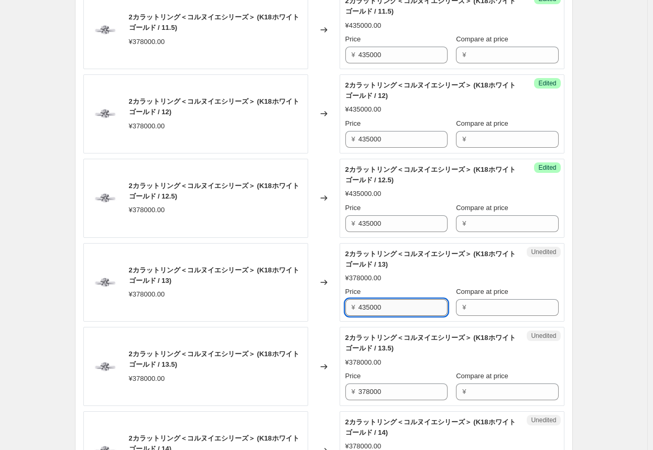
scroll to position [526, 0]
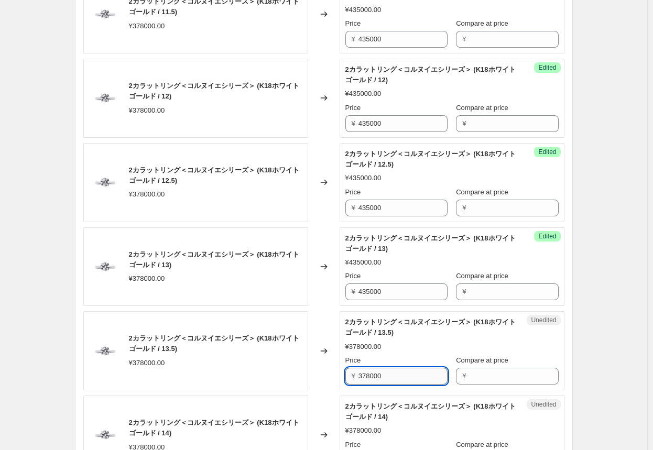
click at [341, 376] on input "378000" at bounding box center [402, 376] width 89 height 17
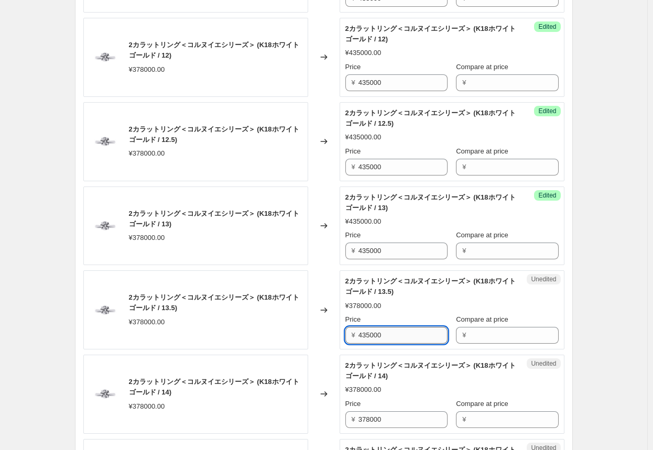
scroll to position [631, 0]
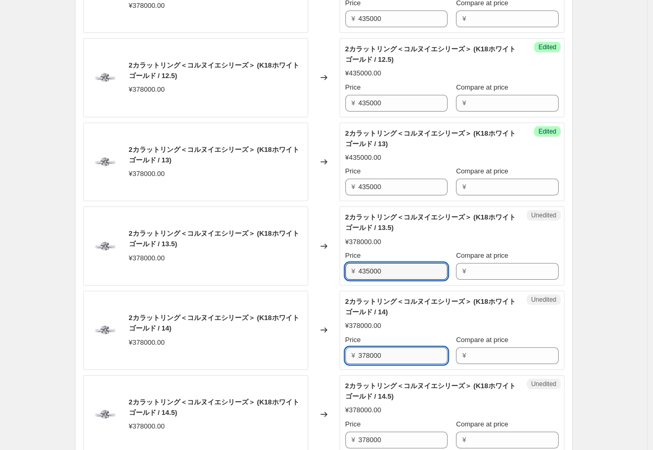
click at [341, 352] on input "378000" at bounding box center [402, 355] width 89 height 17
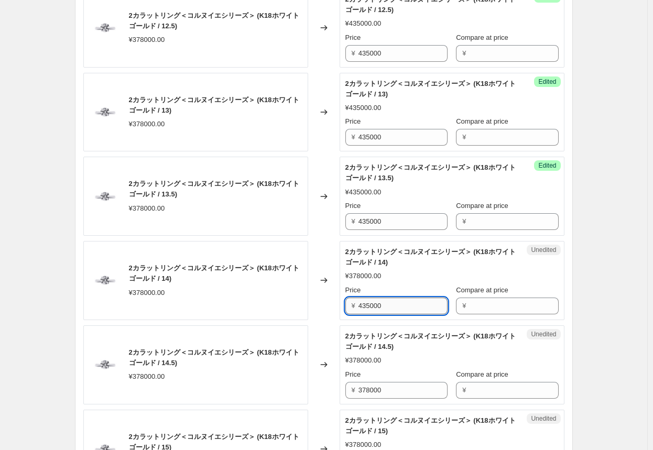
scroll to position [736, 0]
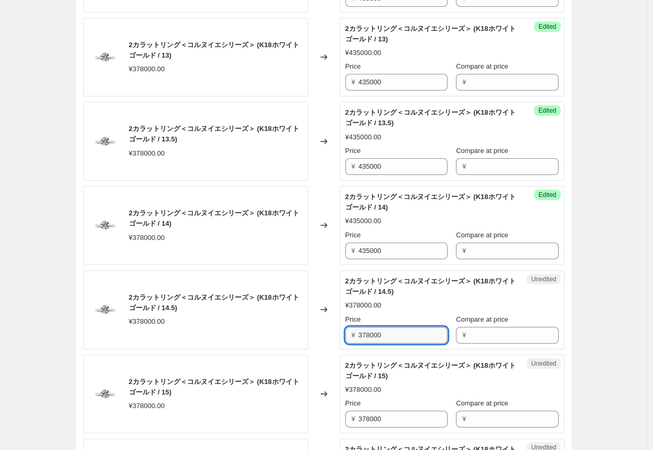
click at [341, 333] on input "378000" at bounding box center [402, 335] width 89 height 17
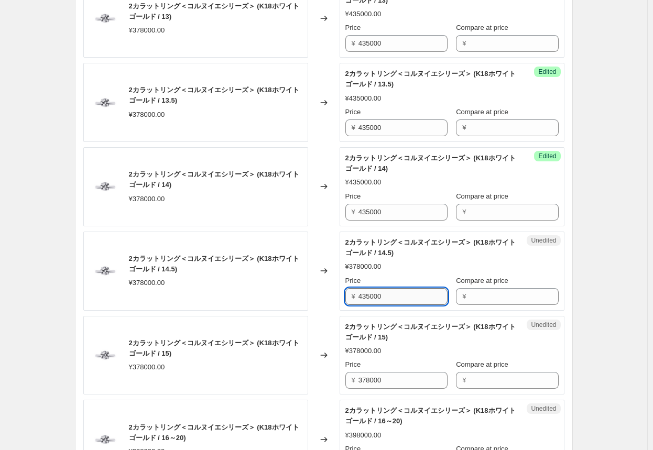
scroll to position [788, 0]
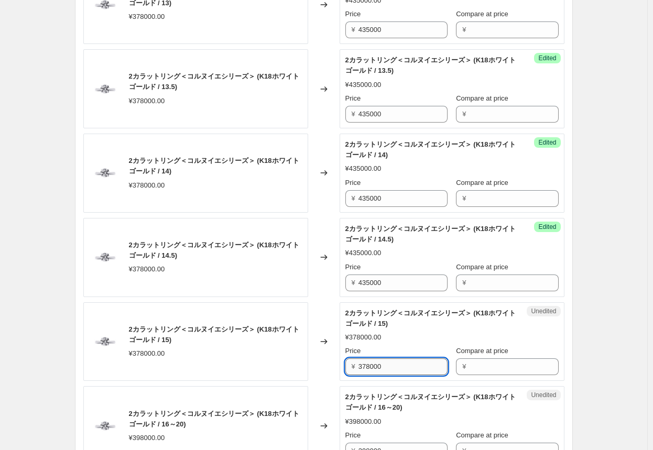
click at [341, 363] on input "378000" at bounding box center [402, 366] width 89 height 17
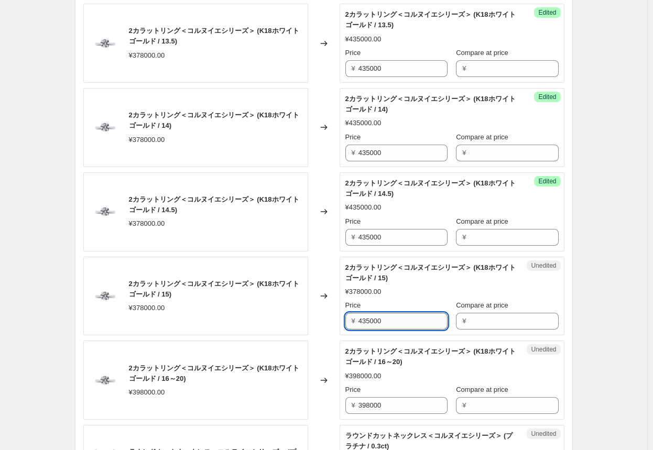
scroll to position [893, 0]
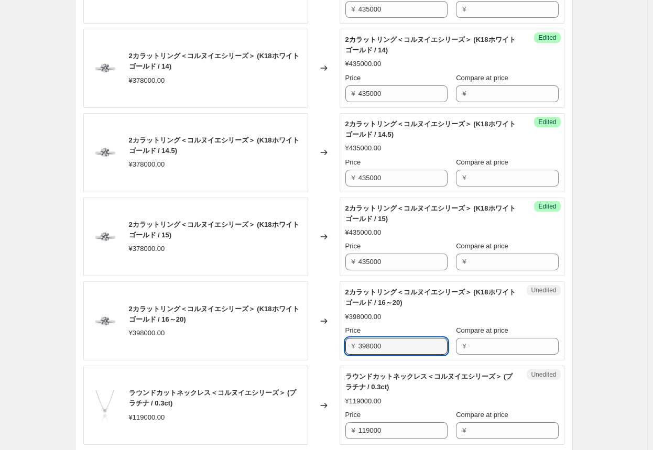
drag, startPoint x: 390, startPoint y: 344, endPoint x: 341, endPoint y: 344, distance: 48.7
click at [341, 344] on div "2カラットリング＜コルヌイエシリーズ＞ (K18ホワイトゴールド / 16～20) ¥398000.00 Changed to Unedited 2カラットリ…" at bounding box center [323, 320] width 481 height 79
click at [341, 428] on input "119000" at bounding box center [402, 430] width 89 height 17
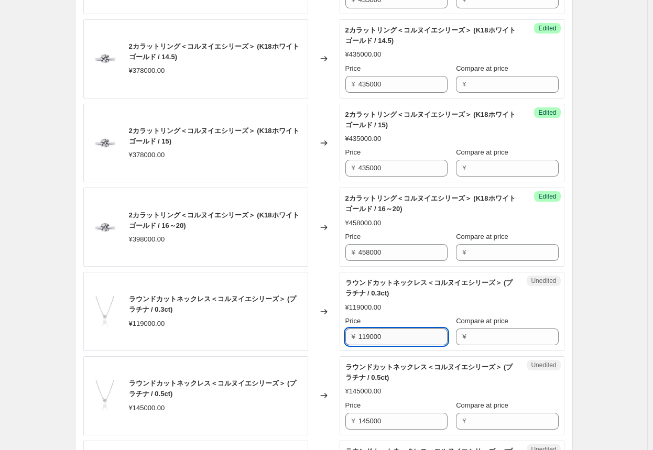
scroll to position [998, 0]
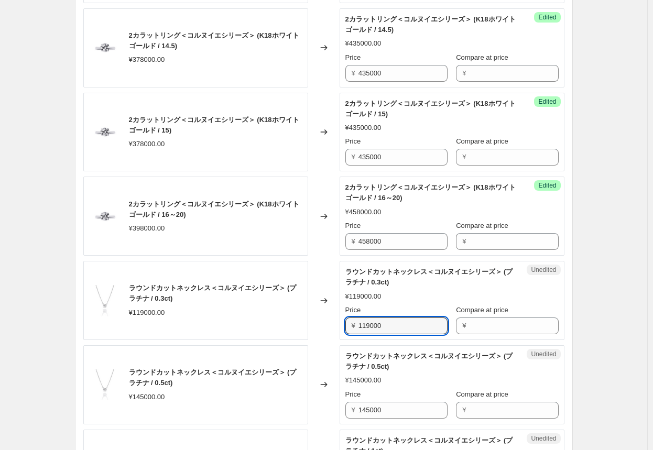
drag, startPoint x: 392, startPoint y: 325, endPoint x: 295, endPoint y: 325, distance: 96.9
click at [295, 325] on div "ラウンドカットネックレス＜コルヌイエシリーズ＞ (プラチナ / 0.3ct) ¥119000.00 Changed to Unedited ラウンドカットネッ…" at bounding box center [323, 300] width 481 height 79
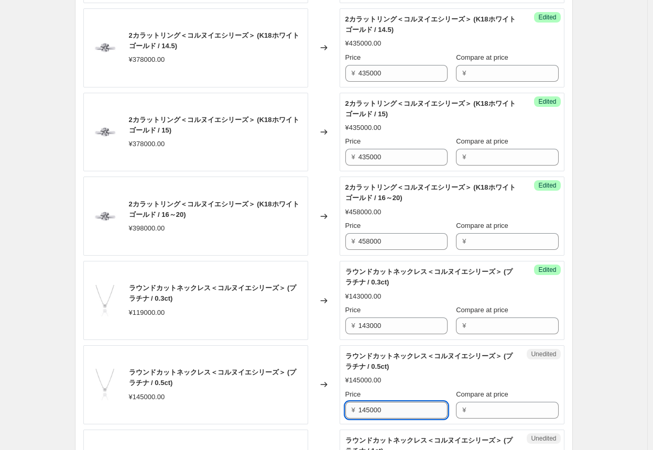
click at [341, 406] on input "145000" at bounding box center [402, 410] width 89 height 17
drag, startPoint x: 398, startPoint y: 406, endPoint x: 335, endPoint y: 406, distance: 62.8
click at [335, 406] on div "ラウンドカットネックレス＜コルヌイエシリーズ＞ (プラチナ / 0.5ct) ¥145000.00 Changed to Unedited ラウンドカットネッ…" at bounding box center [323, 384] width 481 height 79
click at [329, 407] on div "Changed to" at bounding box center [323, 384] width 31 height 79
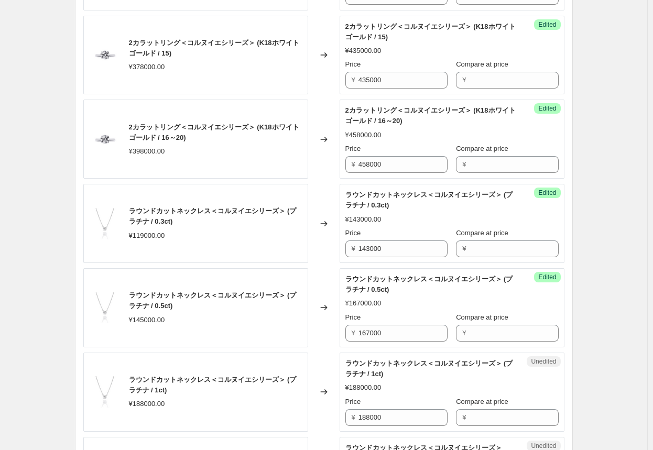
scroll to position [1102, 0]
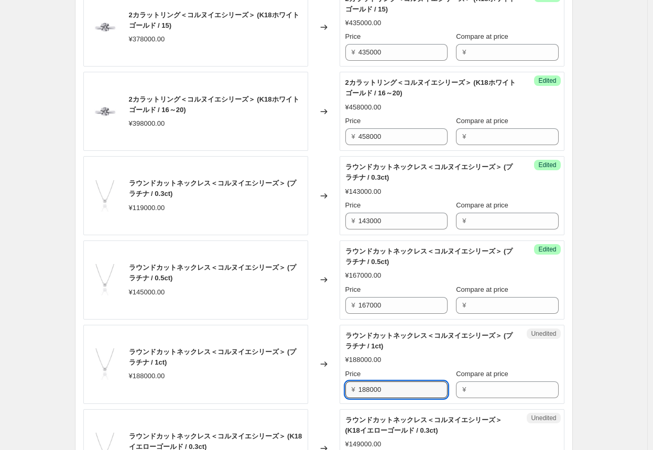
drag, startPoint x: 399, startPoint y: 391, endPoint x: 339, endPoint y: 387, distance: 59.9
click at [339, 387] on div "ラウンドカットネックレス＜コルヌイエシリーズ＞ (プラチナ / 1ct) ¥188000.00 Changed to Unedited ラウンドカットネックレ…" at bounding box center [323, 364] width 481 height 79
click at [318, 390] on div "Changed to" at bounding box center [323, 364] width 31 height 79
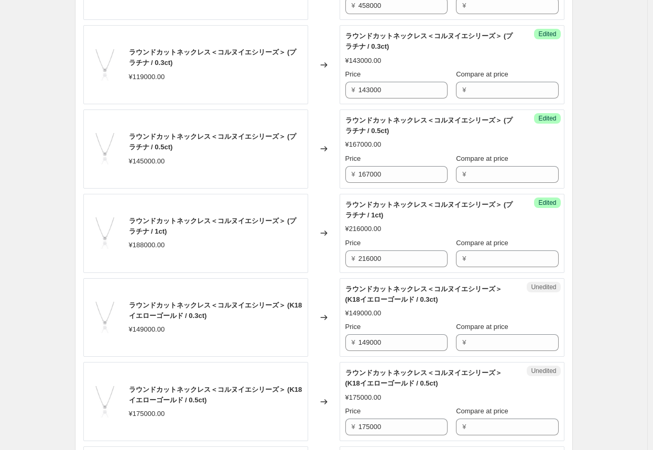
scroll to position [1260, 0]
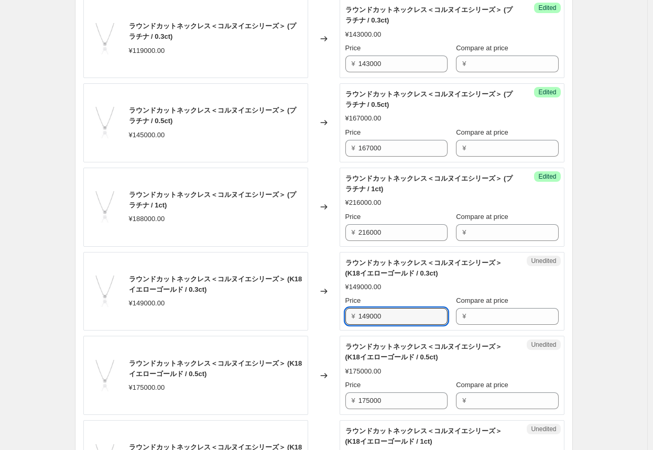
drag, startPoint x: 397, startPoint y: 315, endPoint x: 314, endPoint y: 309, distance: 83.5
click at [315, 311] on div "ラウンドカットネックレス＜コルヌイエシリーズ＞ (K18イエローゴールド / 0.3ct) ¥149000.00 Changed to Unedited ラウ…" at bounding box center [323, 291] width 481 height 79
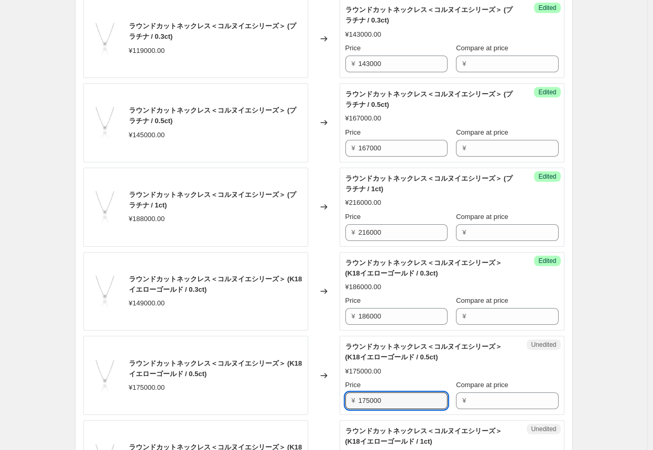
drag, startPoint x: 416, startPoint y: 399, endPoint x: 308, endPoint y: 392, distance: 108.6
click at [308, 392] on div "ラウンドカットネックレス＜コルヌイエシリーズ＞ (K18イエローゴールド / 0.5ct) ¥175000.00 Changed to Unedited ラウ…" at bounding box center [323, 375] width 481 height 79
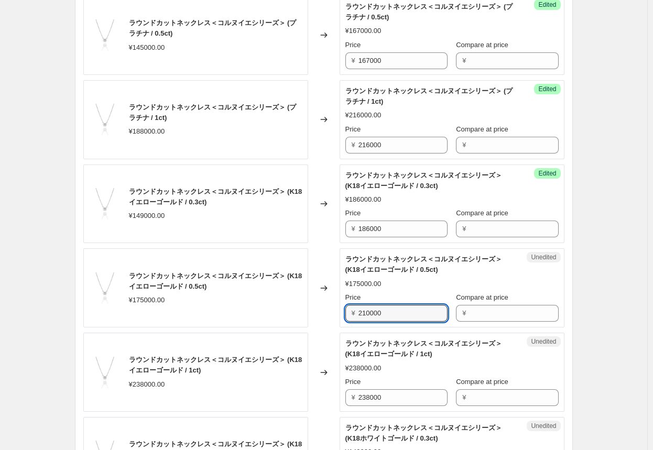
scroll to position [1364, 0]
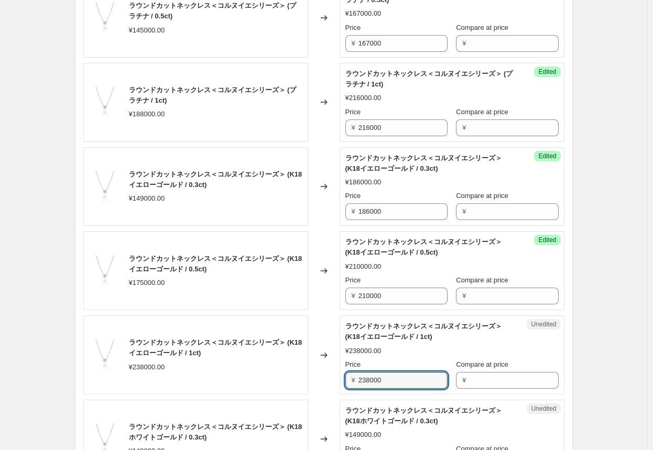
drag, startPoint x: 407, startPoint y: 378, endPoint x: 284, endPoint y: 370, distance: 123.4
click at [284, 370] on div "ラウンドカットネックレス＜コルヌイエシリーズ＞ (K18イエローゴールド / 1ct) ¥238000.00 Changed to Unedited ラウンド…" at bounding box center [323, 354] width 481 height 79
click at [319, 380] on div "Changed to" at bounding box center [323, 354] width 31 height 79
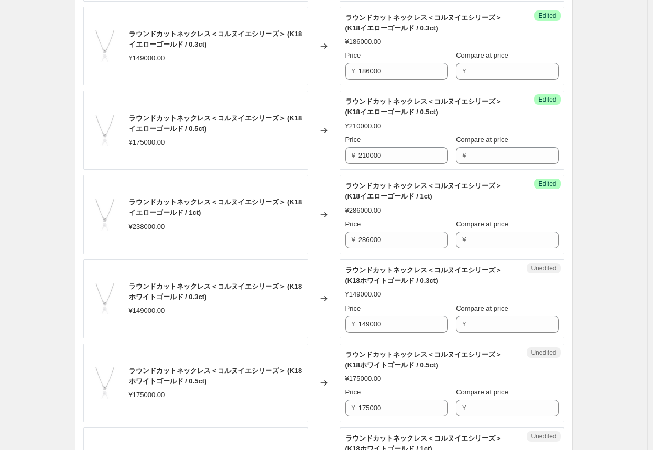
scroll to position [1521, 0]
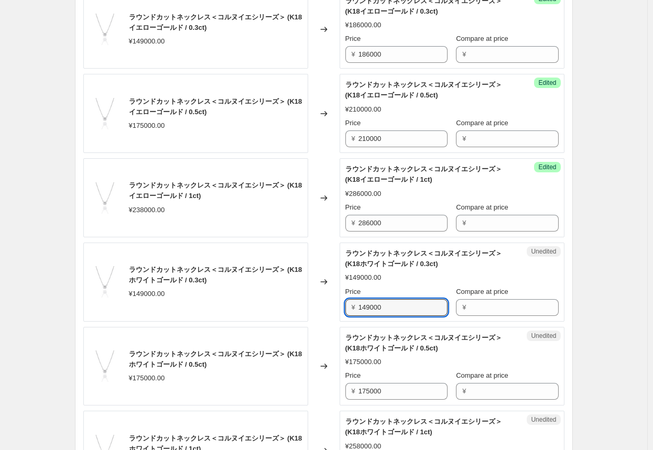
drag, startPoint x: 411, startPoint y: 303, endPoint x: 277, endPoint y: 289, distance: 134.9
click at [279, 290] on div "ラウンドカットネックレス＜コルヌイエシリーズ＞ (K18ホワイトゴールド / 0.3ct) ¥149000.00 Changed to Unedited ラウ…" at bounding box center [323, 281] width 481 height 79
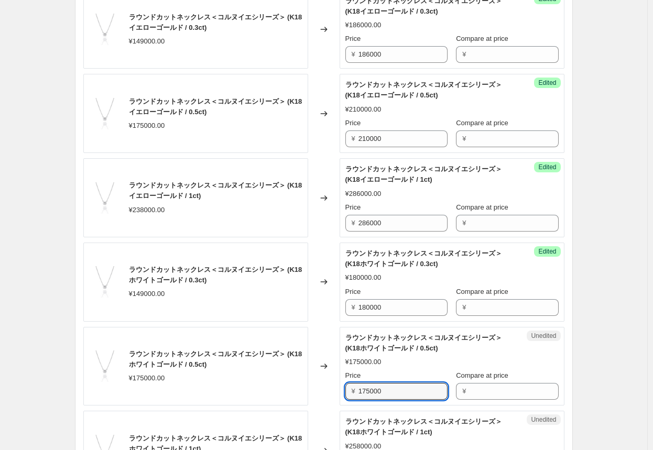
drag, startPoint x: 406, startPoint y: 385, endPoint x: 287, endPoint y: 379, distance: 119.5
click at [287, 379] on div "ラウンドカットネックレス＜コルヌイエシリーズ＞ (K18ホワイトゴールド / 0.5ct) ¥175000.00 Changed to Unedited ラウ…" at bounding box center [323, 366] width 481 height 79
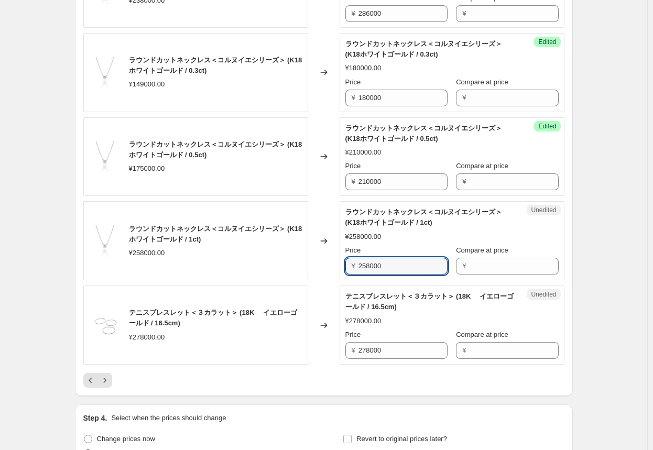
drag, startPoint x: 405, startPoint y: 266, endPoint x: 275, endPoint y: 256, distance: 130.2
click at [277, 256] on div "ラウンドカットネックレス＜コルヌイエシリーズ＞ (K18ホワイトゴールド / 1ct) ¥258000.00 Changed to Unedited ラウンド…" at bounding box center [323, 240] width 481 height 79
click at [318, 264] on div "Changed to" at bounding box center [323, 240] width 31 height 79
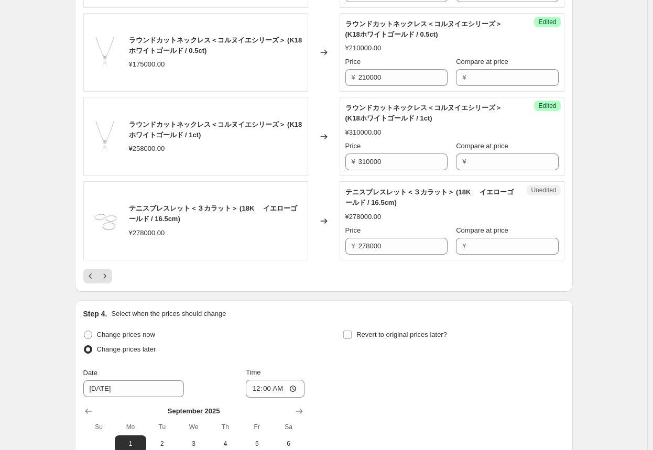
scroll to position [1836, 0]
drag, startPoint x: 392, startPoint y: 241, endPoint x: 323, endPoint y: 239, distance: 69.7
click at [323, 239] on div "テニスブレスレット＜３カラット＞ (18K 　イエローゴールド / 16.5cm) ¥278000.00 Changed to Unedited テニスブレス…" at bounding box center [323, 220] width 481 height 79
click at [323, 269] on div at bounding box center [323, 275] width 481 height 15
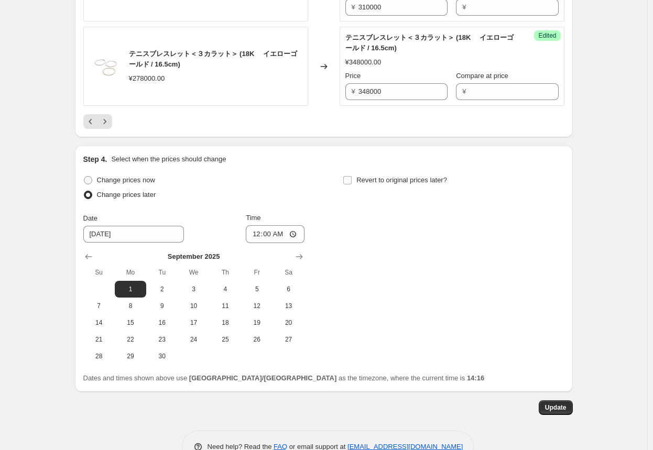
scroll to position [2014, 0]
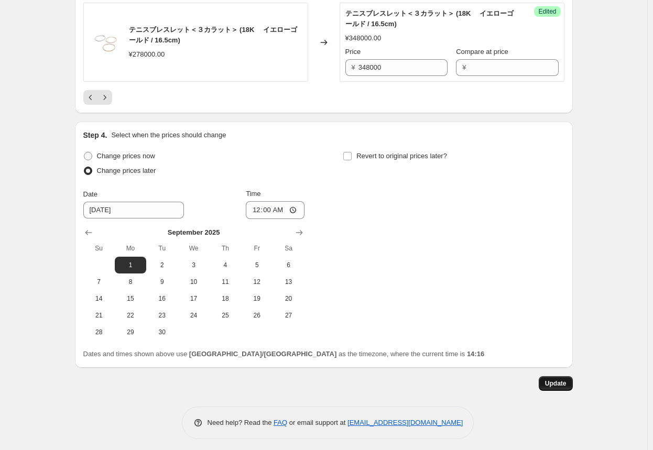
click at [341, 382] on span "Update" at bounding box center [555, 383] width 21 height 8
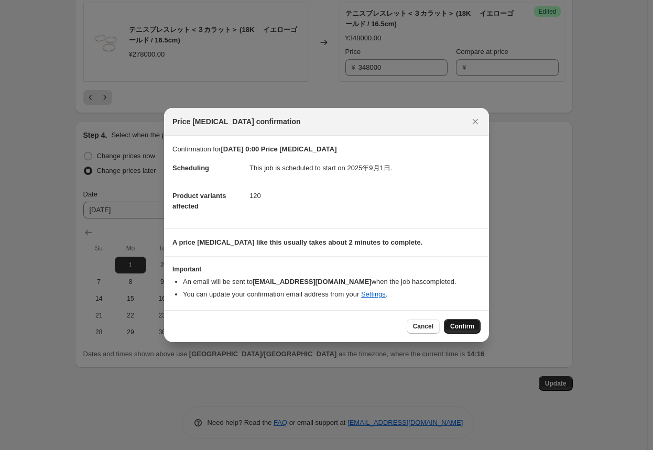
click at [341, 330] on span "Confirm" at bounding box center [462, 326] width 24 height 8
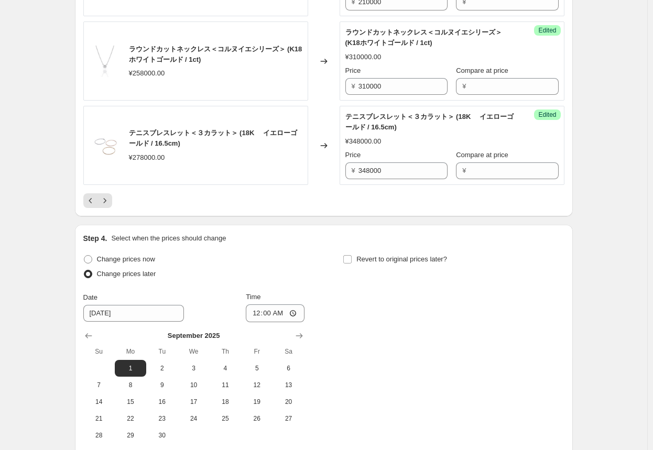
scroll to position [1909, 0]
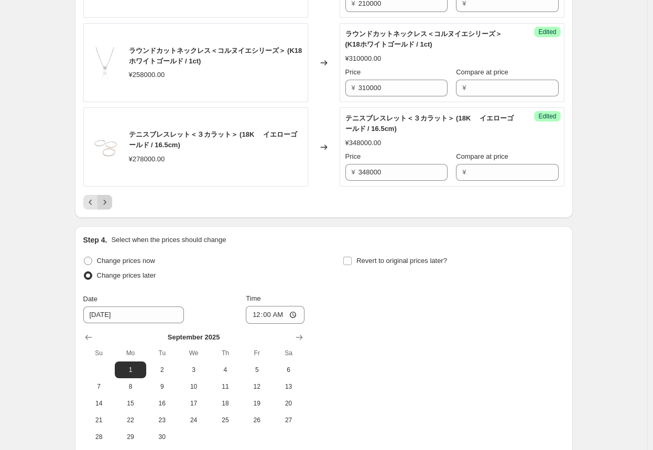
click at [107, 197] on icon "Next" at bounding box center [105, 202] width 10 height 10
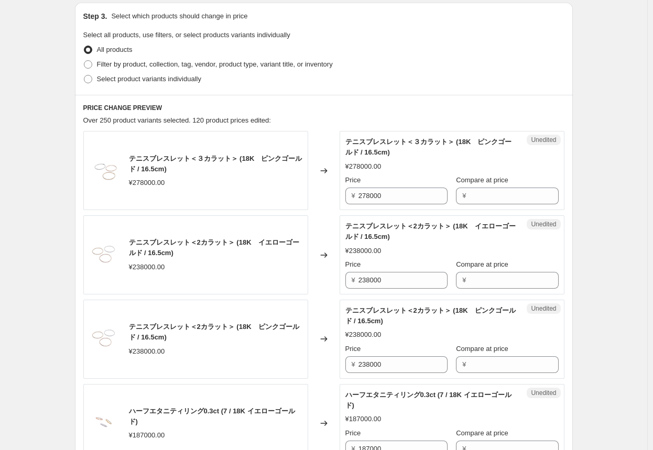
scroll to position [338, 0]
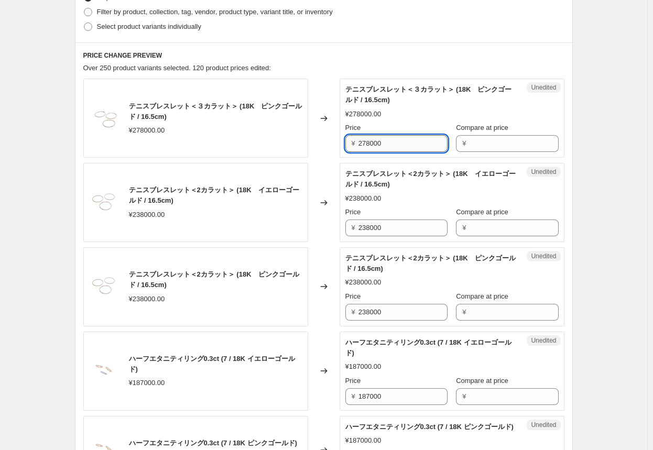
click at [341, 143] on input "278000" at bounding box center [402, 143] width 89 height 17
drag, startPoint x: 390, startPoint y: 140, endPoint x: 313, endPoint y: 139, distance: 77.0
click at [313, 139] on div "テニスブレスレット＜３カラット＞ (18K　ピンクゴールド / 16.5cm) ¥278000.00 Changed to Unedited テニスブレスレッ…" at bounding box center [323, 118] width 481 height 79
click at [318, 141] on div "Changed to" at bounding box center [323, 118] width 31 height 79
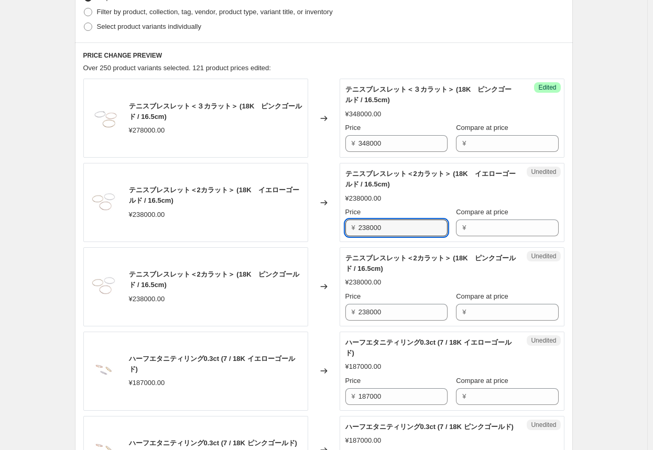
drag, startPoint x: 395, startPoint y: 227, endPoint x: 272, endPoint y: 220, distance: 122.7
click at [272, 220] on div "テニスブレスレット＜2カラット＞ (18K　イエローゴールド / 16.5cm) ¥238000.00 Changed to Unedited テニスブレスレ…" at bounding box center [323, 202] width 481 height 79
drag, startPoint x: 394, startPoint y: 226, endPoint x: 352, endPoint y: 225, distance: 41.4
click at [341, 225] on div "¥ 298000" at bounding box center [396, 227] width 102 height 17
click at [341, 312] on input "238000" at bounding box center [402, 312] width 89 height 17
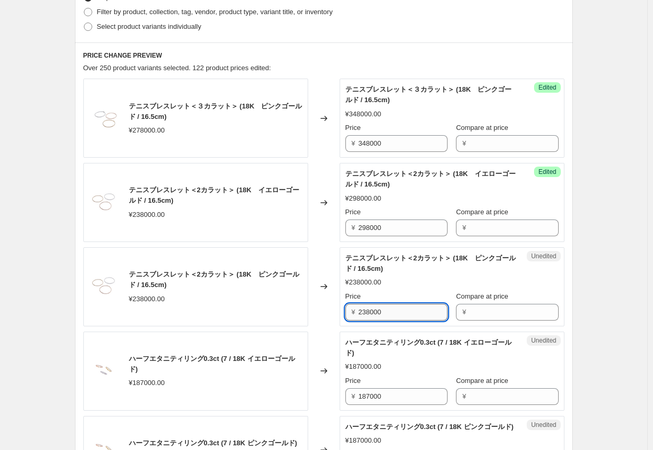
click at [341, 312] on input "238000" at bounding box center [402, 312] width 89 height 17
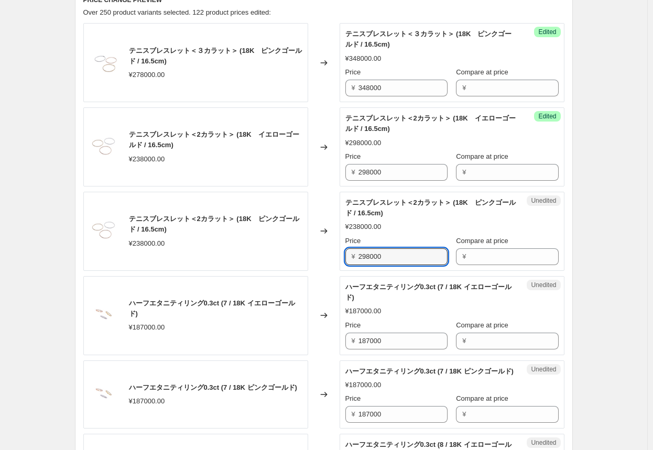
scroll to position [443, 0]
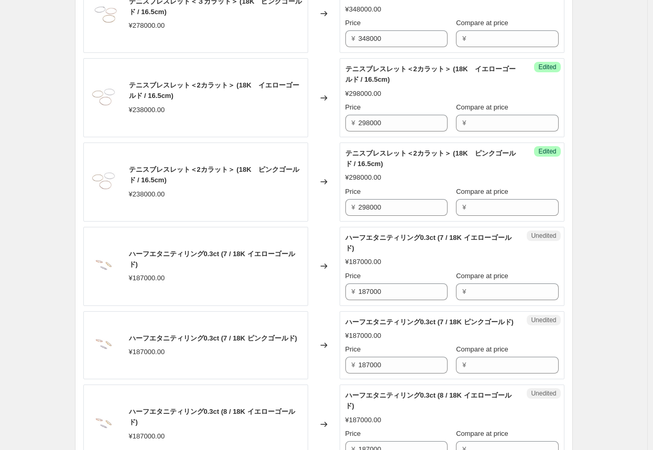
click at [317, 286] on div "Changed to" at bounding box center [323, 266] width 31 height 79
drag, startPoint x: 396, startPoint y: 291, endPoint x: 313, endPoint y: 285, distance: 83.5
click at [313, 285] on div "ハーフエタニティリング0.3ct (7 / 18K イエローゴールド) ¥187000.00 Changed to Unedited ハーフエタニティリング0…" at bounding box center [323, 266] width 481 height 79
click at [341, 373] on input "187000" at bounding box center [402, 365] width 89 height 17
drag, startPoint x: 406, startPoint y: 373, endPoint x: 302, endPoint y: 367, distance: 104.4
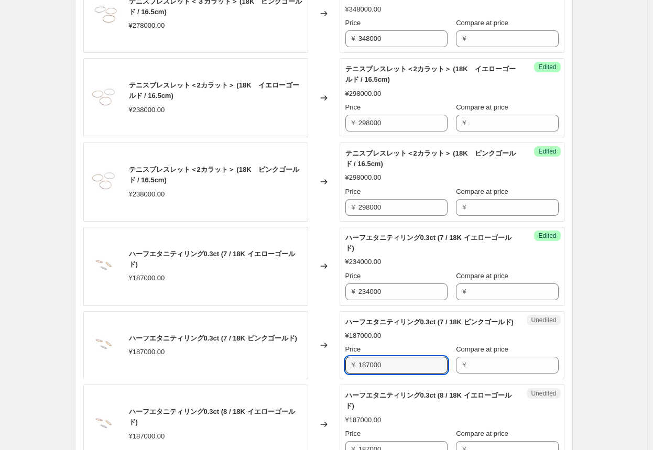
click at [302, 367] on div "ハーフエタニティリング0.3ct (7 / 18K ピンクゴールド) ¥187000.00 Changed to Unedited ハーフエタニティリング0.…" at bounding box center [323, 345] width 481 height 69
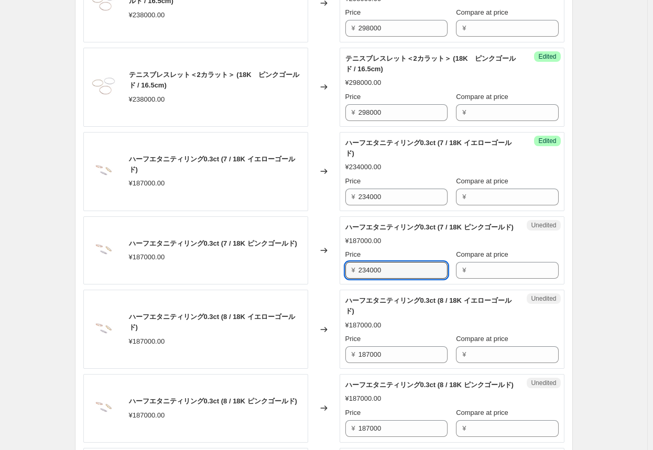
scroll to position [600, 0]
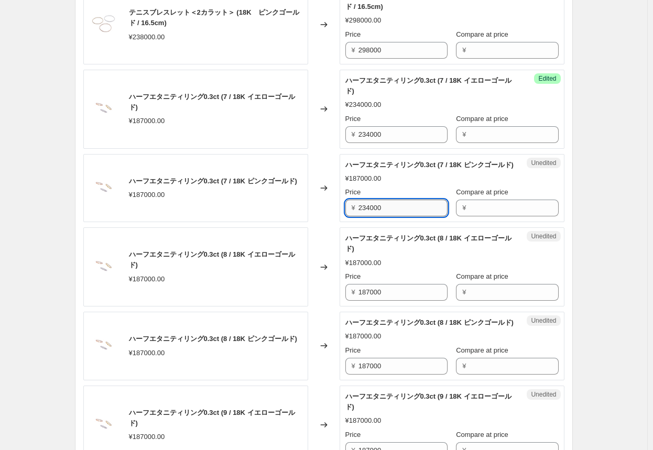
drag, startPoint x: 388, startPoint y: 218, endPoint x: 361, endPoint y: 219, distance: 26.2
click at [341, 216] on div "¥ 234000" at bounding box center [396, 208] width 102 height 17
click at [327, 219] on div "Changed to" at bounding box center [323, 188] width 31 height 69
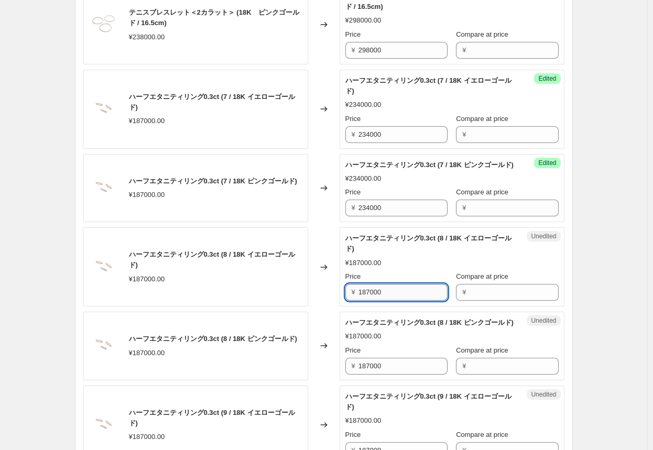
click at [341, 301] on input "187000" at bounding box center [402, 292] width 89 height 17
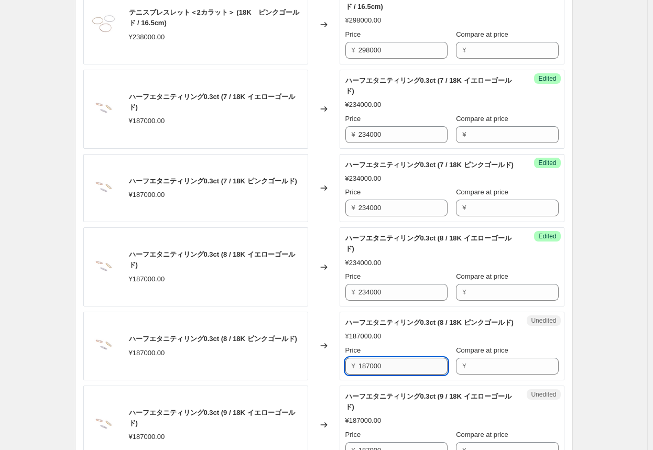
click at [341, 374] on input "187000" at bounding box center [402, 366] width 89 height 17
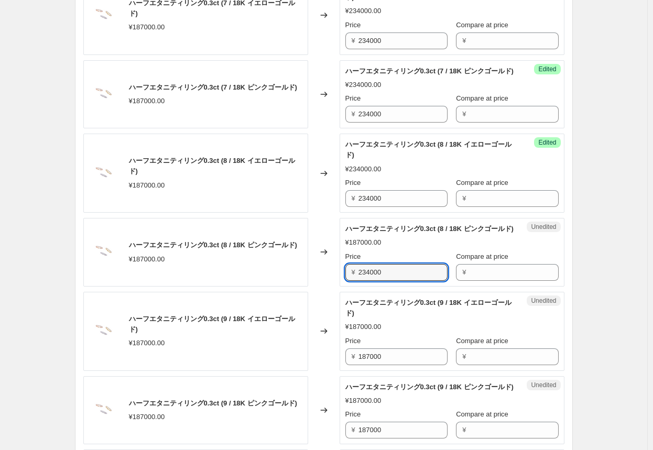
scroll to position [704, 0]
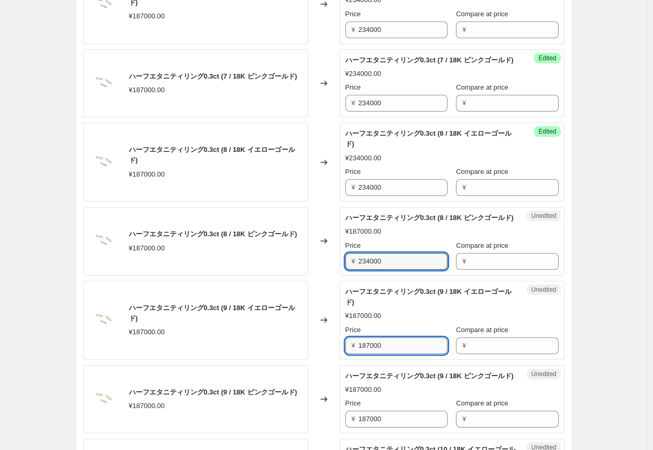
click at [341, 354] on input "187000" at bounding box center [402, 345] width 89 height 17
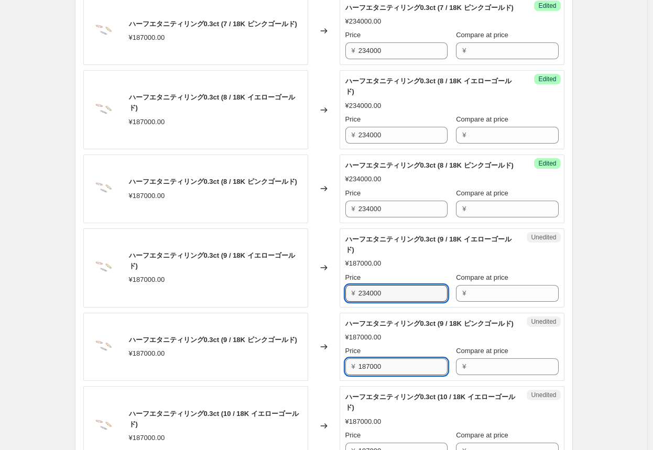
click at [341, 375] on input "187000" at bounding box center [402, 366] width 89 height 17
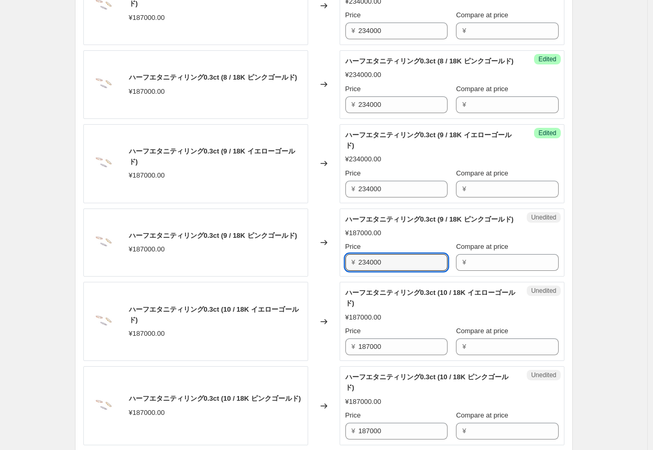
scroll to position [862, 0]
click at [341, 355] on input "187000" at bounding box center [402, 346] width 89 height 17
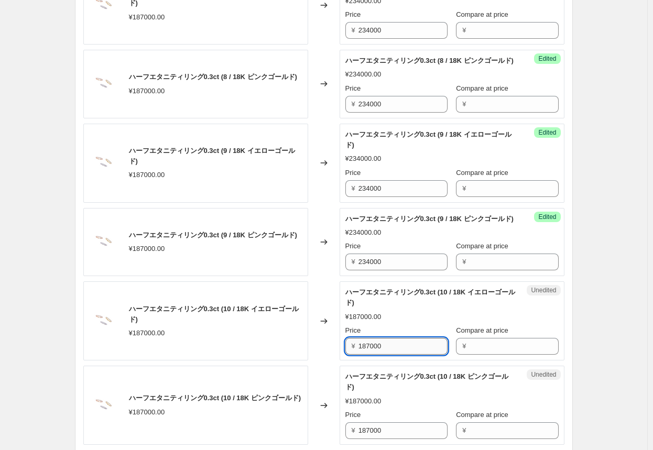
click at [341, 355] on input "187000" at bounding box center [402, 346] width 89 height 17
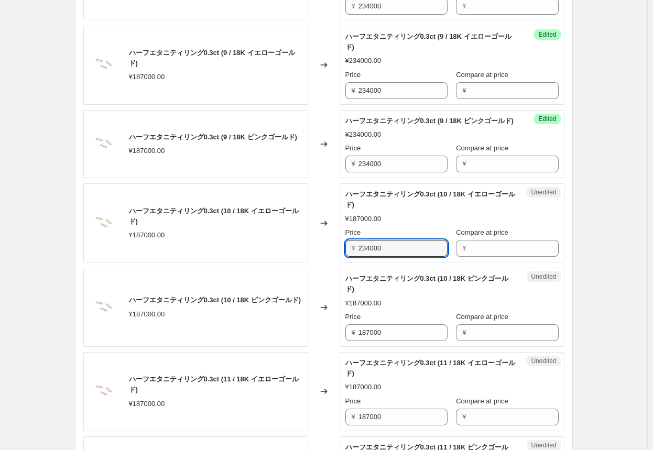
scroll to position [966, 0]
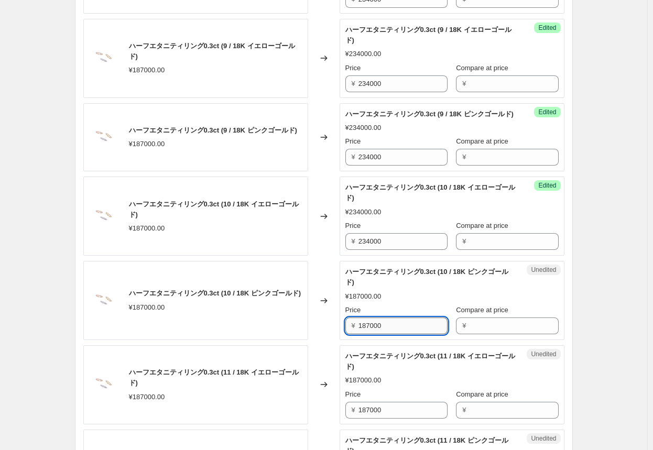
click at [341, 334] on input "187000" at bounding box center [402, 325] width 89 height 17
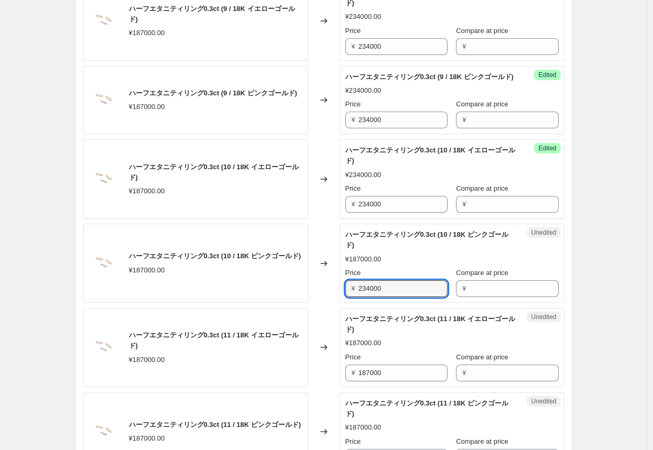
scroll to position [1019, 0]
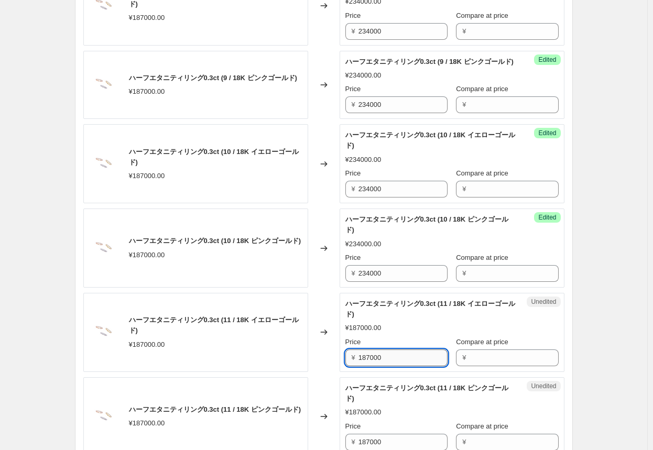
click at [341, 366] on input "187000" at bounding box center [402, 357] width 89 height 17
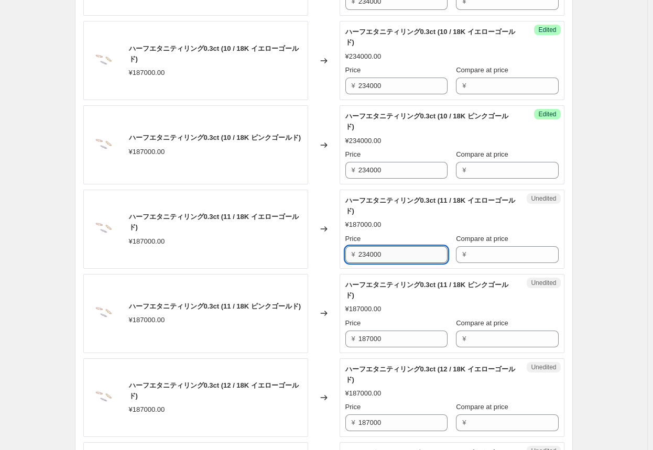
scroll to position [1123, 0]
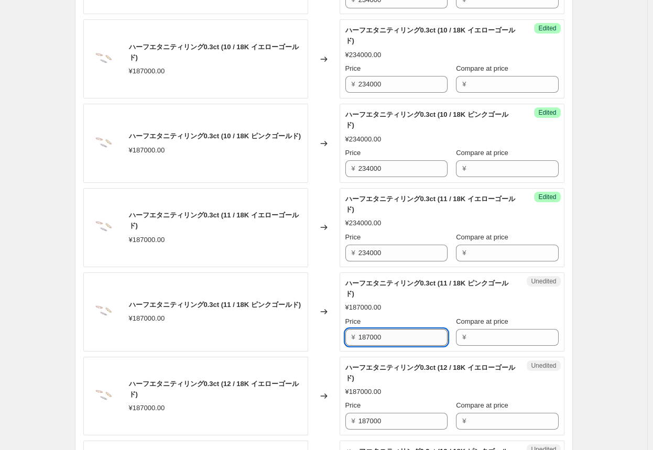
click at [341, 346] on input "187000" at bounding box center [402, 337] width 89 height 17
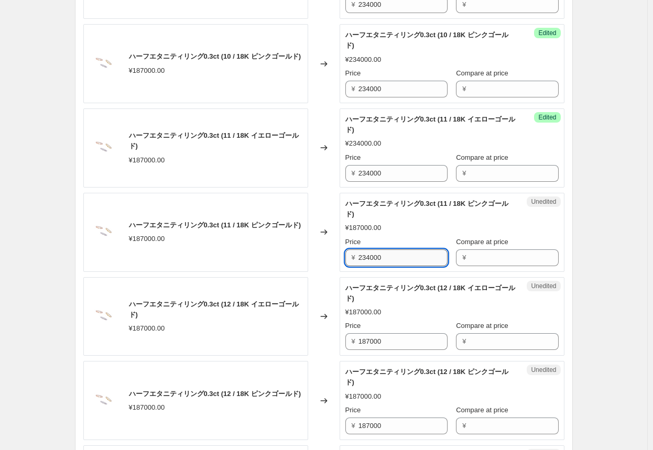
scroll to position [1228, 0]
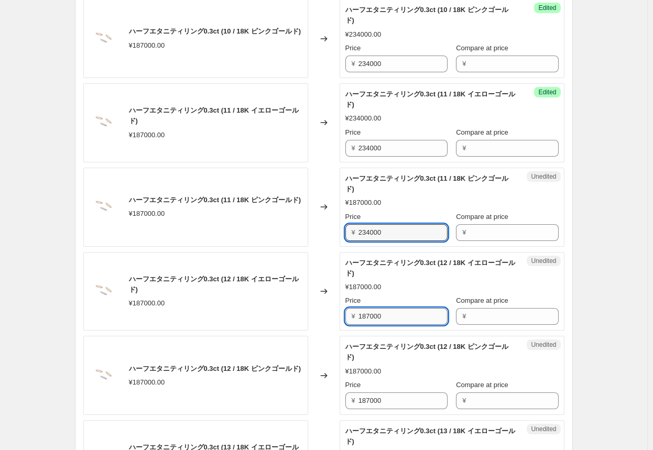
click at [341, 325] on input "187000" at bounding box center [402, 316] width 89 height 17
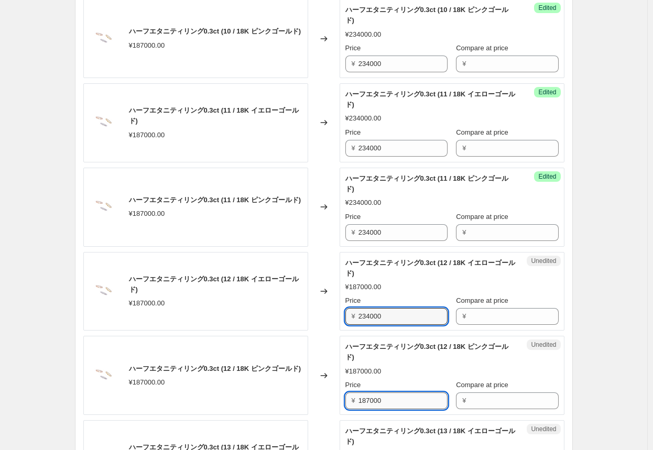
click at [341, 409] on input "187000" at bounding box center [402, 400] width 89 height 17
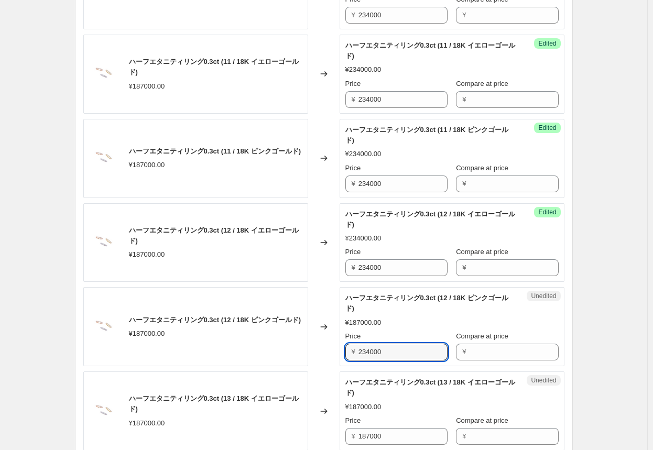
scroll to position [1333, 0]
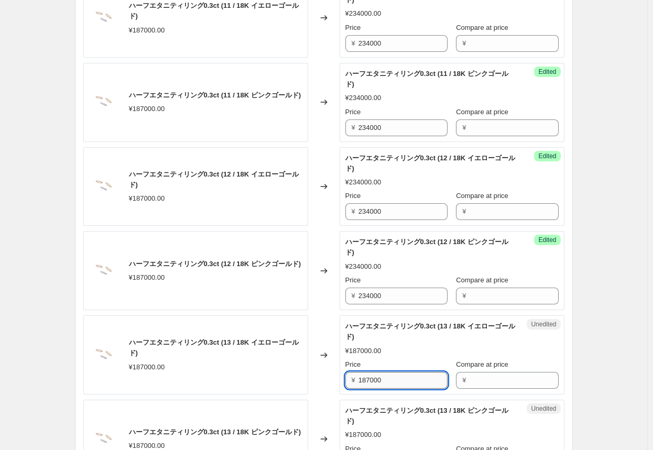
click at [341, 389] on input "187000" at bounding box center [402, 380] width 89 height 17
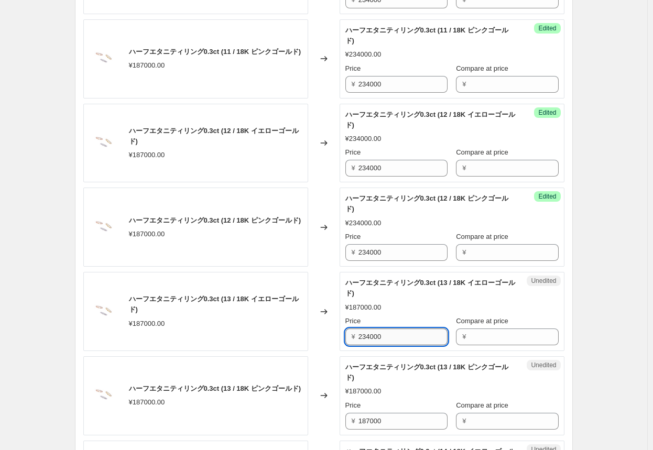
scroll to position [1385, 0]
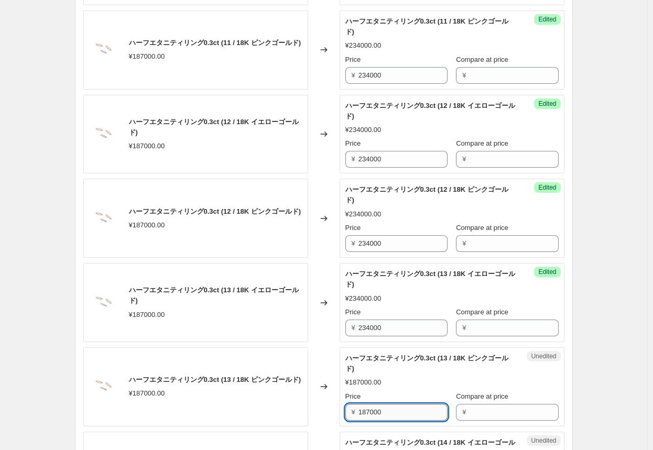
click at [341, 421] on input "187000" at bounding box center [402, 412] width 89 height 17
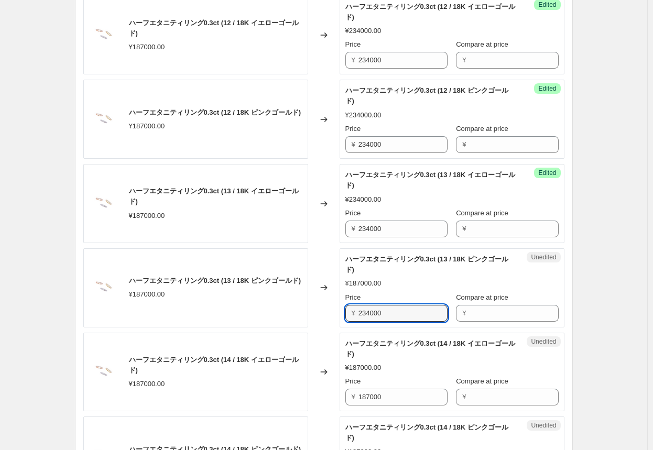
scroll to position [1490, 0]
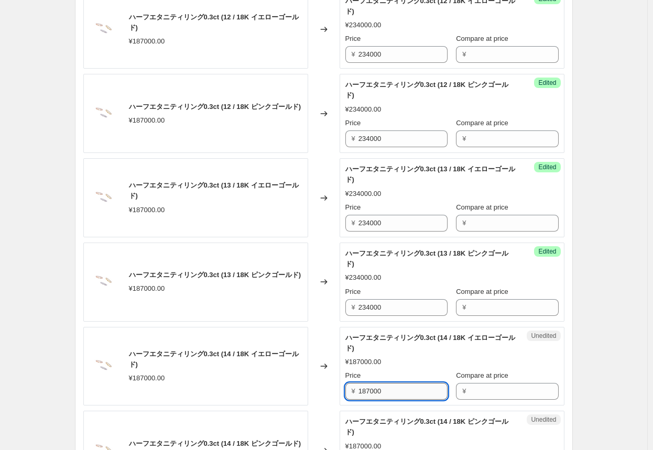
click at [341, 400] on input "187000" at bounding box center [402, 391] width 89 height 17
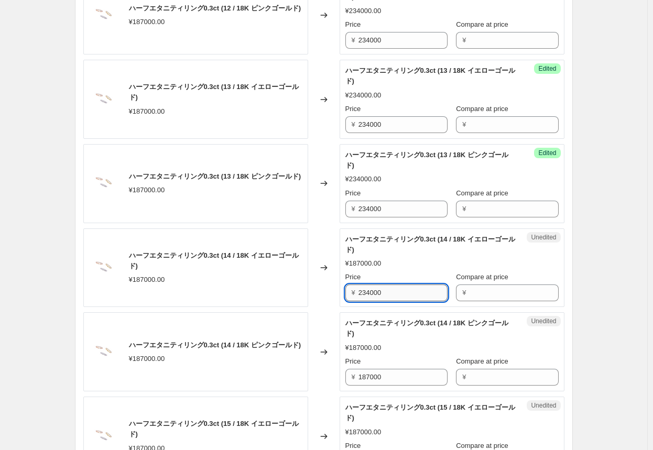
scroll to position [1595, 0]
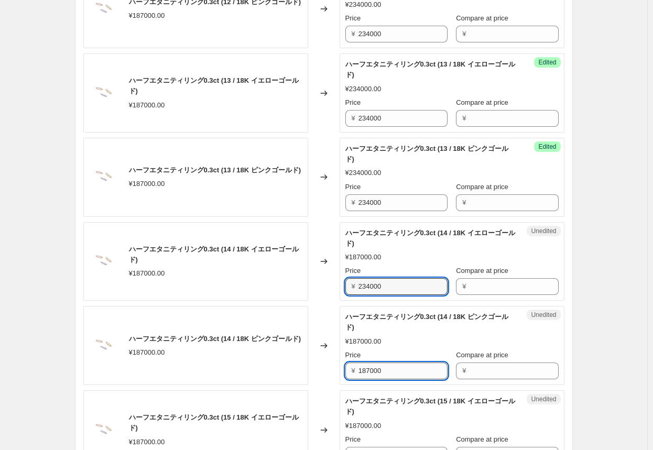
click at [341, 379] on input "187000" at bounding box center [402, 370] width 89 height 17
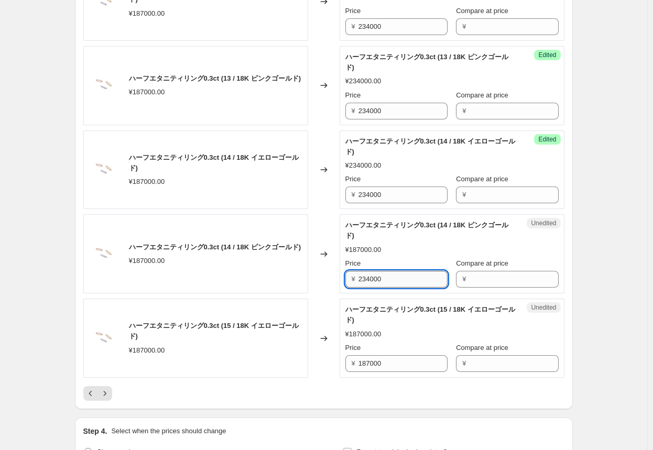
scroll to position [1699, 0]
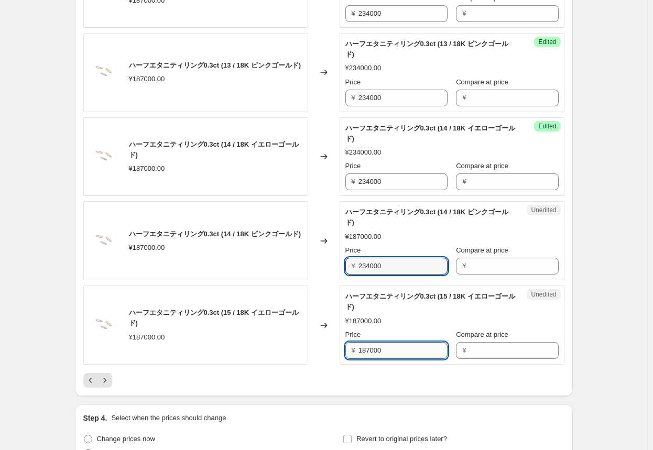
click at [341, 359] on input "187000" at bounding box center [402, 350] width 89 height 17
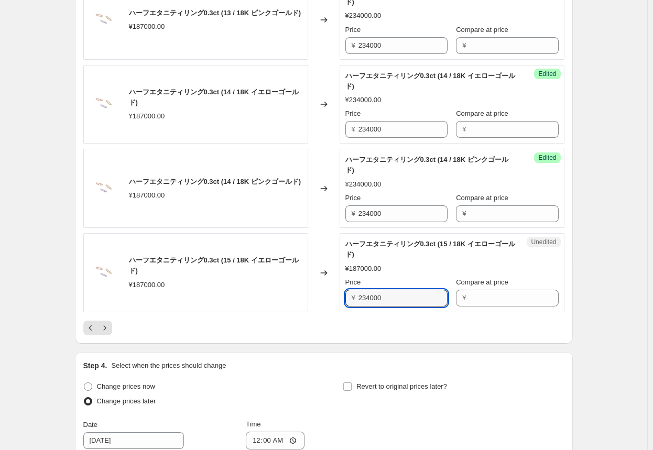
click at [341, 335] on div at bounding box center [323, 328] width 481 height 15
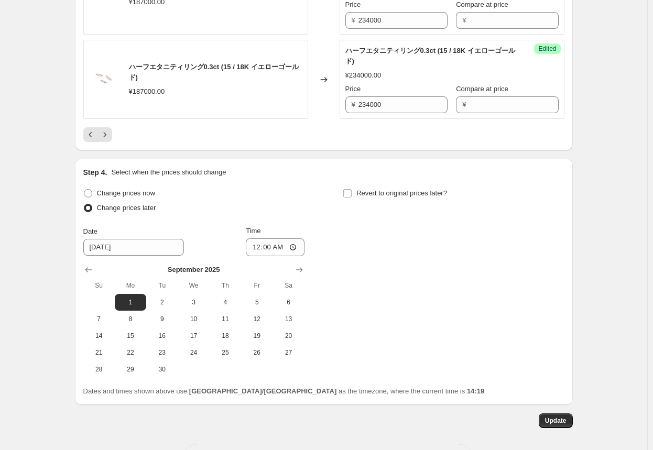
scroll to position [1961, 0]
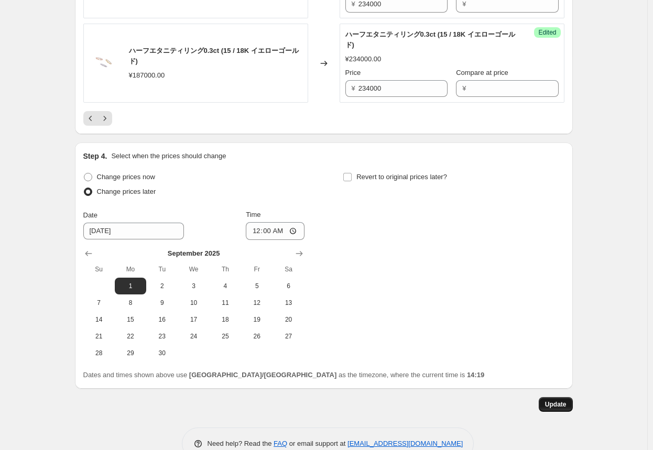
click at [341, 409] on span "Update" at bounding box center [555, 404] width 21 height 8
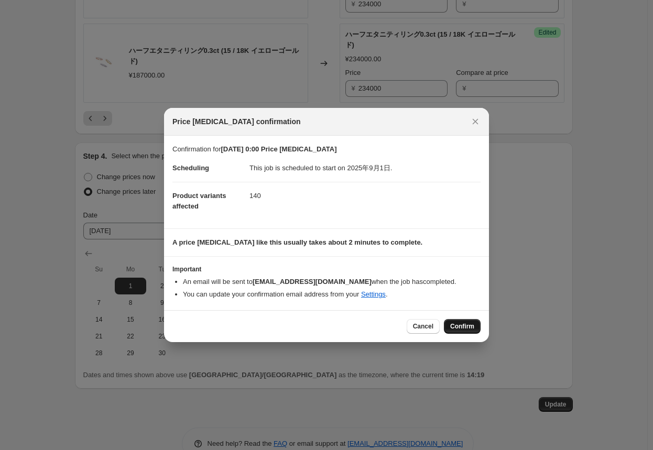
click at [341, 329] on span "Confirm" at bounding box center [462, 326] width 24 height 8
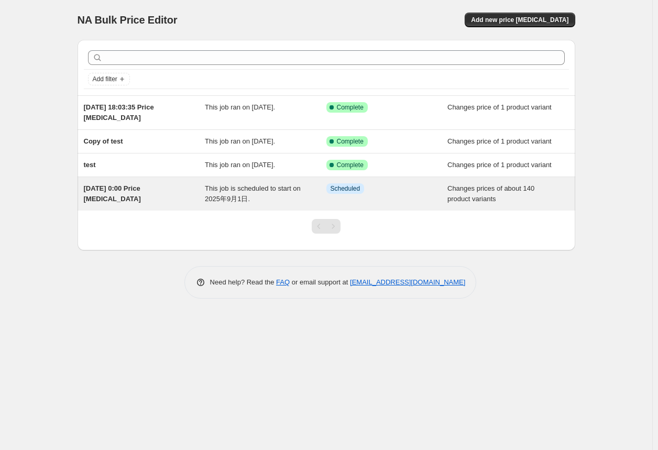
click at [123, 197] on div "[DATE] 0:00 Price [MEDICAL_DATA]" at bounding box center [145, 193] width 122 height 21
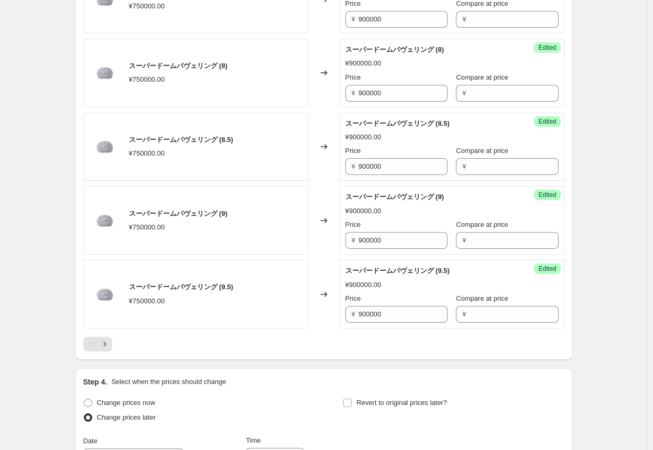
scroll to position [1676, 0]
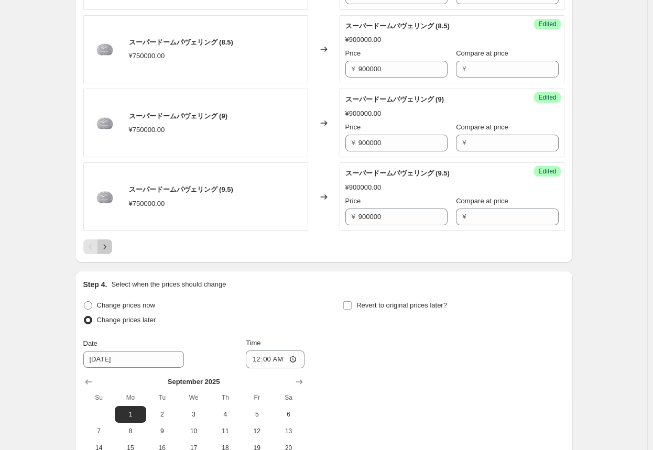
click at [105, 243] on icon "Next" at bounding box center [105, 246] width 10 height 10
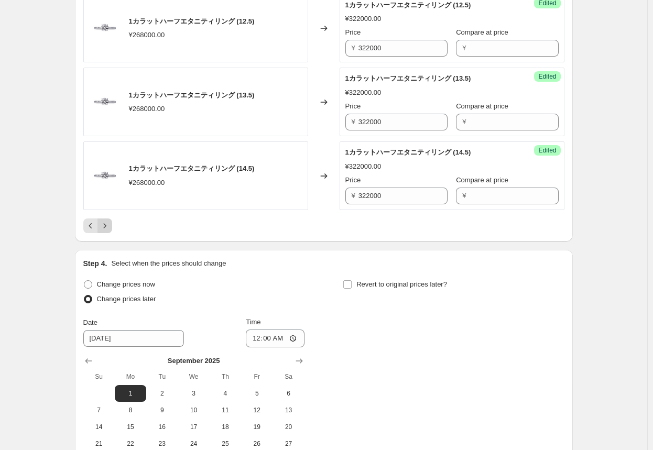
click at [107, 224] on icon "Next" at bounding box center [105, 225] width 10 height 10
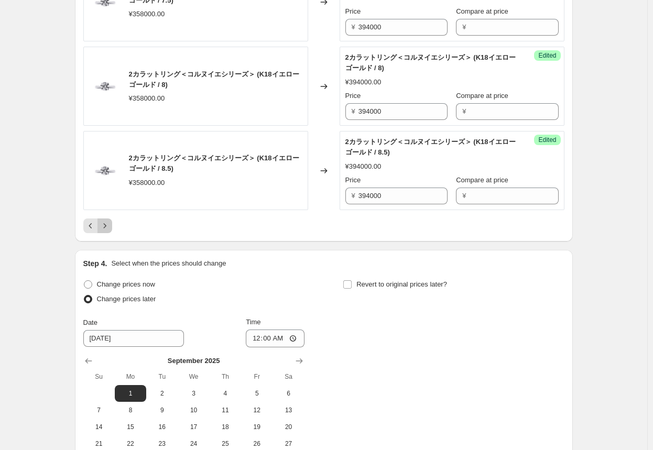
click at [109, 225] on icon "Next" at bounding box center [105, 225] width 10 height 10
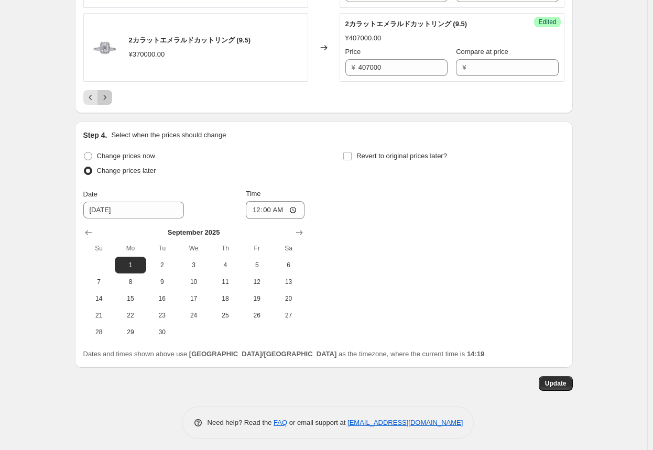
click at [110, 95] on icon "Next" at bounding box center [105, 97] width 10 height 10
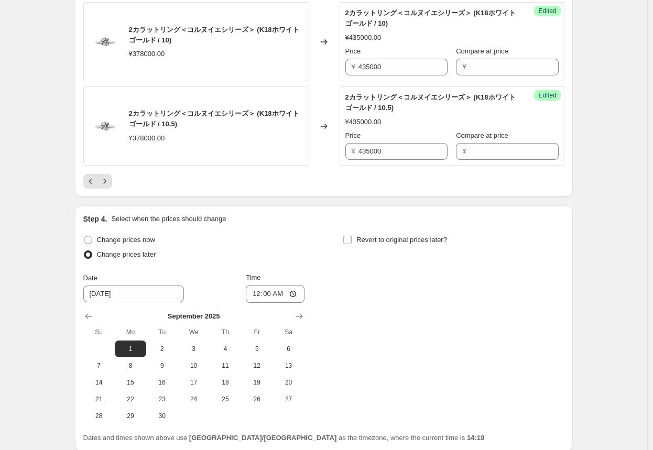
scroll to position [1888, 0]
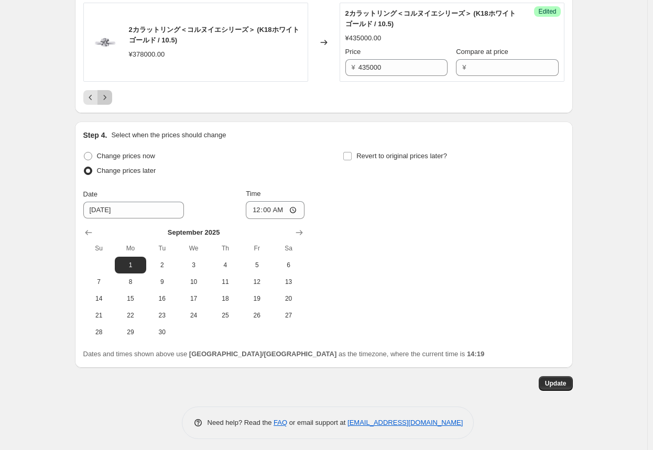
click at [110, 97] on icon "Next" at bounding box center [105, 97] width 10 height 10
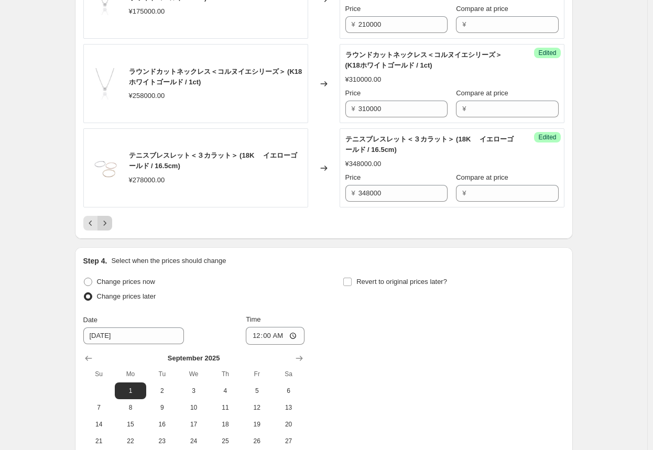
click at [108, 218] on icon "Next" at bounding box center [105, 223] width 10 height 10
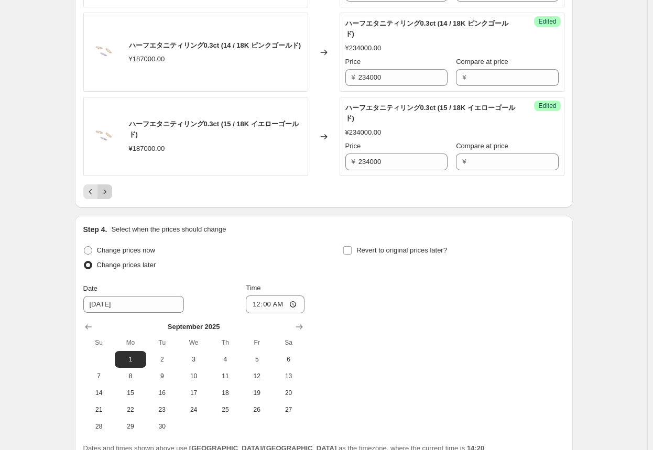
click at [106, 197] on icon "Next" at bounding box center [105, 191] width 10 height 10
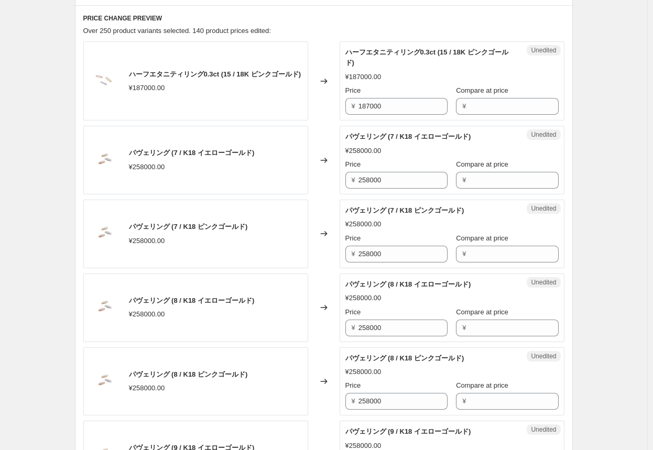
scroll to position [296, 0]
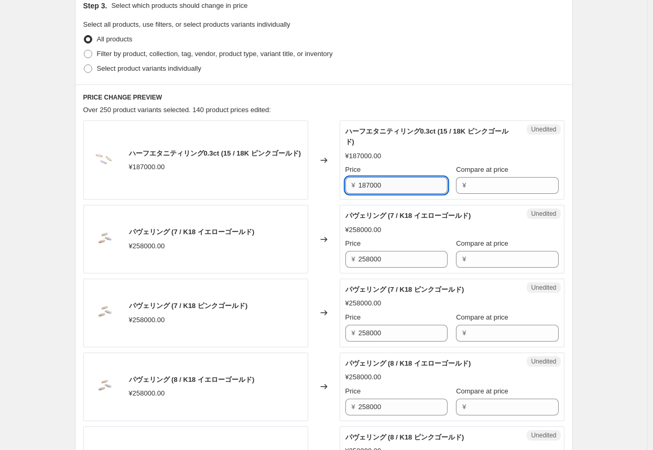
click at [341, 187] on input "187000" at bounding box center [402, 185] width 89 height 17
click at [325, 269] on div "Changed to" at bounding box center [323, 239] width 31 height 69
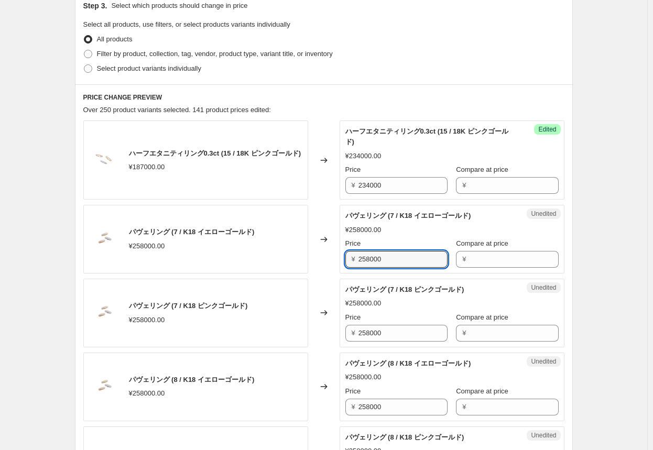
drag, startPoint x: 399, startPoint y: 262, endPoint x: 310, endPoint y: 254, distance: 89.4
click at [310, 254] on div "パヴェリング (7 / K18 イエローゴールド) ¥258000.00 Changed to Unedited パヴェリング (7 / K18 イエローゴー…" at bounding box center [323, 239] width 481 height 69
click at [341, 260] on input "310000" at bounding box center [402, 259] width 89 height 17
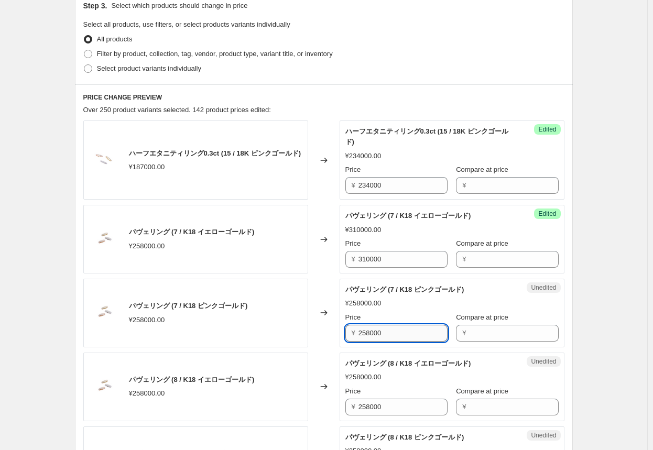
click at [341, 333] on input "258000" at bounding box center [402, 333] width 89 height 17
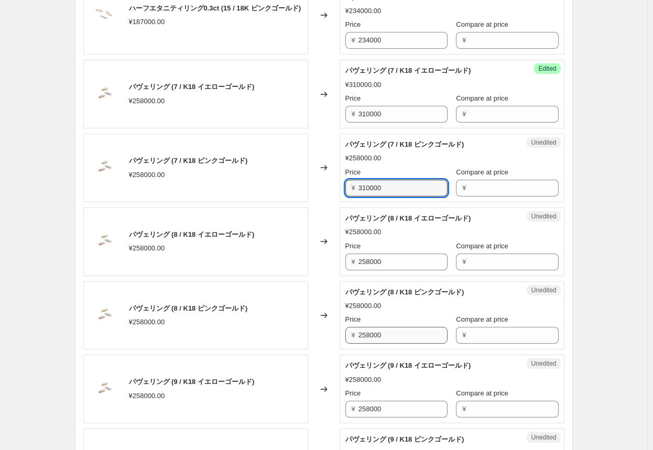
scroll to position [453, 0]
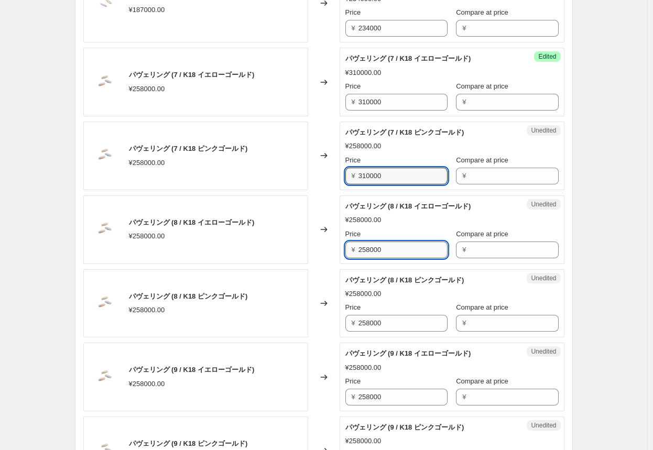
click at [341, 249] on input "258000" at bounding box center [402, 249] width 89 height 17
drag, startPoint x: 379, startPoint y: 255, endPoint x: 376, endPoint y: 334, distance: 79.1
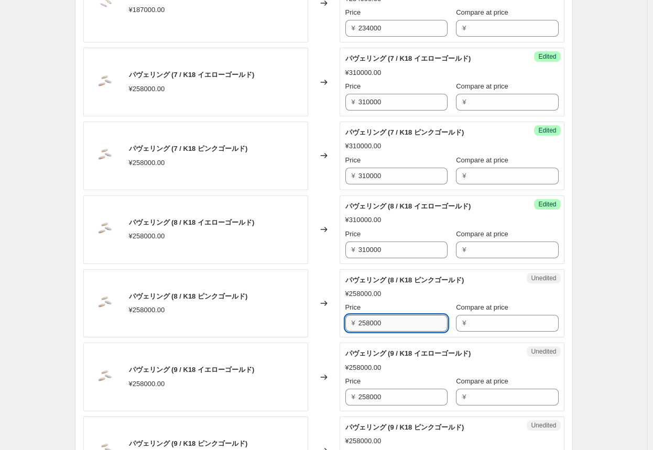
click at [341, 319] on input "258000" at bounding box center [402, 323] width 89 height 17
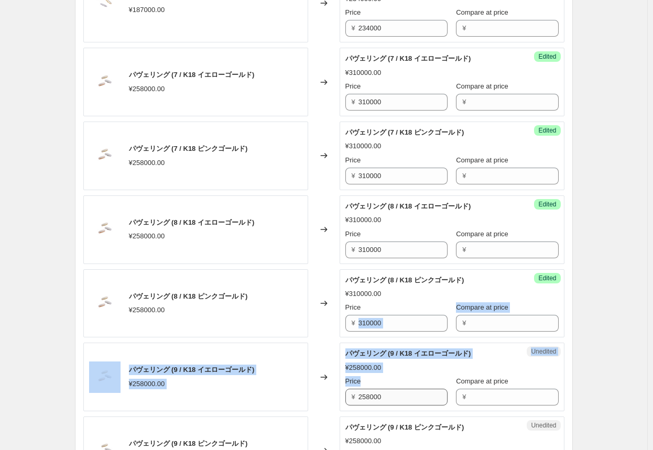
drag, startPoint x: 367, startPoint y: 365, endPoint x: 375, endPoint y: 392, distance: 28.5
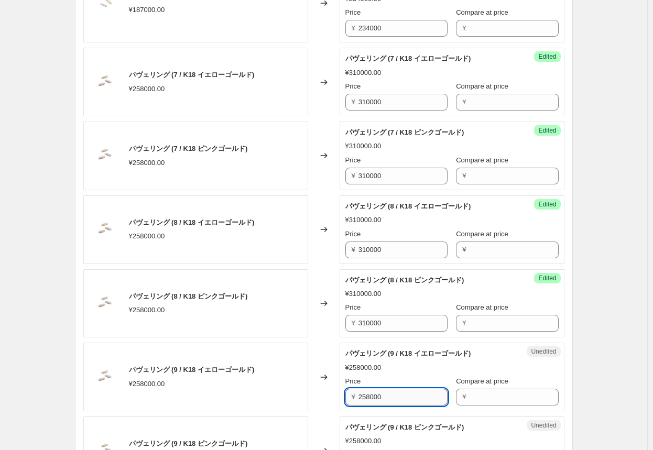
click at [341, 396] on input "258000" at bounding box center [402, 397] width 89 height 17
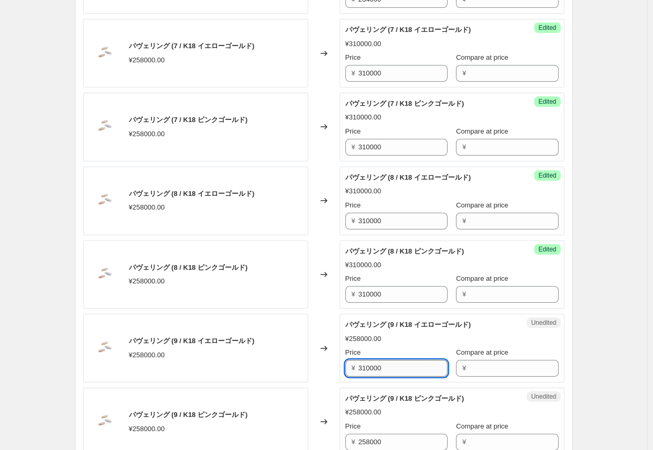
scroll to position [505, 0]
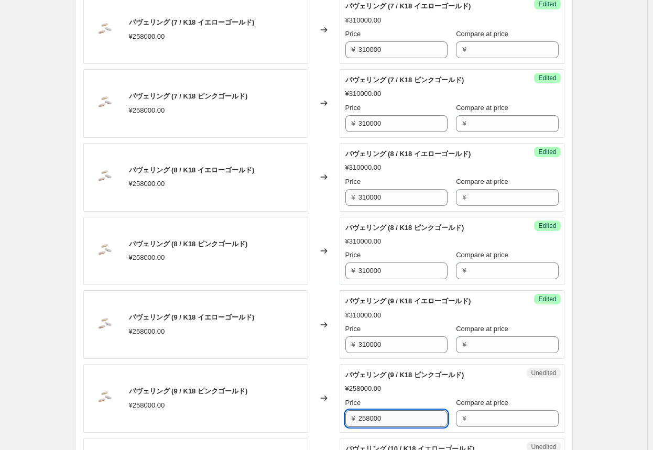
click at [341, 415] on input "258000" at bounding box center [402, 418] width 89 height 17
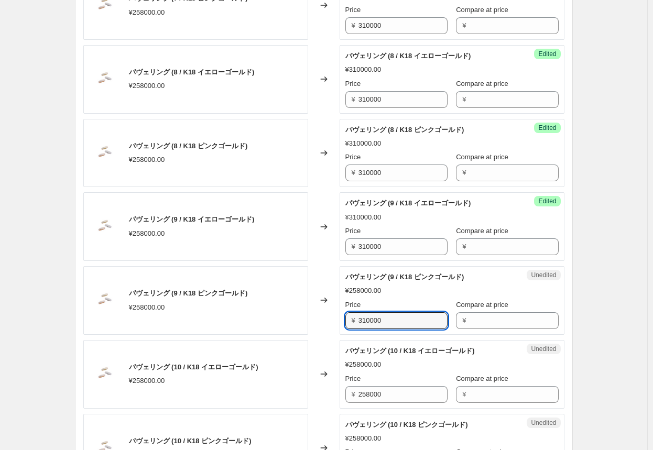
scroll to position [610, 0]
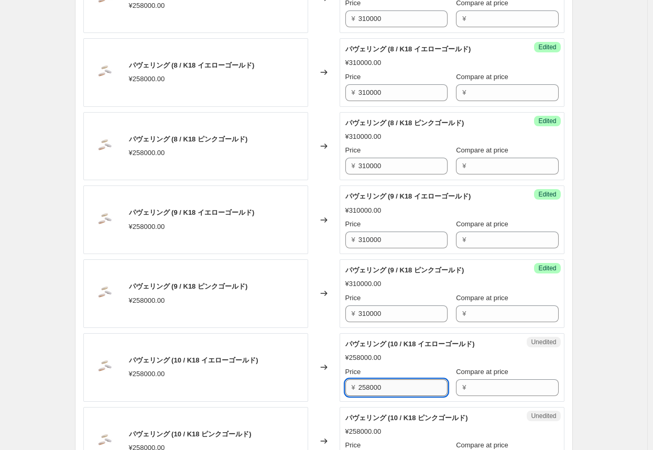
click at [341, 388] on input "258000" at bounding box center [402, 387] width 89 height 17
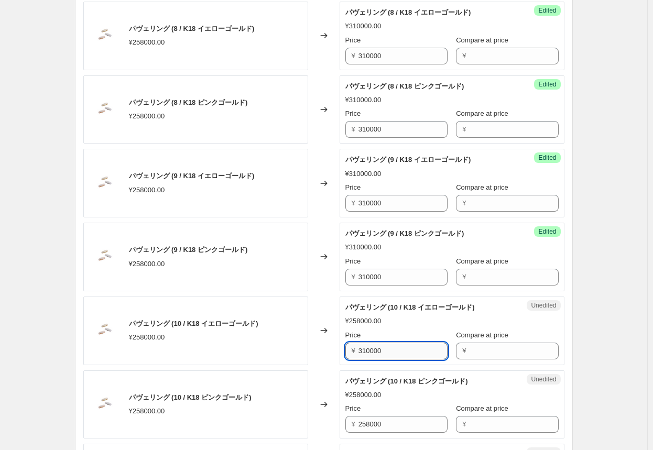
scroll to position [663, 0]
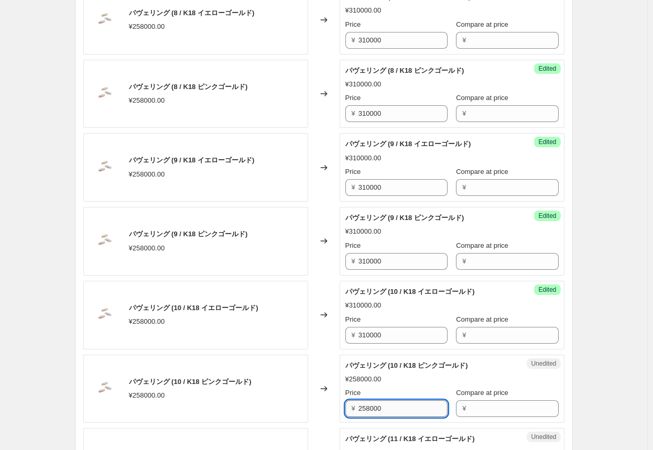
click at [341, 406] on input "258000" at bounding box center [402, 408] width 89 height 17
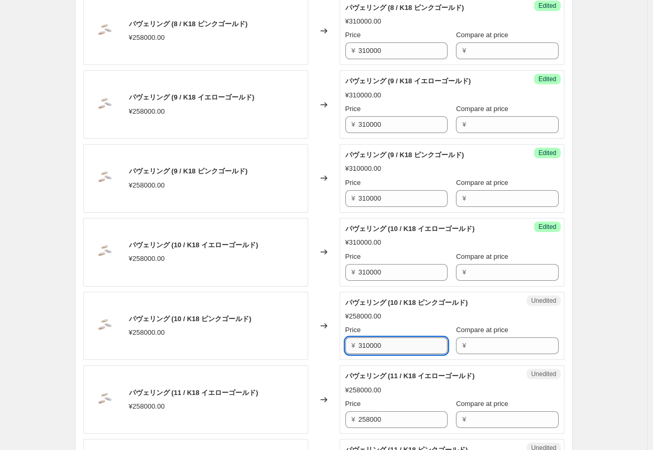
scroll to position [767, 0]
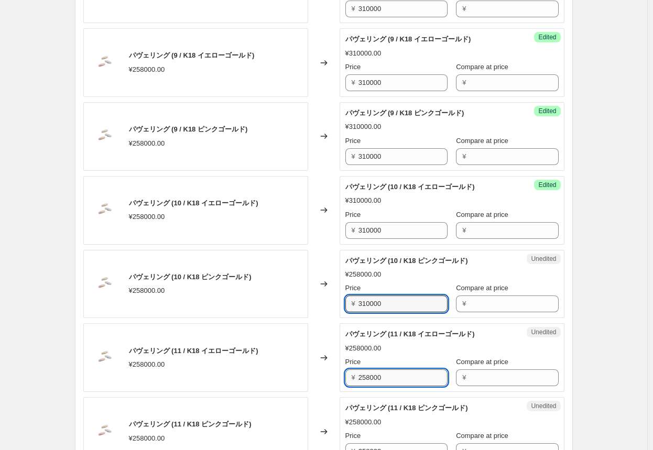
click at [341, 378] on input "258000" at bounding box center [402, 377] width 89 height 17
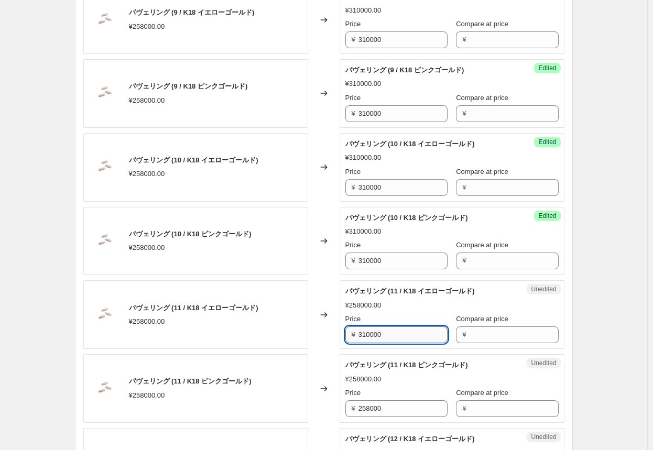
scroll to position [872, 0]
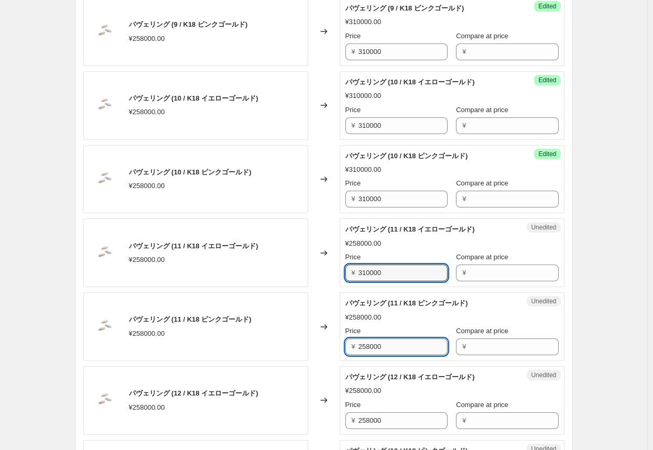
click at [341, 350] on input "258000" at bounding box center [402, 346] width 89 height 17
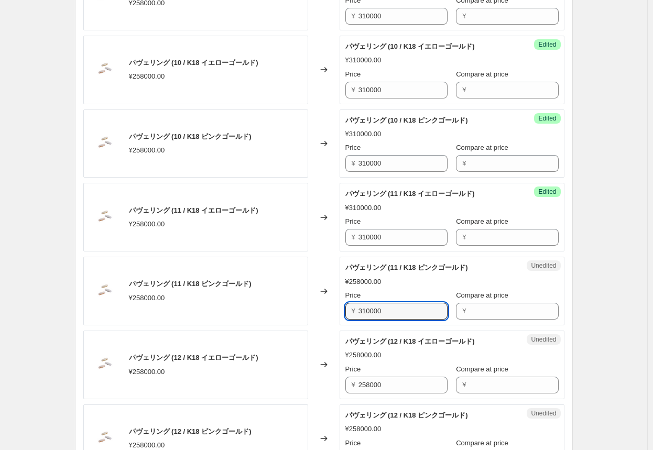
scroll to position [924, 0]
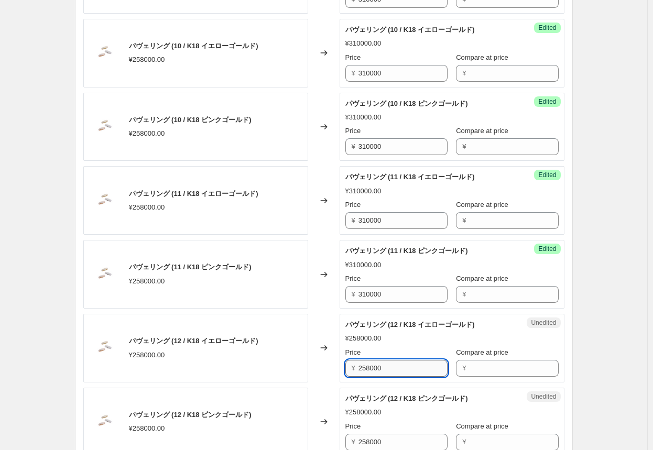
click at [341, 365] on input "258000" at bounding box center [402, 368] width 89 height 17
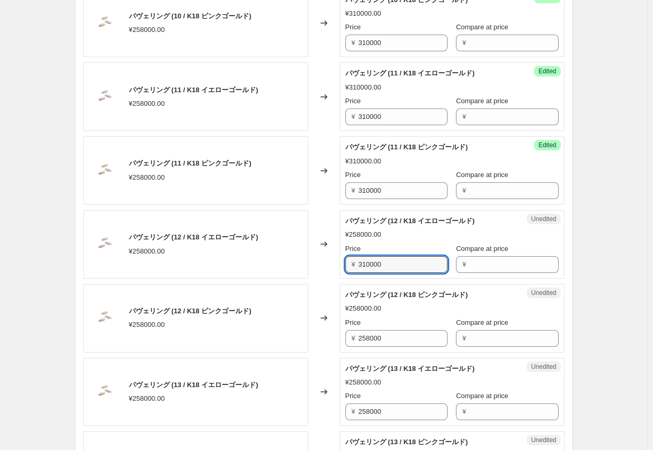
scroll to position [1029, 0]
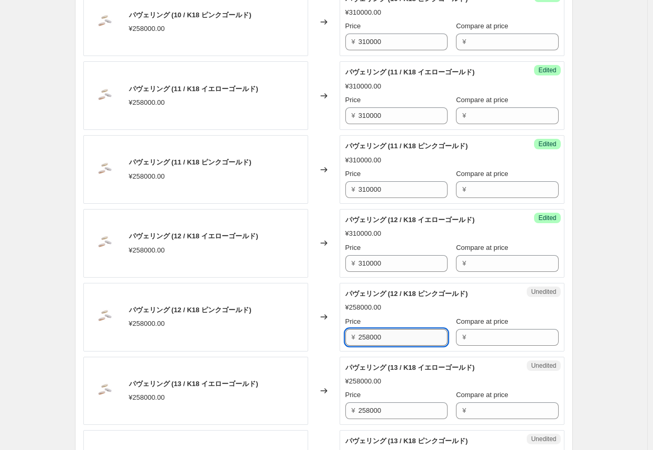
click at [341, 332] on input "258000" at bounding box center [402, 337] width 89 height 17
click at [341, 407] on input "258000" at bounding box center [402, 410] width 89 height 17
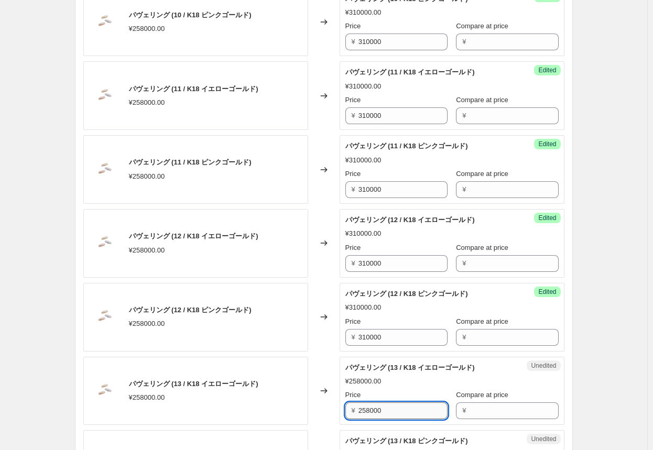
click at [341, 407] on input "258000" at bounding box center [402, 410] width 89 height 17
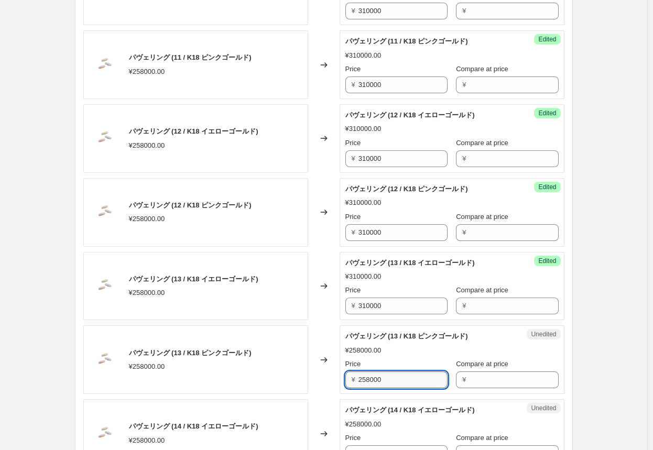
click at [341, 379] on input "258000" at bounding box center [402, 379] width 89 height 17
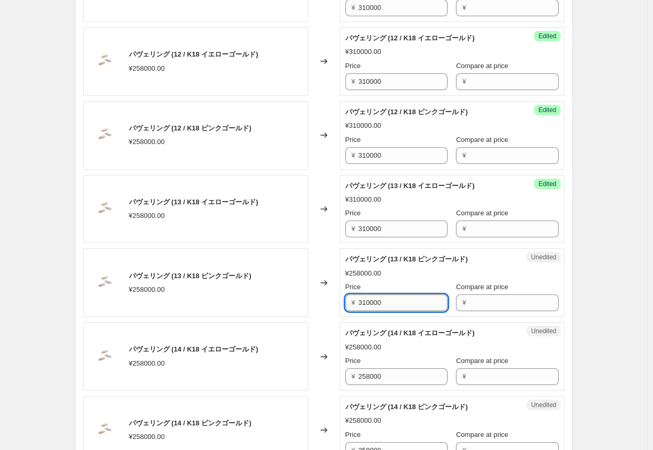
scroll to position [1239, 0]
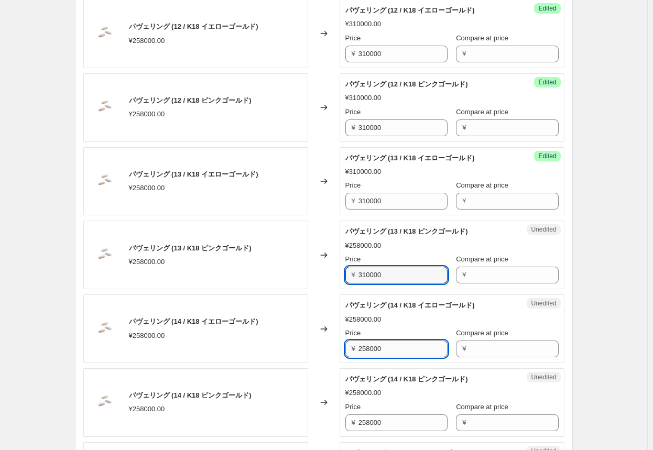
click at [341, 345] on input "258000" at bounding box center [402, 348] width 89 height 17
drag, startPoint x: 418, startPoint y: 344, endPoint x: 316, endPoint y: 344, distance: 101.6
click at [316, 344] on div "パヴェリング (14 / K18 イエローゴールド) ¥258000.00 Changed to Unedited パヴェリング (14 / K18 イエロー…" at bounding box center [323, 328] width 481 height 69
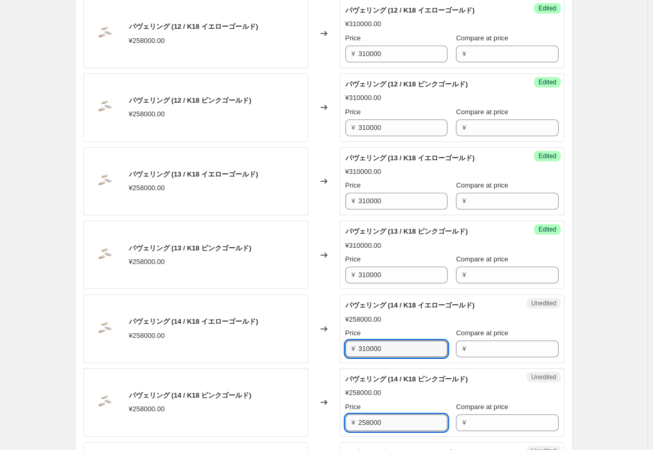
click at [341, 416] on input "258000" at bounding box center [402, 422] width 89 height 17
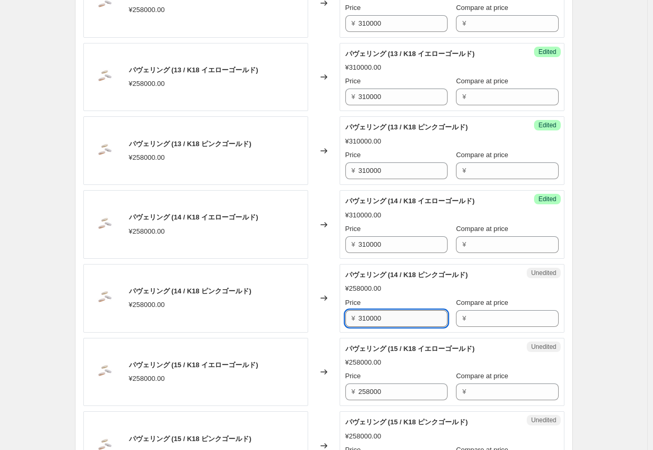
scroll to position [1343, 0]
click at [341, 390] on input "258000" at bounding box center [402, 391] width 89 height 17
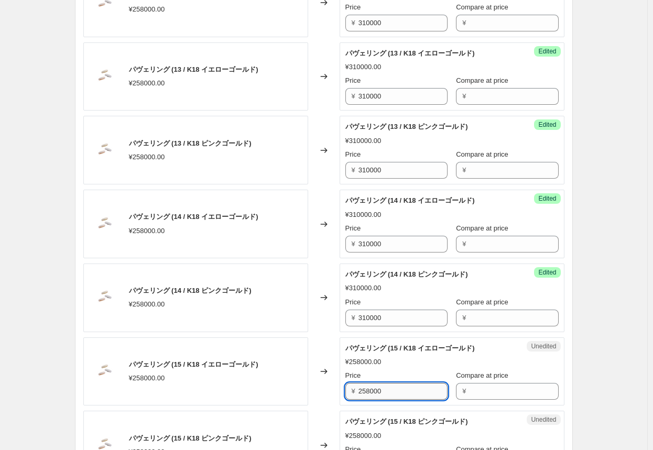
click at [341, 390] on input "258000" at bounding box center [402, 391] width 89 height 17
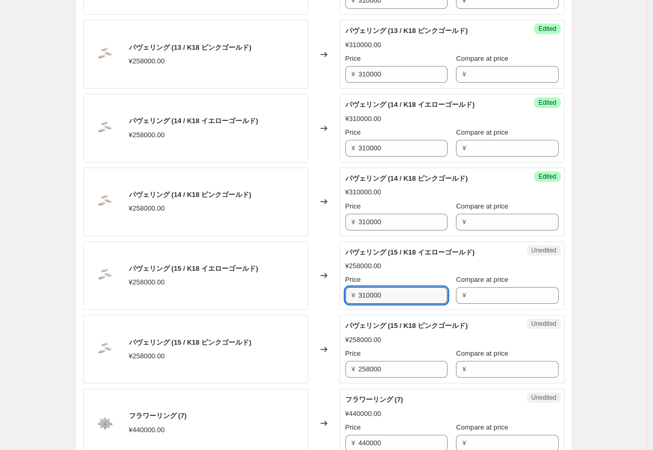
scroll to position [1448, 0]
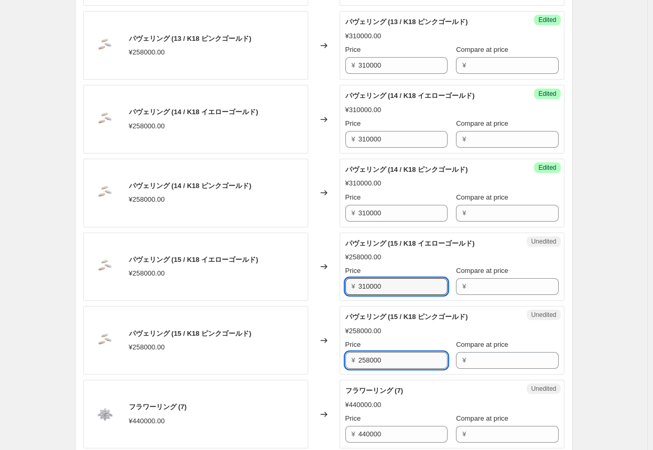
click at [341, 357] on input "258000" at bounding box center [402, 360] width 89 height 17
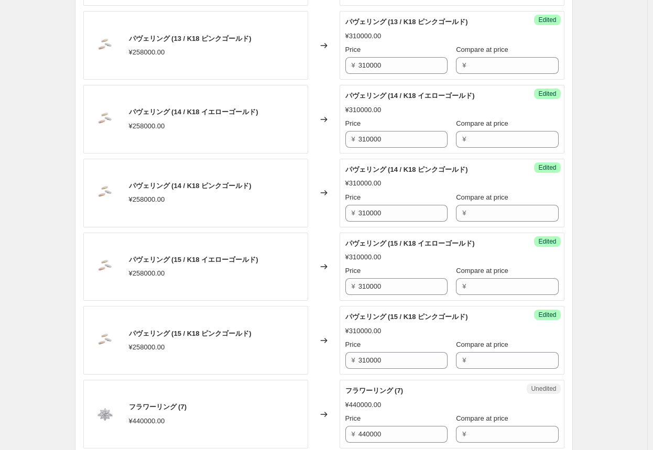
click at [330, 387] on div "Changed to" at bounding box center [323, 414] width 31 height 69
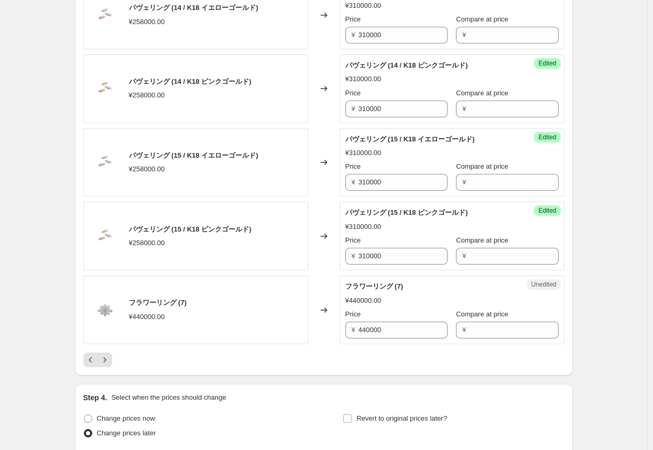
scroll to position [1553, 0]
drag, startPoint x: 396, startPoint y: 329, endPoint x: 270, endPoint y: 311, distance: 127.0
click at [270, 311] on div "フラワーリング (7) ¥440000.00 Changed to Unedited フラワーリング (7) ¥440000.00 Price ¥ 44000…" at bounding box center [323, 309] width 481 height 69
click at [323, 322] on div "Changed to" at bounding box center [323, 309] width 31 height 69
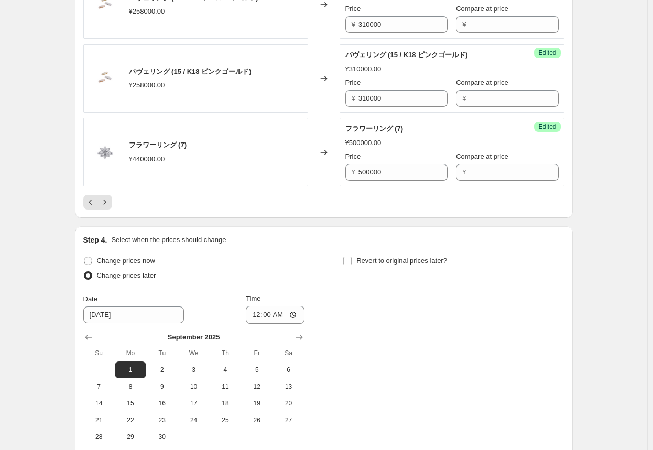
scroll to position [1815, 0]
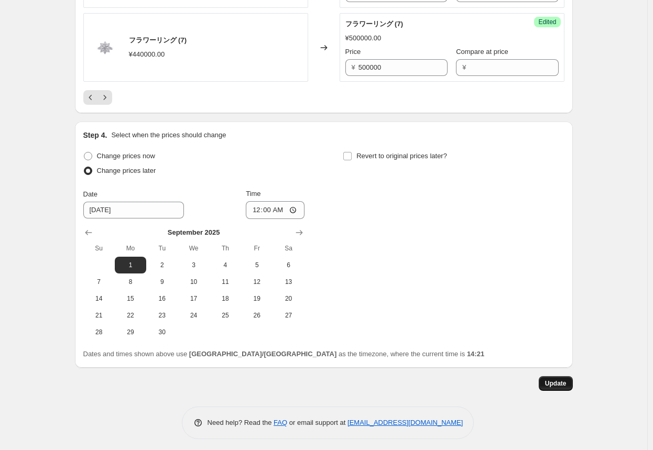
click at [341, 380] on span "Update" at bounding box center [555, 383] width 21 height 8
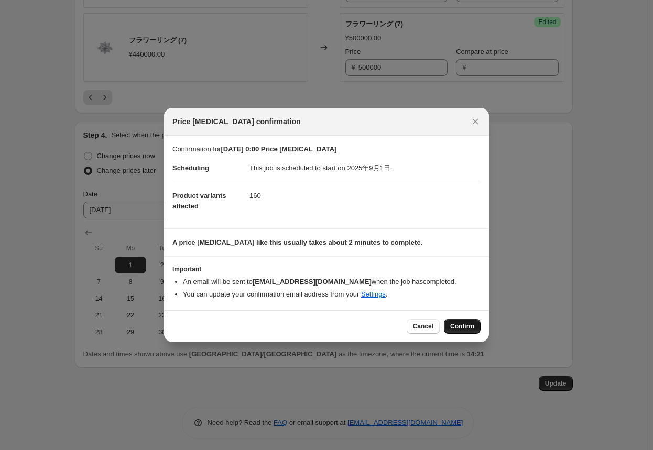
click at [341, 329] on span "Confirm" at bounding box center [462, 326] width 24 height 8
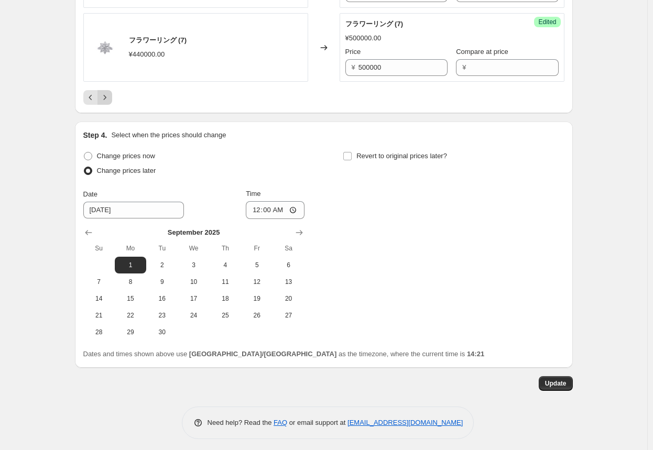
click at [108, 92] on icon "Next" at bounding box center [105, 97] width 10 height 10
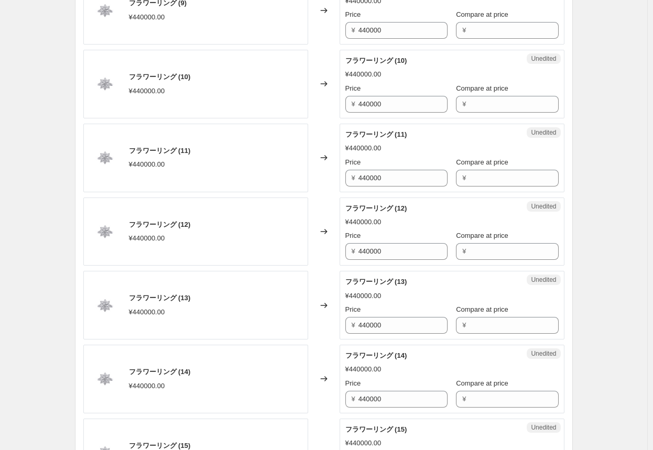
scroll to position [296, 0]
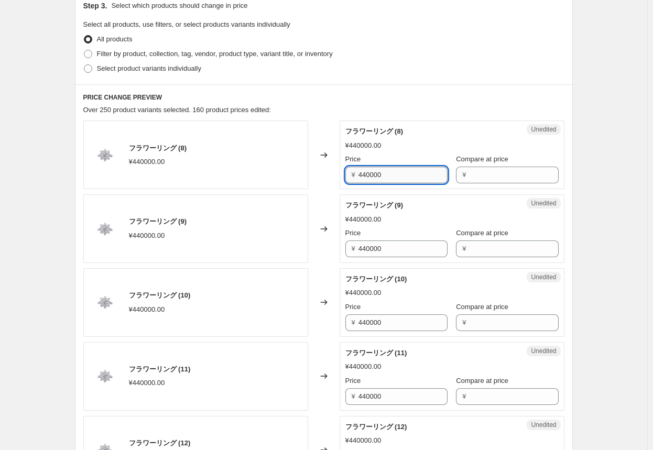
click at [341, 176] on input "440000" at bounding box center [402, 175] width 89 height 17
click at [322, 186] on div "Changed to" at bounding box center [323, 154] width 31 height 69
click at [341, 174] on input "500000" at bounding box center [402, 175] width 89 height 17
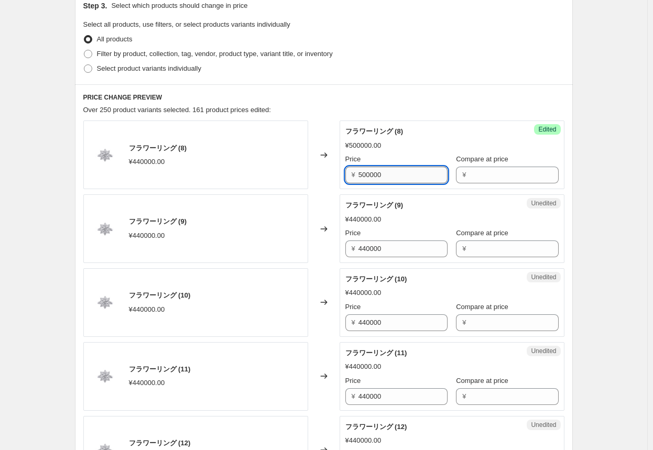
click at [341, 174] on input "500000" at bounding box center [402, 175] width 89 height 17
click at [341, 248] on input "440000" at bounding box center [402, 248] width 89 height 17
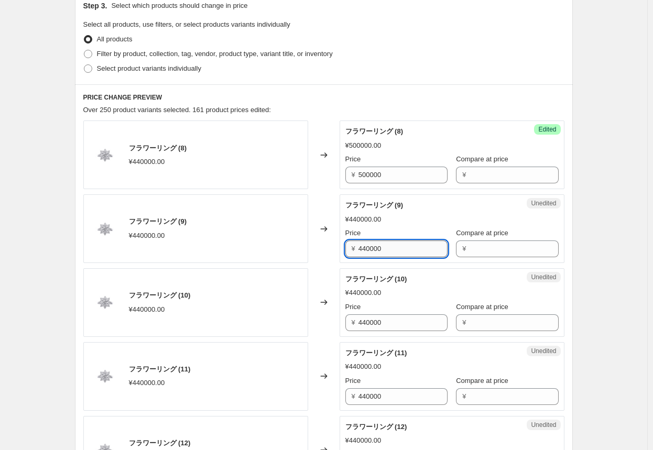
click at [341, 248] on input "440000" at bounding box center [402, 248] width 89 height 17
click at [341, 319] on input "440000" at bounding box center [402, 322] width 89 height 17
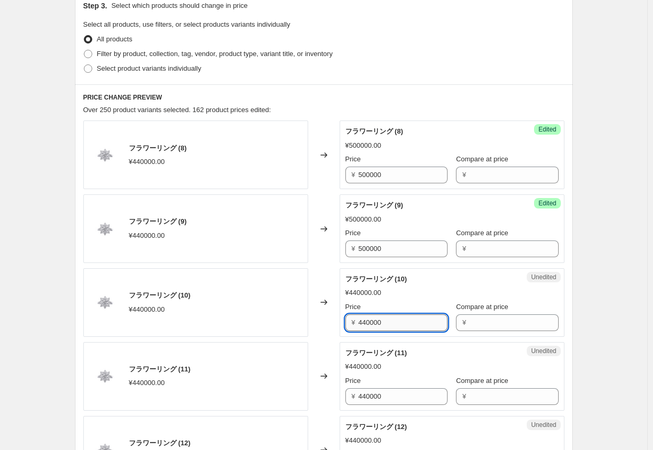
click at [341, 319] on input "440000" at bounding box center [402, 322] width 89 height 17
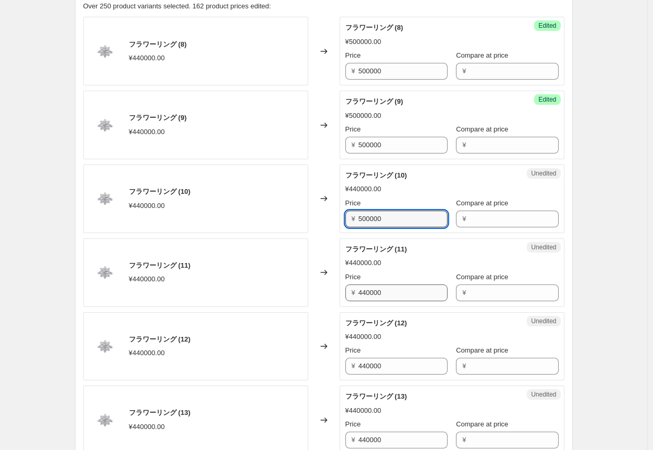
scroll to position [401, 0]
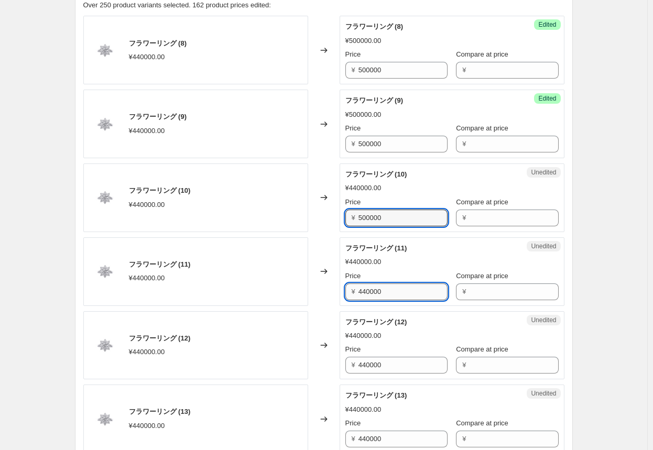
click at [341, 291] on input "440000" at bounding box center [402, 291] width 89 height 17
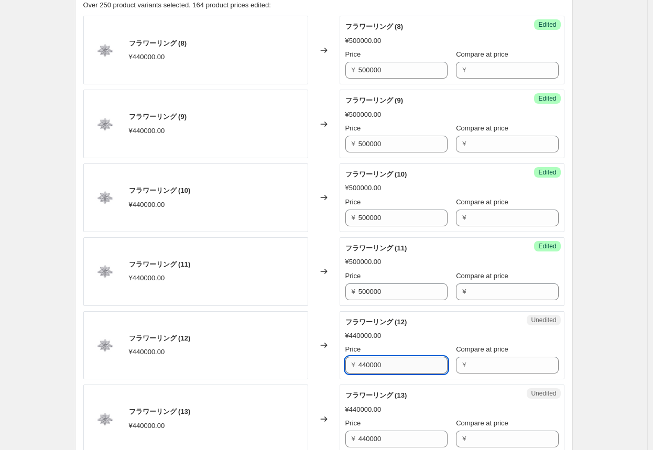
click at [341, 367] on input "440000" at bounding box center [402, 365] width 89 height 17
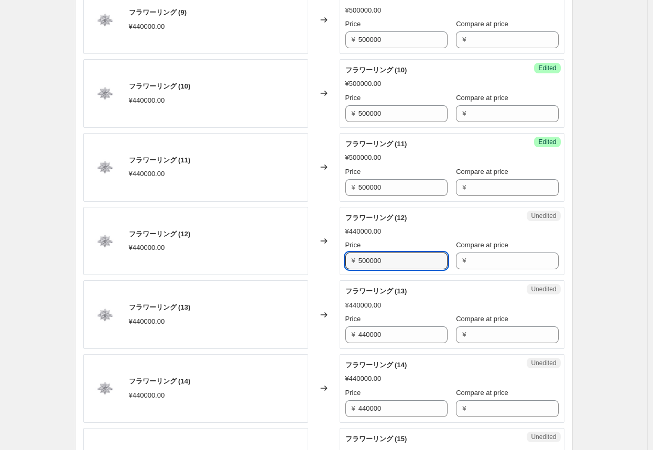
scroll to position [505, 0]
click at [341, 334] on input "440000" at bounding box center [402, 334] width 89 height 17
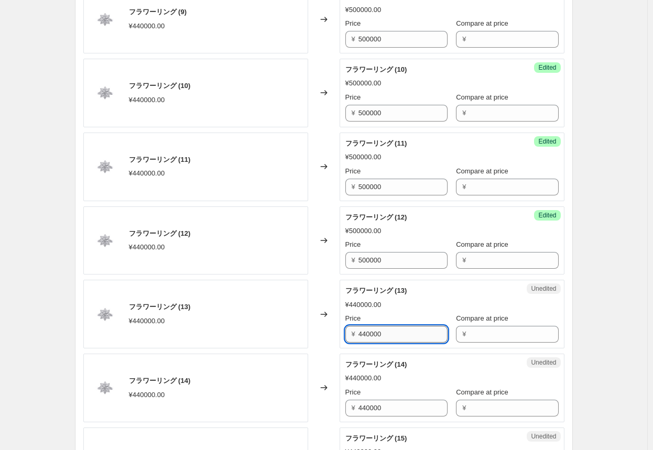
click at [341, 334] on input "440000" at bounding box center [402, 334] width 89 height 17
click at [341, 406] on input "440000" at bounding box center [402, 408] width 89 height 17
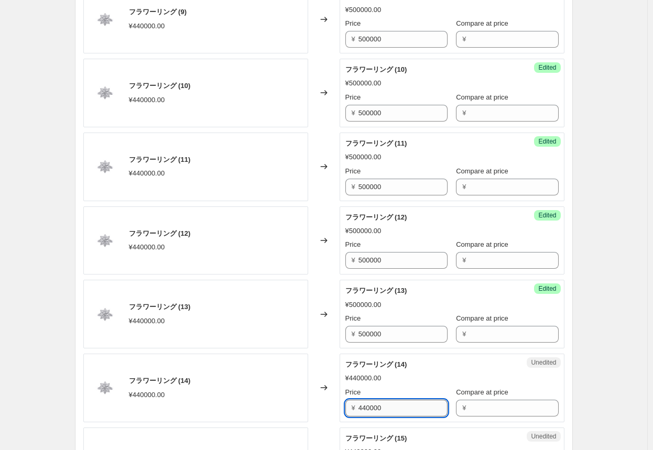
click at [341, 406] on input "440000" at bounding box center [402, 408] width 89 height 17
click at [341, 407] on input "440000" at bounding box center [402, 408] width 89 height 17
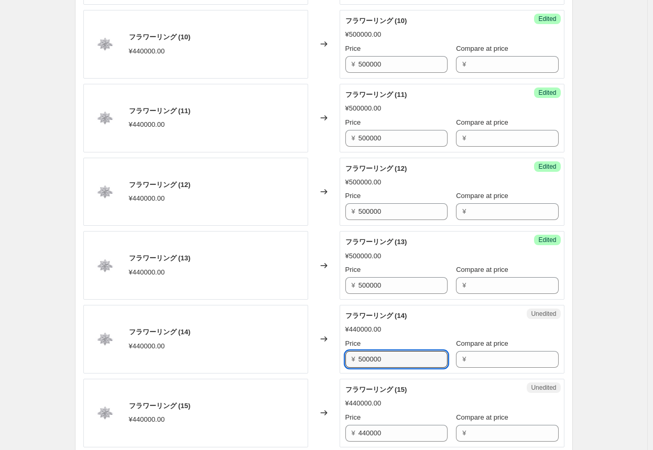
scroll to position [610, 0]
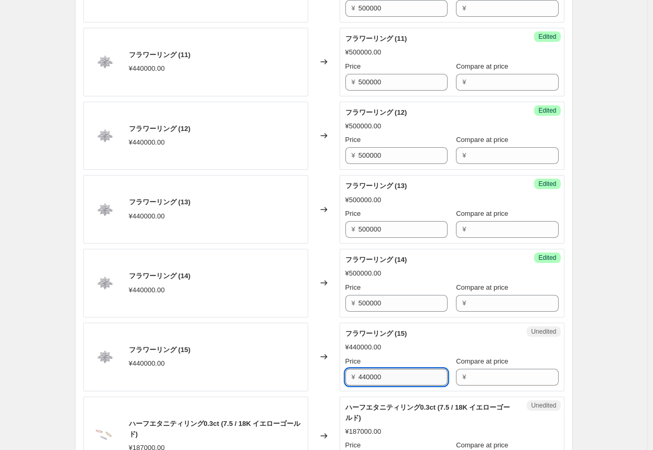
click at [341, 378] on input "440000" at bounding box center [402, 377] width 89 height 17
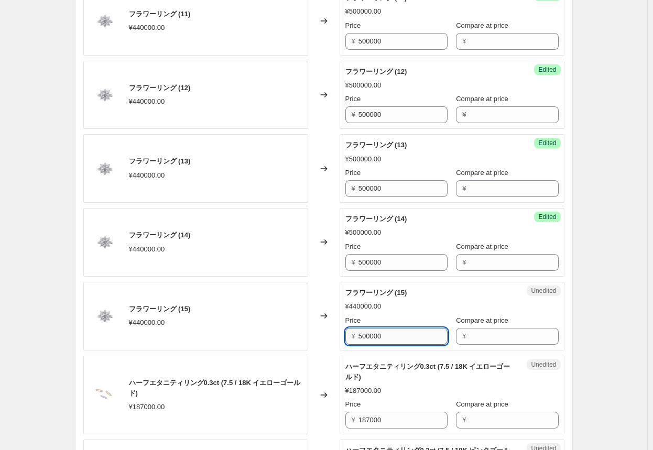
scroll to position [715, 0]
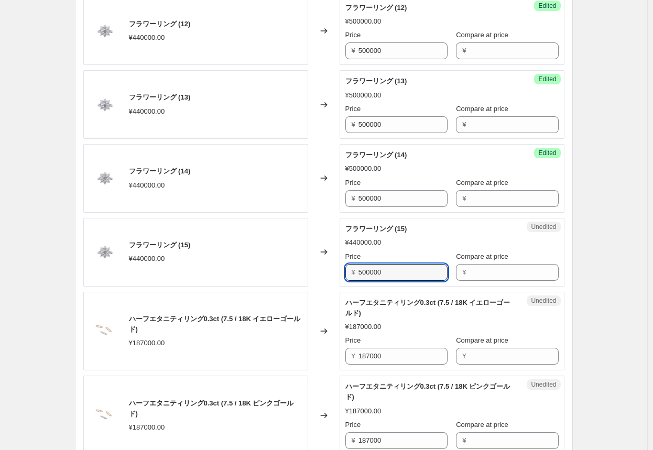
click at [330, 311] on div "Changed to" at bounding box center [323, 331] width 31 height 79
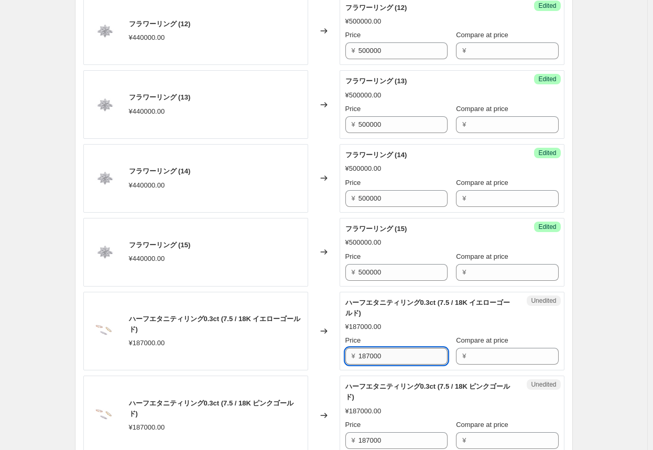
click at [341, 359] on input "187000" at bounding box center [402, 356] width 89 height 17
drag, startPoint x: 310, startPoint y: 352, endPoint x: 320, endPoint y: 351, distance: 10.0
click at [312, 352] on div "ハーフエタニティリング0.3ct (7.5 / 18K イエローゴールド) ¥187000.00 Changed to Success Edited ハーフエ…" at bounding box center [323, 331] width 481 height 79
click at [341, 355] on input "234000" at bounding box center [402, 356] width 89 height 17
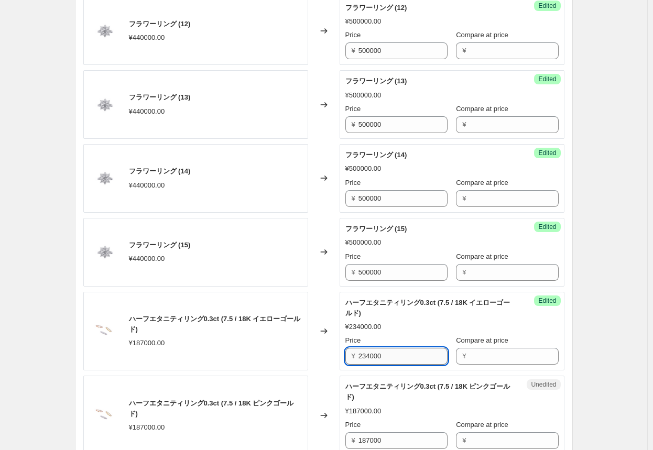
click at [341, 355] on input "234000" at bounding box center [402, 356] width 89 height 17
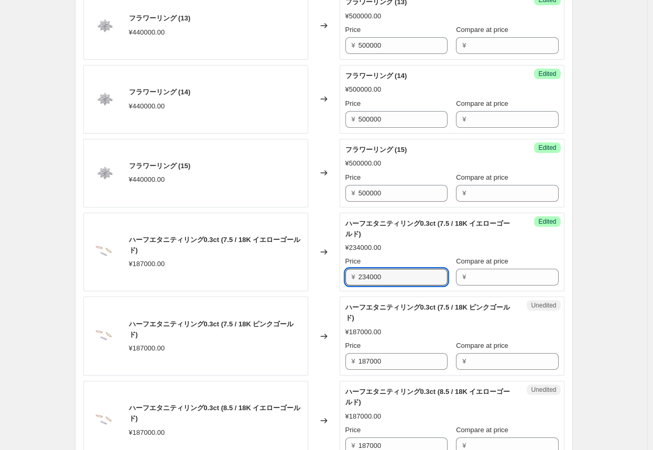
scroll to position [924, 0]
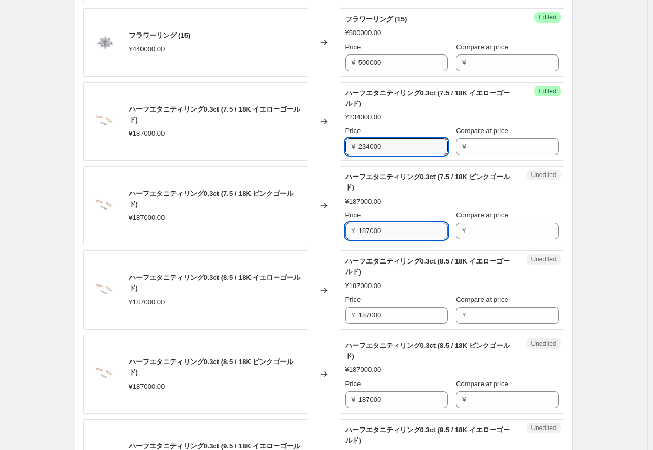
click at [341, 229] on input "187000" at bounding box center [402, 231] width 89 height 17
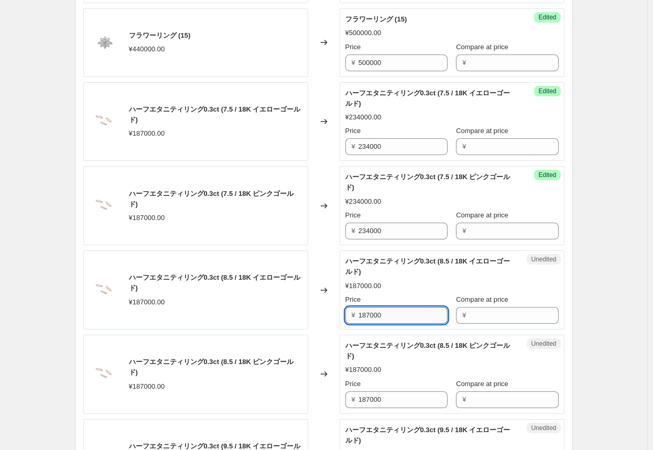
drag, startPoint x: 367, startPoint y: 308, endPoint x: 369, endPoint y: 316, distance: 7.5
click at [341, 316] on input "187000" at bounding box center [402, 315] width 89 height 17
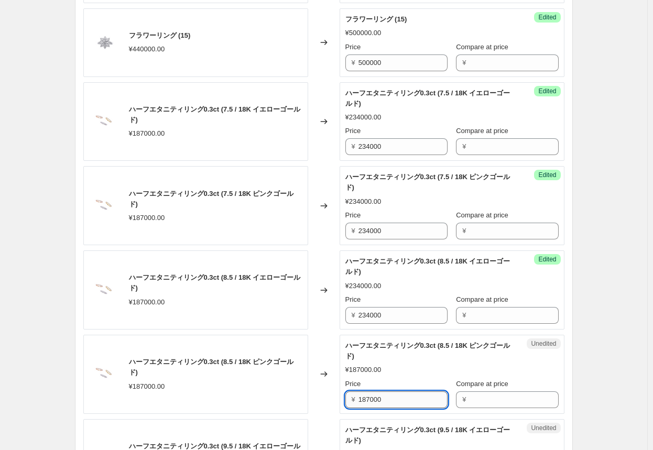
click at [341, 400] on input "187000" at bounding box center [402, 399] width 89 height 17
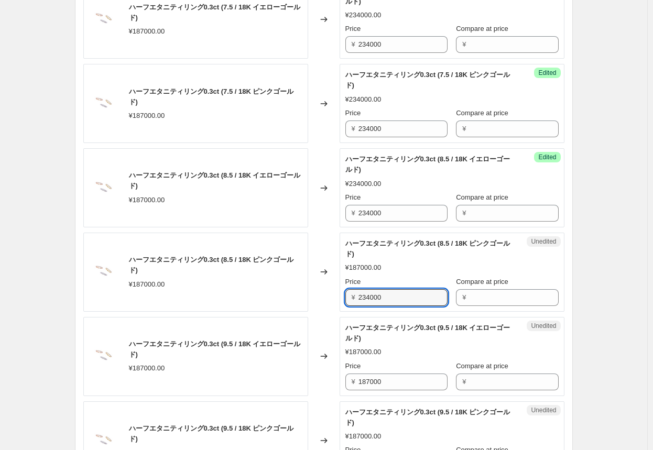
scroll to position [1029, 0]
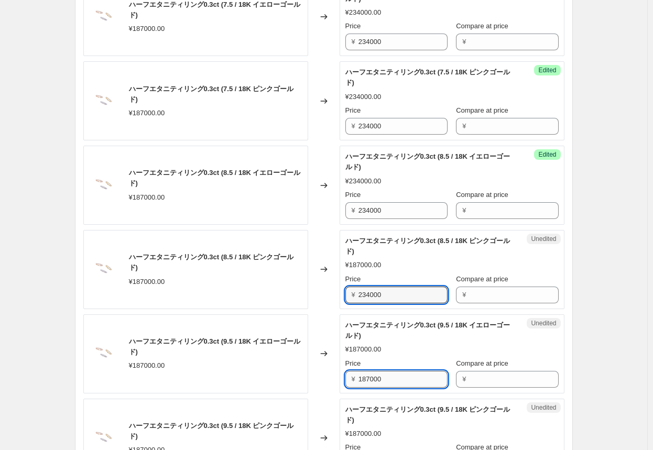
click at [341, 380] on input "187000" at bounding box center [402, 379] width 89 height 17
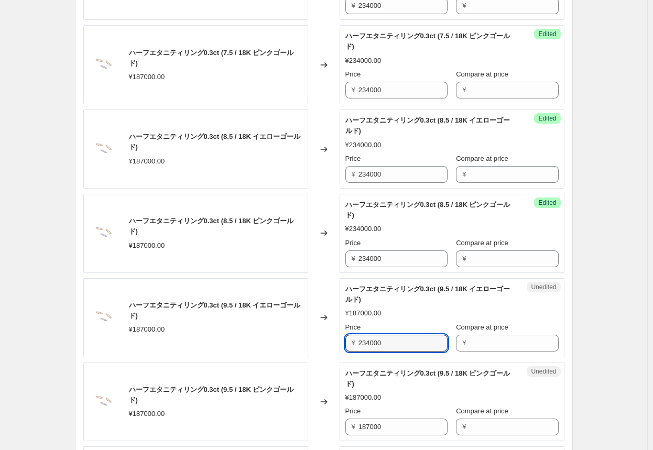
scroll to position [1081, 0]
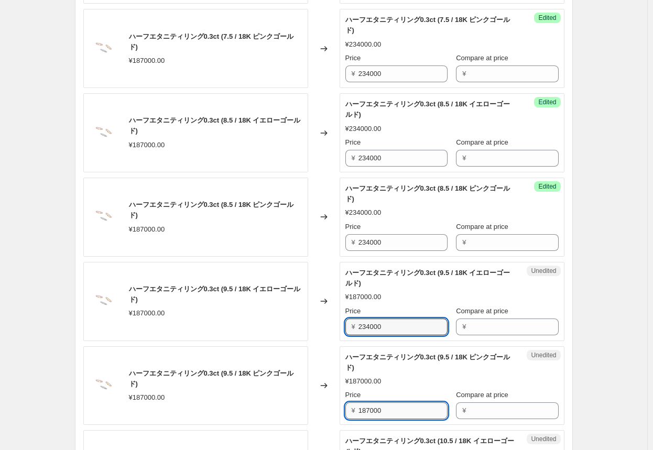
click at [341, 407] on input "187000" at bounding box center [402, 410] width 89 height 17
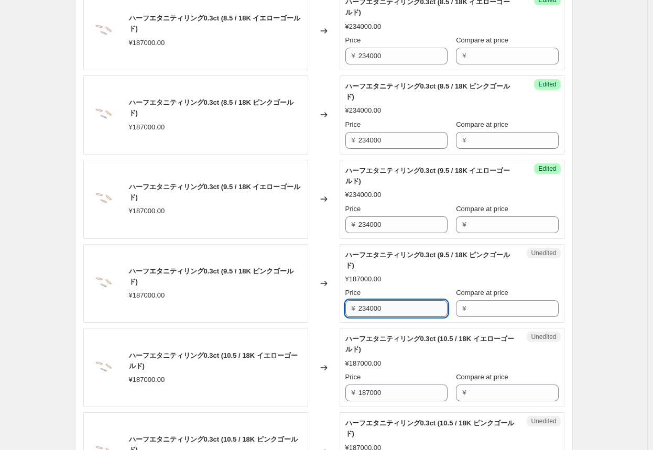
scroll to position [1186, 0]
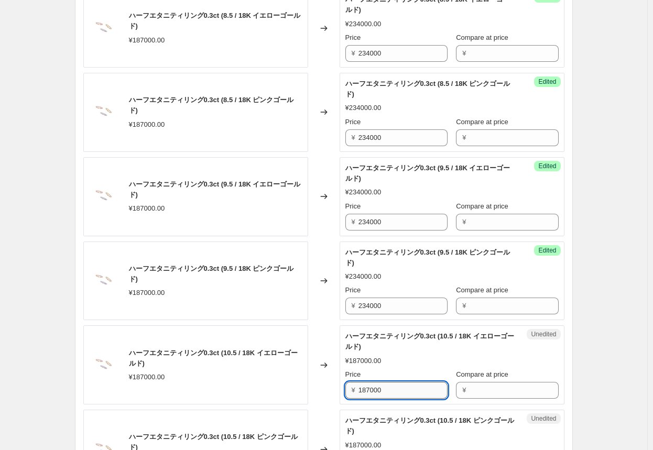
click at [341, 390] on input "187000" at bounding box center [402, 390] width 89 height 17
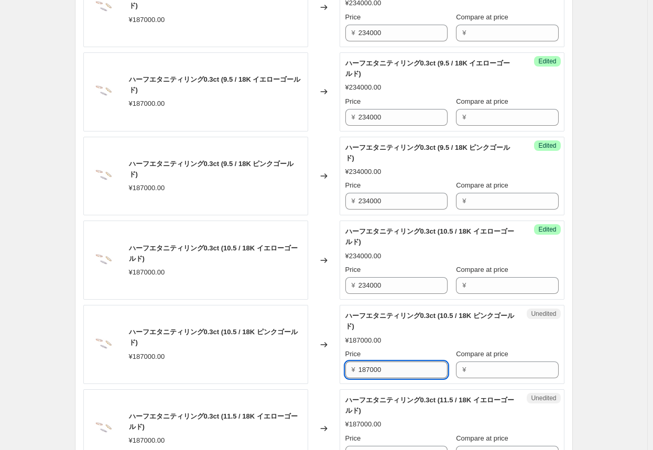
click at [341, 369] on input "187000" at bounding box center [402, 369] width 89 height 17
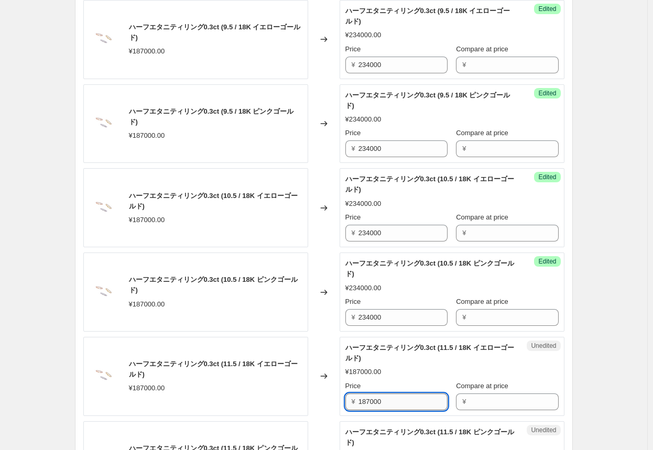
click at [341, 399] on input "187000" at bounding box center [402, 401] width 89 height 17
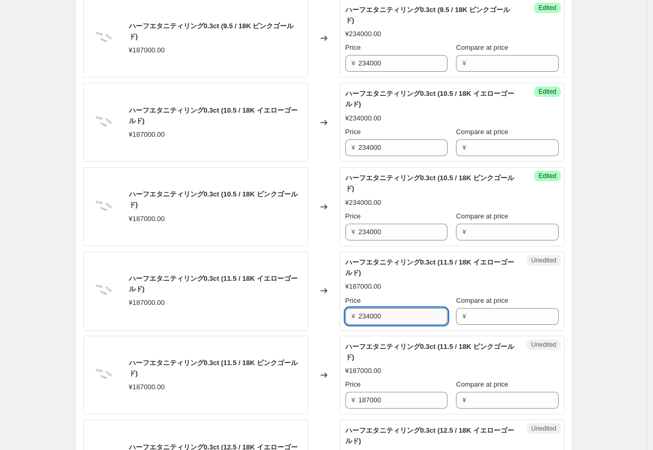
scroll to position [1448, 0]
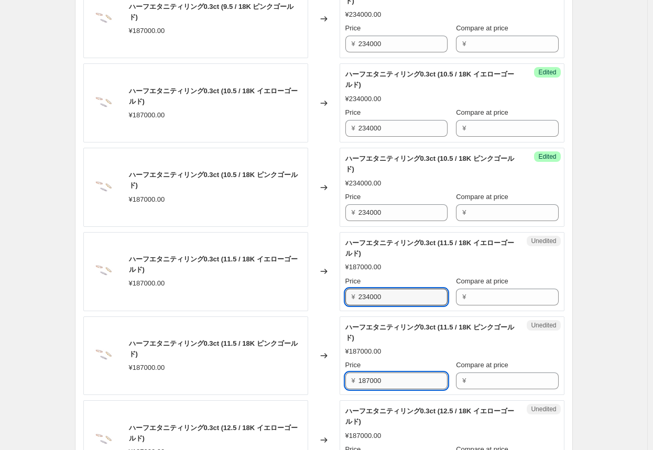
click at [341, 380] on input "187000" at bounding box center [402, 380] width 89 height 17
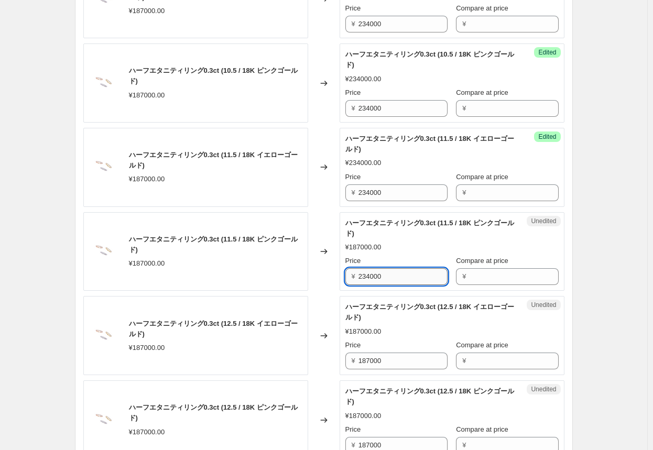
scroll to position [1553, 0]
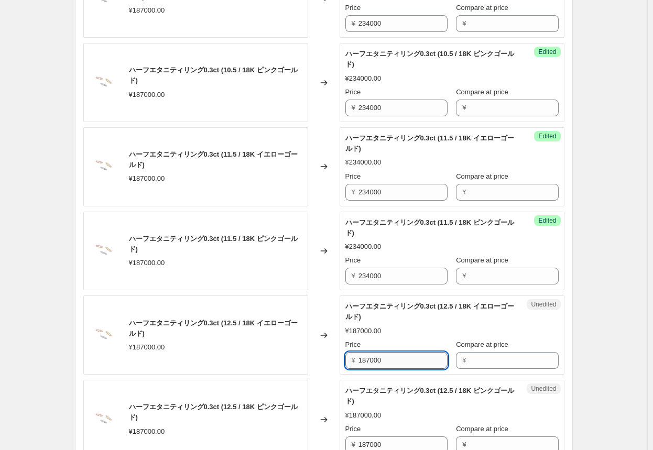
click at [341, 358] on input "187000" at bounding box center [402, 360] width 89 height 17
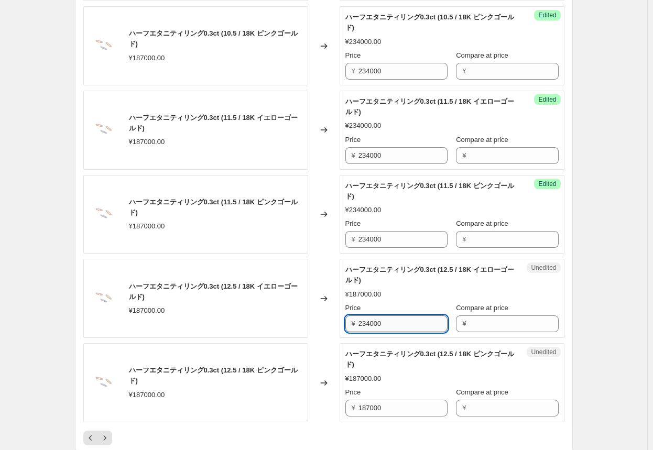
scroll to position [1605, 0]
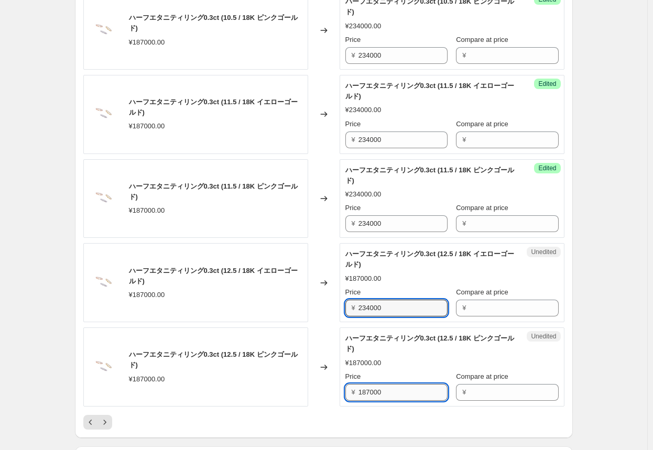
click at [341, 391] on input "187000" at bounding box center [402, 392] width 89 height 17
click at [341, 390] on input "187000" at bounding box center [402, 392] width 89 height 17
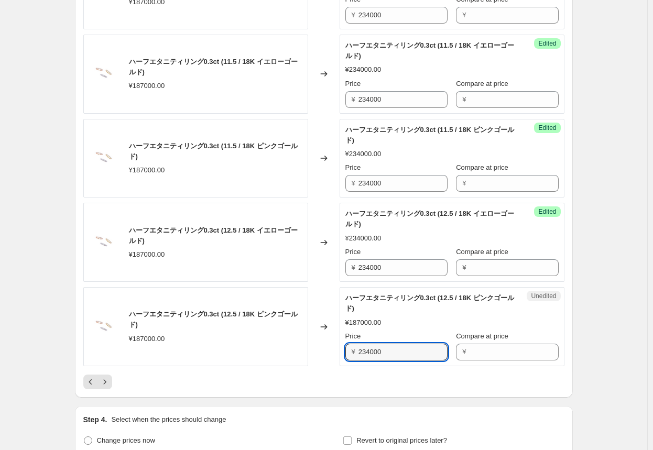
scroll to position [1710, 0]
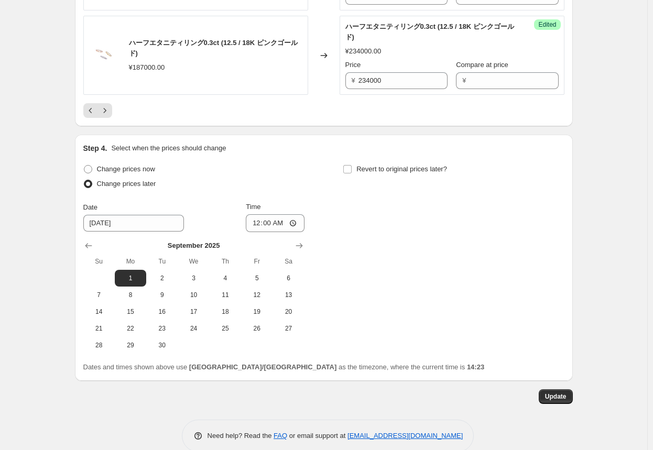
scroll to position [1930, 0]
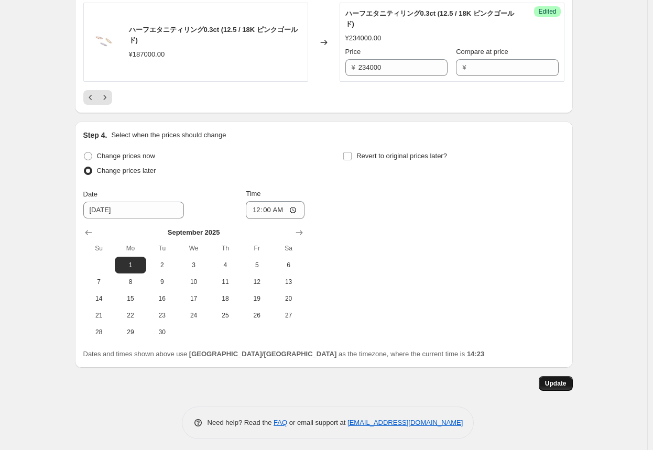
click at [341, 380] on span "Update" at bounding box center [555, 383] width 21 height 8
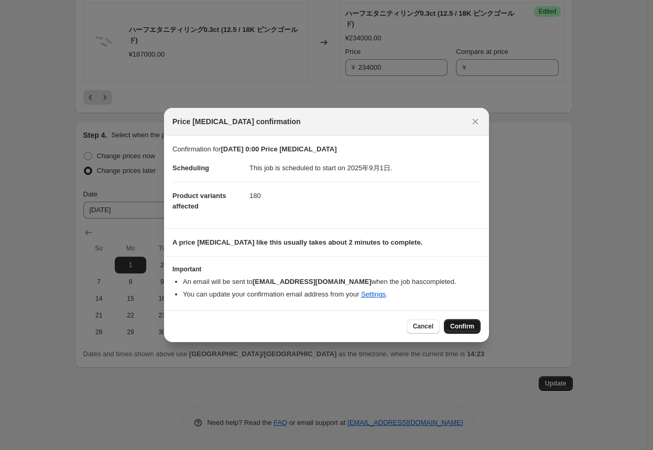
click at [341, 328] on span "Confirm" at bounding box center [462, 326] width 24 height 8
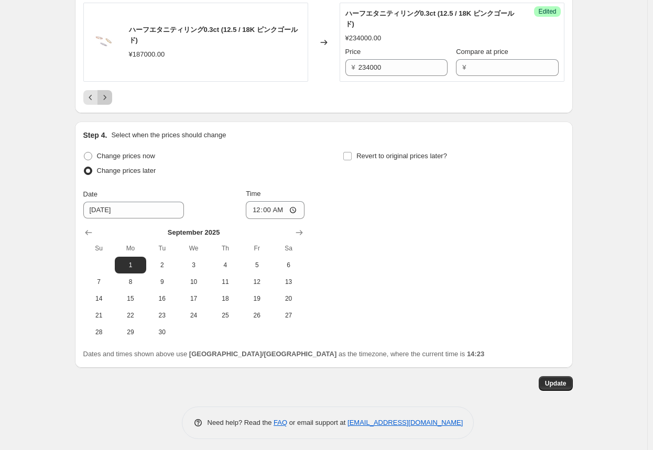
click at [108, 93] on icon "Next" at bounding box center [105, 97] width 10 height 10
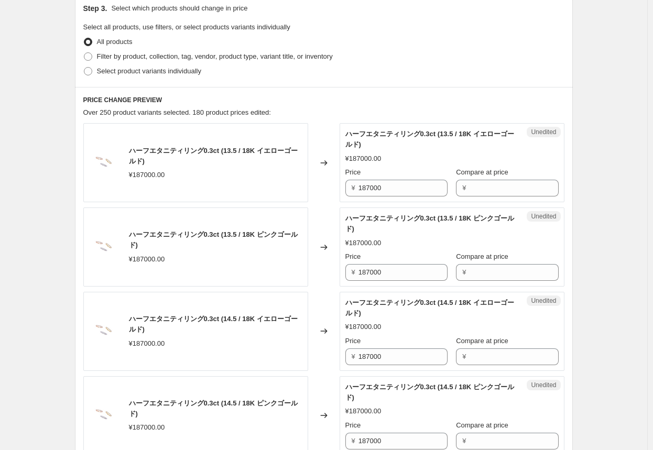
scroll to position [275, 0]
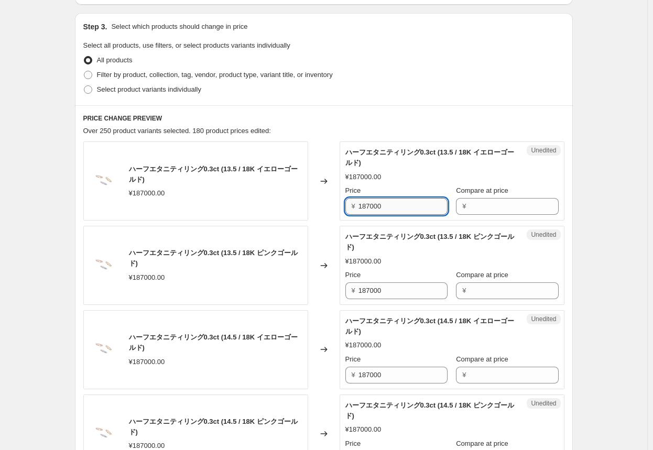
click at [341, 208] on input "187000" at bounding box center [402, 206] width 89 height 17
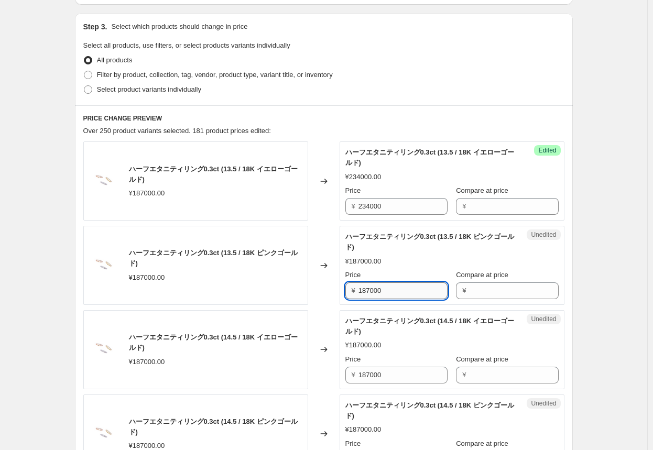
click at [341, 294] on input "187000" at bounding box center [402, 290] width 89 height 17
click at [341, 376] on input "187000" at bounding box center [402, 375] width 89 height 17
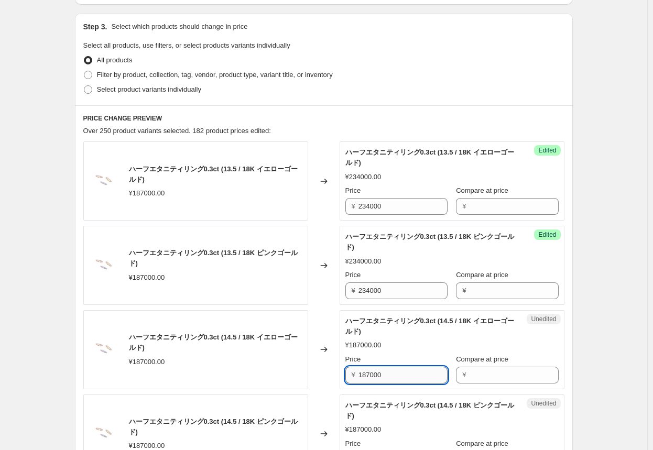
click at [341, 376] on input "187000" at bounding box center [402, 375] width 89 height 17
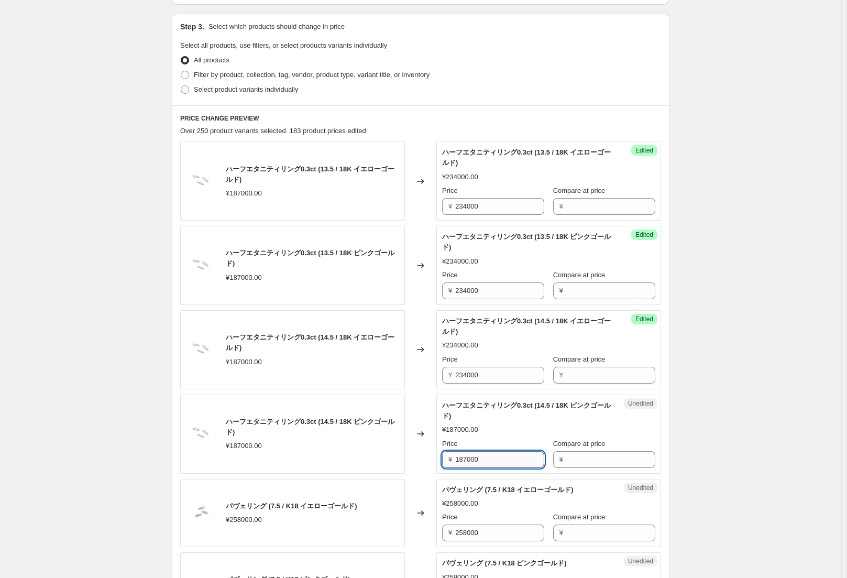
click at [341, 449] on input "187000" at bounding box center [499, 459] width 89 height 17
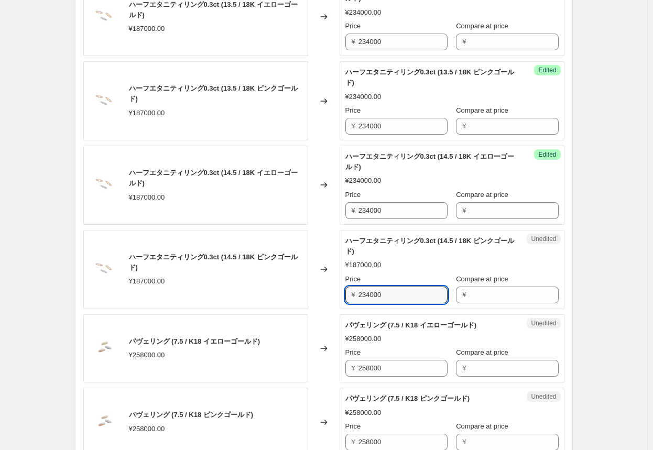
scroll to position [484, 0]
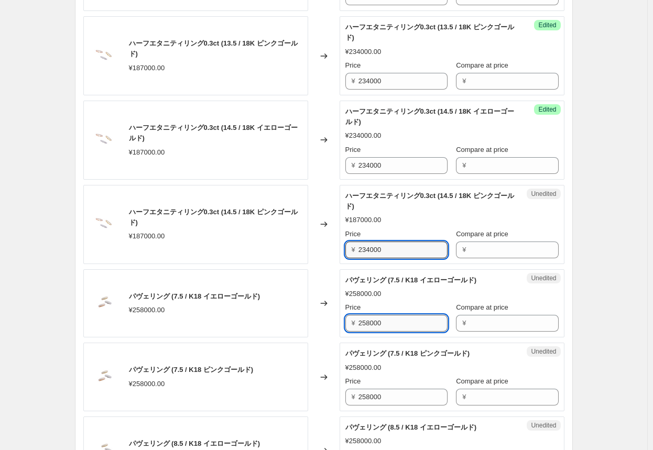
click at [341, 322] on input "258000" at bounding box center [402, 323] width 89 height 17
drag, startPoint x: 394, startPoint y: 319, endPoint x: 311, endPoint y: 310, distance: 83.3
click at [311, 310] on div "パヴェリング (7.5 / K18 イエローゴールド) ¥258000.00 Changed to Unedited パヴェリング (7.5 / K18 イエ…" at bounding box center [323, 303] width 481 height 69
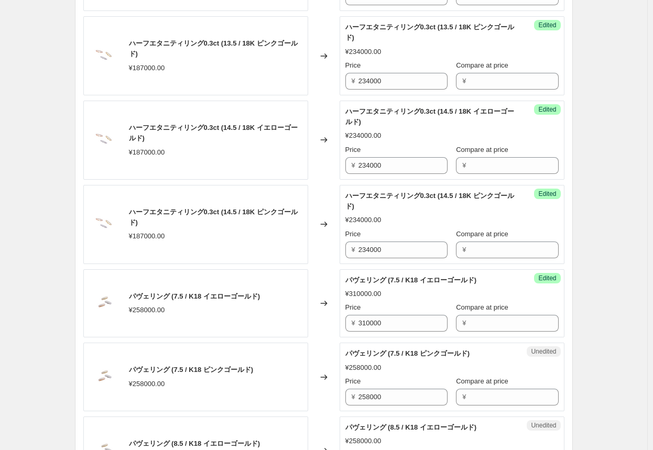
click at [325, 319] on div "Changed to" at bounding box center [323, 303] width 31 height 69
click at [341, 325] on input "310000" at bounding box center [402, 323] width 89 height 17
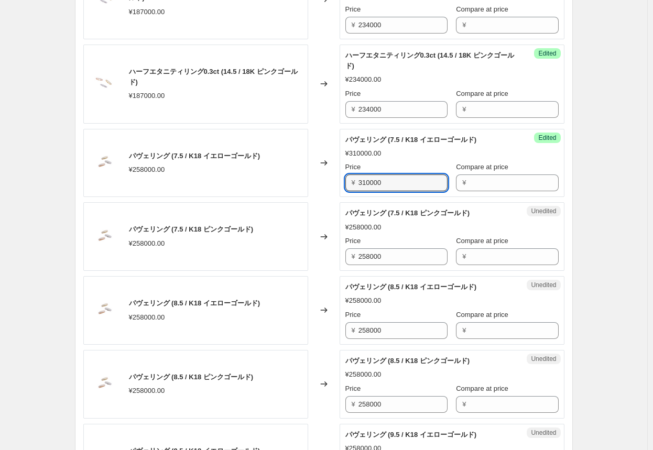
scroll to position [642, 0]
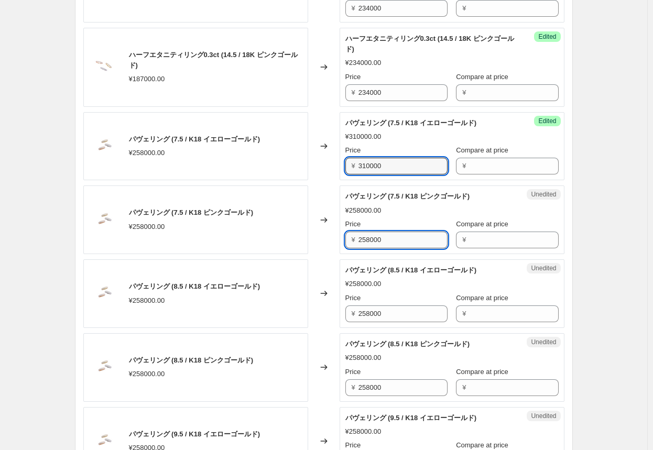
click at [341, 239] on input "258000" at bounding box center [402, 239] width 89 height 17
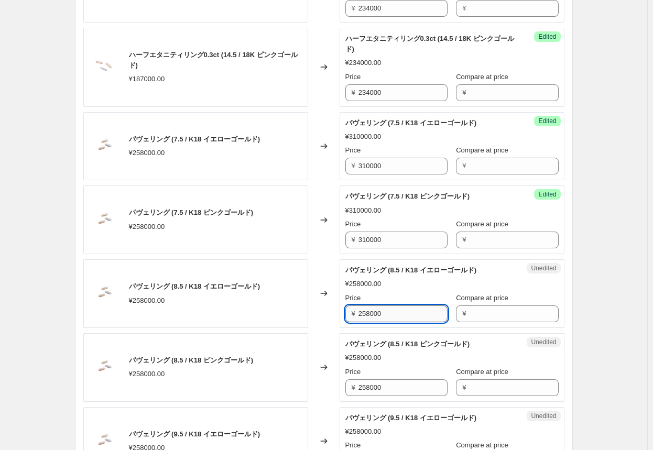
click at [341, 313] on input "258000" at bounding box center [402, 313] width 89 height 17
click at [341, 313] on input "258310000000" at bounding box center [402, 313] width 89 height 17
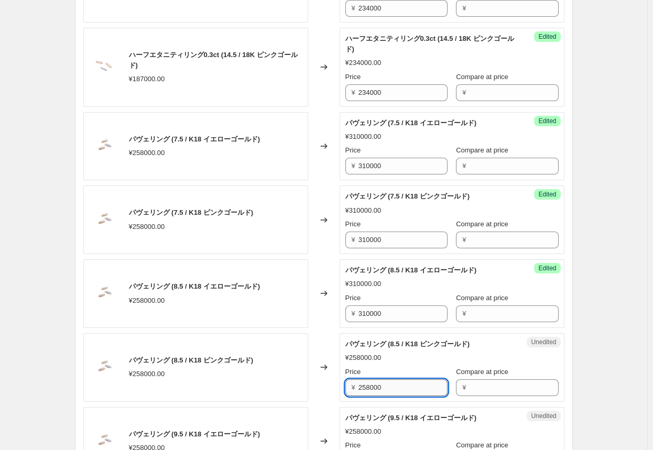
click at [341, 382] on input "258000" at bounding box center [402, 387] width 89 height 17
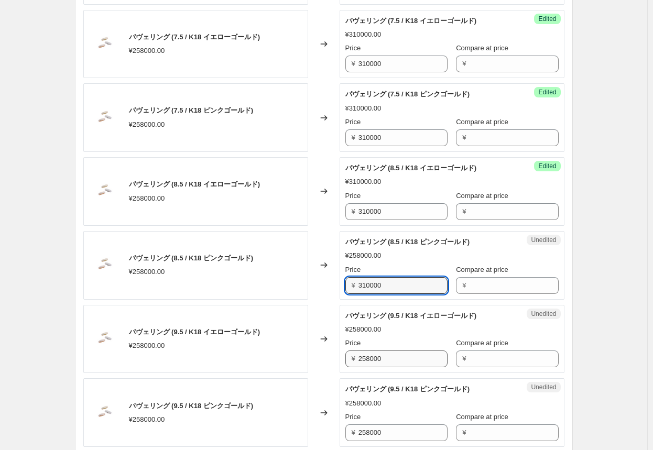
scroll to position [746, 0]
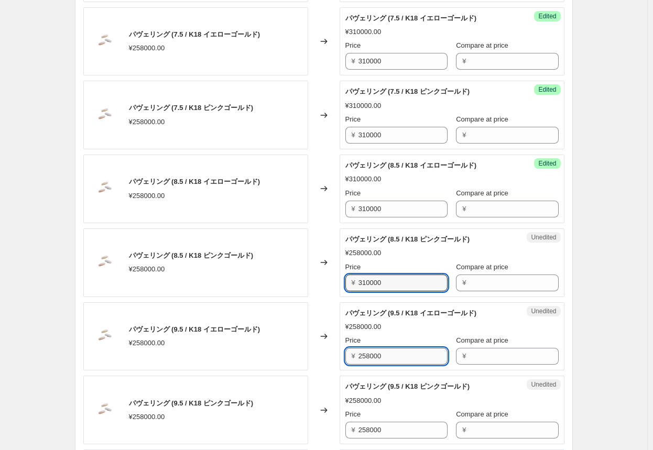
click at [341, 356] on input "258000" at bounding box center [402, 356] width 89 height 17
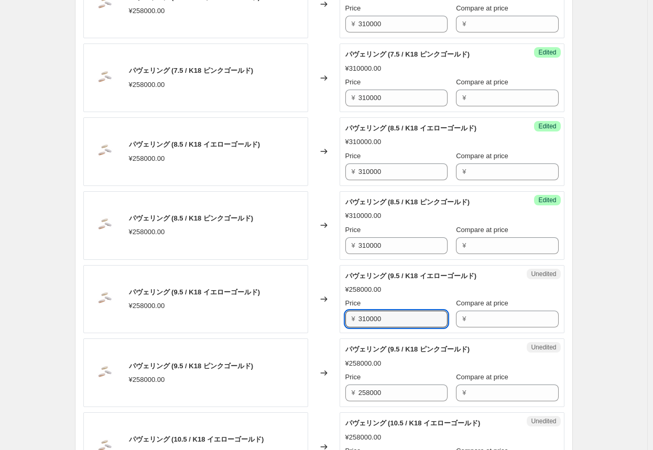
scroll to position [851, 0]
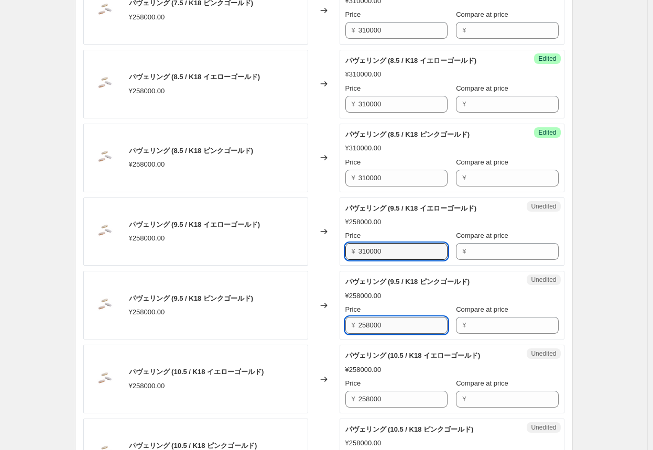
click at [341, 323] on input "258000" at bounding box center [402, 325] width 89 height 17
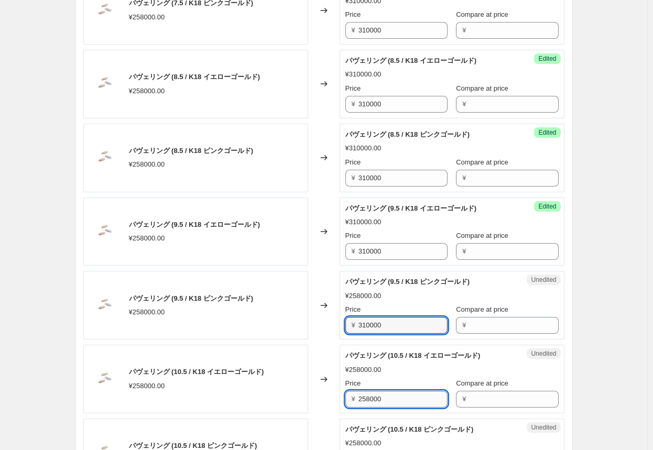
click at [341, 391] on input "258000" at bounding box center [402, 399] width 89 height 17
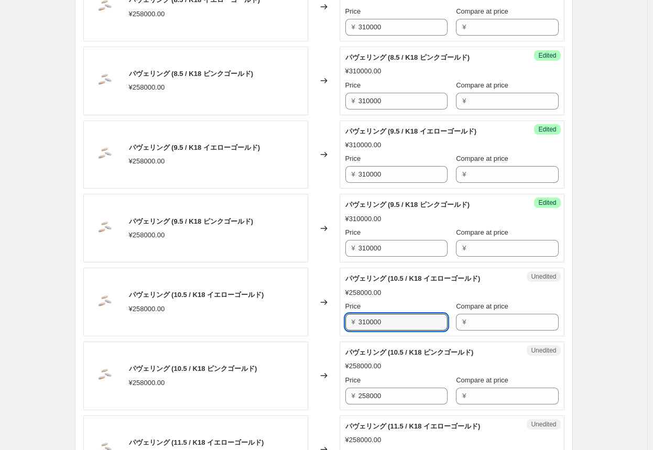
scroll to position [956, 0]
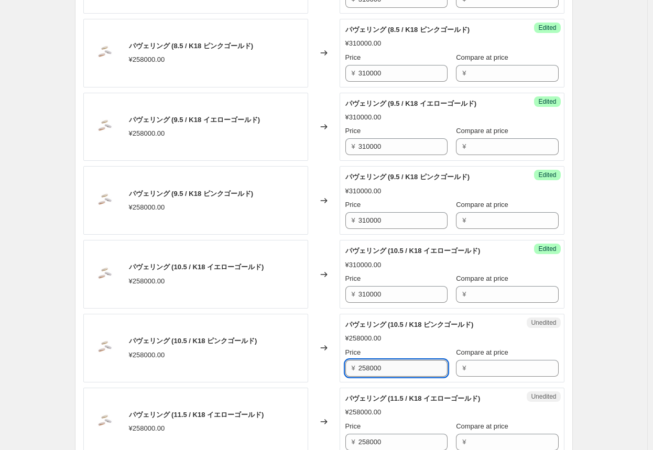
click at [341, 366] on input "258000" at bounding box center [402, 368] width 89 height 17
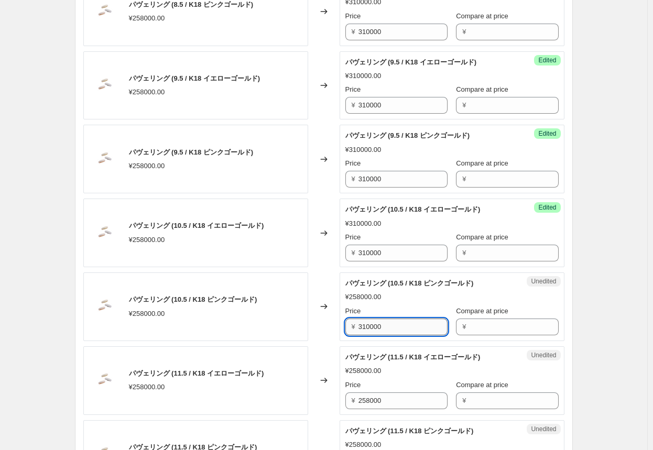
scroll to position [1008, 0]
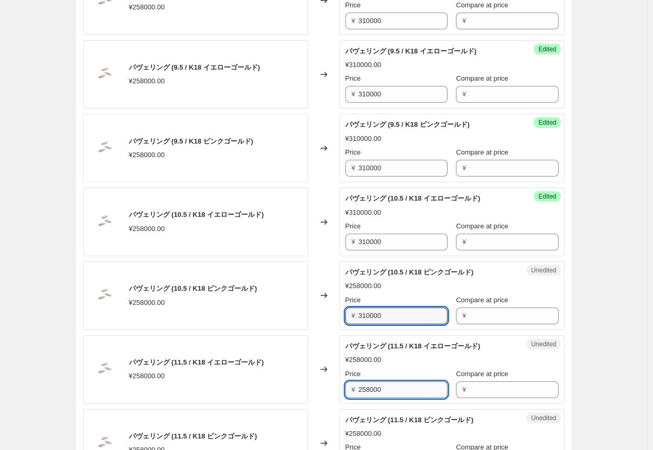
click at [341, 388] on input "258000" at bounding box center [402, 389] width 89 height 17
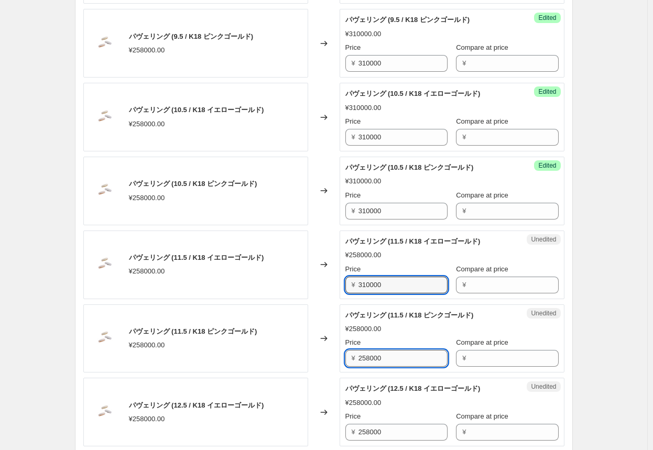
click at [341, 358] on input "258000" at bounding box center [402, 358] width 89 height 17
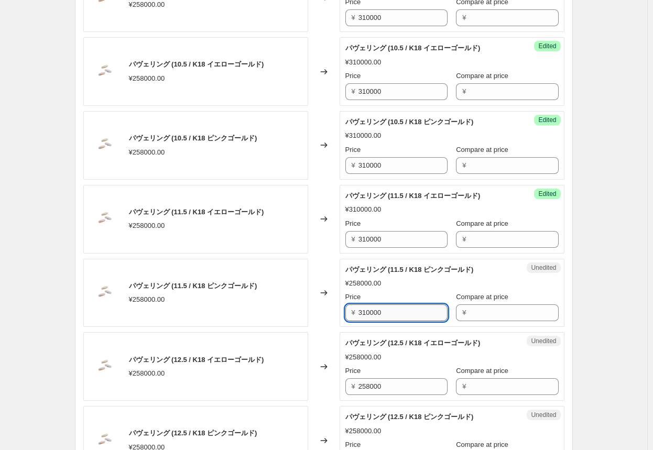
scroll to position [1218, 0]
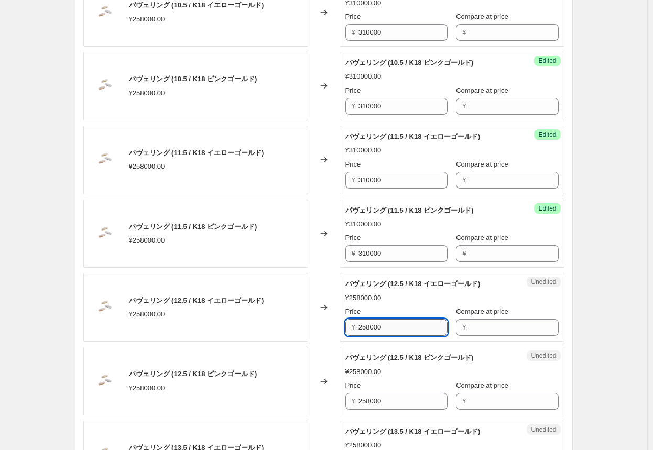
click at [341, 324] on input "258000" at bounding box center [402, 327] width 89 height 17
click at [341, 395] on input "258000" at bounding box center [402, 401] width 89 height 17
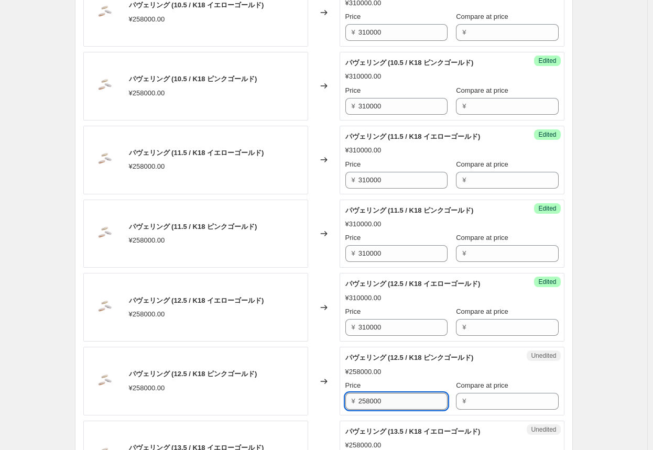
click at [341, 395] on input "258000" at bounding box center [402, 401] width 89 height 17
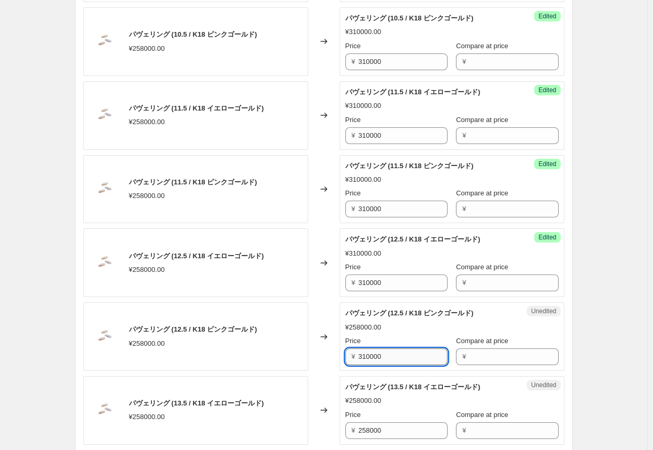
scroll to position [1270, 0]
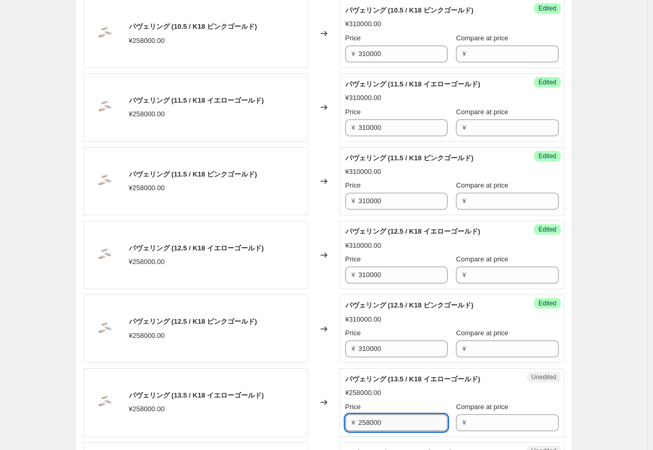
click at [341, 416] on input "258000" at bounding box center [402, 422] width 89 height 17
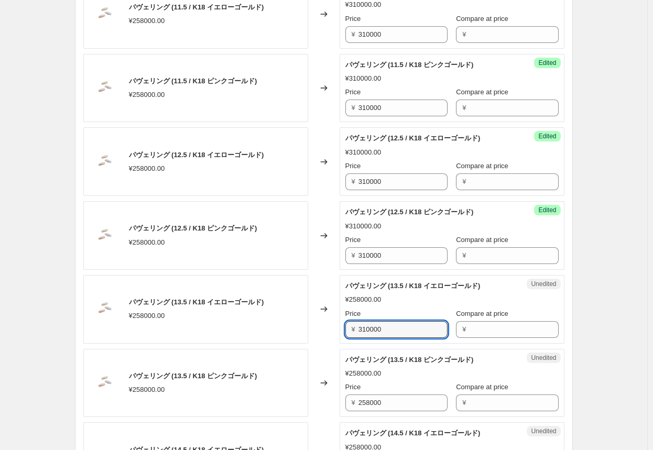
scroll to position [1375, 0]
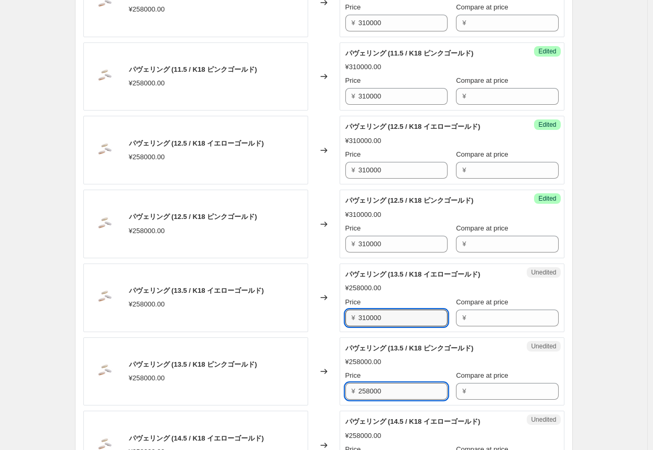
click at [341, 390] on input "258000" at bounding box center [402, 391] width 89 height 17
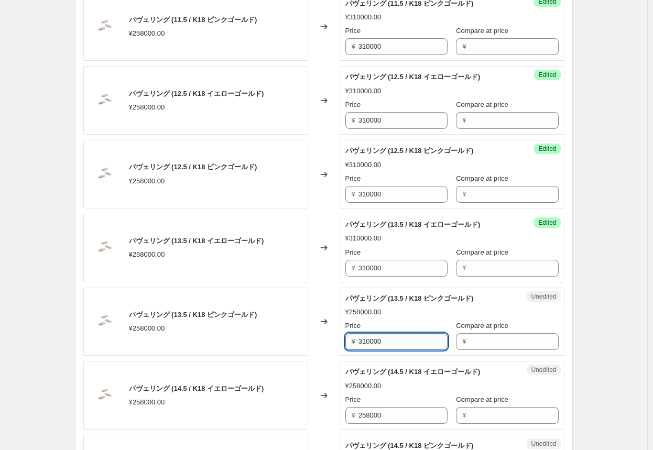
scroll to position [1480, 0]
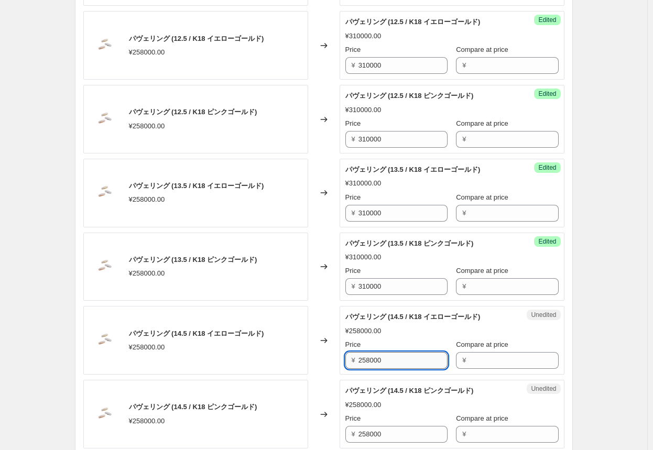
click at [341, 361] on input "258000" at bounding box center [402, 360] width 89 height 17
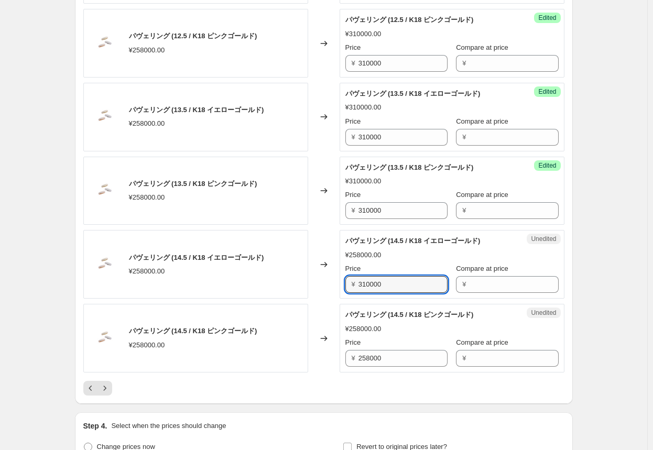
scroll to position [1584, 0]
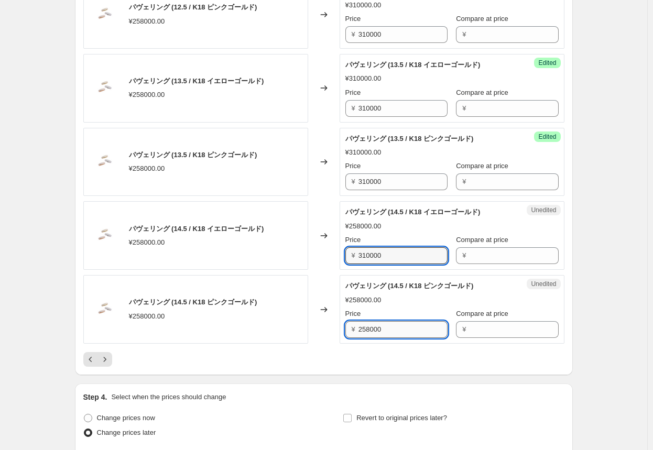
click at [341, 326] on input "258000" at bounding box center [402, 329] width 89 height 17
click at [341, 352] on div at bounding box center [323, 359] width 481 height 15
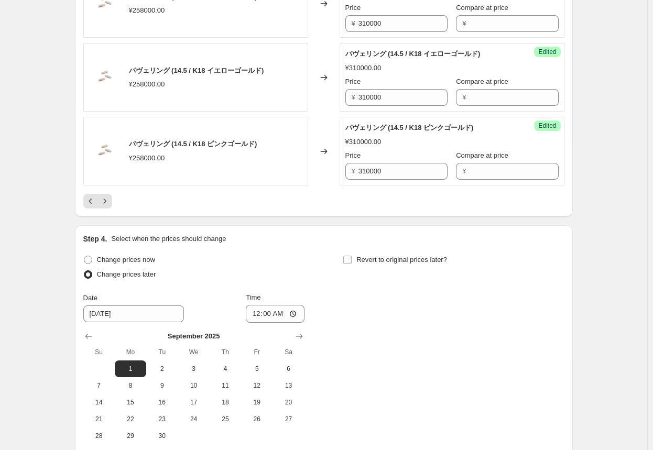
scroll to position [1794, 0]
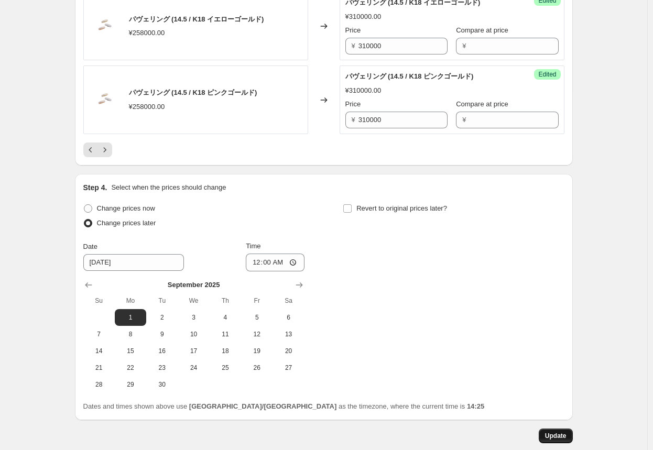
click at [341, 433] on span "Update" at bounding box center [555, 436] width 21 height 8
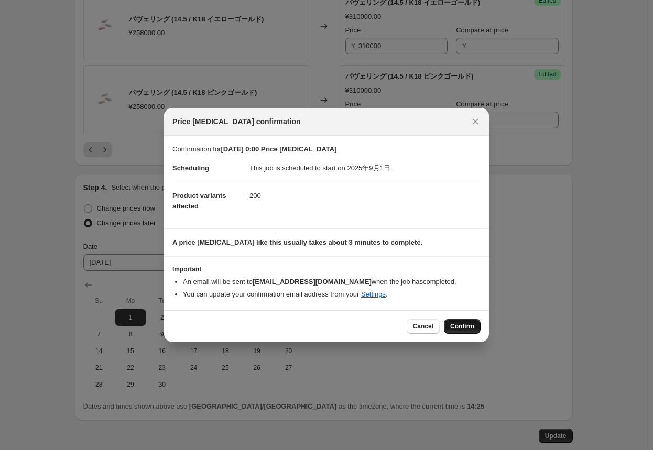
click at [341, 329] on span "Confirm" at bounding box center [462, 326] width 24 height 8
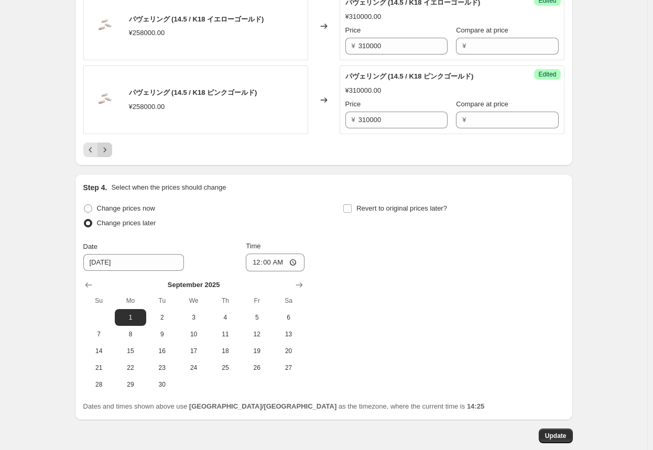
click at [109, 149] on icon "Next" at bounding box center [105, 150] width 10 height 10
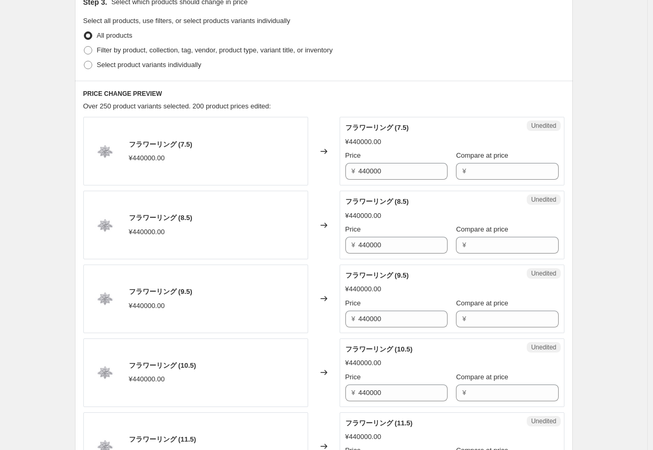
scroll to position [327, 0]
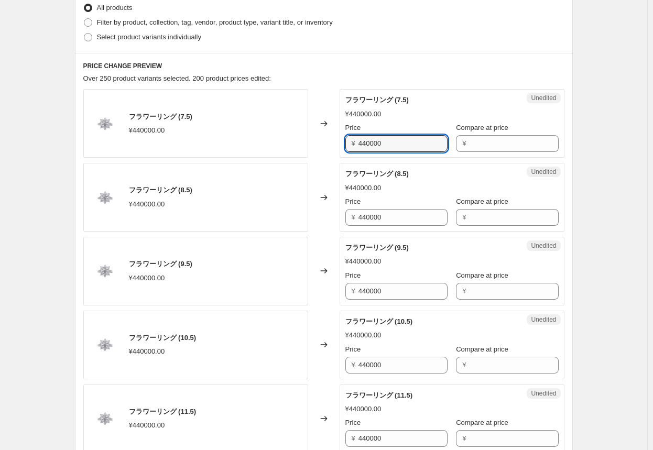
drag, startPoint x: 400, startPoint y: 140, endPoint x: 304, endPoint y: 140, distance: 96.4
click at [304, 140] on div "フラワーリング (7.5) ¥440000.00 Changed to Unedited フラワーリング (7.5) ¥440000.00 Price ¥ 4…" at bounding box center [323, 123] width 481 height 69
click at [332, 154] on div "Changed to" at bounding box center [323, 123] width 31 height 69
drag, startPoint x: 401, startPoint y: 145, endPoint x: 339, endPoint y: 143, distance: 61.8
click at [339, 143] on div "フラワーリング (7.5) ¥440000.00 Changed to Success Edited フラワーリング (7.5) ¥500000.00 Pri…" at bounding box center [323, 123] width 481 height 69
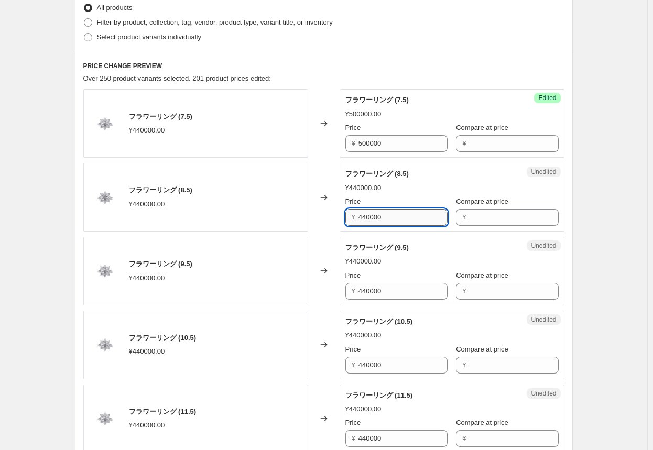
click at [341, 220] on input "440000" at bounding box center [402, 217] width 89 height 17
click at [341, 290] on input "440000" at bounding box center [402, 291] width 89 height 17
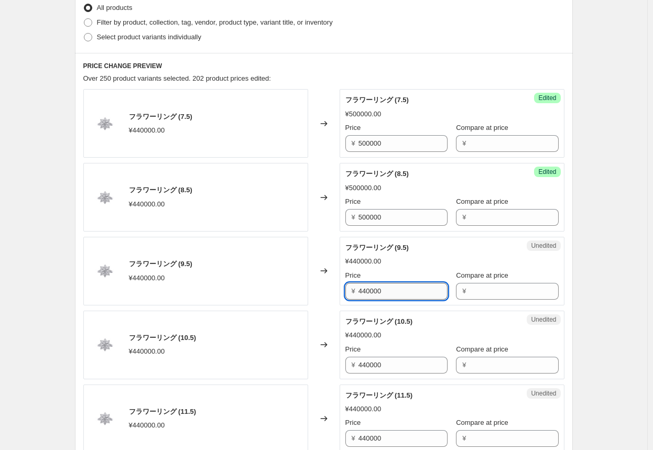
click at [341, 291] on input "440000" at bounding box center [402, 291] width 89 height 17
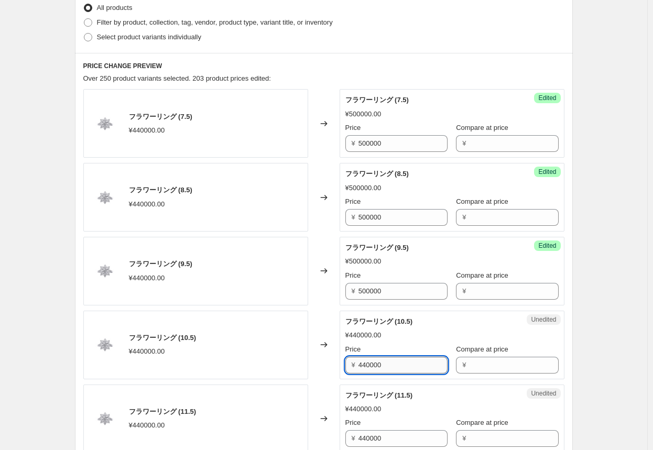
click at [341, 361] on input "440000" at bounding box center [402, 365] width 89 height 17
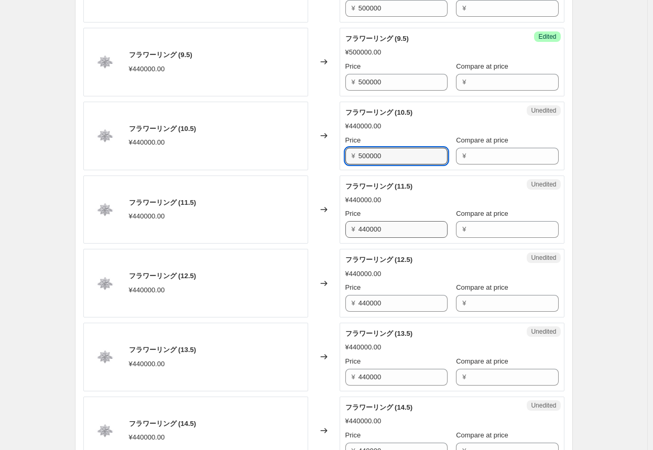
scroll to position [537, 0]
click at [341, 227] on input "440000" at bounding box center [402, 228] width 89 height 17
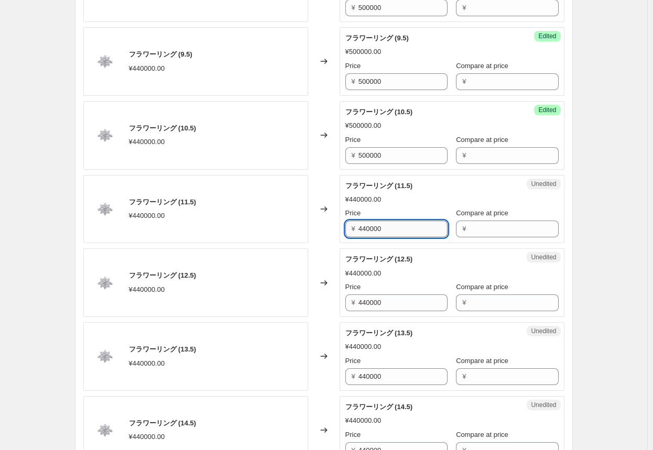
click at [341, 227] on input "440000" at bounding box center [402, 228] width 89 height 17
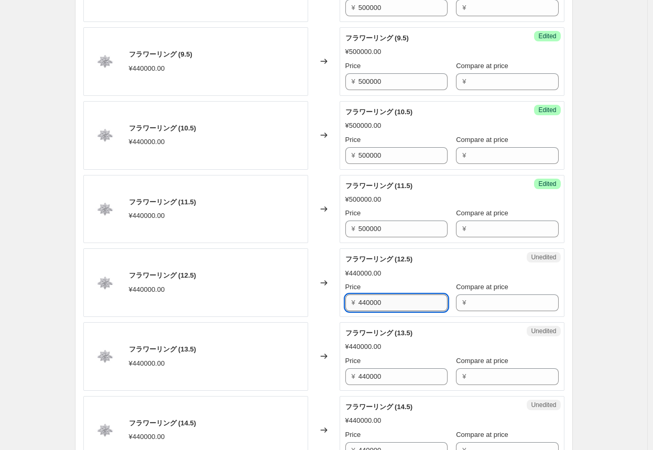
click at [341, 303] on input "440000" at bounding box center [402, 302] width 89 height 17
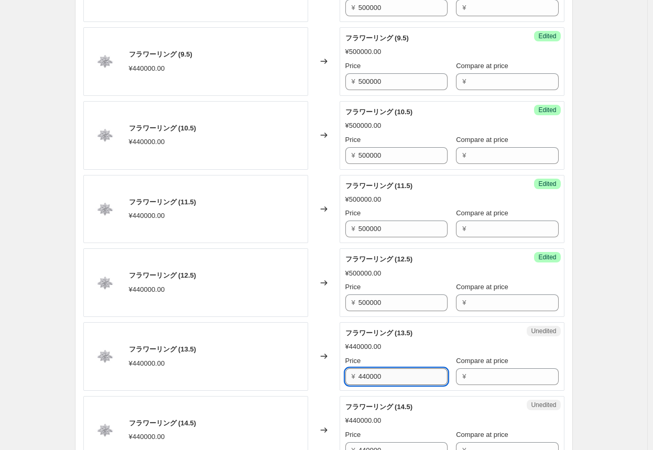
click at [341, 371] on input "440000" at bounding box center [402, 376] width 89 height 17
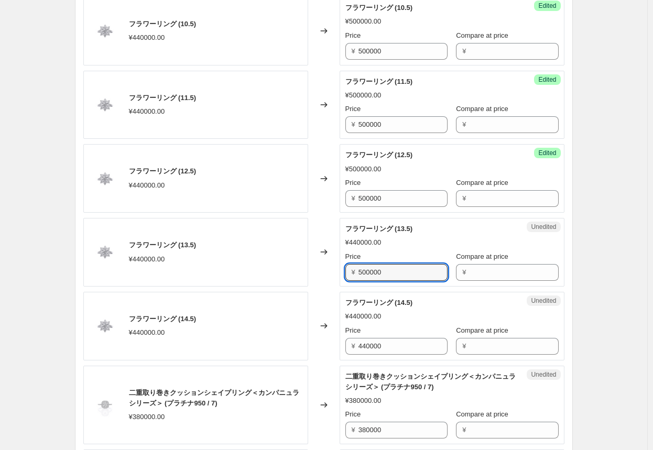
scroll to position [642, 0]
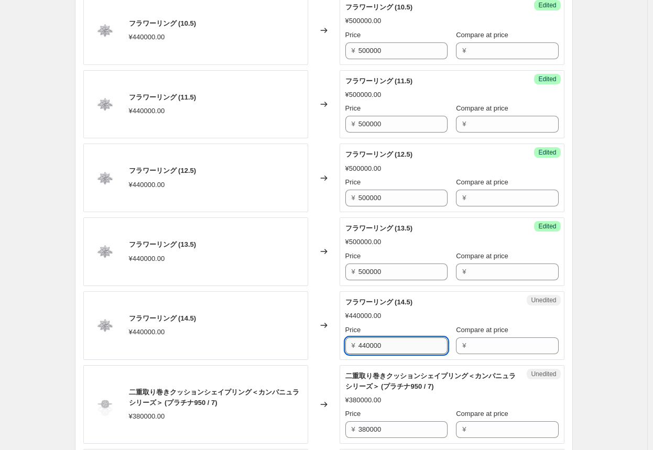
click at [341, 344] on input "440000" at bounding box center [402, 345] width 89 height 17
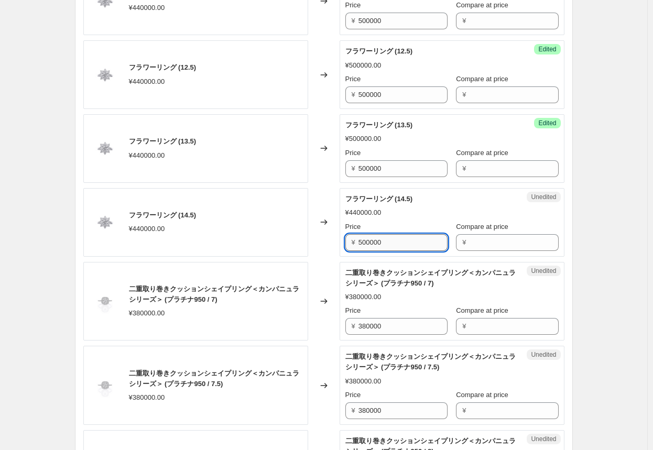
scroll to position [746, 0]
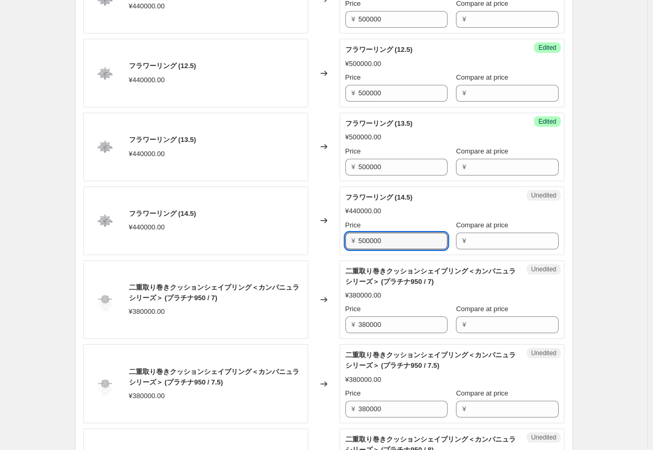
click at [327, 332] on div "Changed to" at bounding box center [323, 299] width 31 height 79
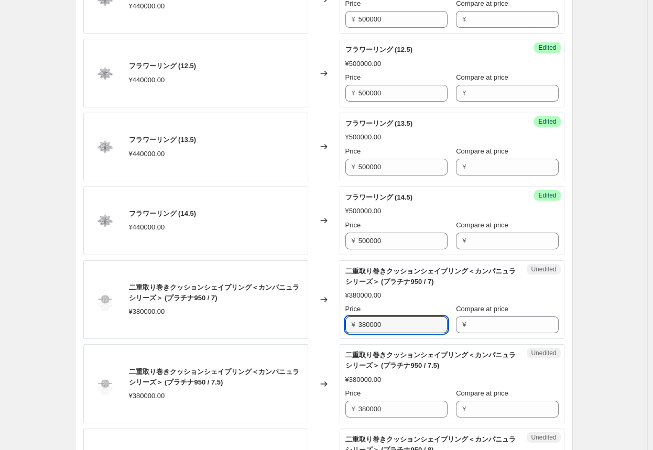
drag, startPoint x: 404, startPoint y: 323, endPoint x: 322, endPoint y: 324, distance: 81.7
click at [322, 324] on div "二重取り巻きクッションシェイプリング＜カンパニュラシリーズ＞ (プラチナ950 / 7) ¥380000.00 Changed to Unedited 二重取…" at bounding box center [323, 299] width 481 height 79
click at [325, 317] on div "Changed to" at bounding box center [323, 299] width 31 height 79
click at [341, 326] on input "438000" at bounding box center [402, 324] width 89 height 17
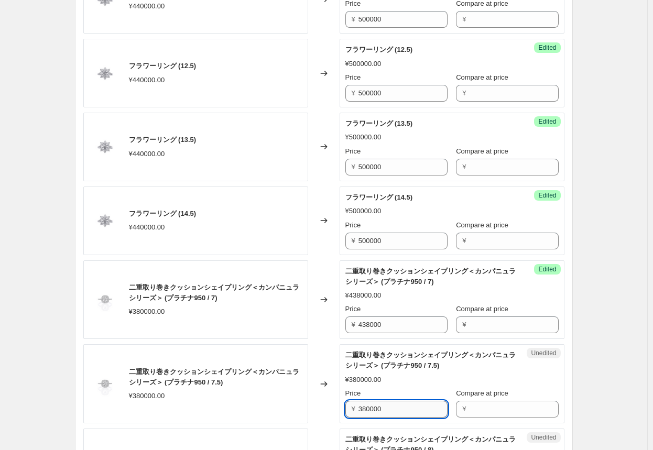
click at [341, 406] on input "380000" at bounding box center [402, 409] width 89 height 17
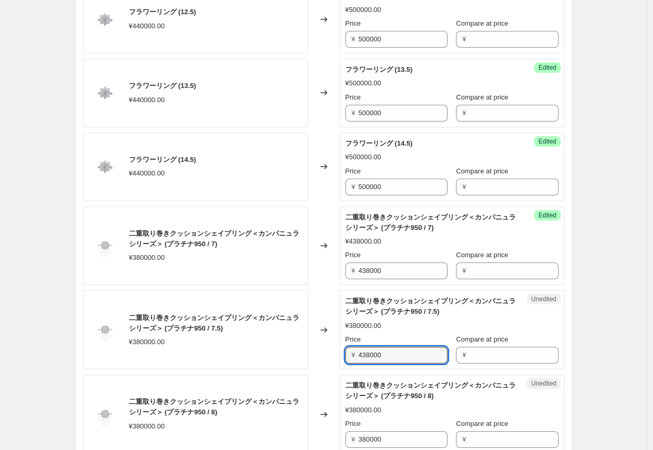
scroll to position [903, 0]
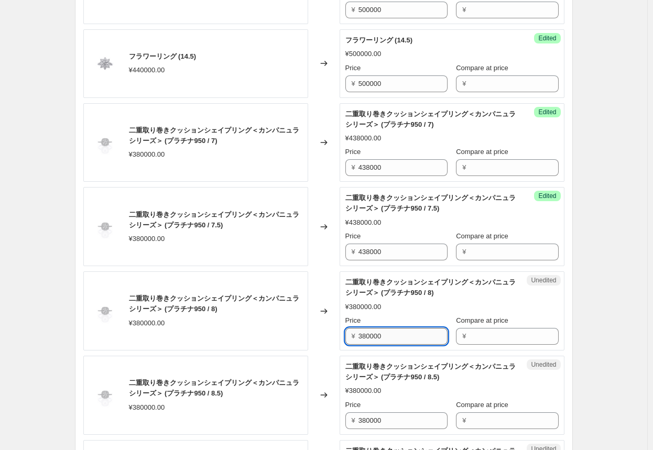
click at [341, 338] on input "380000" at bounding box center [402, 336] width 89 height 17
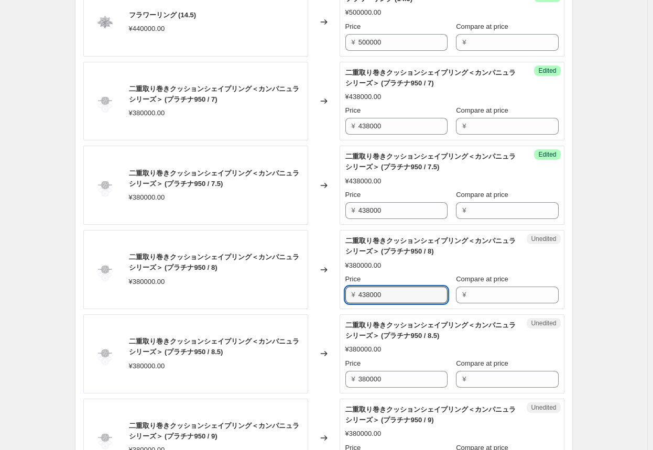
click at [341, 343] on div "フラワーリング (7.5) ¥440000.00 Changed to Success Edited フラワーリング (7.5) ¥500000.00 Pri…" at bounding box center [323, 269] width 481 height 1595
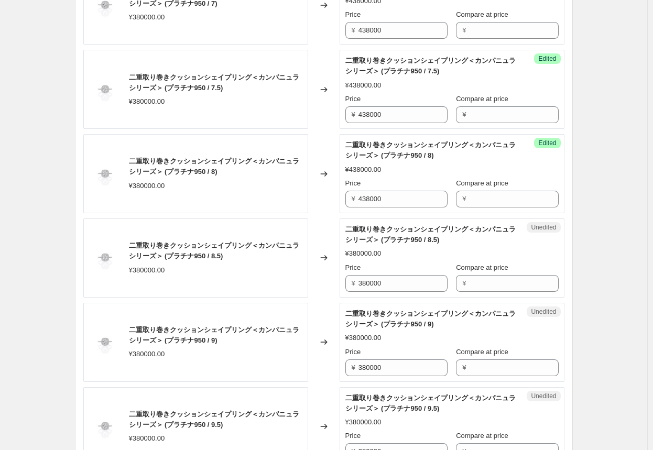
scroll to position [1061, 0]
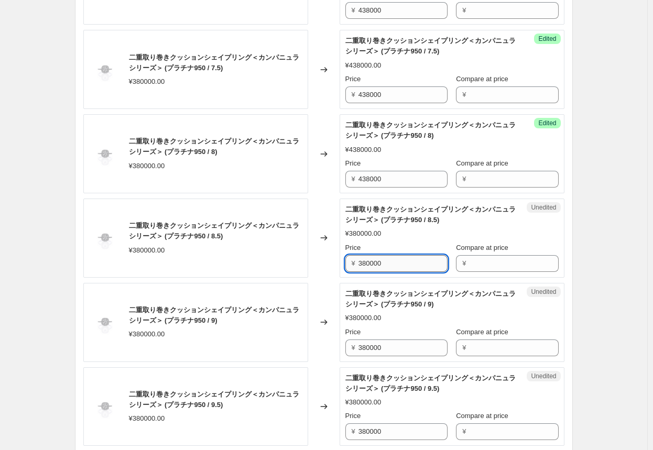
click at [341, 260] on input "380000" at bounding box center [402, 263] width 89 height 17
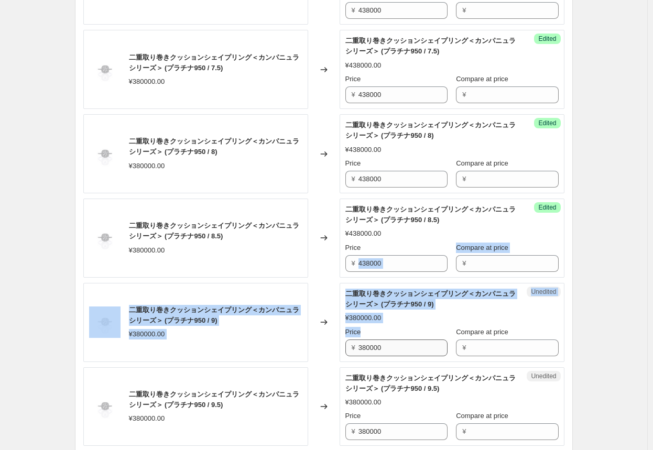
drag, startPoint x: 366, startPoint y: 294, endPoint x: 370, endPoint y: 352, distance: 58.8
click at [341, 352] on div "フラワーリング (7.5) ¥440000.00 Changed to Success Edited フラワーリング (7.5) ¥500000.00 Pri…" at bounding box center [323, 153] width 481 height 1595
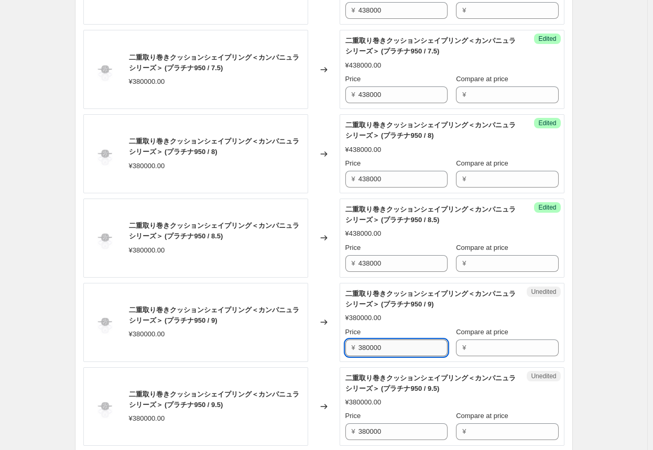
click at [341, 344] on input "380000" at bounding box center [402, 347] width 89 height 17
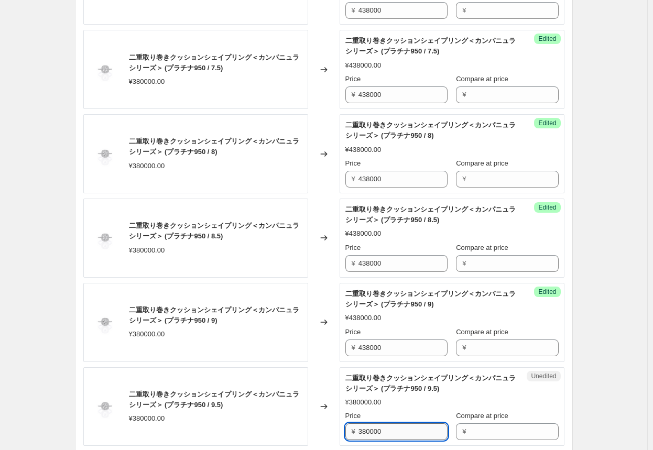
click at [341, 428] on input "380000" at bounding box center [402, 431] width 89 height 17
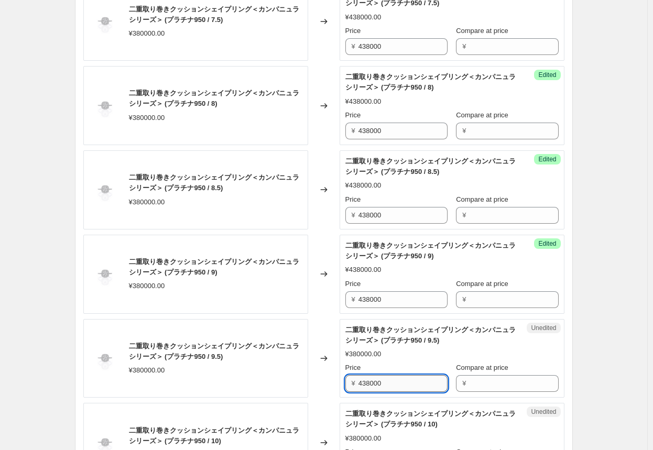
scroll to position [1165, 0]
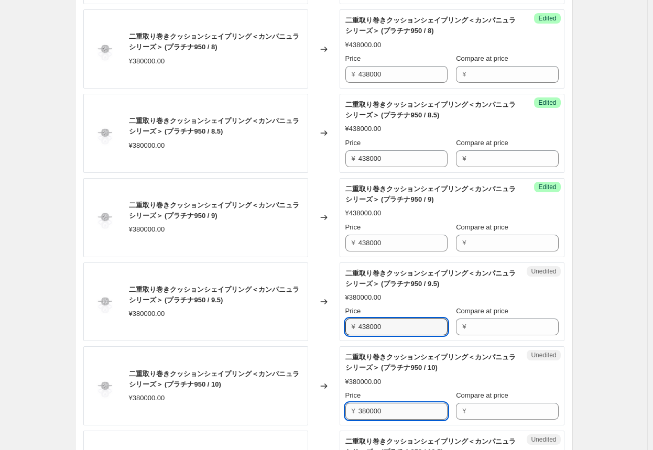
click at [341, 409] on input "380000" at bounding box center [402, 411] width 89 height 17
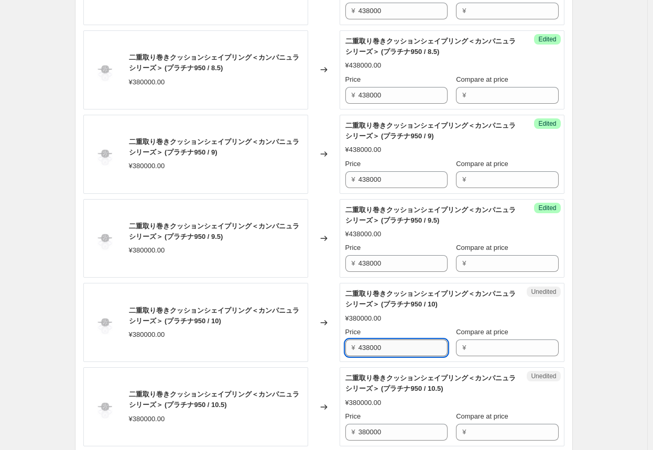
scroll to position [1270, 0]
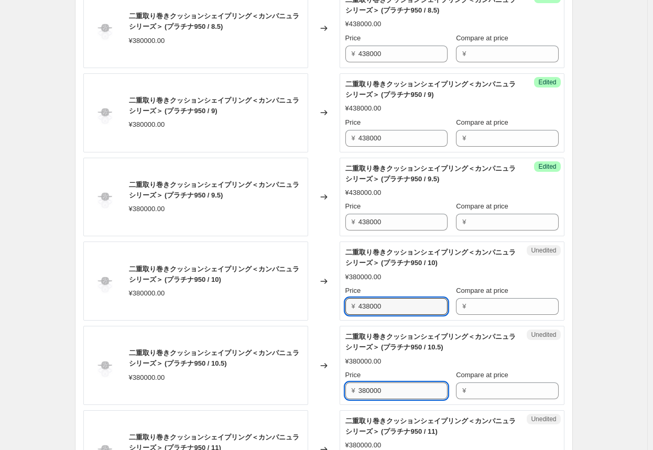
click at [341, 386] on input "380000" at bounding box center [402, 390] width 89 height 17
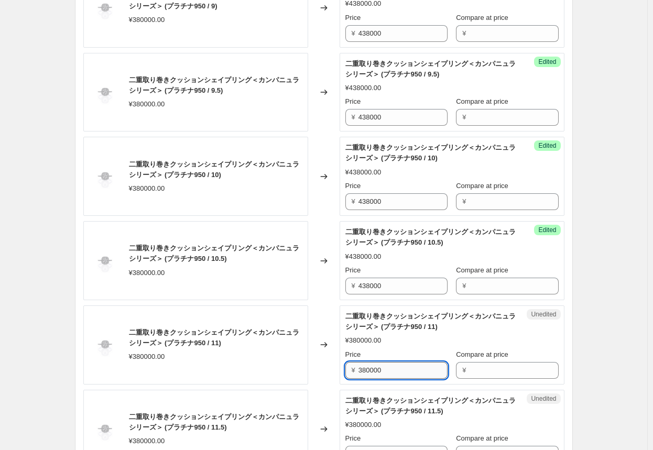
click at [341, 369] on input "380000" at bounding box center [402, 370] width 89 height 17
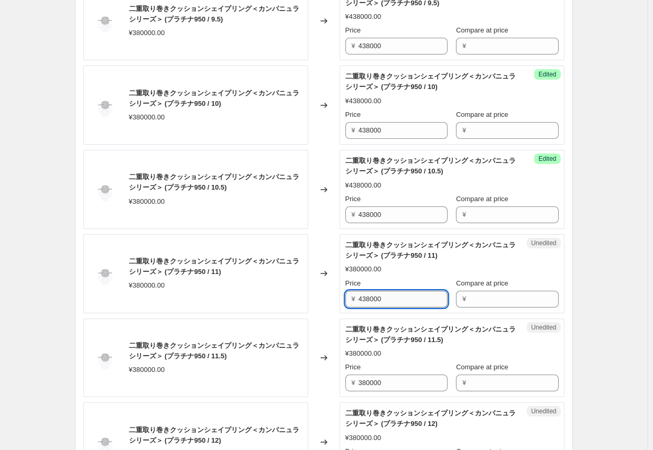
scroll to position [1480, 0]
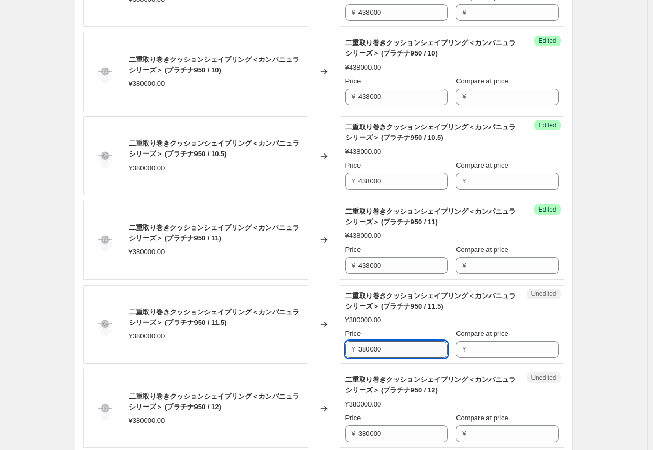
click at [341, 346] on input "380000" at bounding box center [402, 349] width 89 height 17
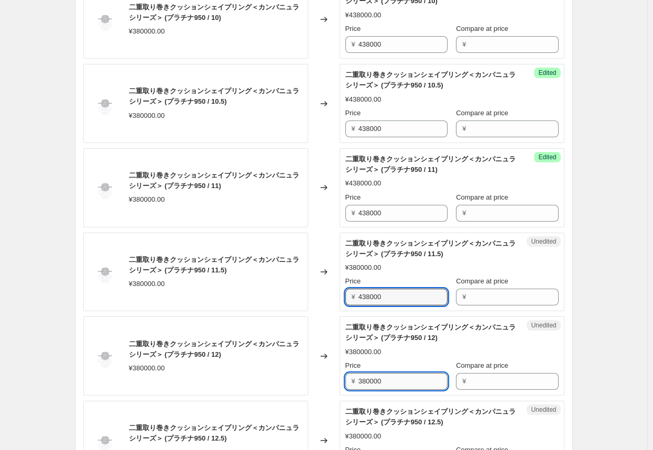
click at [341, 374] on input "380000" at bounding box center [402, 381] width 89 height 17
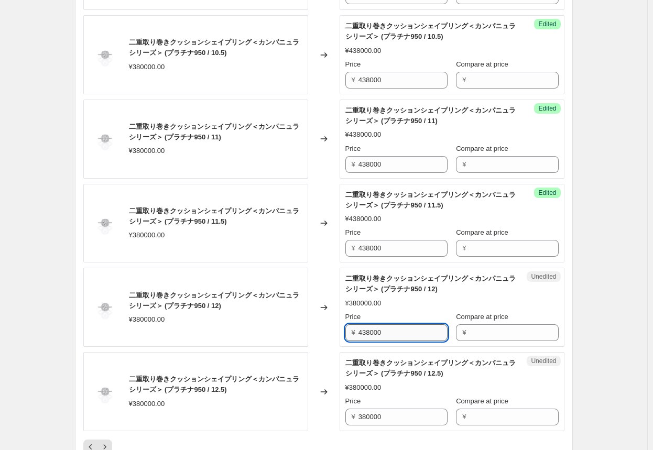
scroll to position [1637, 0]
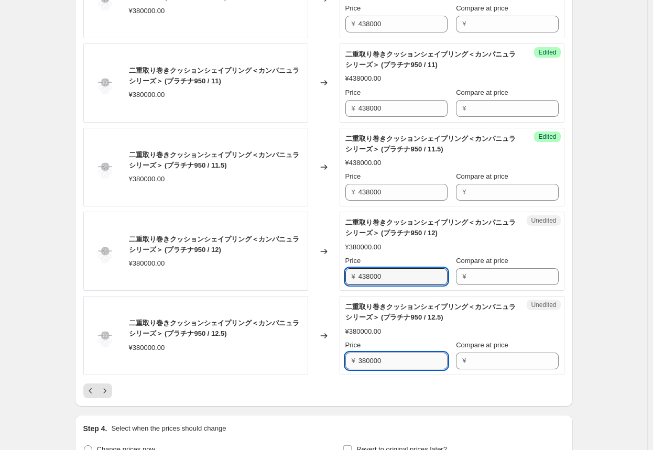
click at [341, 359] on input "380000" at bounding box center [402, 360] width 89 height 17
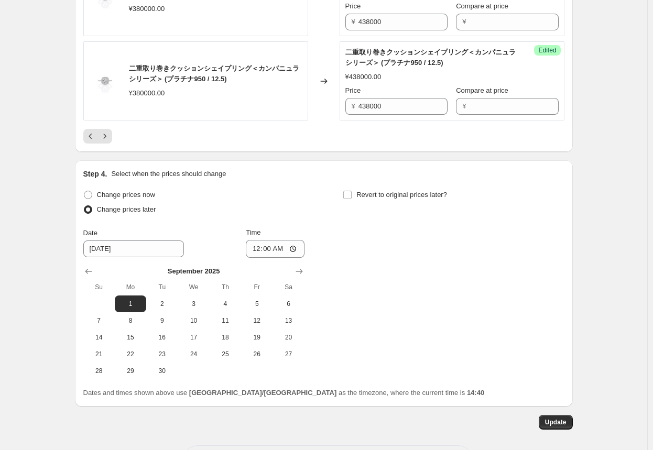
scroll to position [1930, 0]
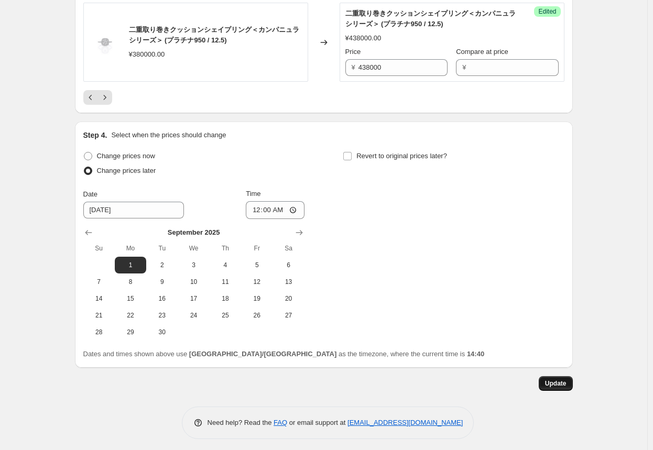
click at [341, 380] on span "Update" at bounding box center [555, 383] width 21 height 8
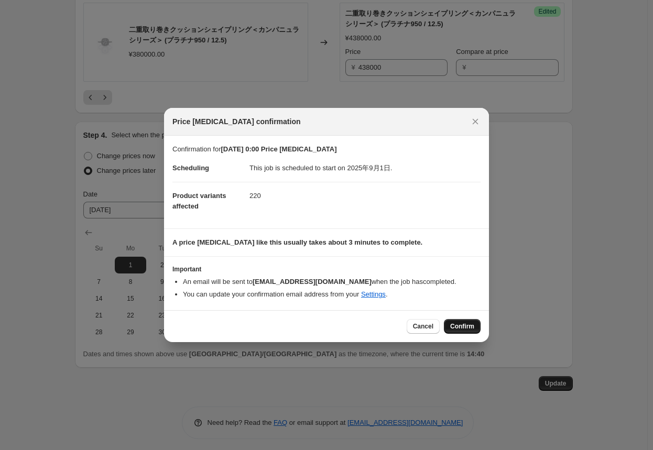
click at [341, 325] on span "Confirm" at bounding box center [462, 326] width 24 height 8
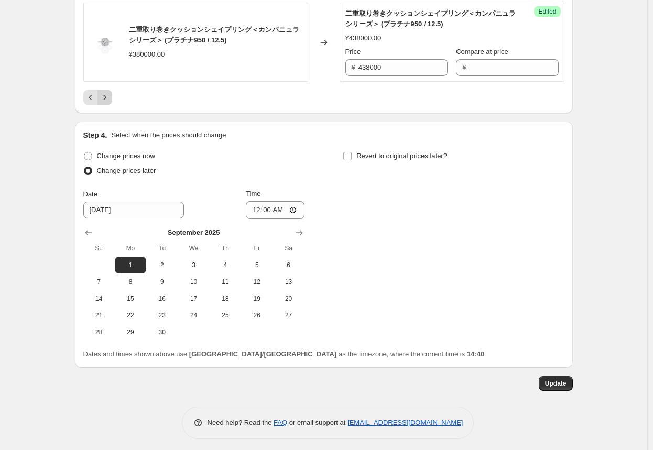
click at [109, 95] on icon "Next" at bounding box center [105, 97] width 10 height 10
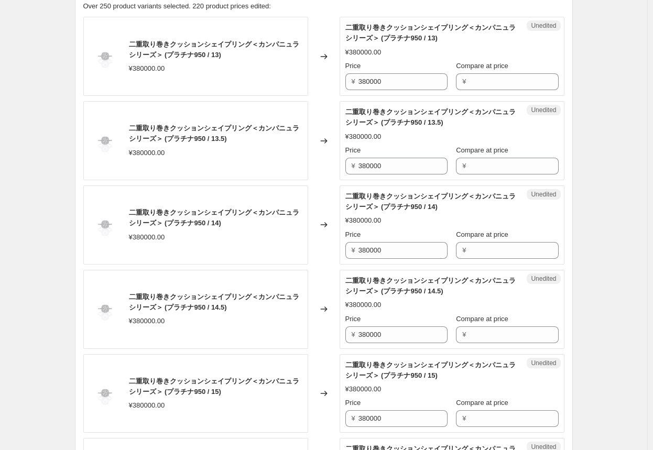
scroll to position [254, 0]
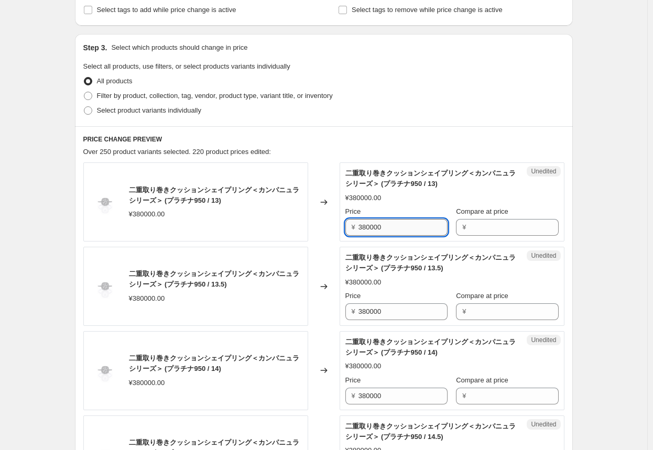
click at [341, 230] on input "380000" at bounding box center [402, 227] width 89 height 17
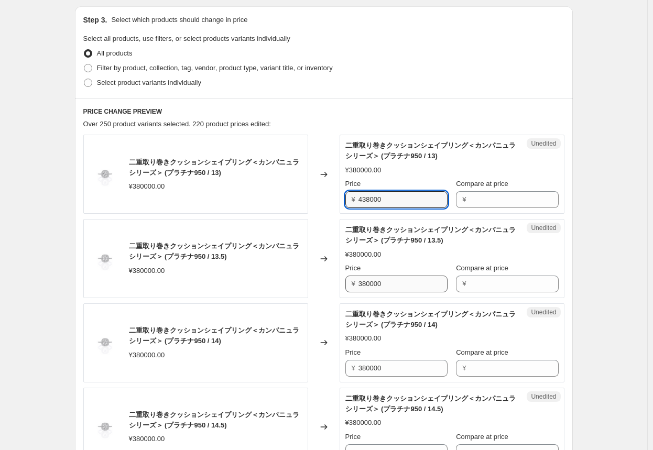
scroll to position [306, 0]
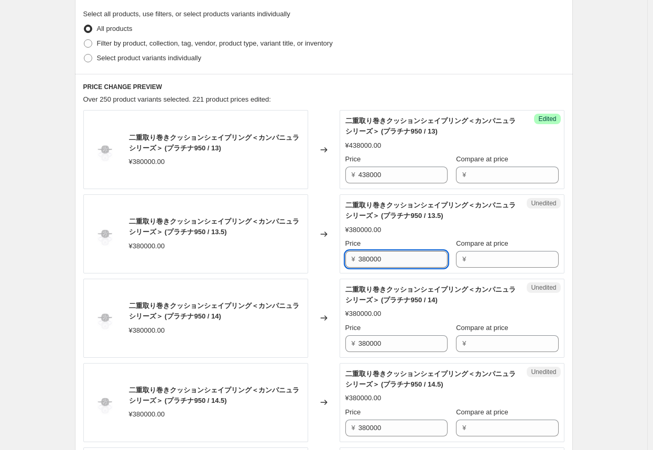
click at [341, 261] on input "380000" at bounding box center [402, 259] width 89 height 17
click at [341, 260] on input "384380000000" at bounding box center [402, 259] width 89 height 17
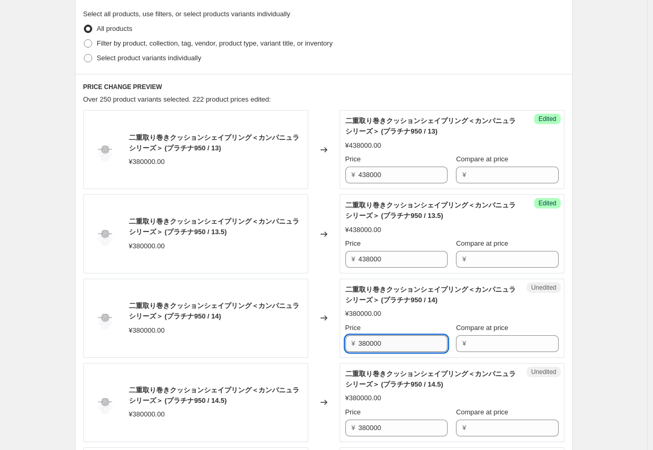
click at [341, 341] on input "380000" at bounding box center [402, 343] width 89 height 17
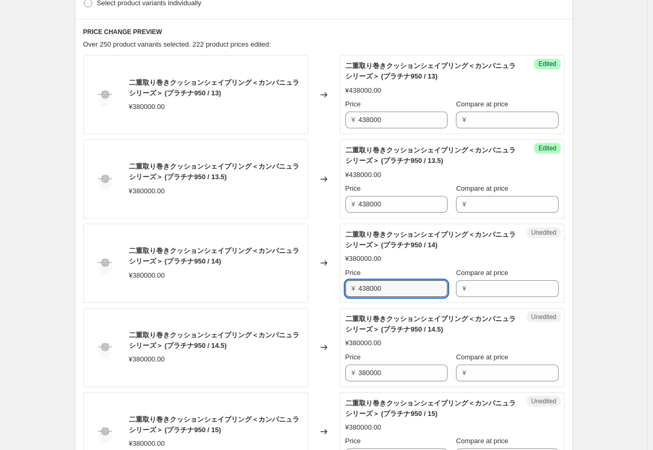
scroll to position [411, 0]
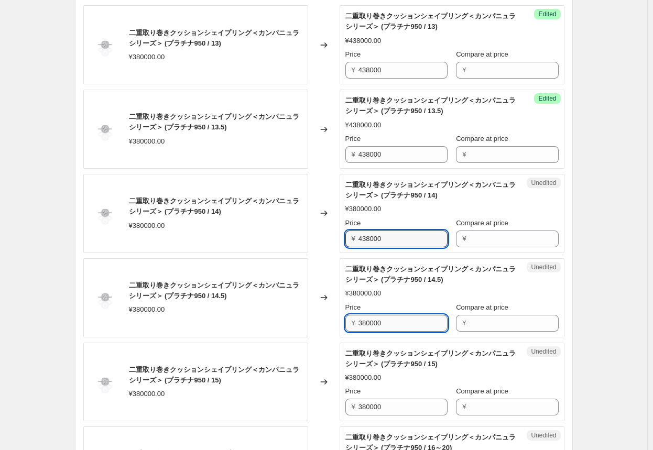
click at [341, 323] on input "380000" at bounding box center [402, 323] width 89 height 17
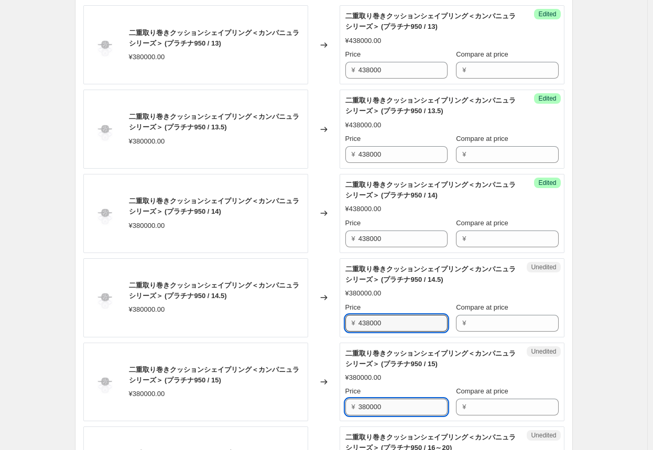
click at [341, 407] on input "380000" at bounding box center [402, 407] width 89 height 17
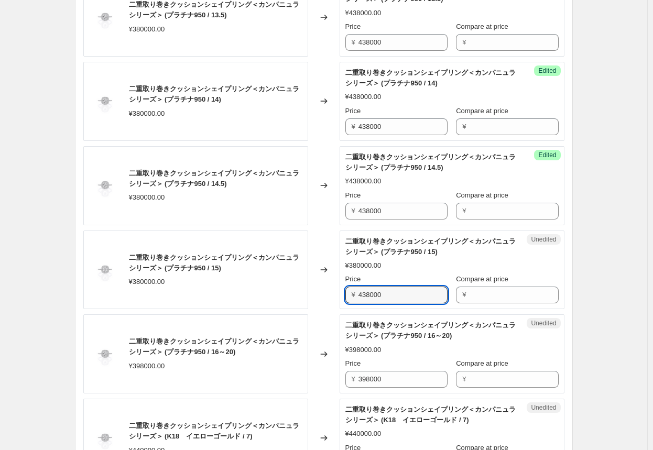
scroll to position [568, 0]
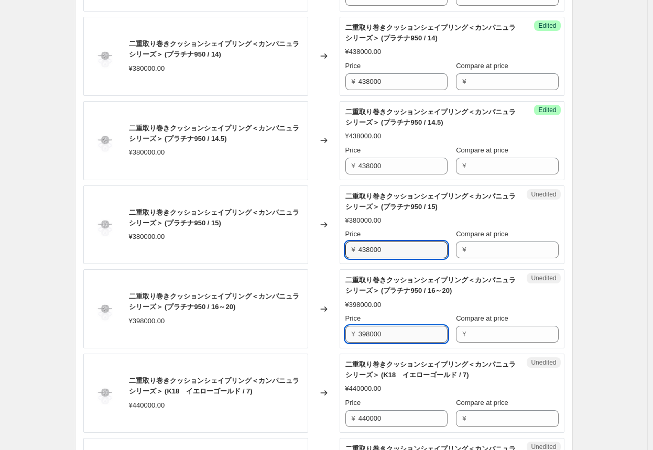
click at [341, 335] on input "398000" at bounding box center [402, 334] width 89 height 17
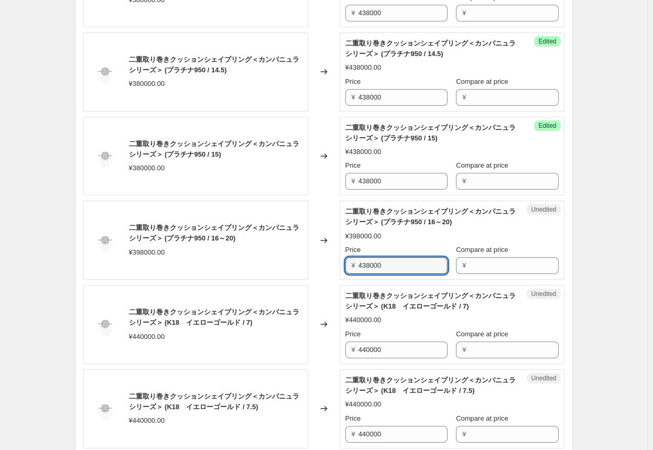
scroll to position [673, 0]
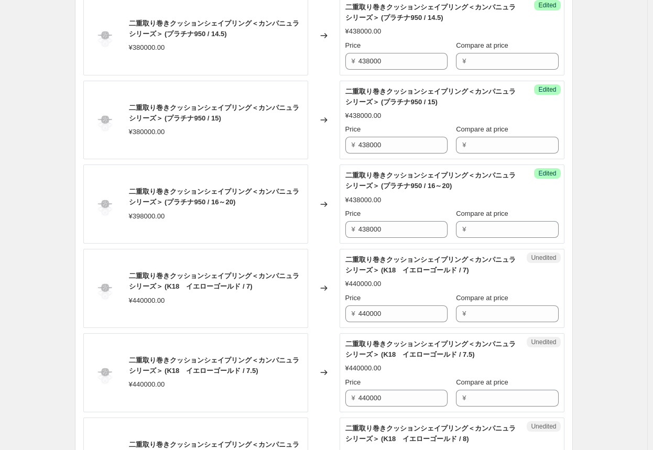
click at [324, 323] on div "Changed to" at bounding box center [323, 288] width 31 height 79
click at [341, 227] on input "438000" at bounding box center [402, 229] width 89 height 17
click at [321, 234] on div "Changed to" at bounding box center [323, 203] width 31 height 79
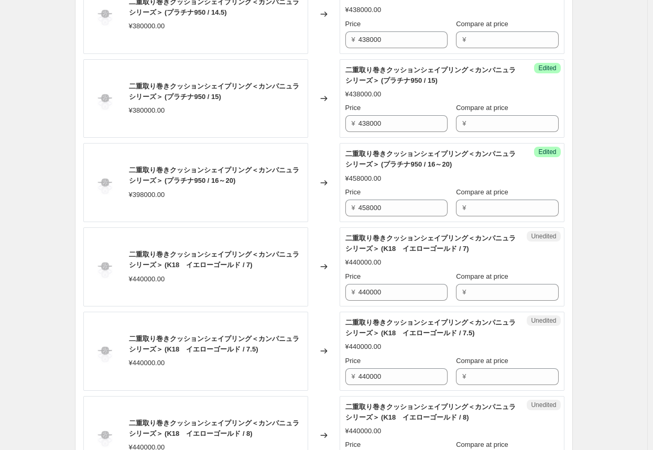
scroll to position [725, 0]
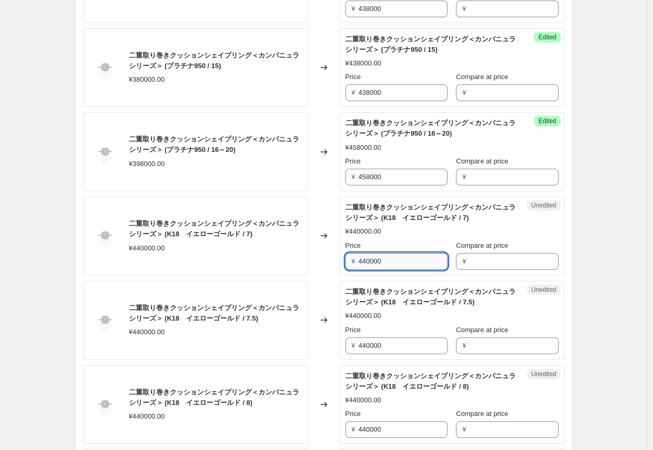
click at [341, 258] on input "440000" at bounding box center [402, 261] width 89 height 17
click at [330, 267] on div "Changed to" at bounding box center [323, 235] width 31 height 79
click at [341, 260] on input "528000" at bounding box center [402, 261] width 89 height 17
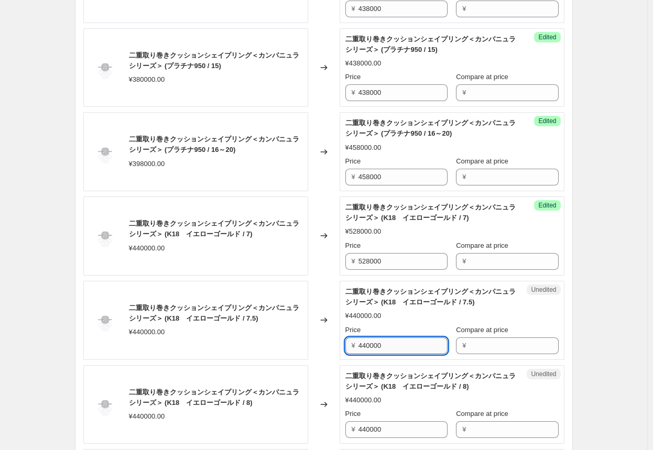
click at [341, 345] on input "440000" at bounding box center [402, 345] width 89 height 17
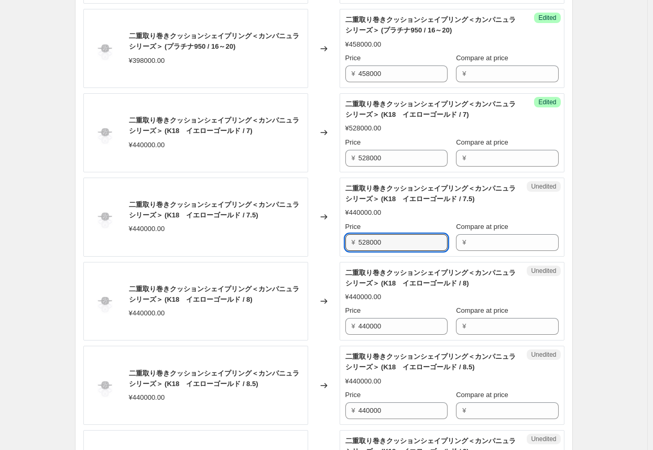
scroll to position [830, 0]
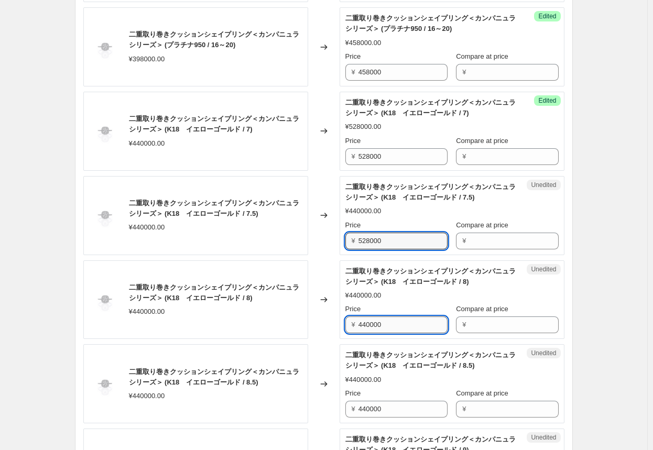
click at [341, 323] on input "440000" at bounding box center [402, 324] width 89 height 17
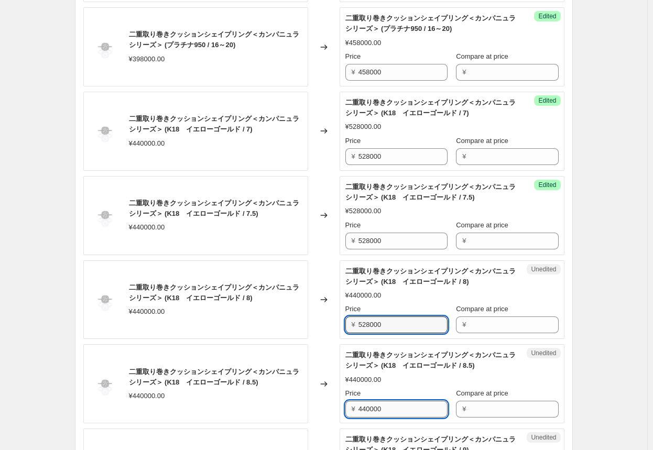
click at [341, 404] on input "440000" at bounding box center [402, 409] width 89 height 17
click at [341, 403] on input "440000" at bounding box center [402, 409] width 89 height 17
click at [341, 403] on input "445280000000" at bounding box center [402, 409] width 89 height 17
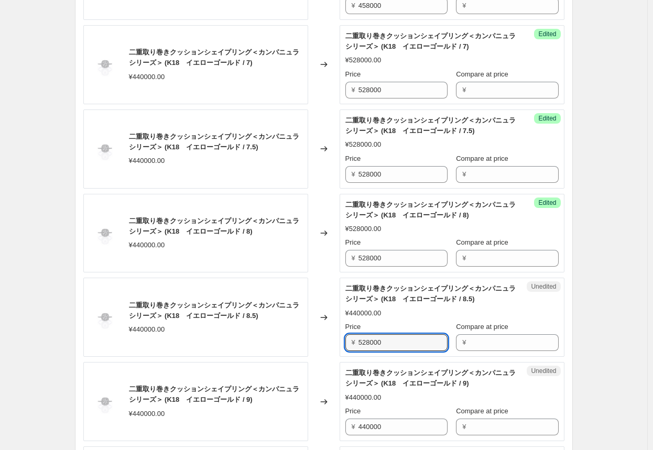
scroll to position [935, 0]
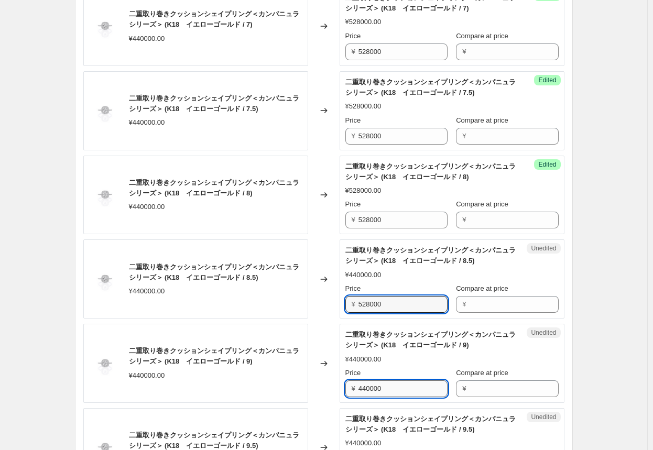
click at [341, 388] on input "440000" at bounding box center [402, 388] width 89 height 17
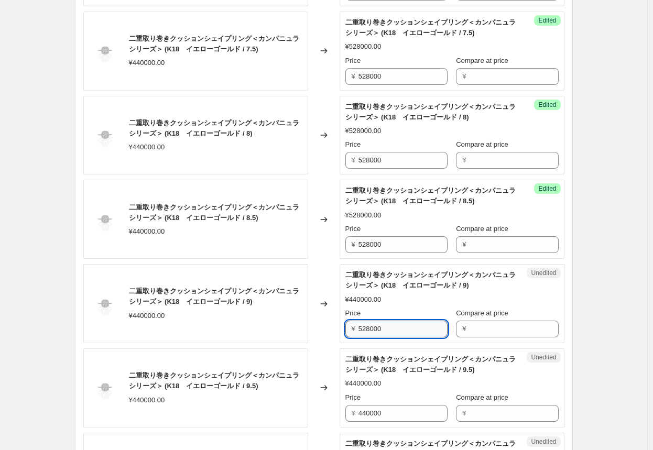
scroll to position [1040, 0]
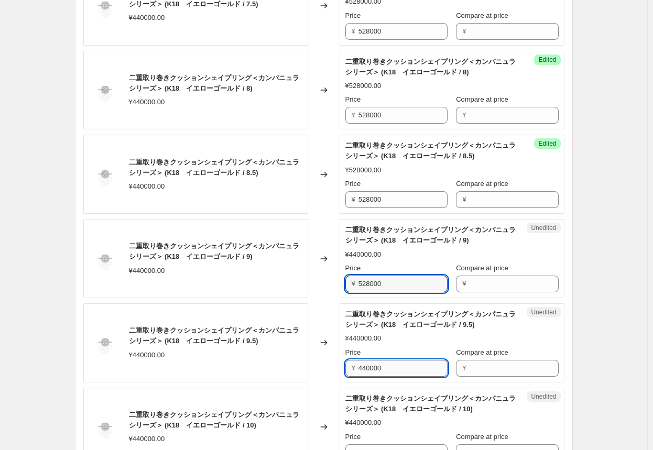
click at [341, 366] on input "440000" at bounding box center [402, 368] width 89 height 17
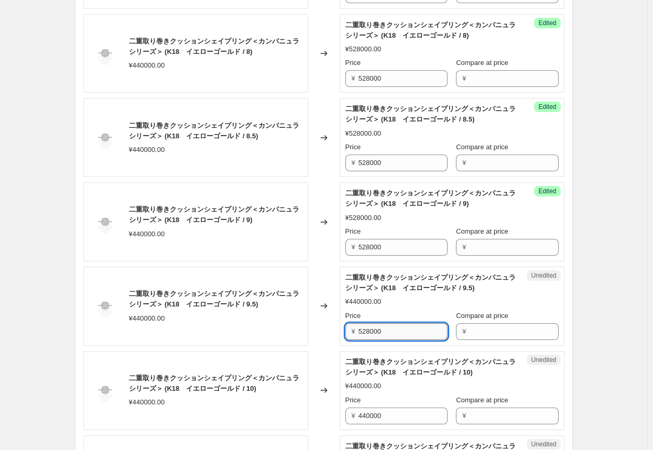
scroll to position [1092, 0]
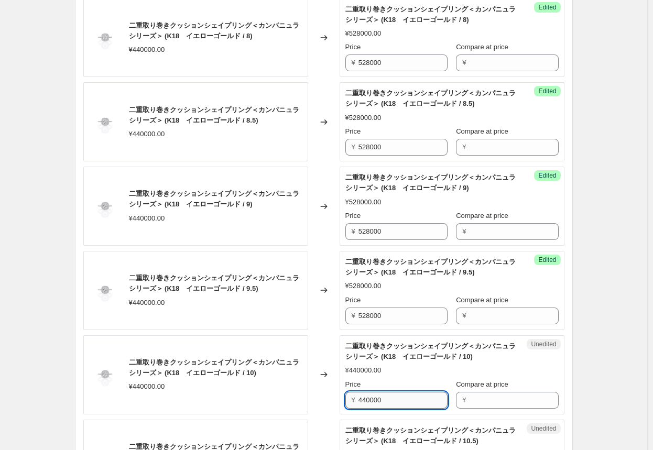
click at [341, 396] on input "440000" at bounding box center [402, 400] width 89 height 17
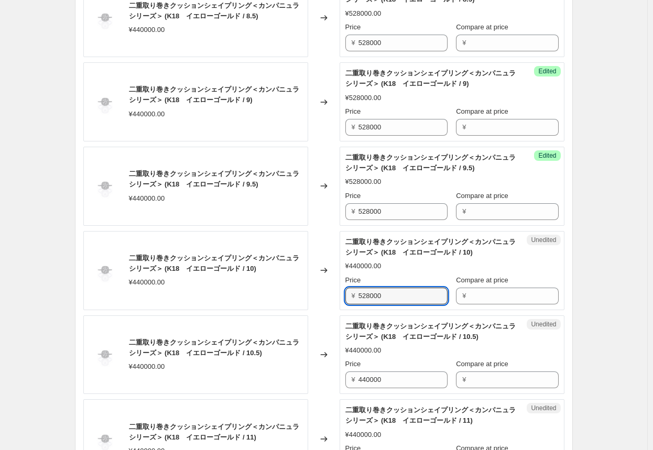
scroll to position [1197, 0]
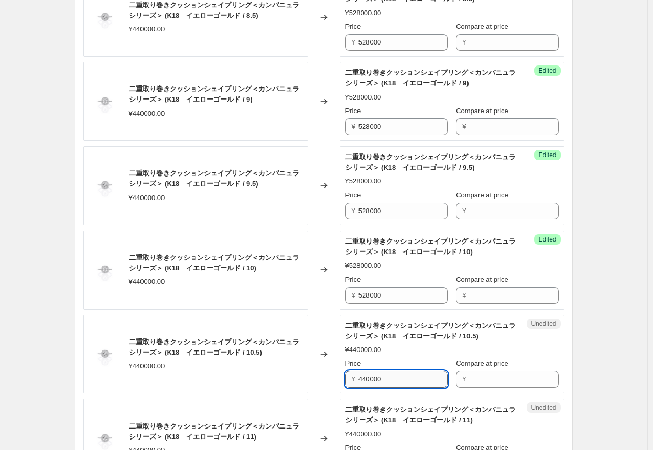
click at [341, 379] on input "440000" at bounding box center [402, 379] width 89 height 17
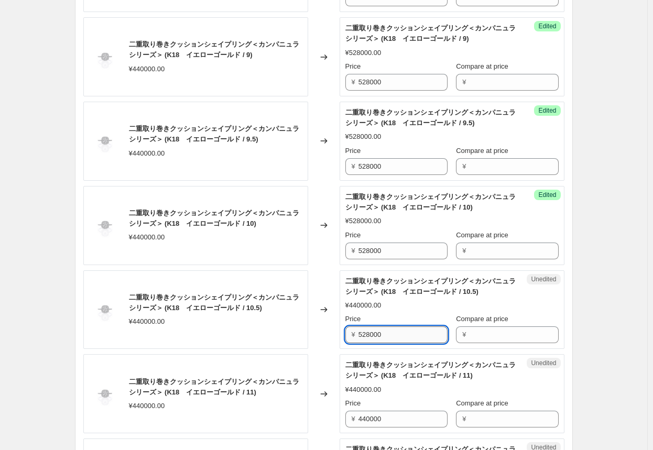
scroll to position [1249, 0]
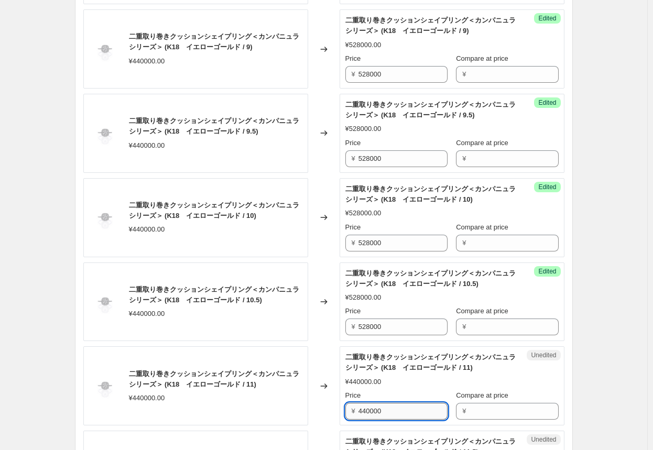
click at [341, 406] on input "440000" at bounding box center [402, 411] width 89 height 17
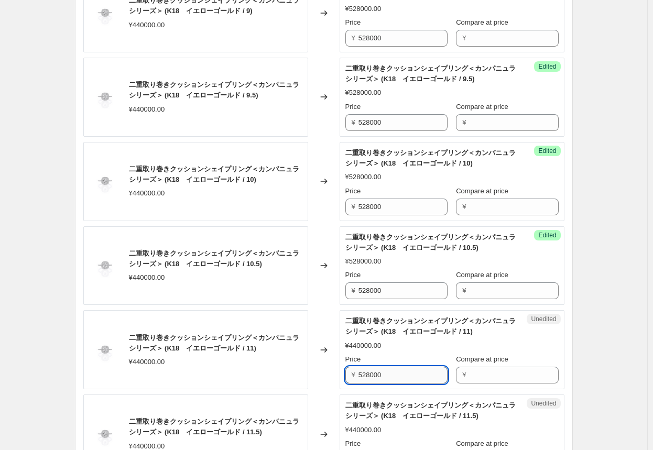
scroll to position [1301, 0]
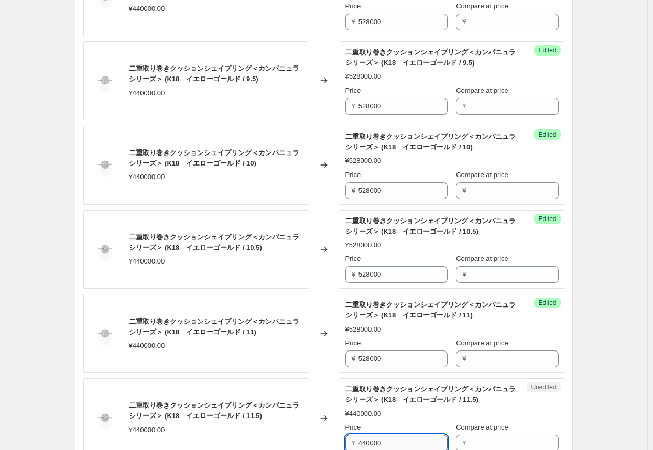
click at [341, 436] on input "440000" at bounding box center [402, 443] width 89 height 17
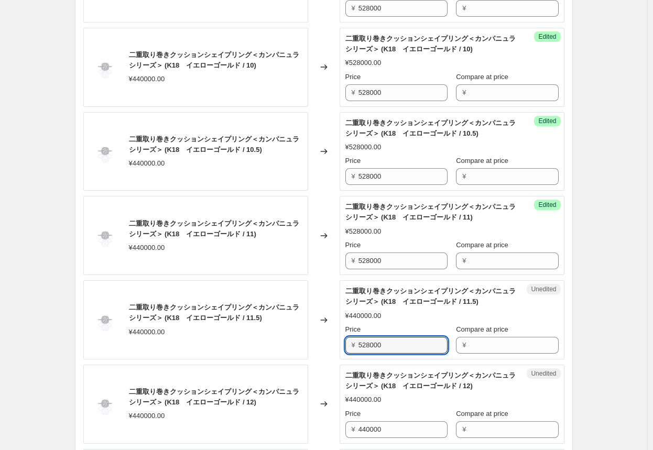
scroll to position [1406, 0]
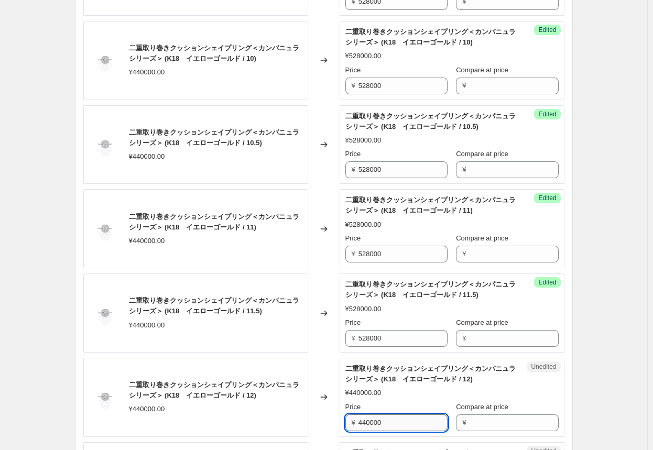
click at [341, 423] on input "440000" at bounding box center [402, 422] width 89 height 17
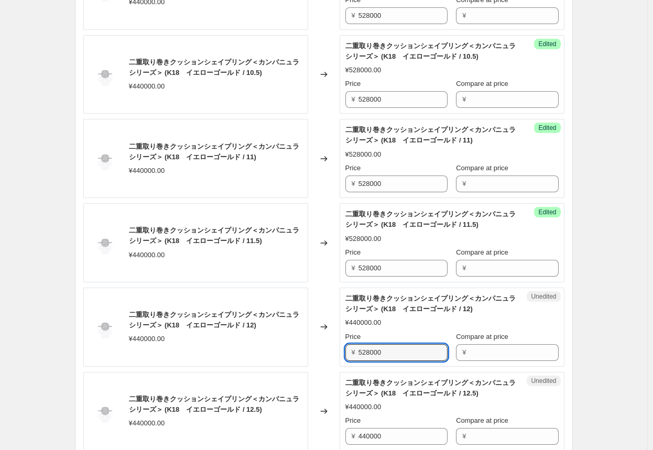
scroll to position [1511, 0]
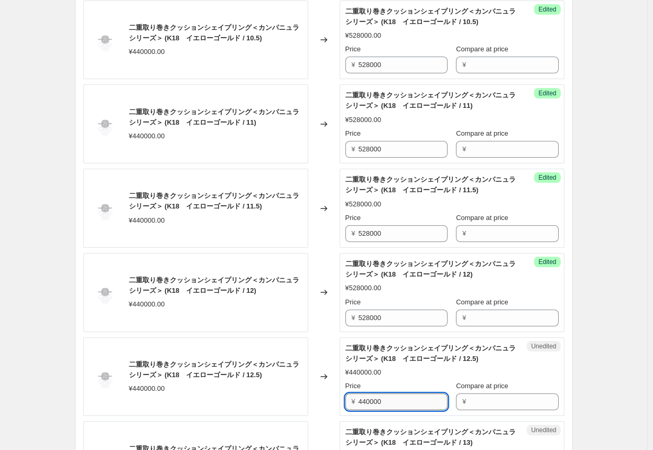
click at [341, 396] on input "440000" at bounding box center [402, 401] width 89 height 17
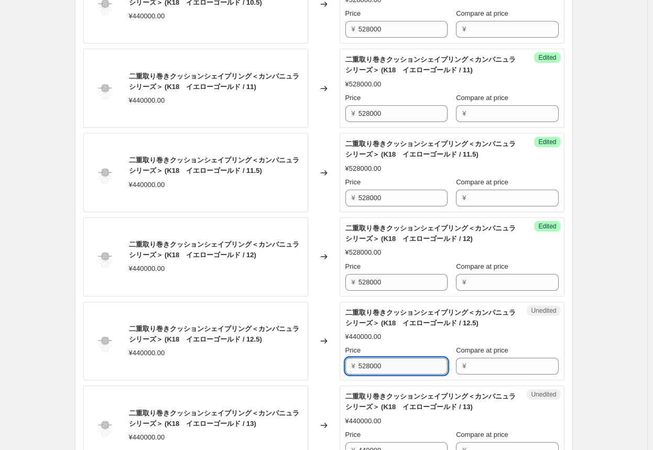
scroll to position [1563, 0]
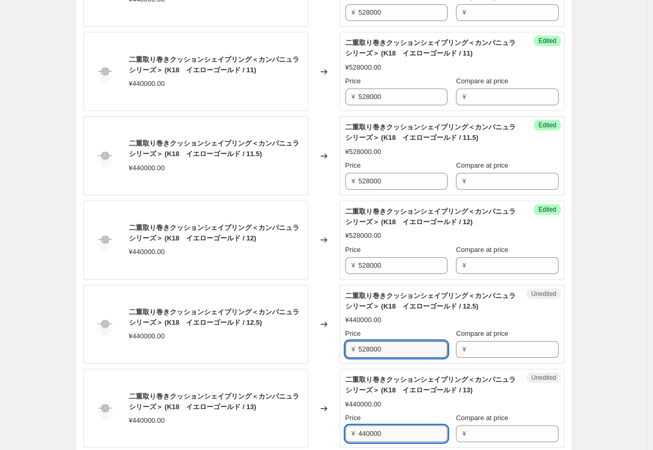
click at [341, 426] on input "440000" at bounding box center [402, 433] width 89 height 17
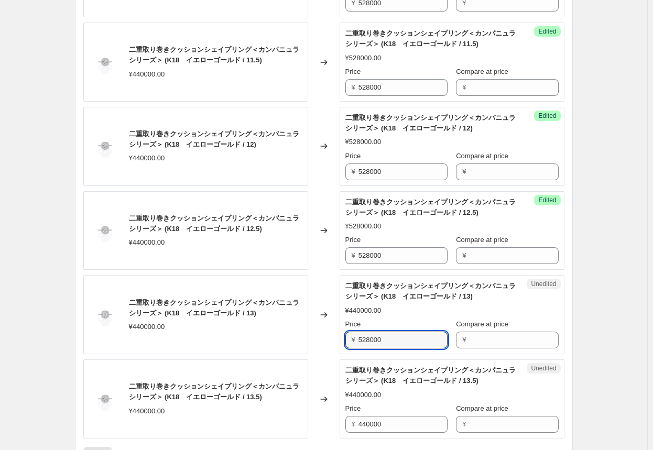
scroll to position [1668, 0]
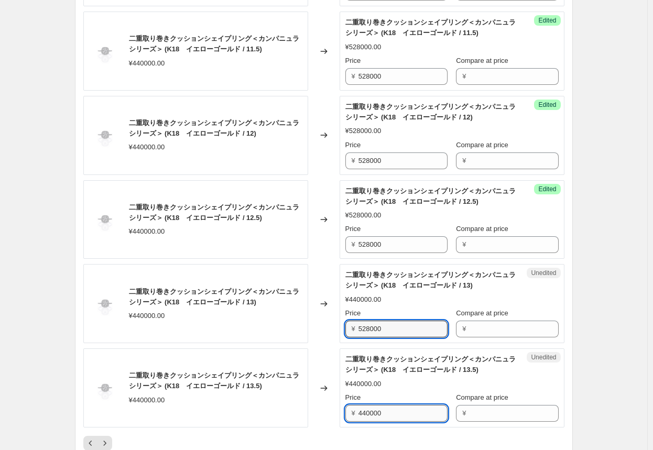
click at [341, 407] on input "440000" at bounding box center [402, 413] width 89 height 17
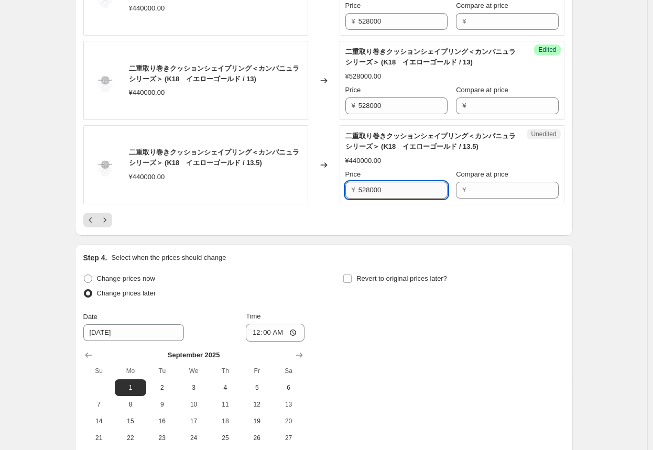
scroll to position [1930, 0]
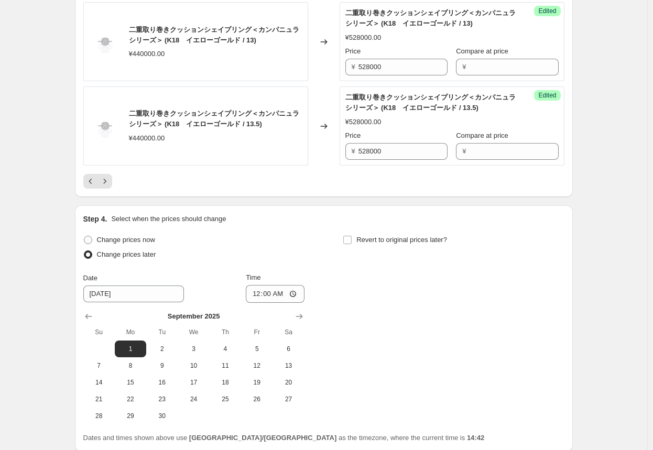
click at [341, 182] on div at bounding box center [323, 181] width 481 height 15
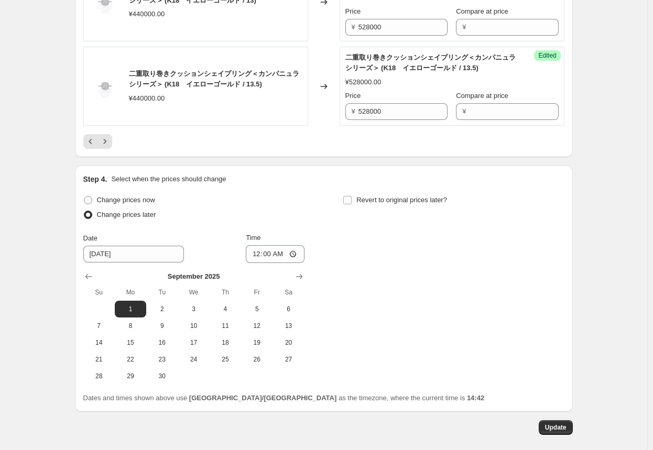
scroll to position [2014, 0]
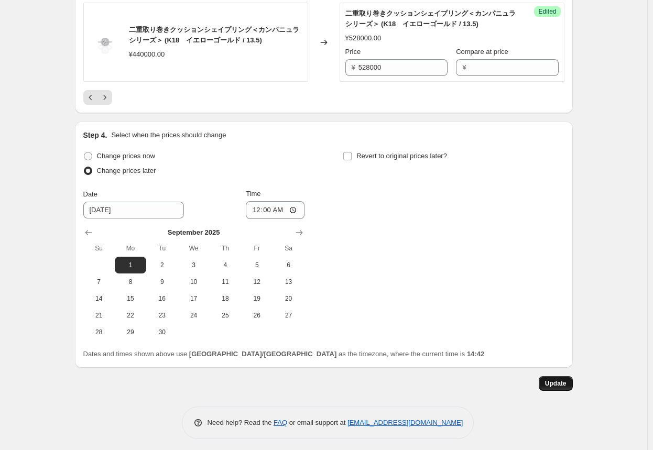
click at [341, 379] on span "Update" at bounding box center [555, 383] width 21 height 8
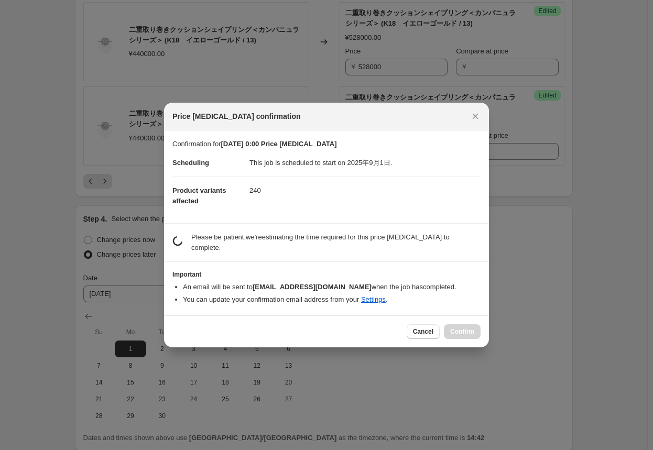
scroll to position [0, 0]
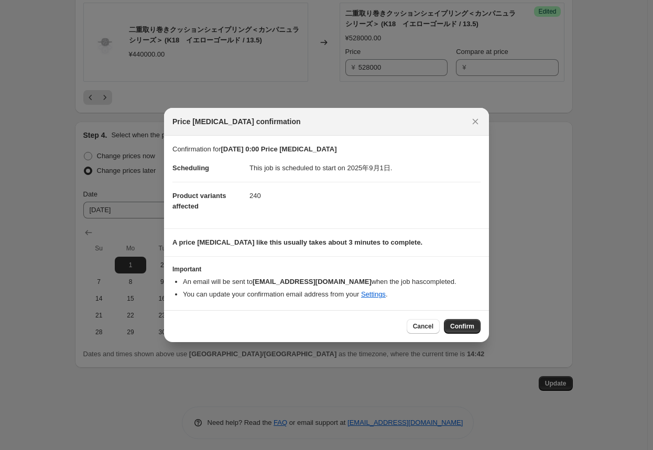
click at [341, 324] on span "Confirm" at bounding box center [462, 326] width 24 height 8
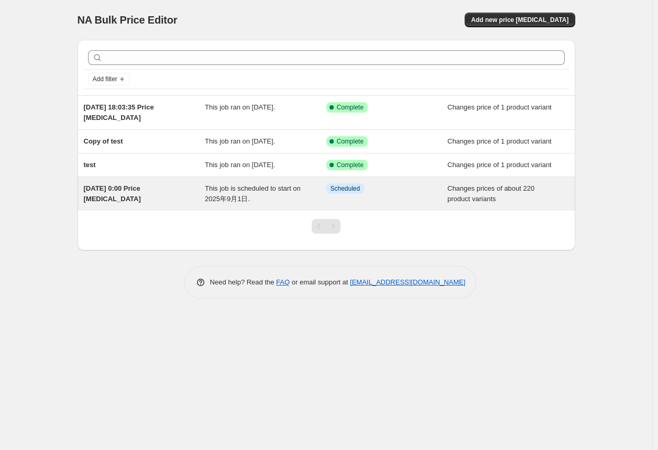
click at [130, 194] on div "[DATE] 0:00 Price [MEDICAL_DATA]" at bounding box center [145, 193] width 122 height 21
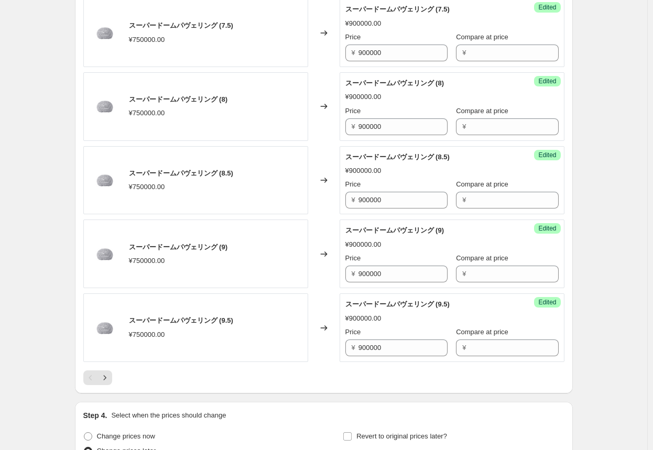
scroll to position [1624, 0]
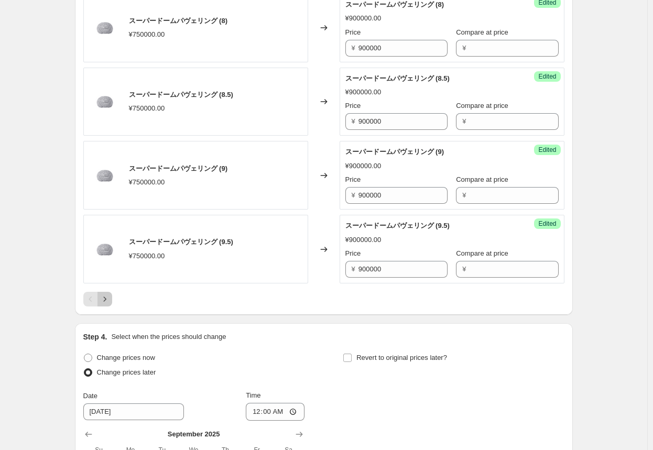
click at [106, 296] on icon "Next" at bounding box center [104, 298] width 3 height 5
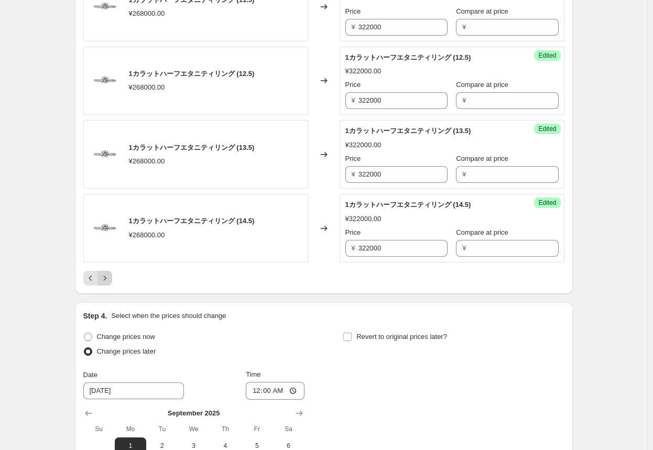
click at [109, 279] on icon "Next" at bounding box center [105, 278] width 10 height 10
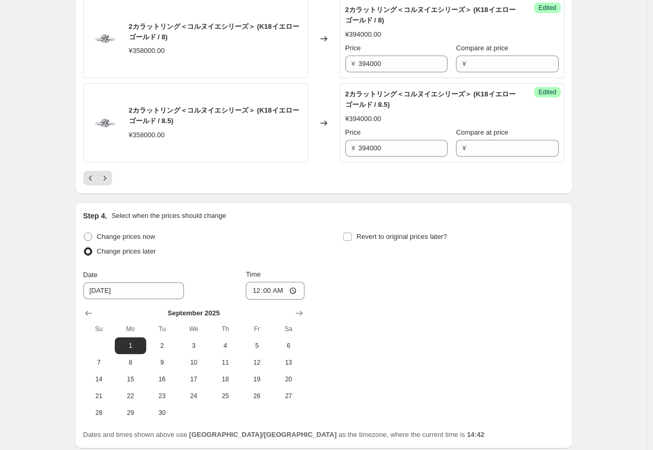
scroll to position [1938, 0]
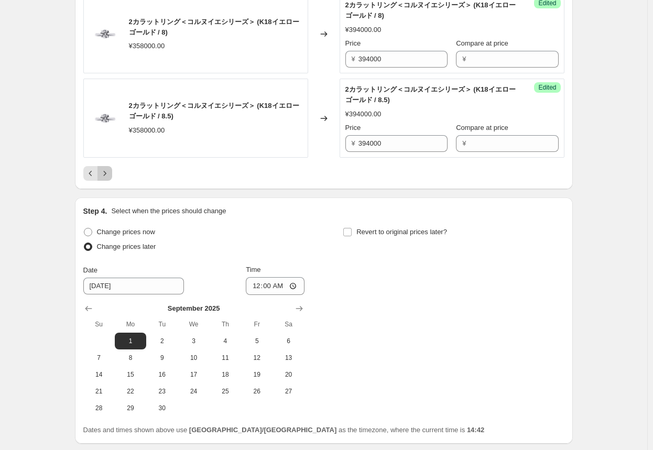
click at [107, 173] on icon "Next" at bounding box center [105, 173] width 10 height 10
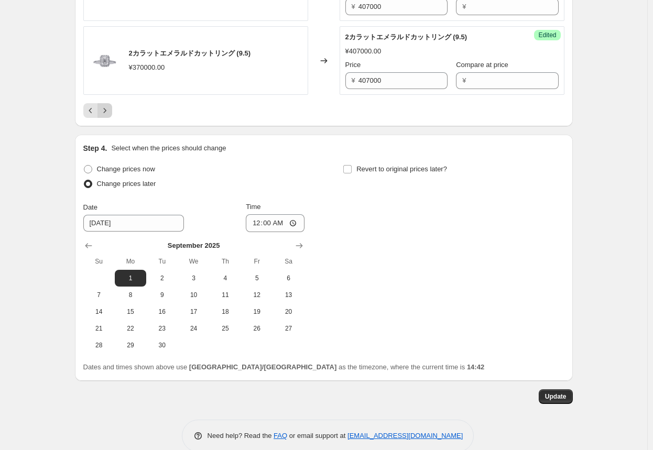
click at [107, 108] on icon "Next" at bounding box center [105, 110] width 10 height 10
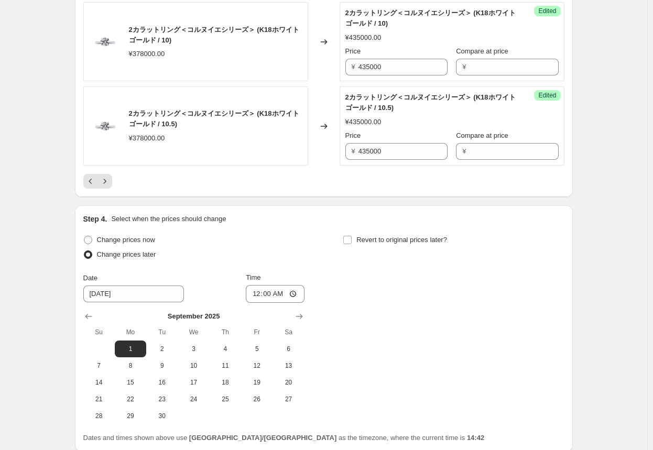
scroll to position [1888, 0]
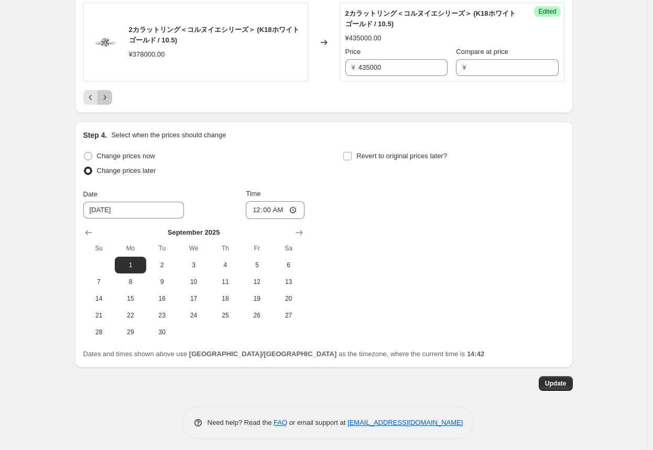
click at [109, 97] on icon "Next" at bounding box center [105, 97] width 10 height 10
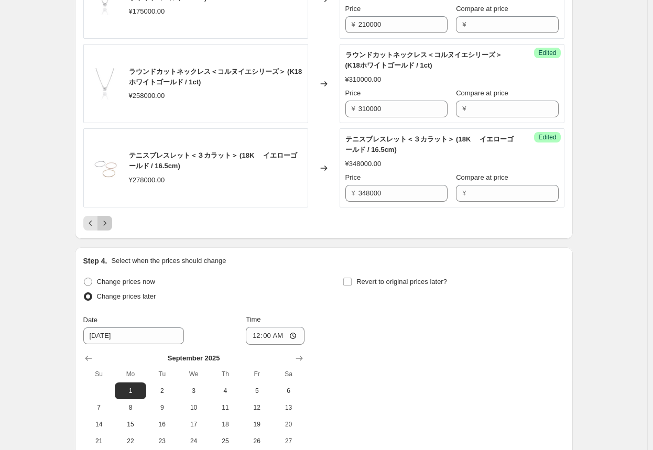
click at [106, 223] on icon "Next" at bounding box center [105, 223] width 10 height 10
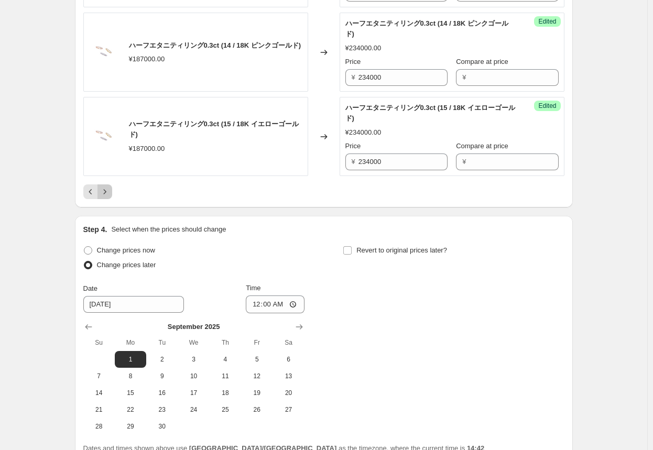
click at [106, 197] on icon "Next" at bounding box center [105, 191] width 10 height 10
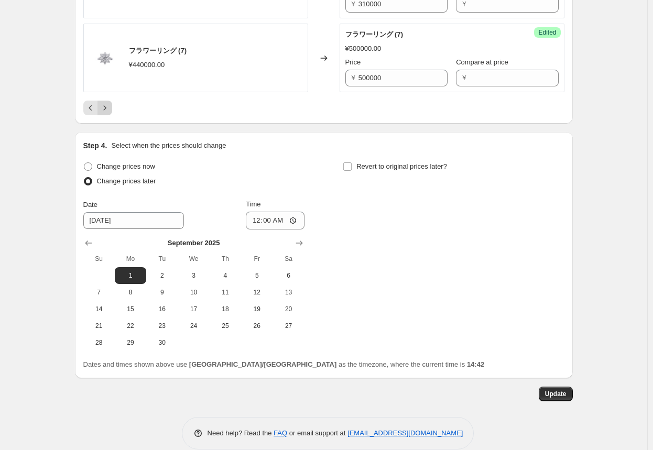
scroll to position [1815, 0]
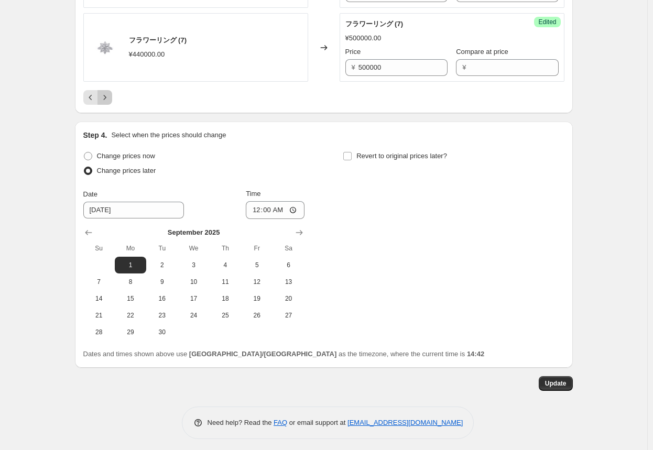
click at [107, 93] on icon "Next" at bounding box center [105, 97] width 10 height 10
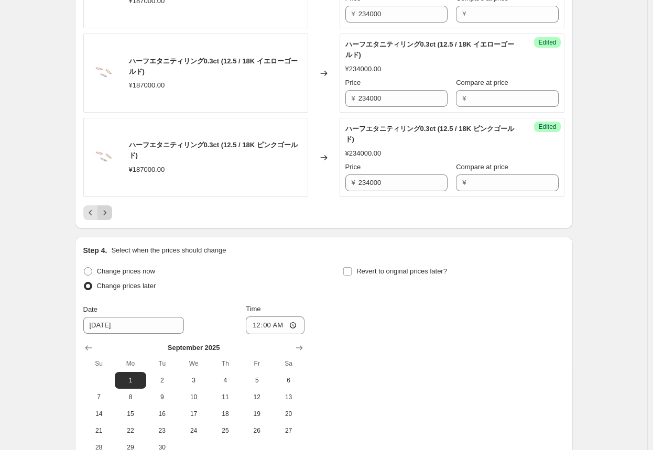
click at [108, 207] on icon "Next" at bounding box center [105, 212] width 10 height 10
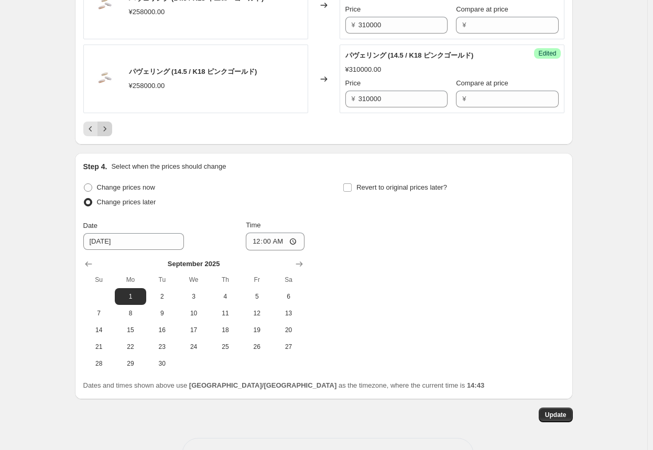
click at [108, 124] on icon "Next" at bounding box center [105, 129] width 10 height 10
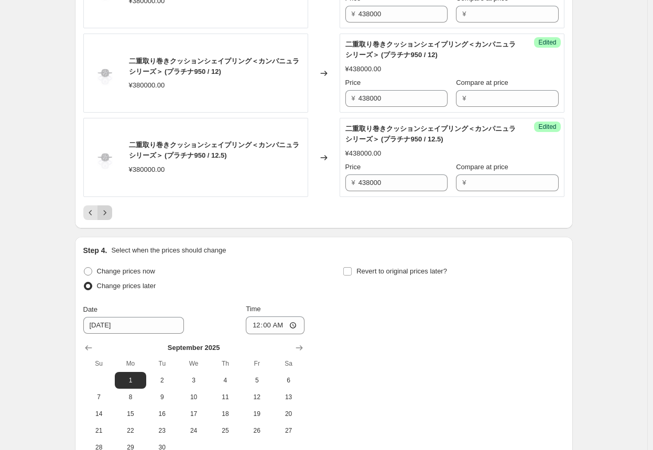
click at [106, 207] on icon "Next" at bounding box center [105, 212] width 10 height 10
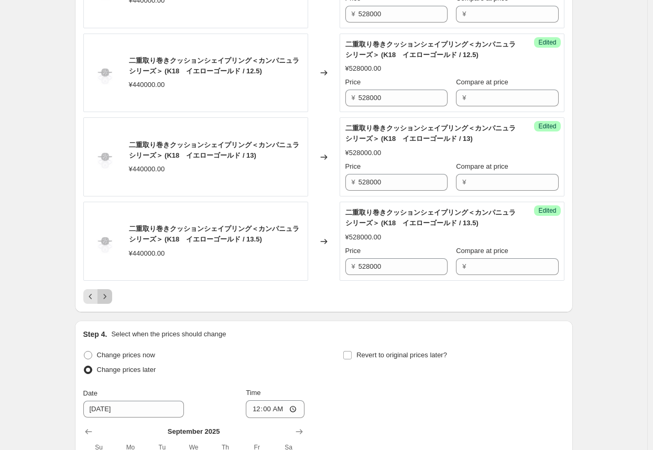
click at [106, 294] on icon "Next" at bounding box center [104, 296] width 3 height 5
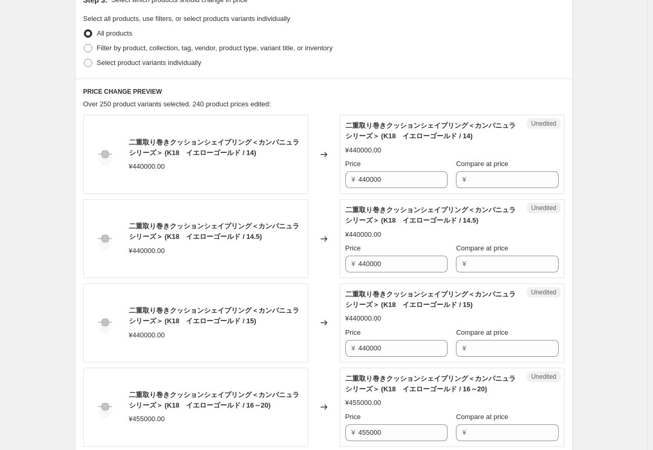
scroll to position [191, 0]
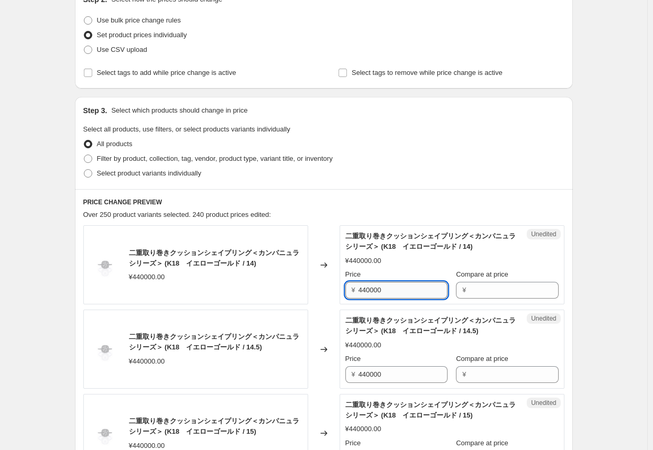
click at [341, 293] on input "440000" at bounding box center [402, 290] width 89 height 17
click at [341, 293] on input "528000" at bounding box center [402, 290] width 89 height 17
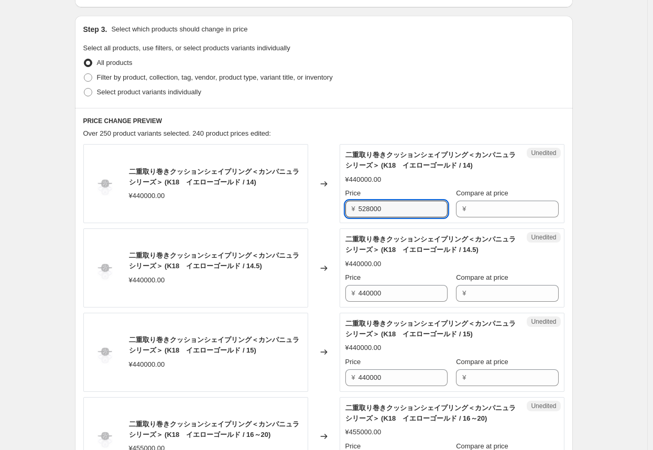
scroll to position [296, 0]
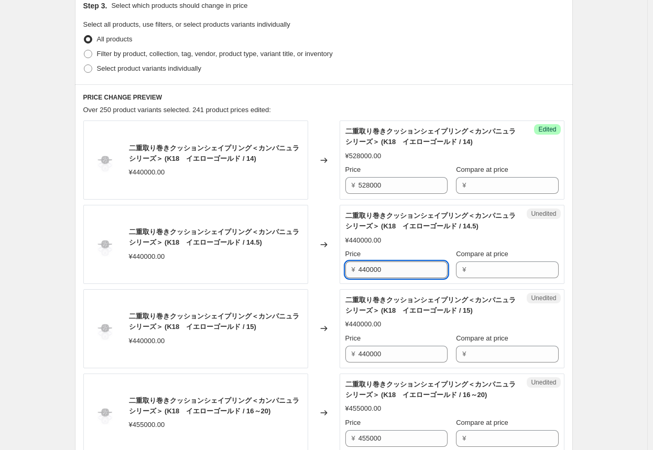
click at [341, 271] on input "440000" at bounding box center [402, 269] width 89 height 17
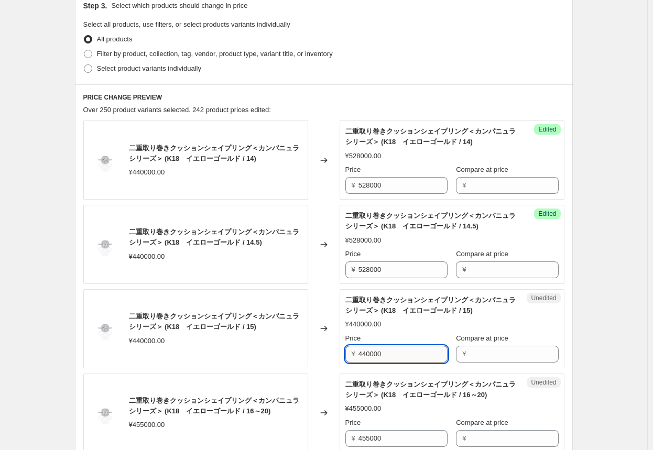
click at [341, 354] on input "440000" at bounding box center [402, 354] width 89 height 17
click at [341, 438] on input "455000" at bounding box center [402, 438] width 89 height 17
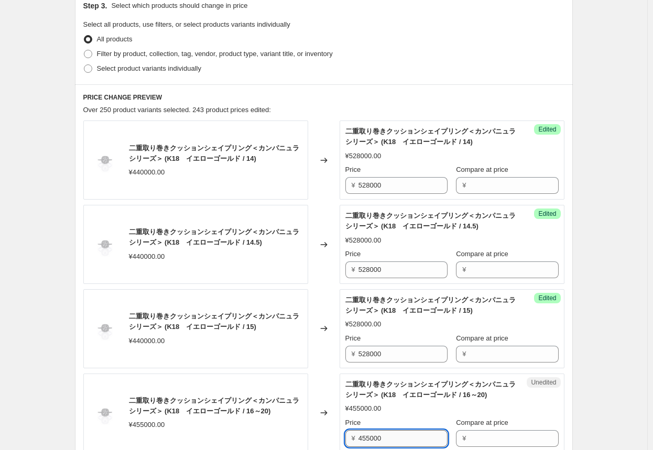
click at [341, 438] on input "455000" at bounding box center [402, 438] width 89 height 17
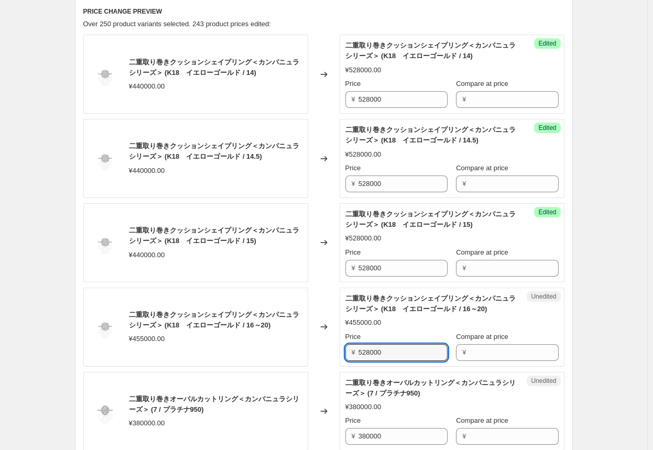
scroll to position [401, 0]
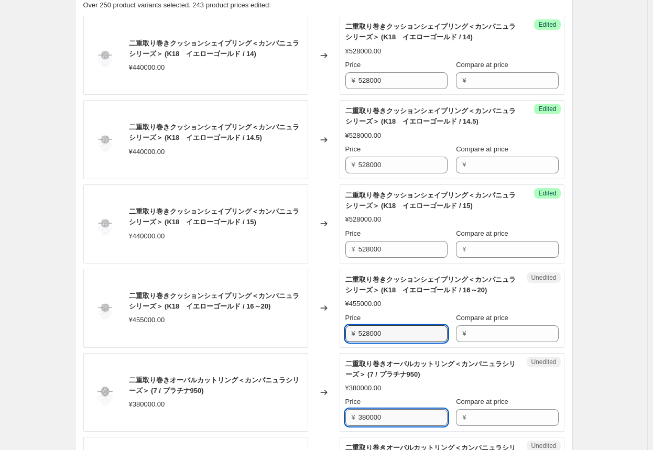
click at [341, 413] on input "380000" at bounding box center [402, 417] width 89 height 17
drag, startPoint x: 398, startPoint y: 416, endPoint x: 325, endPoint y: 415, distance: 72.8
click at [325, 415] on div "二重取り巻きオーバルカットリング＜カンパニュラシリーズ＞ (7 / プラチナ950) ¥380000.00 Changed to Unedited 二重取り巻…" at bounding box center [323, 392] width 481 height 79
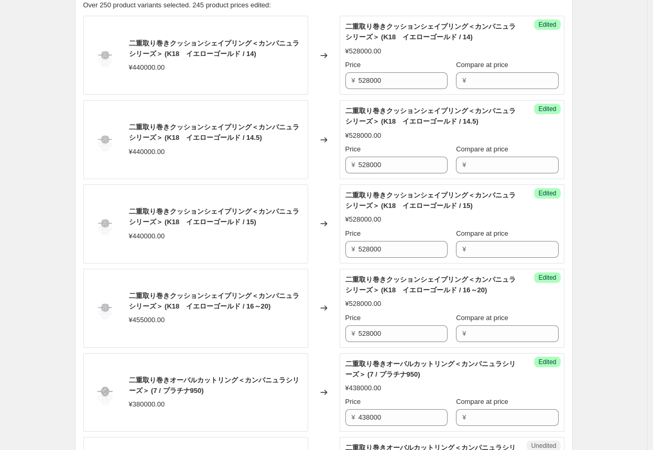
click at [325, 409] on div "Changed to" at bounding box center [323, 392] width 31 height 79
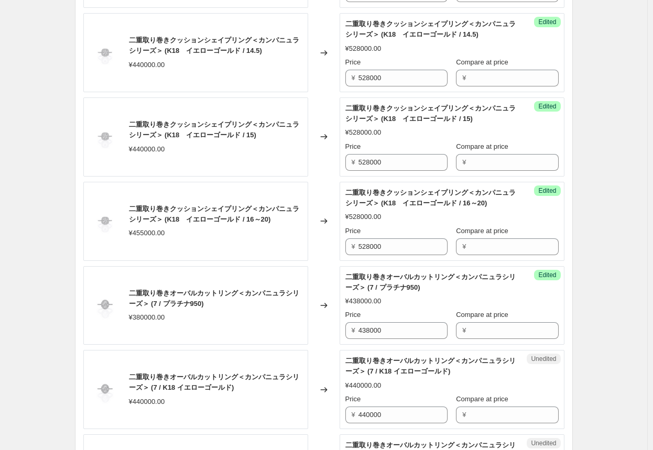
scroll to position [505, 0]
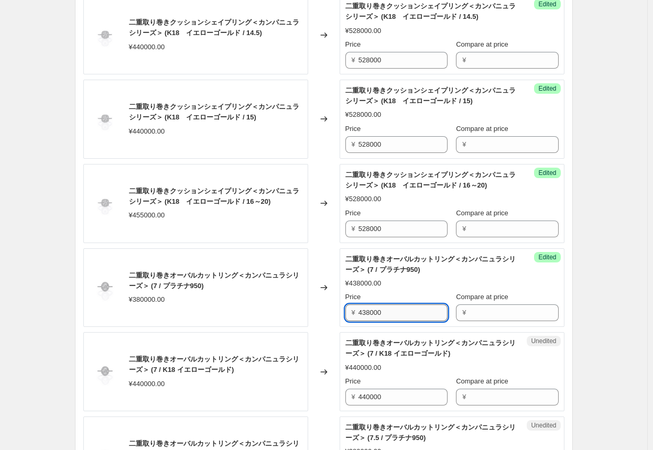
click at [341, 315] on input "438000" at bounding box center [402, 312] width 89 height 17
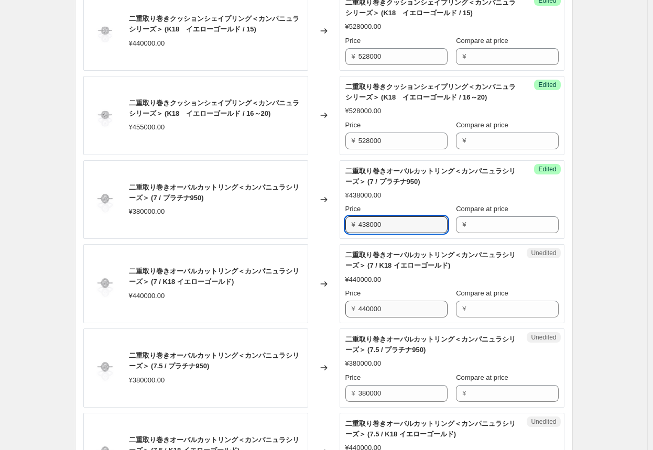
scroll to position [610, 0]
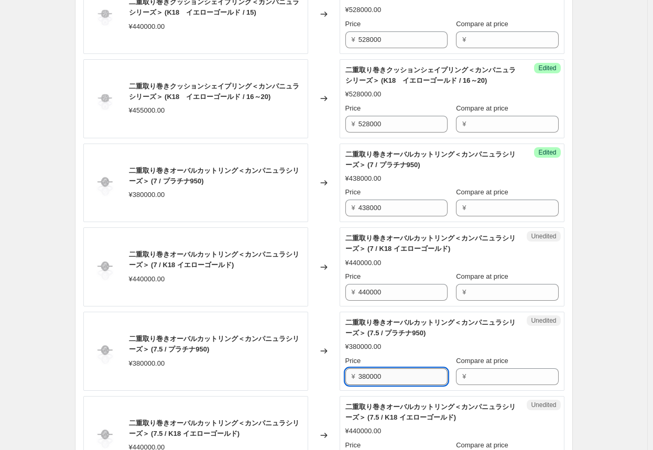
click at [341, 376] on input "380000" at bounding box center [402, 376] width 89 height 17
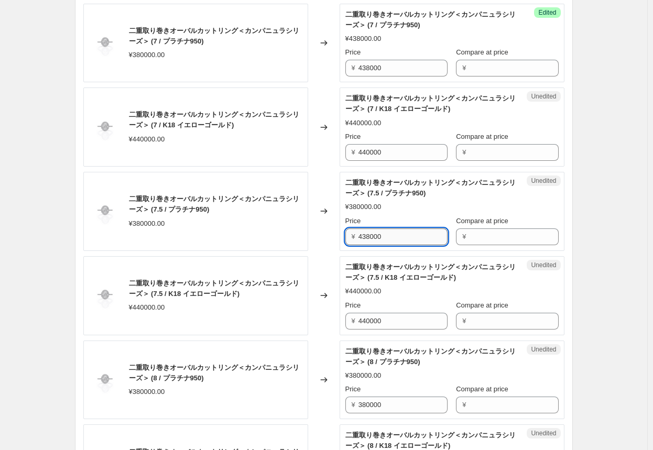
scroll to position [767, 0]
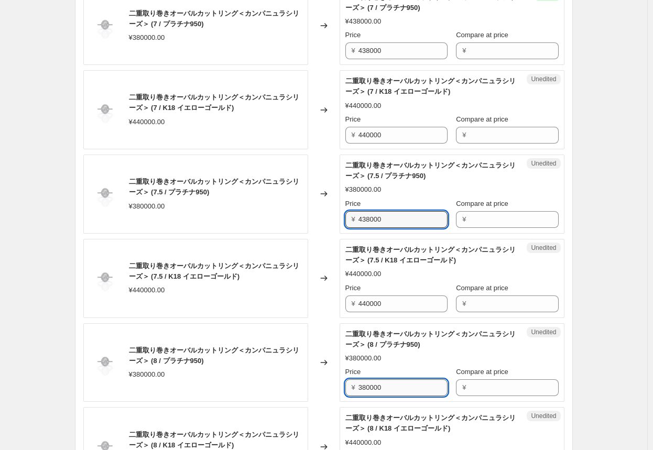
click at [341, 385] on input "380000" at bounding box center [402, 387] width 89 height 17
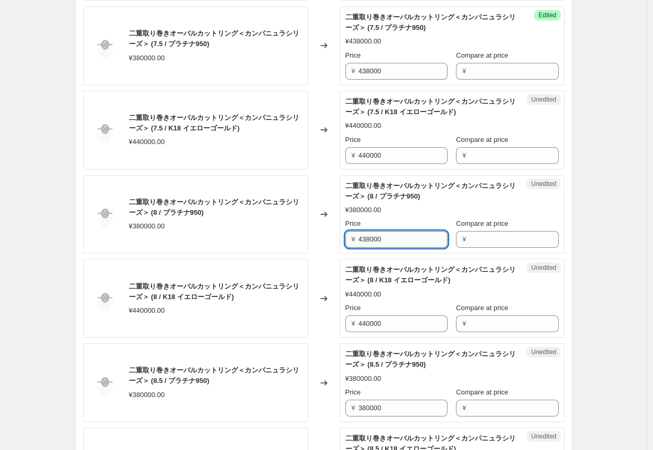
scroll to position [924, 0]
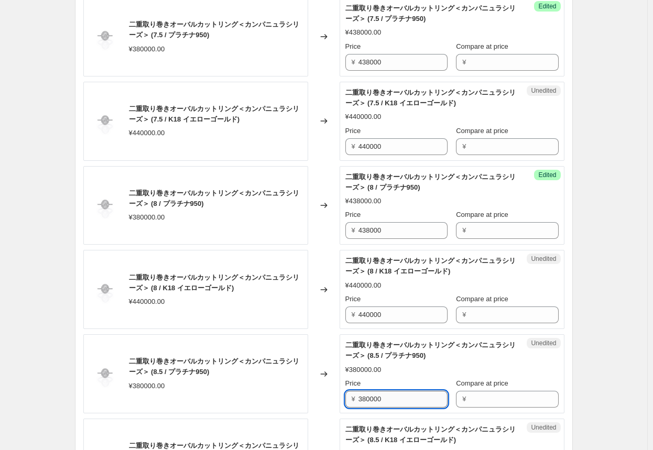
click at [341, 394] on input "380000" at bounding box center [402, 399] width 89 height 17
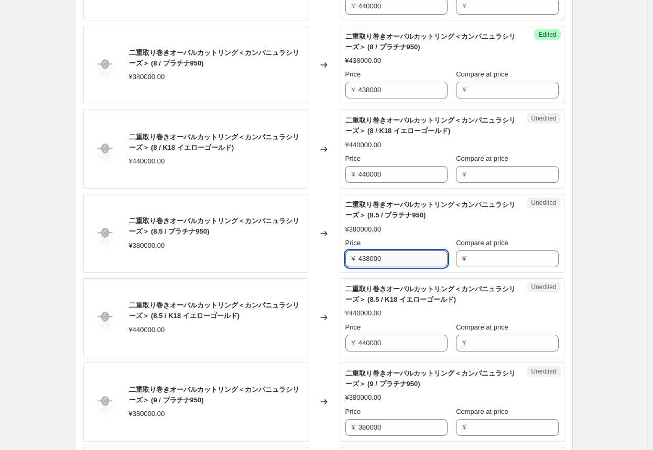
scroll to position [1081, 0]
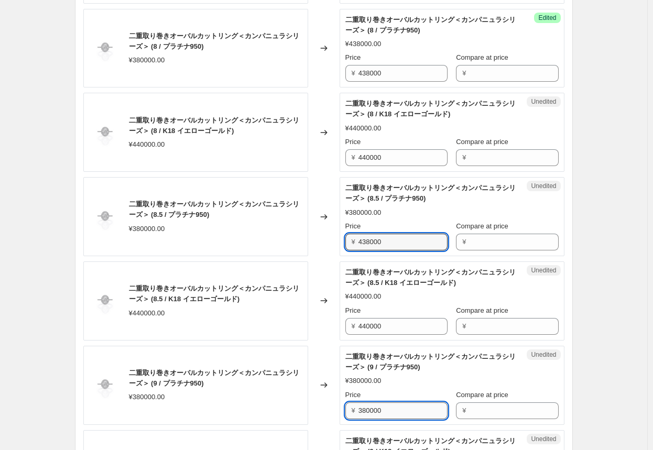
click at [341, 407] on input "380000" at bounding box center [402, 410] width 89 height 17
click at [341, 407] on input "438000" at bounding box center [402, 410] width 89 height 17
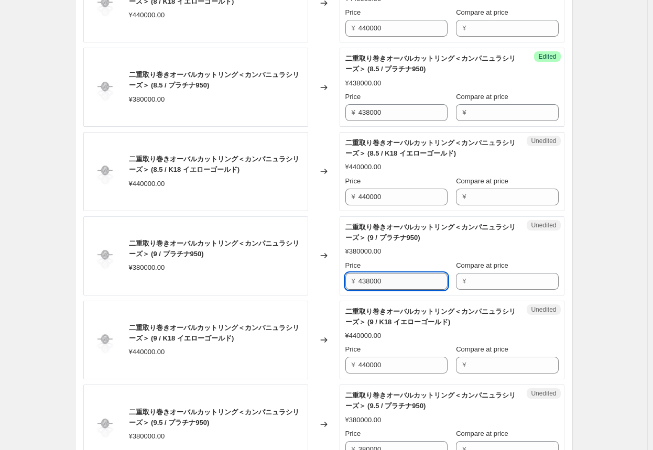
scroll to position [1239, 0]
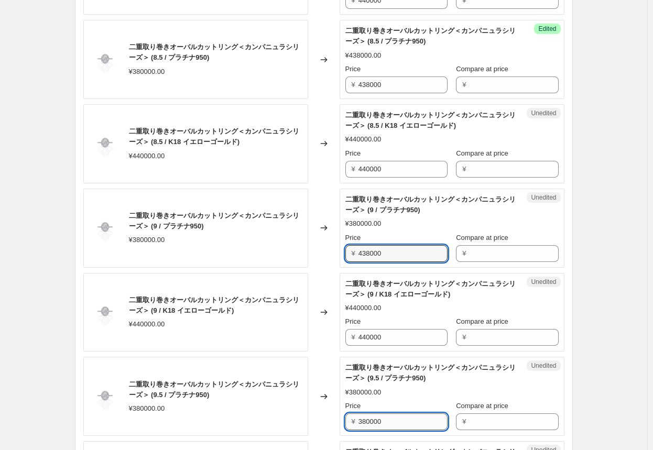
click at [341, 418] on input "380000" at bounding box center [402, 421] width 89 height 17
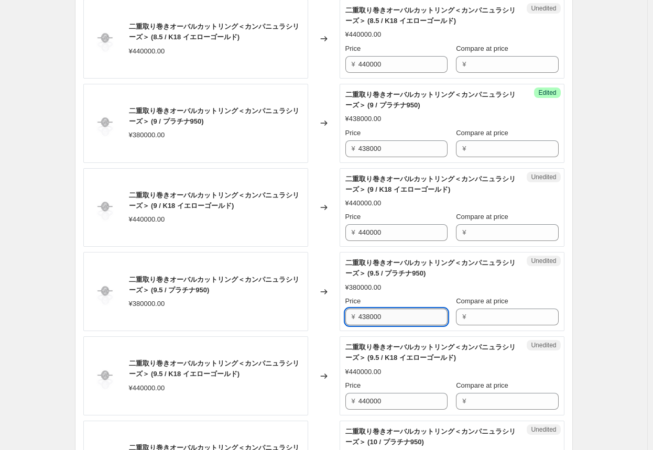
scroll to position [1396, 0]
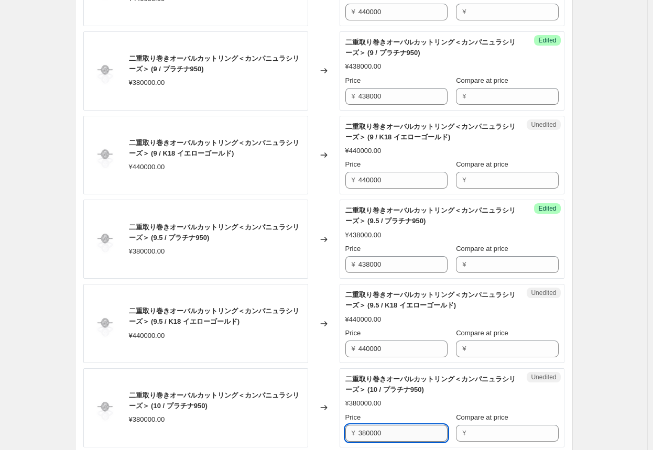
click at [341, 425] on input "380000" at bounding box center [402, 433] width 89 height 17
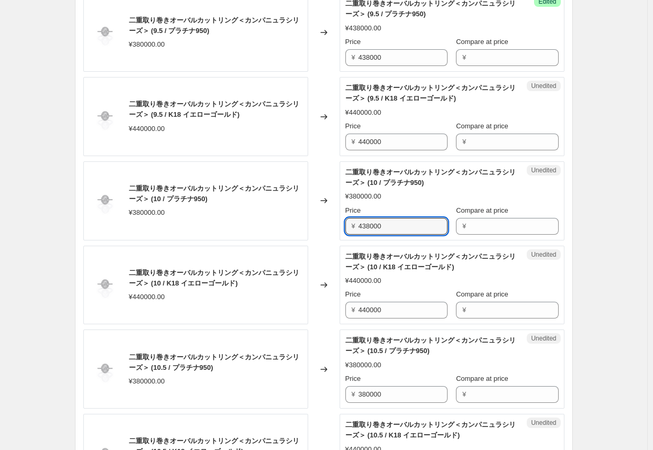
scroll to position [1605, 0]
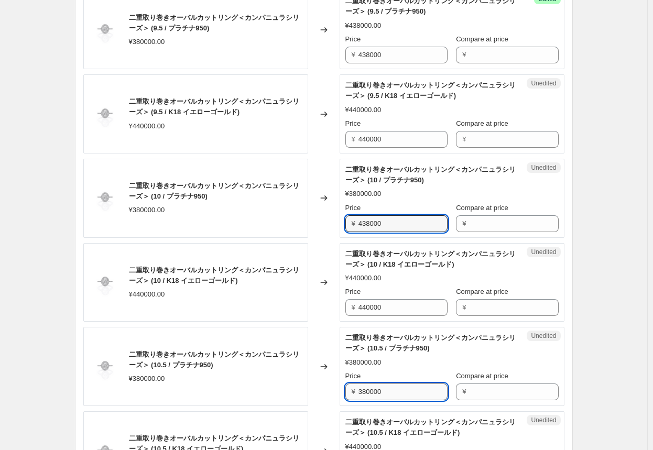
click at [341, 390] on input "380000" at bounding box center [402, 391] width 89 height 17
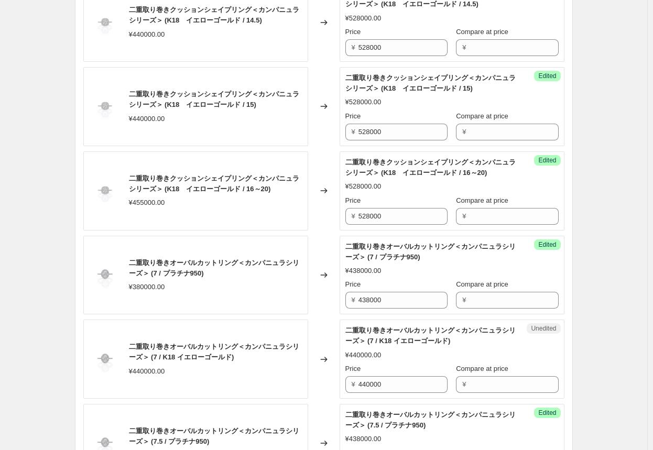
scroll to position [558, 0]
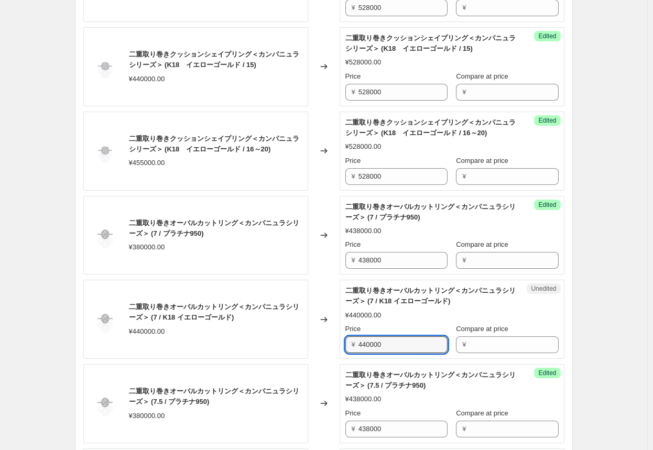
drag, startPoint x: 407, startPoint y: 346, endPoint x: 339, endPoint y: 346, distance: 67.6
click at [339, 346] on div "二重取り巻きオーバルカットリング＜カンパニュラシリーズ＞ (7 / K18 イエローゴールド) ¥440000.00 Changed to Unedited …" at bounding box center [323, 319] width 481 height 79
click at [325, 348] on div "Changed to" at bounding box center [323, 319] width 31 height 79
click at [341, 344] on input "528000" at bounding box center [402, 344] width 89 height 17
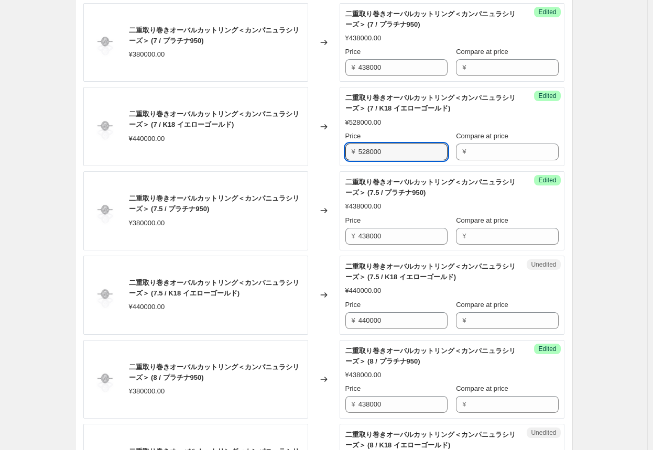
scroll to position [820, 0]
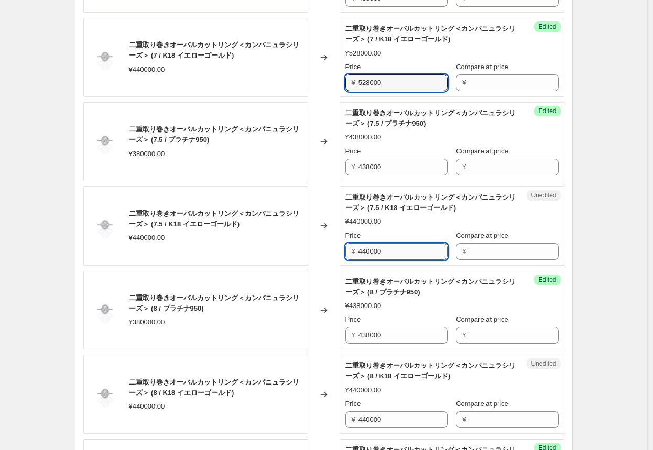
click at [341, 251] on input "440000" at bounding box center [402, 251] width 89 height 17
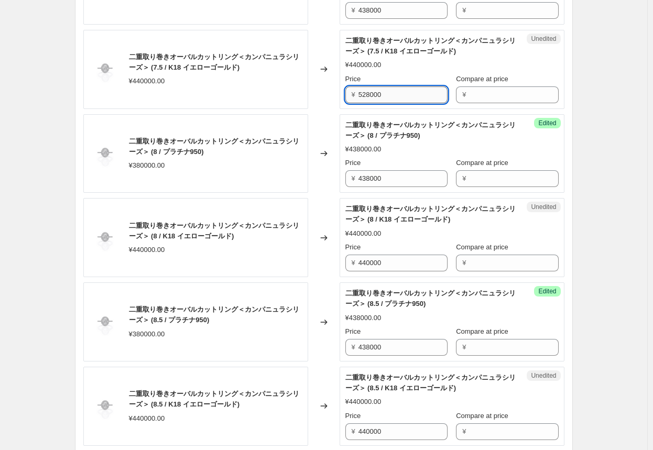
scroll to position [977, 0]
click at [341, 260] on input "440000" at bounding box center [402, 262] width 89 height 17
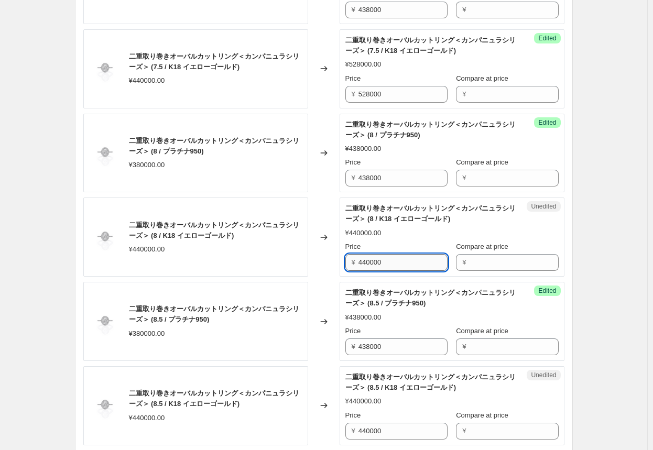
click at [341, 260] on input "440000" at bounding box center [402, 262] width 89 height 17
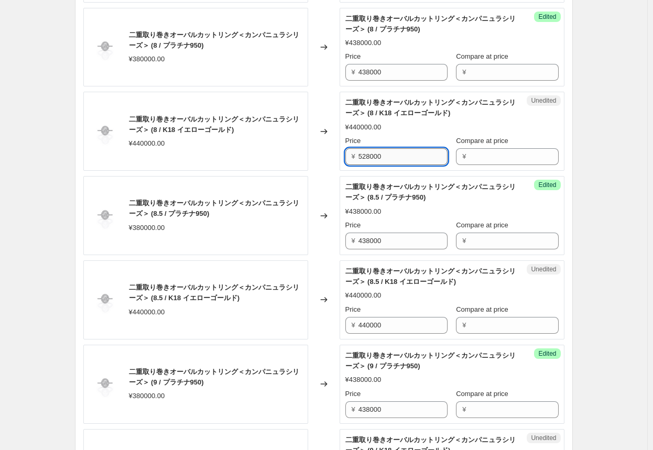
scroll to position [1134, 0]
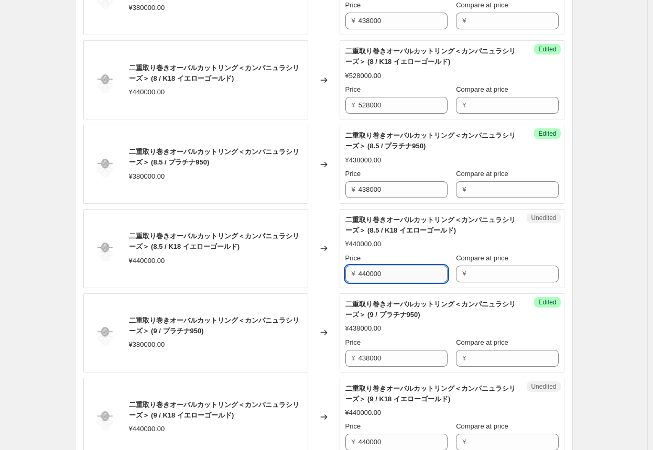
click at [341, 267] on input "440000" at bounding box center [402, 274] width 89 height 17
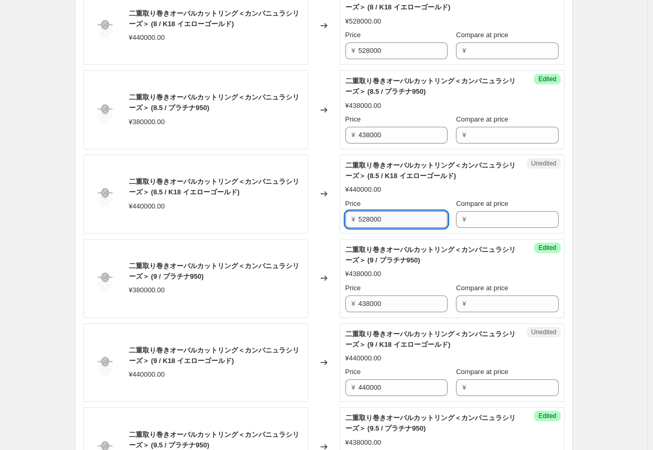
scroll to position [1239, 0]
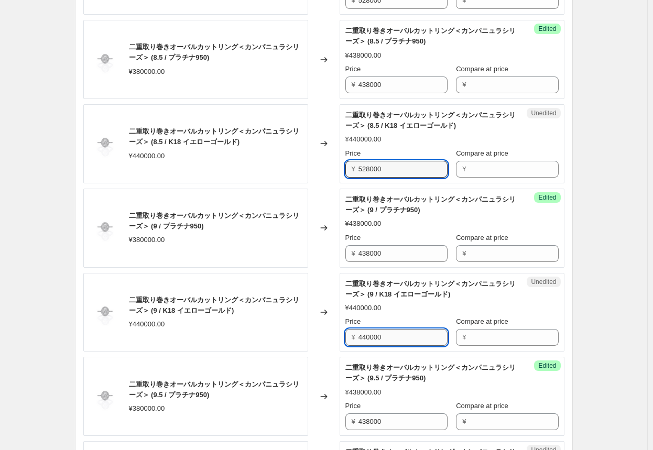
click at [341, 336] on input "440000" at bounding box center [402, 337] width 89 height 17
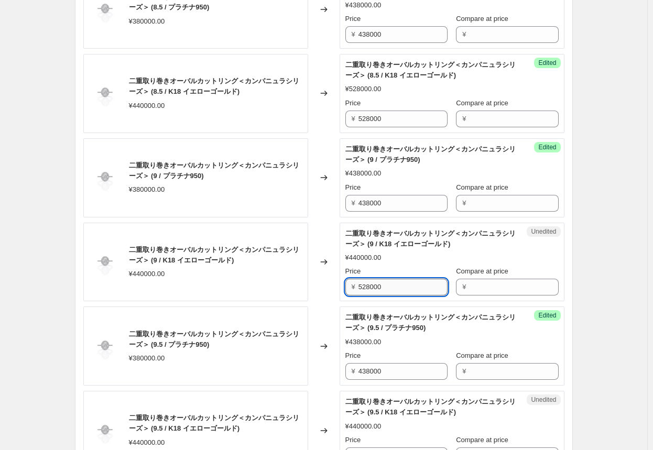
scroll to position [1343, 0]
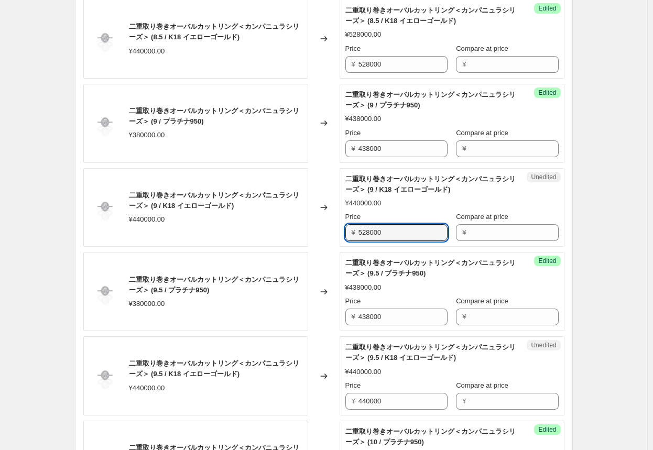
click at [326, 252] on div "Changed to" at bounding box center [323, 291] width 31 height 79
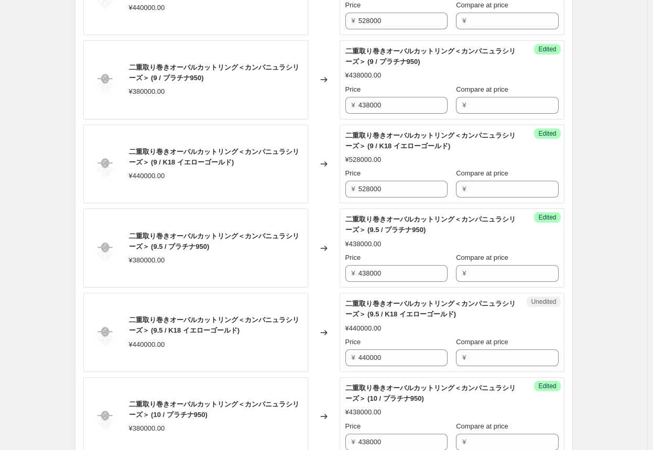
scroll to position [1448, 0]
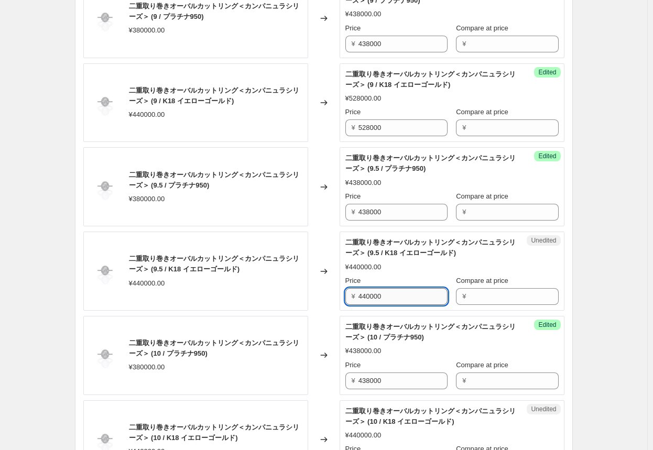
click at [341, 294] on input "440000" at bounding box center [402, 296] width 89 height 17
click at [328, 294] on div "Changed to" at bounding box center [323, 270] width 31 height 79
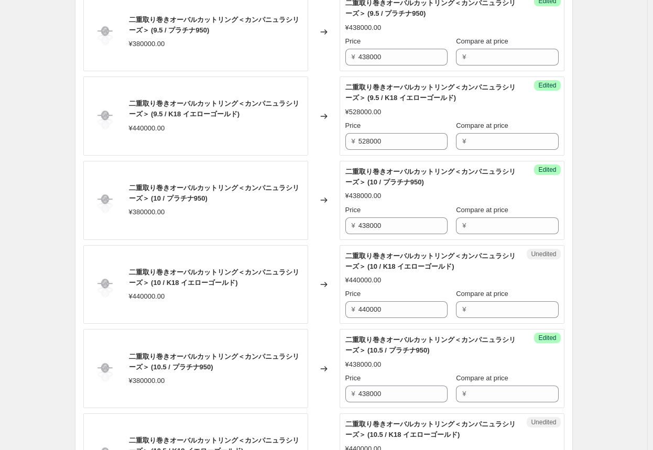
scroll to position [1605, 0]
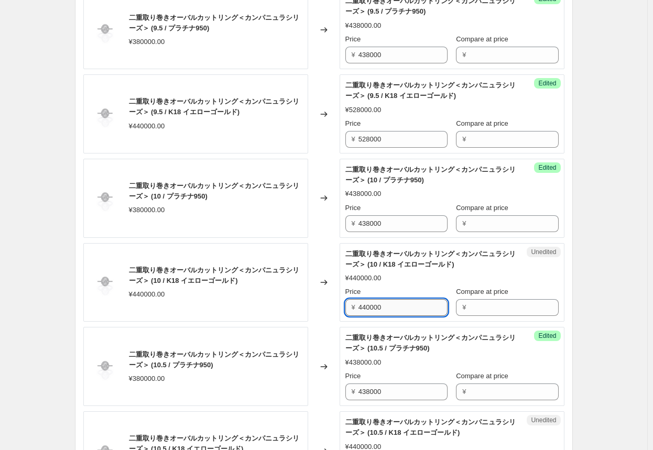
click at [341, 302] on input "440000" at bounding box center [402, 307] width 89 height 17
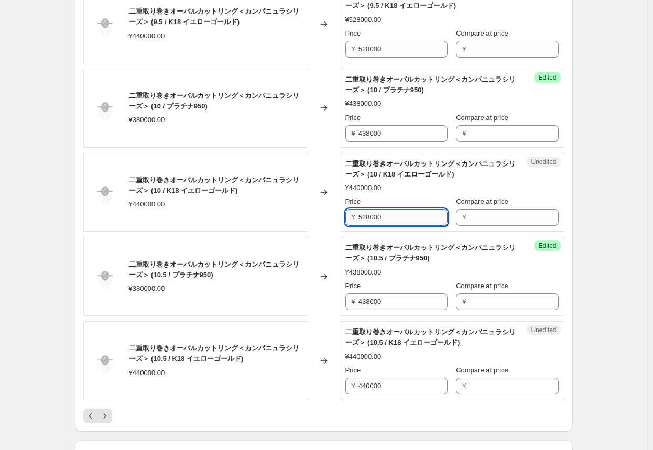
scroll to position [1710, 0]
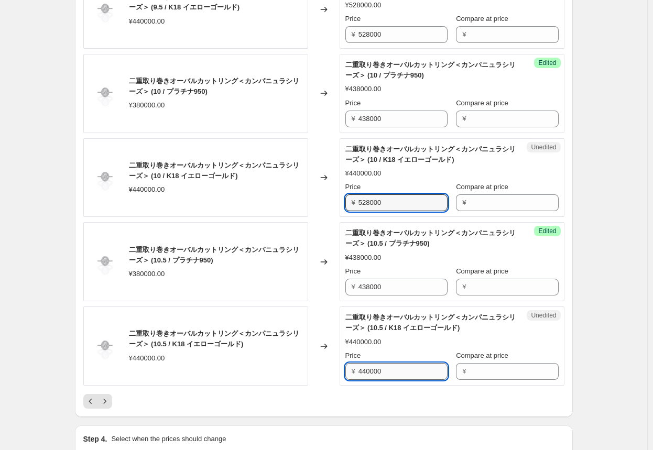
click at [341, 369] on input "440000" at bounding box center [402, 371] width 89 height 17
click at [328, 362] on div "Changed to" at bounding box center [323, 345] width 31 height 79
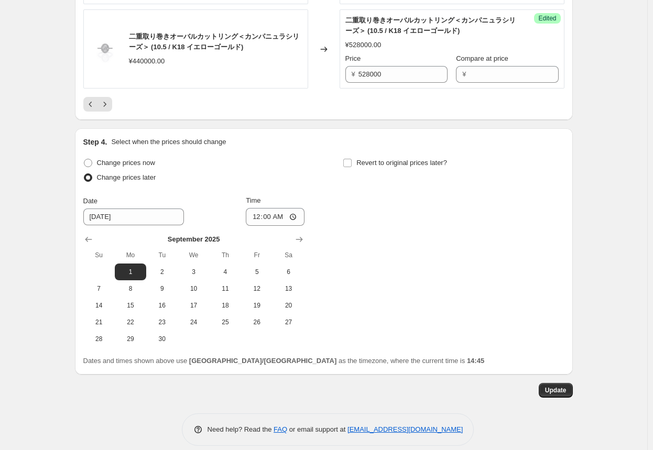
scroll to position [2014, 0]
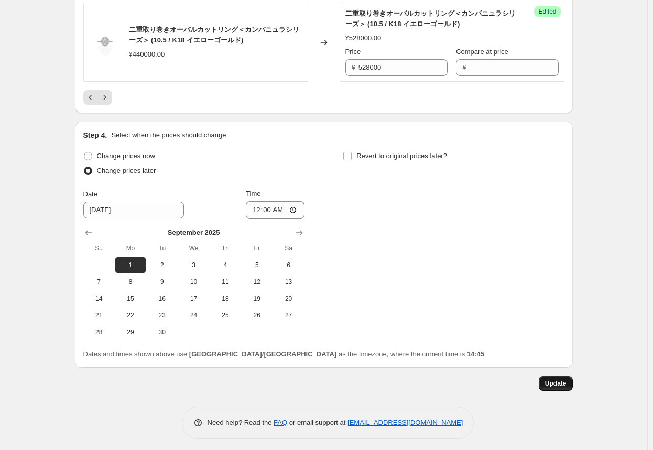
click at [341, 379] on span "Update" at bounding box center [555, 383] width 21 height 8
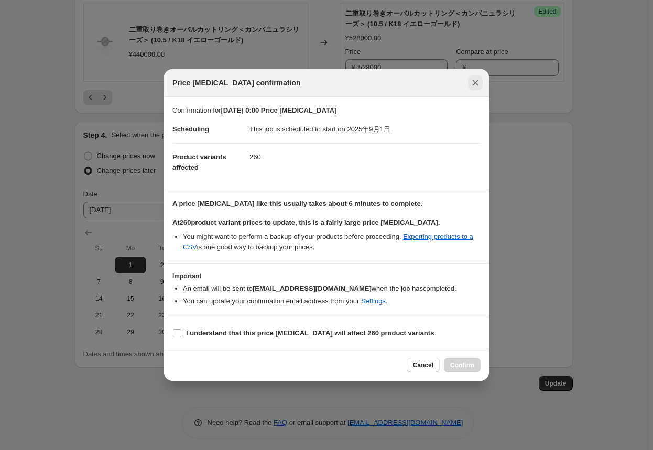
click at [341, 85] on button "Close" at bounding box center [475, 82] width 15 height 15
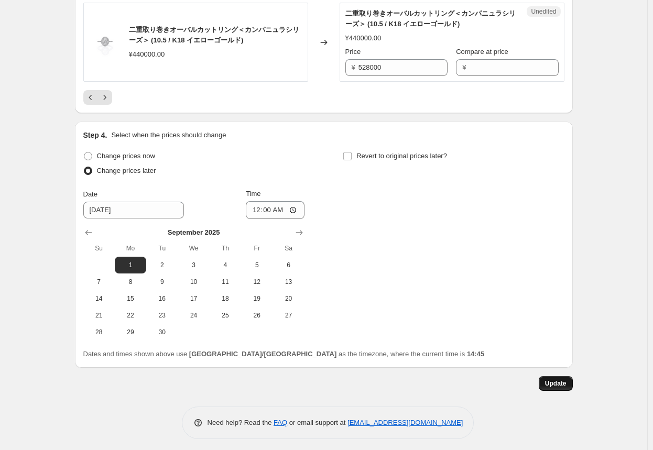
click at [341, 379] on span "Update" at bounding box center [555, 383] width 21 height 8
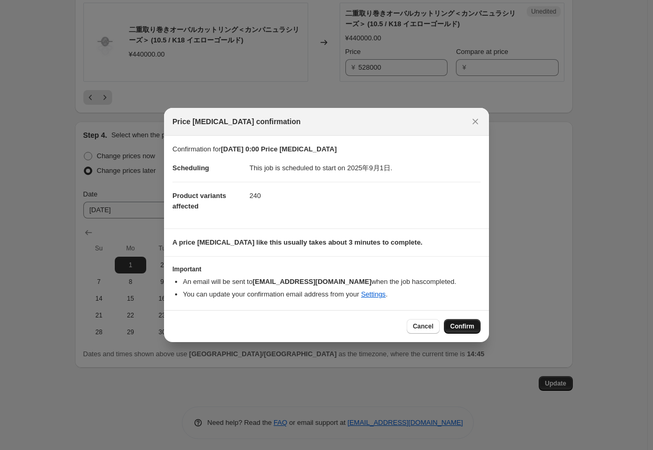
click at [341, 325] on span "Confirm" at bounding box center [462, 326] width 24 height 8
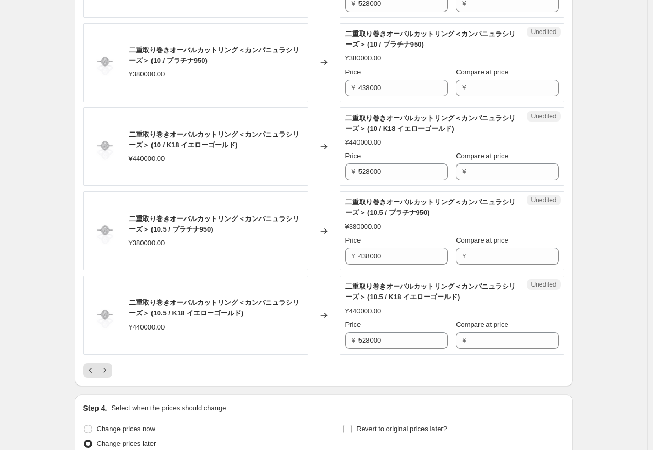
scroll to position [1752, 0]
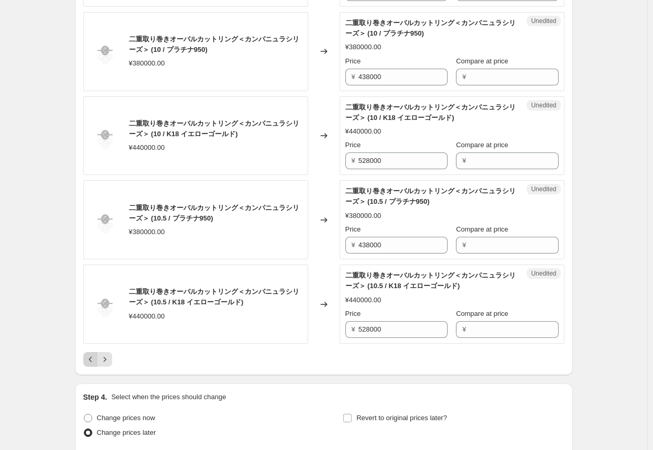
click at [94, 358] on icon "Previous" at bounding box center [90, 359] width 10 height 10
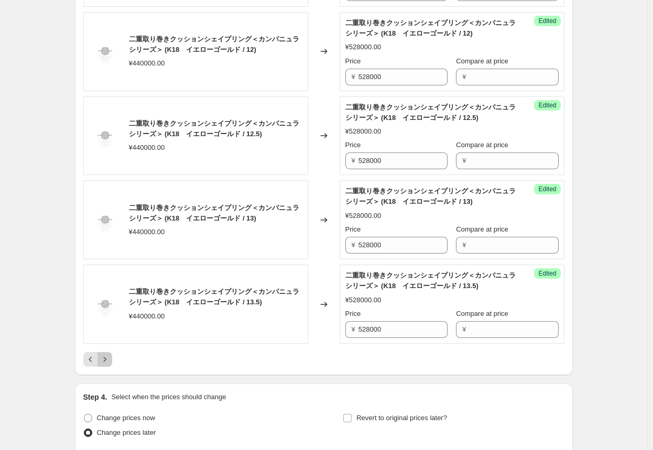
click at [110, 354] on icon "Next" at bounding box center [105, 359] width 10 height 10
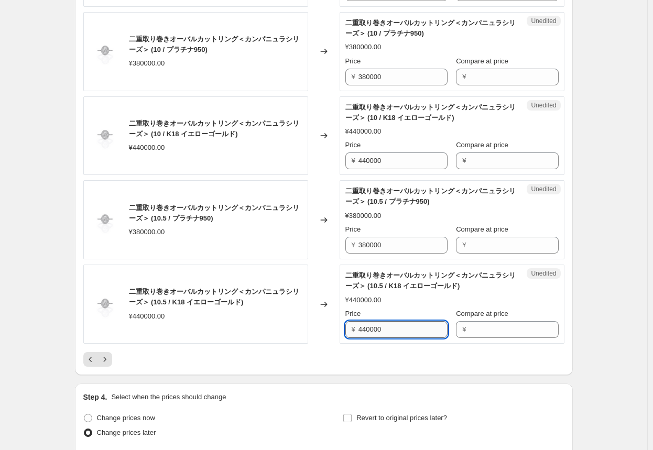
click at [341, 327] on input "440000" at bounding box center [402, 329] width 89 height 17
click at [341, 156] on input "440000" at bounding box center [402, 160] width 89 height 17
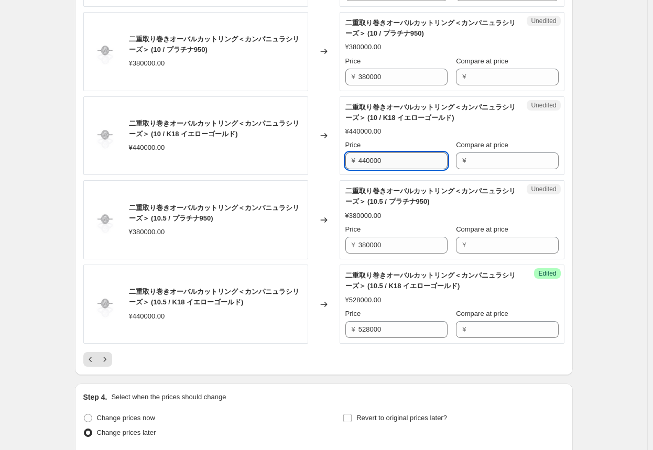
click at [341, 156] on input "440000" at bounding box center [402, 160] width 89 height 17
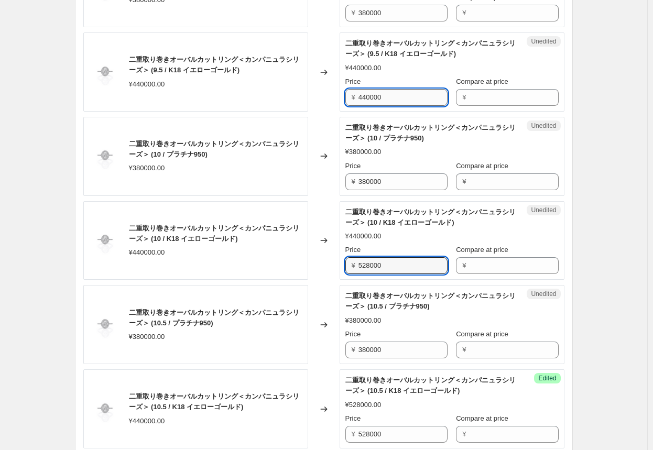
click at [341, 95] on input "440000" at bounding box center [402, 97] width 89 height 17
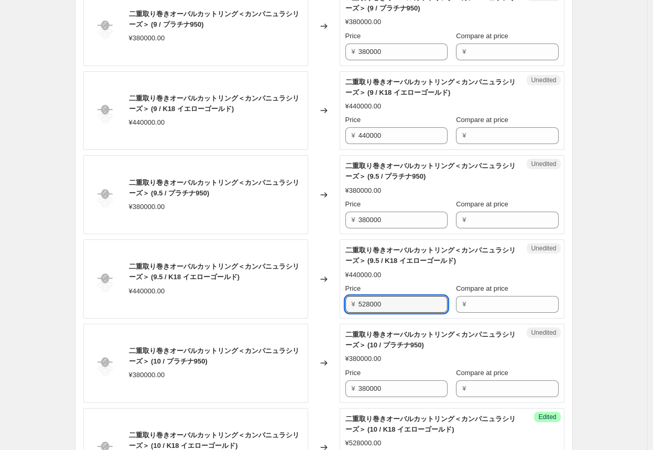
scroll to position [1438, 0]
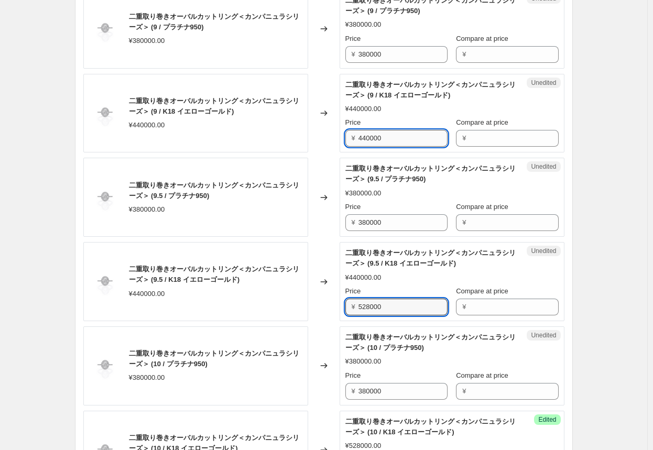
click at [341, 135] on input "440000" at bounding box center [402, 138] width 89 height 17
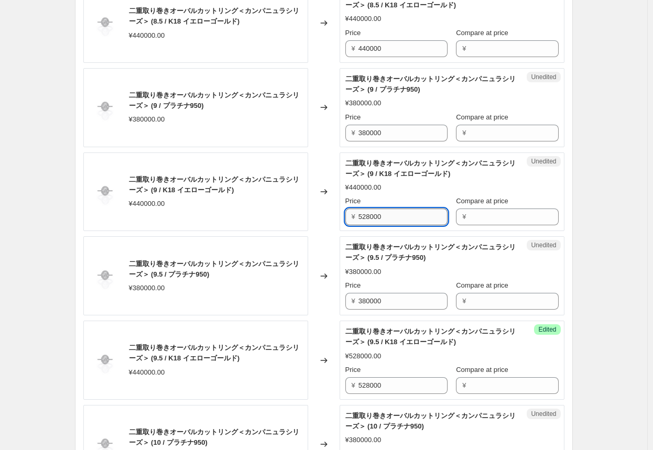
scroll to position [1333, 0]
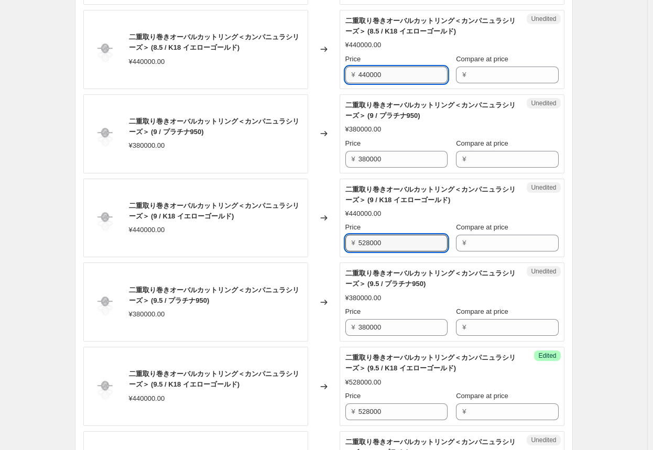
click at [341, 72] on input "440000" at bounding box center [402, 75] width 89 height 17
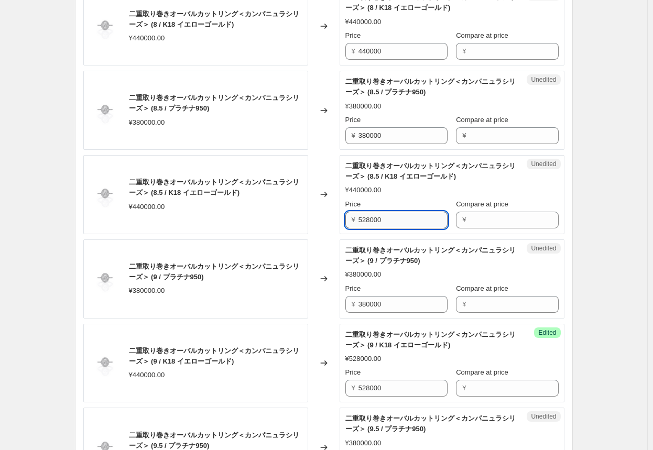
scroll to position [1176, 0]
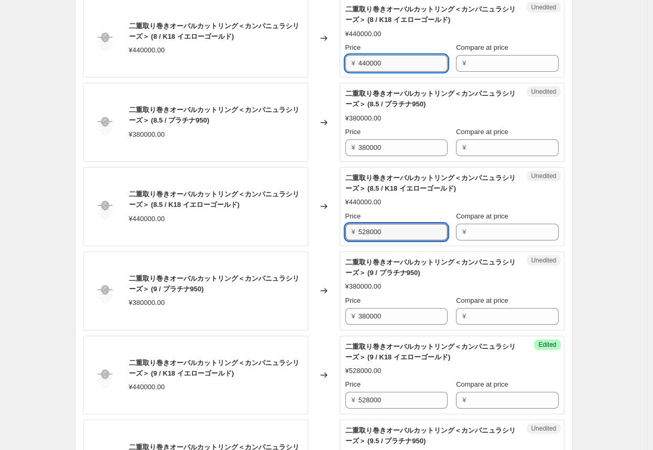
click at [341, 62] on input "440000" at bounding box center [402, 63] width 89 height 17
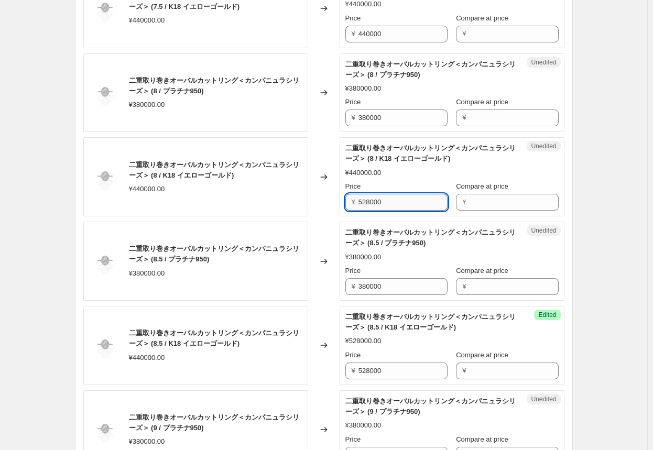
scroll to position [1019, 0]
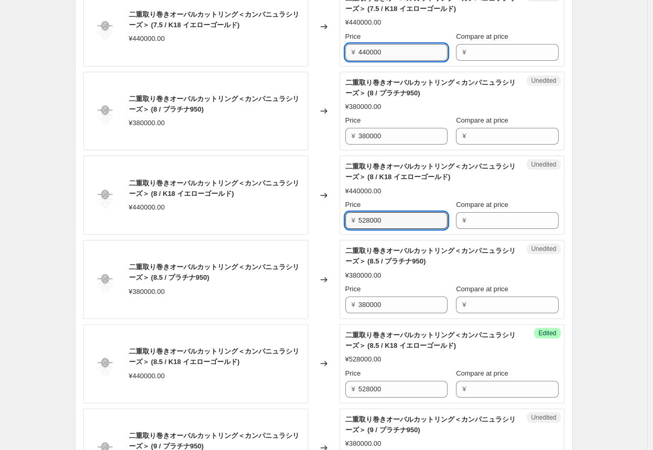
click at [341, 51] on input "440000" at bounding box center [402, 52] width 89 height 17
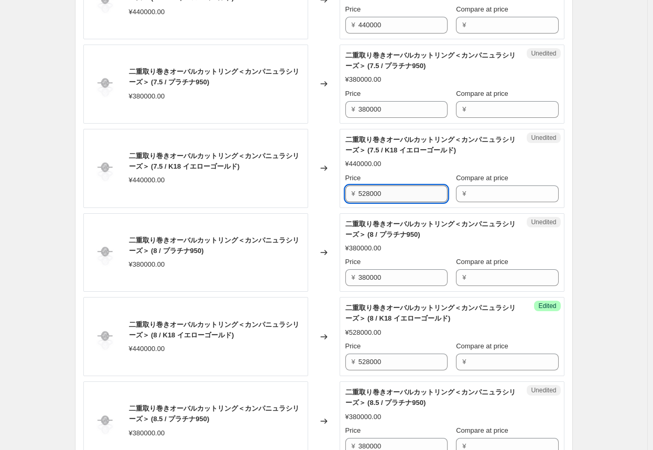
scroll to position [862, 0]
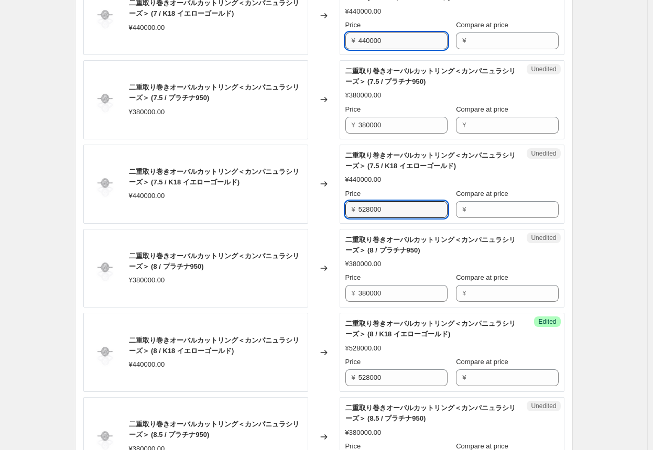
click at [341, 38] on input "440000" at bounding box center [402, 40] width 89 height 17
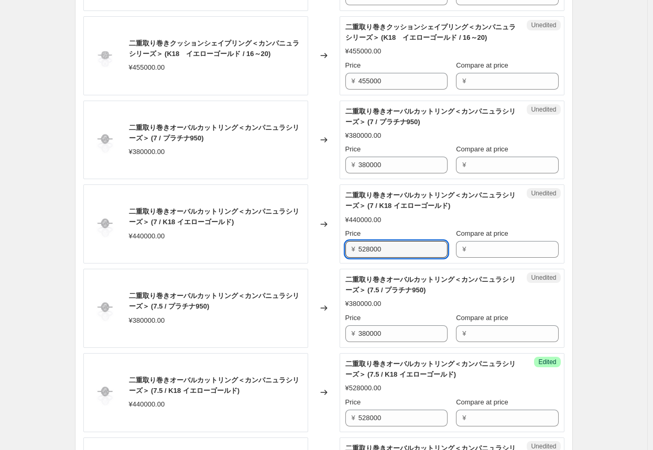
scroll to position [652, 0]
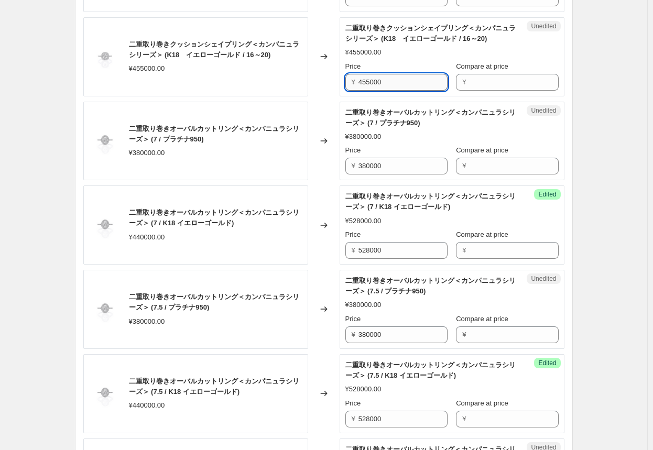
click at [341, 80] on input "455000" at bounding box center [402, 82] width 89 height 17
drag, startPoint x: 390, startPoint y: 80, endPoint x: 311, endPoint y: 80, distance: 79.1
click at [311, 80] on div "二重取り巻きクッションシェイプリング＜カンパニュラシリーズ＞ (K18　イエローゴールド / 16～20) ¥455000.00 Changed to Une…" at bounding box center [323, 56] width 481 height 79
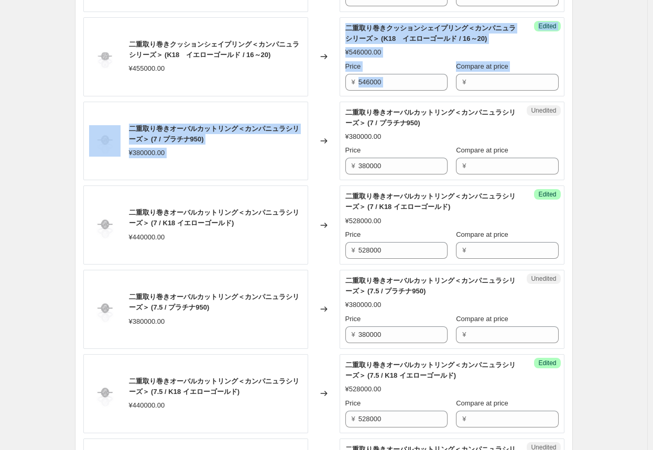
click at [315, 91] on div "Changed to" at bounding box center [323, 56] width 31 height 79
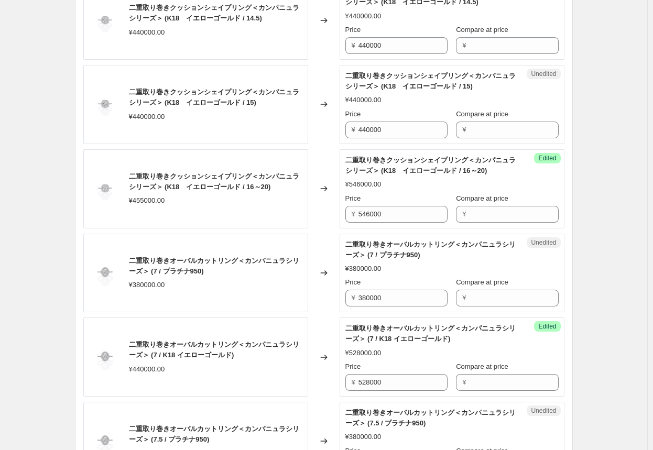
scroll to position [495, 0]
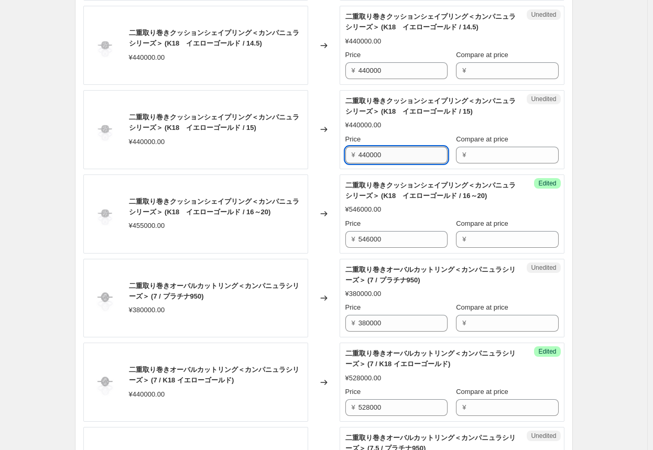
click at [341, 154] on input "440000" at bounding box center [402, 155] width 89 height 17
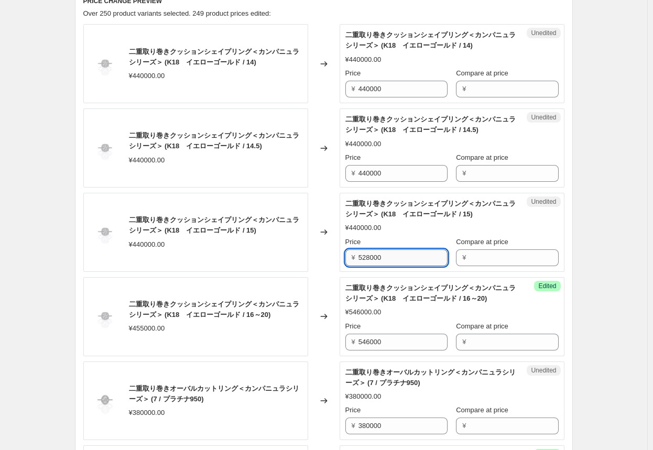
scroll to position [390, 0]
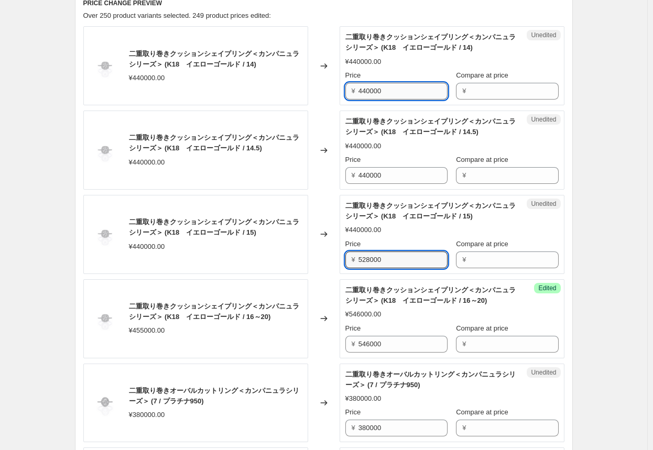
click at [341, 91] on input "440000" at bounding box center [402, 91] width 89 height 17
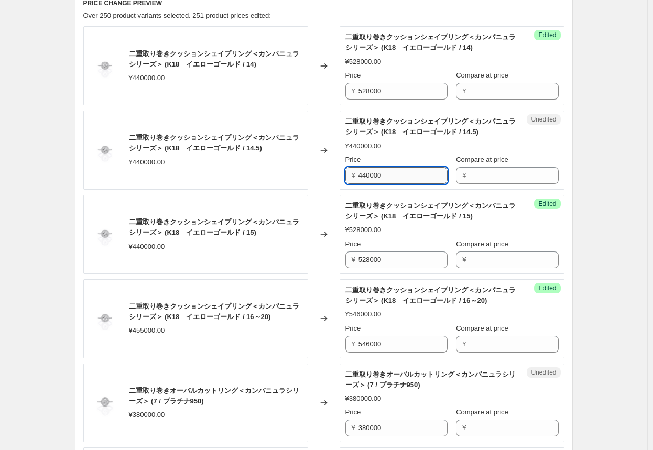
click at [341, 172] on input "440000" at bounding box center [402, 175] width 89 height 17
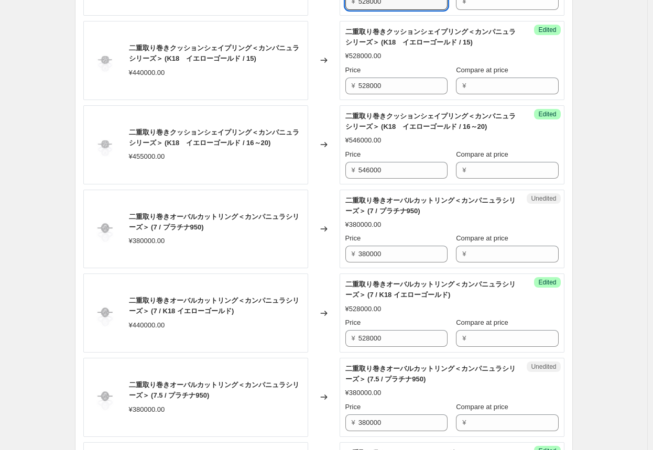
scroll to position [600, 0]
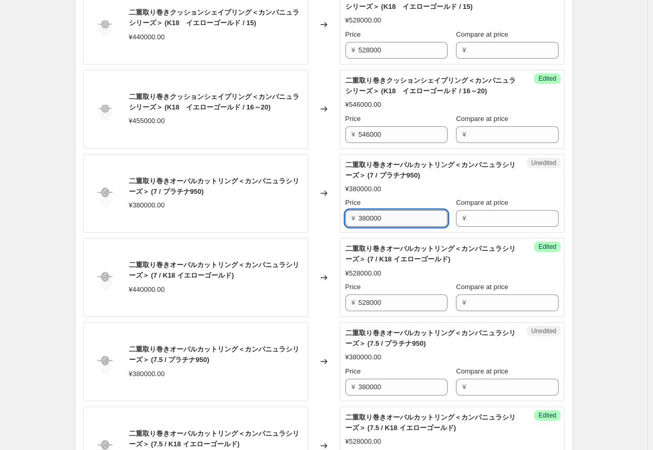
click at [341, 218] on input "380000" at bounding box center [402, 218] width 89 height 17
drag, startPoint x: 361, startPoint y: 218, endPoint x: 323, endPoint y: 216, distance: 37.8
click at [324, 216] on div "二重取り巻きオーバルカットリング＜カンパニュラシリーズ＞ (7 / プラチナ950) ¥380000.00 Changed to Unedited 二重取り巻…" at bounding box center [323, 193] width 481 height 79
click at [314, 219] on div "Changed to" at bounding box center [323, 193] width 31 height 79
click at [341, 218] on input "438000" at bounding box center [402, 218] width 89 height 17
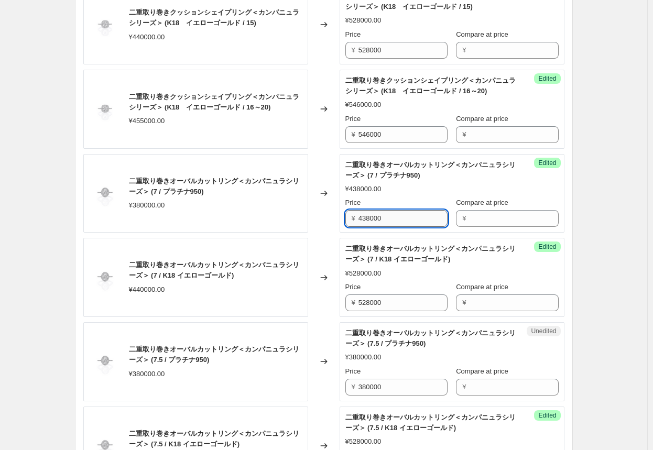
click at [341, 218] on input "438000" at bounding box center [402, 218] width 89 height 17
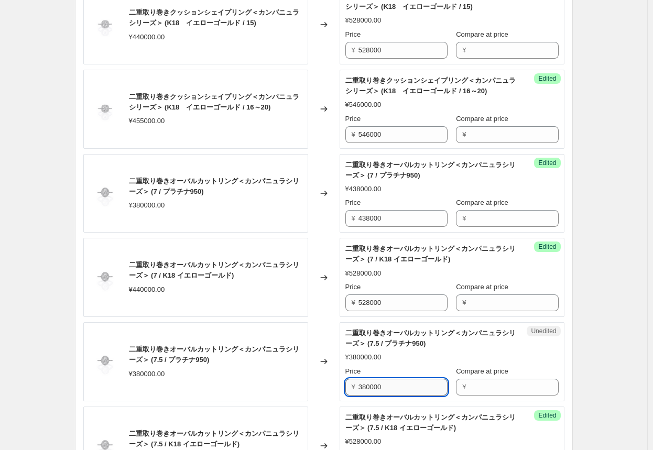
click at [341, 383] on input "380000" at bounding box center [402, 387] width 89 height 17
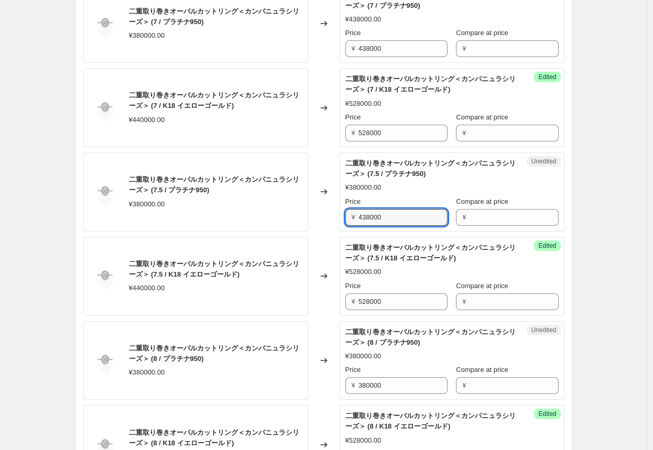
scroll to position [809, 0]
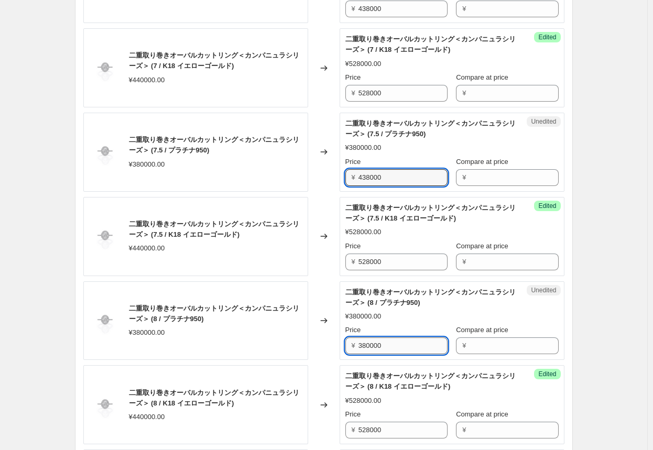
click at [341, 344] on input "380000" at bounding box center [402, 345] width 89 height 17
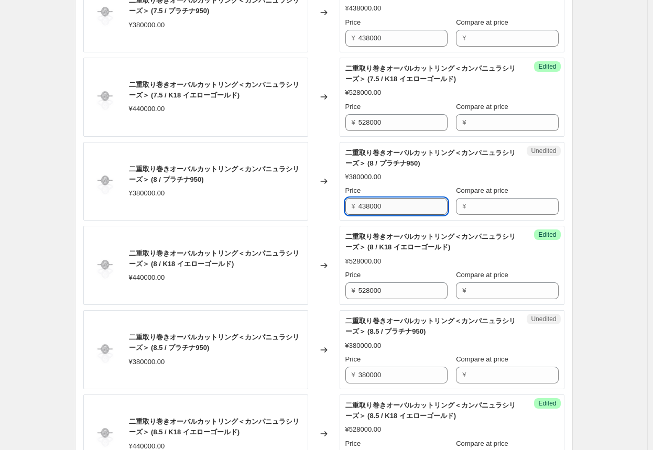
scroll to position [966, 0]
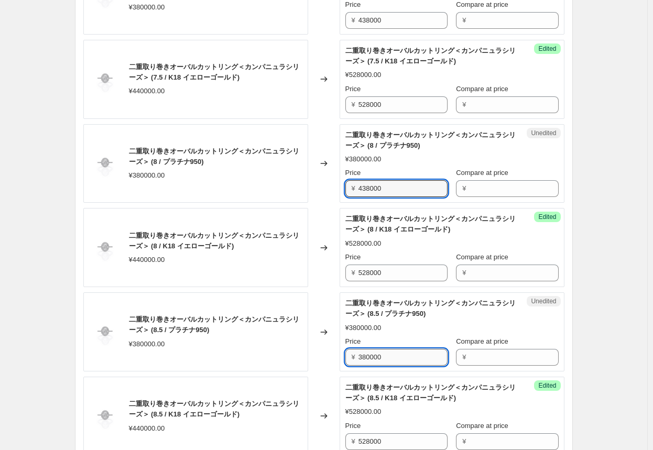
click at [341, 355] on input "380000" at bounding box center [402, 357] width 89 height 17
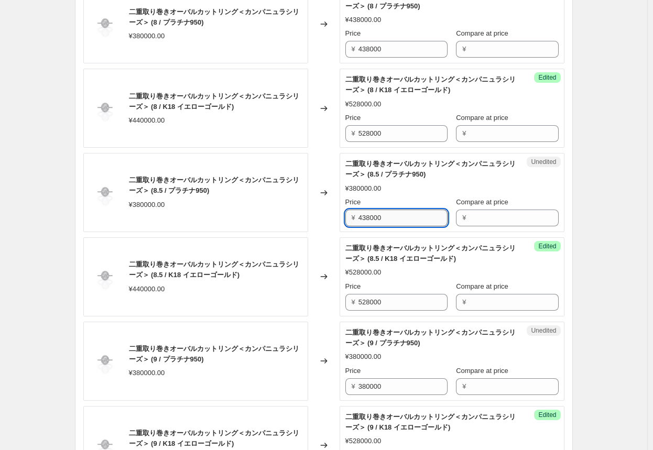
scroll to position [1123, 0]
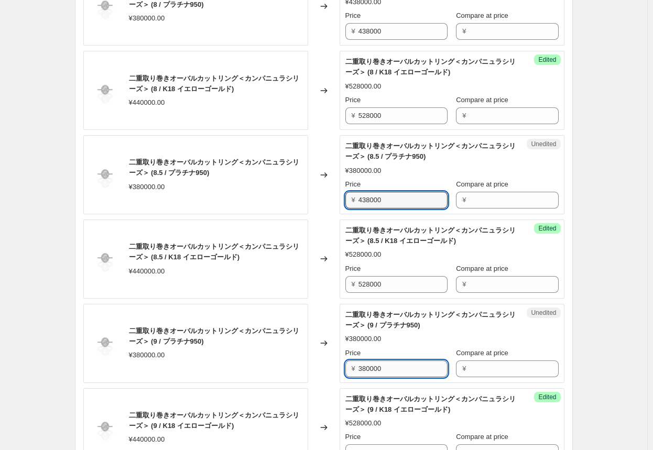
click at [341, 367] on input "380000" at bounding box center [402, 368] width 89 height 17
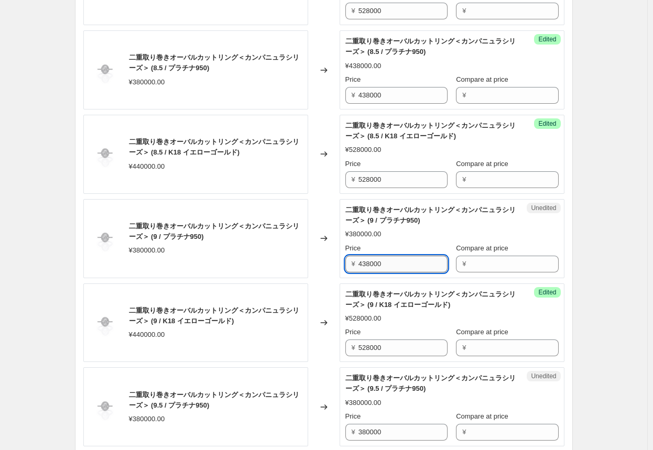
scroll to position [1281, 0]
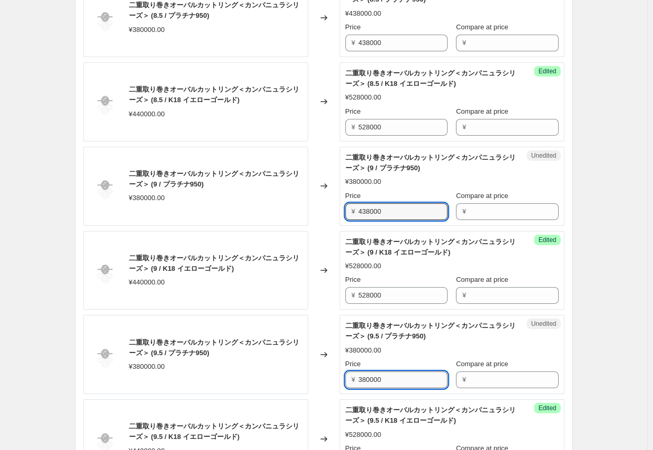
click at [341, 378] on input "380000" at bounding box center [402, 379] width 89 height 17
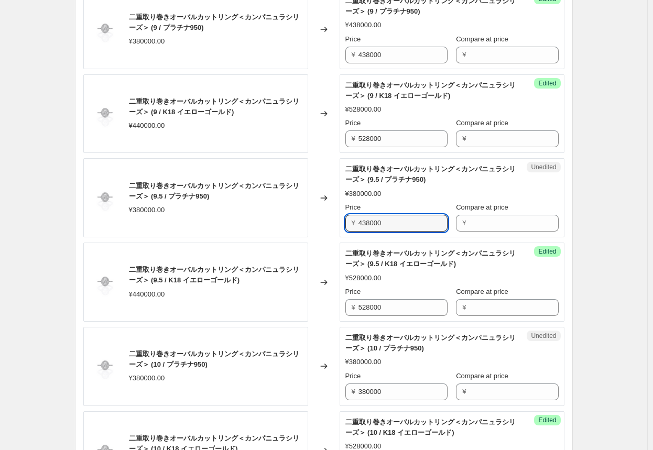
scroll to position [1438, 0]
click at [341, 383] on input "380000" at bounding box center [402, 391] width 89 height 17
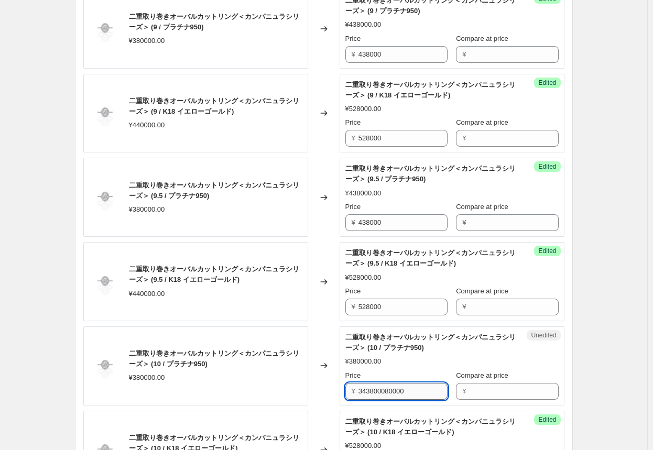
click at [341, 383] on input "343800080000" at bounding box center [402, 391] width 89 height 17
click at [341, 384] on input "343800080000" at bounding box center [402, 391] width 89 height 17
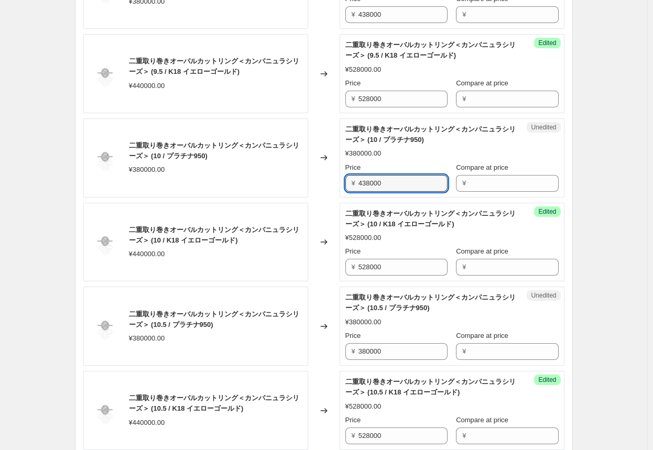
scroll to position [1647, 0]
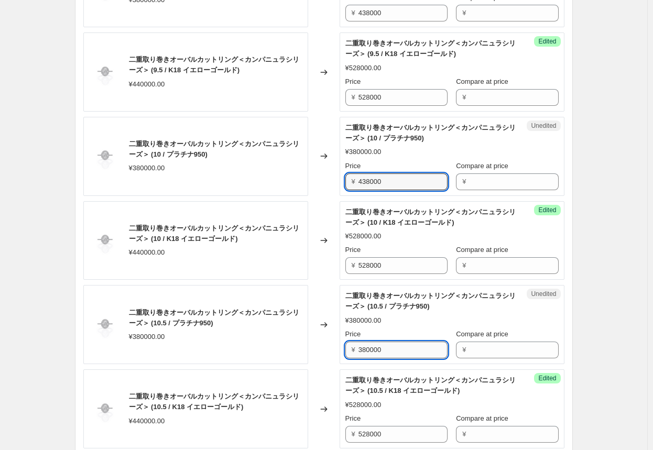
click at [341, 350] on input "380000" at bounding box center [402, 349] width 89 height 17
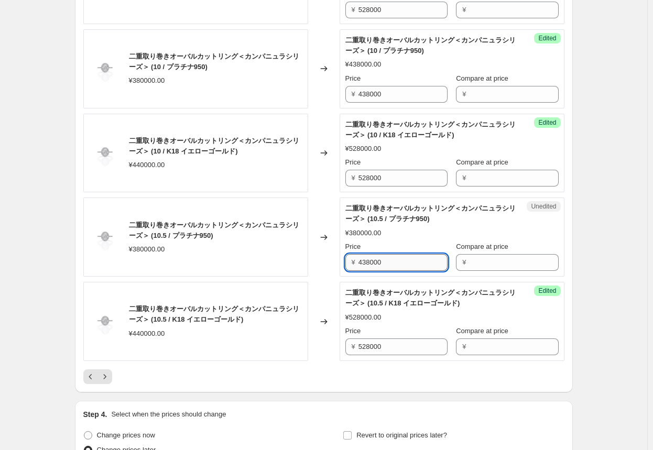
scroll to position [1752, 0]
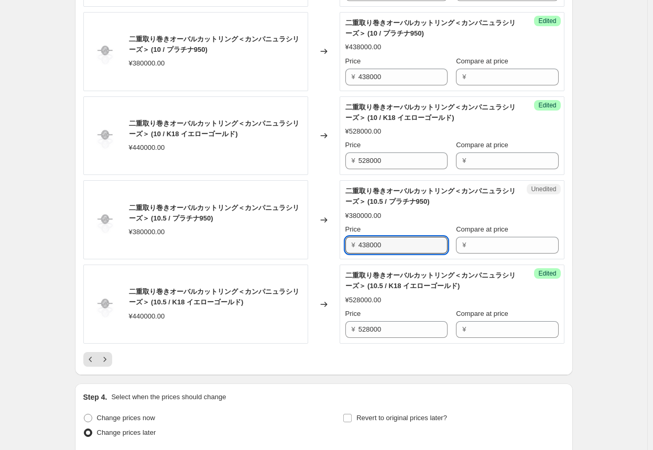
click at [322, 326] on div "Changed to" at bounding box center [323, 303] width 31 height 79
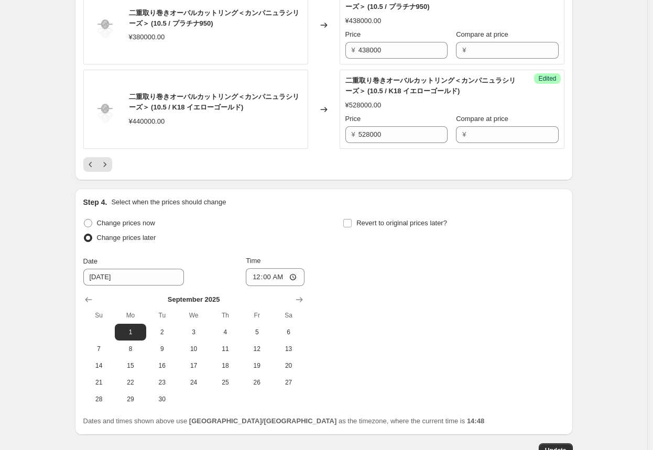
scroll to position [2014, 0]
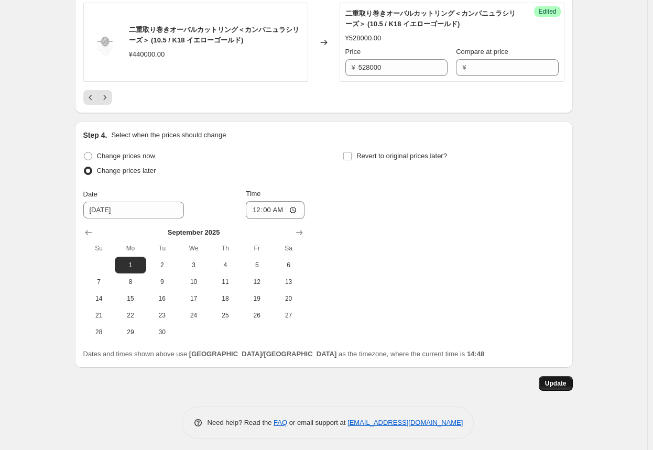
click at [341, 379] on span "Update" at bounding box center [555, 383] width 21 height 8
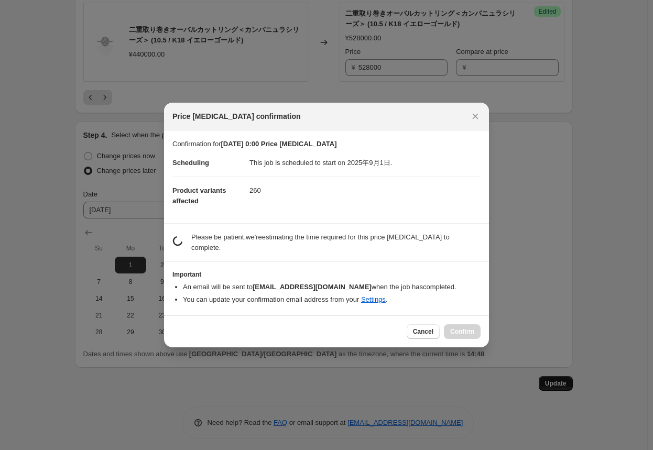
scroll to position [0, 0]
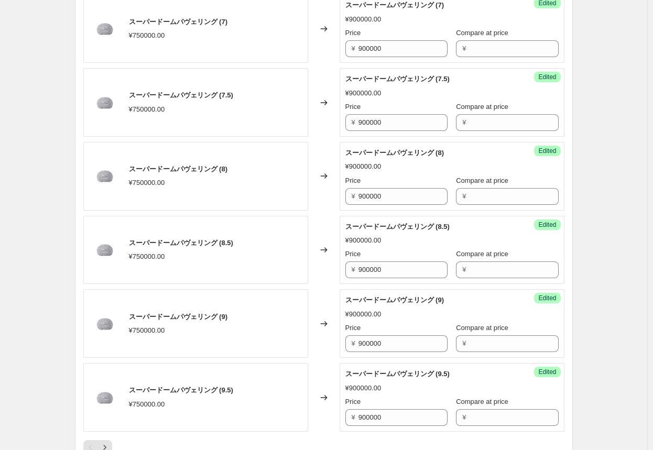
scroll to position [1624, 0]
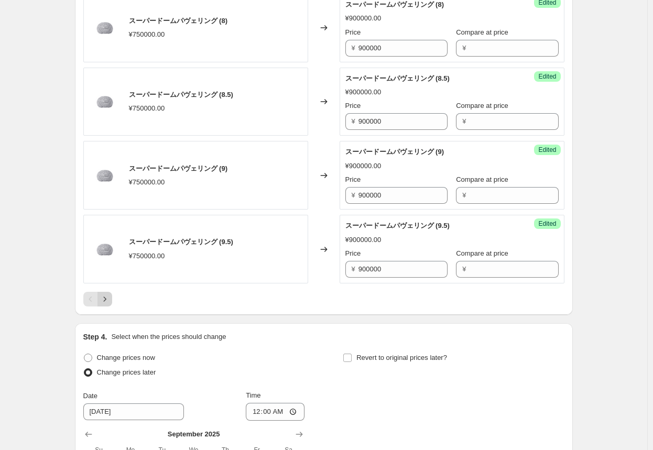
click at [106, 296] on icon "Next" at bounding box center [104, 298] width 3 height 5
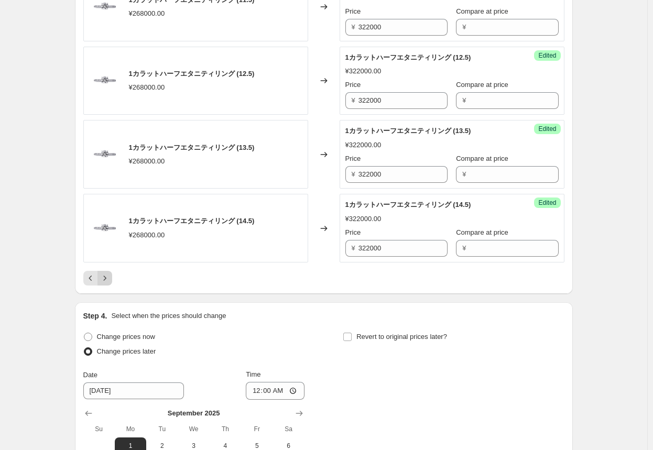
click at [109, 273] on icon "Next" at bounding box center [105, 278] width 10 height 10
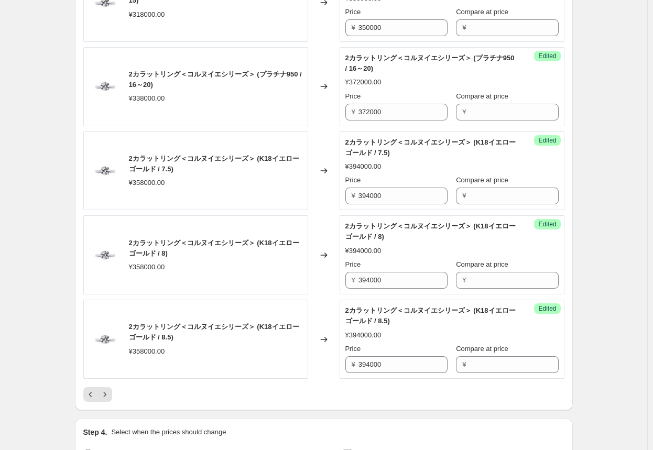
scroll to position [1833, 0]
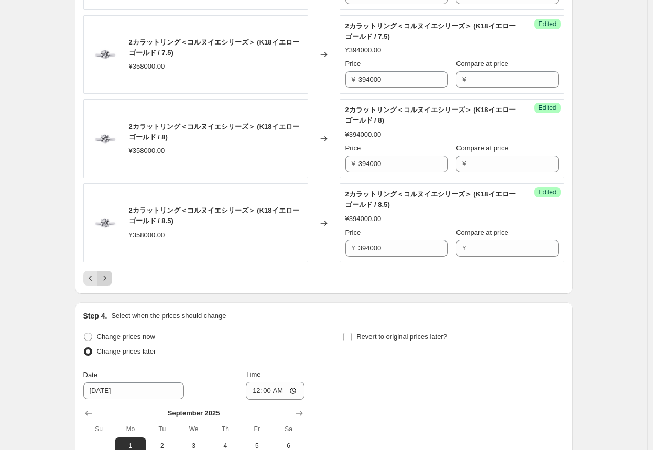
click at [109, 273] on icon "Next" at bounding box center [105, 278] width 10 height 10
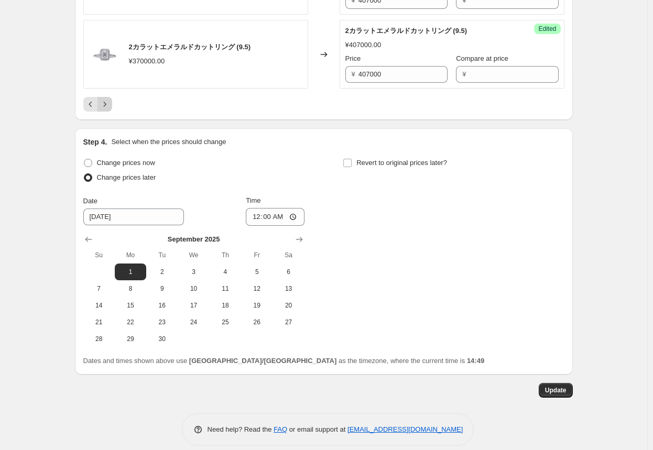
scroll to position [1951, 0]
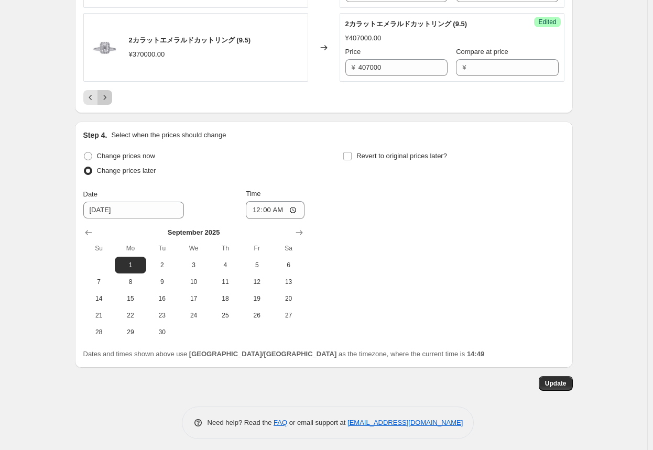
click at [109, 94] on icon "Next" at bounding box center [105, 97] width 10 height 10
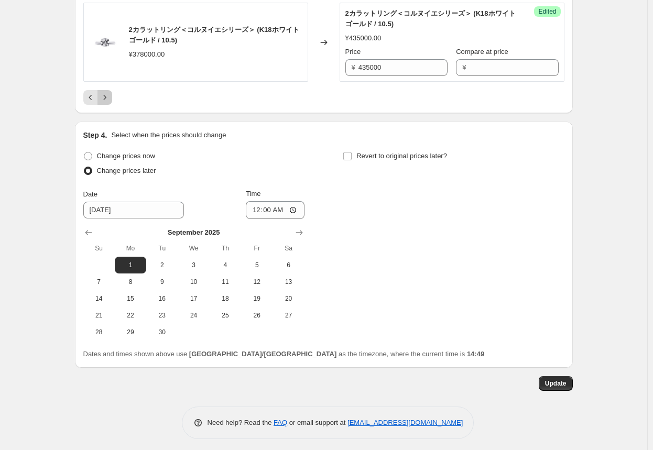
click at [109, 94] on icon "Next" at bounding box center [105, 97] width 10 height 10
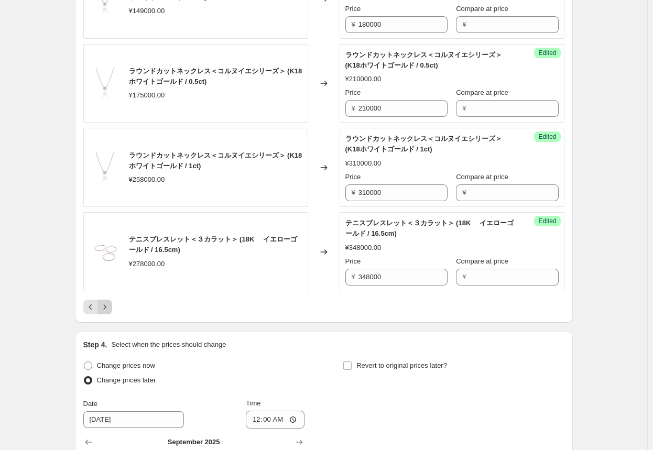
scroll to position [1888, 0]
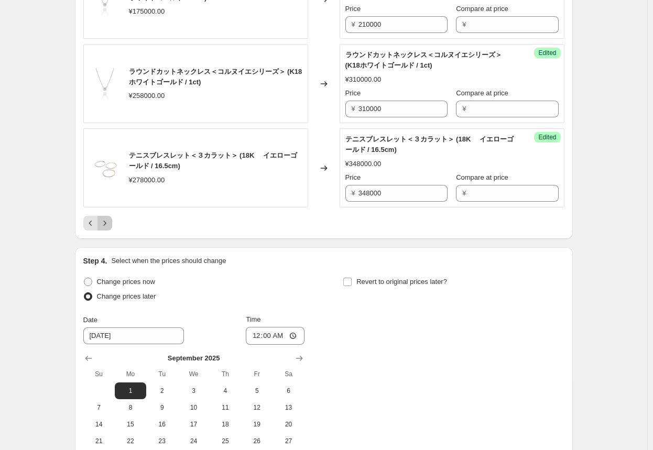
click at [106, 221] on icon "Next" at bounding box center [105, 223] width 10 height 10
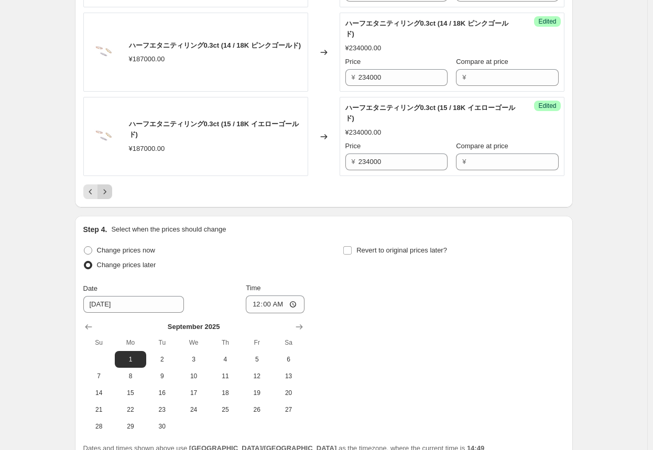
click at [109, 197] on icon "Next" at bounding box center [105, 191] width 10 height 10
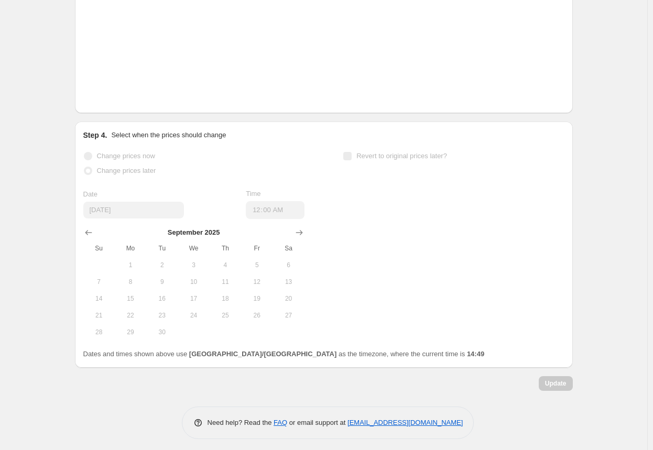
scroll to position [1815, 0]
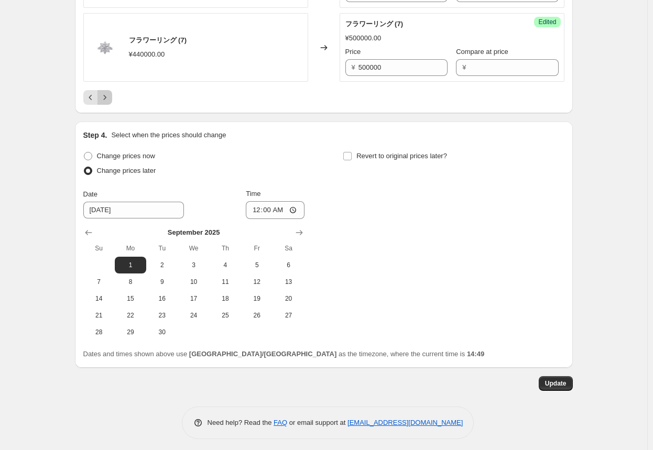
click at [108, 93] on icon "Next" at bounding box center [105, 97] width 10 height 10
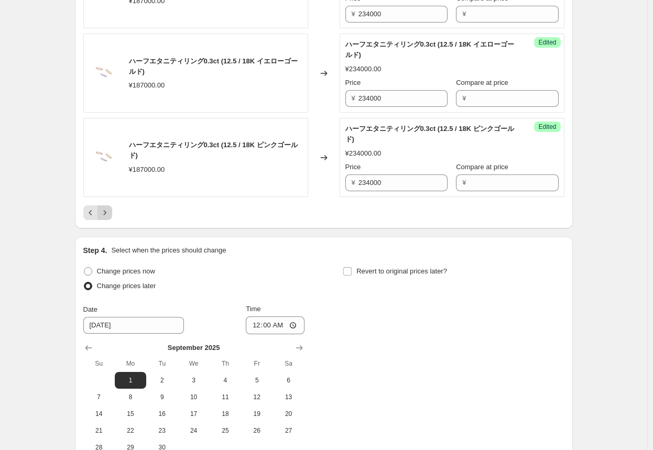
click at [112, 208] on button "Next" at bounding box center [104, 212] width 15 height 15
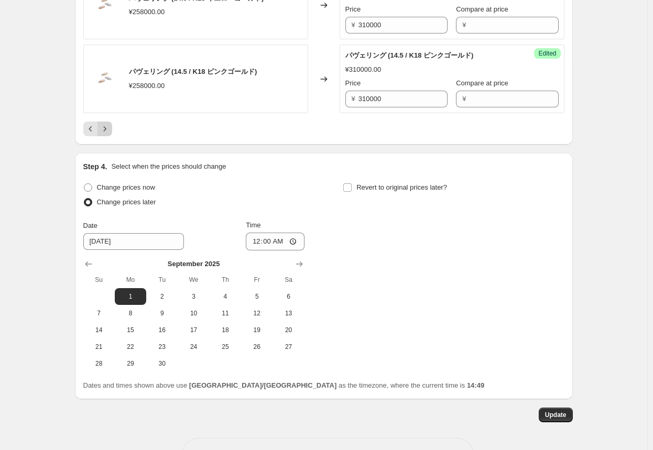
click at [106, 126] on icon "Next" at bounding box center [104, 128] width 3 height 5
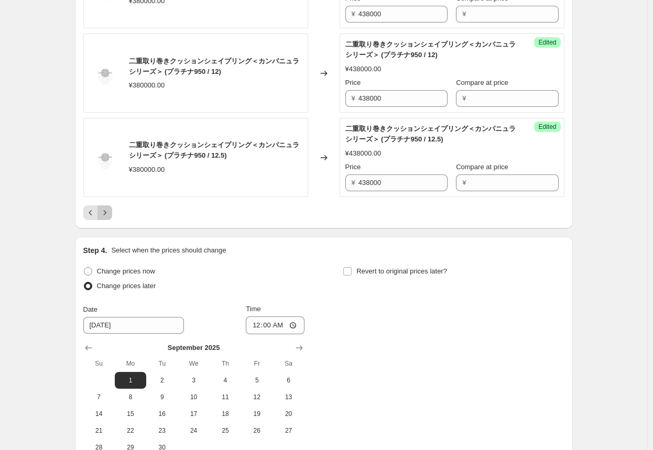
click at [106, 210] on icon "Next" at bounding box center [104, 212] width 3 height 5
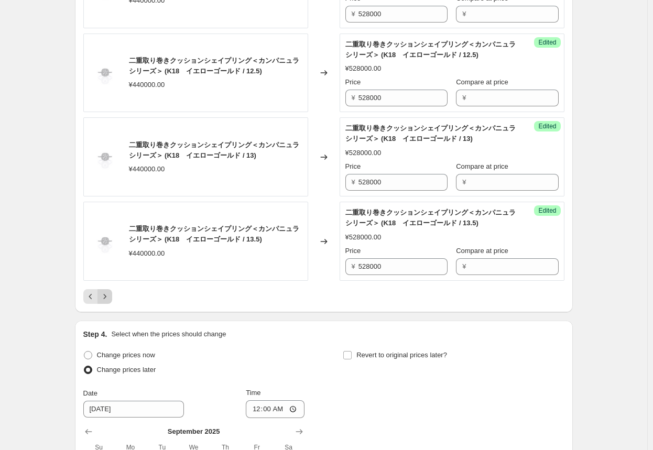
click at [107, 296] on icon "Next" at bounding box center [105, 296] width 10 height 10
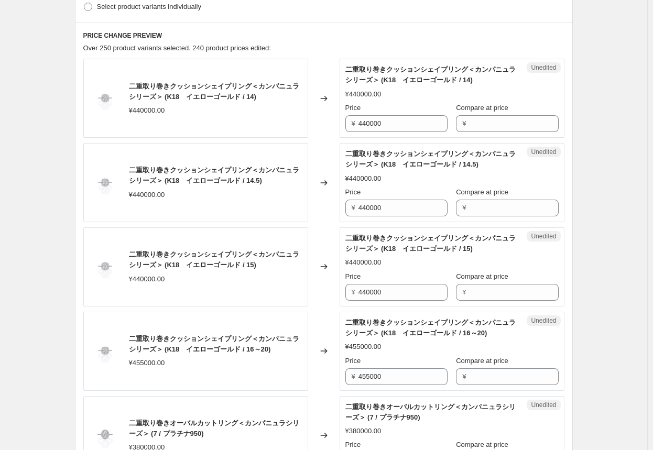
scroll to position [191, 0]
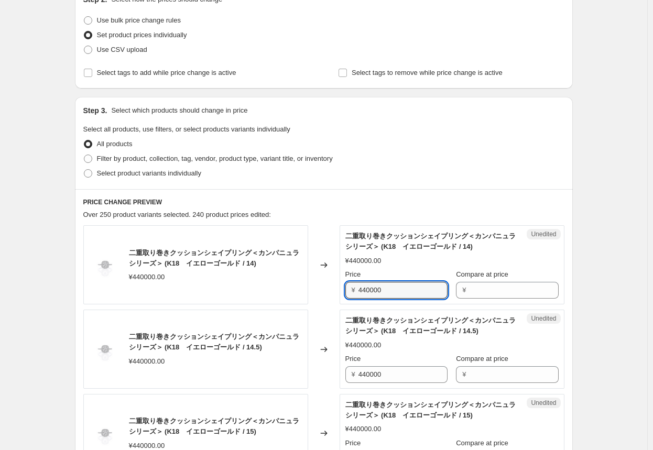
drag, startPoint x: 392, startPoint y: 292, endPoint x: 346, endPoint y: 294, distance: 46.1
click at [346, 294] on div "Unedited 二重取り巻きクッションシェイプリング＜カンパニュラシリーズ＞ (K18　イエローゴールド / 14) ¥440000.00 Price ¥ …" at bounding box center [451, 264] width 225 height 79
type input "528000"
click at [328, 276] on div "Changed to" at bounding box center [323, 264] width 31 height 79
click at [363, 290] on input "528000" at bounding box center [402, 290] width 89 height 17
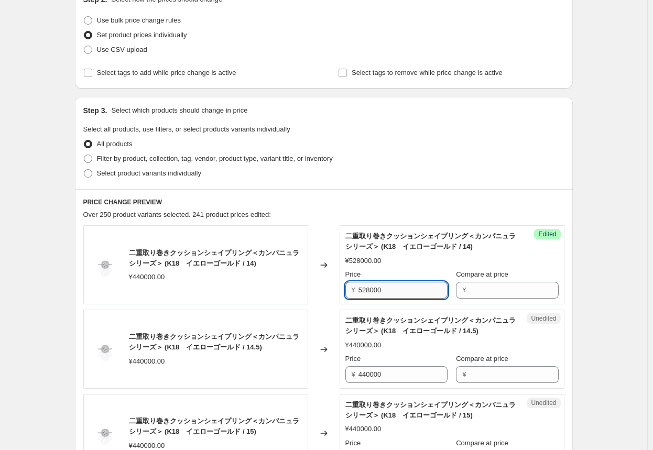
click at [363, 290] on input "528000" at bounding box center [402, 290] width 89 height 17
click at [376, 373] on input "440000" at bounding box center [402, 374] width 89 height 17
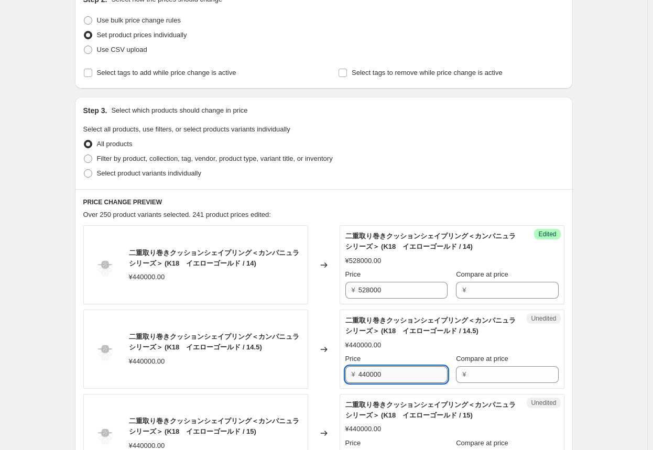
click at [376, 373] on input "440000" at bounding box center [402, 374] width 89 height 17
paste input "528"
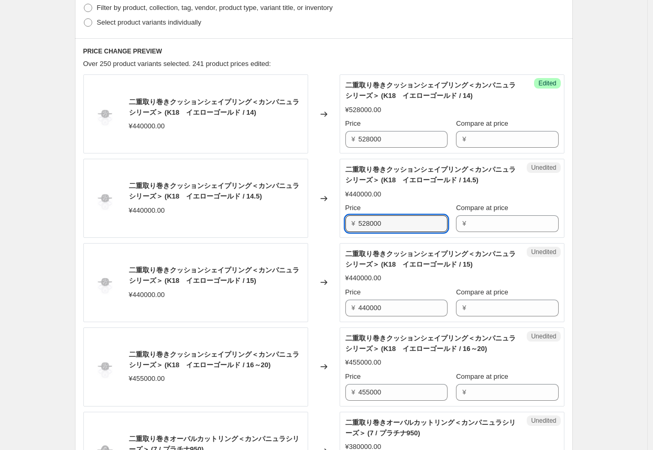
scroll to position [348, 0]
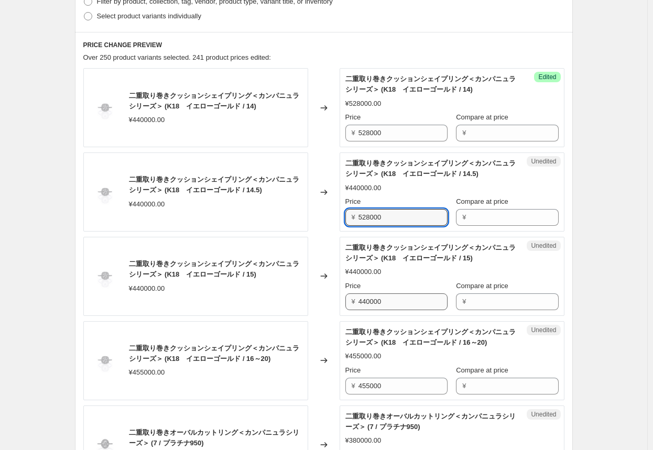
type input "528000"
click at [372, 301] on input "440000" at bounding box center [402, 301] width 89 height 17
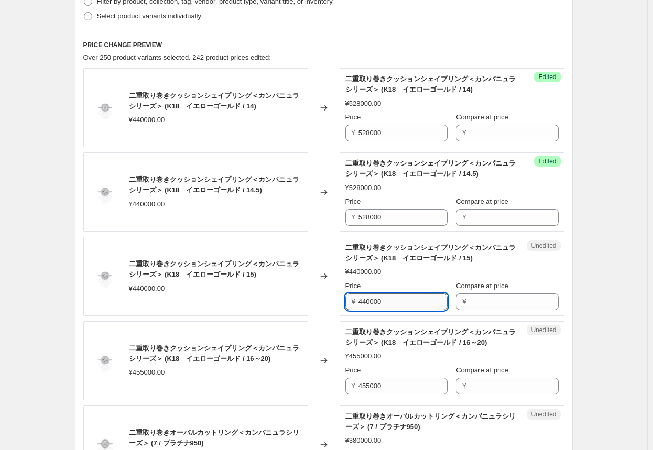
click at [372, 301] on input "440000" at bounding box center [402, 301] width 89 height 17
paste input "528"
drag, startPoint x: 372, startPoint y: 301, endPoint x: 372, endPoint y: 358, distance: 57.6
type input "528000"
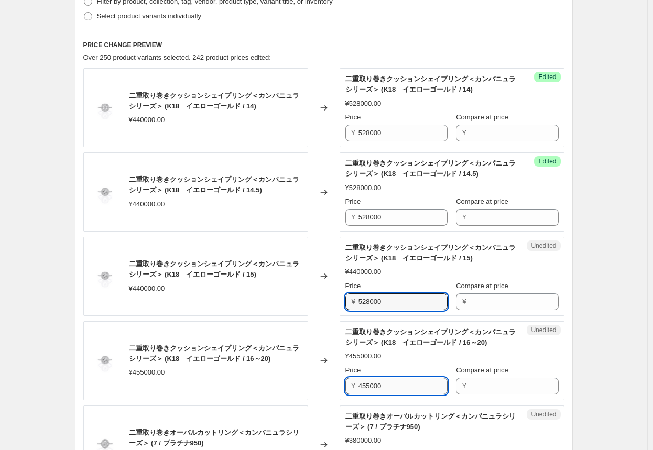
click at [371, 387] on input "455000" at bounding box center [402, 386] width 89 height 17
type input "546000"
click at [324, 405] on div "Changed to" at bounding box center [323, 444] width 31 height 79
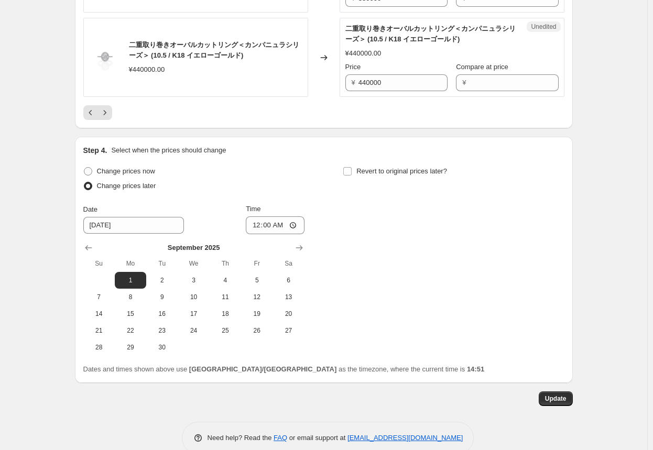
scroll to position [2014, 0]
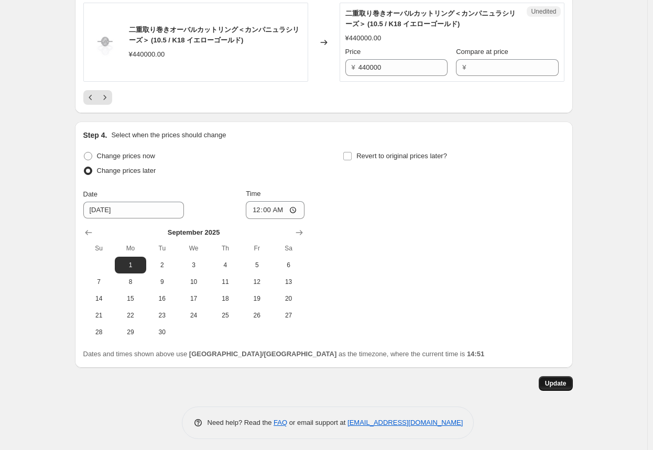
click at [561, 380] on span "Update" at bounding box center [555, 383] width 21 height 8
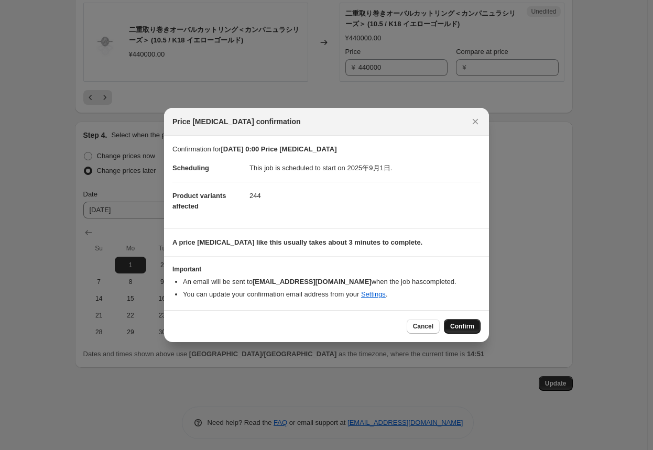
click at [469, 328] on span "Confirm" at bounding box center [462, 326] width 24 height 8
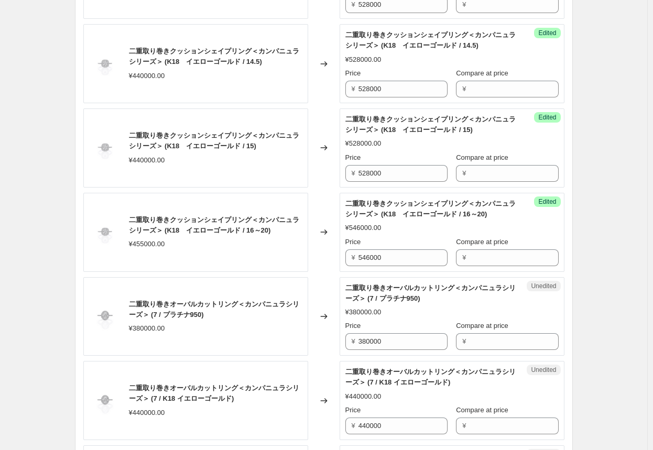
scroll to position [495, 0]
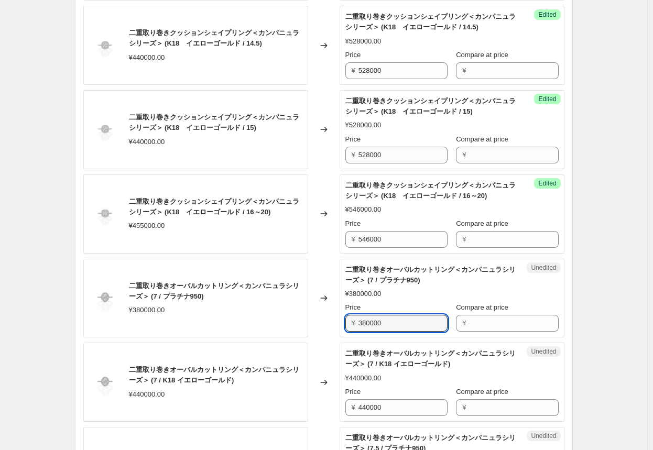
drag, startPoint x: 393, startPoint y: 321, endPoint x: 317, endPoint y: 323, distance: 75.4
click at [318, 323] on div "二重取り巻きオーバルカットリング＜カンパニュラシリーズ＞ (7 / プラチナ950) ¥380000.00 Changed to Unedited 二重取り巻…" at bounding box center [323, 298] width 481 height 79
type input "438000"
click at [333, 329] on div "Changed to" at bounding box center [323, 298] width 31 height 79
click at [377, 326] on input "438000" at bounding box center [402, 323] width 89 height 17
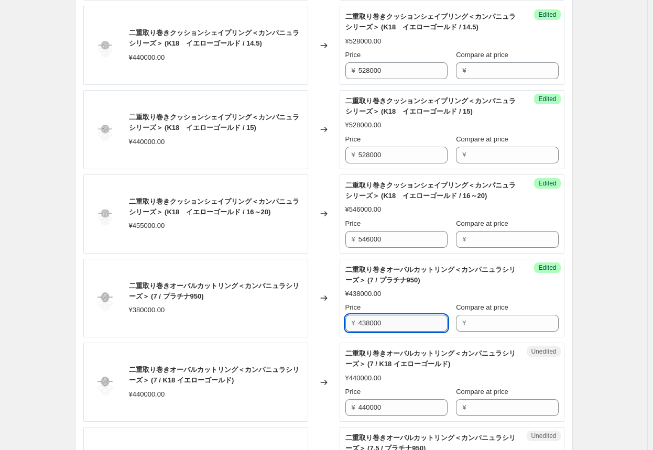
click at [377, 326] on input "438000" at bounding box center [402, 323] width 89 height 17
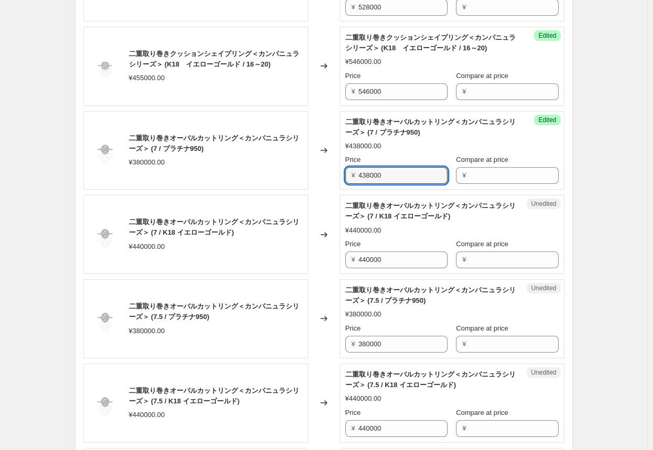
scroll to position [652, 0]
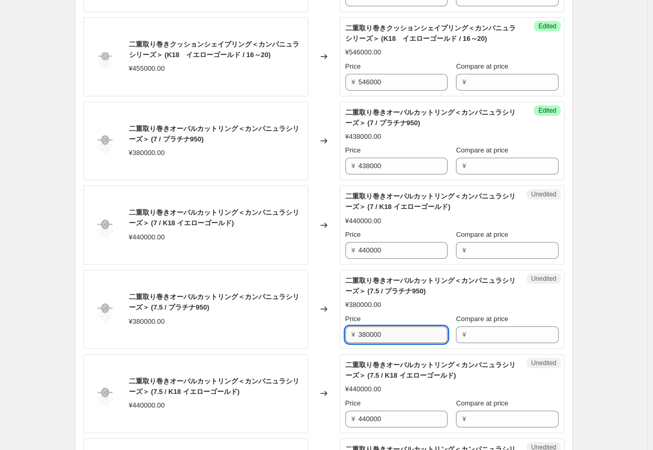
click at [378, 331] on input "380000" at bounding box center [402, 334] width 89 height 17
paste input "438"
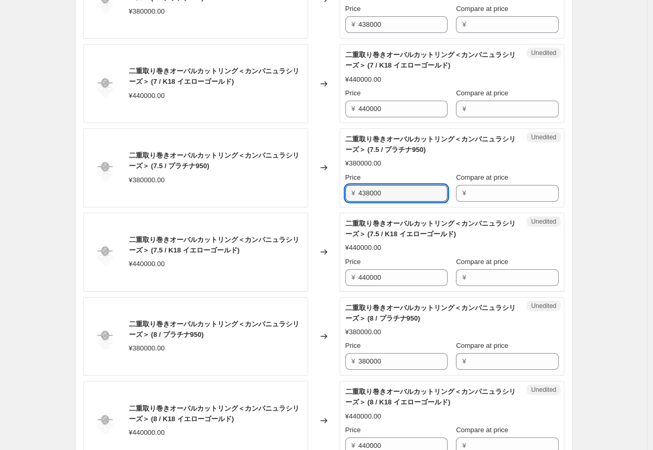
scroll to position [809, 0]
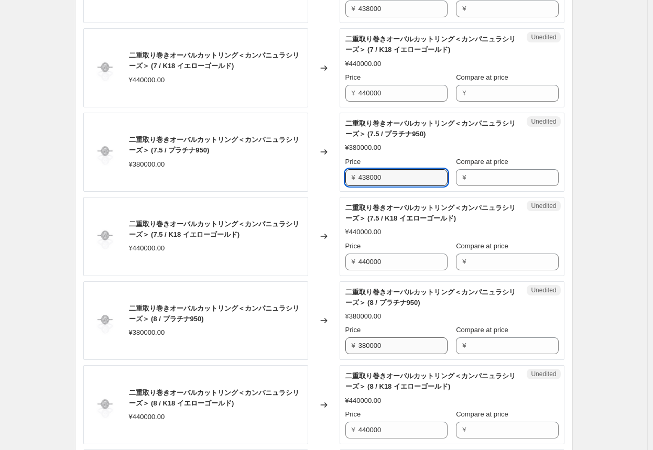
type input "438000"
click at [371, 343] on input "380000" at bounding box center [402, 345] width 89 height 17
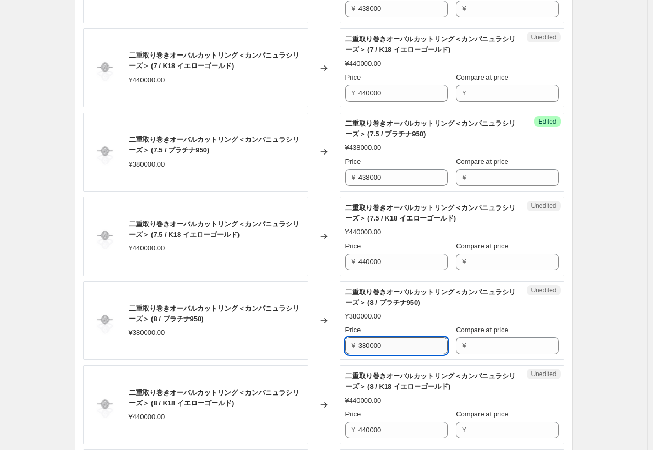
click at [371, 343] on input "380000" at bounding box center [402, 345] width 89 height 17
paste input "438"
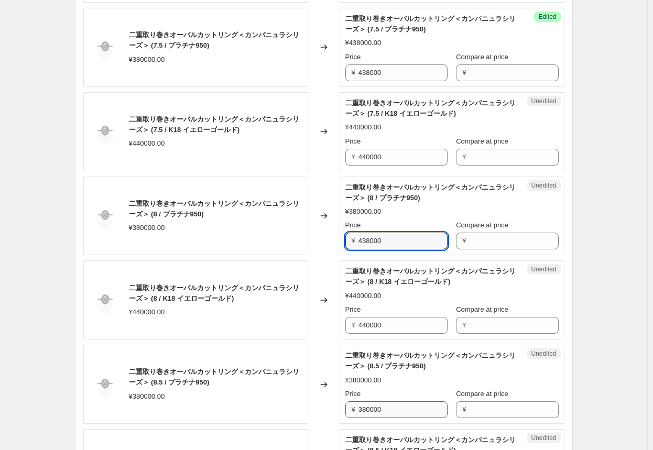
type input "438000"
click at [372, 406] on input "380000" at bounding box center [402, 409] width 89 height 17
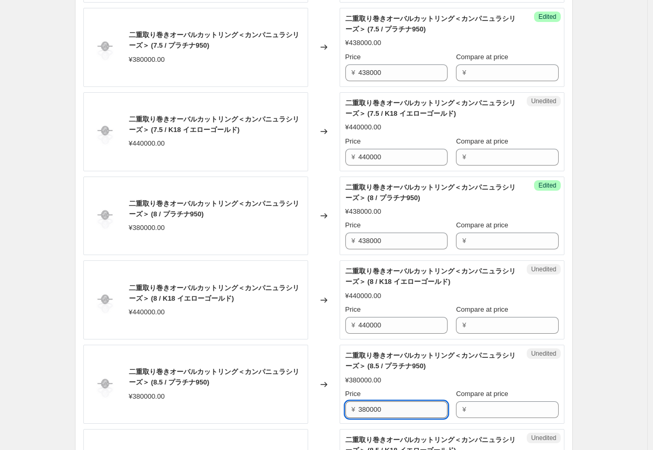
click at [372, 406] on input "380000" at bounding box center [402, 409] width 89 height 17
paste input "438"
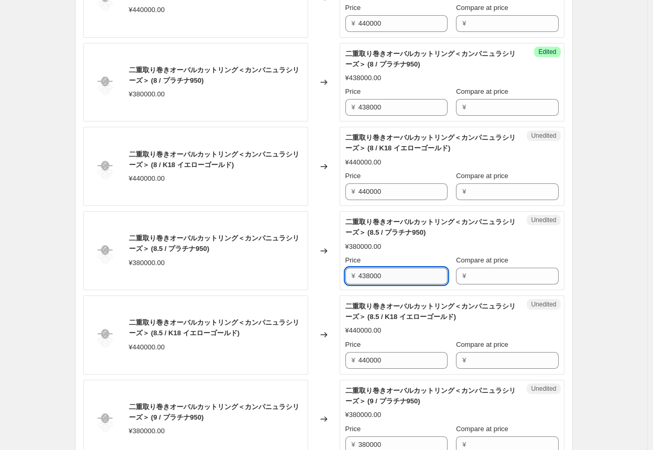
scroll to position [1071, 0]
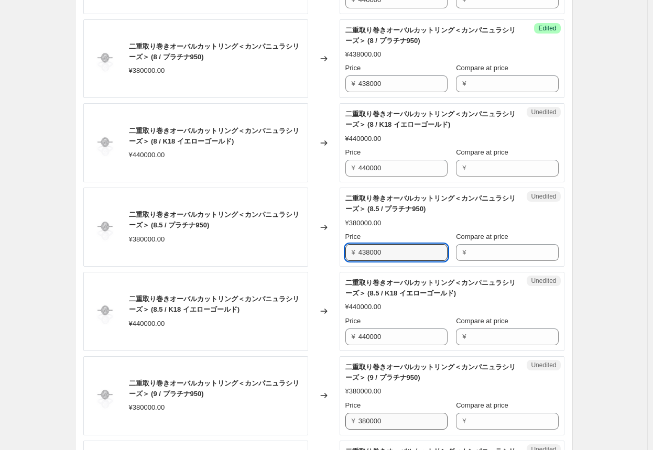
type input "438000"
click at [369, 417] on input "380000" at bounding box center [402, 421] width 89 height 17
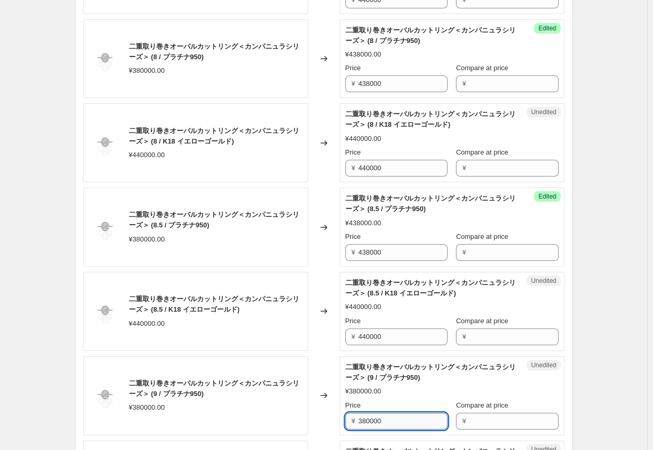
click at [369, 417] on input "380000" at bounding box center [402, 421] width 89 height 17
paste input "438"
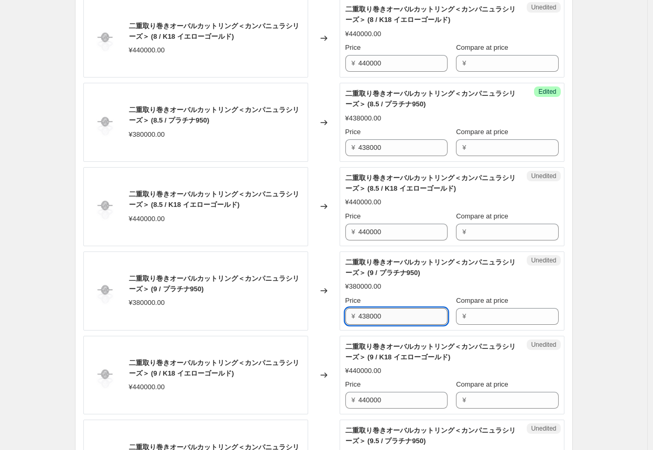
scroll to position [1228, 0]
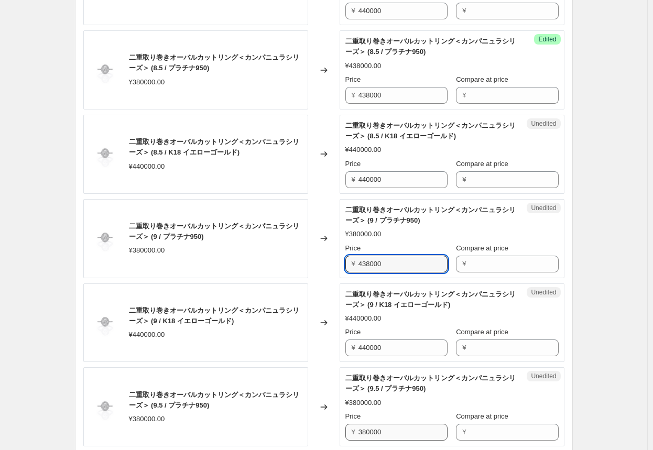
type input "438000"
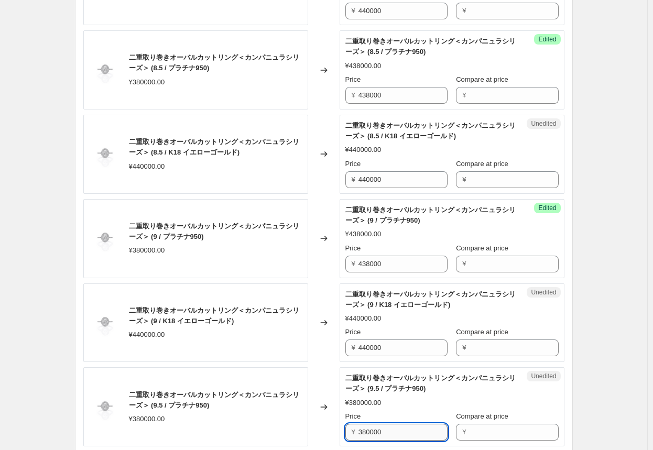
click at [368, 427] on input "380000" at bounding box center [402, 432] width 89 height 17
paste input "438"
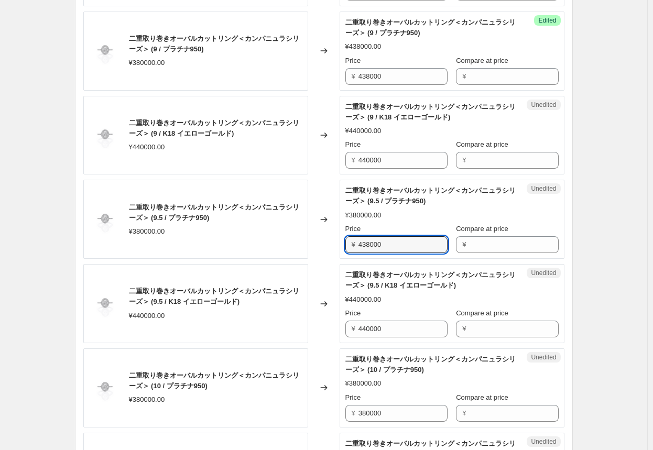
scroll to position [1438, 0]
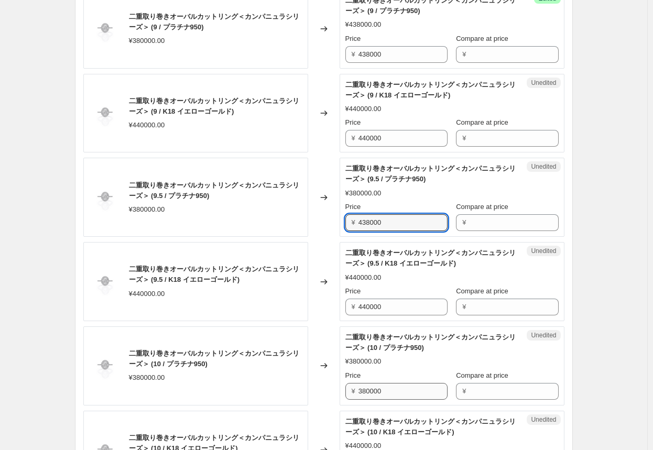
type input "438000"
click at [368, 388] on input "380000" at bounding box center [402, 391] width 89 height 17
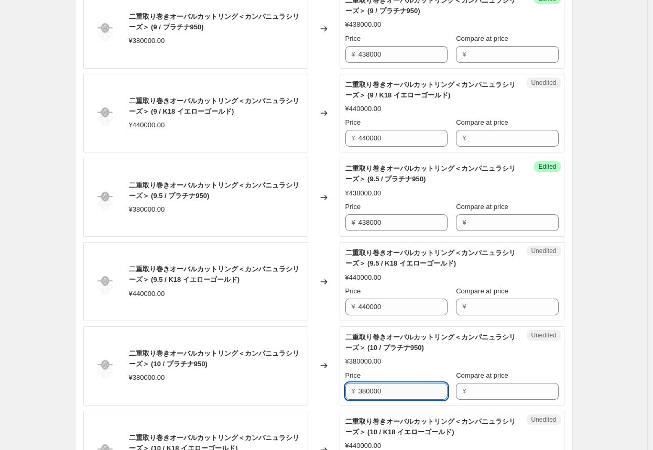
click at [368, 388] on input "380000" at bounding box center [402, 391] width 89 height 17
paste input "438"
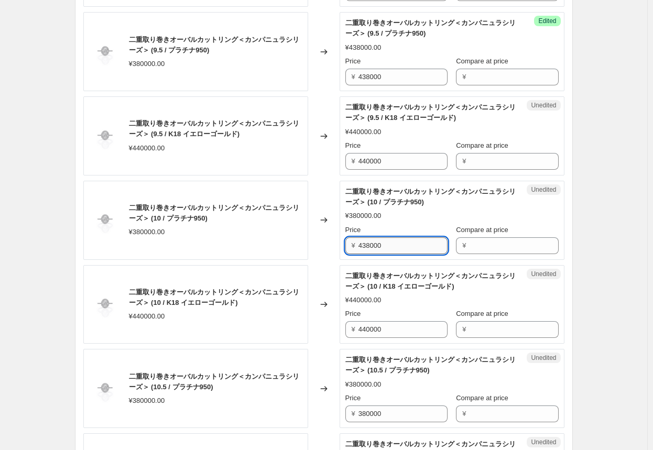
scroll to position [1595, 0]
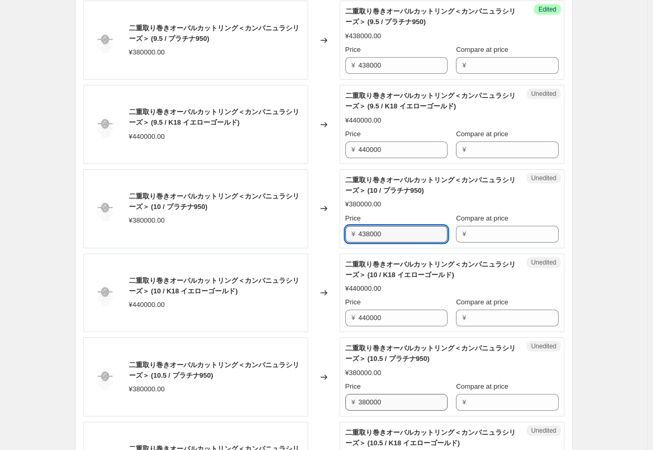
type input "438000"
click at [364, 400] on input "380000" at bounding box center [402, 402] width 89 height 17
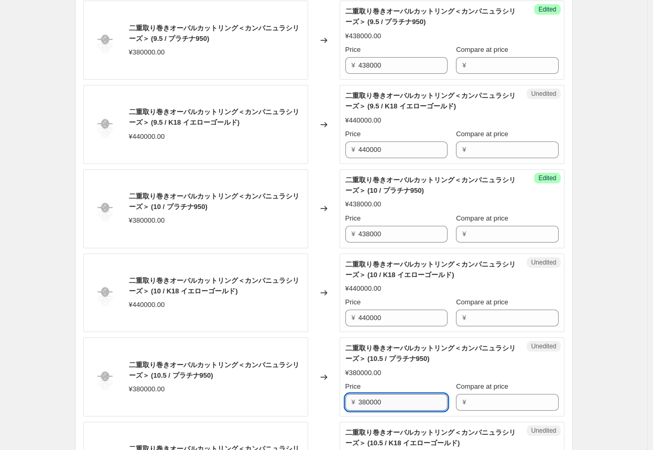
click at [364, 400] on input "380000" at bounding box center [402, 402] width 89 height 17
paste input "438"
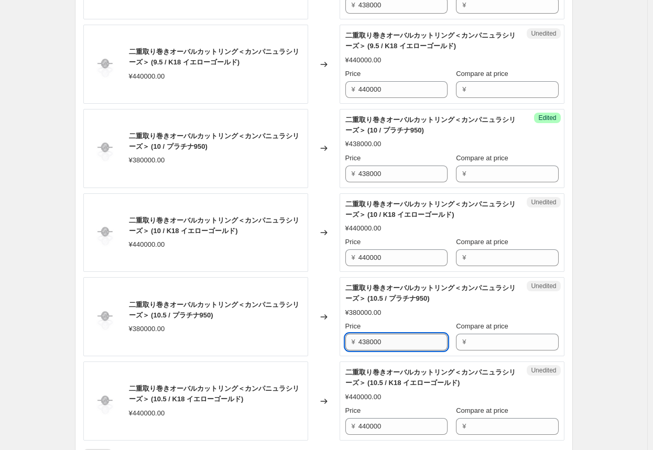
scroll to position [1699, 0]
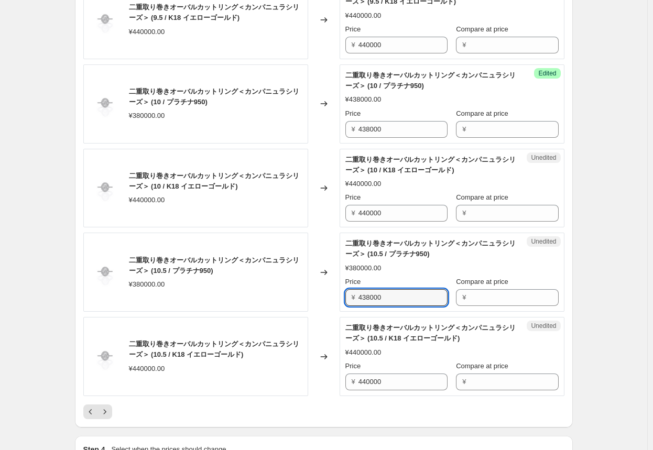
type input "438000"
click at [360, 404] on div at bounding box center [323, 411] width 481 height 15
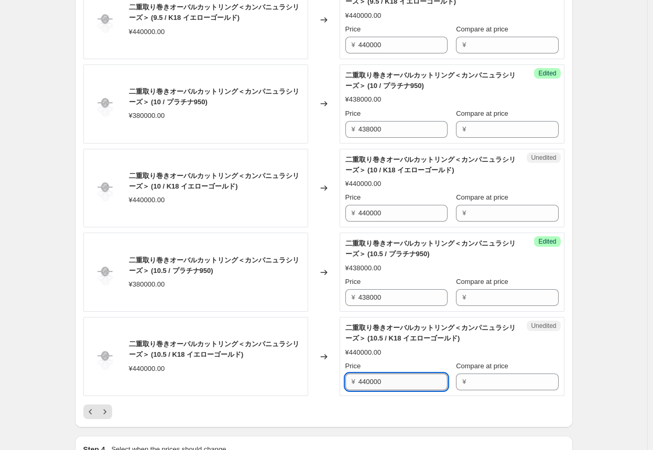
click at [367, 379] on input "440000" at bounding box center [402, 381] width 89 height 17
type input "528000"
click at [325, 380] on div "Changed to" at bounding box center [323, 356] width 31 height 79
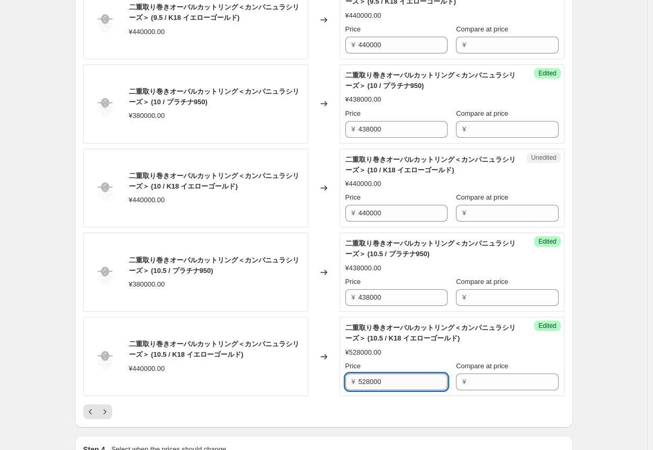
click at [374, 382] on input "528000" at bounding box center [402, 381] width 89 height 17
click at [376, 213] on input "440000" at bounding box center [402, 213] width 89 height 17
paste input "528"
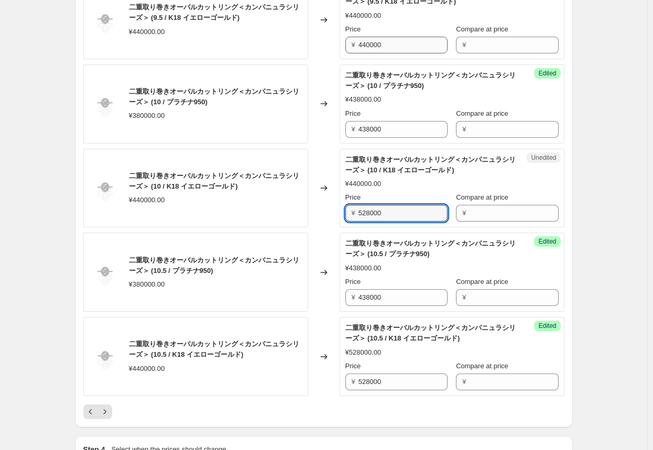
type input "528000"
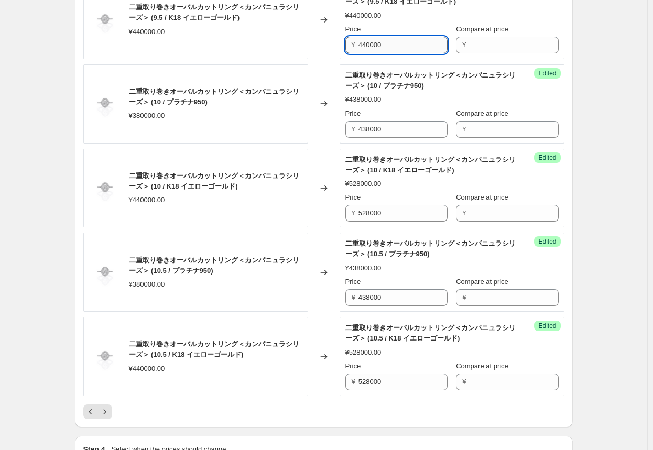
click at [372, 42] on input "440000" at bounding box center [402, 45] width 89 height 17
paste input "528"
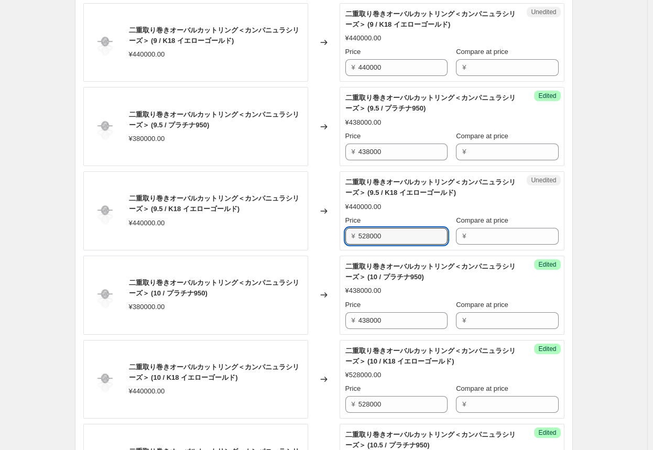
scroll to position [1490, 0]
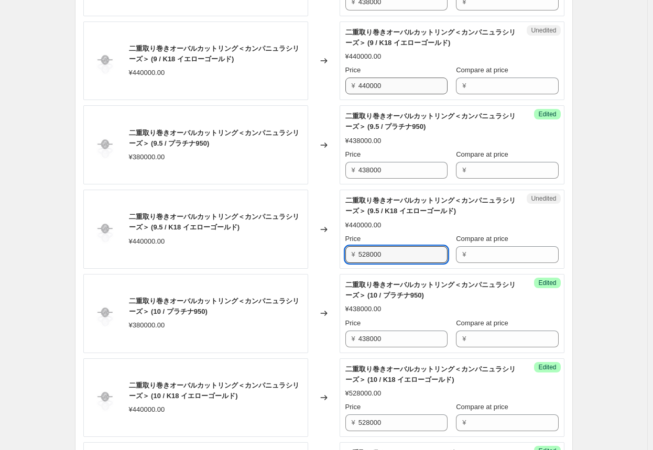
type input "528000"
click at [373, 84] on input "440000" at bounding box center [402, 86] width 89 height 17
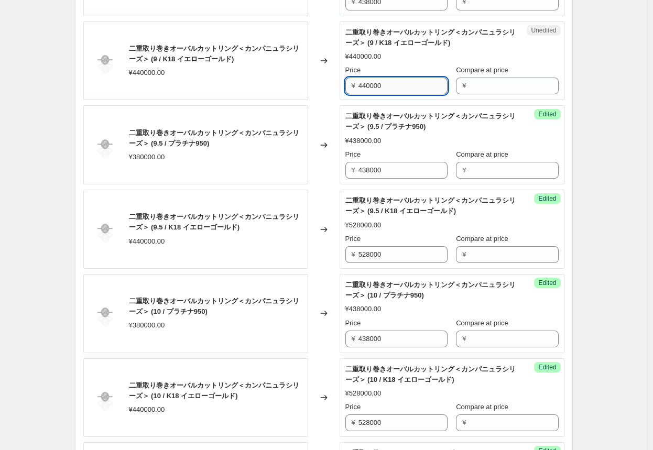
click at [373, 84] on input "440000" at bounding box center [402, 86] width 89 height 17
paste input "528"
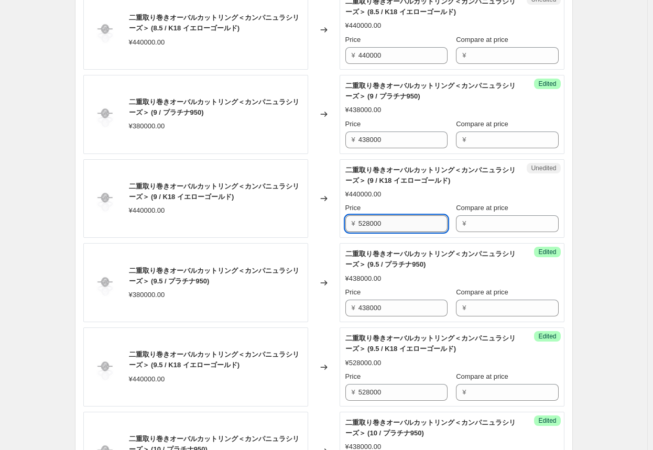
scroll to position [1333, 0]
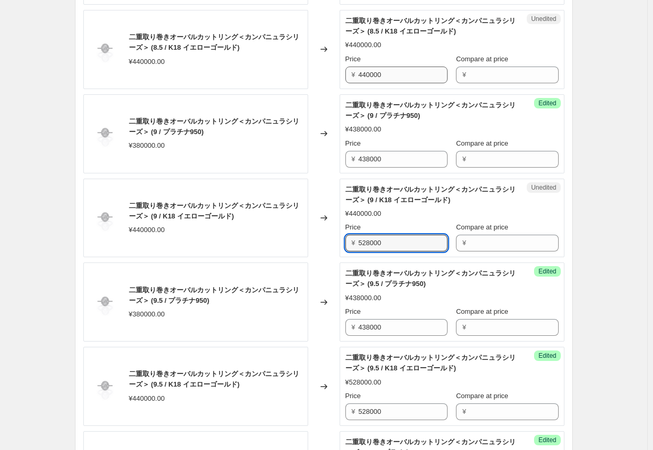
type input "528000"
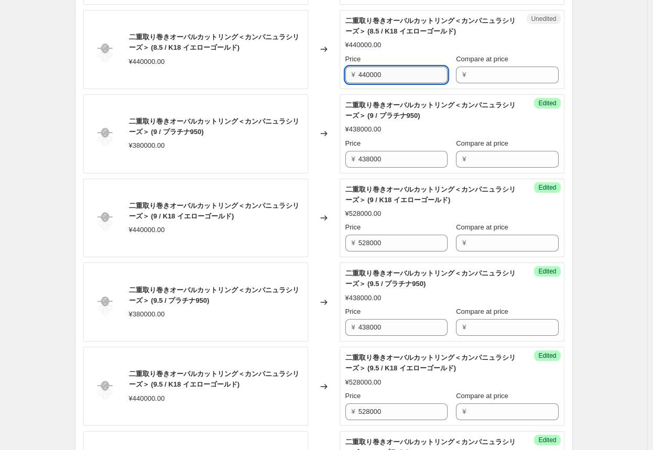
click at [374, 71] on input "440000" at bounding box center [402, 75] width 89 height 17
paste input "528"
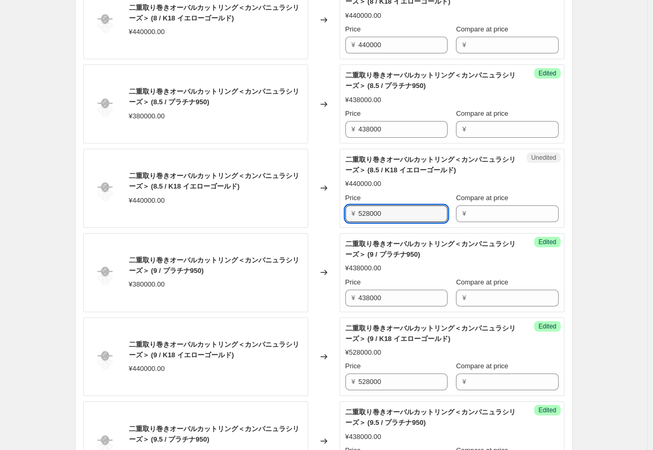
scroll to position [1176, 0]
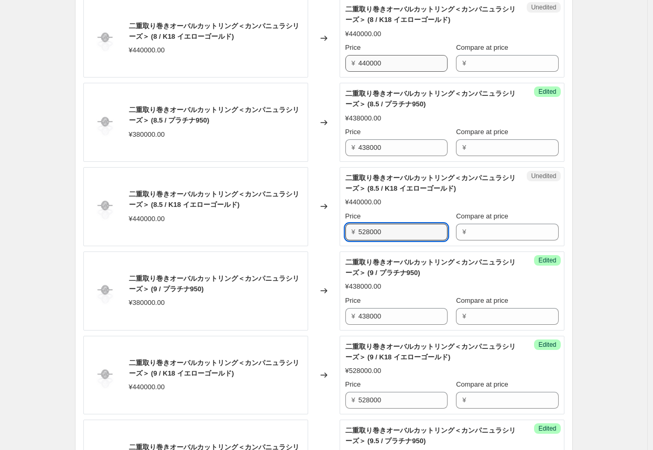
type input "528000"
click at [373, 63] on input "440000" at bounding box center [402, 63] width 89 height 17
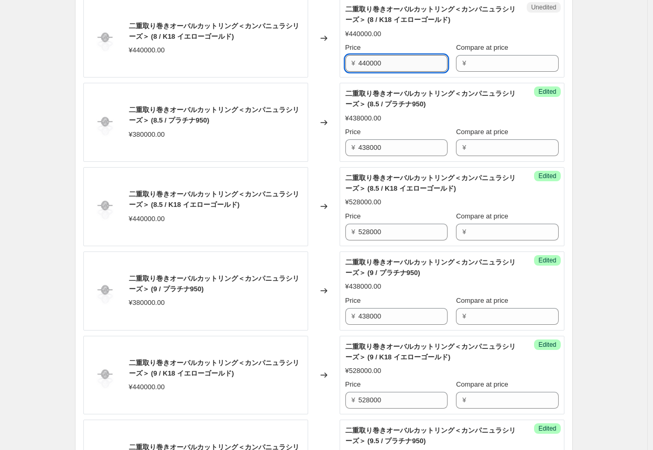
click at [373, 63] on input "440000" at bounding box center [402, 63] width 89 height 17
paste input "528"
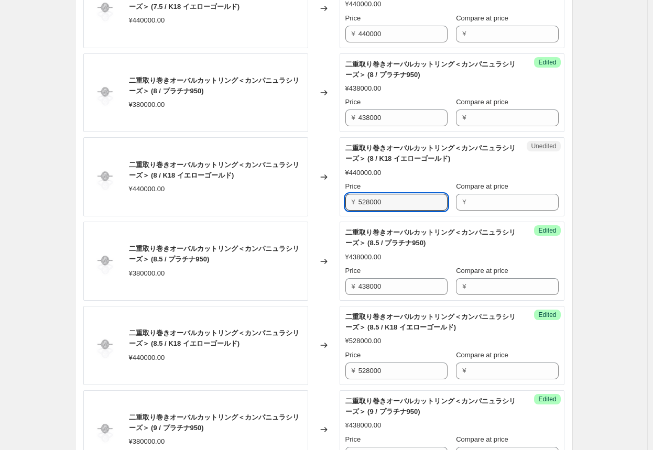
scroll to position [1019, 0]
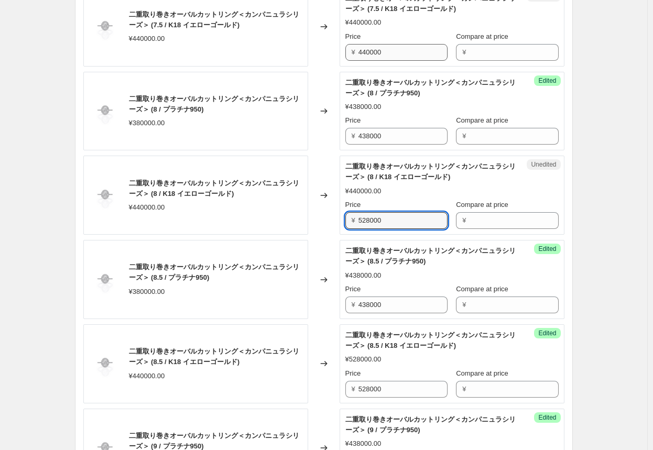
type input "528000"
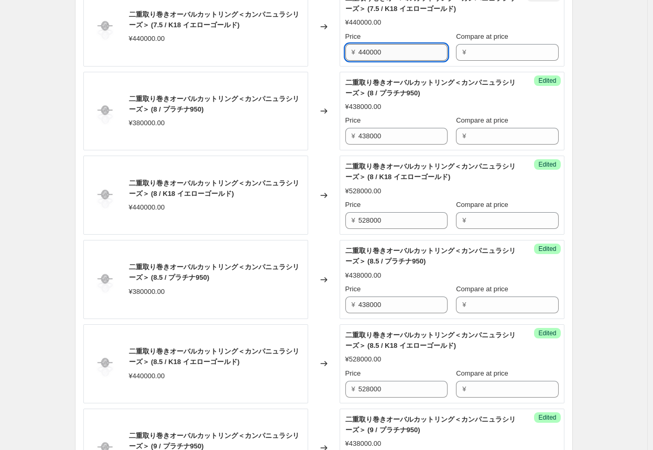
click at [375, 52] on input "440000" at bounding box center [402, 52] width 89 height 17
paste input "528"
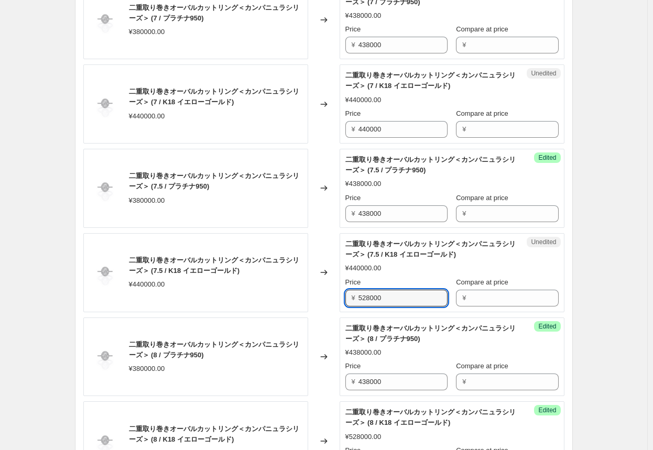
scroll to position [757, 0]
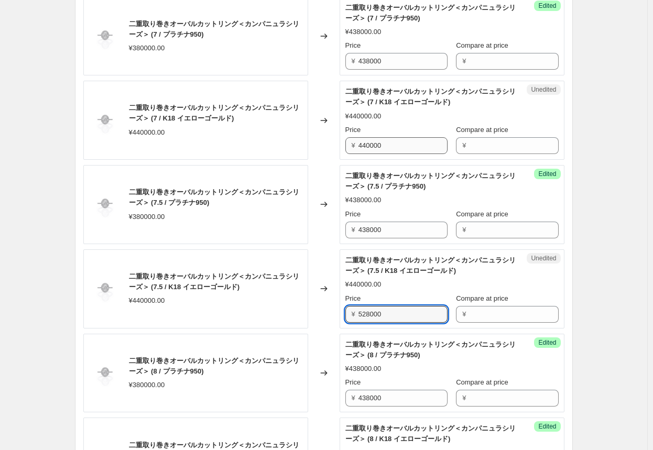
type input "528000"
click at [374, 143] on input "440000" at bounding box center [402, 145] width 89 height 17
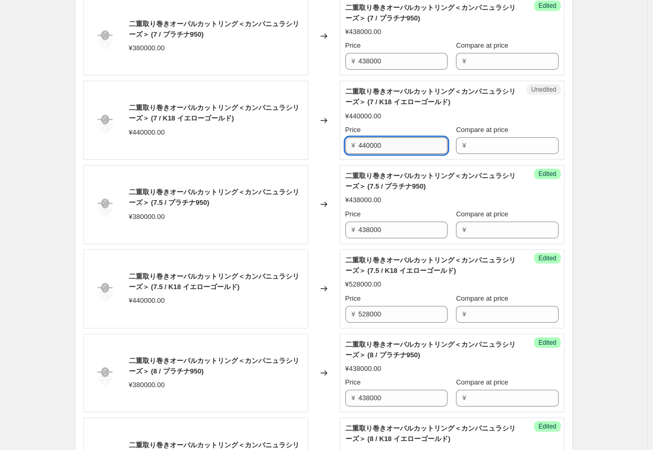
click at [374, 143] on input "440000" at bounding box center [402, 145] width 89 height 17
paste input "528"
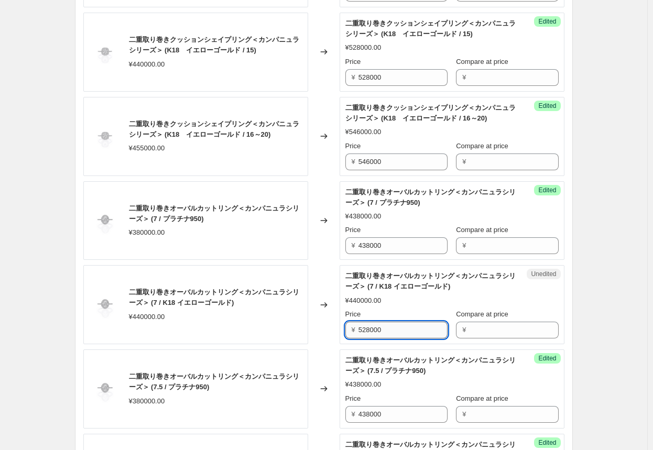
scroll to position [547, 0]
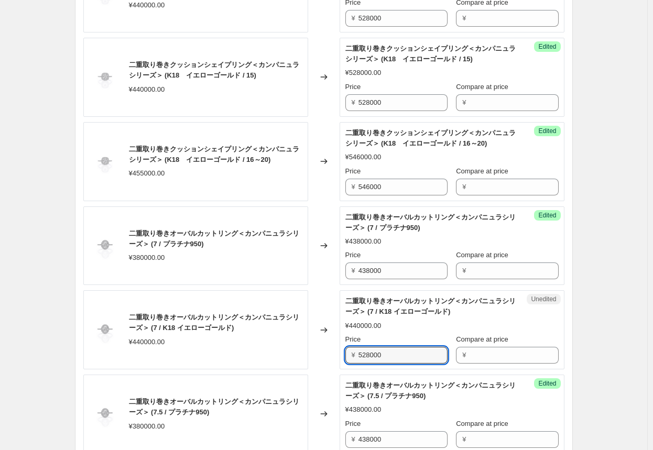
type input "528000"
click at [325, 279] on div "Changed to" at bounding box center [323, 245] width 31 height 79
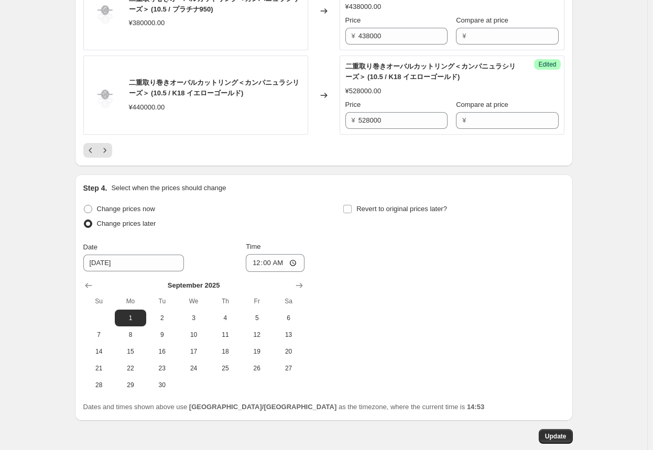
scroll to position [1961, 0]
click at [556, 434] on span "Update" at bounding box center [555, 436] width 21 height 8
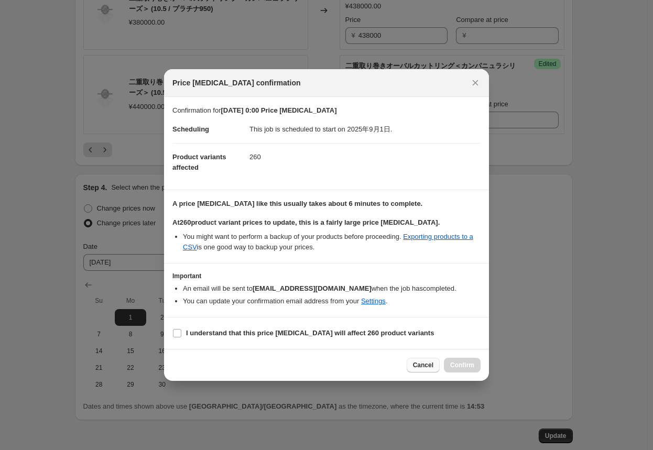
click at [433, 366] on span "Cancel" at bounding box center [423, 365] width 20 height 8
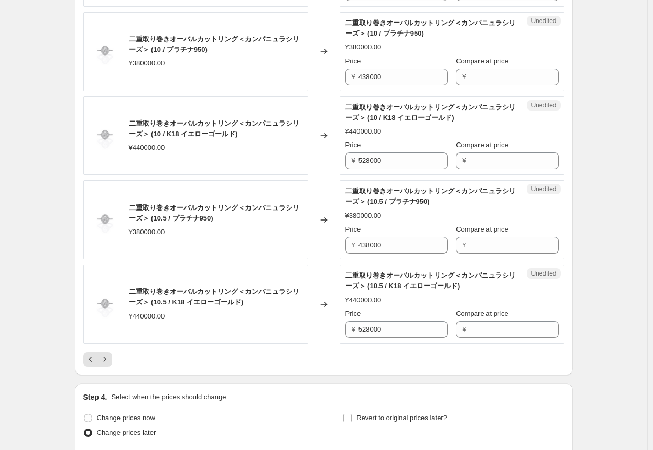
scroll to position [2014, 0]
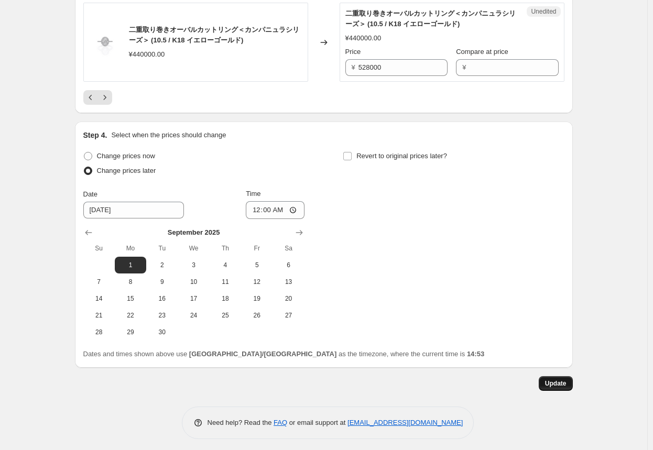
click at [550, 379] on span "Update" at bounding box center [555, 383] width 21 height 8
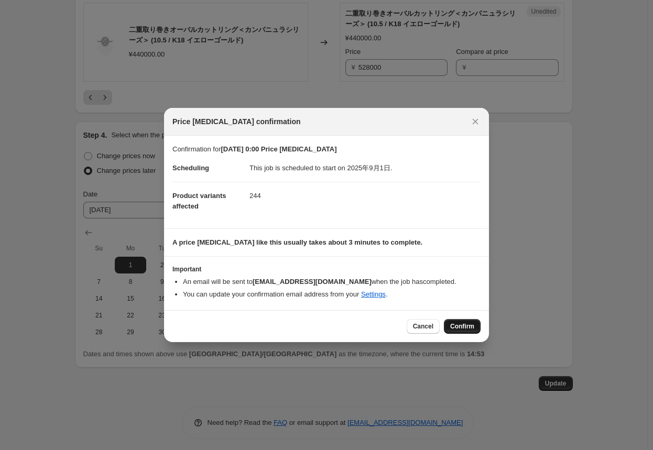
click at [466, 325] on span "Confirm" at bounding box center [462, 326] width 24 height 8
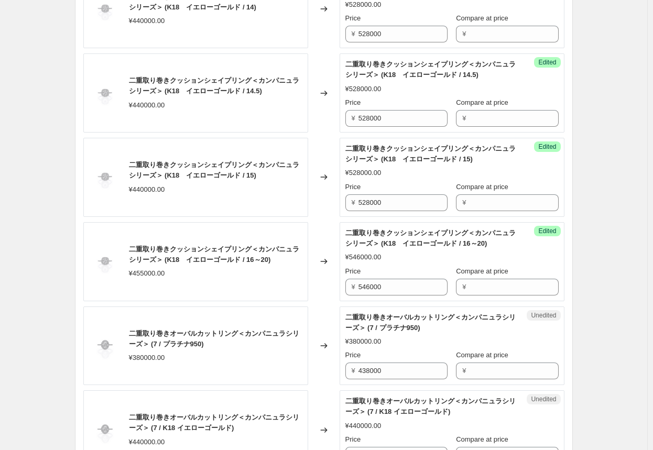
scroll to position [495, 0]
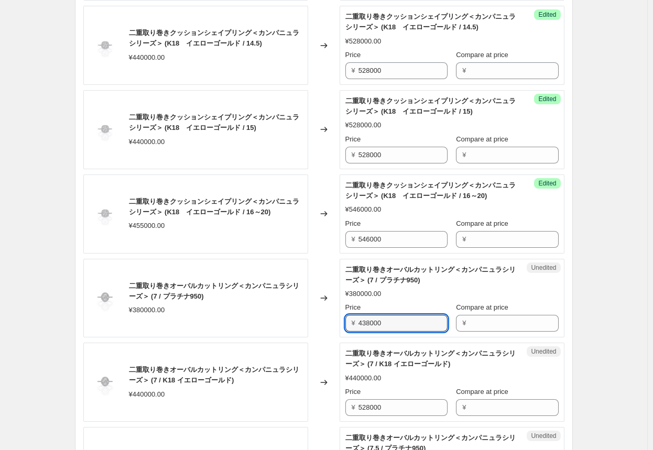
drag, startPoint x: 390, startPoint y: 321, endPoint x: 344, endPoint y: 323, distance: 46.1
click at [344, 323] on div "Unedited 二重取り巻きオーバルカットリング＜カンパニュラシリーズ＞ (7 / プラチナ950) ¥380000.00 Price ¥ 438000 C…" at bounding box center [451, 298] width 225 height 79
type input "438000"
click at [311, 321] on div "Changed to" at bounding box center [323, 298] width 31 height 79
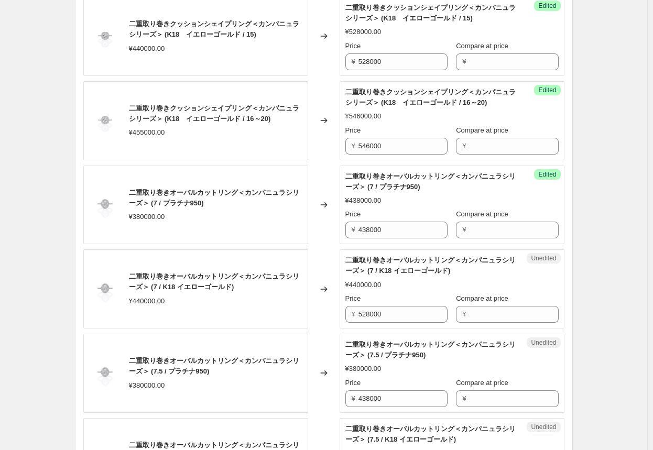
scroll to position [600, 0]
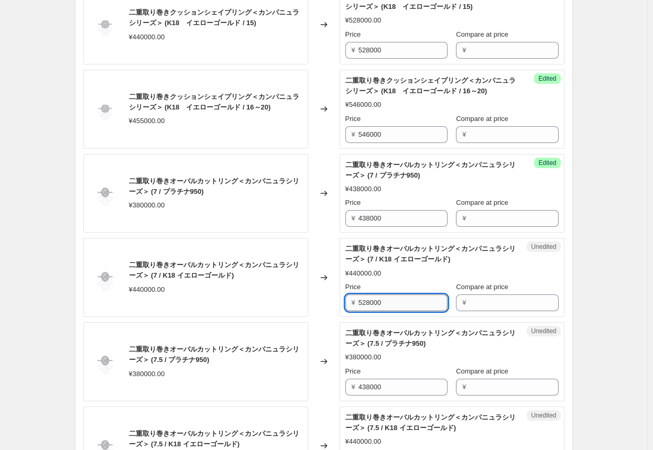
click at [370, 303] on input "528000" at bounding box center [402, 302] width 89 height 17
drag, startPoint x: 373, startPoint y: 300, endPoint x: 318, endPoint y: 299, distance: 55.0
click at [320, 299] on div "二重取り巻きオーバルカットリング＜カンパニュラシリーズ＞ (7 / K18 イエローゴールド) ¥440000.00 Changed to Unedited …" at bounding box center [323, 277] width 481 height 79
type input "528000"
click at [317, 311] on div "Changed to" at bounding box center [323, 277] width 31 height 79
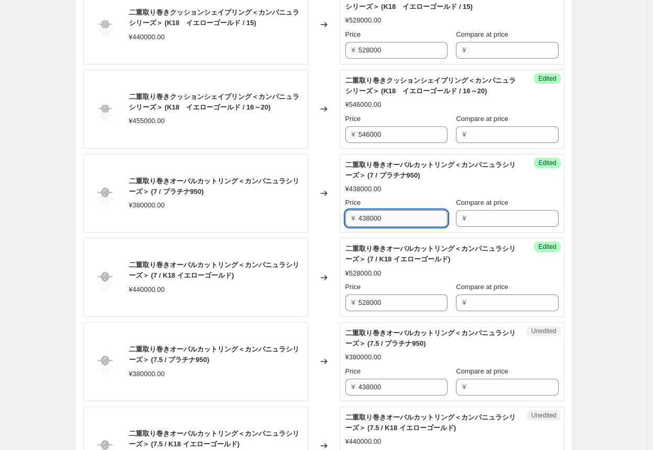
click at [372, 216] on input "438000" at bounding box center [402, 218] width 89 height 17
click at [372, 215] on input "438000" at bounding box center [402, 218] width 89 height 17
click at [377, 385] on input "438000" at bounding box center [402, 387] width 89 height 17
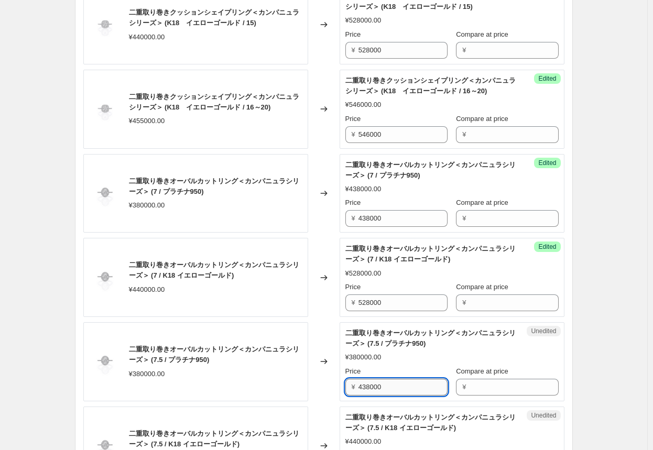
click at [377, 385] on input "438000" at bounding box center [402, 387] width 89 height 17
click at [323, 382] on div "Changed to" at bounding box center [323, 361] width 31 height 79
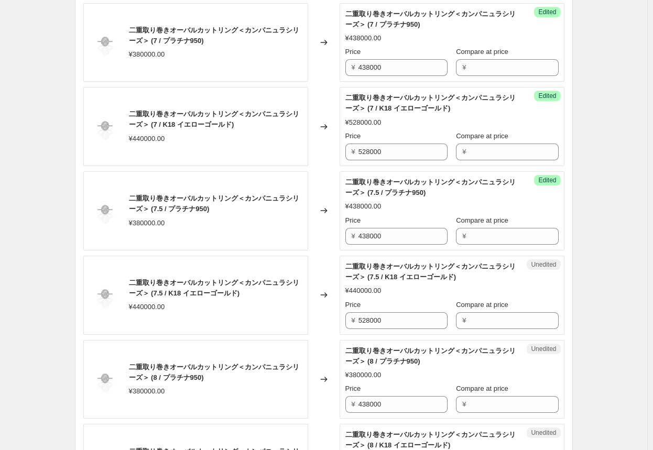
scroll to position [757, 0]
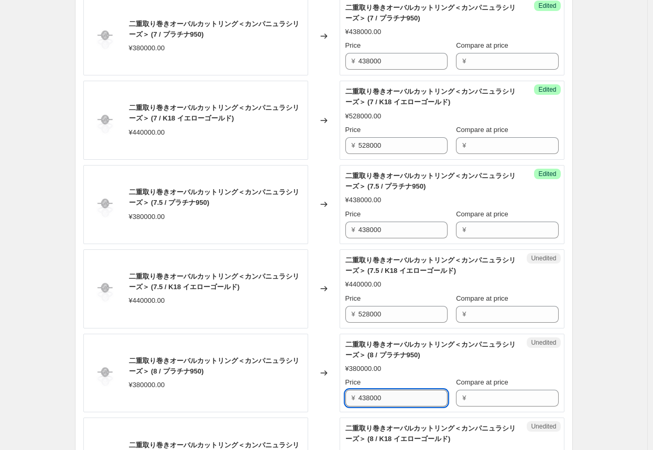
click at [362, 398] on input "438000" at bounding box center [402, 398] width 89 height 17
click at [333, 404] on div "Changed to" at bounding box center [323, 373] width 31 height 79
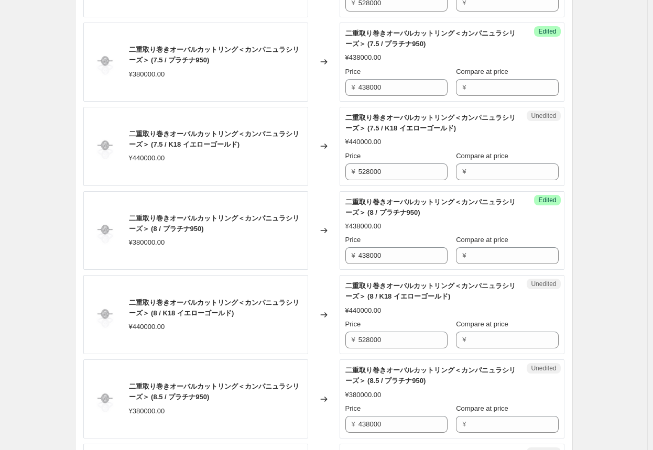
scroll to position [914, 0]
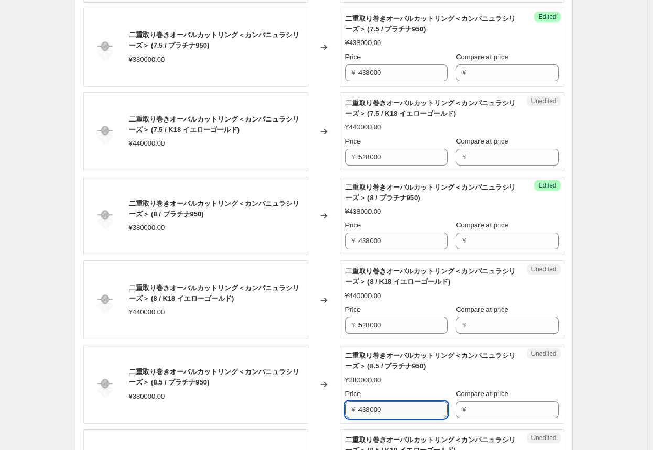
click at [378, 407] on input "438000" at bounding box center [402, 409] width 89 height 17
click at [325, 405] on div "Changed to" at bounding box center [323, 384] width 31 height 79
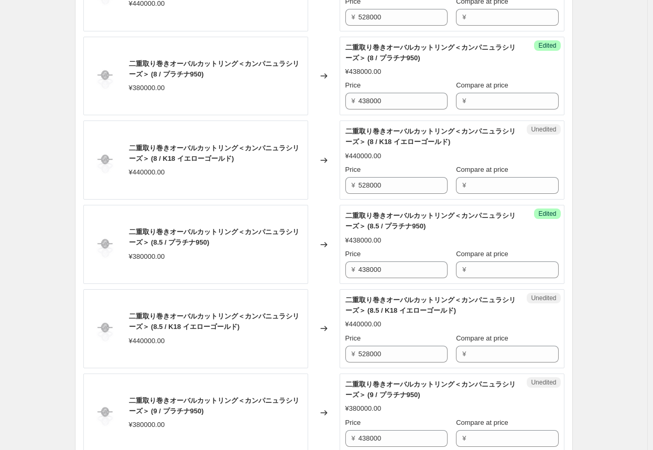
scroll to position [1071, 0]
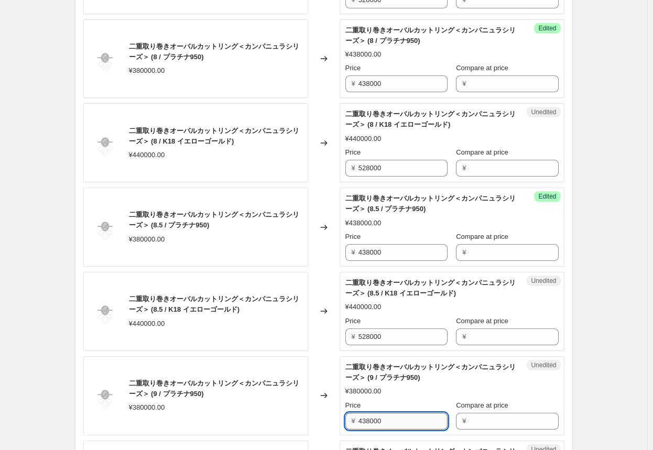
click at [365, 413] on input "438000" at bounding box center [402, 421] width 89 height 17
click at [333, 419] on div "Changed to" at bounding box center [323, 395] width 31 height 79
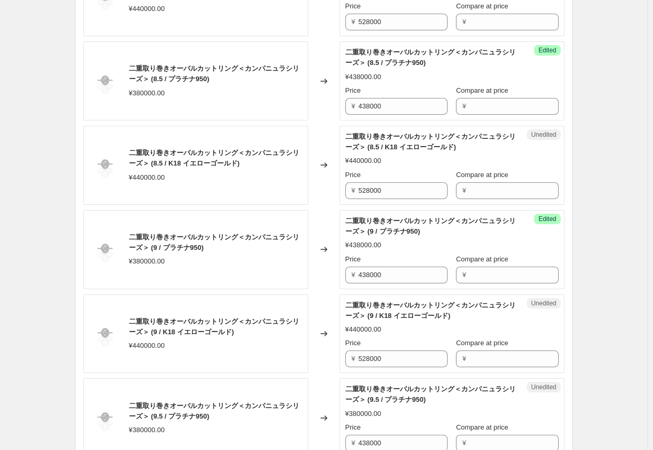
scroll to position [1228, 0]
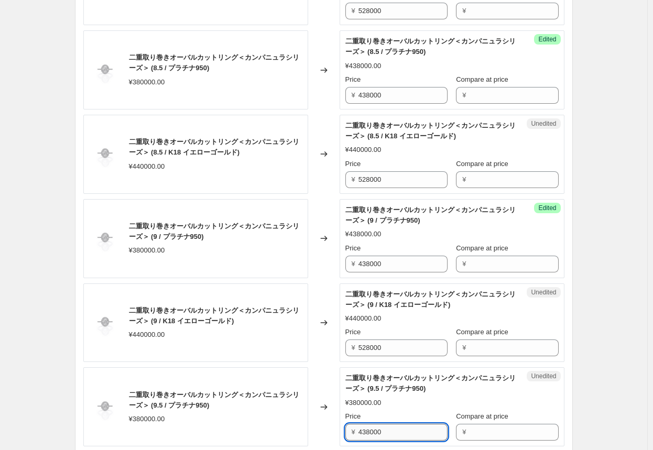
click at [360, 424] on input "438000" at bounding box center [402, 432] width 89 height 17
click at [329, 428] on div "Changed to" at bounding box center [323, 406] width 31 height 79
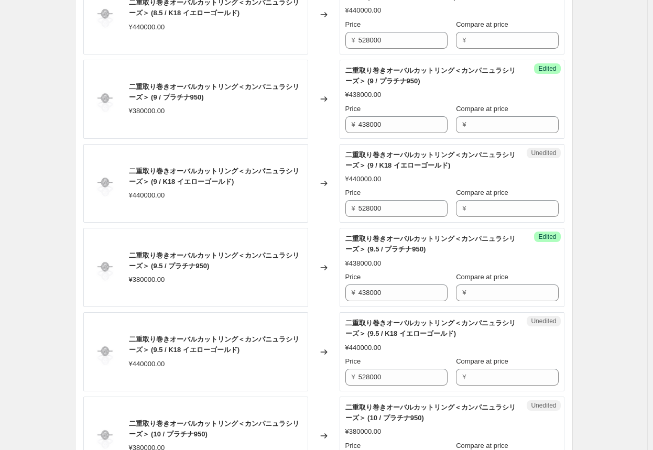
scroll to position [1385, 0]
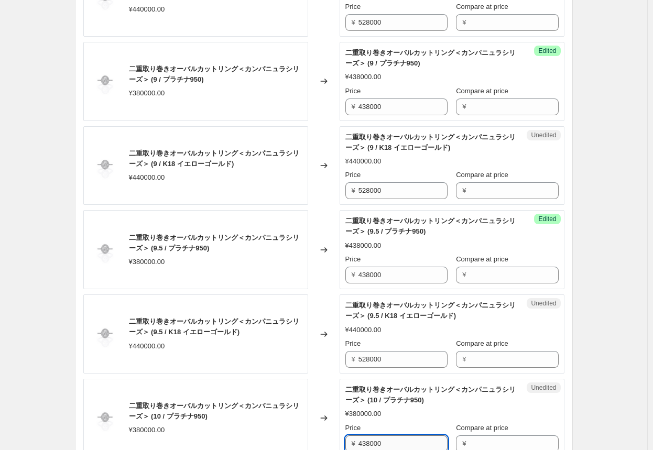
click at [367, 439] on input "438000" at bounding box center [402, 443] width 89 height 17
click at [323, 435] on div "Changed to" at bounding box center [323, 418] width 31 height 79
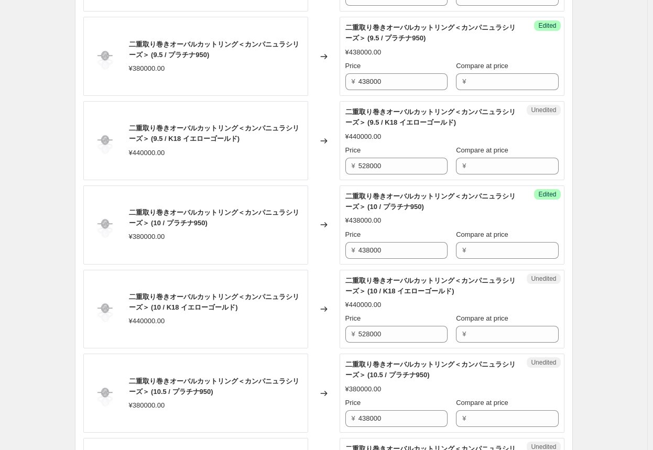
scroll to position [1595, 0]
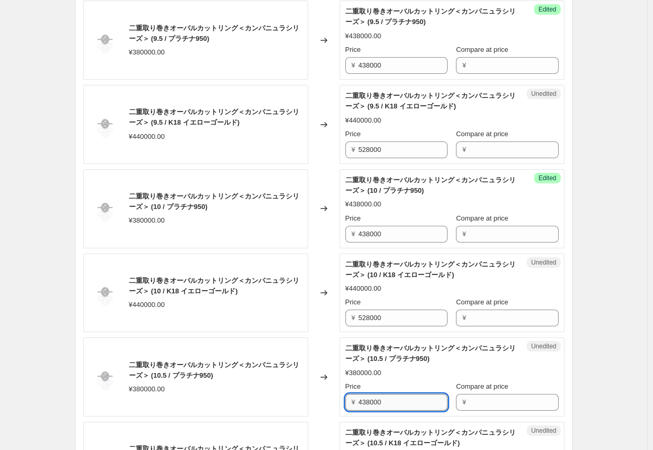
click at [368, 396] on input "438000" at bounding box center [402, 402] width 89 height 17
click at [329, 408] on div "Changed to" at bounding box center [323, 376] width 31 height 79
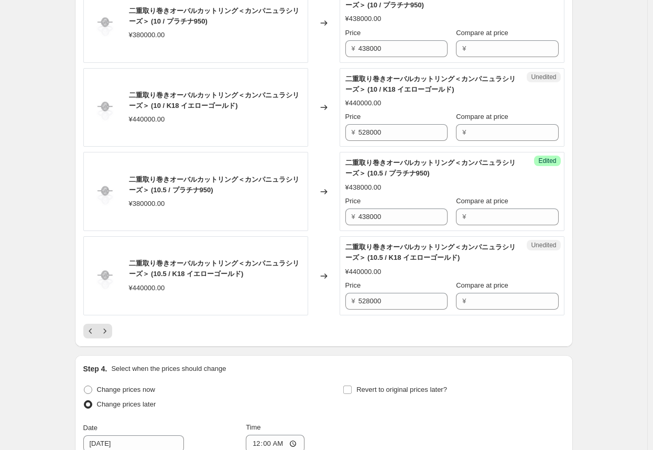
scroll to position [1804, 0]
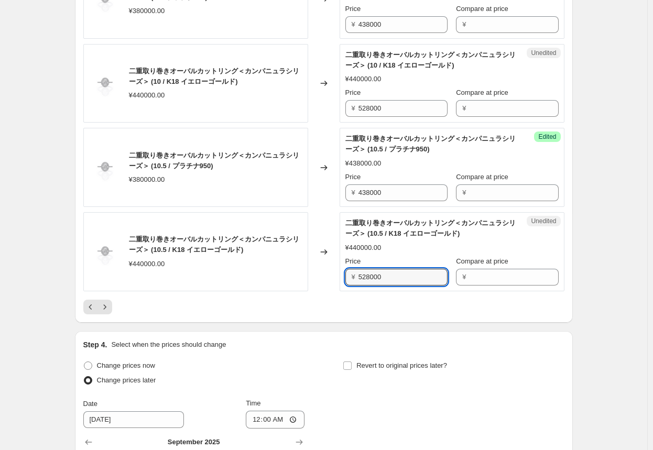
drag, startPoint x: 390, startPoint y: 271, endPoint x: 333, endPoint y: 274, distance: 57.2
click at [334, 274] on div "二重取り巻きオーバルカットリング＜カンパニュラシリーズ＞ (10.5 / K18 イエローゴールド) ¥440000.00 Changed to Unedit…" at bounding box center [323, 251] width 481 height 79
type input "528000"
click at [329, 305] on div at bounding box center [323, 307] width 481 height 15
click at [365, 273] on input "528000" at bounding box center [402, 277] width 89 height 17
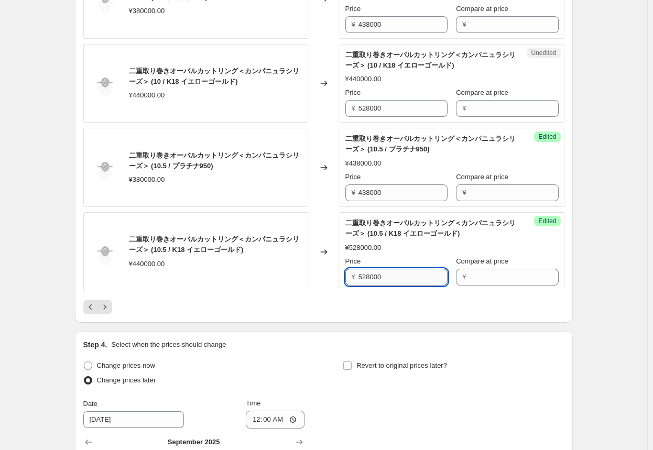
click at [365, 273] on input "528000" at bounding box center [402, 277] width 89 height 17
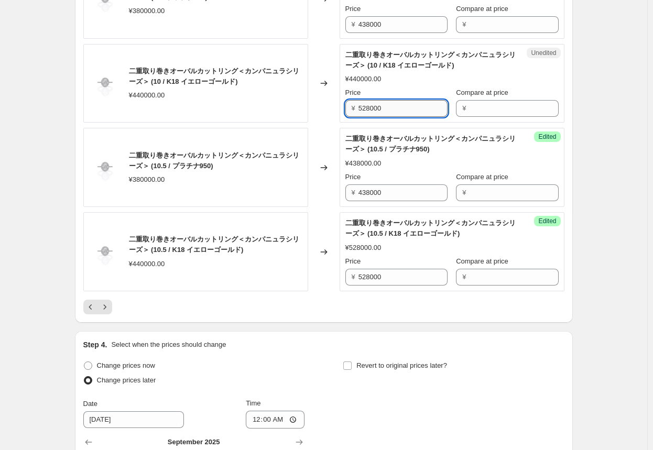
click at [376, 108] on input "528000" at bounding box center [402, 108] width 89 height 17
click at [374, 105] on input "528000" at bounding box center [402, 108] width 89 height 17
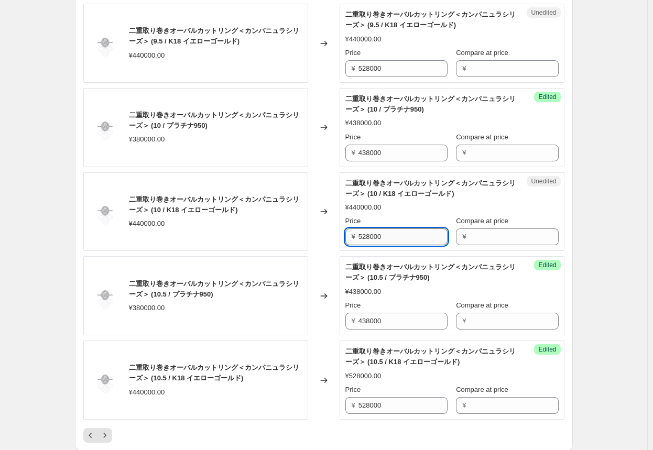
scroll to position [1647, 0]
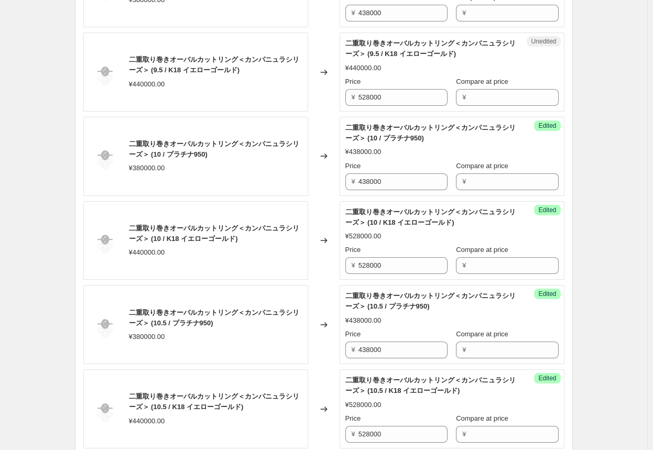
drag, startPoint x: 374, startPoint y: 105, endPoint x: 355, endPoint y: 145, distance: 44.0
click at [374, 106] on div "Unedited 二重取り巻きオーバルカットリング＜カンパニュラシリーズ＞ (9.5 / K18 イエローゴールド) ¥440000.00 Price ¥ 5…" at bounding box center [451, 71] width 225 height 79
click at [314, 259] on div "Changed to" at bounding box center [323, 240] width 31 height 79
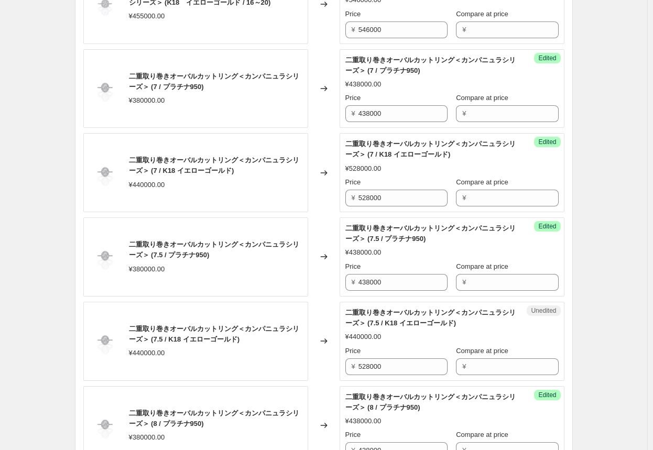
scroll to position [757, 0]
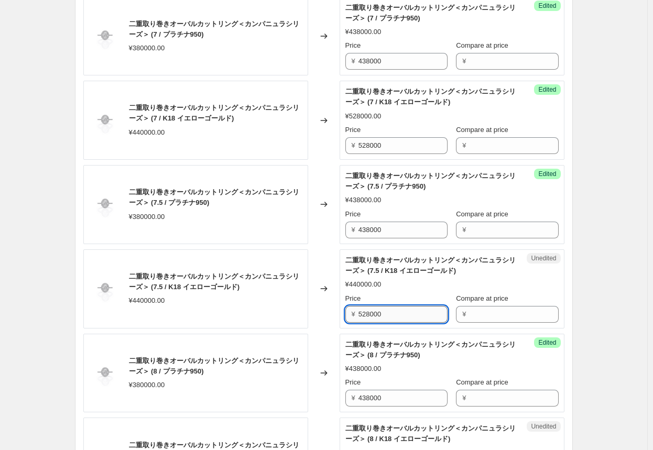
click at [361, 312] on input "528000" at bounding box center [402, 314] width 89 height 17
click at [329, 313] on div "Changed to" at bounding box center [323, 288] width 31 height 79
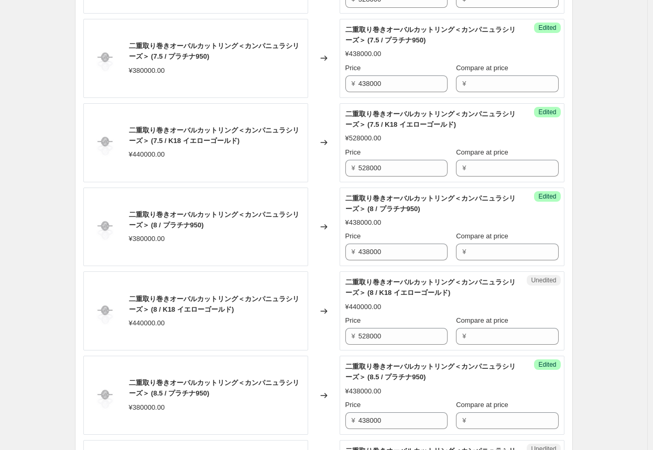
scroll to position [914, 0]
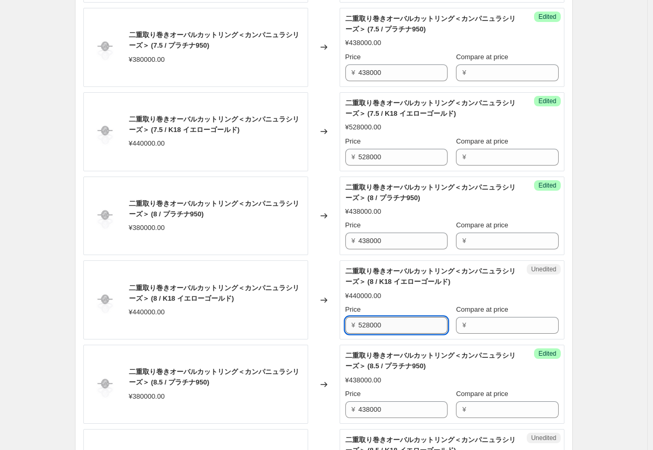
click at [360, 321] on input "528000" at bounding box center [402, 325] width 89 height 17
click at [335, 323] on div "Changed to" at bounding box center [323, 299] width 31 height 79
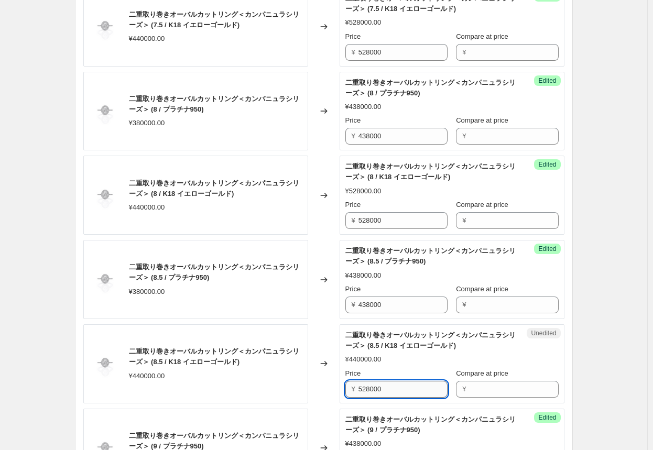
click at [367, 386] on input "528000" at bounding box center [402, 389] width 89 height 17
click at [336, 380] on div "Changed to" at bounding box center [323, 363] width 31 height 79
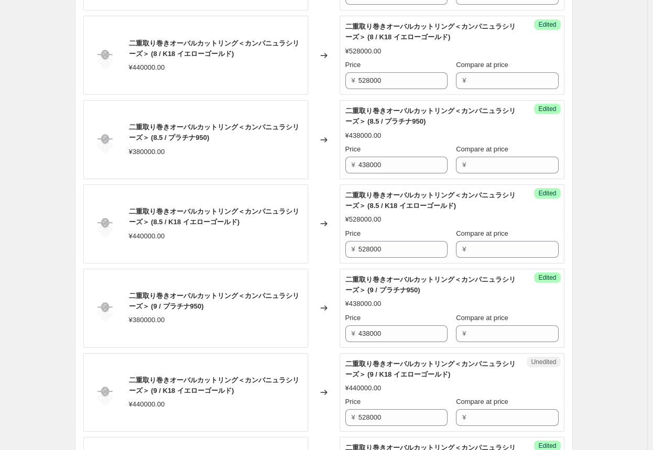
scroll to position [1176, 0]
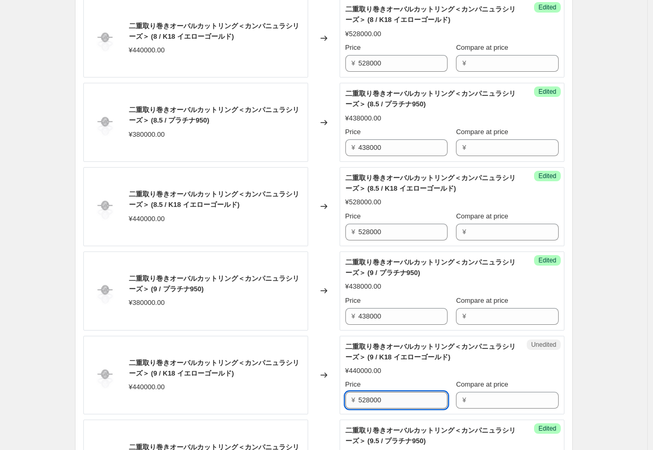
click at [372, 398] on input "528000" at bounding box center [402, 400] width 89 height 17
click at [336, 394] on div "Changed to" at bounding box center [323, 375] width 31 height 79
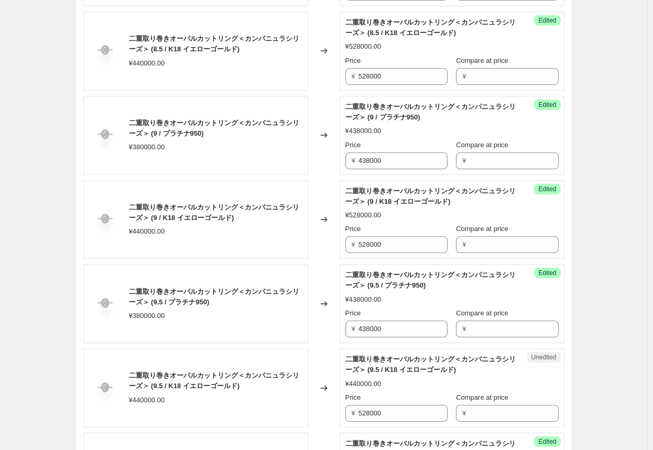
scroll to position [1333, 0]
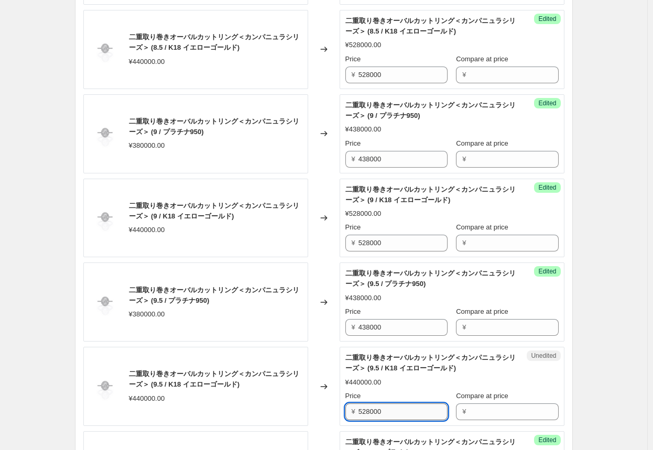
click at [360, 405] on input "528000" at bounding box center [402, 411] width 89 height 17
click at [366, 407] on input "528000" at bounding box center [402, 411] width 89 height 17
click at [312, 392] on div "Changed to" at bounding box center [323, 386] width 31 height 79
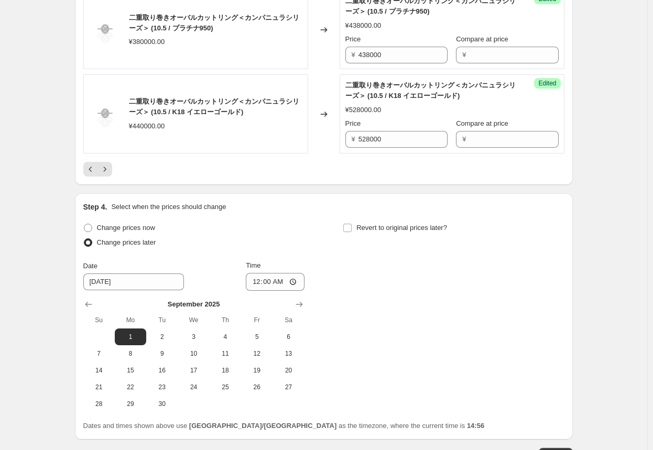
scroll to position [1961, 0]
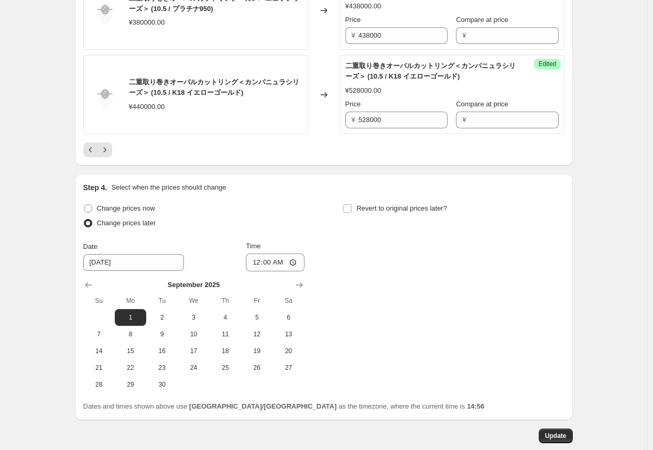
click at [428, 313] on div "Change prices now Change prices later Date [DATE] Time 00:00 [DATE] Su Mo Tu We…" at bounding box center [323, 297] width 481 height 192
click at [554, 432] on span "Update" at bounding box center [555, 436] width 21 height 8
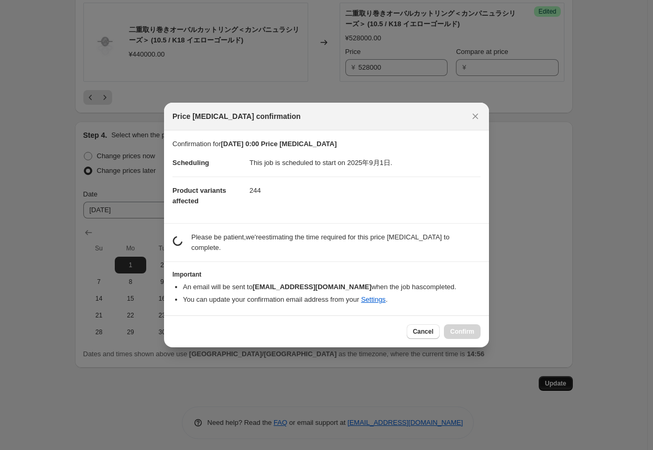
scroll to position [0, 0]
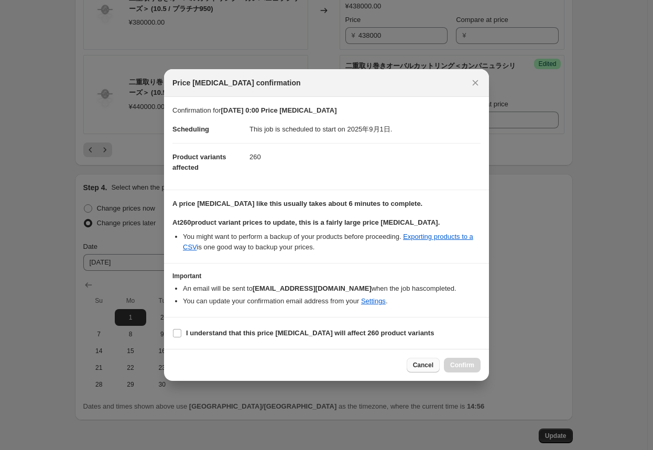
click at [421, 366] on span "Cancel" at bounding box center [423, 365] width 20 height 8
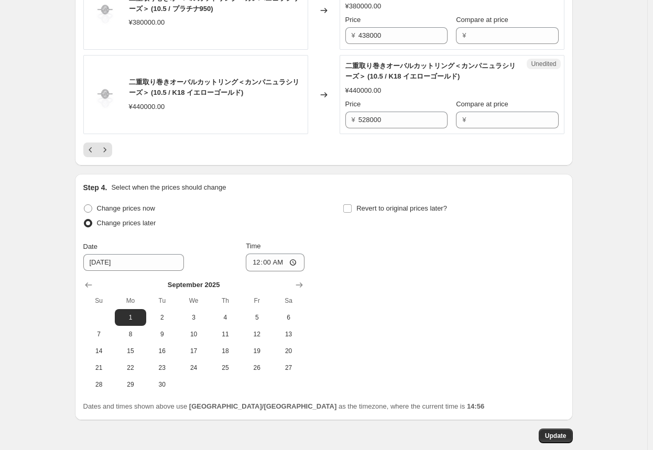
click at [421, 366] on div "Change prices now Change prices later Date [DATE] Time 00:00 [DATE] Su Mo Tu We…" at bounding box center [323, 297] width 481 height 192
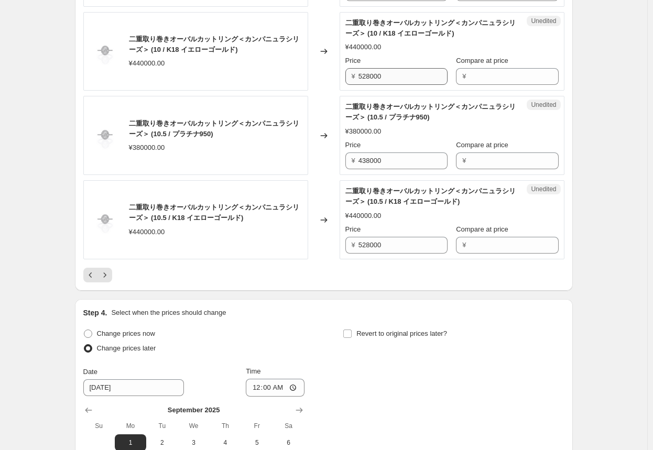
scroll to position [1909, 0]
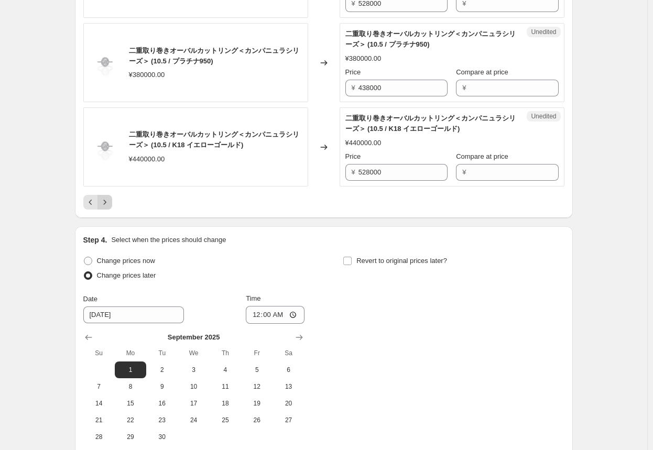
click at [109, 202] on icon "Next" at bounding box center [105, 202] width 10 height 10
click at [110, 198] on icon "Next" at bounding box center [105, 202] width 10 height 10
click at [110, 197] on icon "Next" at bounding box center [105, 202] width 10 height 10
click at [109, 197] on icon "Next" at bounding box center [105, 202] width 10 height 10
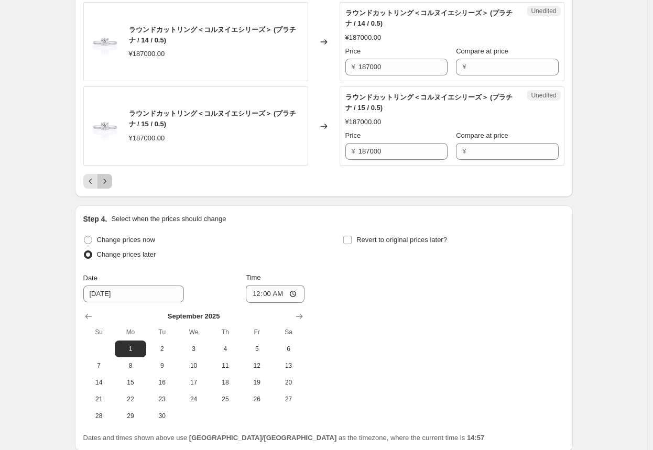
click at [108, 180] on icon "Next" at bounding box center [105, 181] width 10 height 10
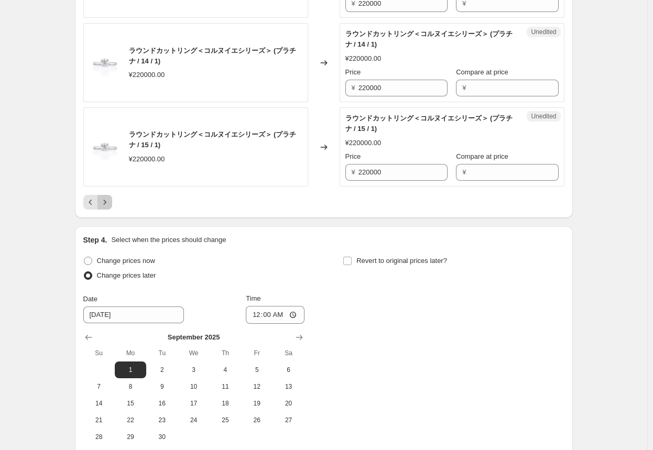
click at [108, 197] on icon "Next" at bounding box center [105, 202] width 10 height 10
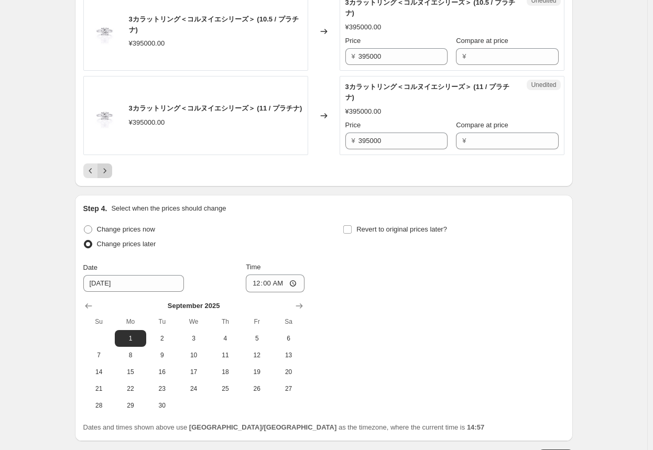
click at [108, 176] on icon "Next" at bounding box center [105, 170] width 10 height 10
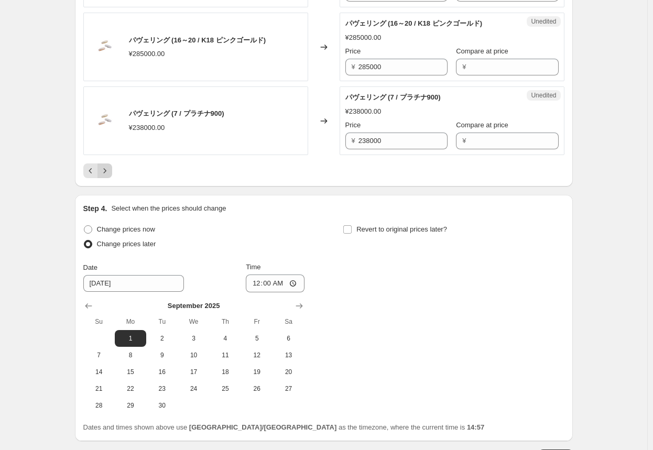
click at [110, 165] on icon "Next" at bounding box center [105, 170] width 10 height 10
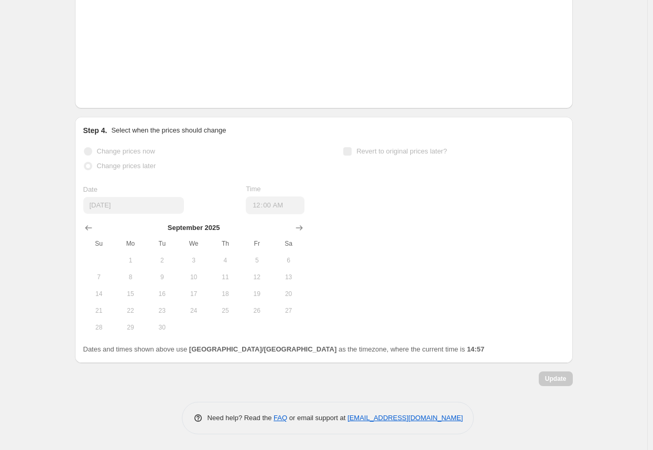
scroll to position [1804, 0]
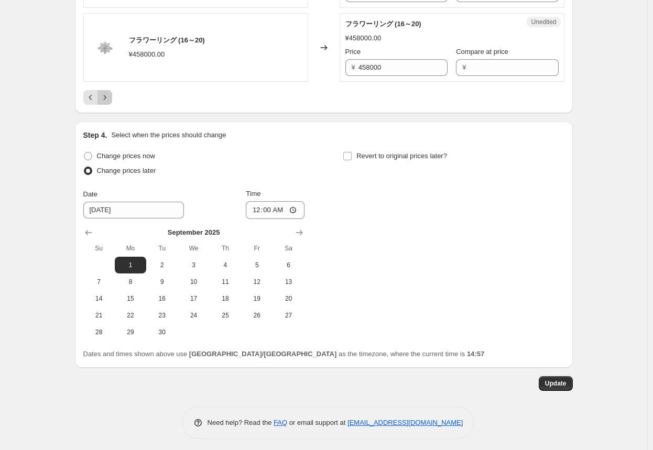
click at [110, 96] on icon "Next" at bounding box center [105, 97] width 10 height 10
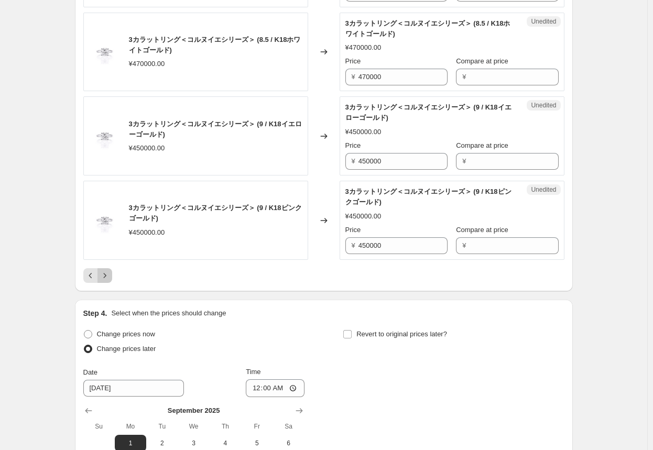
click at [104, 270] on icon "Next" at bounding box center [105, 275] width 10 height 10
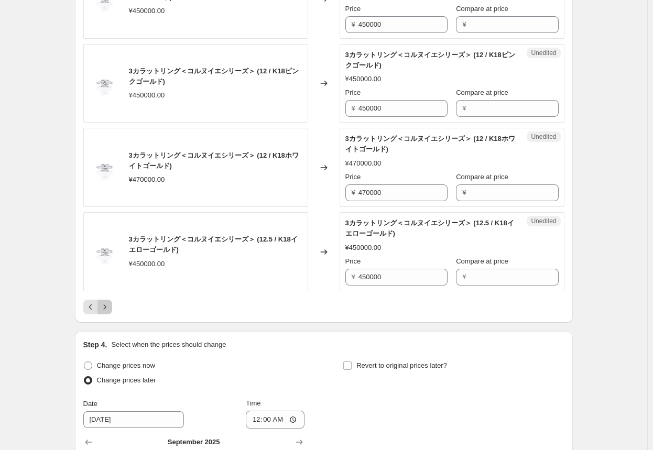
click at [107, 302] on icon "Next" at bounding box center [105, 307] width 10 height 10
click at [106, 300] on button "Next" at bounding box center [104, 307] width 15 height 15
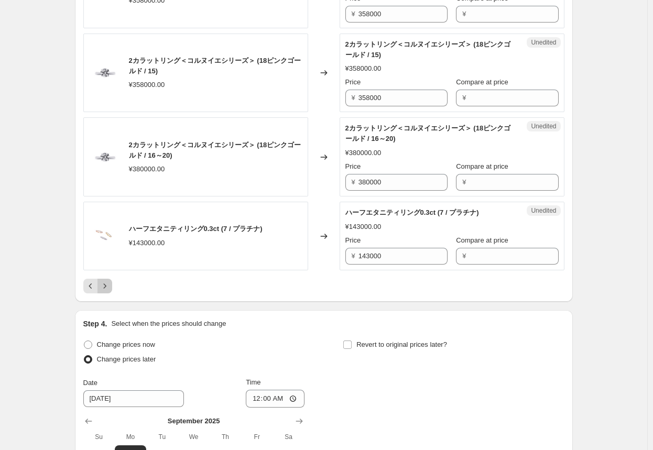
click at [112, 283] on button "Next" at bounding box center [104, 286] width 15 height 15
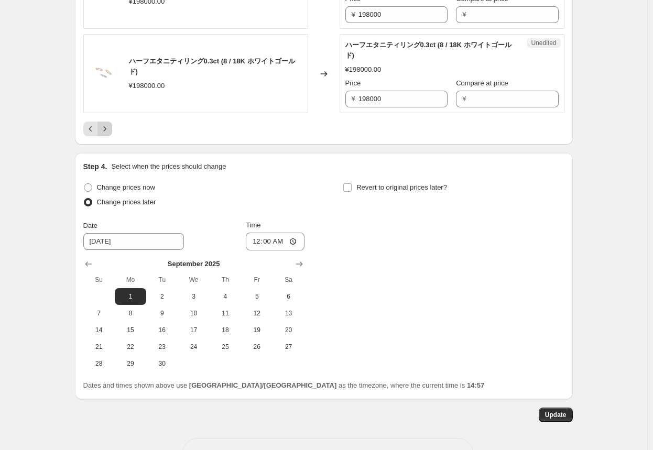
click at [111, 136] on button "Next" at bounding box center [104, 129] width 15 height 15
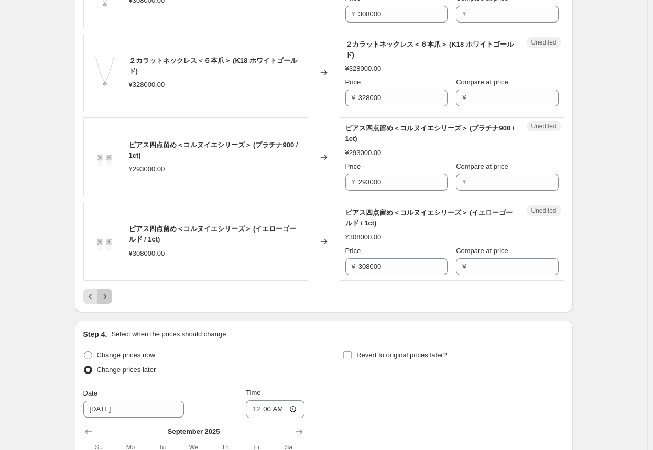
click at [104, 302] on icon "Next" at bounding box center [105, 296] width 10 height 10
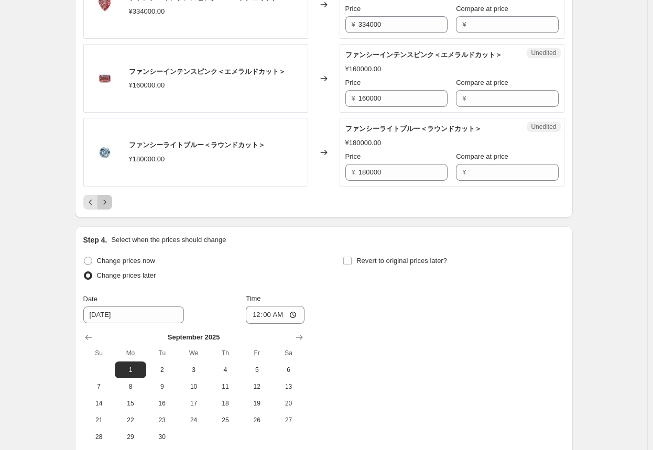
click at [108, 207] on icon "Next" at bounding box center [105, 202] width 10 height 10
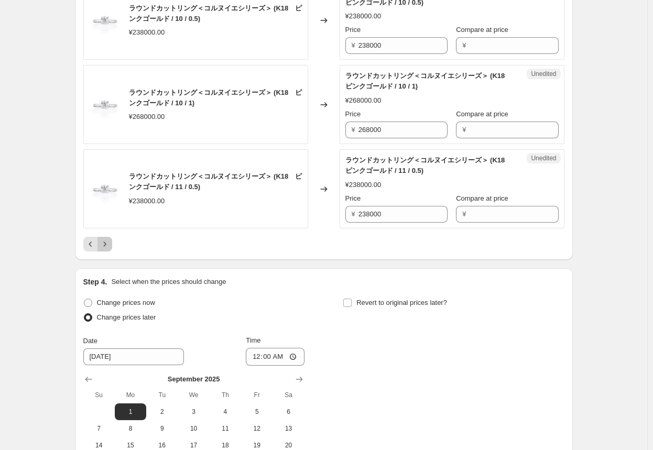
click at [107, 249] on icon "Next" at bounding box center [105, 244] width 10 height 10
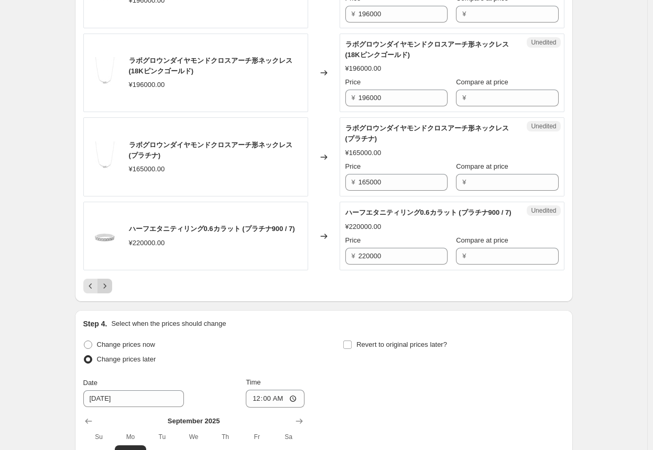
click at [109, 289] on icon "Next" at bounding box center [105, 286] width 10 height 10
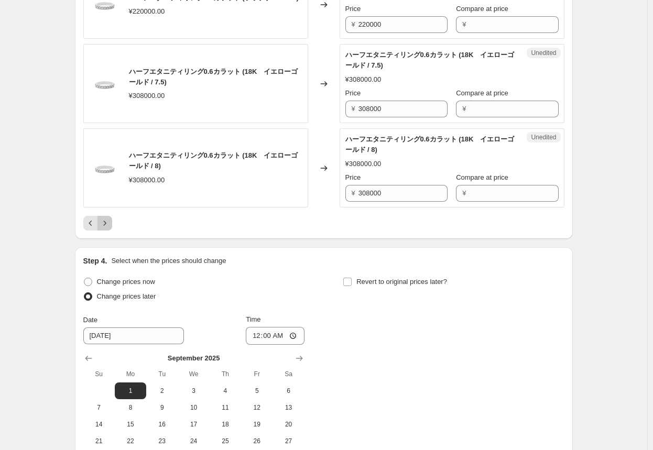
click at [110, 228] on icon "Next" at bounding box center [105, 223] width 10 height 10
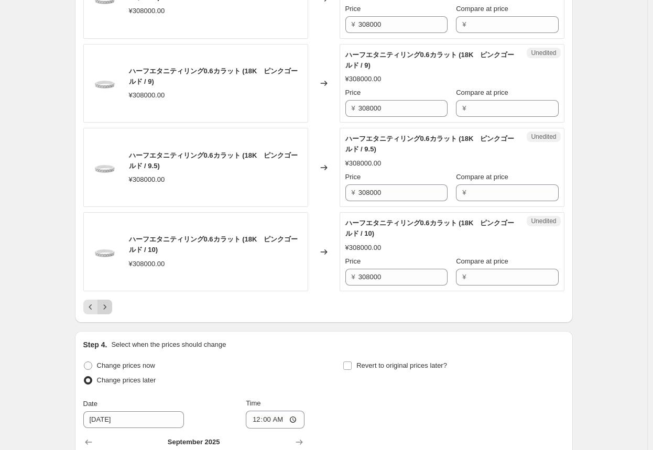
click at [111, 300] on button "Next" at bounding box center [104, 307] width 15 height 15
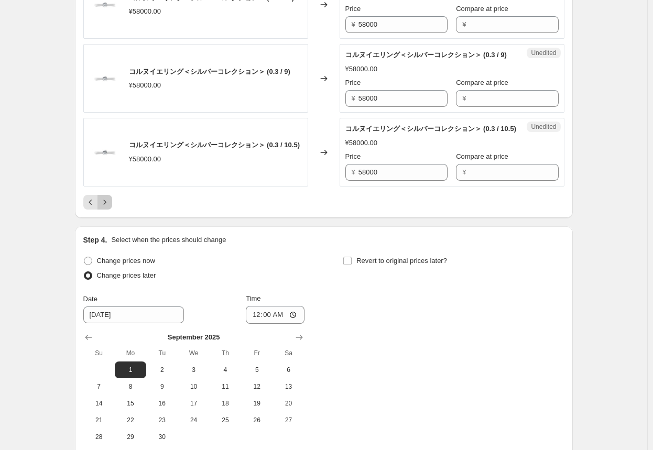
click at [110, 207] on icon "Next" at bounding box center [105, 202] width 10 height 10
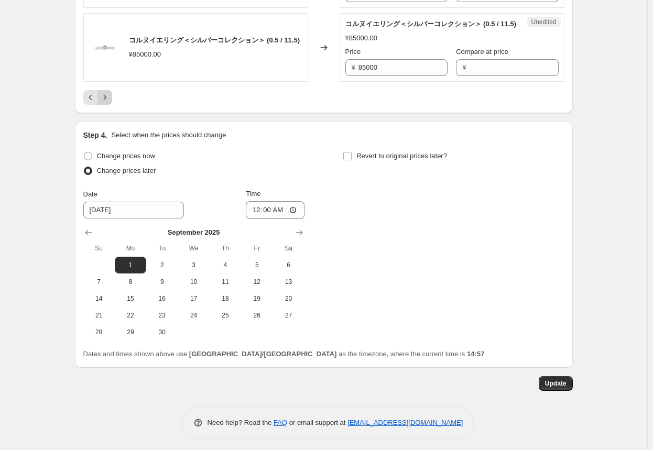
click at [110, 103] on icon "Next" at bounding box center [105, 97] width 10 height 10
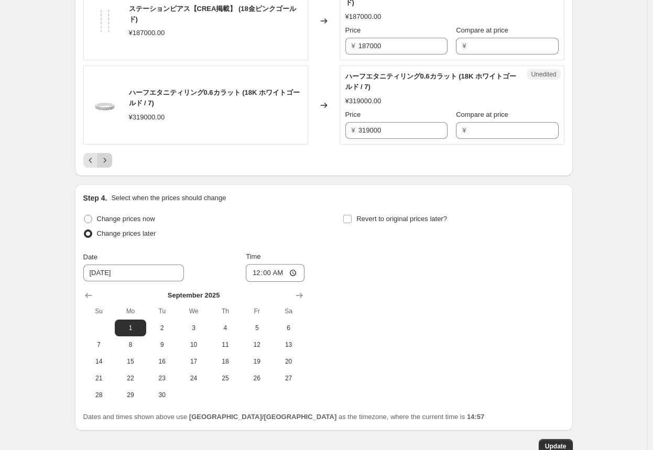
click at [112, 203] on div "Step 4. Select when the prices should change" at bounding box center [323, 198] width 481 height 10
click at [107, 165] on icon "Next" at bounding box center [105, 160] width 10 height 10
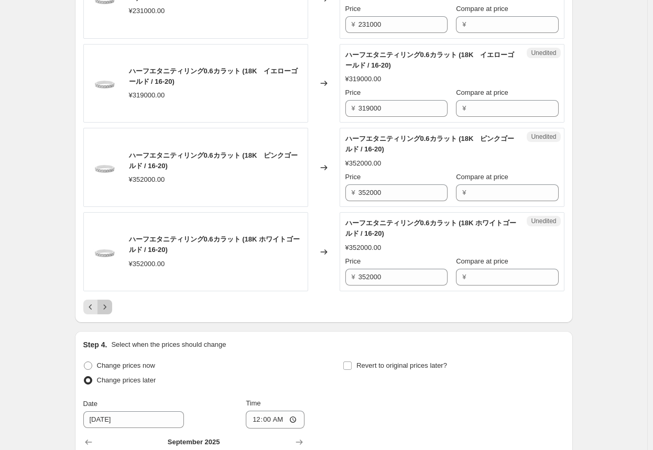
click at [106, 302] on icon "Next" at bounding box center [105, 307] width 10 height 10
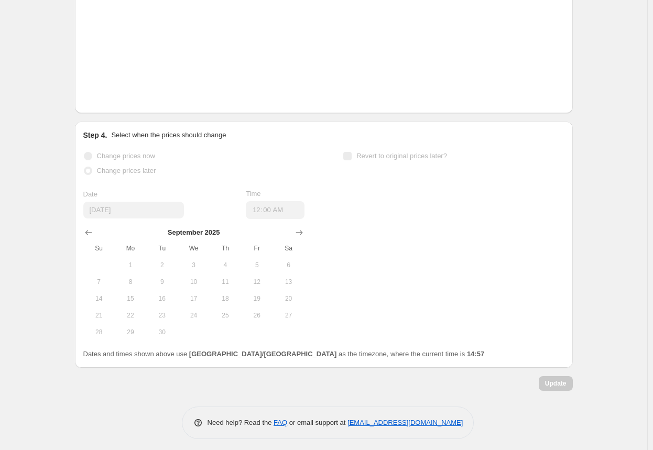
scroll to position [985, 0]
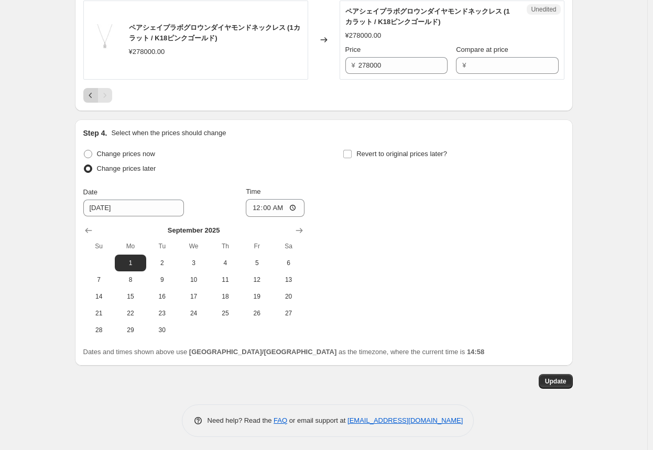
click at [90, 93] on icon "Previous" at bounding box center [90, 95] width 10 height 10
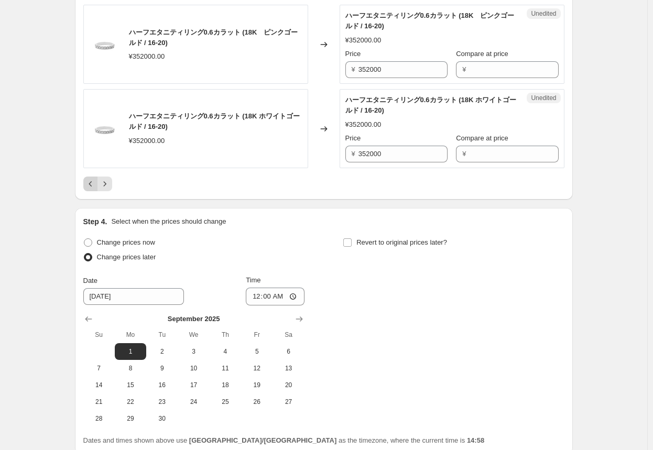
click at [94, 179] on icon "Previous" at bounding box center [90, 184] width 10 height 10
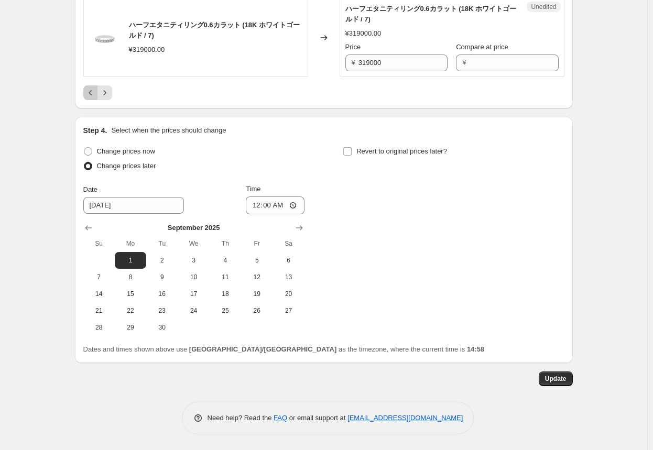
click at [96, 98] on icon "Previous" at bounding box center [90, 92] width 10 height 10
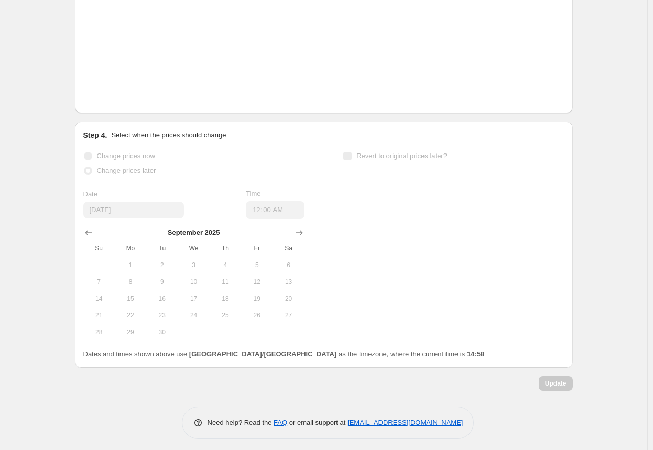
scroll to position [1927, 0]
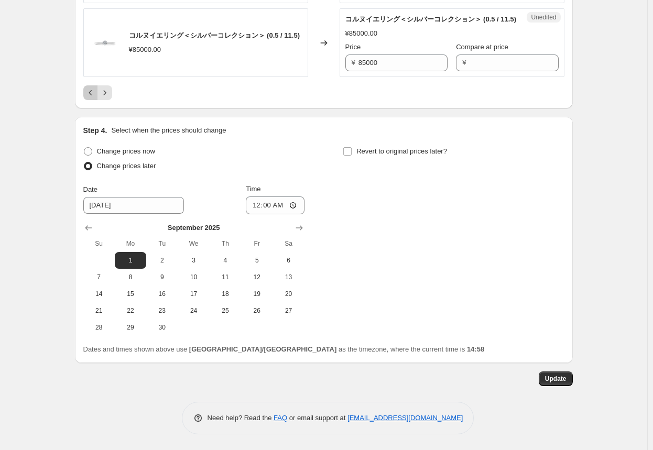
click at [90, 98] on icon "Previous" at bounding box center [90, 92] width 10 height 10
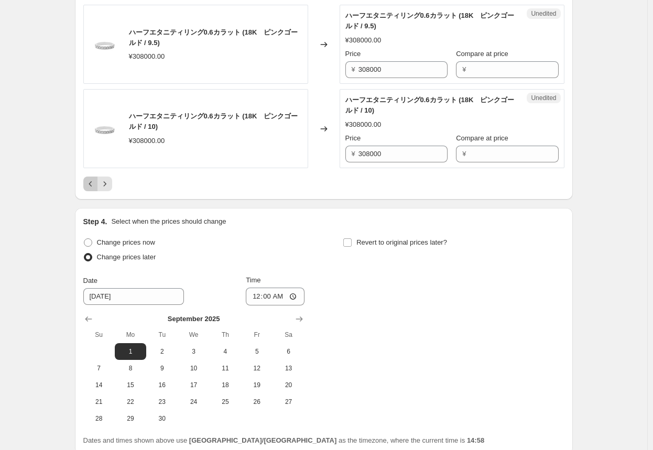
click at [92, 181] on icon "Previous" at bounding box center [90, 183] width 3 height 5
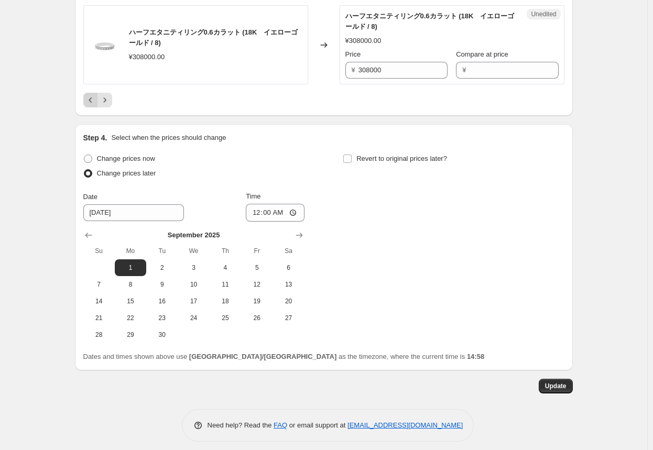
click at [94, 105] on icon "Previous" at bounding box center [90, 100] width 10 height 10
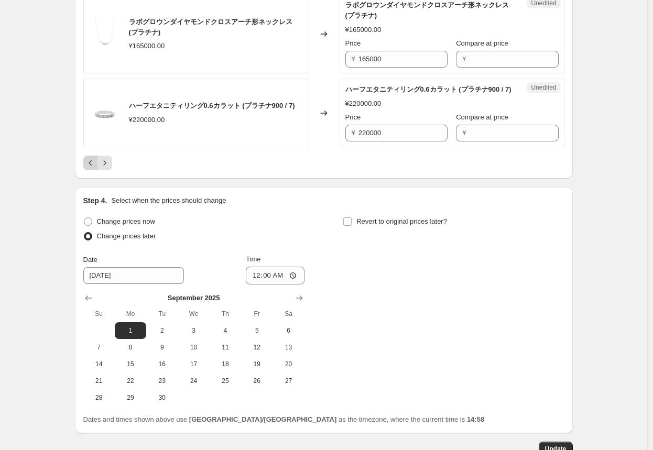
click at [94, 170] on button "Previous" at bounding box center [90, 163] width 15 height 15
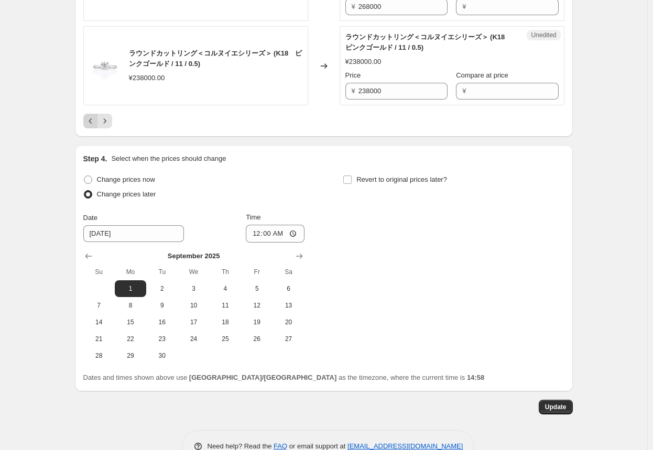
click at [94, 128] on button "Previous" at bounding box center [90, 121] width 15 height 15
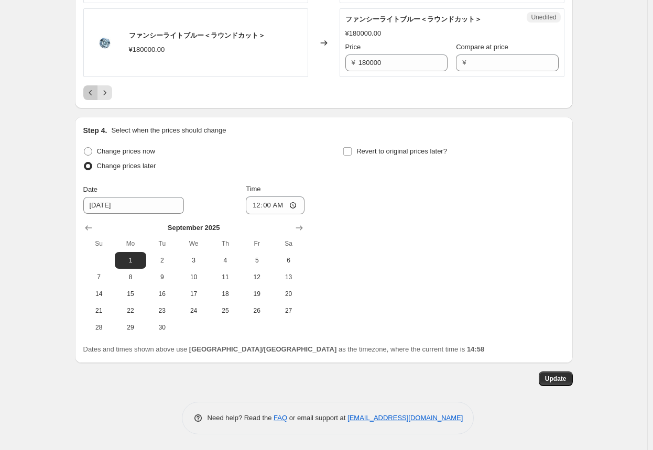
click at [94, 98] on icon "Previous" at bounding box center [90, 92] width 10 height 10
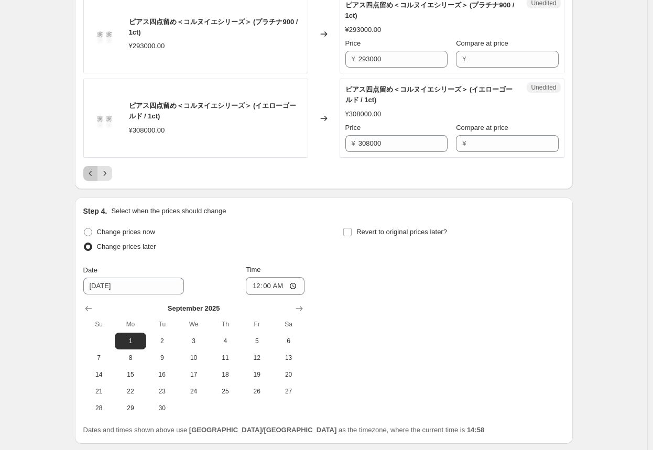
click at [89, 179] on icon "Previous" at bounding box center [90, 173] width 10 height 10
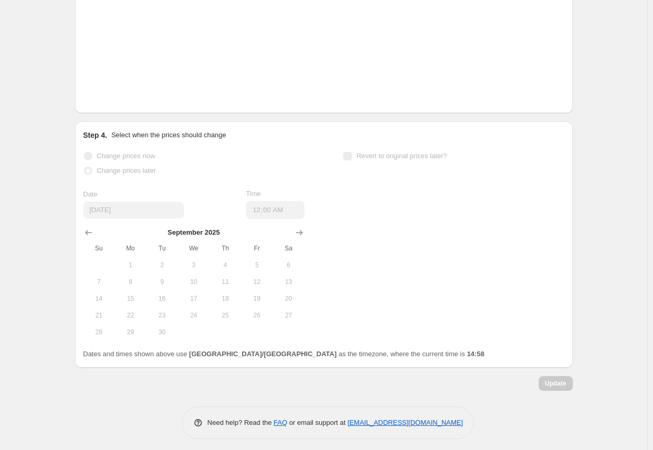
scroll to position [1846, 0]
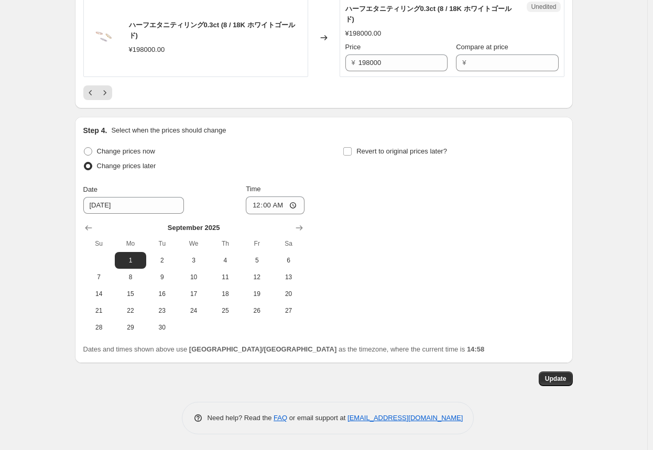
click at [94, 92] on icon "Previous" at bounding box center [90, 92] width 10 height 10
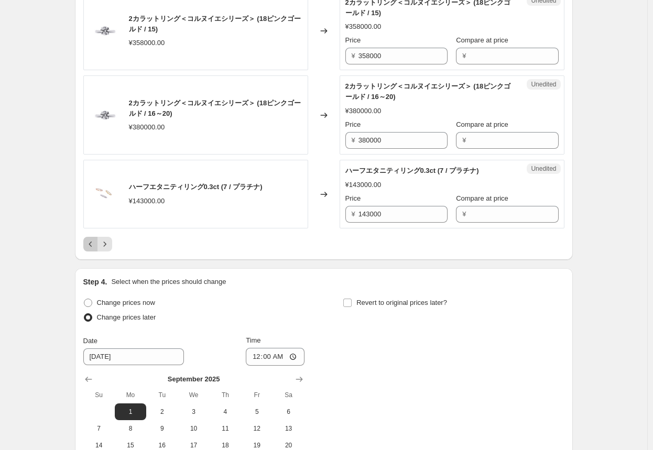
click at [96, 244] on icon "Previous" at bounding box center [90, 244] width 10 height 10
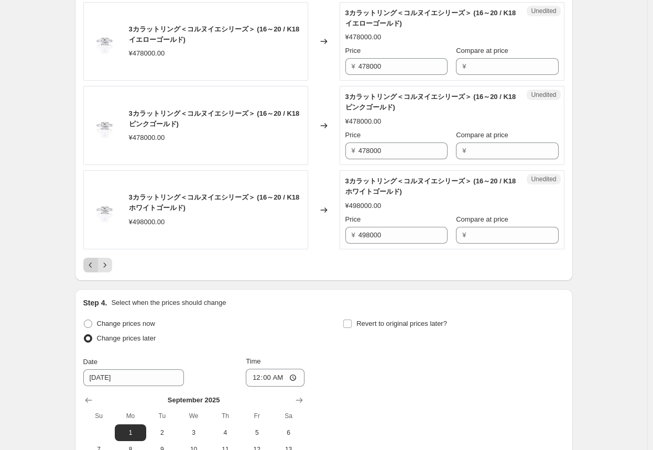
click at [93, 266] on button "Previous" at bounding box center [90, 265] width 15 height 15
click at [92, 262] on icon "Previous" at bounding box center [90, 264] width 3 height 5
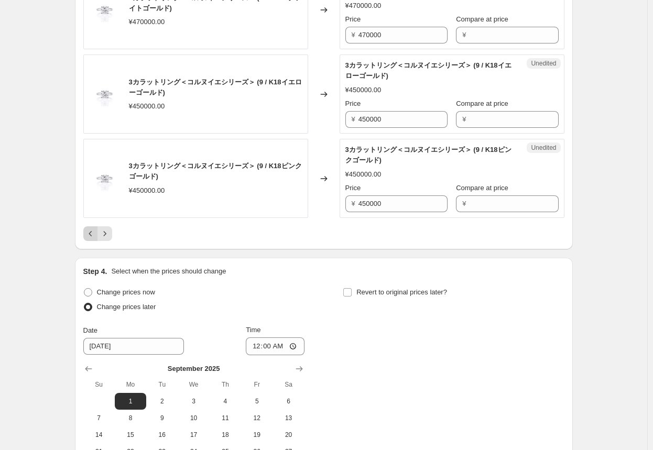
click at [90, 230] on icon "Previous" at bounding box center [90, 233] width 10 height 10
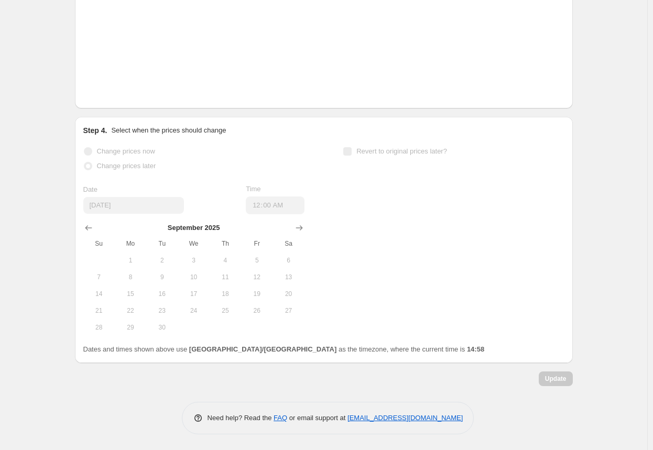
scroll to position [1804, 0]
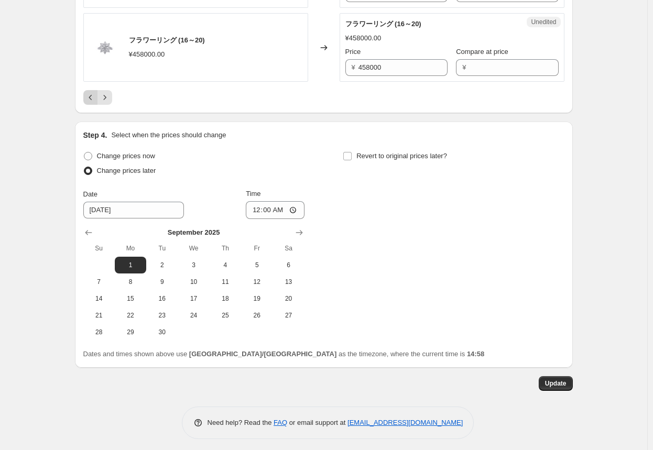
click at [92, 99] on button "Previous" at bounding box center [90, 97] width 15 height 15
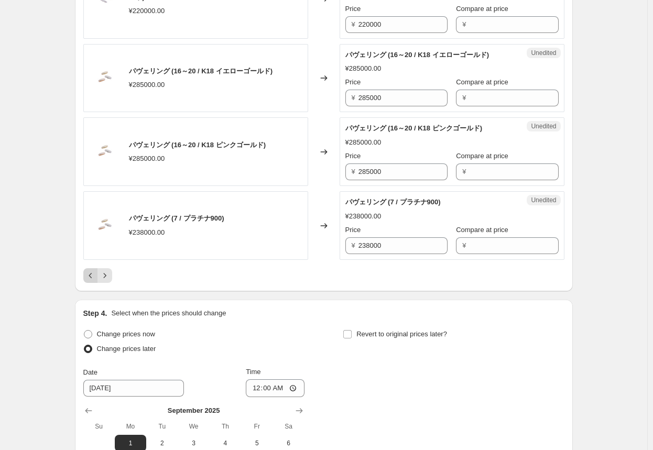
click at [92, 271] on icon "Previous" at bounding box center [90, 275] width 10 height 10
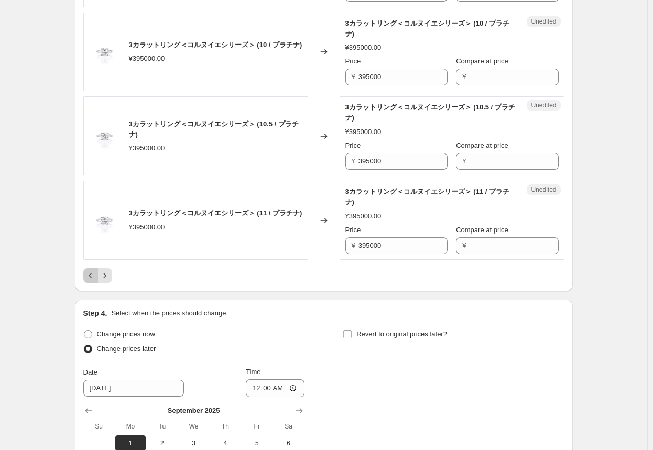
click at [92, 278] on icon "Previous" at bounding box center [90, 275] width 3 height 5
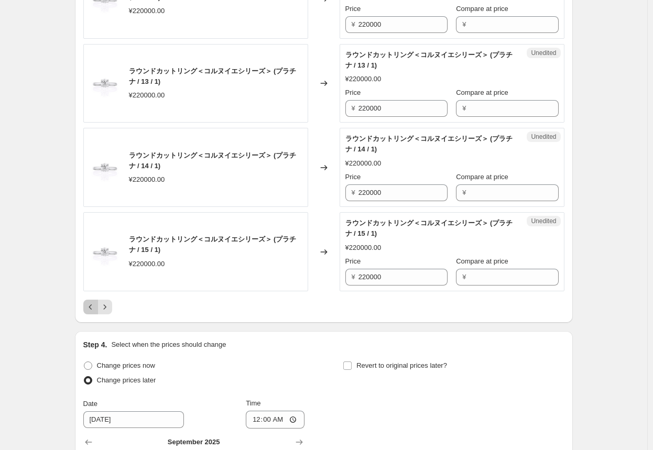
click at [94, 300] on button "Previous" at bounding box center [90, 307] width 15 height 15
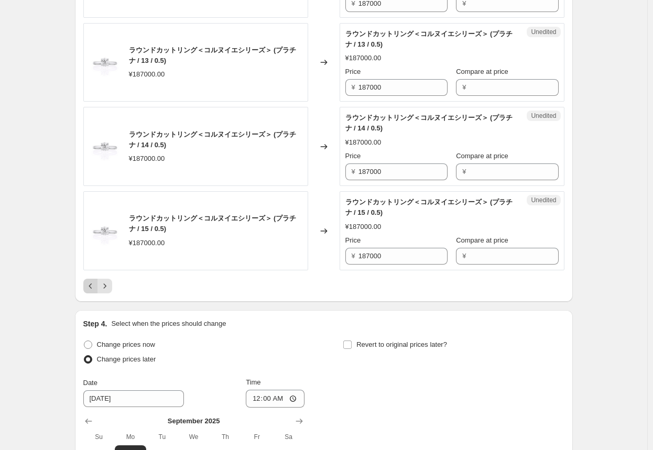
click at [95, 287] on button "Previous" at bounding box center [90, 286] width 15 height 15
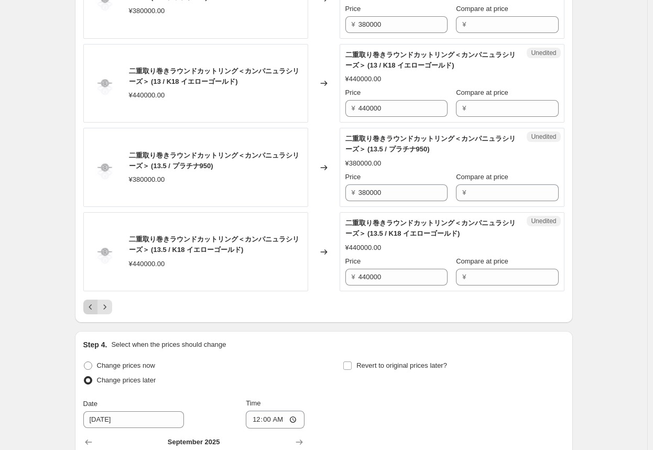
click at [91, 302] on icon "Previous" at bounding box center [90, 307] width 10 height 10
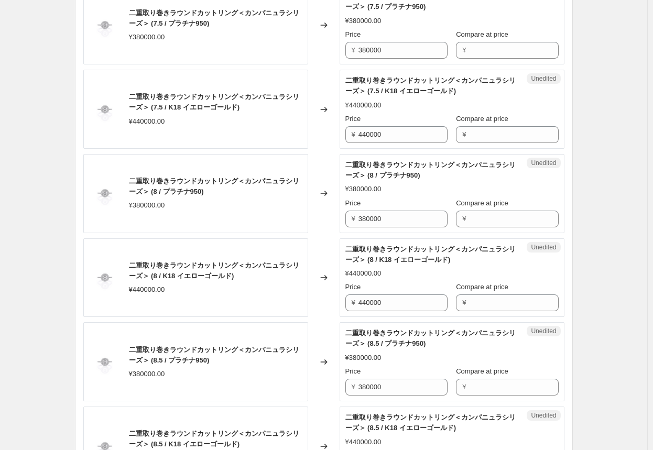
scroll to position [1752, 0]
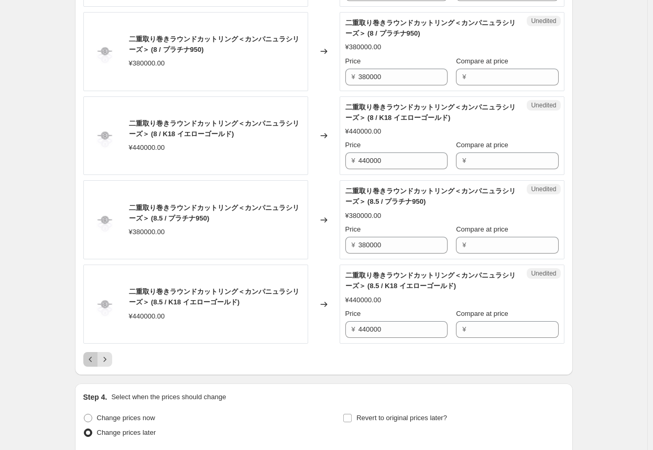
click at [96, 354] on icon "Previous" at bounding box center [90, 359] width 10 height 10
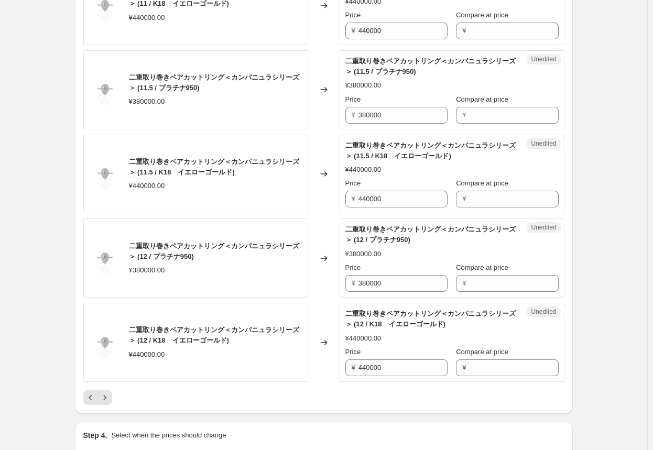
scroll to position [1857, 0]
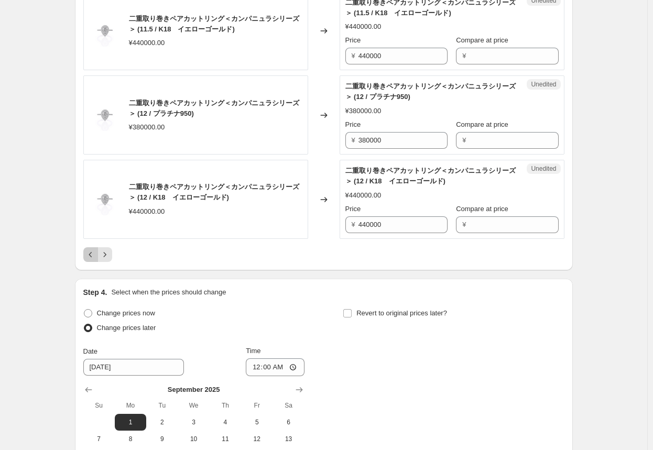
click at [94, 255] on icon "Previous" at bounding box center [90, 254] width 10 height 10
click at [94, 251] on icon "Previous" at bounding box center [90, 254] width 10 height 10
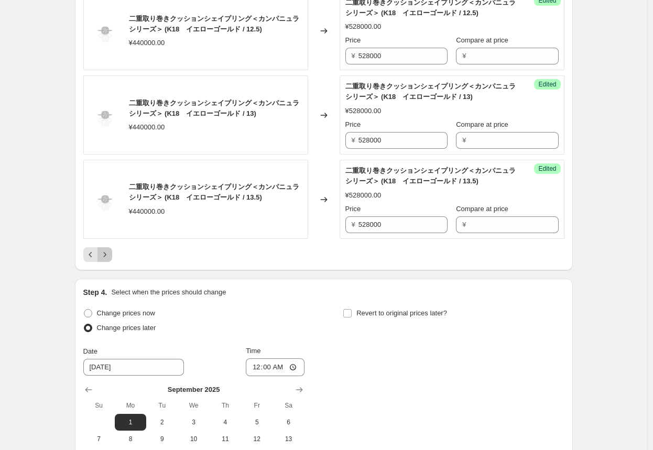
click at [103, 252] on icon "Next" at bounding box center [105, 254] width 10 height 10
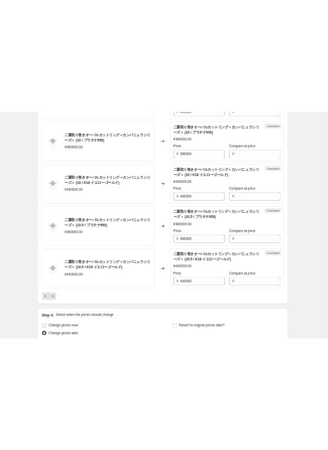
scroll to position [1752, 0]
